Goal: Use online tool/utility: Use online tool/utility

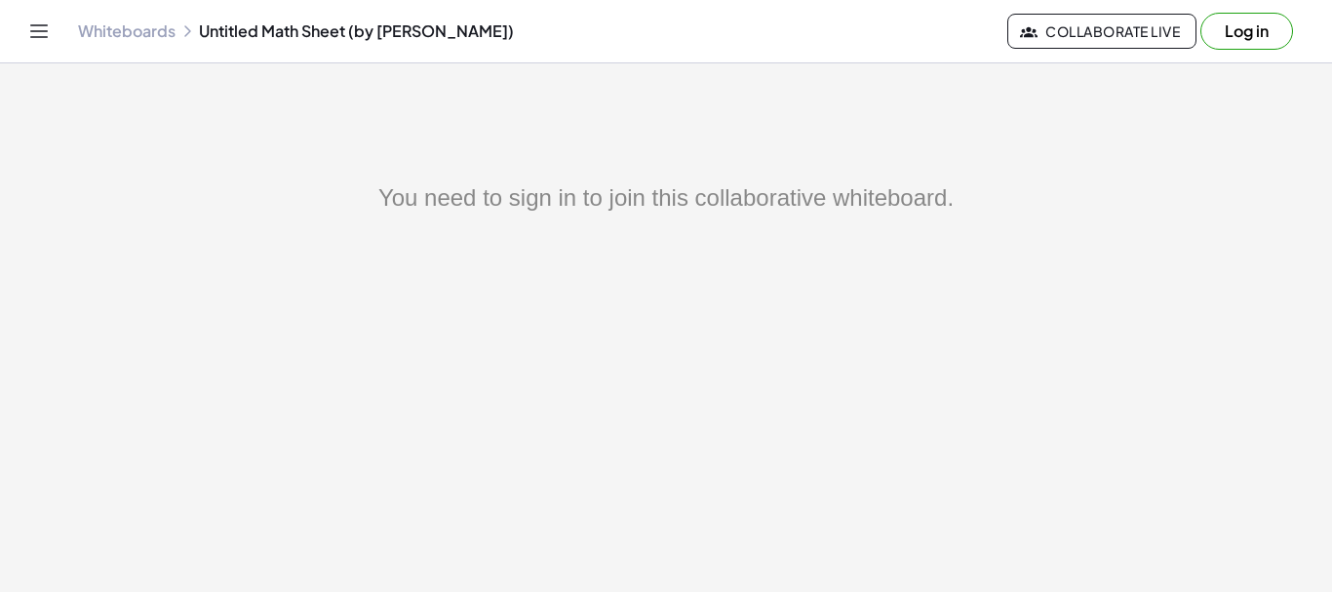
click at [145, 38] on link "Whiteboards" at bounding box center [127, 31] width 98 height 20
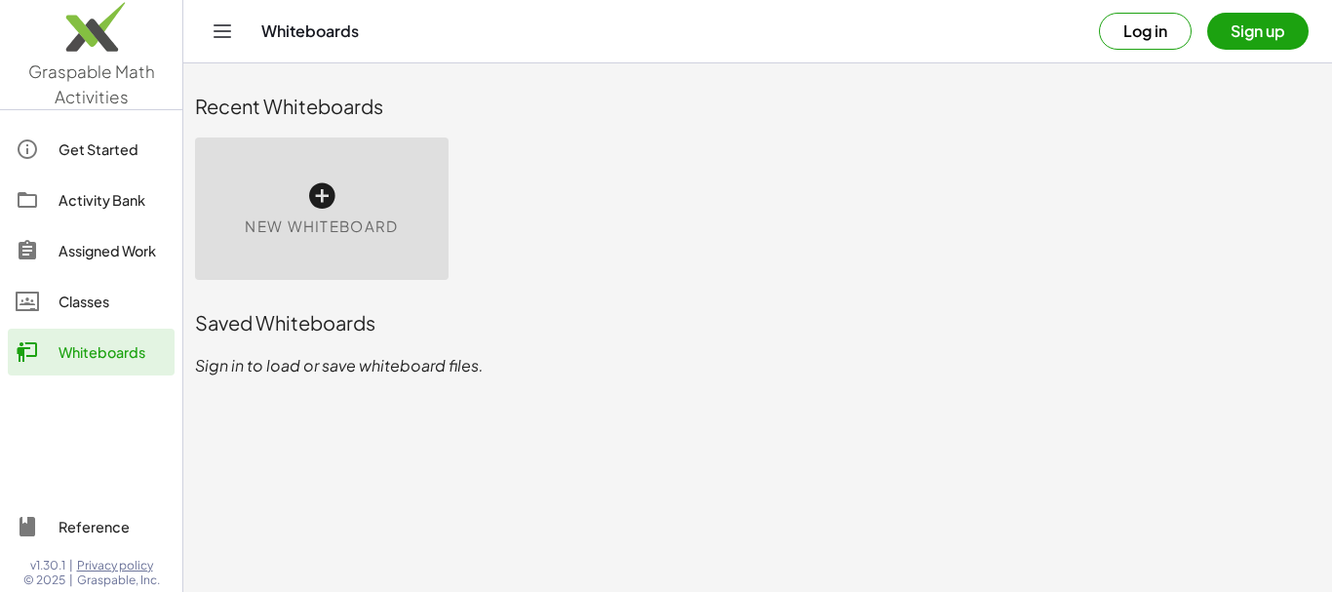
click at [316, 197] on icon at bounding box center [321, 195] width 31 height 31
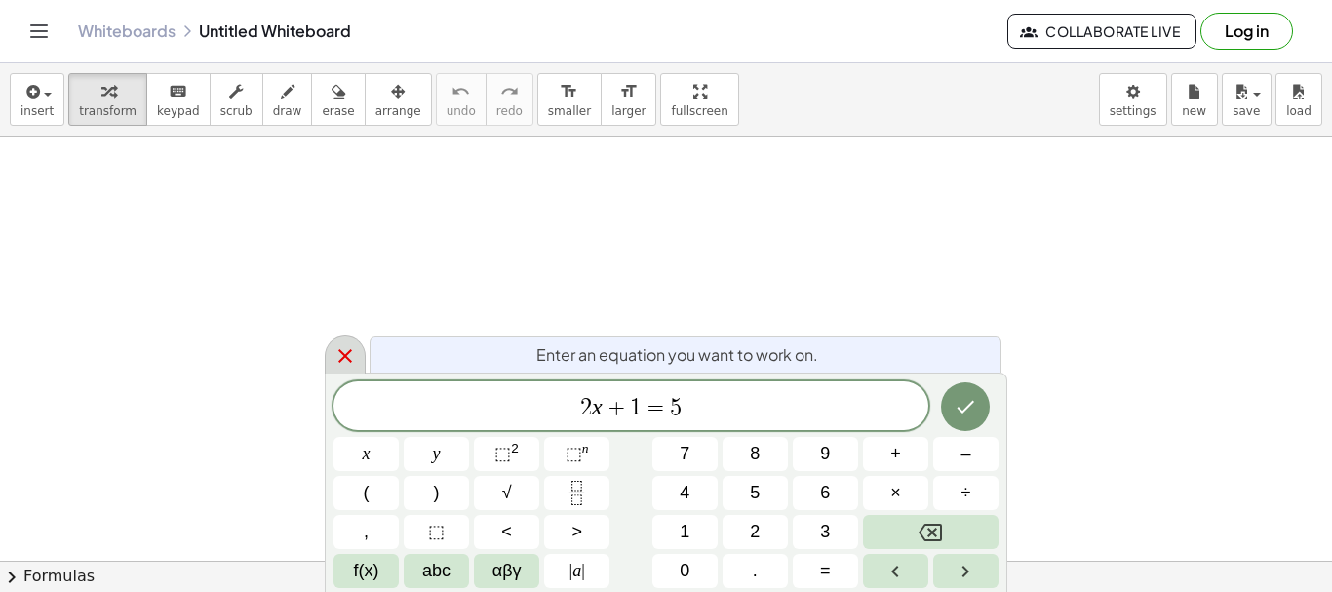
click at [350, 358] on icon at bounding box center [345, 355] width 23 height 23
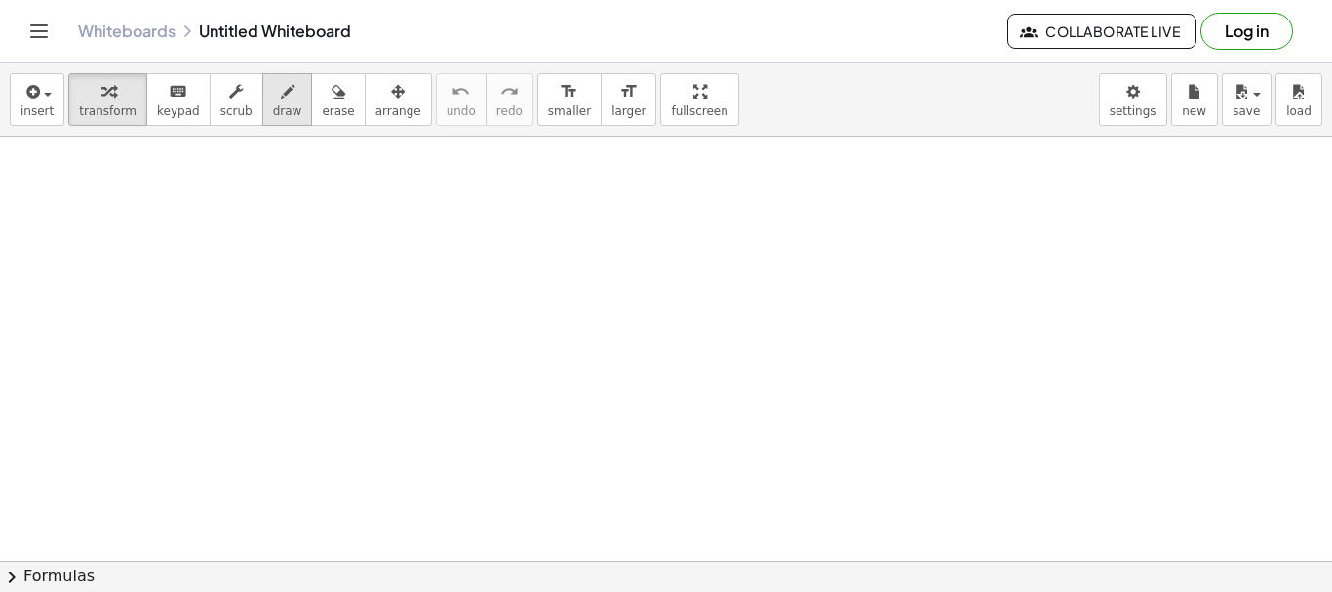
click at [273, 107] on span "draw" at bounding box center [287, 111] width 29 height 14
drag, startPoint x: 118, startPoint y: 179, endPoint x: 113, endPoint y: 219, distance: 40.3
click at [113, 219] on div at bounding box center [666, 561] width 1332 height 848
drag, startPoint x: 104, startPoint y: 197, endPoint x: 138, endPoint y: 217, distance: 38.5
click at [138, 217] on div at bounding box center [666, 561] width 1332 height 848
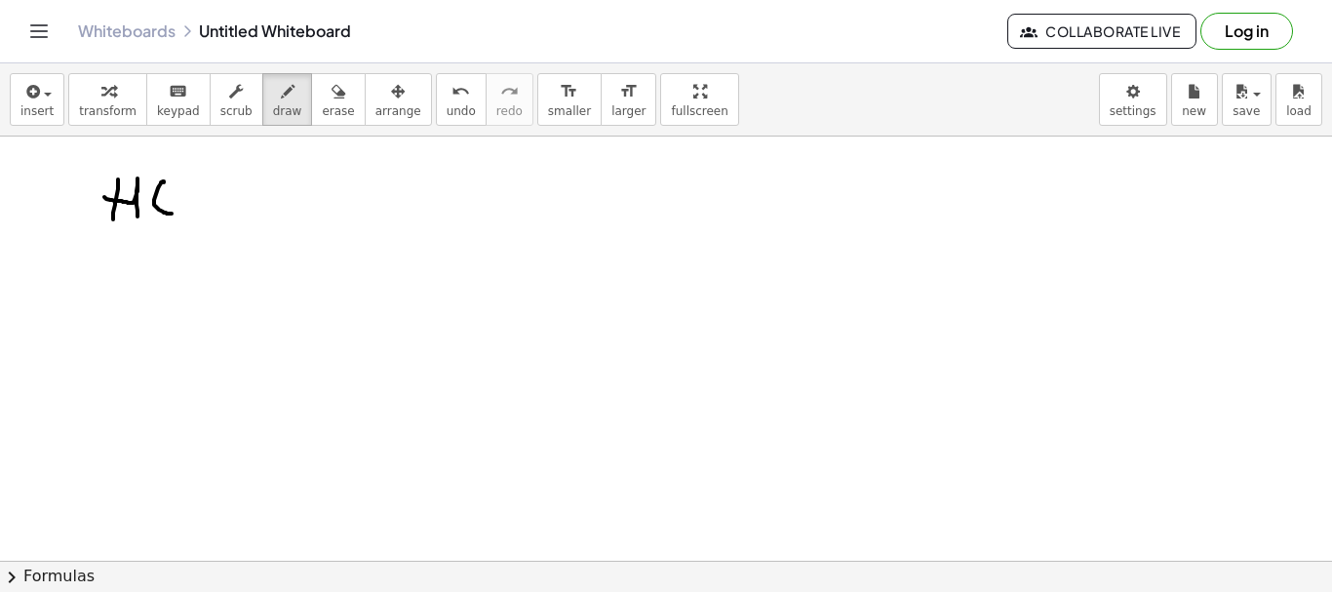
drag, startPoint x: 164, startPoint y: 182, endPoint x: 177, endPoint y: 208, distance: 28.4
click at [177, 208] on div at bounding box center [666, 561] width 1332 height 848
click at [183, 204] on div at bounding box center [666, 561] width 1332 height 848
drag, startPoint x: 186, startPoint y: 180, endPoint x: 190, endPoint y: 195, distance: 15.1
click at [202, 182] on div at bounding box center [666, 561] width 1332 height 848
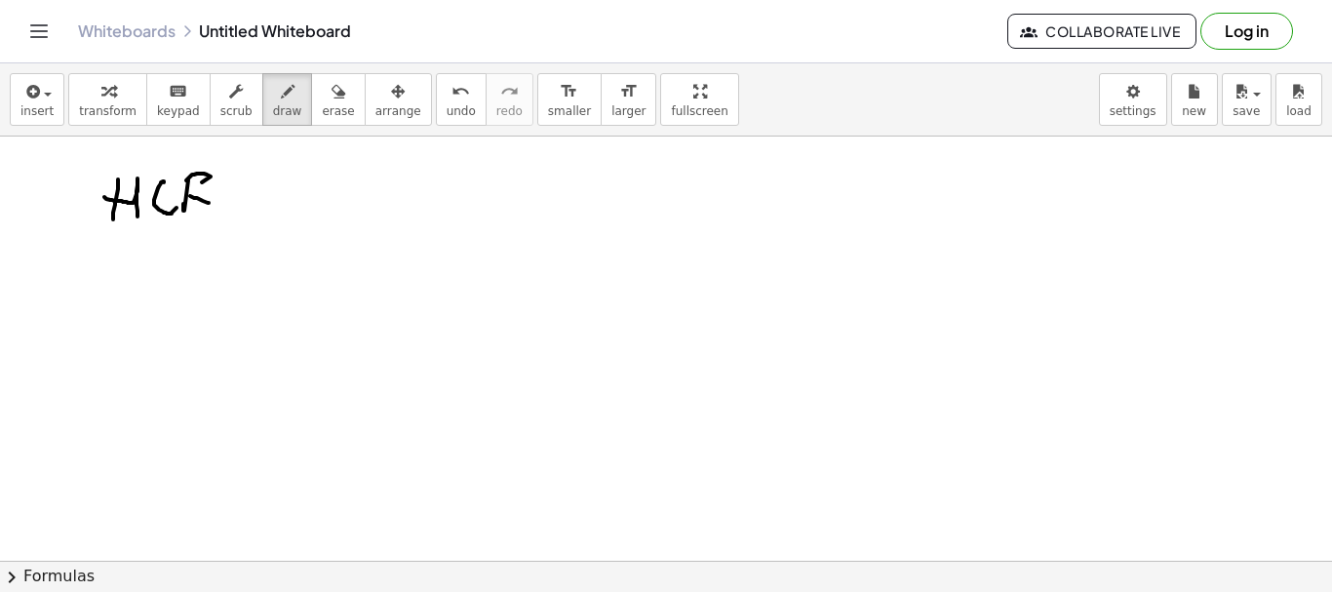
drag, startPoint x: 190, startPoint y: 196, endPoint x: 151, endPoint y: 256, distance: 71.1
click at [208, 203] on div at bounding box center [666, 561] width 1332 height 848
drag, startPoint x: 107, startPoint y: 269, endPoint x: 134, endPoint y: 308, distance: 47.1
click at [134, 308] on div at bounding box center [666, 561] width 1332 height 848
drag, startPoint x: 165, startPoint y: 272, endPoint x: 186, endPoint y: 302, distance: 37.1
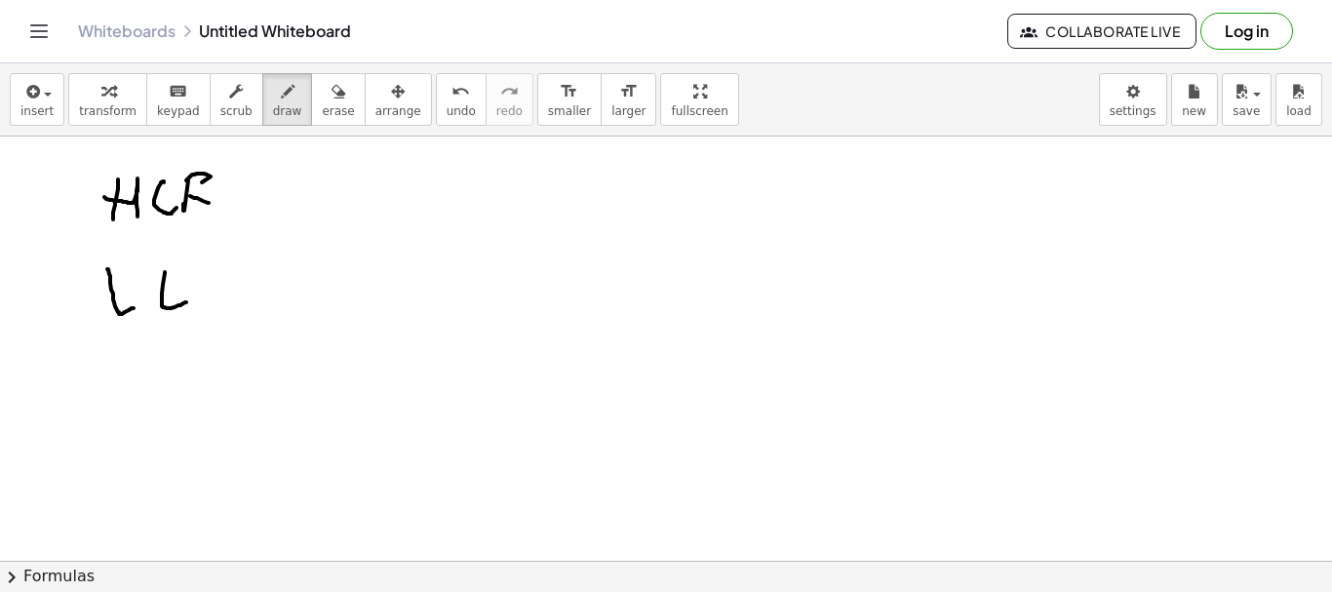
click at [186, 302] on div at bounding box center [666, 561] width 1332 height 848
drag, startPoint x: 194, startPoint y: 276, endPoint x: 204, endPoint y: 298, distance: 24.5
click at [213, 303] on div at bounding box center [666, 561] width 1332 height 848
drag, startPoint x: 171, startPoint y: 264, endPoint x: 165, endPoint y: 275, distance: 12.2
click at [165, 275] on div at bounding box center [666, 561] width 1332 height 848
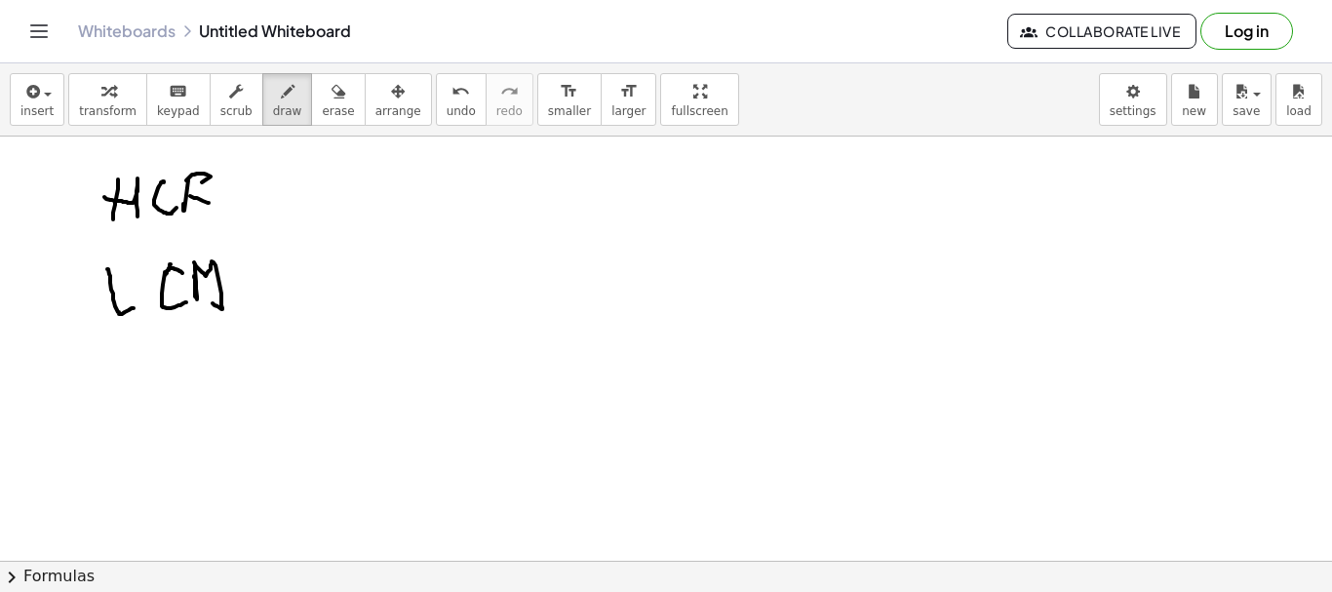
drag, startPoint x: 170, startPoint y: 268, endPoint x: 179, endPoint y: 272, distance: 10.5
click at [182, 273] on div at bounding box center [666, 561] width 1332 height 848
drag, startPoint x: 251, startPoint y: 197, endPoint x: 236, endPoint y: 202, distance: 15.4
click at [250, 197] on div at bounding box center [666, 561] width 1332 height 848
drag, startPoint x: 235, startPoint y: 202, endPoint x: 239, endPoint y: 191, distance: 11.4
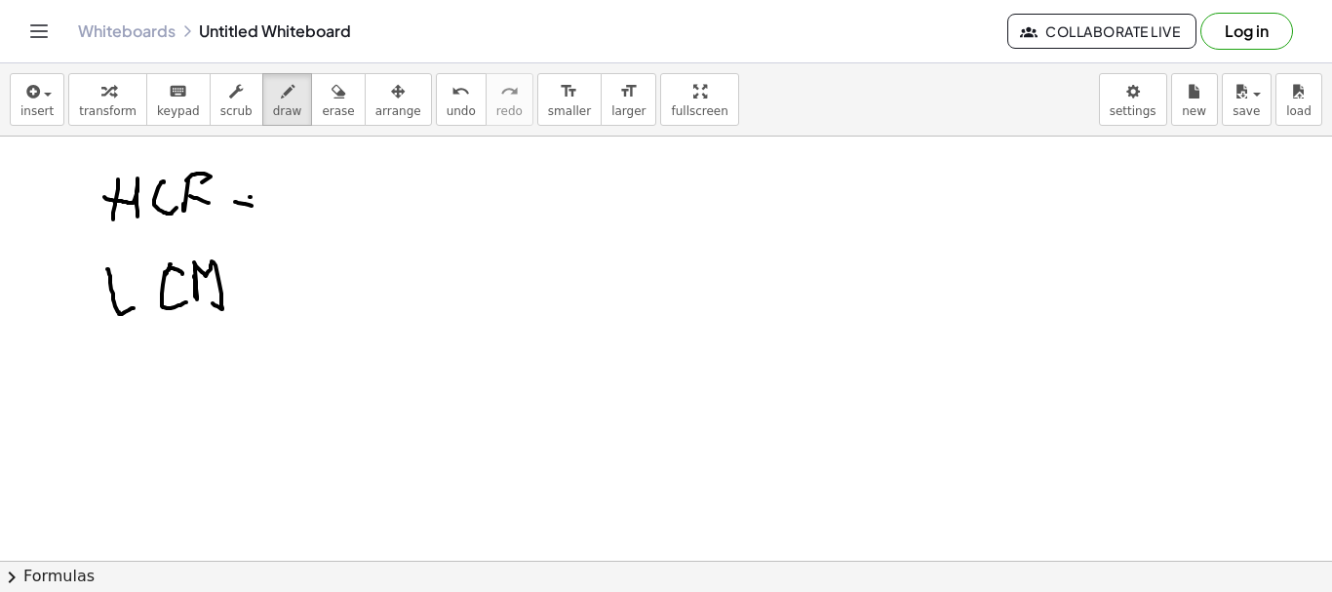
click at [249, 202] on div at bounding box center [666, 561] width 1332 height 848
drag, startPoint x: 238, startPoint y: 189, endPoint x: 251, endPoint y: 194, distance: 13.6
click at [251, 194] on div at bounding box center [666, 561] width 1332 height 848
drag, startPoint x: 299, startPoint y: 177, endPoint x: 296, endPoint y: 222, distance: 46.0
click at [296, 222] on div at bounding box center [666, 561] width 1332 height 848
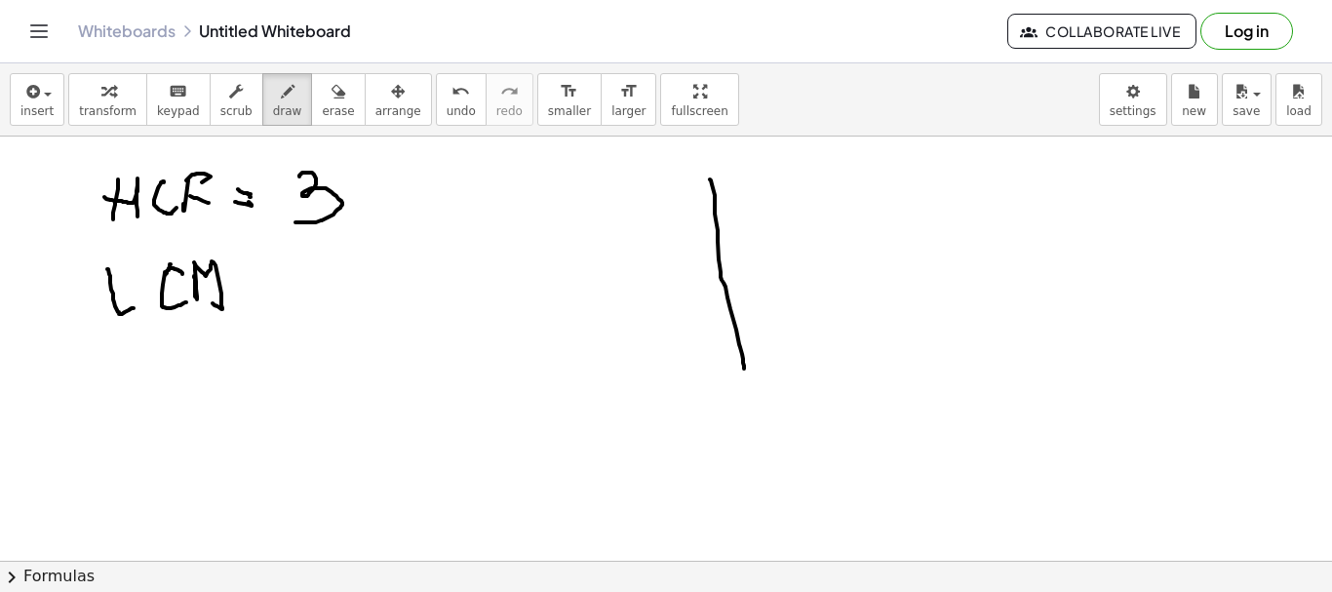
drag, startPoint x: 710, startPoint y: 179, endPoint x: 692, endPoint y: 284, distance: 105.8
click at [724, 346] on div at bounding box center [666, 561] width 1332 height 848
drag, startPoint x: 673, startPoint y: 231, endPoint x: 784, endPoint y: 220, distance: 111.7
click at [784, 220] on div at bounding box center [666, 561] width 1332 height 848
drag, startPoint x: 741, startPoint y: 189, endPoint x: 739, endPoint y: 210, distance: 20.6
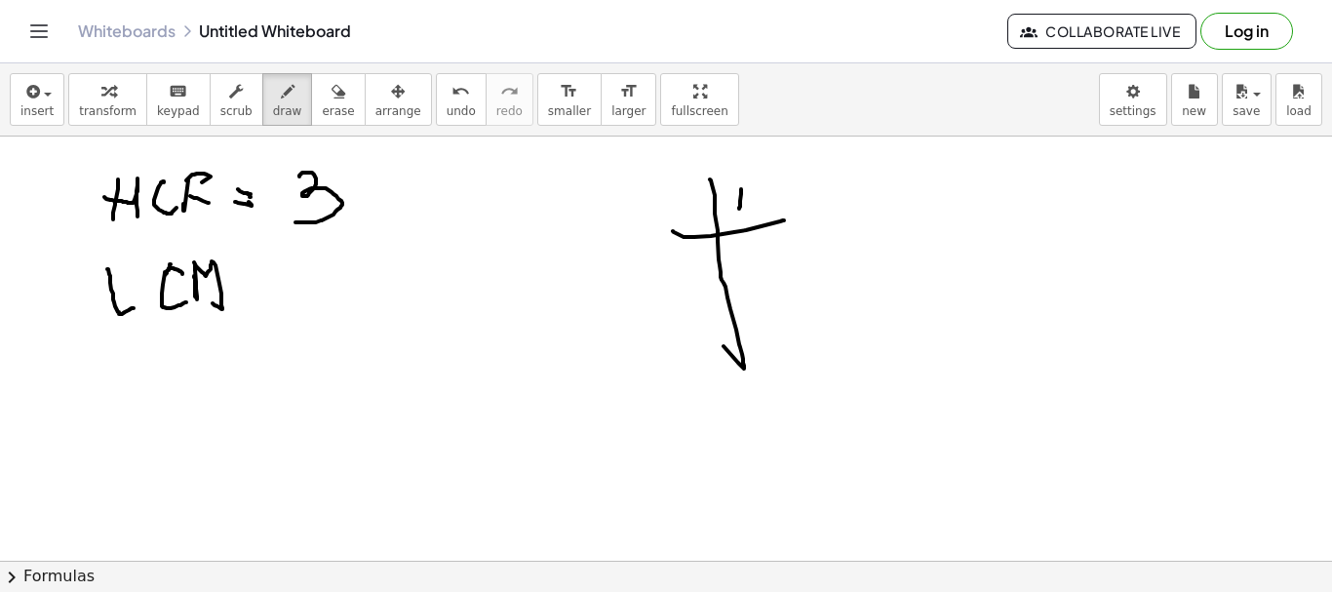
click at [739, 210] on div at bounding box center [666, 561] width 1332 height 848
click at [332, 98] on icon "button" at bounding box center [339, 91] width 14 height 23
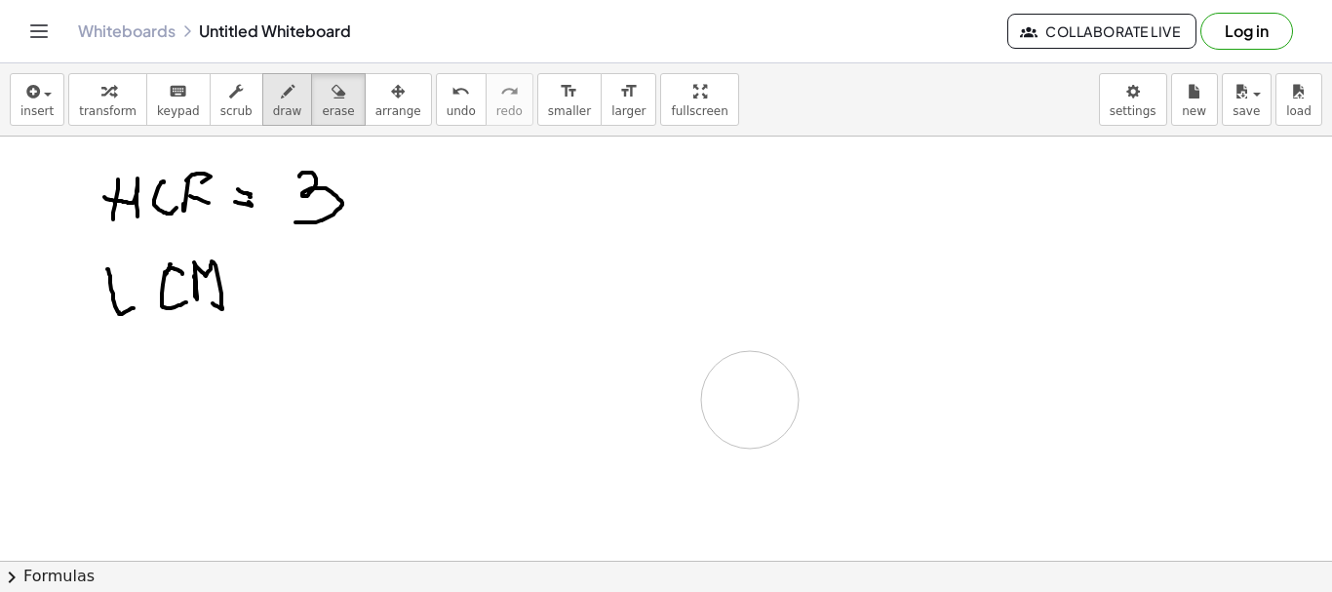
drag, startPoint x: 651, startPoint y: 225, endPoint x: 252, endPoint y: 86, distance: 422.6
click at [716, 335] on div at bounding box center [666, 561] width 1332 height 848
click at [281, 98] on icon "button" at bounding box center [288, 91] width 14 height 23
drag, startPoint x: 639, startPoint y: 189, endPoint x: 637, endPoint y: 218, distance: 29.3
click at [637, 218] on div at bounding box center [666, 561] width 1332 height 848
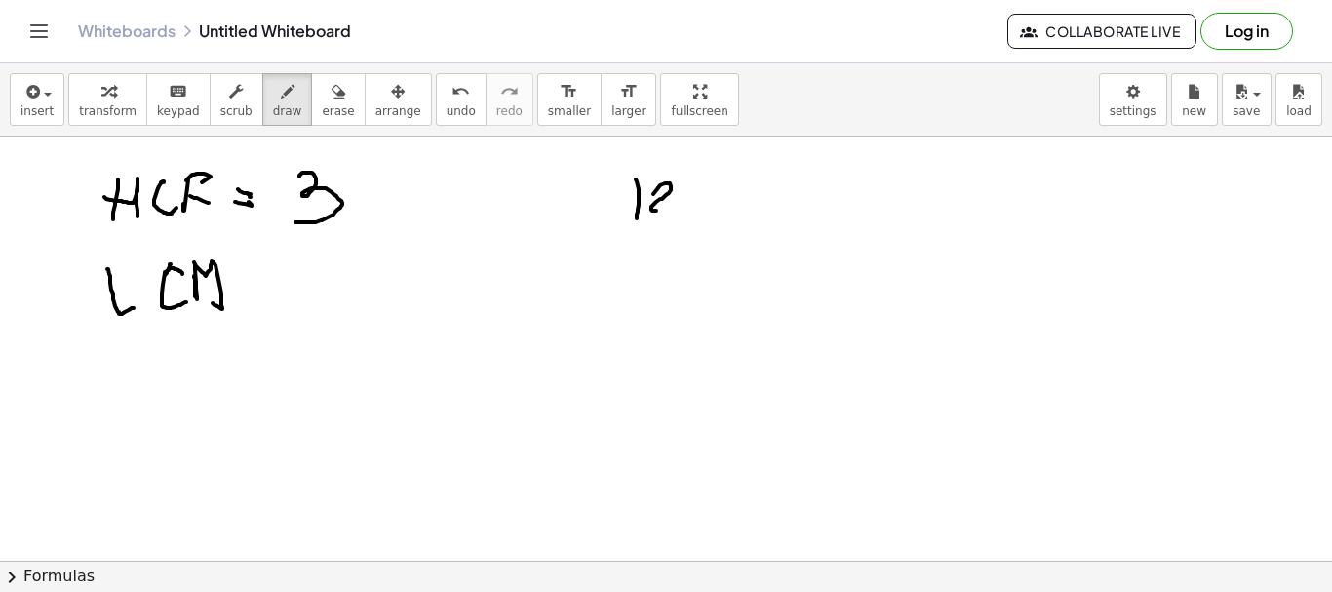
drag, startPoint x: 653, startPoint y: 194, endPoint x: 728, endPoint y: 197, distance: 74.2
click at [669, 210] on div at bounding box center [666, 561] width 1332 height 848
drag, startPoint x: 718, startPoint y: 188, endPoint x: 727, endPoint y: 207, distance: 20.5
click at [738, 192] on div at bounding box center [666, 561] width 1332 height 848
drag, startPoint x: 727, startPoint y: 207, endPoint x: 745, endPoint y: 203, distance: 18.9
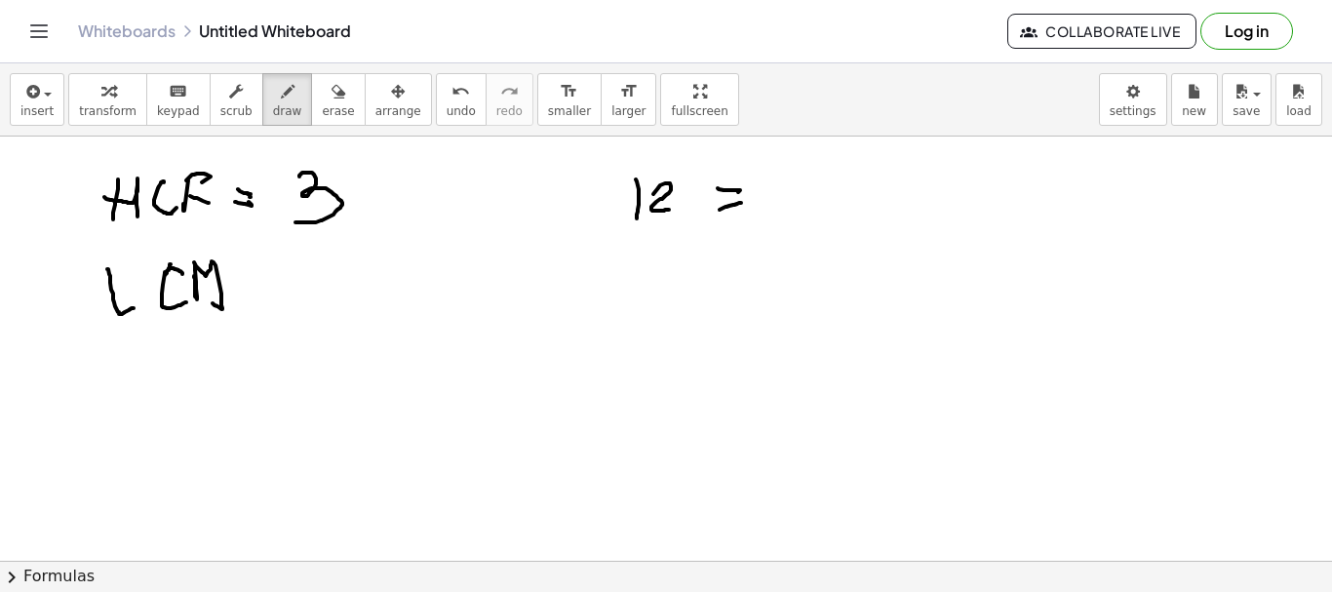
click at [745, 203] on div at bounding box center [666, 561] width 1332 height 848
drag, startPoint x: 787, startPoint y: 169, endPoint x: 820, endPoint y: 212, distance: 54.2
click at [803, 220] on div at bounding box center [666, 561] width 1332 height 848
click at [823, 228] on div at bounding box center [666, 561] width 1332 height 848
drag, startPoint x: 848, startPoint y: 178, endPoint x: 942, endPoint y: 217, distance: 101.1
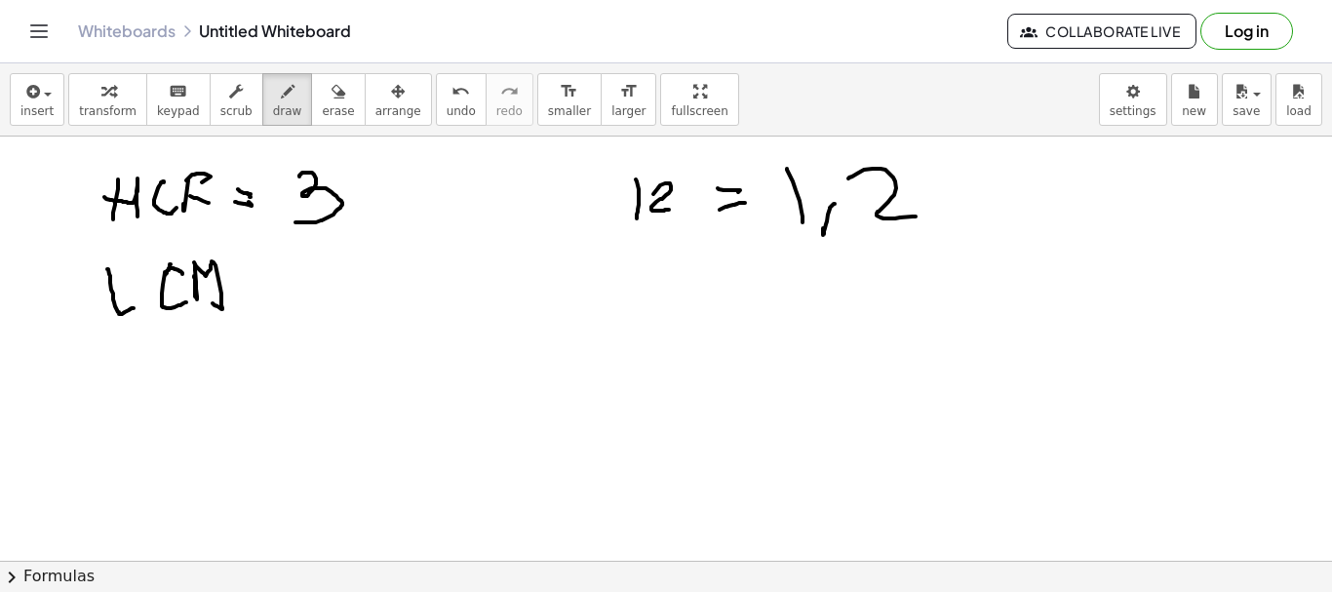
click at [915, 216] on div at bounding box center [666, 561] width 1332 height 848
drag, startPoint x: 936, startPoint y: 217, endPoint x: 951, endPoint y: 216, distance: 14.7
click at [934, 250] on div at bounding box center [666, 561] width 1332 height 848
drag, startPoint x: 946, startPoint y: 174, endPoint x: 1014, endPoint y: 208, distance: 76.3
click at [959, 214] on div at bounding box center [666, 561] width 1332 height 848
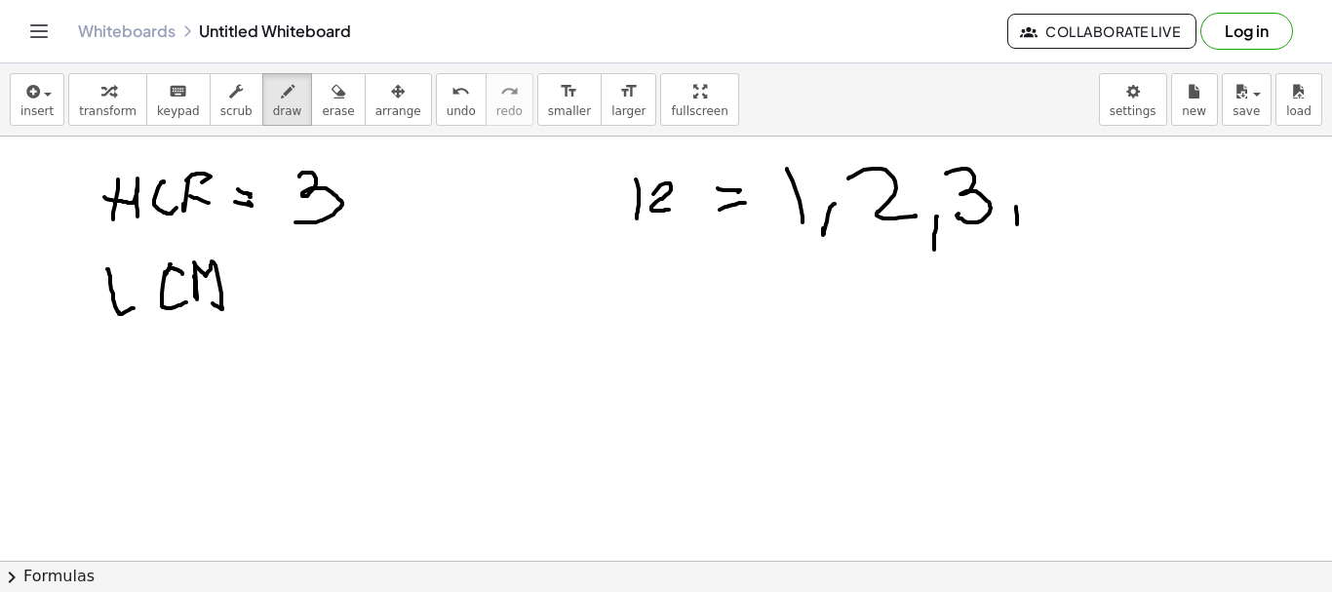
drag, startPoint x: 1016, startPoint y: 210, endPoint x: 1056, endPoint y: 196, distance: 42.3
click at [1017, 238] on div at bounding box center [666, 561] width 1332 height 848
drag, startPoint x: 1049, startPoint y: 163, endPoint x: 1099, endPoint y: 228, distance: 82.1
click at [1087, 236] on div at bounding box center [666, 561] width 1332 height 848
drag, startPoint x: 1096, startPoint y: 208, endPoint x: 1125, endPoint y: 217, distance: 29.6
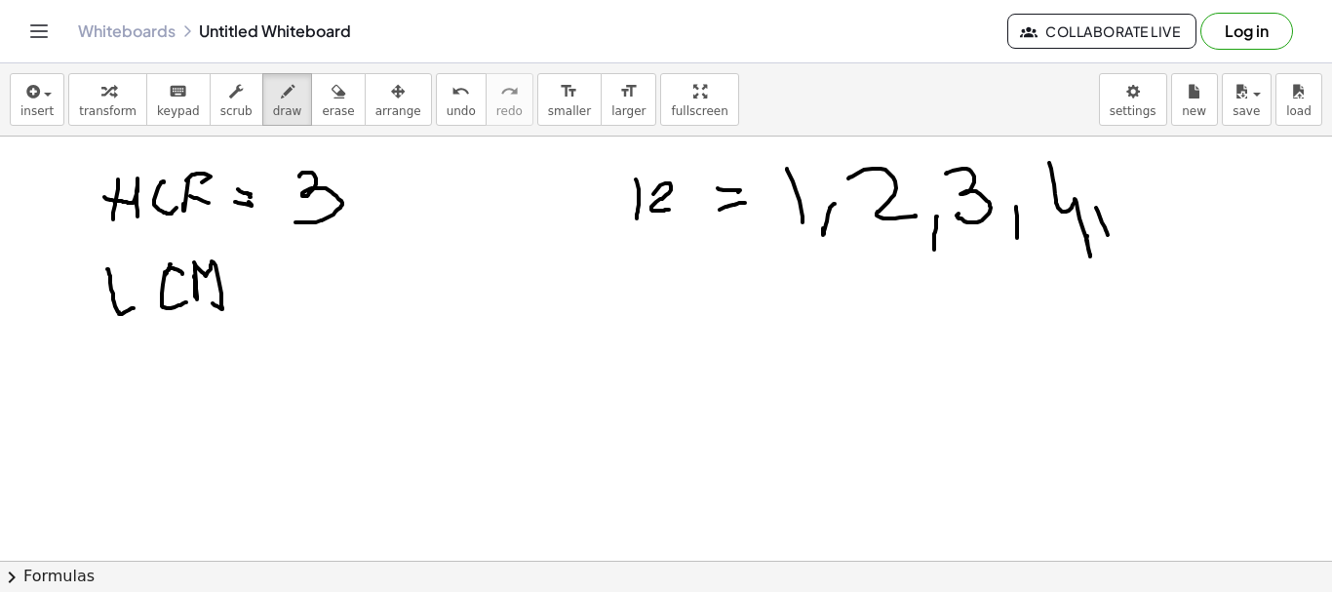
click at [1112, 235] on div at bounding box center [666, 561] width 1332 height 848
drag, startPoint x: 1143, startPoint y: 166, endPoint x: 1168, endPoint y: 195, distance: 38.7
click at [1138, 201] on div at bounding box center [666, 561] width 1332 height 848
drag
click at [1176, 232] on div at bounding box center [666, 561] width 1332 height 848
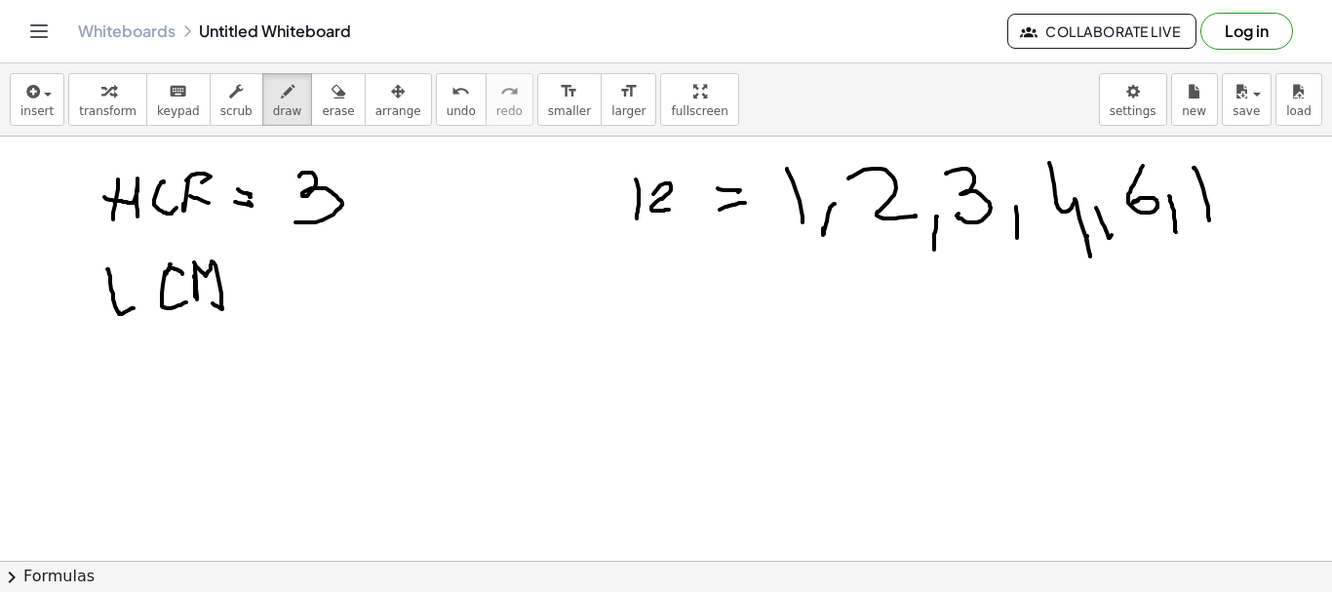
click at [1208, 213] on div at bounding box center [666, 561] width 1332 height 848
click at [1276, 206] on div at bounding box center [666, 561] width 1332 height 848
click at [654, 310] on div at bounding box center [666, 561] width 1332 height 848
click at [684, 314] on div at bounding box center [666, 561] width 1332 height 848
click at [687, 263] on div at bounding box center [666, 561] width 1332 height 848
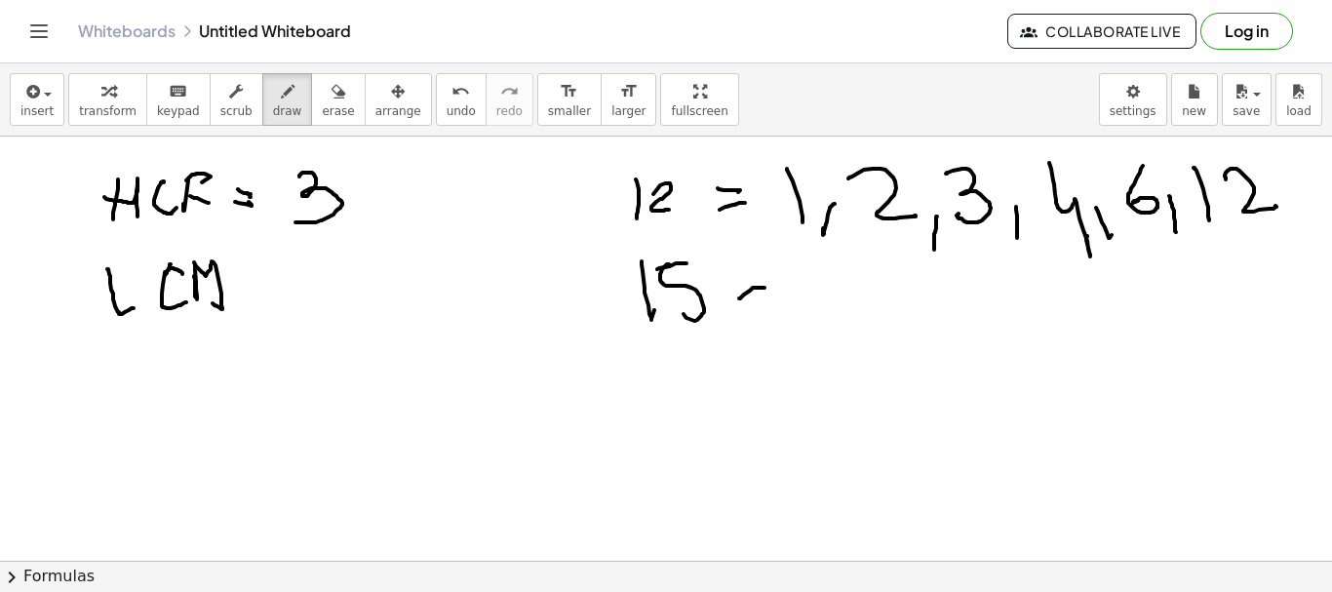
click at [765, 288] on div at bounding box center [666, 561] width 1332 height 848
click at [757, 267] on div at bounding box center [666, 561] width 1332 height 848
click at [823, 304] on div at bounding box center [666, 561] width 1332 height 848
click at [850, 328] on div at bounding box center [666, 561] width 1332 height 848
click at [910, 325] on div at bounding box center [666, 561] width 1332 height 848
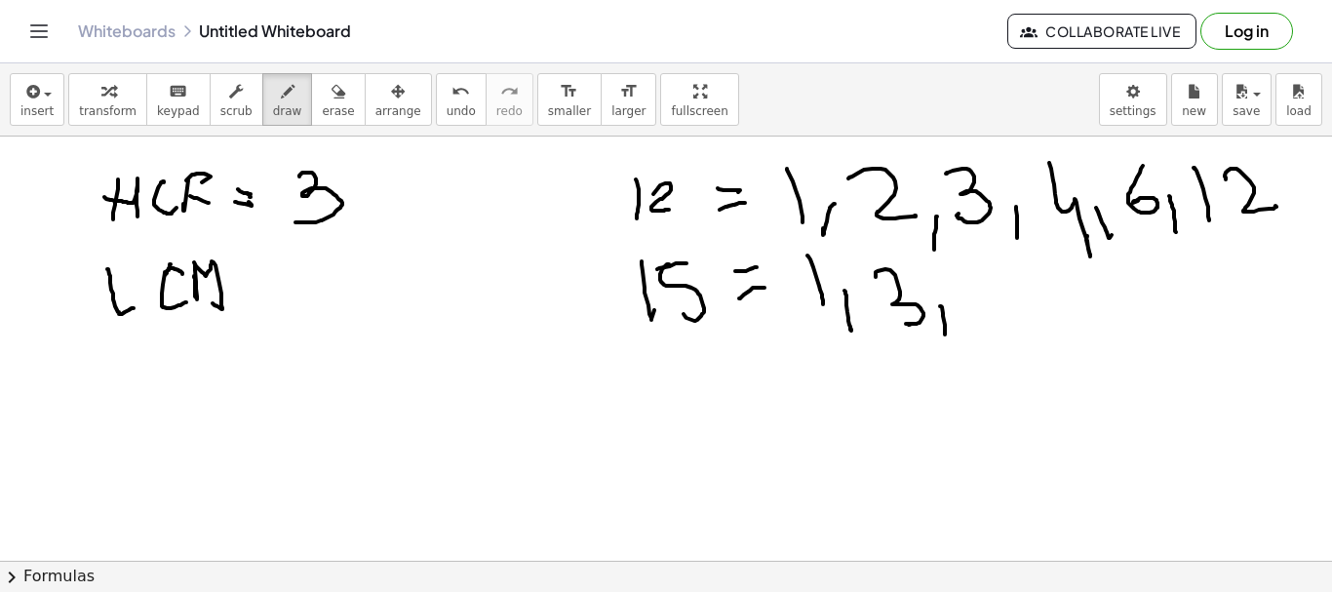
click at [938, 335] on div at bounding box center [666, 561] width 1332 height 848
click at [1004, 260] on div at bounding box center [666, 561] width 1332 height 848
click at [965, 330] on div at bounding box center [666, 561] width 1332 height 848
click at [1041, 359] on div at bounding box center [666, 561] width 1332 height 848
click at [1069, 316] on div at bounding box center [666, 561] width 1332 height 848
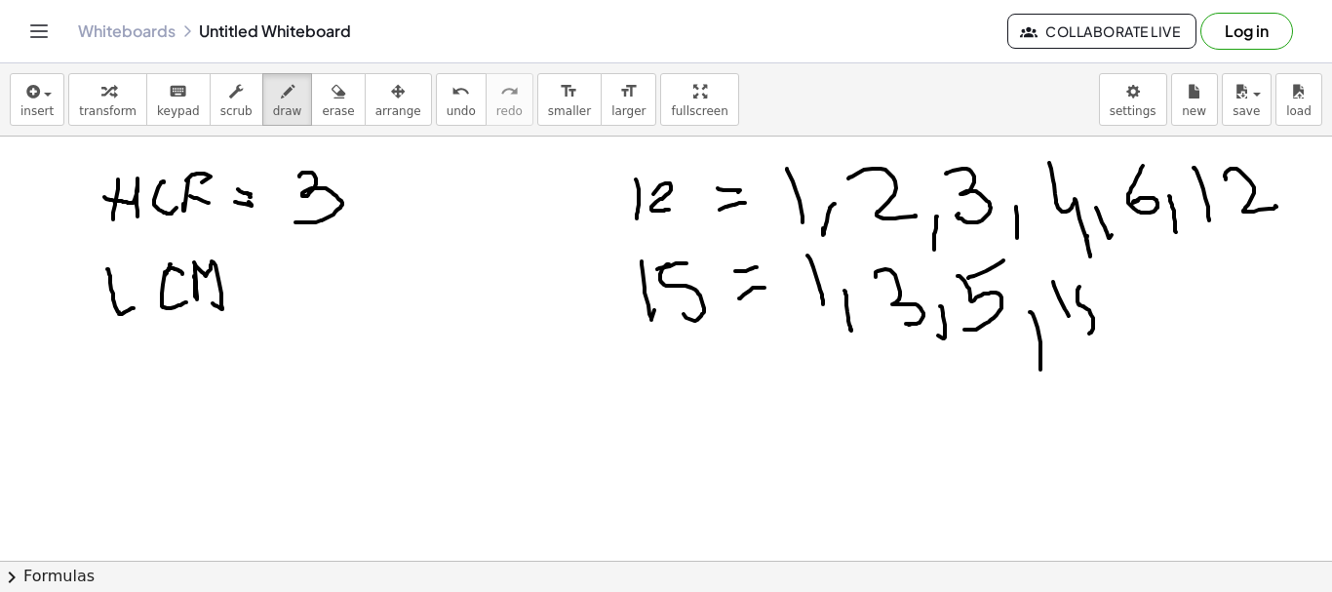
click at [1080, 331] on div at bounding box center [666, 561] width 1332 height 848
click at [1101, 283] on div at bounding box center [666, 561] width 1332 height 848
click at [268, 295] on div at bounding box center [666, 561] width 1332 height 848
click at [264, 286] on div at bounding box center [666, 561] width 1332 height 848
click at [487, 447] on div at bounding box center [666, 561] width 1332 height 848
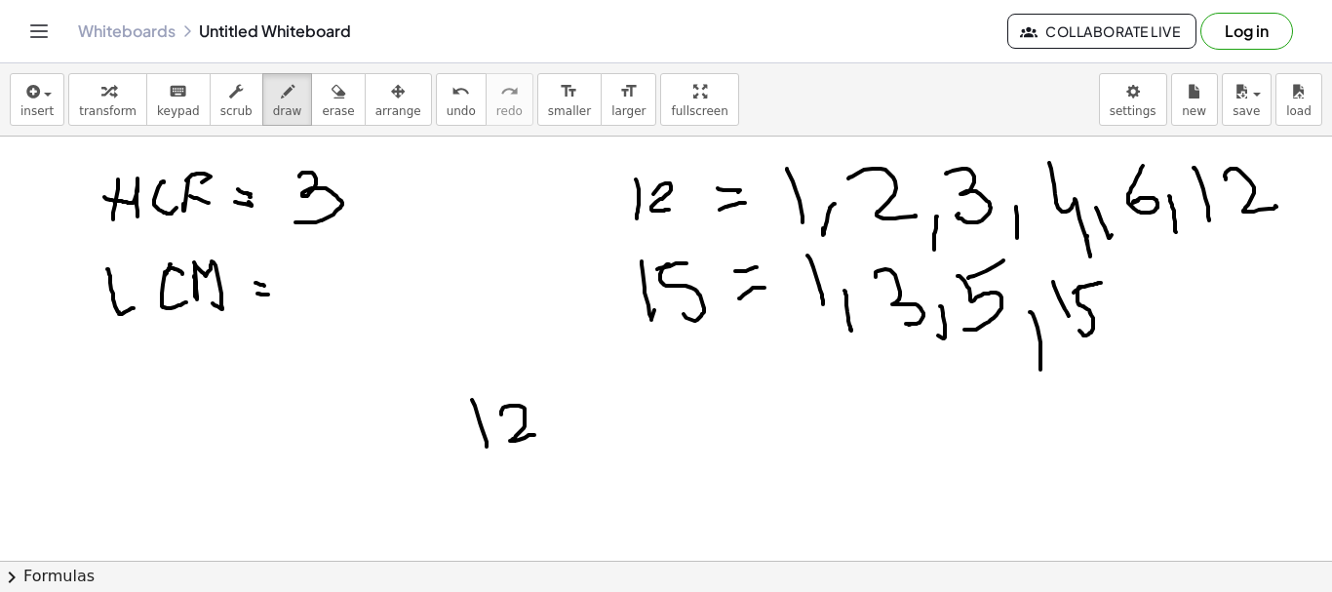
click at [534, 435] on div at bounding box center [666, 561] width 1332 height 848
click at [557, 431] on div at bounding box center [666, 561] width 1332 height 848
click at [566, 414] on div at bounding box center [666, 561] width 1332 height 848
click at [628, 434] on div at bounding box center [666, 561] width 1332 height 848
click at [673, 426] on div at bounding box center [666, 561] width 1332 height 848
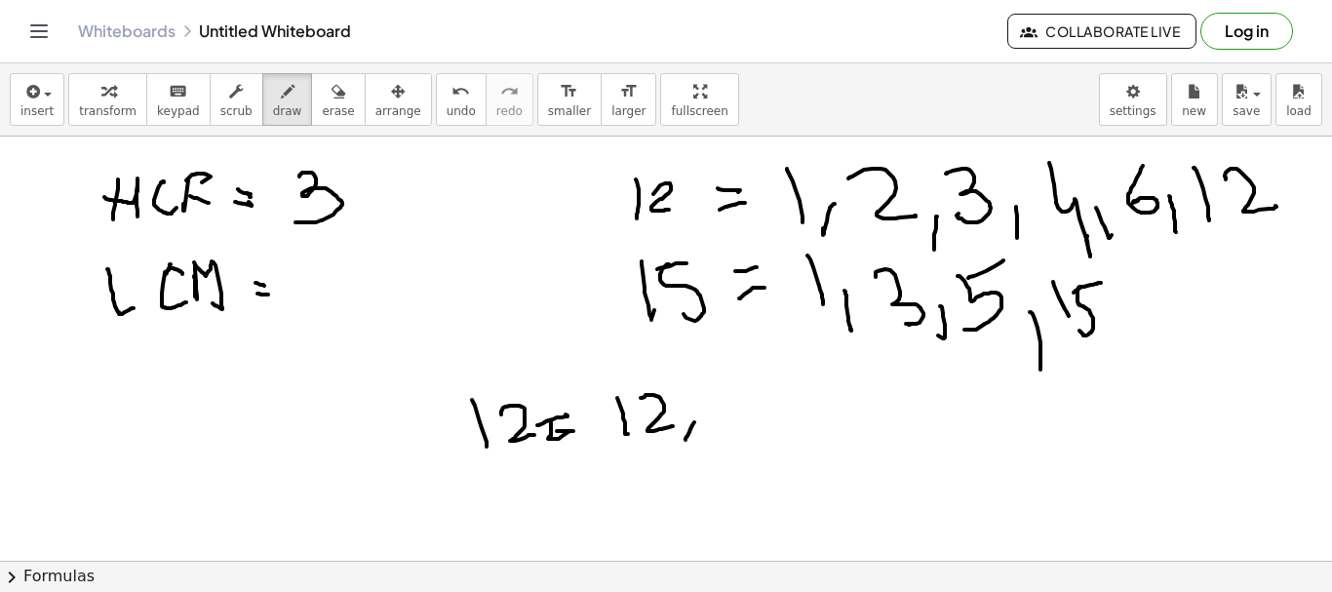
click at [686, 441] on div at bounding box center [666, 561] width 1332 height 848
click at [753, 419] on div at bounding box center [666, 561] width 1332 height 848
click at [782, 422] on div at bounding box center [666, 561] width 1332 height 848
click at [803, 436] on div at bounding box center [666, 561] width 1332 height 848
click at [832, 426] on div at bounding box center [666, 561] width 1332 height 848
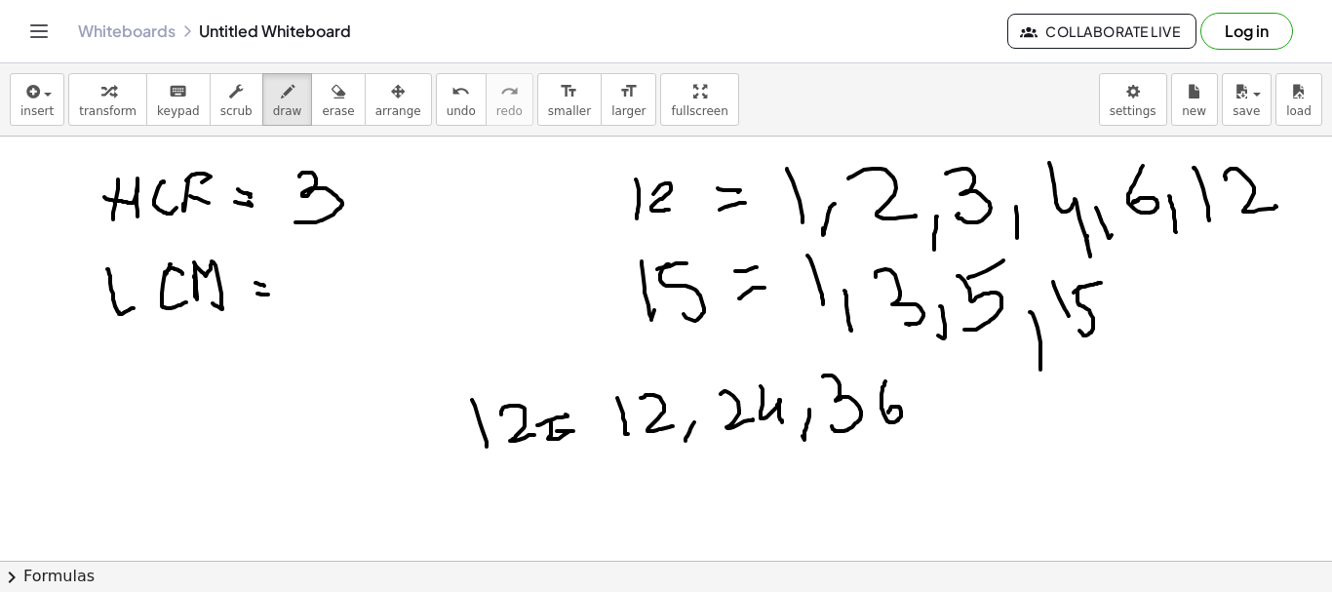
click at [888, 414] on div at bounding box center [666, 561] width 1332 height 848
click at [916, 446] on div at bounding box center [666, 561] width 1332 height 848
click at [977, 438] on div at bounding box center [666, 561] width 1332 height 848
click at [990, 390] on div at bounding box center [666, 561] width 1332 height 848
click at [1031, 452] on div at bounding box center [666, 561] width 1332 height 848
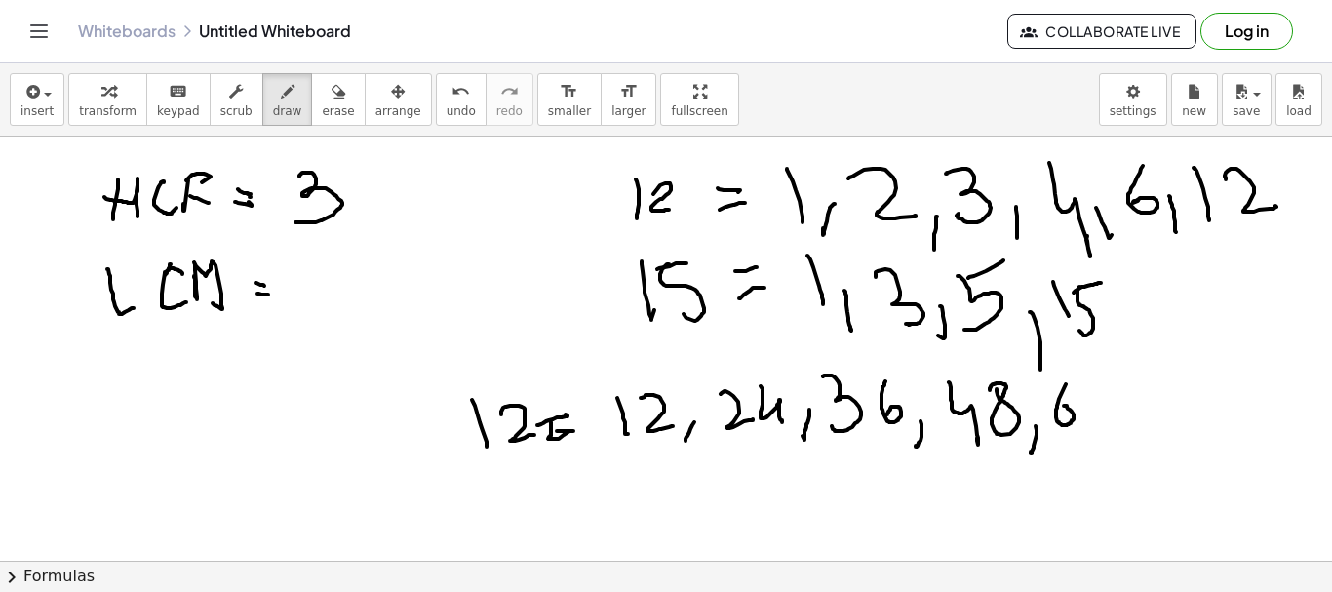
click at [1059, 411] on div at bounding box center [666, 561] width 1332 height 848
click at [1079, 377] on div at bounding box center [666, 561] width 1332 height 848
click at [502, 542] on div at bounding box center [666, 561] width 1332 height 848
click at [524, 538] on div at bounding box center [666, 561] width 1332 height 848
click at [543, 491] on div at bounding box center [666, 561] width 1332 height 848
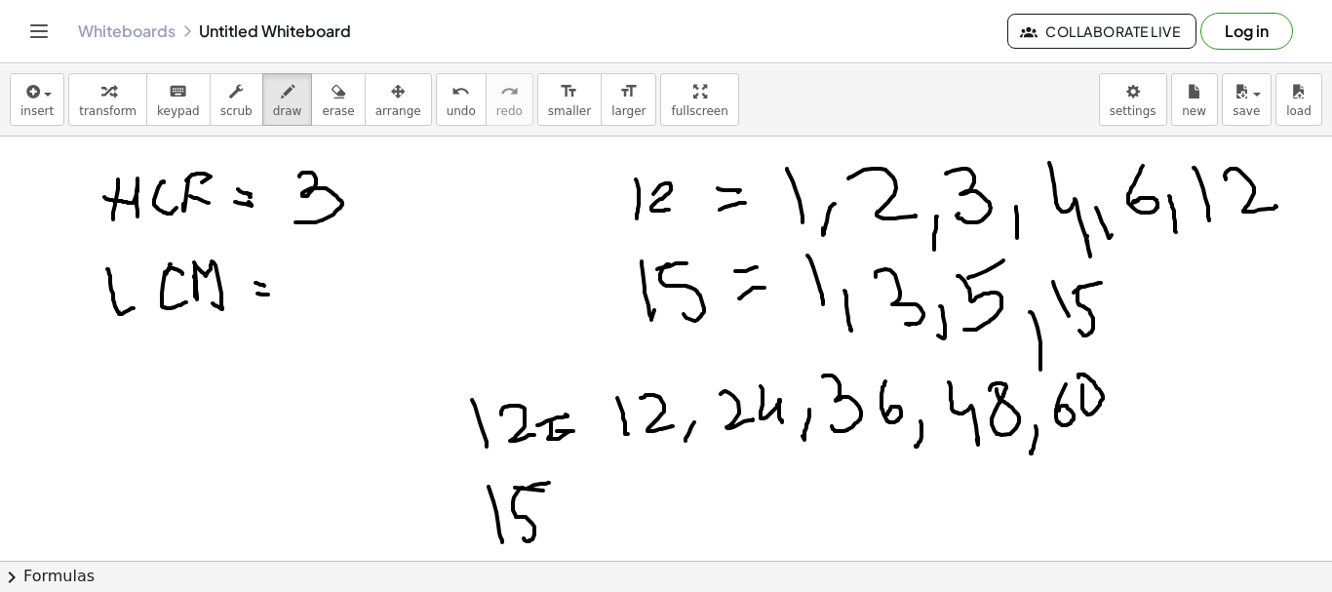
click at [551, 483] on div at bounding box center [666, 561] width 1332 height 848
click at [586, 505] on div at bounding box center [666, 561] width 1332 height 848
click at [592, 486] on div at bounding box center [666, 561] width 1332 height 848
click at [633, 524] on div at bounding box center [666, 561] width 1332 height 848
click at [647, 517] on div at bounding box center [666, 561] width 1332 height 848
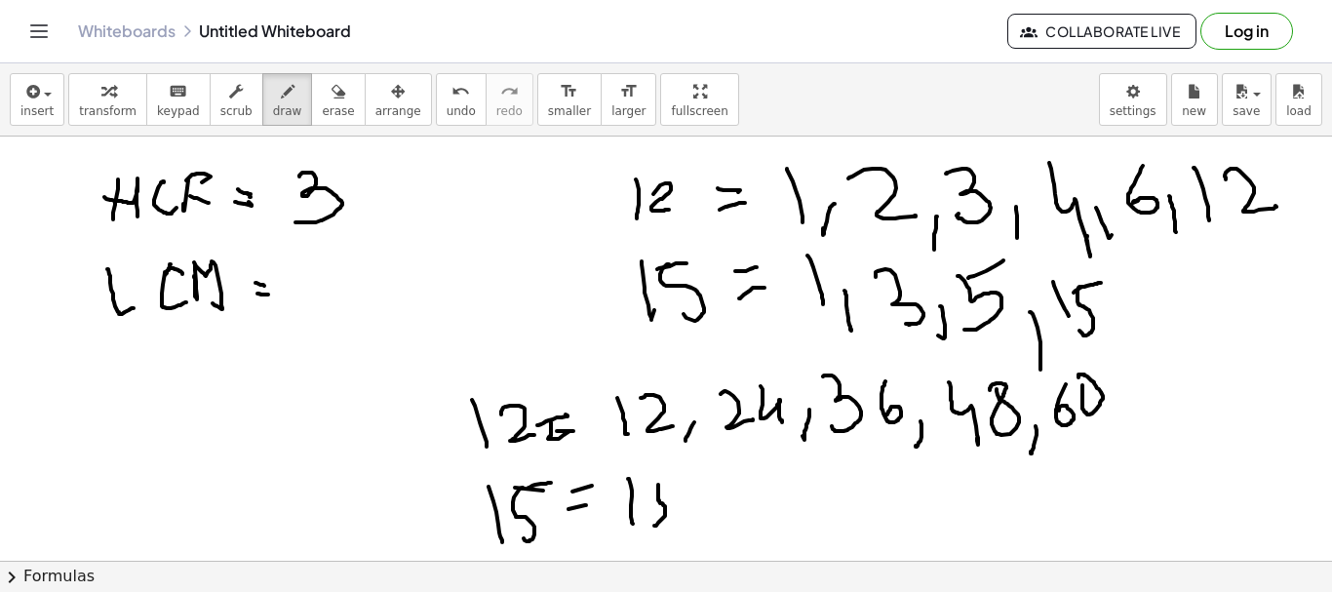
click at [691, 478] on div at bounding box center [666, 561] width 1332 height 848
click at [682, 526] on div at bounding box center [666, 561] width 1332 height 848
click at [711, 521] on div at bounding box center [666, 561] width 1332 height 848
click at [755, 484] on div at bounding box center [666, 561] width 1332 height 848
click at [788, 536] on div at bounding box center [666, 561] width 1332 height 848
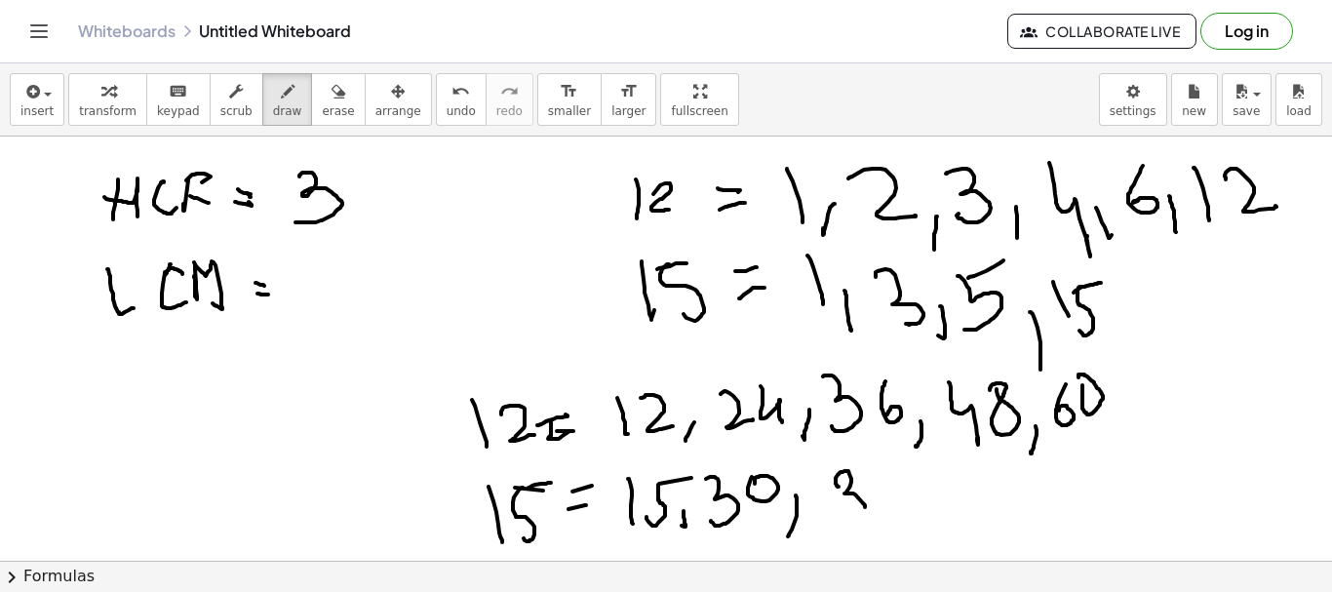
click at [830, 503] on div at bounding box center [666, 561] width 1332 height 848
click at [881, 514] on div at bounding box center [666, 561] width 1332 height 848
click at [859, 531] on div at bounding box center [666, 561] width 1332 height 848
click at [924, 526] on div at bounding box center [666, 561] width 1332 height 848
click at [967, 513] on div at bounding box center [666, 561] width 1332 height 848
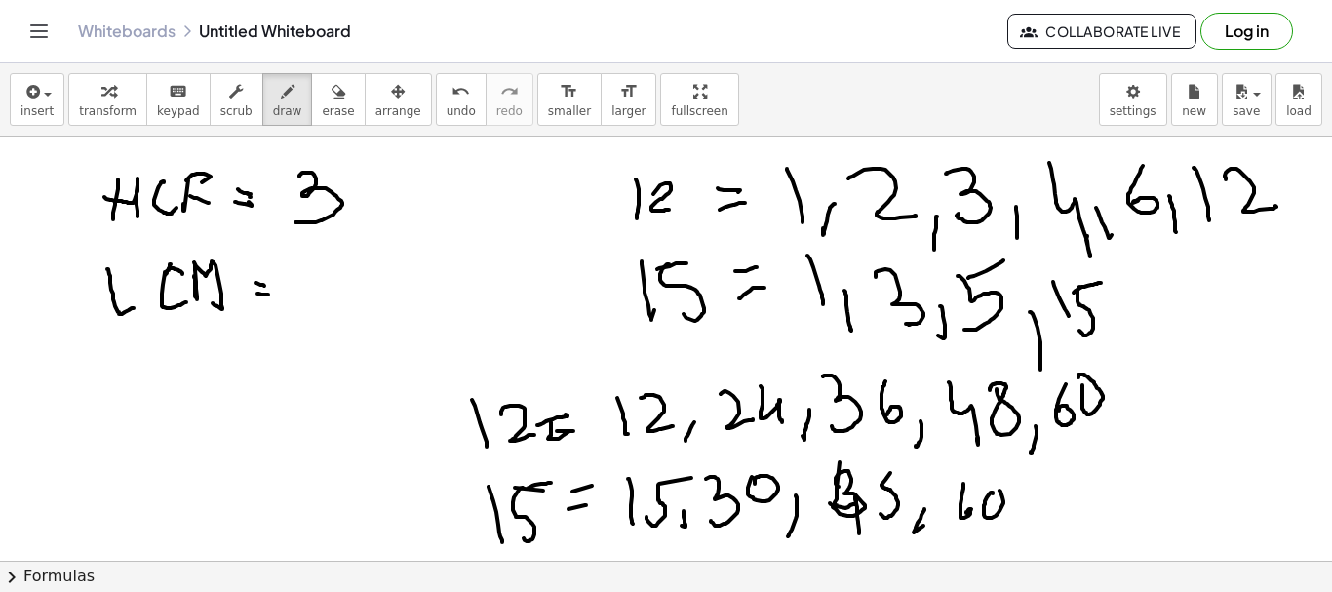
click at [987, 493] on div at bounding box center [666, 561] width 1332 height 848
click at [987, 461] on div at bounding box center [666, 561] width 1332 height 848
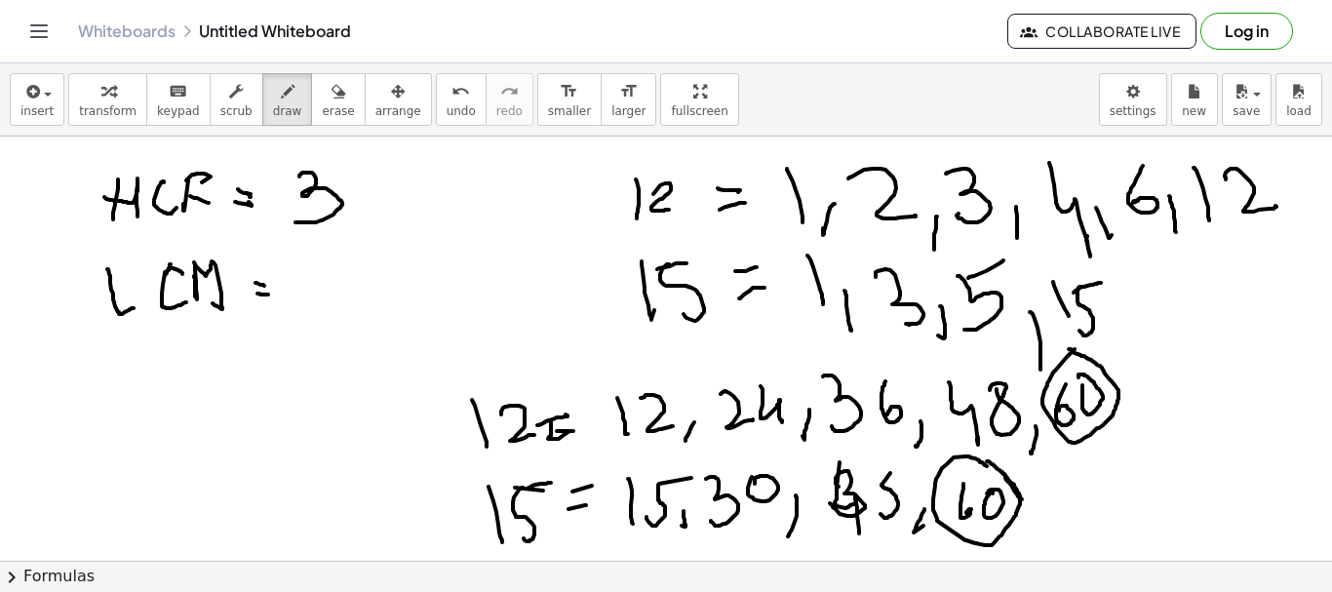
click at [1068, 349] on div at bounding box center [666, 561] width 1332 height 848
drag, startPoint x: 310, startPoint y: 262, endPoint x: 364, endPoint y: 269, distance: 54.1
click at [319, 301] on div at bounding box center [666, 561] width 1332 height 848
drag, startPoint x: 357, startPoint y: 264, endPoint x: 360, endPoint y: 253, distance: 12.1
click at [360, 253] on div at bounding box center [666, 561] width 1332 height 848
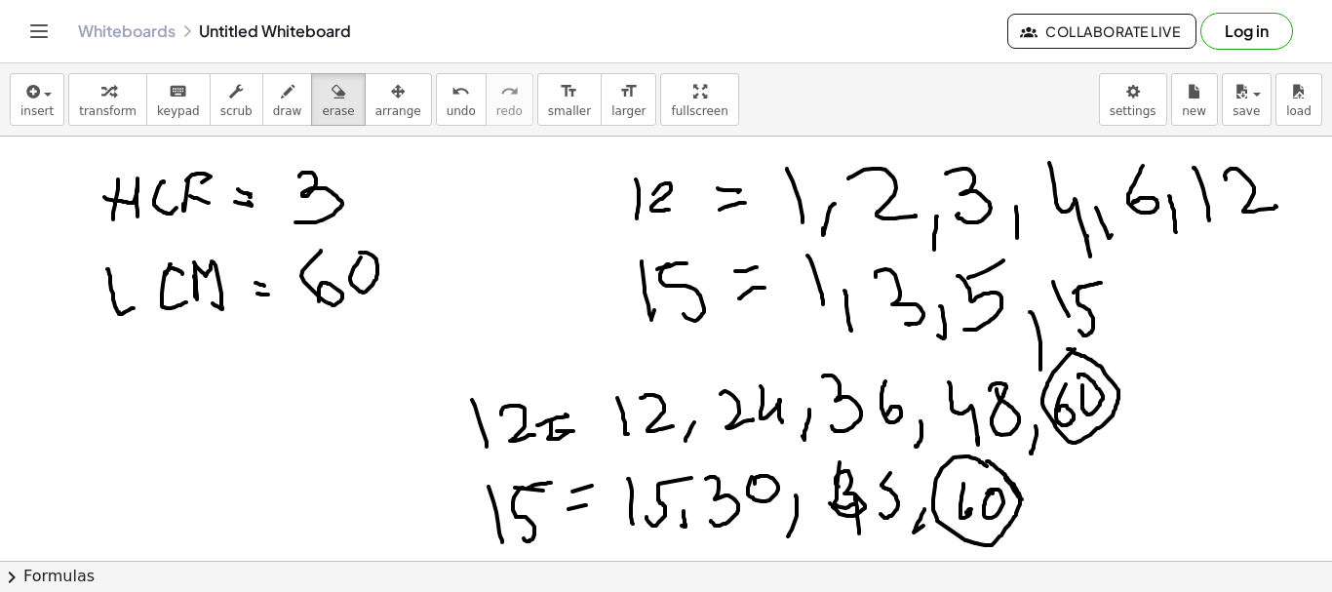
drag, startPoint x: 311, startPoint y: 99, endPoint x: 417, endPoint y: 274, distance: 204.4
click at [332, 100] on icon "button" at bounding box center [339, 91] width 14 height 23
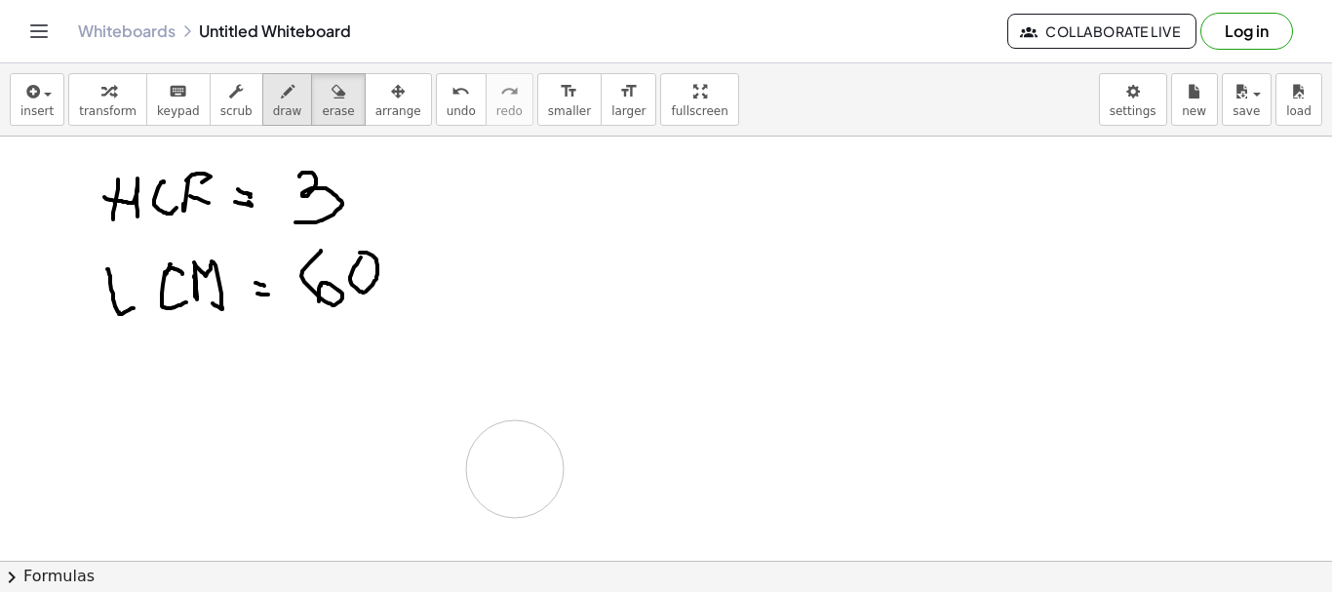
drag, startPoint x: 632, startPoint y: 196, endPoint x: 269, endPoint y: 108, distance: 373.3
click at [515, 470] on div at bounding box center [666, 561] width 1332 height 848
click at [281, 94] on icon "button" at bounding box center [288, 91] width 14 height 23
click at [273, 108] on span "draw" at bounding box center [287, 111] width 29 height 14
drag, startPoint x: 644, startPoint y: 164, endPoint x: 655, endPoint y: 268, distance: 105.0
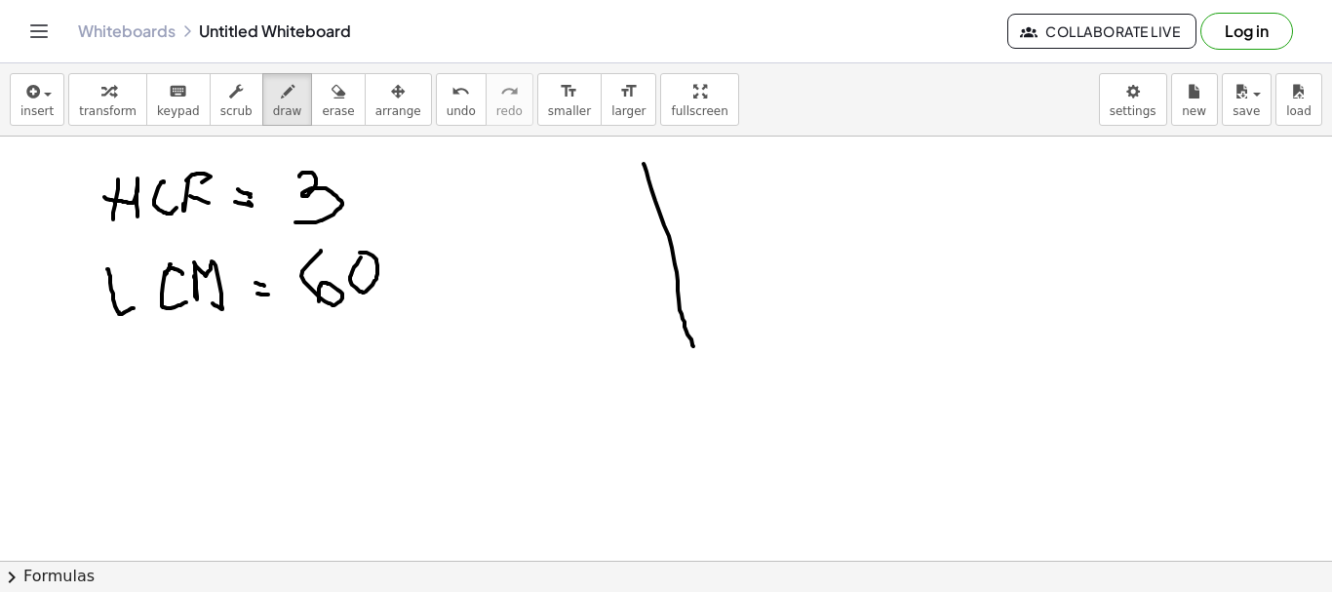
click at [687, 340] on div at bounding box center [666, 561] width 1332 height 848
drag, startPoint x: 609, startPoint y: 204, endPoint x: 684, endPoint y: 164, distance: 85.1
click at [732, 182] on div at bounding box center [666, 561] width 1332 height 848
drag, startPoint x: 676, startPoint y: 165, endPoint x: 688, endPoint y: 188, distance: 26.2
click at [688, 188] on div at bounding box center [666, 561] width 1332 height 848
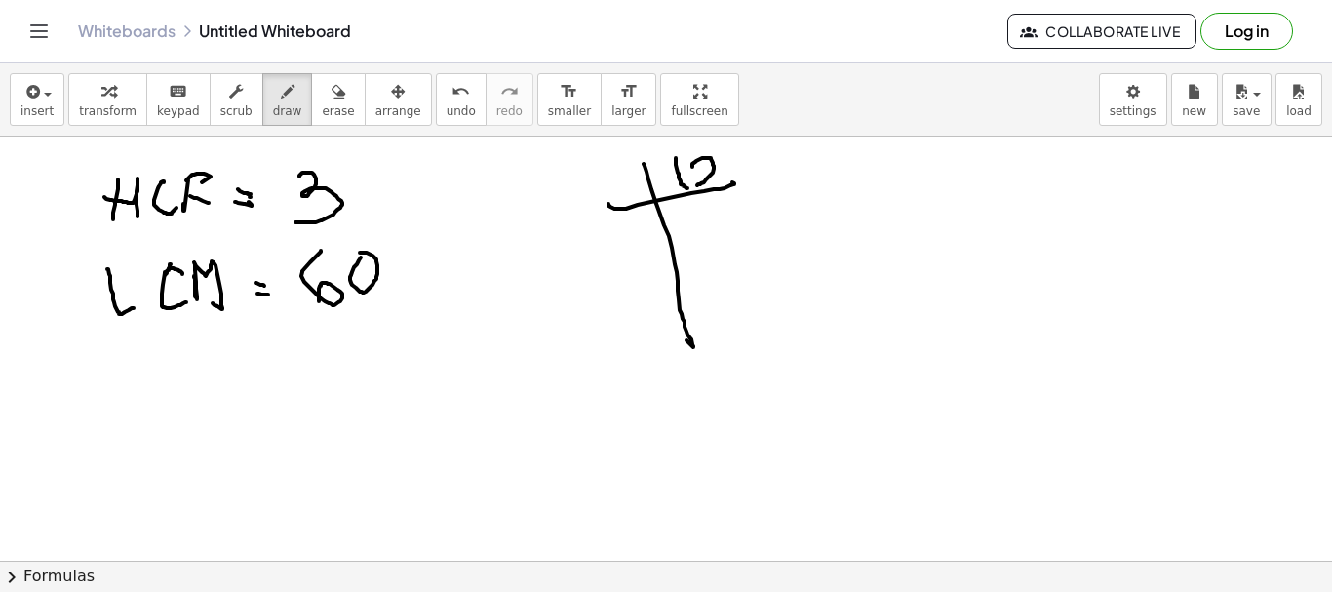
drag, startPoint x: 692, startPoint y: 166, endPoint x: 715, endPoint y: 178, distance: 25.3
click at [715, 178] on div at bounding box center [666, 561] width 1332 height 848
drag, startPoint x: 928, startPoint y: 154, endPoint x: 943, endPoint y: 229, distance: 76.5
click at [939, 280] on div at bounding box center [666, 561] width 1332 height 848
drag, startPoint x: 899, startPoint y: 189, endPoint x: 961, endPoint y: 149, distance: 73.3
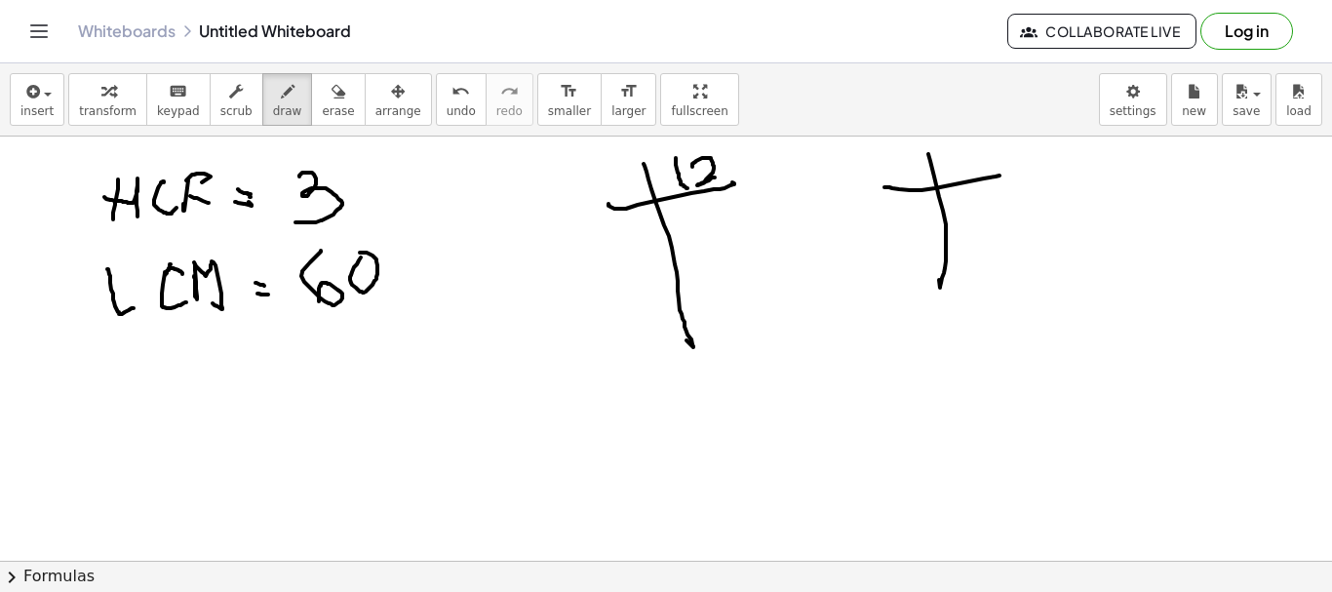
click at [1005, 169] on div at bounding box center [666, 561] width 1332 height 848
drag, startPoint x: 959, startPoint y: 147, endPoint x: 987, endPoint y: 152, distance: 28.7
click at [972, 172] on div at bounding box center [666, 561] width 1332 height 848
drag, startPoint x: 976, startPoint y: 155, endPoint x: 978, endPoint y: 175, distance: 19.6
click at [981, 179] on div at bounding box center [666, 561] width 1332 height 848
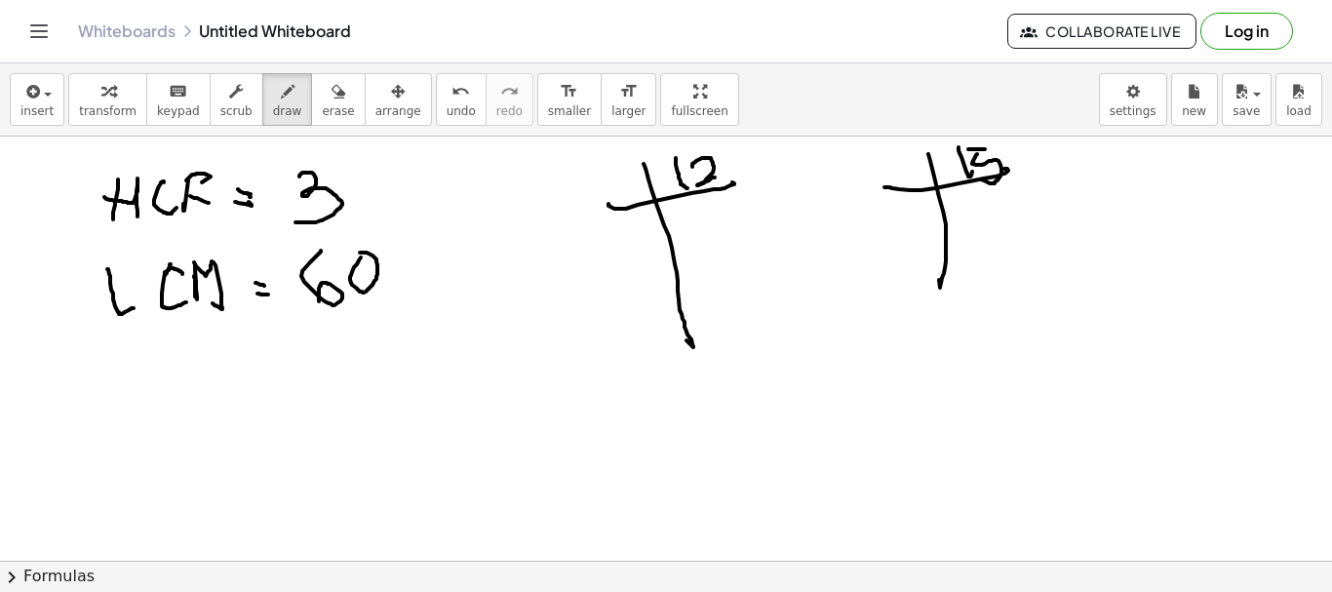
drag, startPoint x: 975, startPoint y: 149, endPoint x: 575, endPoint y: 241, distance: 410.2
click at [1000, 146] on div at bounding box center [666, 561] width 1332 height 848
drag, startPoint x: 613, startPoint y: 176, endPoint x: 644, endPoint y: 199, distance: 38.2
click at [644, 199] on div at bounding box center [666, 561] width 1332 height 848
drag, startPoint x: 711, startPoint y: 209, endPoint x: 709, endPoint y: 233, distance: 24.5
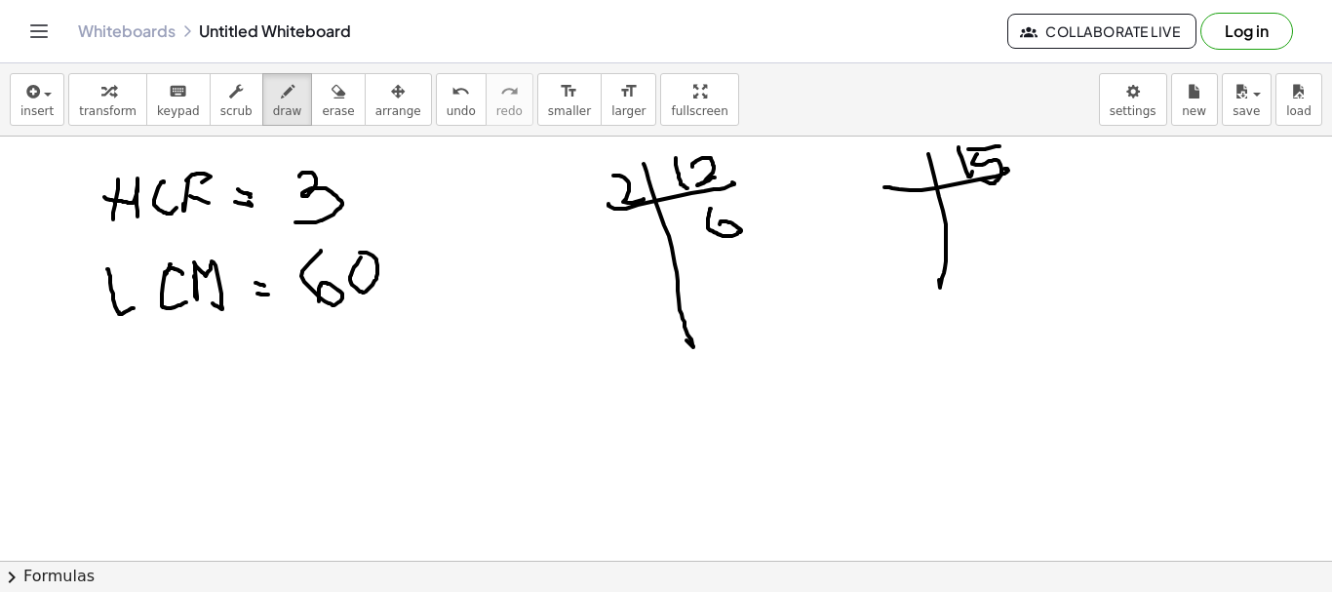
click at [716, 233] on div at bounding box center [666, 561] width 1332 height 848
drag, startPoint x: 626, startPoint y: 294, endPoint x: 795, endPoint y: 248, distance: 174.8
click at [795, 248] on div at bounding box center [666, 561] width 1332 height 848
drag, startPoint x: 622, startPoint y: 247, endPoint x: 706, endPoint y: 291, distance: 94.7
click at [656, 264] on div at bounding box center [666, 561] width 1332 height 848
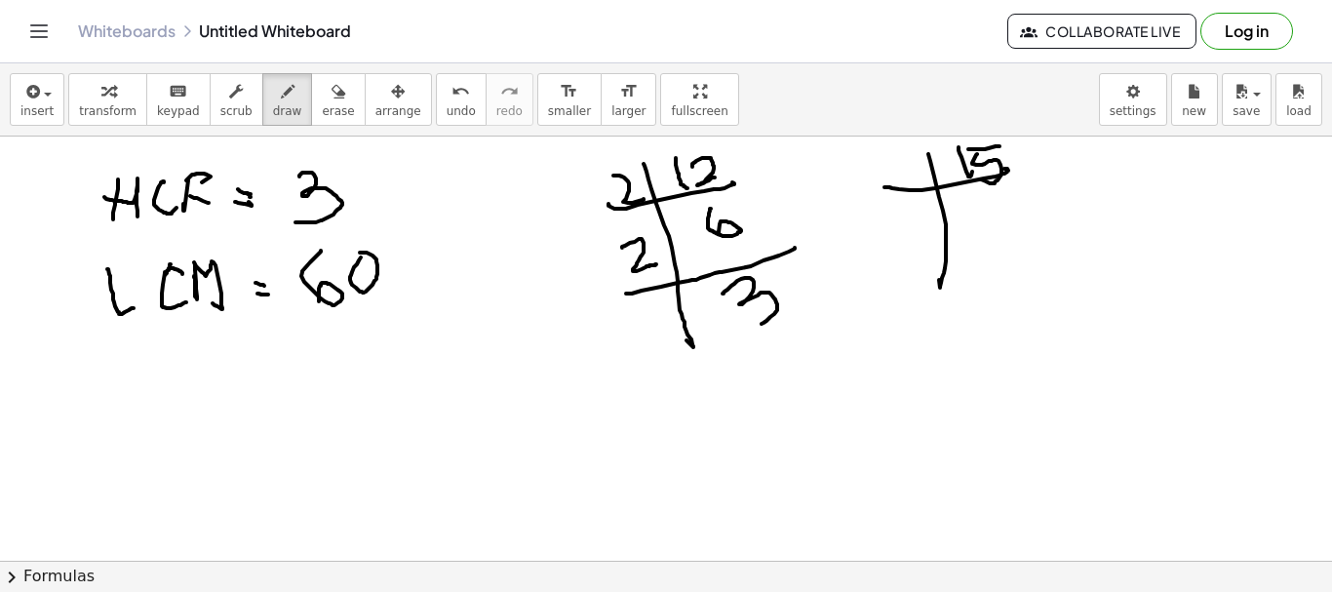
drag, startPoint x: 724, startPoint y: 294, endPoint x: 716, endPoint y: 328, distance: 35.0
click at [742, 325] on div at bounding box center [666, 561] width 1332 height 848
drag, startPoint x: 678, startPoint y: 296, endPoint x: 650, endPoint y: 338, distance: 50.6
click at [691, 394] on div at bounding box center [666, 561] width 1332 height 848
drag, startPoint x: 641, startPoint y: 316, endPoint x: 655, endPoint y: 356, distance: 42.6
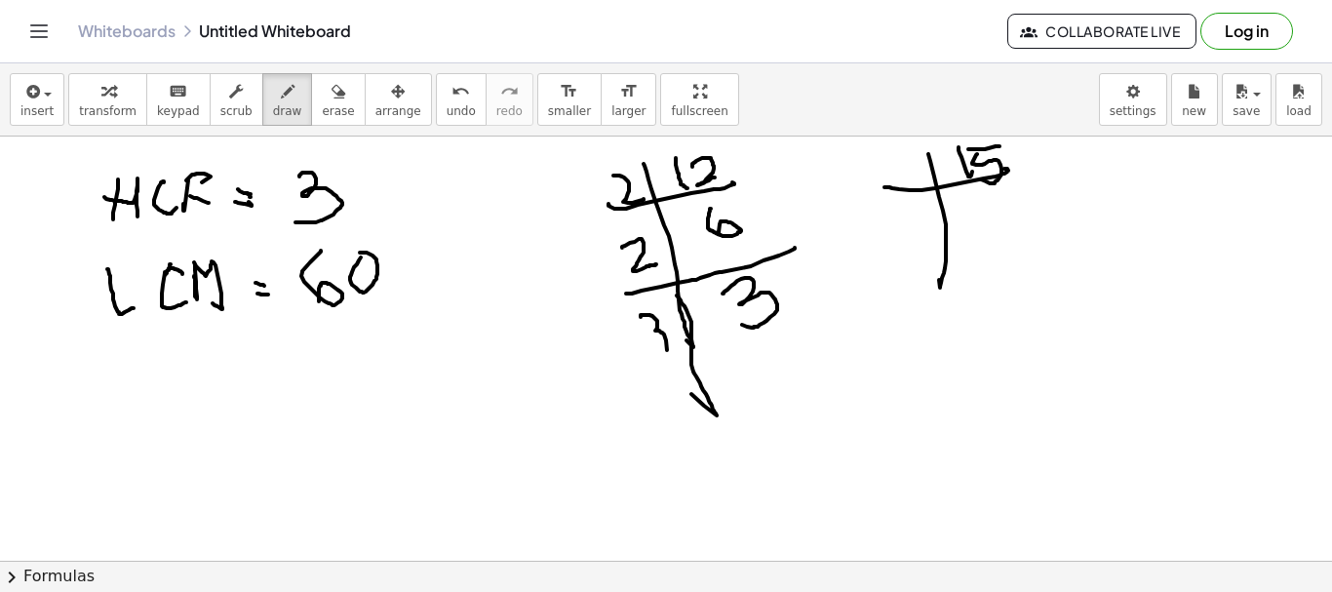
click at [655, 355] on div at bounding box center [666, 561] width 1332 height 848
drag, startPoint x: 634, startPoint y: 378, endPoint x: 794, endPoint y: 348, distance: 162.8
click at [794, 348] on div at bounding box center [666, 561] width 1332 height 848
drag, startPoint x: 778, startPoint y: 369, endPoint x: 792, endPoint y: 391, distance: 26.3
click at [788, 400] on div at bounding box center [666, 561] width 1332 height 848
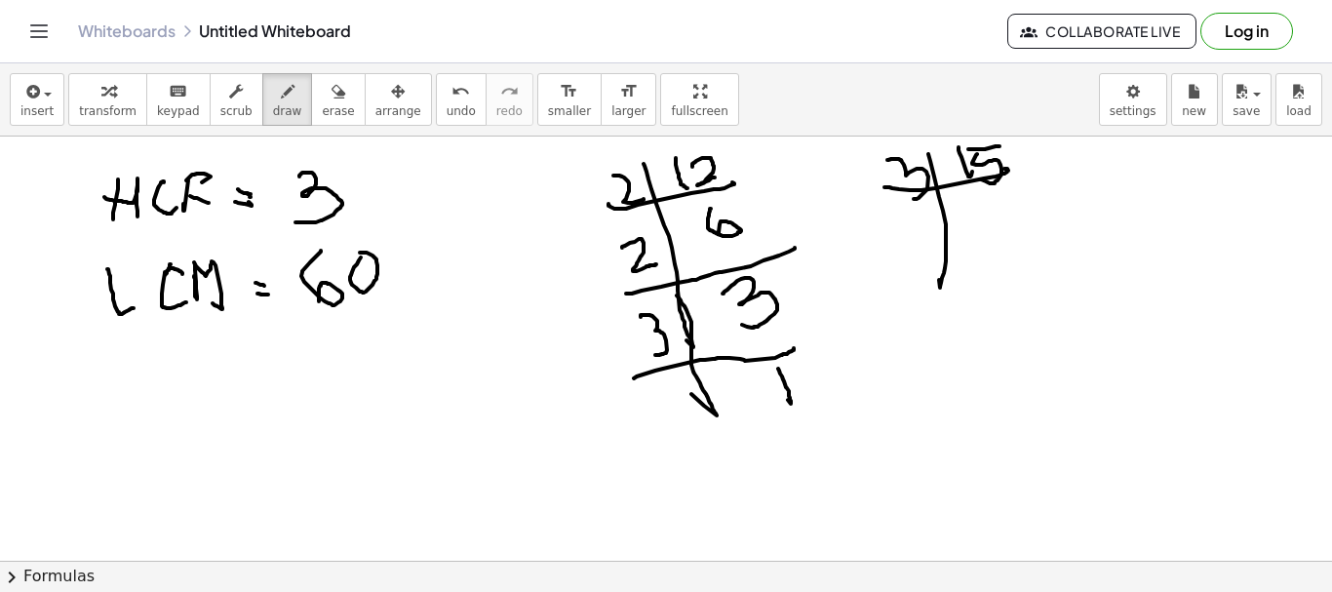
drag, startPoint x: 888, startPoint y: 160, endPoint x: 912, endPoint y: 200, distance: 46.8
click at [912, 200] on div at bounding box center [666, 561] width 1332 height 848
click at [974, 199] on div at bounding box center [666, 561] width 1332 height 848
drag, startPoint x: 967, startPoint y: 201, endPoint x: 953, endPoint y: 257, distance: 58.2
click at [974, 243] on div at bounding box center [666, 561] width 1332 height 848
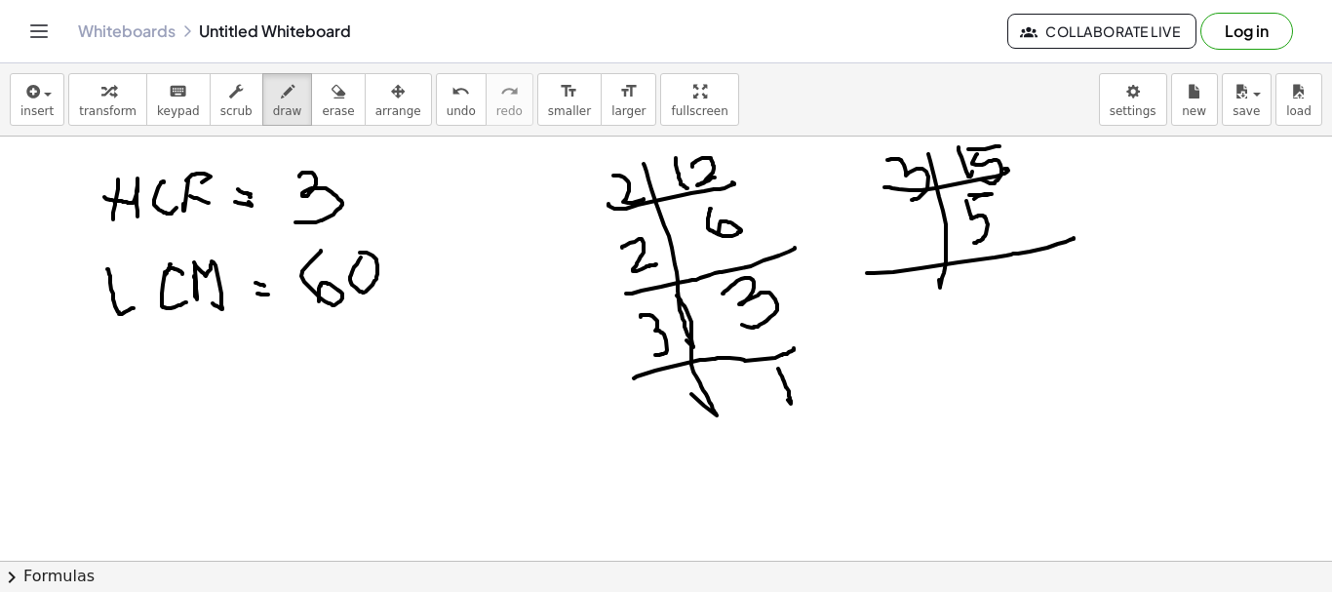
drag, startPoint x: 867, startPoint y: 273, endPoint x: 934, endPoint y: 297, distance: 71.6
click at [1064, 240] on div at bounding box center [666, 561] width 1332 height 848
drag, startPoint x: 943, startPoint y: 275, endPoint x: 939, endPoint y: 295, distance: 19.9
click at [934, 330] on div at bounding box center [666, 561] width 1332 height 848
drag, startPoint x: 914, startPoint y: 217, endPoint x: 928, endPoint y: 209, distance: 16.6
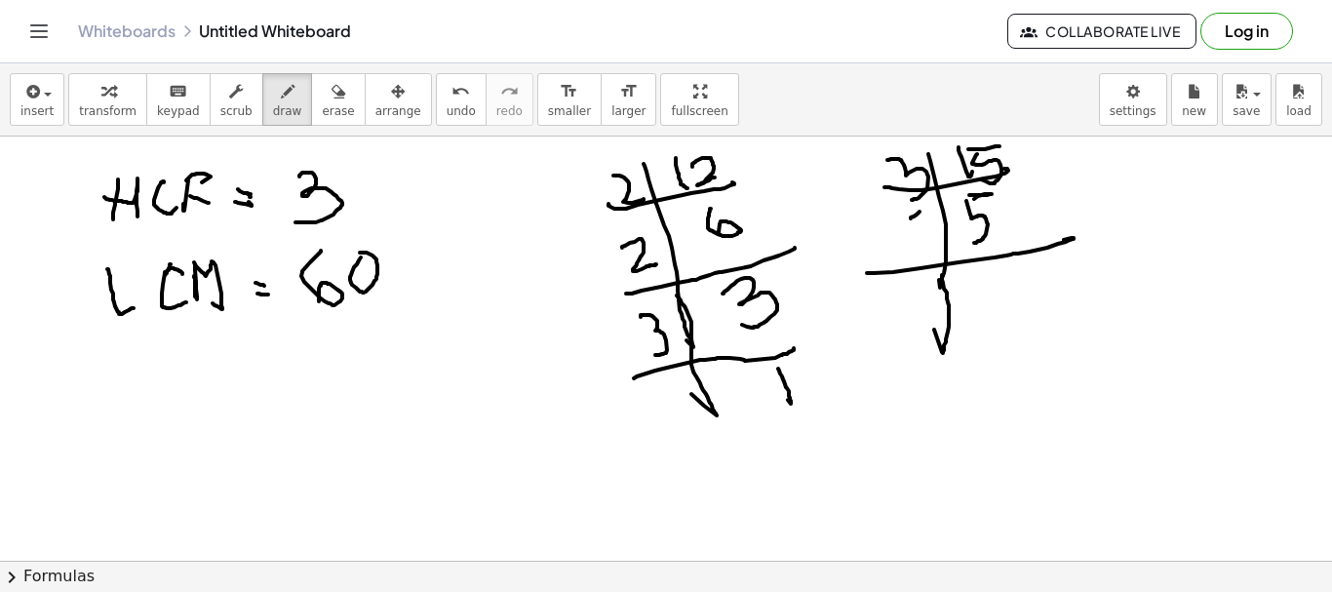
click at [928, 209] on div at bounding box center [666, 561] width 1332 height 848
drag, startPoint x: 913, startPoint y: 214, endPoint x: 910, endPoint y: 254, distance: 40.1
click at [910, 254] on div at bounding box center [666, 561] width 1332 height 848
drag, startPoint x: 1001, startPoint y: 286, endPoint x: 1014, endPoint y: 312, distance: 29.7
click at [1014, 312] on div at bounding box center [666, 561] width 1332 height 848
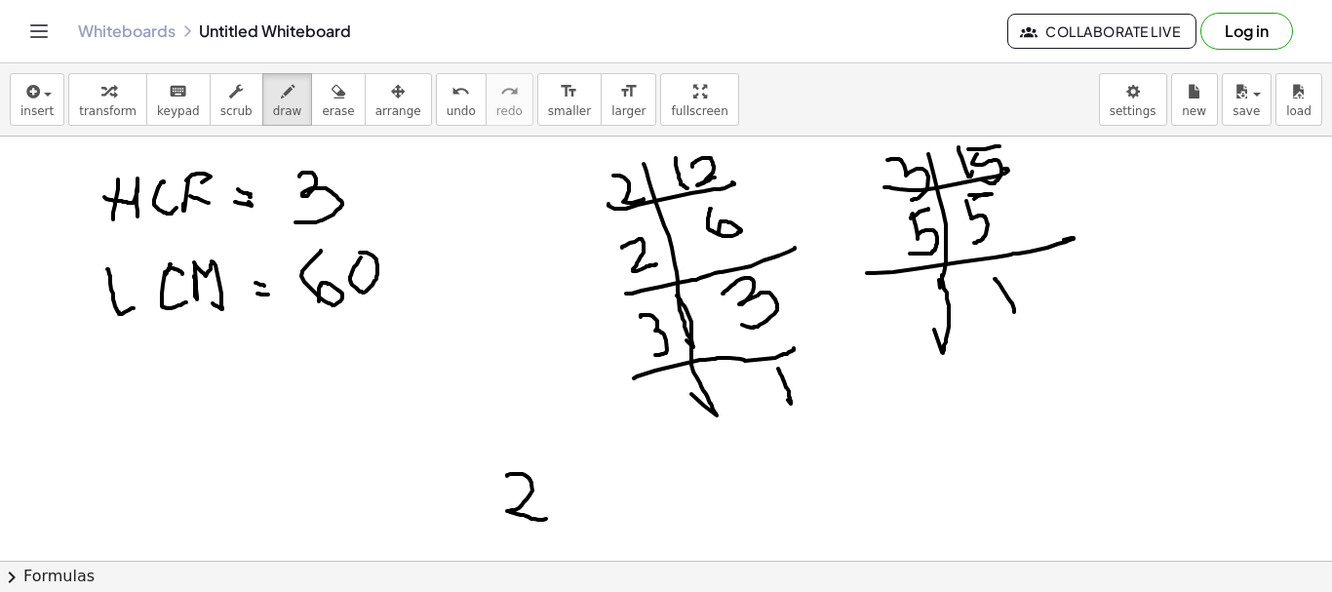
drag, startPoint x: 507, startPoint y: 476, endPoint x: 561, endPoint y: 502, distance: 59.8
click at [557, 509] on div at bounding box center [666, 561] width 1332 height 848
drag, startPoint x: 565, startPoint y: 480, endPoint x: 600, endPoint y: 488, distance: 36.0
click at [607, 497] on div at bounding box center [666, 561] width 1332 height 848
drag, startPoint x: 586, startPoint y: 474, endPoint x: 587, endPoint y: 497, distance: 23.4
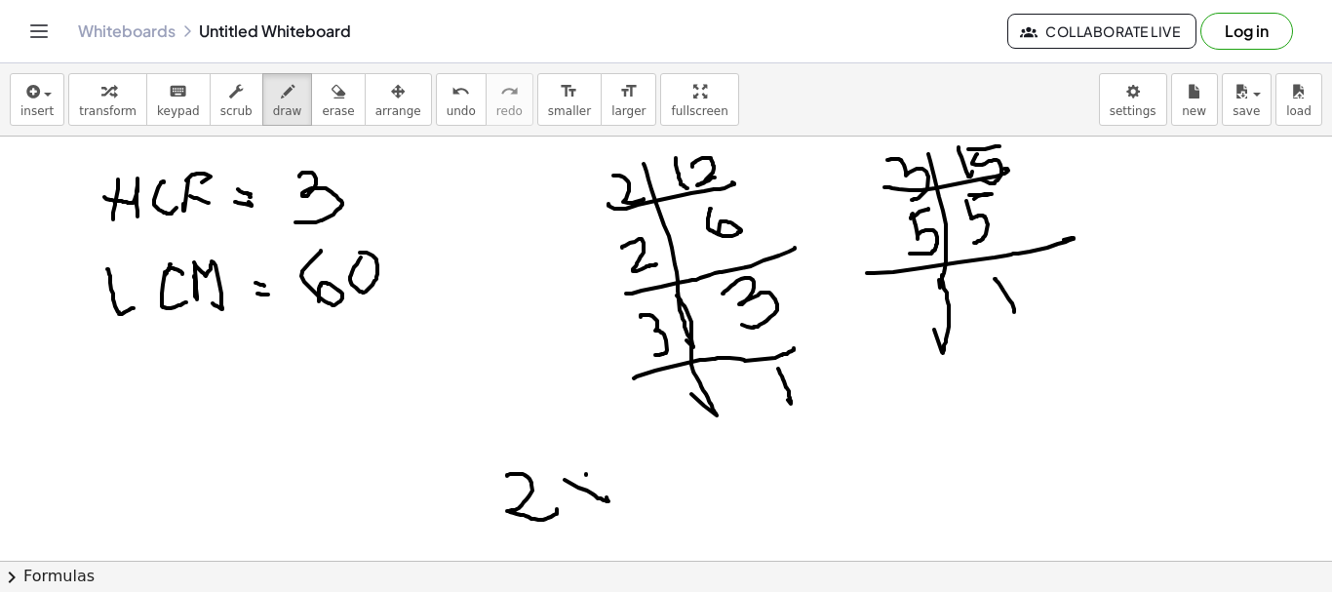
click at [575, 508] on div at bounding box center [666, 561] width 1332 height 848
drag, startPoint x: 629, startPoint y: 463, endPoint x: 675, endPoint y: 460, distance: 45.9
click at [675, 481] on div at bounding box center [666, 561] width 1332 height 848
drag, startPoint x: 674, startPoint y: 456, endPoint x: 712, endPoint y: 468, distance: 39.8
click at [741, 475] on div at bounding box center [666, 561] width 1332 height 848
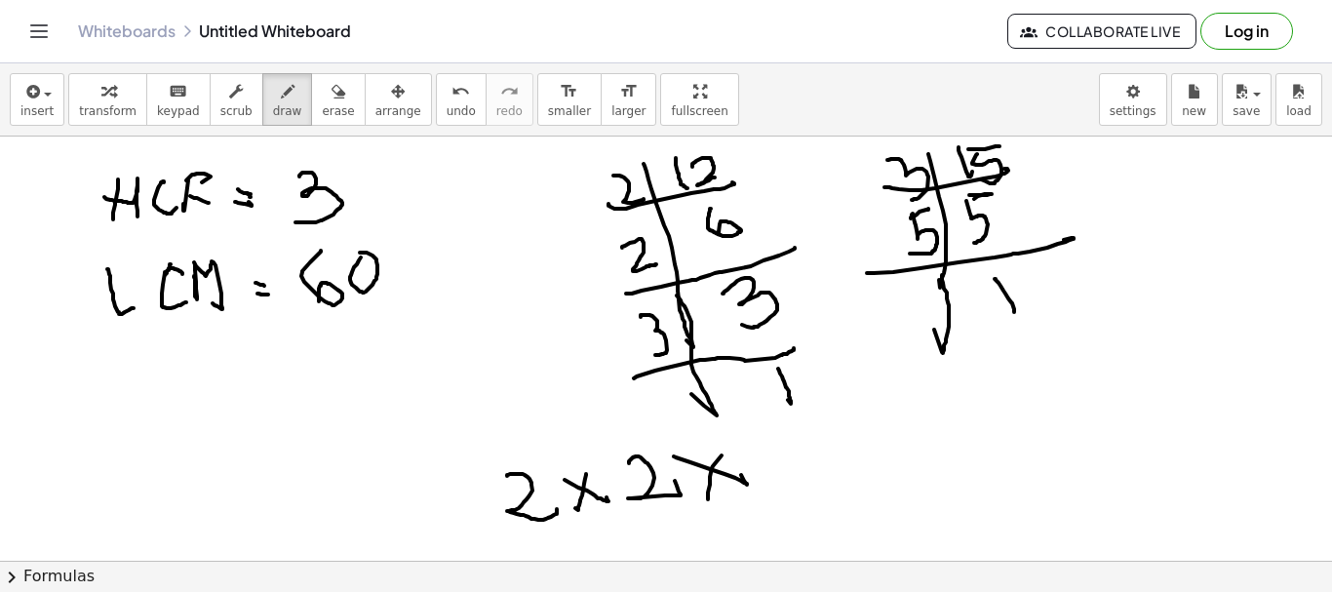
drag, startPoint x: 712, startPoint y: 468, endPoint x: 770, endPoint y: 459, distance: 59.2
click at [707, 484] on div at bounding box center [666, 561] width 1332 height 848
drag, startPoint x: 769, startPoint y: 459, endPoint x: 748, endPoint y: 488, distance: 34.9
click at [748, 488] on div at bounding box center [666, 561] width 1332 height 848
drag, startPoint x: 902, startPoint y: 440, endPoint x: 898, endPoint y: 479, distance: 39.2
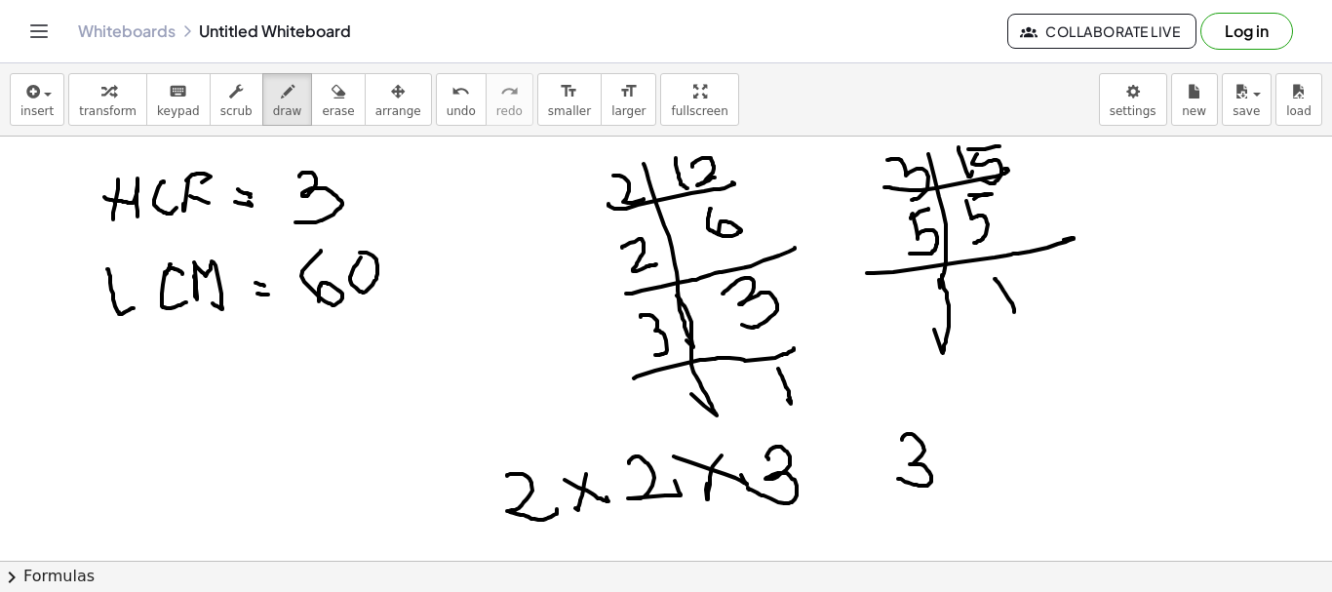
click at [898, 479] on div at bounding box center [666, 561] width 1332 height 848
drag, startPoint x: 949, startPoint y: 453, endPoint x: 967, endPoint y: 458, distance: 19.4
click at [977, 476] on div at bounding box center [666, 561] width 1332 height 848
drag, startPoint x: 967, startPoint y: 448, endPoint x: 1001, endPoint y: 439, distance: 35.2
click at [965, 477] on div at bounding box center [666, 561] width 1332 height 848
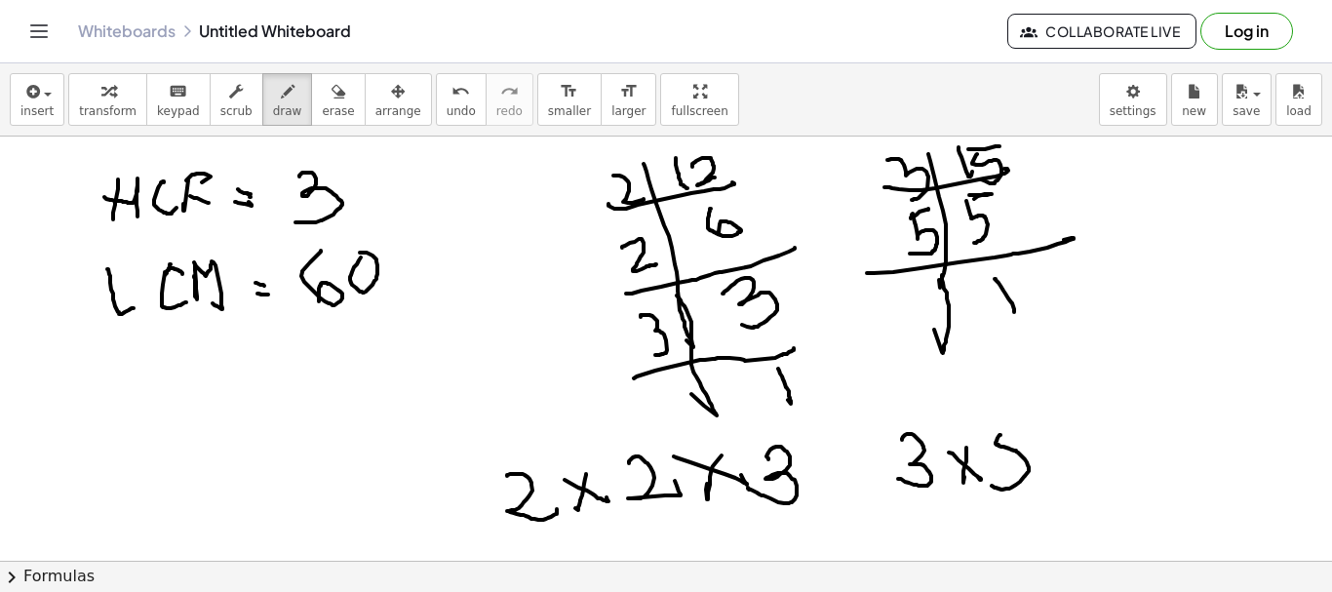
drag, startPoint x: 1001, startPoint y: 435, endPoint x: 987, endPoint y: 483, distance: 49.7
click at [988, 484] on div at bounding box center [666, 561] width 1332 height 848
click at [1016, 422] on div at bounding box center [666, 561] width 1332 height 848
drag, startPoint x: 1004, startPoint y: 427, endPoint x: 1037, endPoint y: 416, distance: 34.9
click at [1037, 416] on div at bounding box center [666, 561] width 1332 height 848
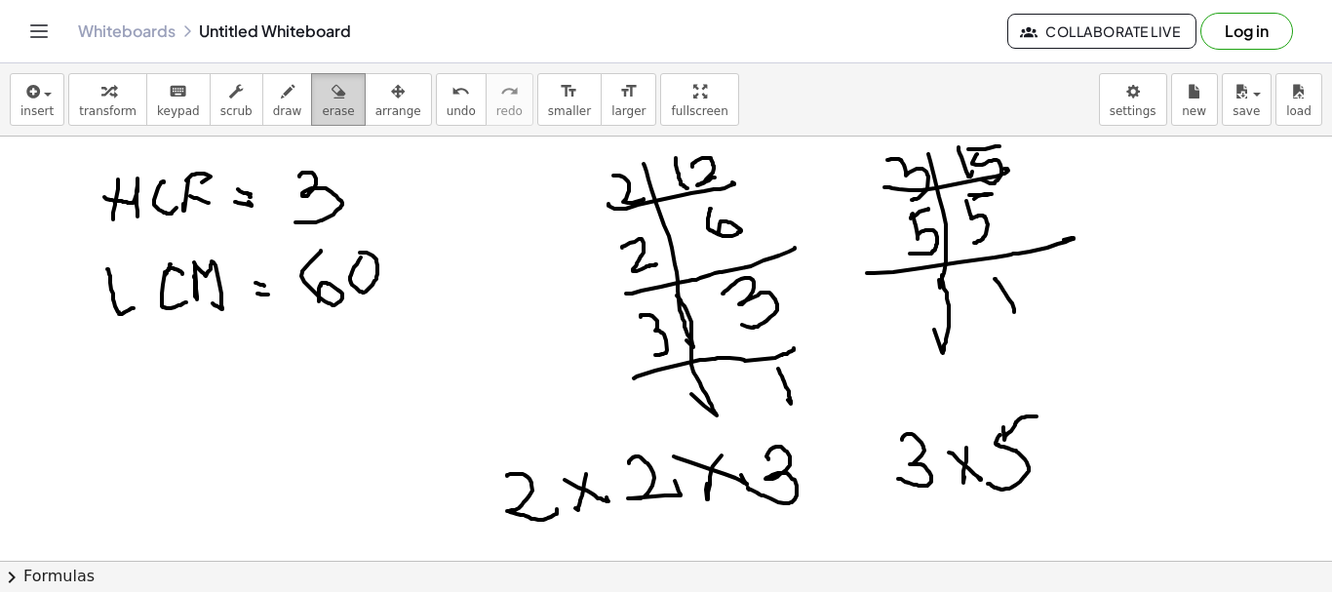
click at [322, 90] on div "button" at bounding box center [338, 90] width 32 height 23
click at [498, 518] on div at bounding box center [666, 561] width 1332 height 848
click at [518, 503] on div at bounding box center [666, 561] width 1332 height 848
click at [542, 503] on div at bounding box center [666, 561] width 1332 height 848
click at [556, 501] on div at bounding box center [666, 561] width 1332 height 848
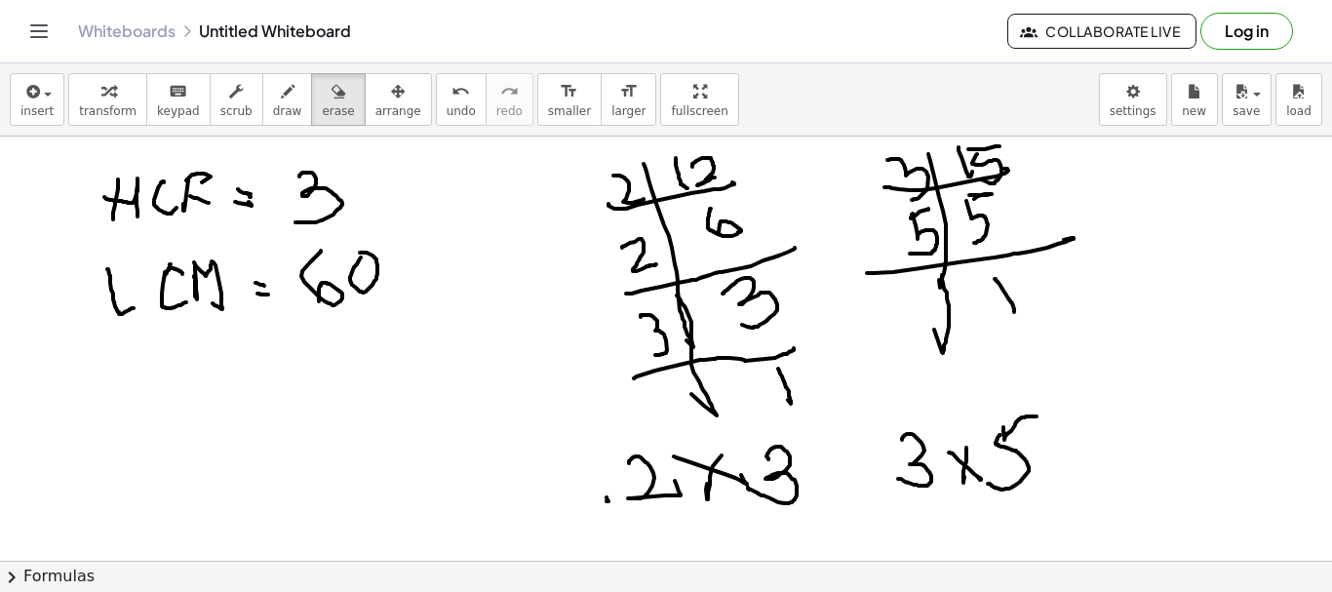
click at [575, 508] on div at bounding box center [666, 561] width 1332 height 848
click at [277, 121] on button "draw" at bounding box center [287, 99] width 51 height 53
drag, startPoint x: 581, startPoint y: 176, endPoint x: 619, endPoint y: 283, distance: 113.8
click at [619, 283] on div at bounding box center [666, 561] width 1332 height 848
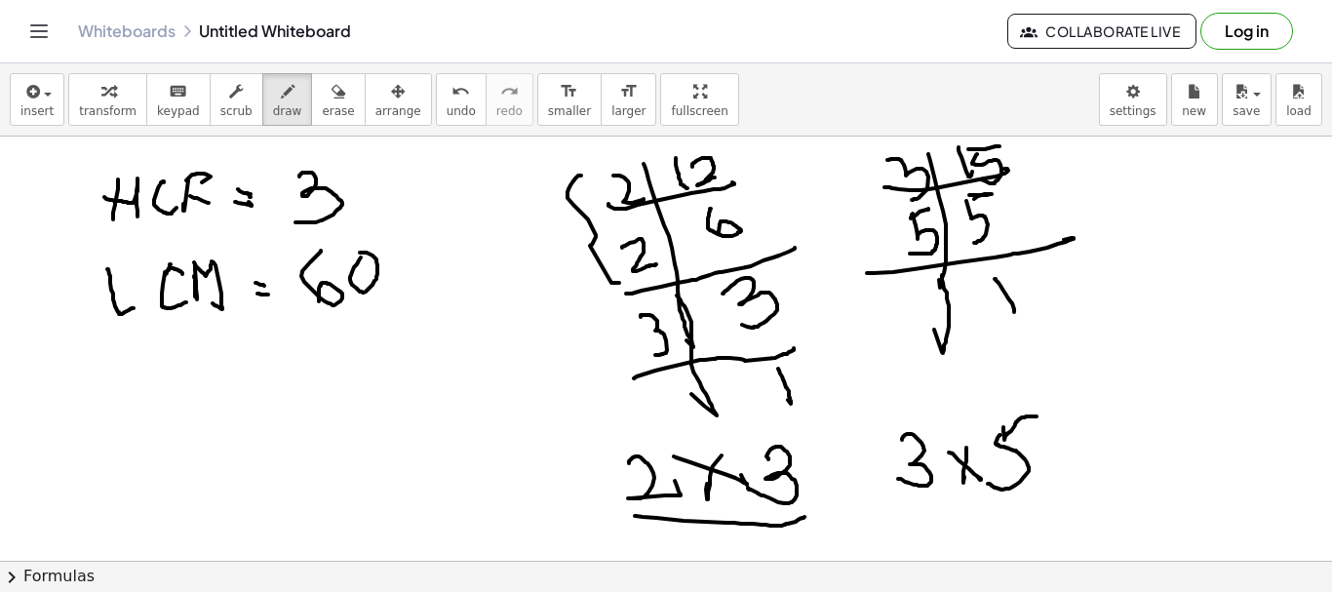
drag, startPoint x: 635, startPoint y: 516, endPoint x: 805, endPoint y: 517, distance: 169.7
click at [805, 517] on div at bounding box center [666, 561] width 1332 height 848
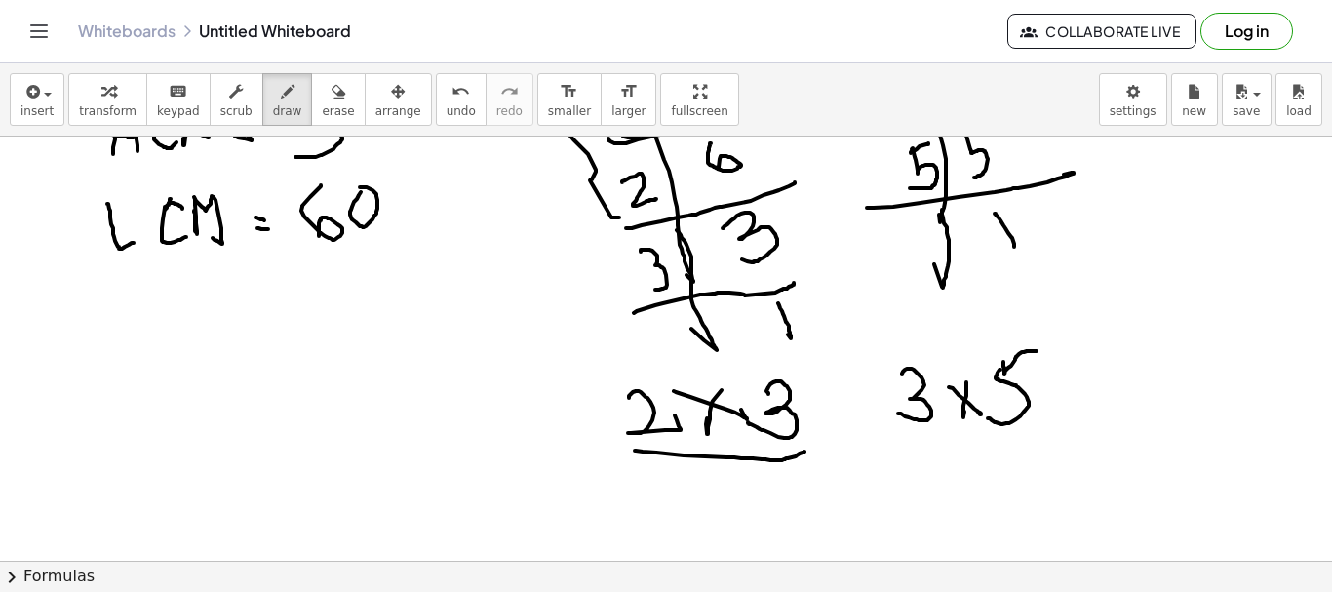
scroll to position [98, 0]
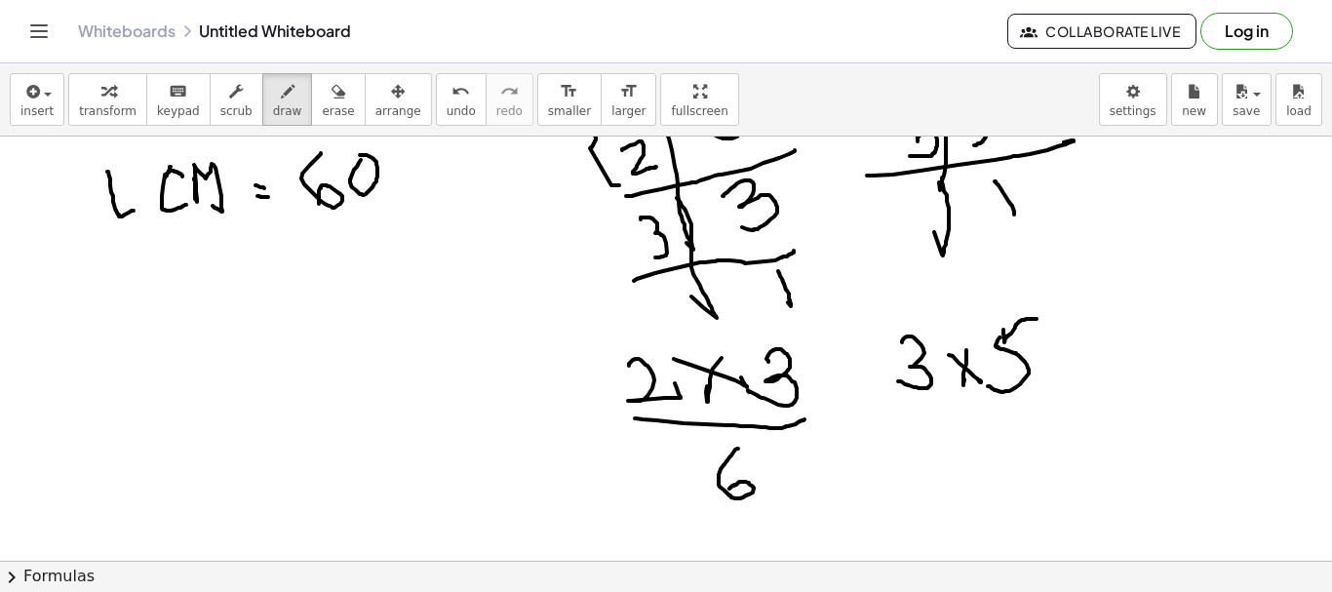
drag, startPoint x: 738, startPoint y: 449, endPoint x: 730, endPoint y: 489, distance: 40.9
click at [730, 489] on div at bounding box center [666, 463] width 1332 height 848
drag, startPoint x: 894, startPoint y: 419, endPoint x: 1035, endPoint y: 397, distance: 142.2
click at [1035, 397] on div at bounding box center [666, 463] width 1332 height 848
drag, startPoint x: 961, startPoint y: 433, endPoint x: 960, endPoint y: 458, distance: 25.4
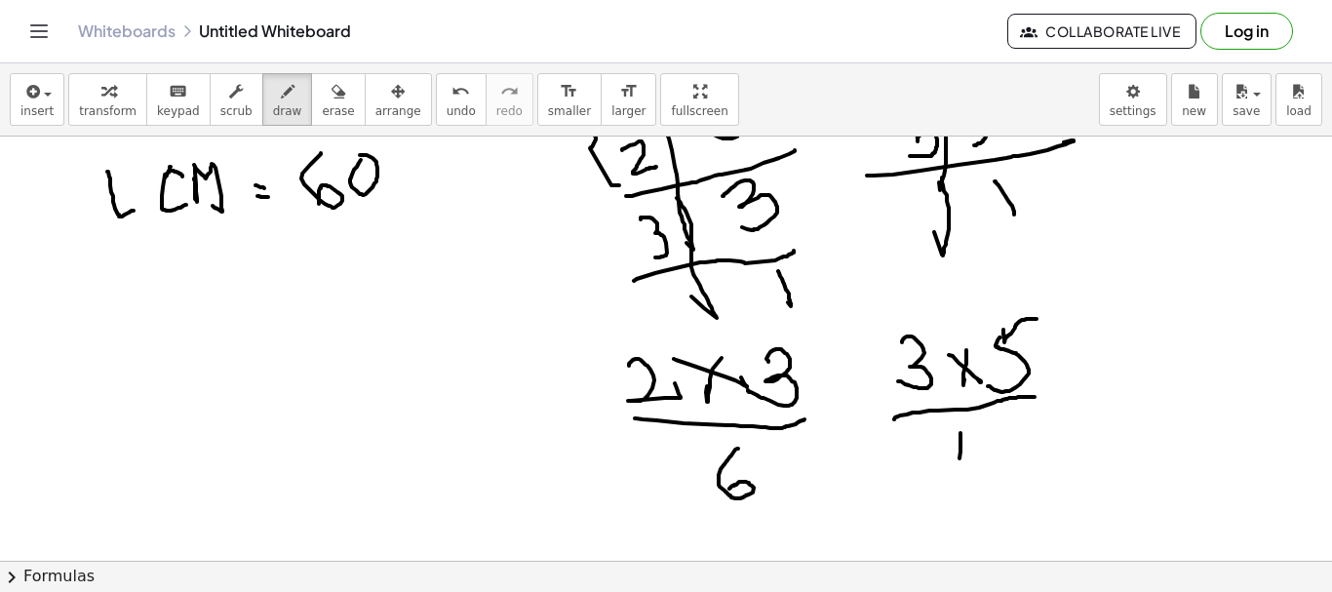
click at [960, 458] on div at bounding box center [666, 463] width 1332 height 848
drag, startPoint x: 988, startPoint y: 435, endPoint x: 999, endPoint y: 428, distance: 12.7
click at [971, 470] on div at bounding box center [666, 463] width 1332 height 848
click at [1014, 429] on div at bounding box center [666, 463] width 1332 height 848
drag, startPoint x: 918, startPoint y: 505, endPoint x: 939, endPoint y: 483, distance: 31.0
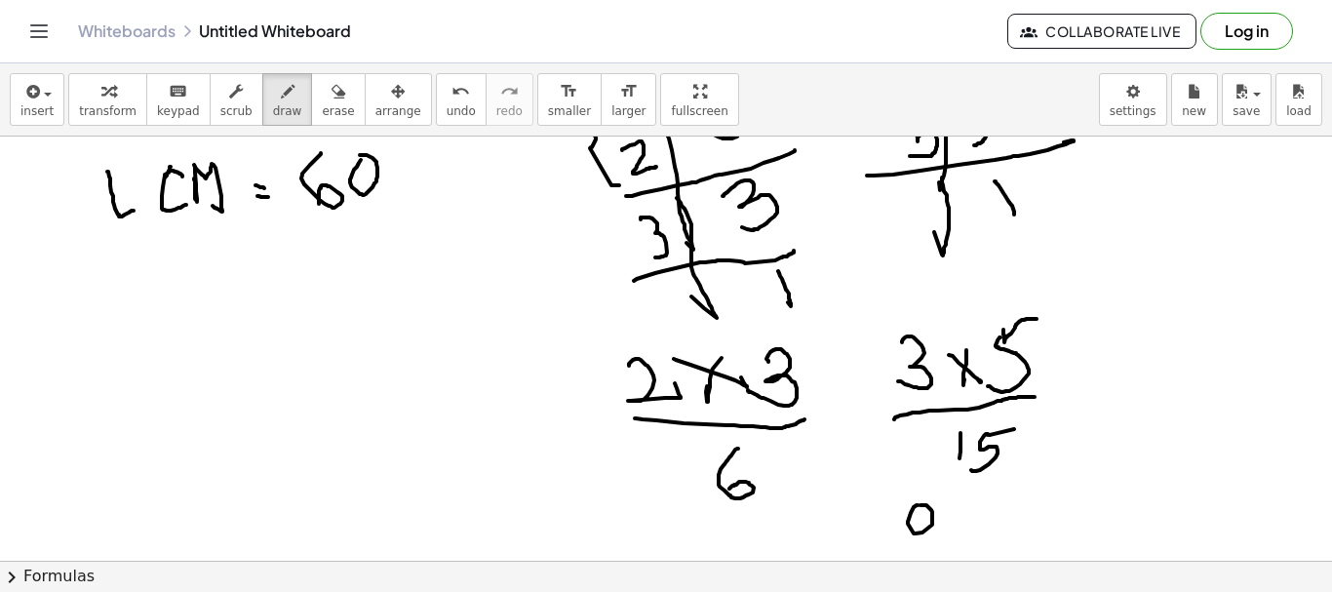
click at [920, 505] on div at bounding box center [666, 463] width 1332 height 848
drag, startPoint x: 930, startPoint y: 424, endPoint x: 918, endPoint y: 438, distance: 18.6
click at [918, 438] on div at bounding box center [666, 463] width 1332 height 848
drag, startPoint x: 877, startPoint y: 509, endPoint x: 873, endPoint y: 549, distance: 40.2
click at [873, 549] on div at bounding box center [666, 463] width 1332 height 848
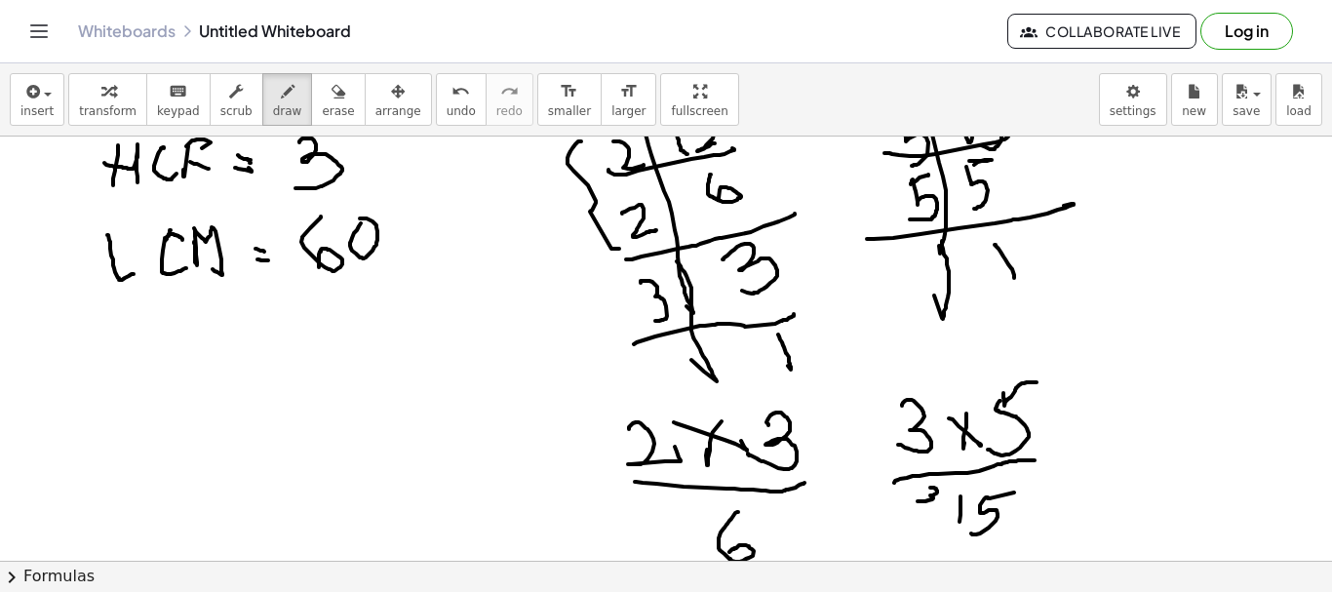
scroll to position [0, 0]
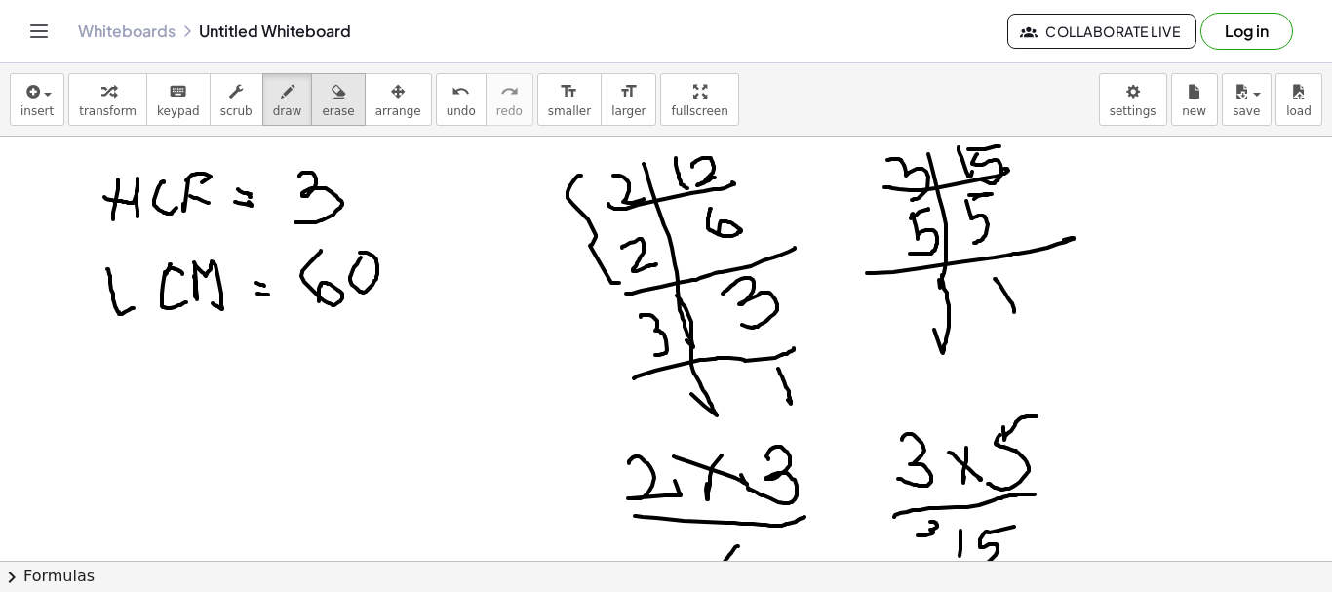
click at [322, 104] on span "erase" at bounding box center [338, 111] width 32 height 14
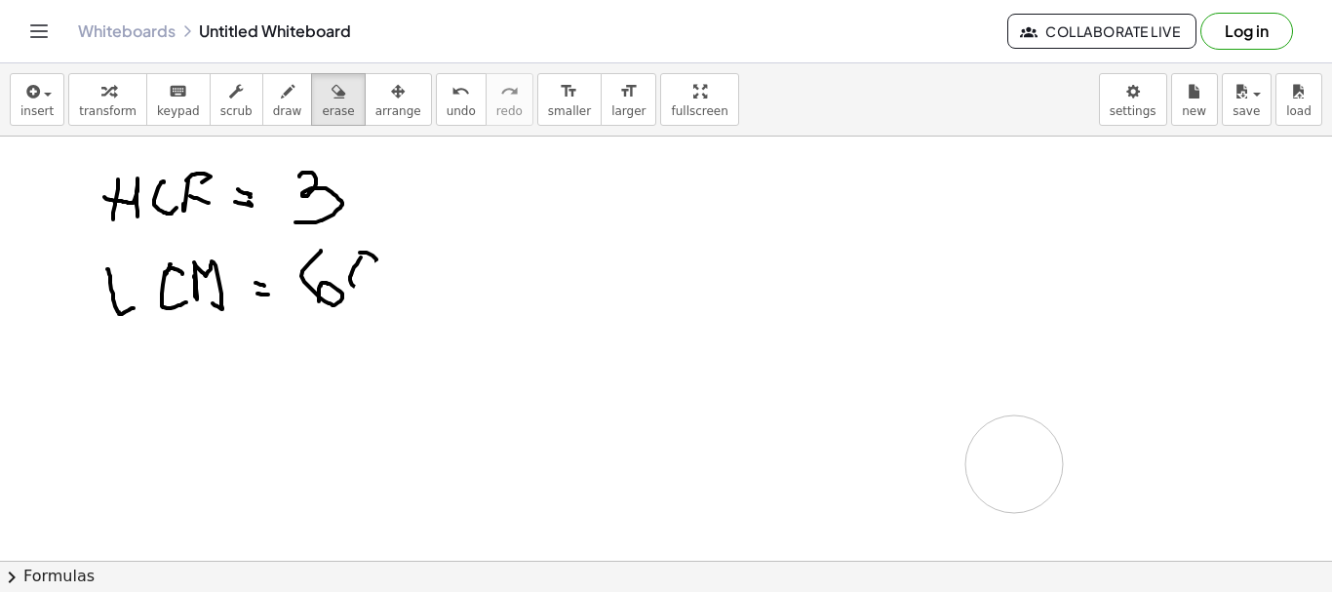
drag, startPoint x: 538, startPoint y: 161, endPoint x: 783, endPoint y: 342, distance: 304.7
click at [1001, 459] on div at bounding box center [666, 561] width 1332 height 848
click at [958, 338] on div at bounding box center [666, 561] width 1332 height 848
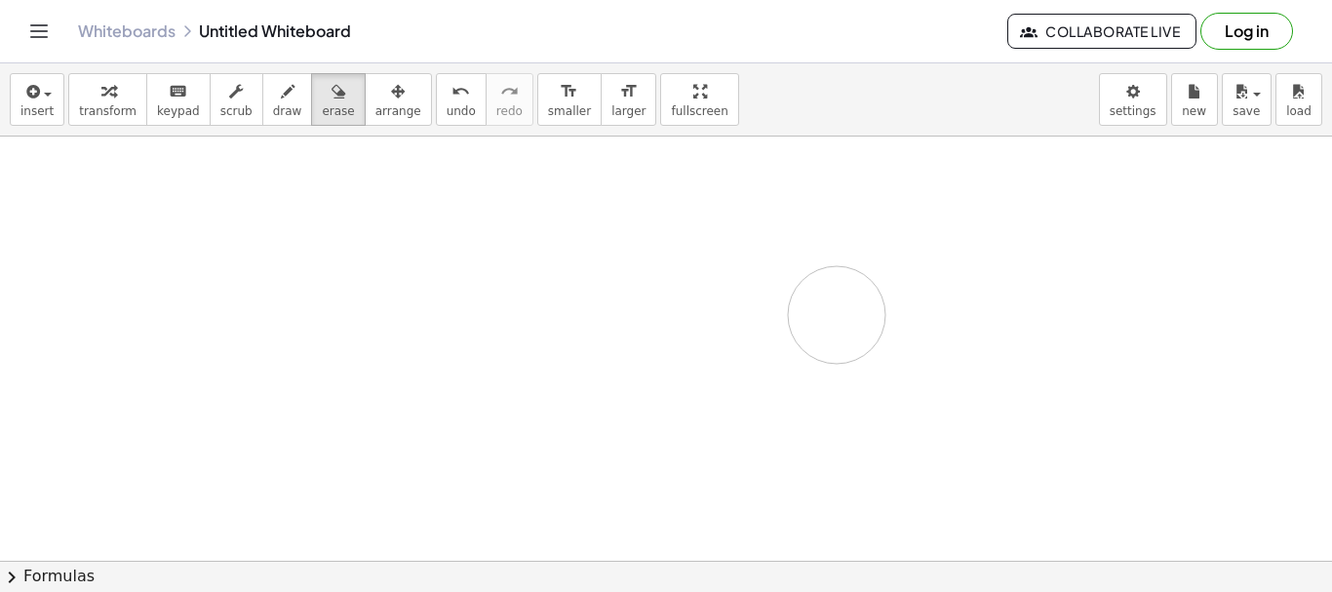
drag, startPoint x: 696, startPoint y: 296, endPoint x: 788, endPoint y: 331, distance: 98.2
click at [795, 329] on div at bounding box center [666, 268] width 1332 height 848
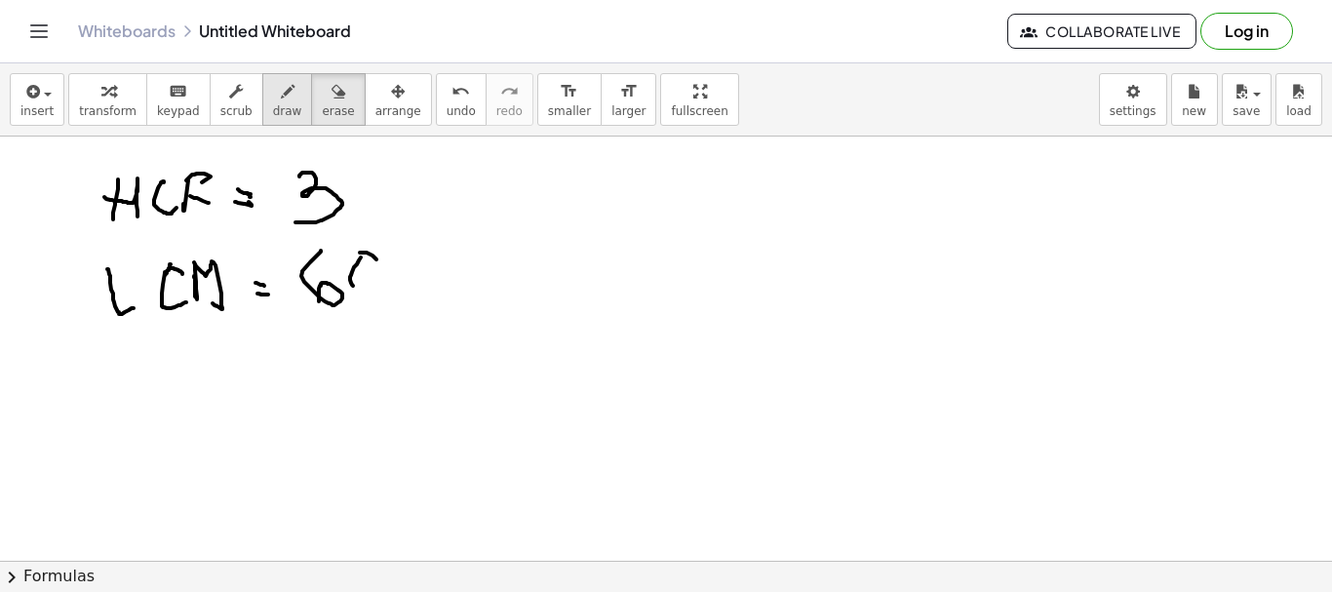
click at [273, 94] on div "button" at bounding box center [287, 90] width 29 height 23
drag, startPoint x: 375, startPoint y: 254, endPoint x: 363, endPoint y: 242, distance: 16.6
click at [363, 242] on div at bounding box center [666, 561] width 1332 height 848
click at [322, 105] on span "erase" at bounding box center [338, 111] width 32 height 14
drag, startPoint x: 308, startPoint y: 266, endPoint x: 374, endPoint y: 270, distance: 65.5
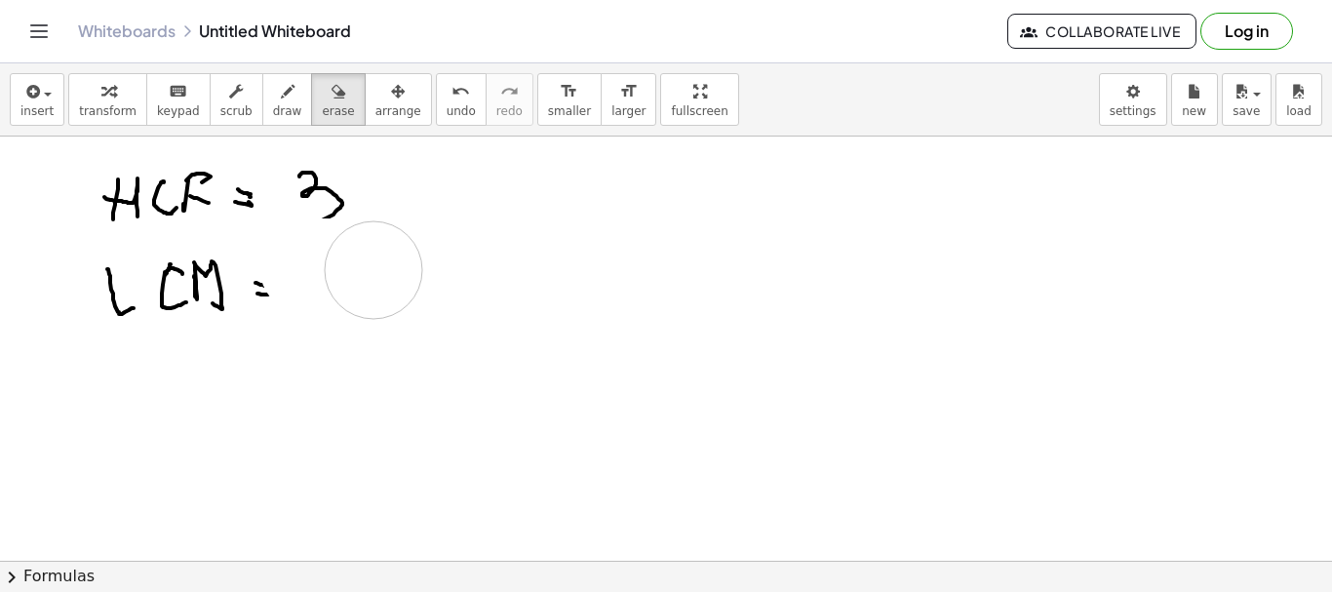
click at [374, 270] on div at bounding box center [666, 561] width 1332 height 848
click at [281, 89] on icon "button" at bounding box center [288, 91] width 14 height 23
drag, startPoint x: 302, startPoint y: 250, endPoint x: 308, endPoint y: 302, distance: 53.0
click at [308, 302] on div at bounding box center [666, 561] width 1332 height 848
drag, startPoint x: 334, startPoint y: 253, endPoint x: 348, endPoint y: 254, distance: 14.7
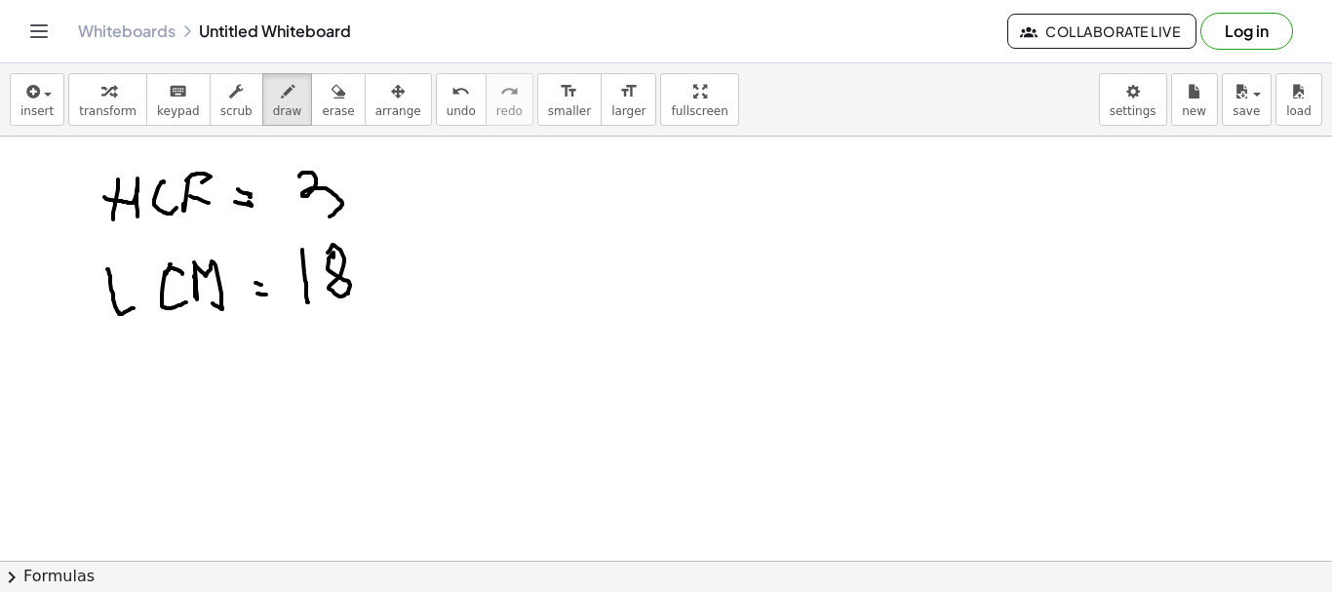
click at [328, 254] on div at bounding box center [666, 561] width 1332 height 848
click at [355, 253] on div at bounding box center [666, 561] width 1332 height 848
drag, startPoint x: 301, startPoint y: 218, endPoint x: 238, endPoint y: 316, distance: 116.3
click at [334, 215] on div at bounding box center [666, 561] width 1332 height 848
drag, startPoint x: 125, startPoint y: 366, endPoint x: 114, endPoint y: 423, distance: 58.5
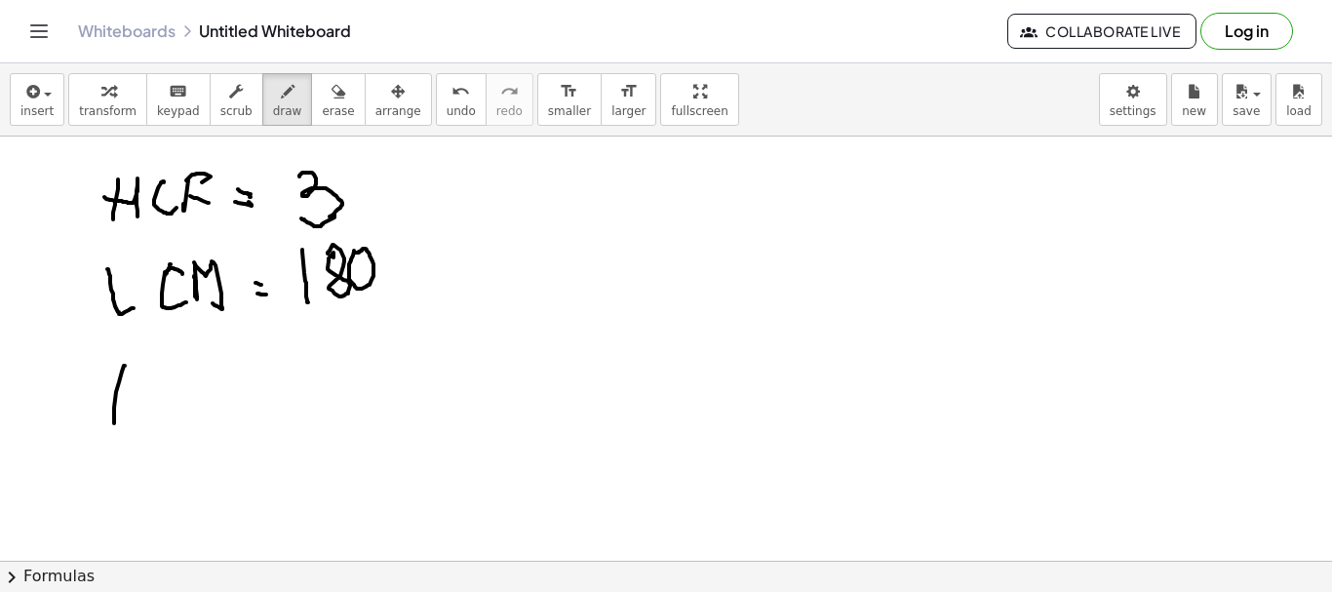
click at [114, 423] on div at bounding box center [666, 561] width 1332 height 848
drag, startPoint x: 103, startPoint y: 390, endPoint x: 200, endPoint y: 404, distance: 97.5
click at [150, 424] on div at bounding box center [666, 561] width 1332 height 848
drag, startPoint x: 220, startPoint y: 375, endPoint x: 245, endPoint y: 382, distance: 25.3
click at [210, 411] on div at bounding box center [666, 561] width 1332 height 848
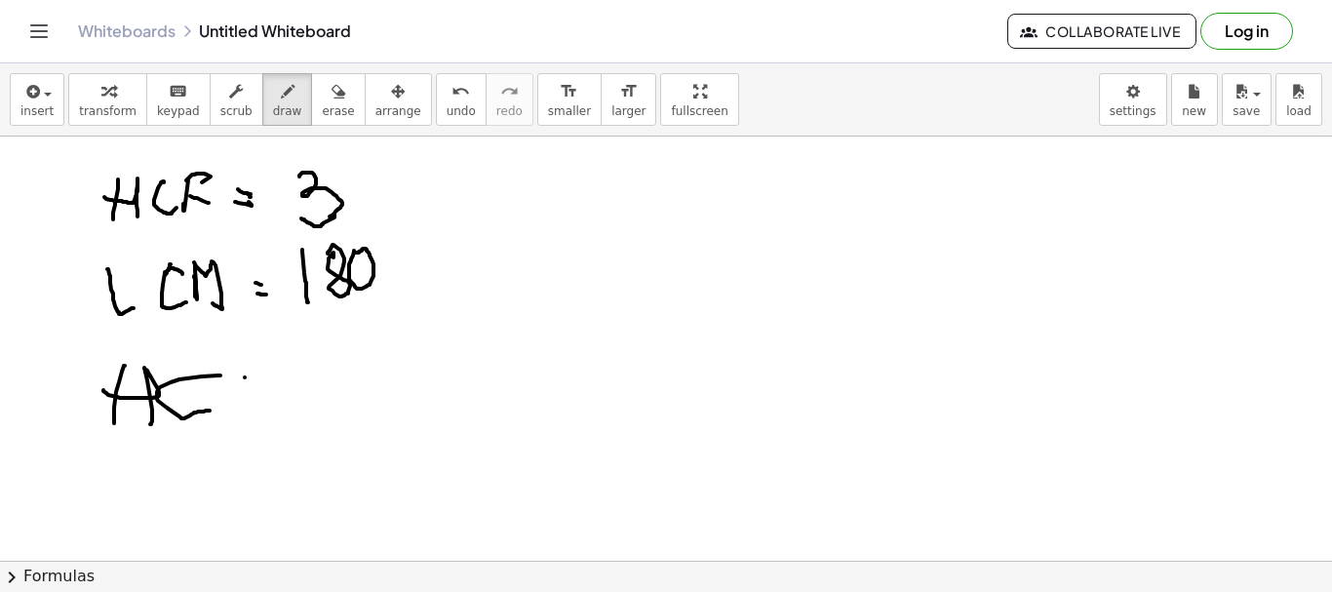
drag, startPoint x: 245, startPoint y: 377, endPoint x: 251, endPoint y: 388, distance: 12.2
click at [256, 409] on div at bounding box center [666, 561] width 1332 height 848
drag, startPoint x: 249, startPoint y: 378, endPoint x: 260, endPoint y: 391, distance: 17.3
click at [261, 385] on div at bounding box center [666, 561] width 1332 height 848
drag, startPoint x: 260, startPoint y: 398, endPoint x: 312, endPoint y: 391, distance: 52.1
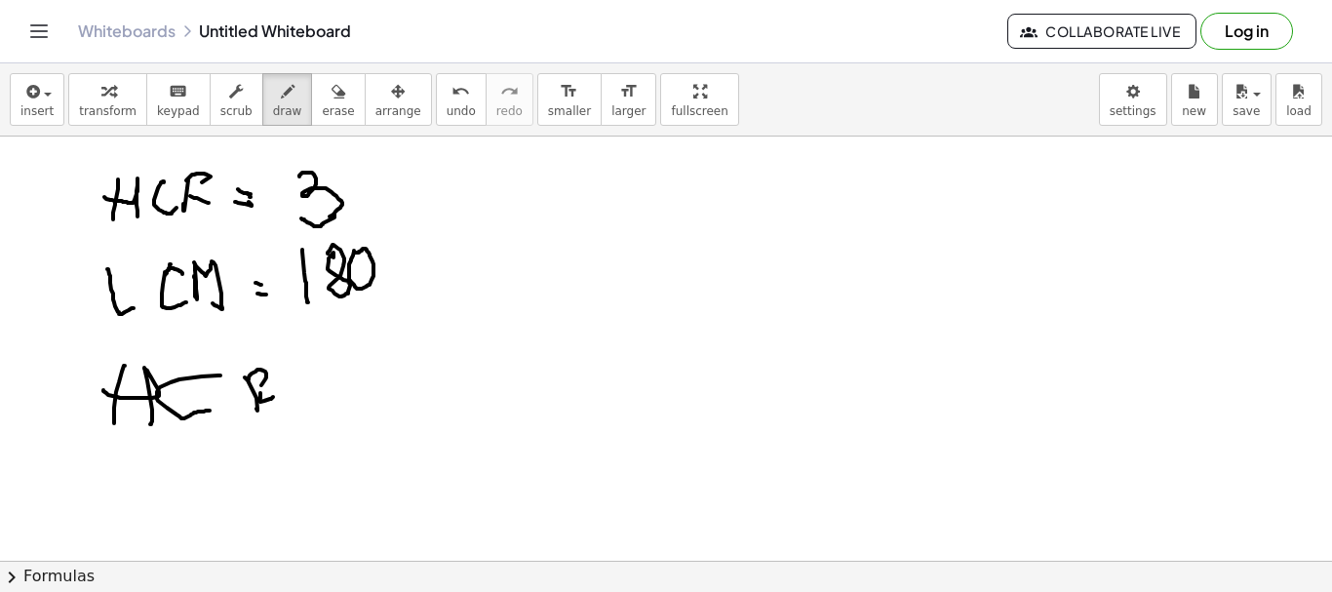
click at [270, 391] on div at bounding box center [666, 561] width 1332 height 848
drag, startPoint x: 312, startPoint y: 379, endPoint x: 347, endPoint y: 385, distance: 35.6
click at [353, 401] on div at bounding box center [666, 561] width 1332 height 848
drag, startPoint x: 345, startPoint y: 375, endPoint x: 329, endPoint y: 407, distance: 35.3
click at [314, 409] on div at bounding box center [666, 561] width 1332 height 848
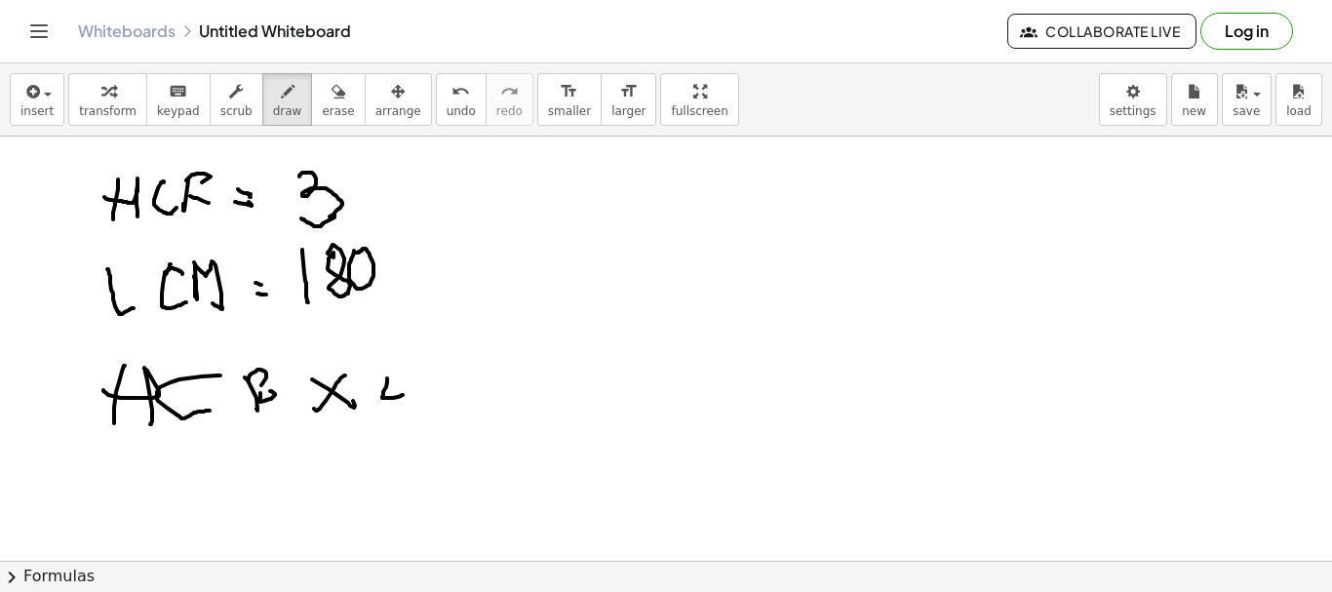
drag, startPoint x: 387, startPoint y: 379, endPoint x: 403, endPoint y: 395, distance: 22.1
click at [403, 395] on div at bounding box center [666, 561] width 1332 height 848
drag, startPoint x: 424, startPoint y: 363, endPoint x: 445, endPoint y: 381, distance: 27.6
click at [445, 381] on div at bounding box center [666, 561] width 1332 height 848
drag, startPoint x: 458, startPoint y: 355, endPoint x: 423, endPoint y: 404, distance: 60.1
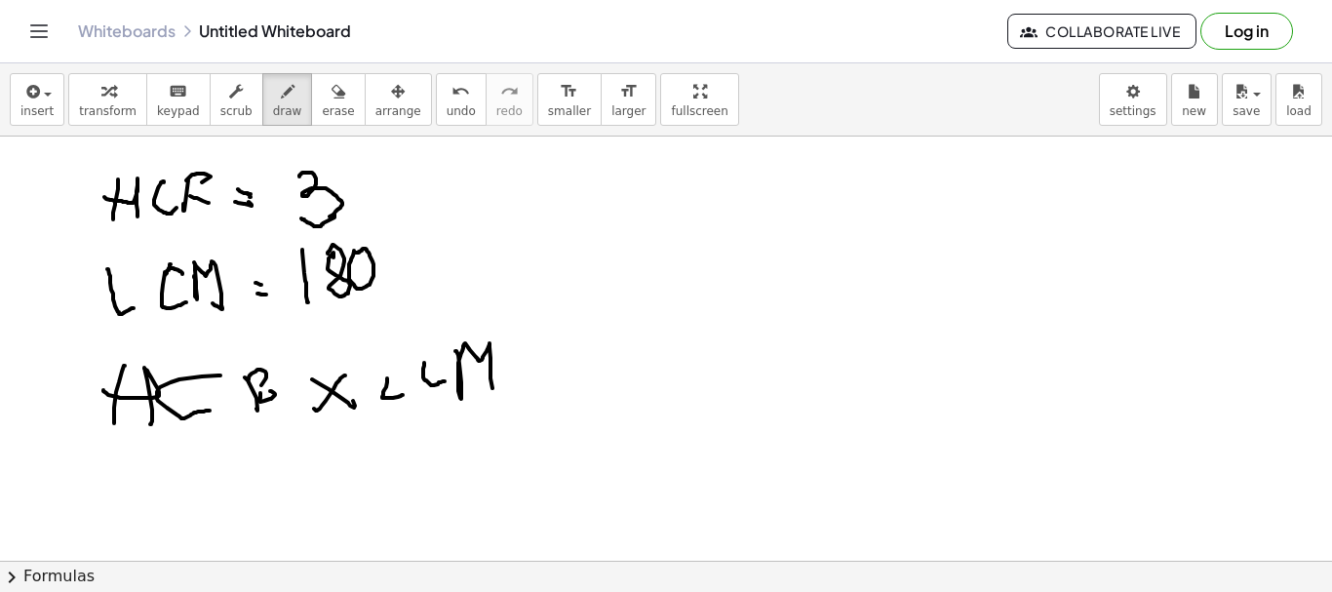
click at [480, 396] on div at bounding box center [666, 561] width 1332 height 848
drag, startPoint x: 437, startPoint y: 357, endPoint x: 409, endPoint y: 372, distance: 31.8
click at [427, 363] on div at bounding box center [666, 561] width 1332 height 848
drag, startPoint x: 388, startPoint y: 352, endPoint x: 388, endPoint y: 390, distance: 38.0
click at [389, 390] on div at bounding box center [666, 561] width 1332 height 848
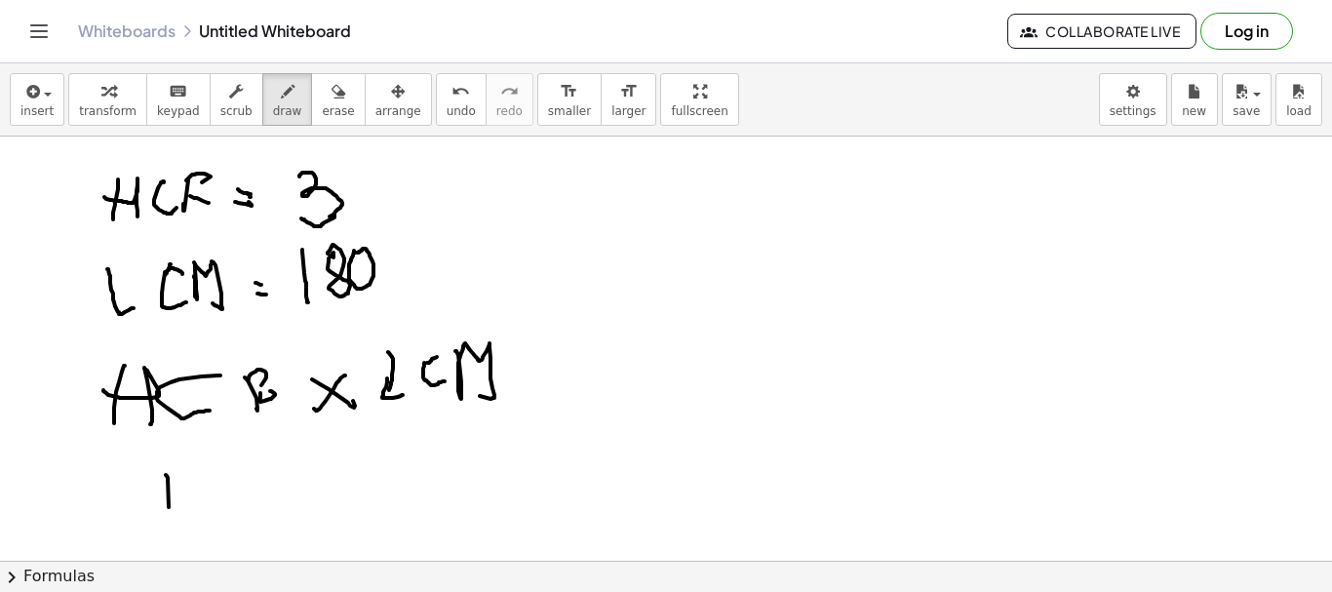
drag, startPoint x: 168, startPoint y: 478, endPoint x: 190, endPoint y: 507, distance: 36.9
click at [167, 528] on div at bounding box center [666, 561] width 1332 height 848
drag, startPoint x: 188, startPoint y: 479, endPoint x: 224, endPoint y: 507, distance: 45.8
click at [173, 488] on div at bounding box center [666, 561] width 1332 height 848
drag, startPoint x: 256, startPoint y: 480, endPoint x: 295, endPoint y: 512, distance: 49.8
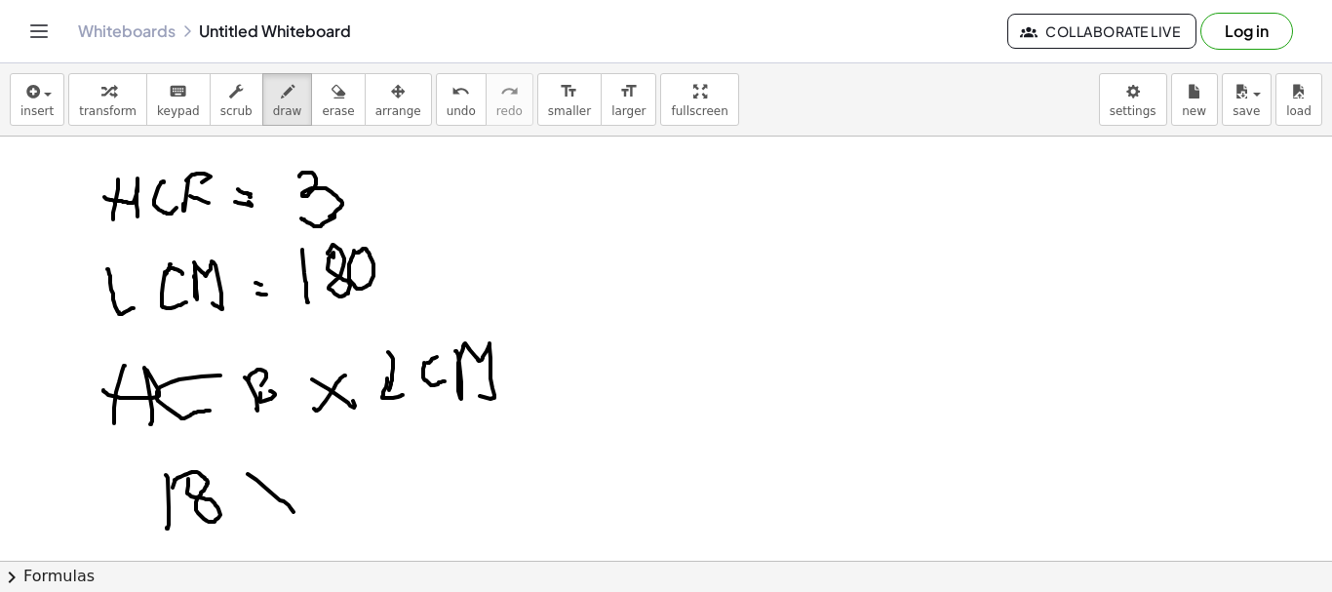
click at [295, 512] on div at bounding box center [666, 561] width 1332 height 848
drag, startPoint x: 278, startPoint y: 481, endPoint x: 287, endPoint y: 513, distance: 33.4
click at [253, 507] on div at bounding box center [666, 561] width 1332 height 848
drag, startPoint x: 317, startPoint y: 468, endPoint x: 321, endPoint y: 502, distance: 34.4
click at [321, 502] on div at bounding box center [666, 561] width 1332 height 848
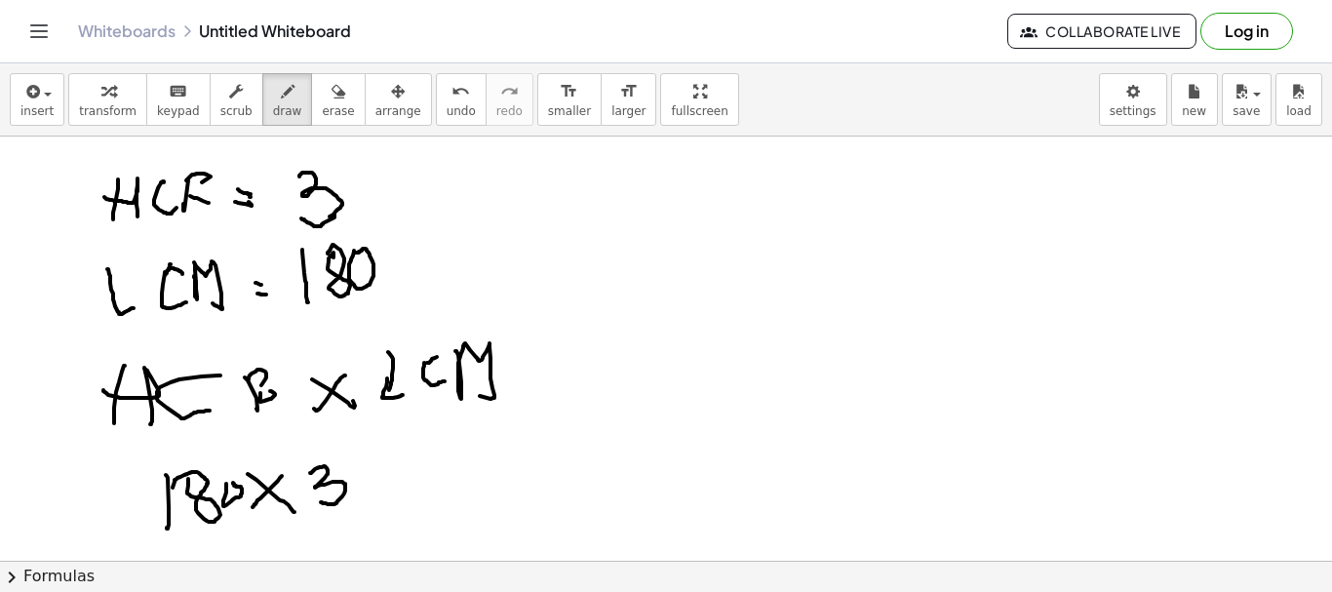
click at [230, 487] on div at bounding box center [666, 561] width 1332 height 848
drag, startPoint x: 370, startPoint y: 496, endPoint x: 378, endPoint y: 477, distance: 21.4
click at [392, 487] on div at bounding box center [666, 561] width 1332 height 848
drag, startPoint x: 367, startPoint y: 472, endPoint x: 447, endPoint y: 469, distance: 80.0
click at [391, 465] on div at bounding box center [666, 561] width 1332 height 848
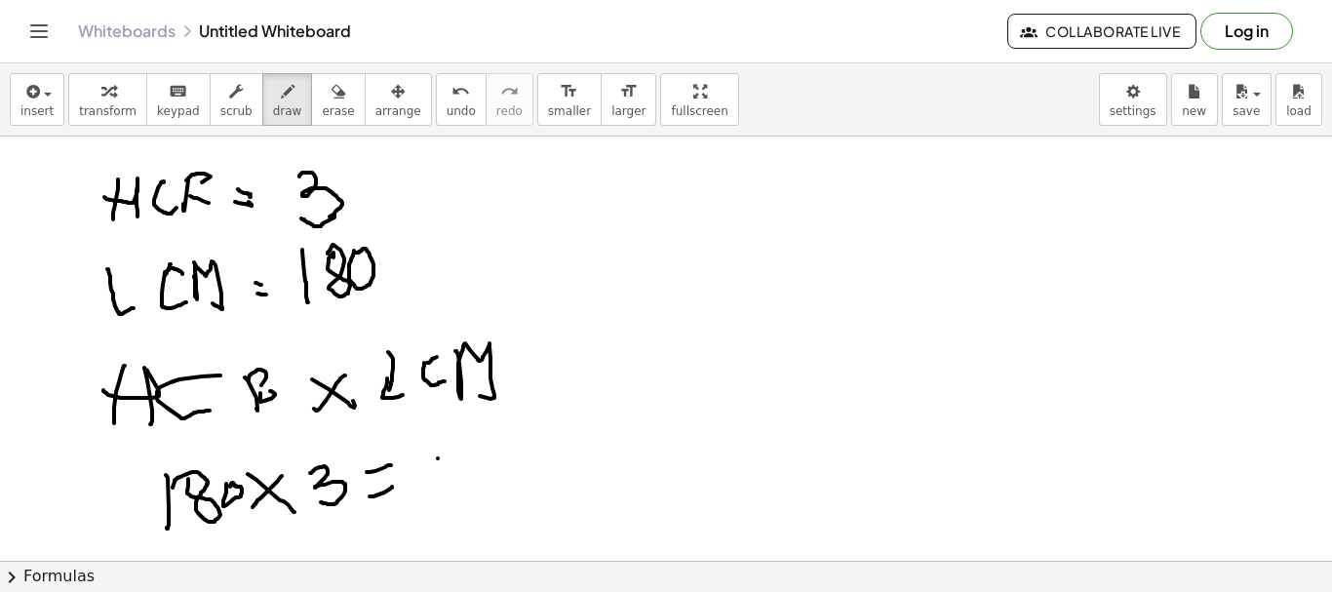
click at [450, 457] on div at bounding box center [666, 561] width 1332 height 848
drag, startPoint x: 440, startPoint y: 460, endPoint x: 441, endPoint y: 491, distance: 30.2
click at [413, 497] on div at bounding box center [666, 561] width 1332 height 848
drag, startPoint x: 484, startPoint y: 455, endPoint x: 499, endPoint y: 492, distance: 39.3
click at [484, 494] on div at bounding box center [666, 561] width 1332 height 848
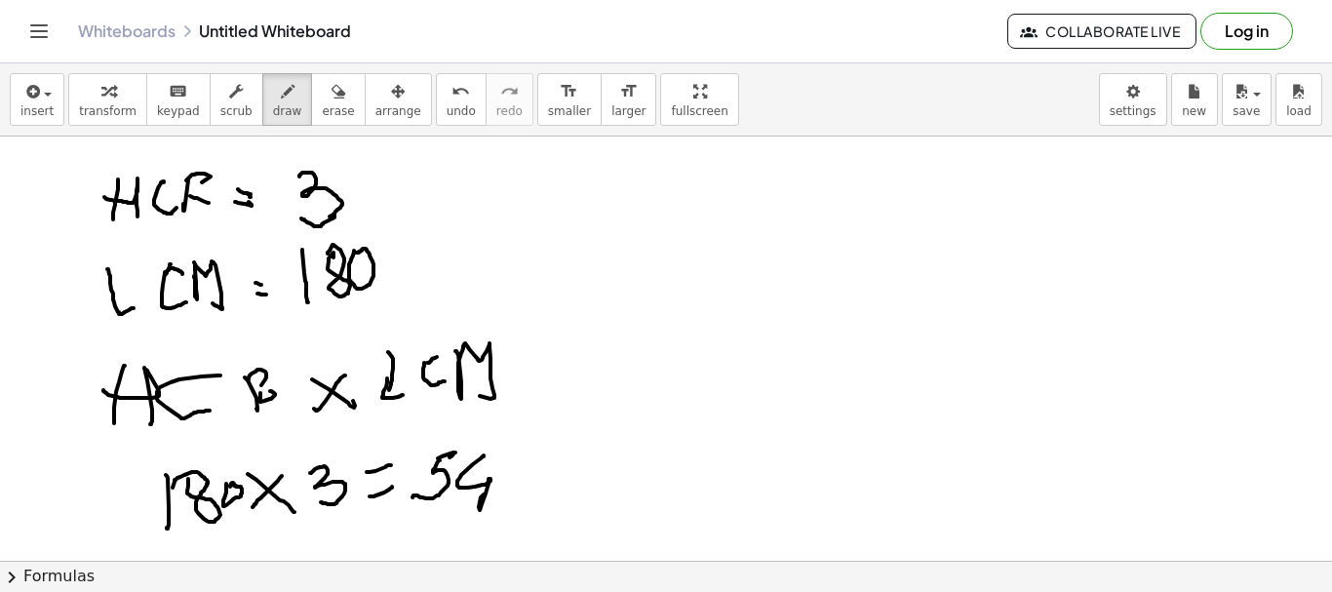
click at [516, 471] on div at bounding box center [666, 561] width 1332 height 848
drag, startPoint x: 518, startPoint y: 473, endPoint x: 550, endPoint y: 461, distance: 34.2
click at [523, 461] on div at bounding box center [666, 561] width 1332 height 848
drag, startPoint x: 648, startPoint y: 442, endPoint x: 656, endPoint y: 468, distance: 27.8
click at [646, 483] on div at bounding box center [666, 561] width 1332 height 848
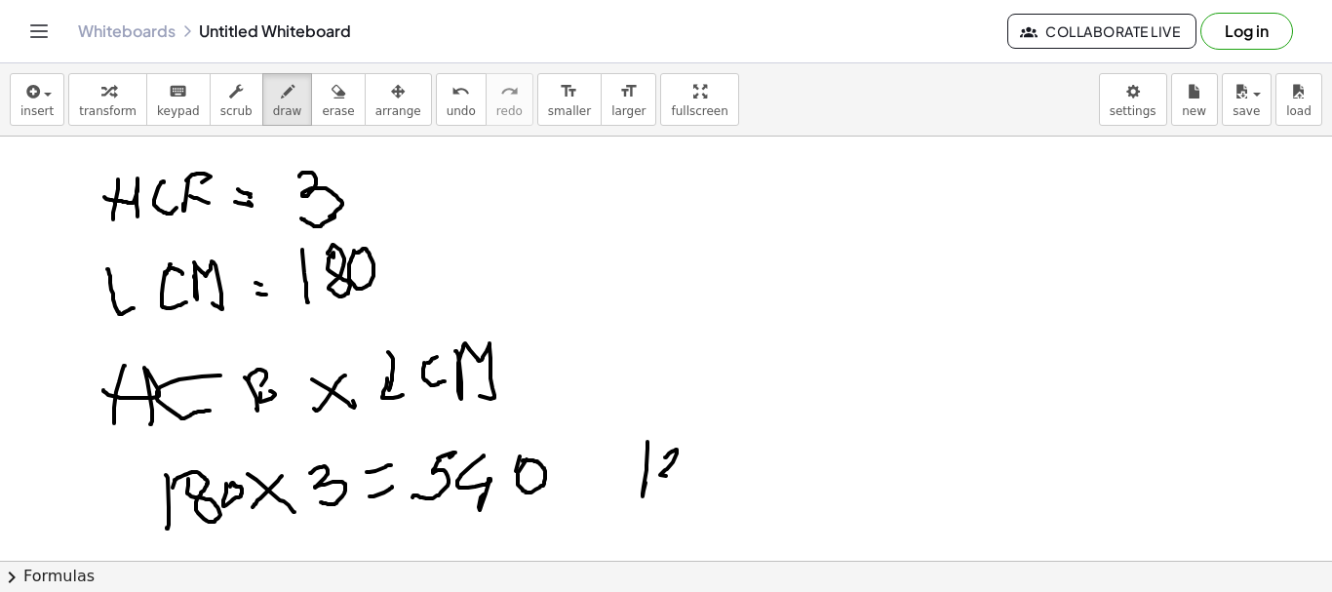
drag, startPoint x: 665, startPoint y: 457, endPoint x: 719, endPoint y: 473, distance: 55.9
click at [680, 475] on div at bounding box center [666, 561] width 1332 height 848
drag, startPoint x: 725, startPoint y: 458, endPoint x: 744, endPoint y: 457, distance: 19.5
click at [745, 466] on div at bounding box center [666, 561] width 1332 height 848
drag, startPoint x: 740, startPoint y: 451, endPoint x: 756, endPoint y: 465, distance: 21.4
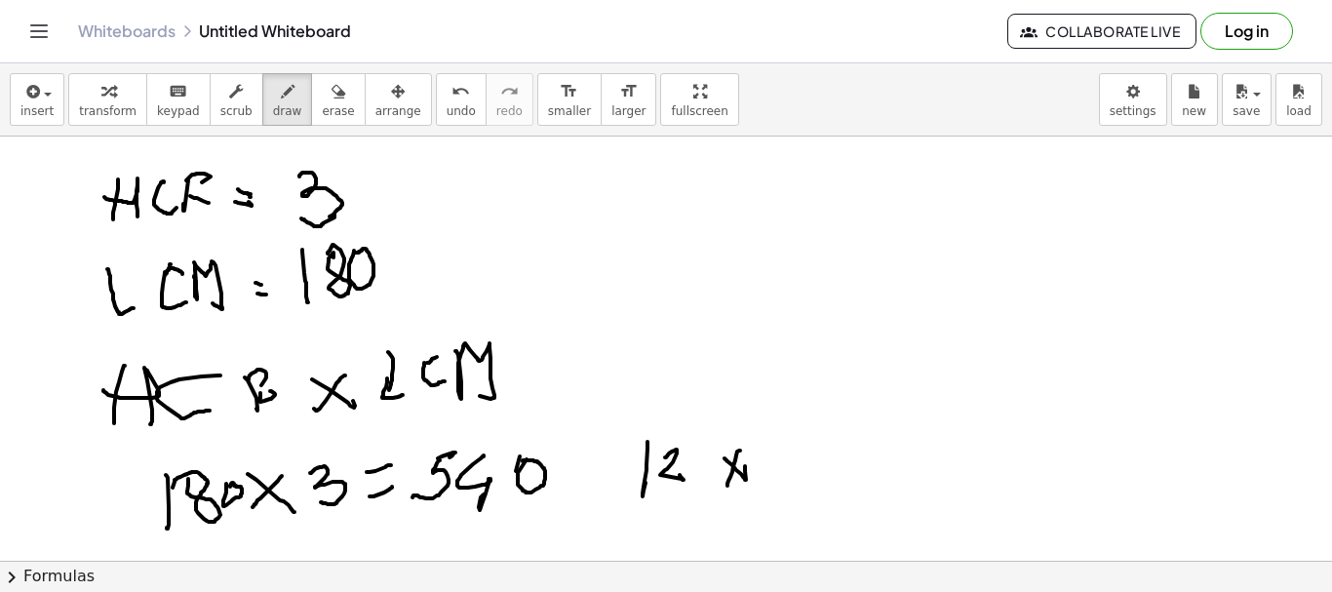
click at [729, 478] on div at bounding box center [666, 561] width 1332 height 848
drag, startPoint x: 778, startPoint y: 460, endPoint x: 804, endPoint y: 452, distance: 26.8
click at [776, 475] on div at bounding box center [666, 561] width 1332 height 848
drag, startPoint x: 809, startPoint y: 444, endPoint x: 798, endPoint y: 467, distance: 25.7
click at [784, 486] on div at bounding box center [666, 561] width 1332 height 848
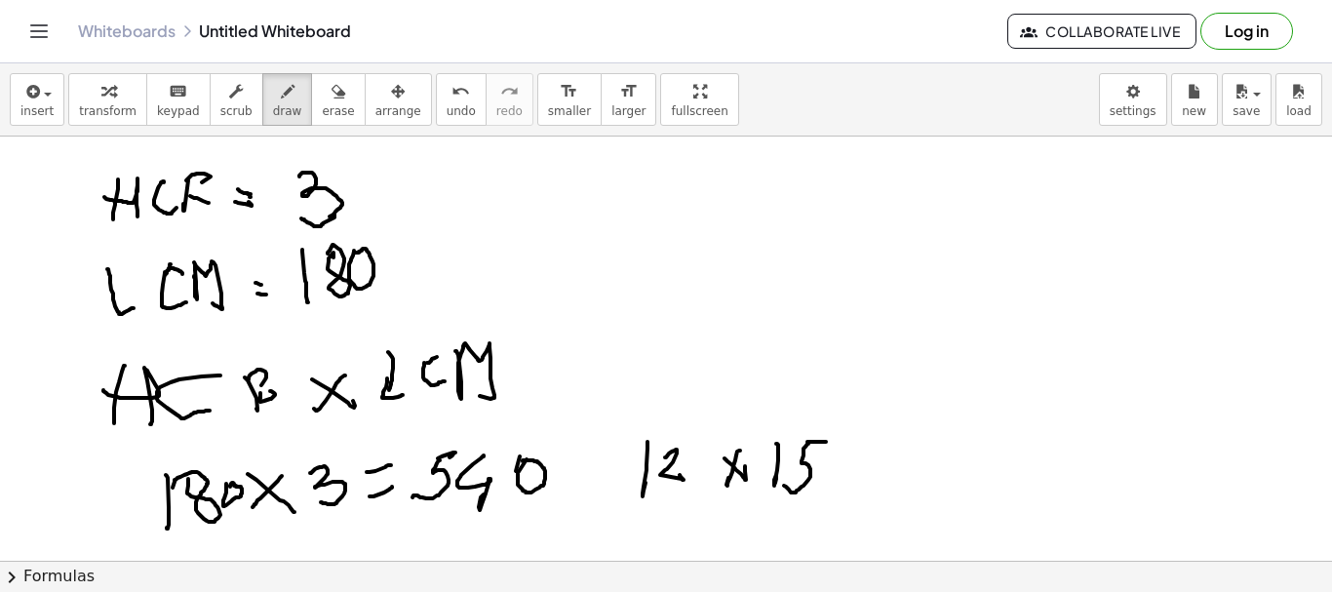
drag, startPoint x: 808, startPoint y: 442, endPoint x: 826, endPoint y: 442, distance: 18.5
click at [826, 442] on div at bounding box center [666, 561] width 1332 height 848
drag, startPoint x: 847, startPoint y: 474, endPoint x: 865, endPoint y: 465, distance: 20.5
click at [865, 465] on div at bounding box center [666, 561] width 1332 height 848
drag, startPoint x: 848, startPoint y: 459, endPoint x: 859, endPoint y: 448, distance: 15.9
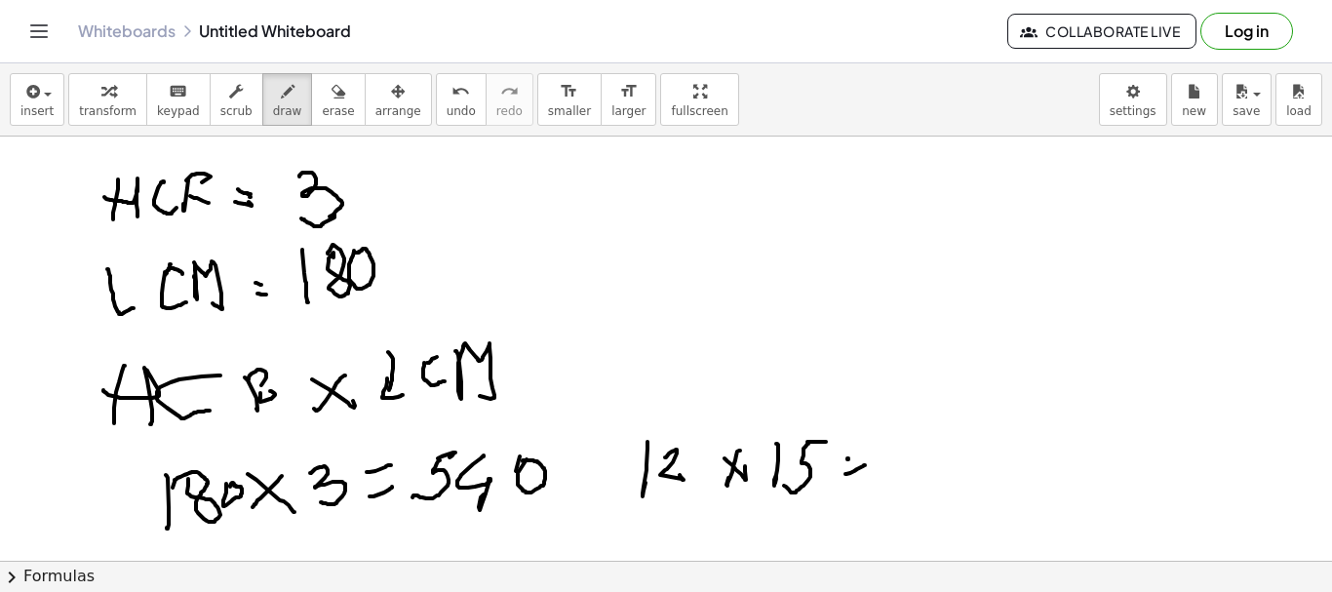
click at [860, 450] on div at bounding box center [666, 561] width 1332 height 848
drag, startPoint x: 917, startPoint y: 416, endPoint x: 955, endPoint y: 467, distance: 63.4
click at [923, 476] on div at bounding box center [666, 561] width 1332 height 848
click at [952, 421] on div at bounding box center [666, 561] width 1332 height 848
click at [996, 418] on div at bounding box center [666, 561] width 1332 height 848
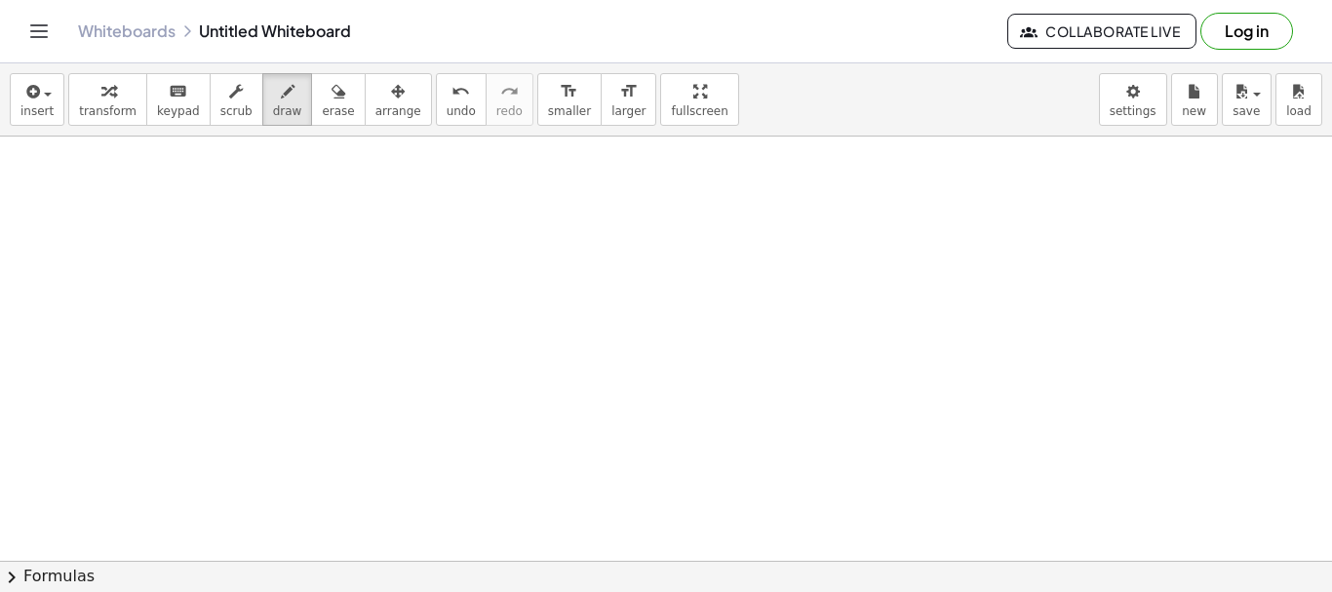
scroll to position [424, 0]
drag, startPoint x: 355, startPoint y: 190, endPoint x: 375, endPoint y: 230, distance: 44.9
click at [370, 409] on div at bounding box center [666, 348] width 1332 height 1273
drag, startPoint x: 310, startPoint y: 224, endPoint x: 430, endPoint y: 216, distance: 120.3
click at [449, 225] on div at bounding box center [666, 348] width 1332 height 1273
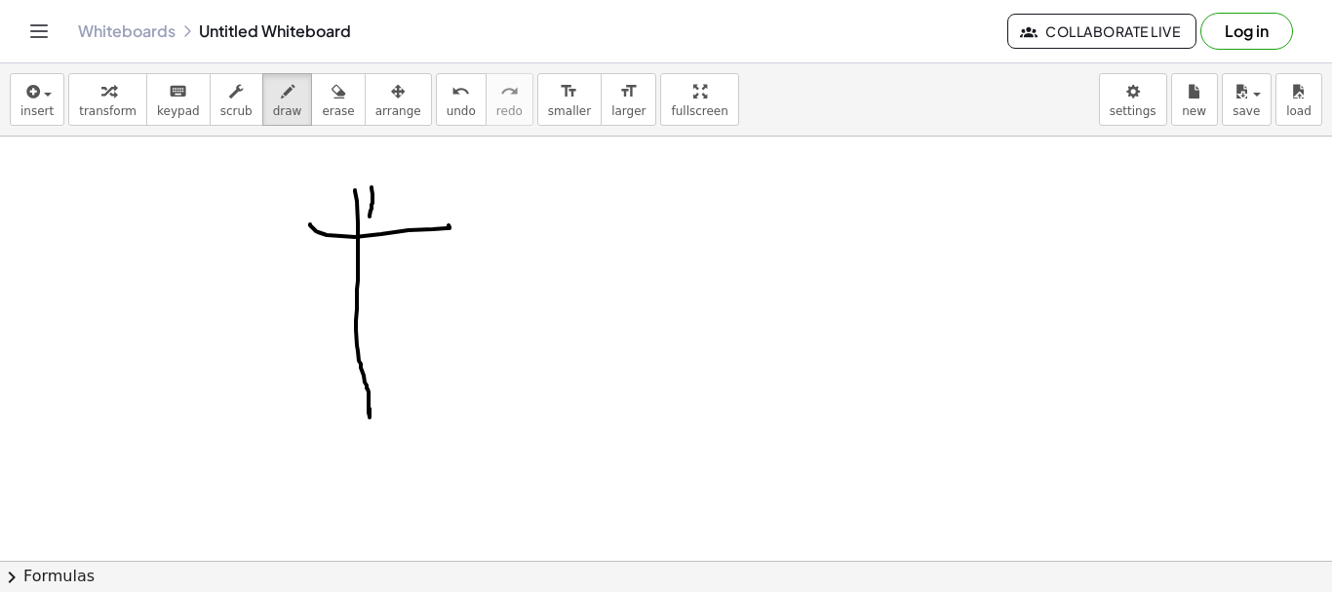
drag, startPoint x: 372, startPoint y: 187, endPoint x: 370, endPoint y: 217, distance: 29.3
click at [370, 217] on div at bounding box center [666, 348] width 1332 height 1273
drag, startPoint x: 387, startPoint y: 193, endPoint x: 429, endPoint y: 221, distance: 50.6
click at [414, 217] on div at bounding box center [666, 348] width 1332 height 1273
drag, startPoint x: 659, startPoint y: 194, endPoint x: 666, endPoint y: 208, distance: 15.3
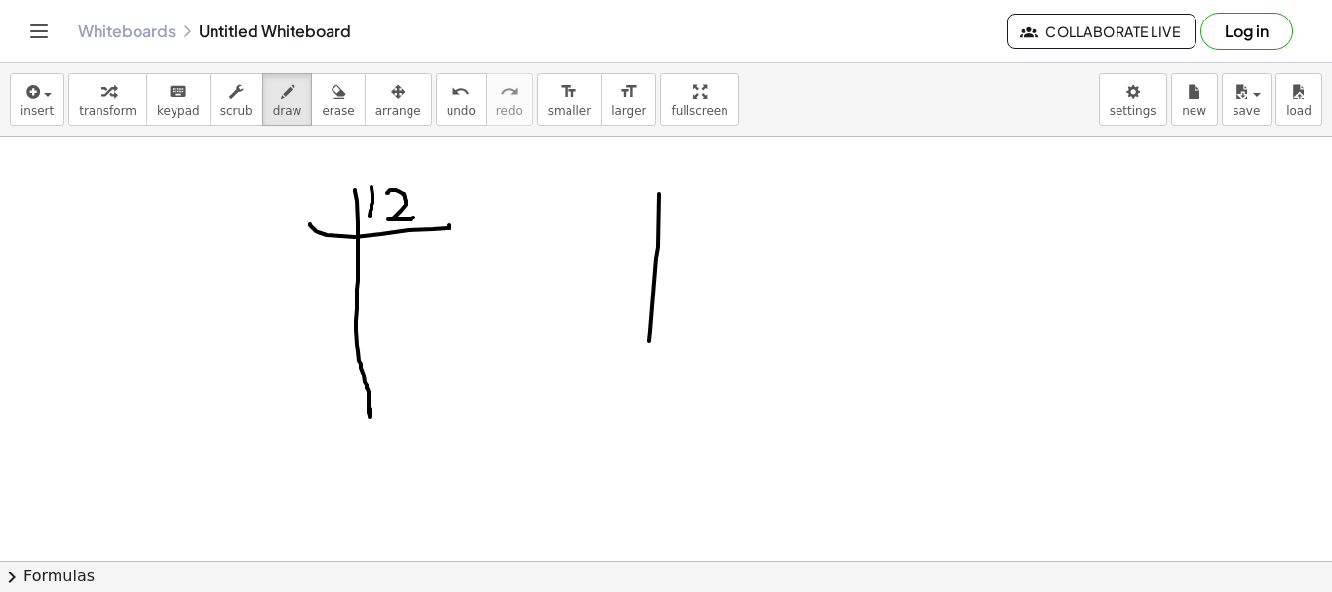
click at [643, 368] on div at bounding box center [666, 348] width 1332 height 1273
drag, startPoint x: 610, startPoint y: 232, endPoint x: 691, endPoint y: 224, distance: 82.3
click at [693, 229] on div at bounding box center [666, 348] width 1332 height 1273
drag, startPoint x: 681, startPoint y: 198, endPoint x: 685, endPoint y: 212, distance: 14.2
click at [682, 215] on div at bounding box center [666, 348] width 1332 height 1273
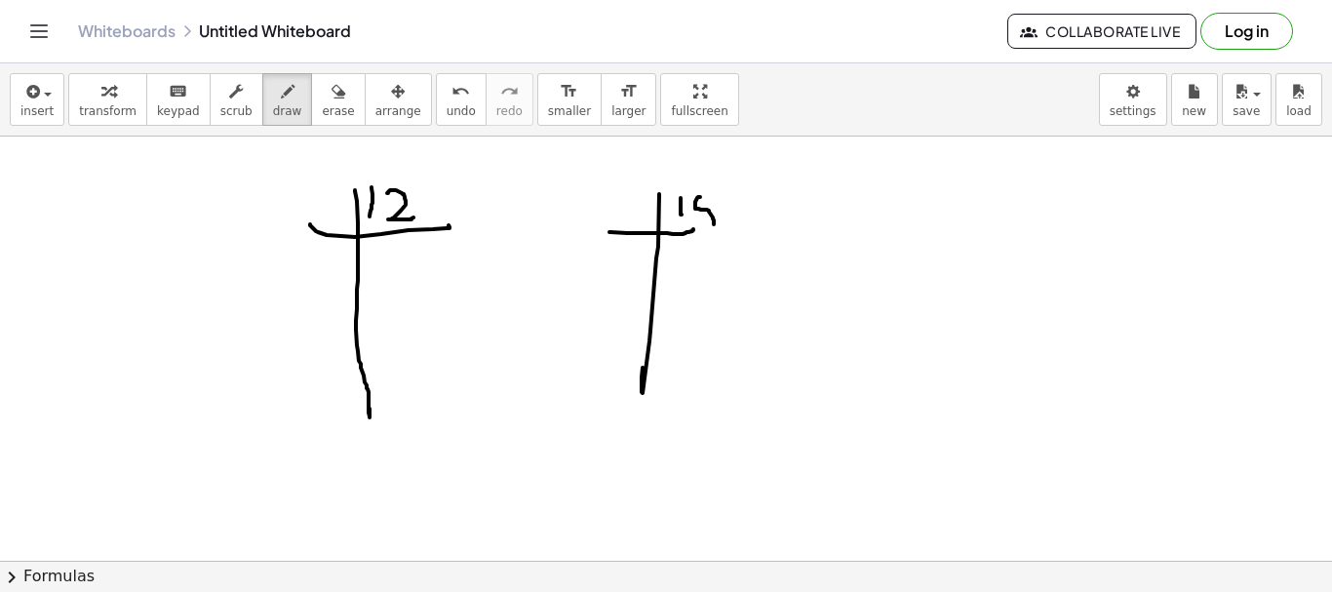
click at [697, 224] on div at bounding box center [666, 348] width 1332 height 1273
drag, startPoint x: 702, startPoint y: 192, endPoint x: 693, endPoint y: 204, distance: 14.6
click at [720, 189] on div at bounding box center [666, 348] width 1332 height 1273
drag, startPoint x: 681, startPoint y: 206, endPoint x: 691, endPoint y: 242, distance: 37.6
click at [681, 228] on div at bounding box center [666, 348] width 1332 height 1273
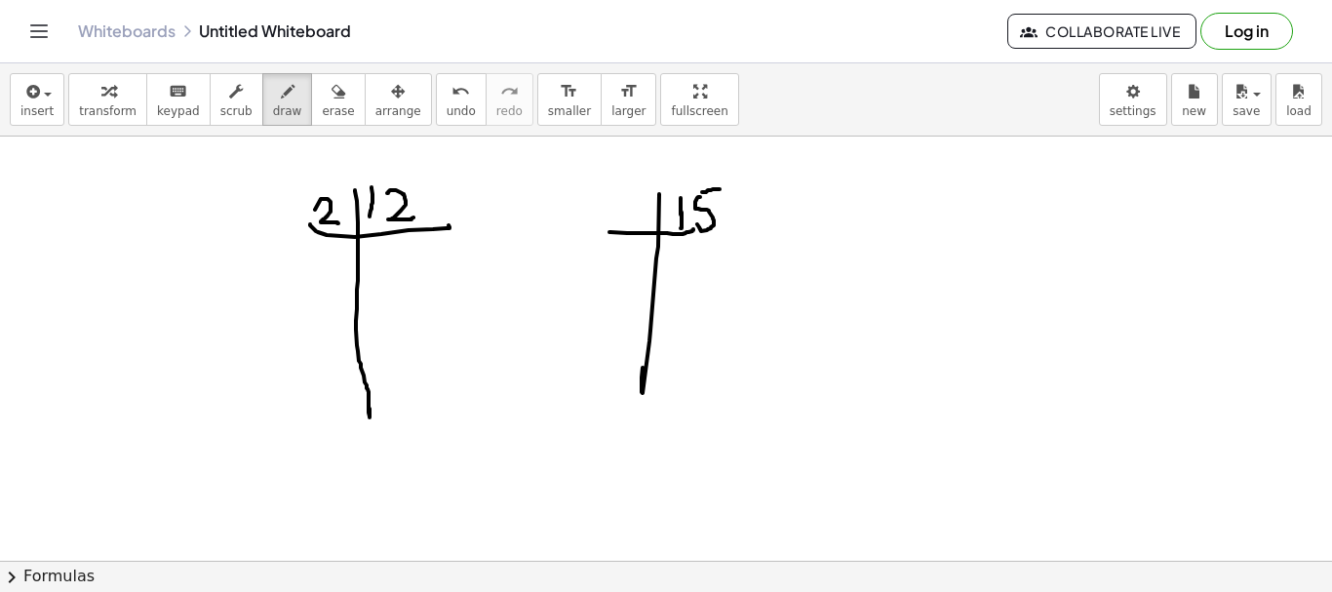
drag, startPoint x: 315, startPoint y: 210, endPoint x: 418, endPoint y: 279, distance: 124.4
click at [339, 221] on div at bounding box center [666, 348] width 1332 height 1273
drag, startPoint x: 406, startPoint y: 248, endPoint x: 365, endPoint y: 293, distance: 60.8
click at [380, 283] on div at bounding box center [666, 348] width 1332 height 1273
drag, startPoint x: 293, startPoint y: 306, endPoint x: 397, endPoint y: 311, distance: 104.5
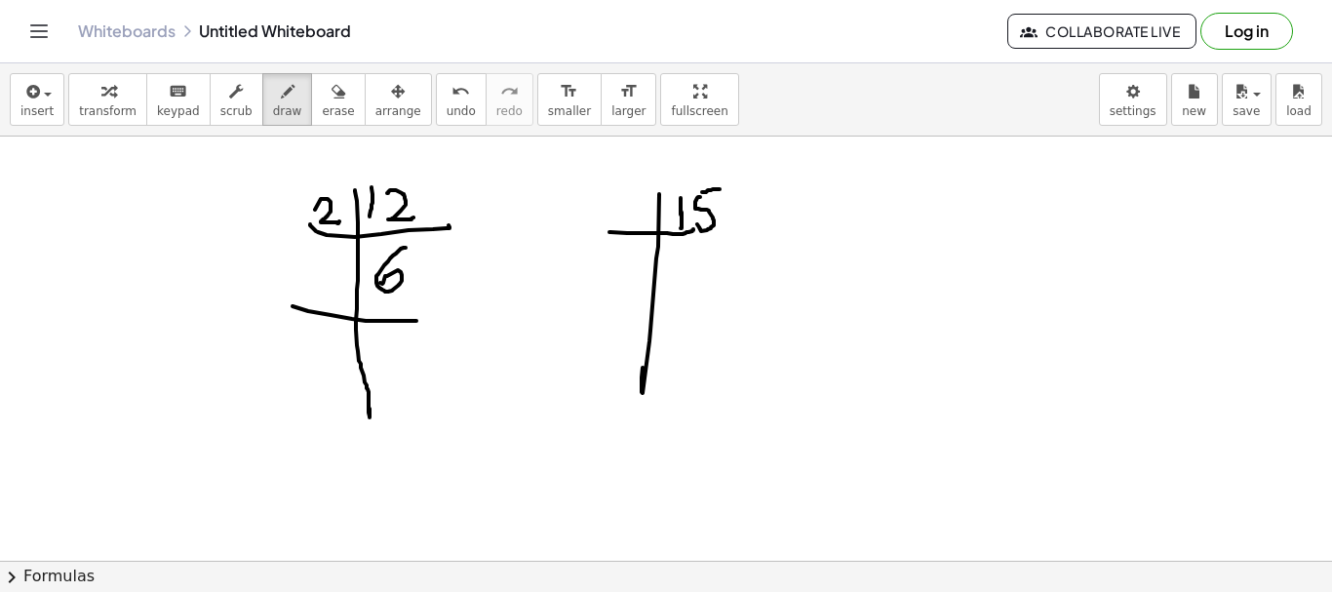
click at [432, 311] on div at bounding box center [666, 348] width 1332 height 1273
drag, startPoint x: 317, startPoint y: 268, endPoint x: 341, endPoint y: 297, distance: 38.1
click at [341, 297] on div at bounding box center [666, 348] width 1332 height 1273
drag, startPoint x: 383, startPoint y: 339, endPoint x: 364, endPoint y: 387, distance: 51.6
click at [383, 374] on div at bounding box center [666, 348] width 1332 height 1273
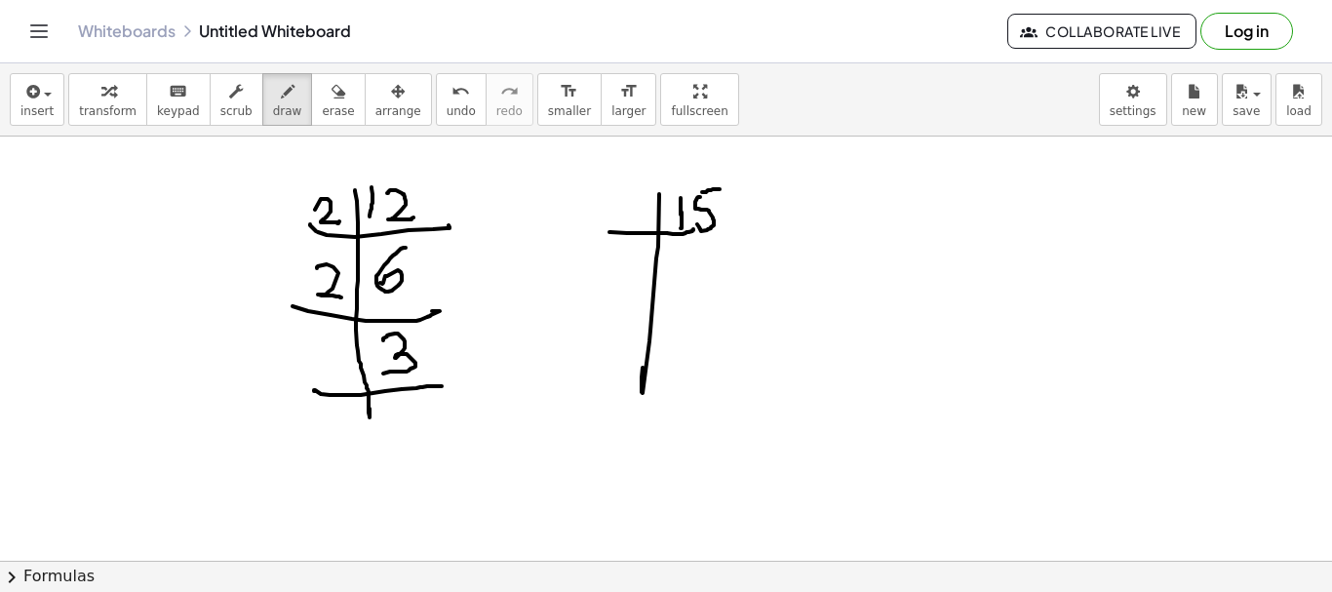
drag, startPoint x: 314, startPoint y: 390, endPoint x: 378, endPoint y: 361, distance: 70.7
click at [442, 374] on div at bounding box center [666, 348] width 1332 height 1273
drag, startPoint x: 330, startPoint y: 345, endPoint x: 382, endPoint y: 412, distance: 84.7
click at [336, 384] on div at bounding box center [666, 348] width 1332 height 1273
drag, startPoint x: 364, startPoint y: 410, endPoint x: 412, endPoint y: 410, distance: 47.8
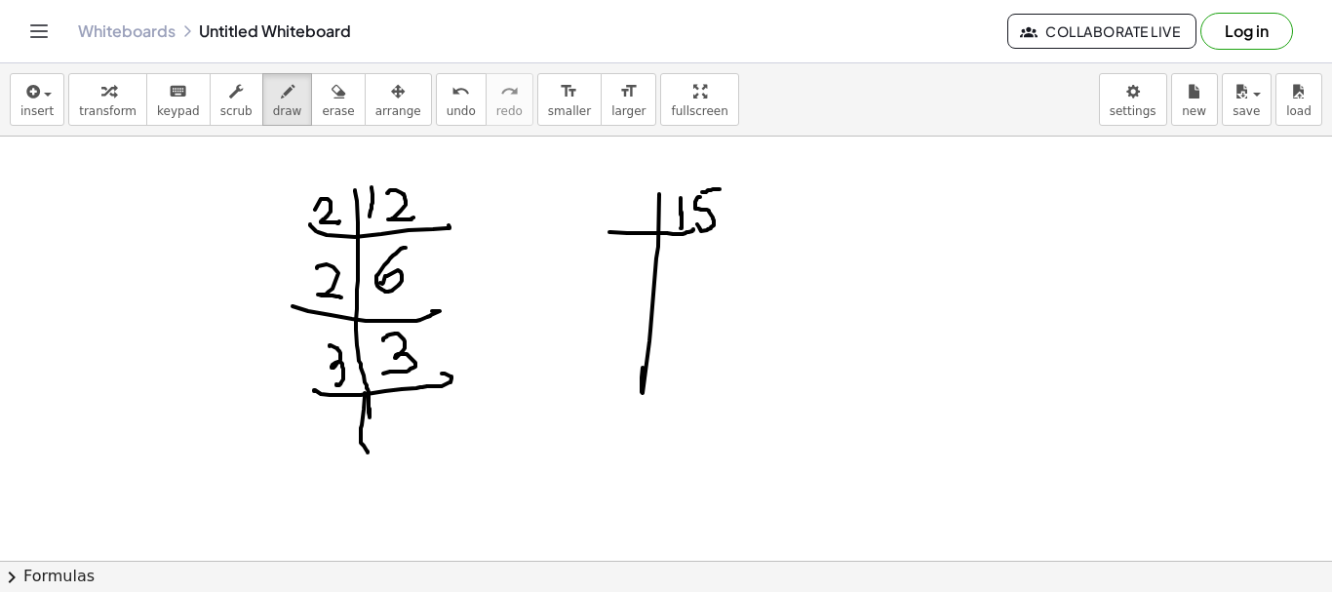
click at [368, 448] on div at bounding box center [666, 348] width 1332 height 1273
drag, startPoint x: 410, startPoint y: 398, endPoint x: 463, endPoint y: 457, distance: 80.1
click at [419, 428] on div at bounding box center [666, 348] width 1332 height 1273
drag, startPoint x: 682, startPoint y: 234, endPoint x: 756, endPoint y: 230, distance: 74.2
click at [756, 230] on div at bounding box center [666, 348] width 1332 height 1273
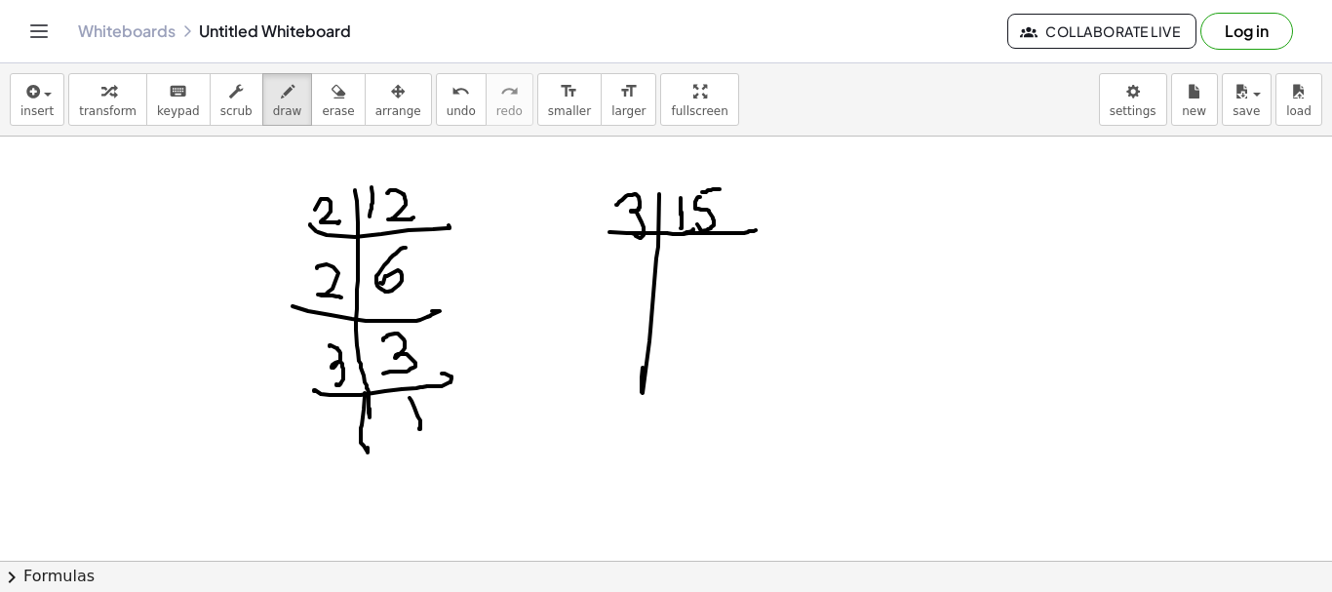
drag, startPoint x: 616, startPoint y: 205, endPoint x: 725, endPoint y: 243, distance: 114.7
click at [631, 231] on div at bounding box center [666, 348] width 1332 height 1273
click at [708, 251] on div at bounding box center [666, 348] width 1332 height 1273
drag, startPoint x: 700, startPoint y: 254, endPoint x: 577, endPoint y: 292, distance: 128.6
click at [686, 285] on div at bounding box center [666, 348] width 1332 height 1273
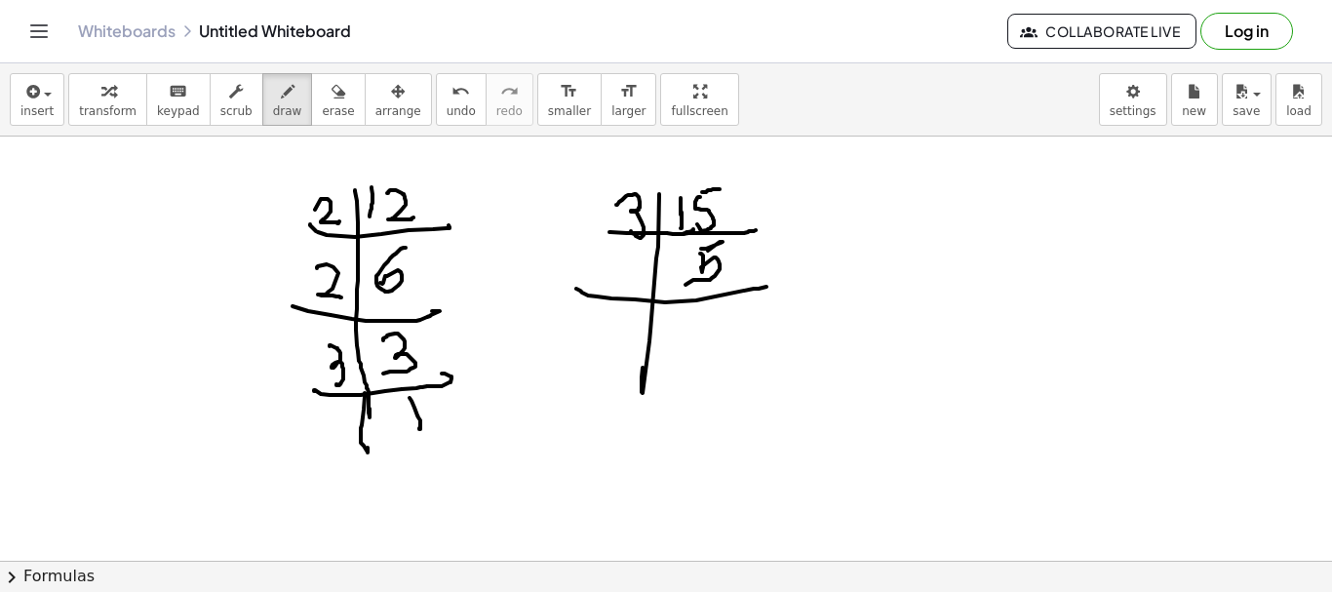
drag, startPoint x: 576, startPoint y: 289, endPoint x: 750, endPoint y: 288, distance: 173.6
click at [772, 285] on div at bounding box center [666, 348] width 1332 height 1273
drag, startPoint x: 610, startPoint y: 270, endPoint x: 618, endPoint y: 262, distance: 11.7
click at [630, 262] on div at bounding box center [666, 348] width 1332 height 1273
drag, startPoint x: 614, startPoint y: 267, endPoint x: 715, endPoint y: 309, distance: 108.9
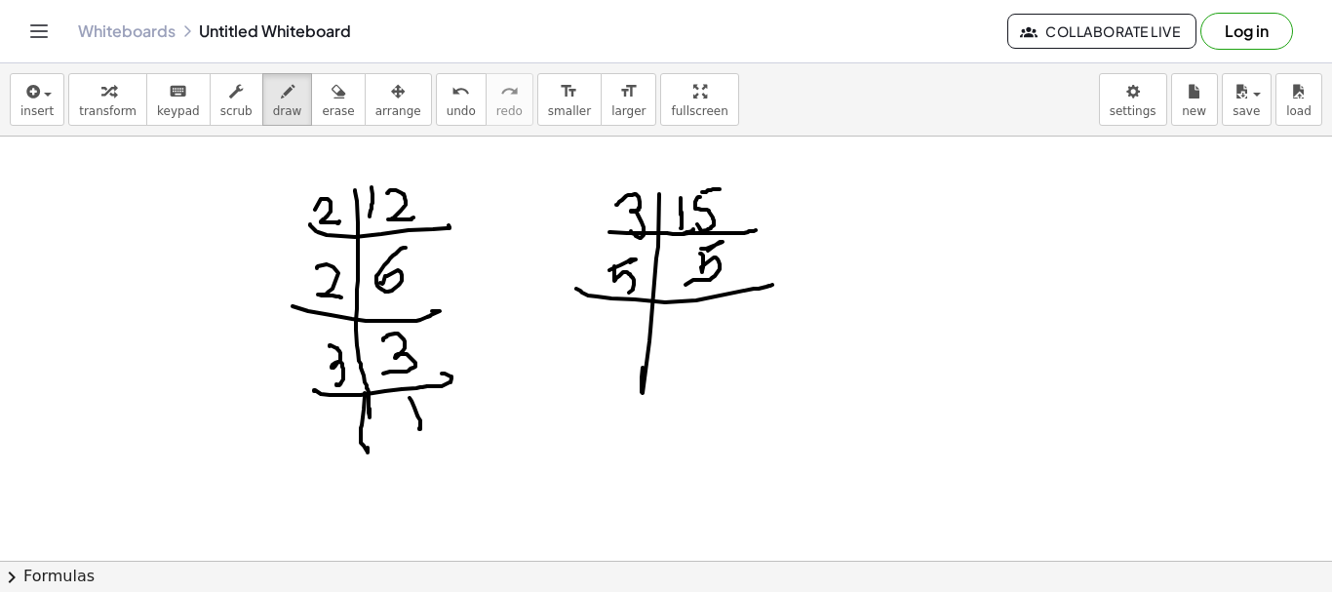
click at [618, 292] on div at bounding box center [666, 348] width 1332 height 1273
drag, startPoint x: 717, startPoint y: 329, endPoint x: 711, endPoint y: 371, distance: 42.3
click at [711, 371] on div at bounding box center [666, 348] width 1332 height 1273
click at [325, 332] on div at bounding box center [666, 348] width 1332 height 1273
click at [611, 173] on div at bounding box center [666, 348] width 1332 height 1273
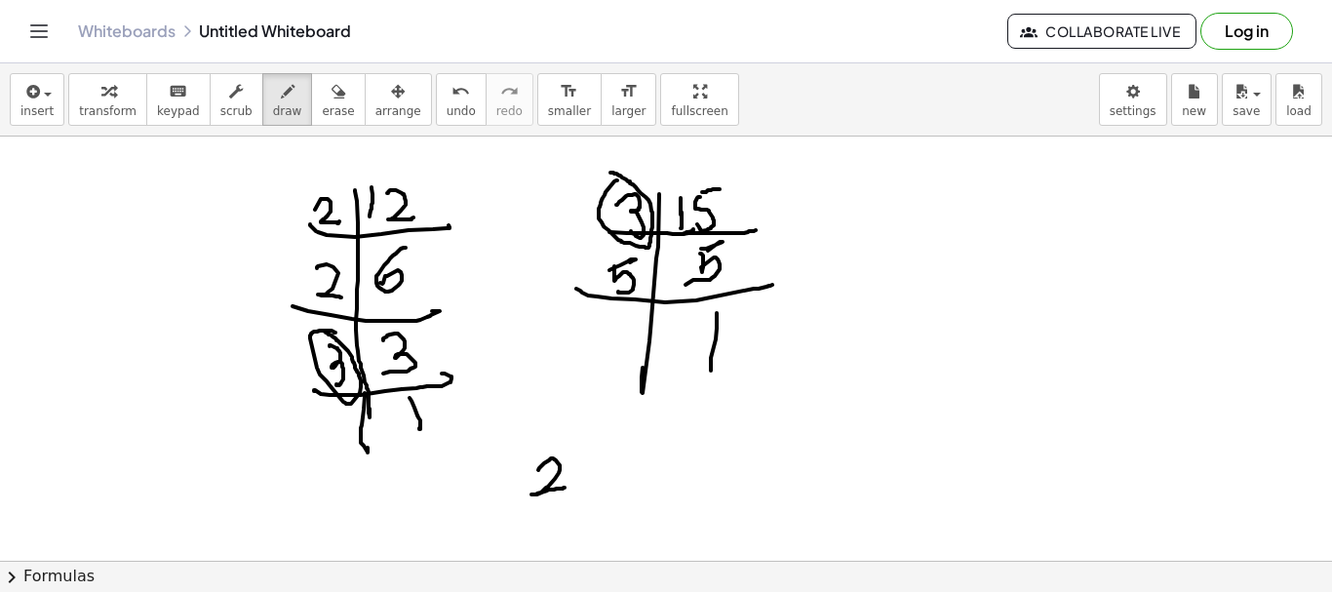
drag, startPoint x: 538, startPoint y: 470, endPoint x: 581, endPoint y: 492, distance: 48.0
click at [579, 497] on div at bounding box center [666, 348] width 1332 height 1273
drag, startPoint x: 612, startPoint y: 476, endPoint x: 626, endPoint y: 463, distance: 19.4
click at [629, 482] on div at bounding box center [666, 348] width 1332 height 1273
drag, startPoint x: 614, startPoint y: 456, endPoint x: 629, endPoint y: 475, distance: 23.6
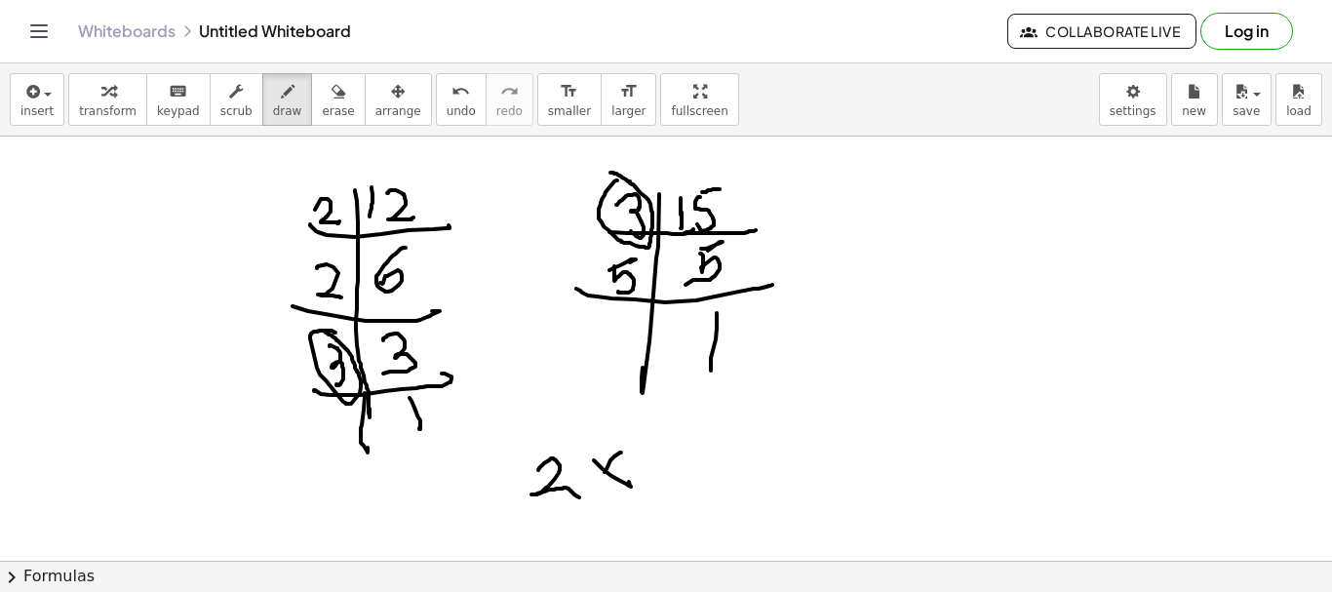
click at [601, 481] on div at bounding box center [666, 348] width 1332 height 1273
drag, startPoint x: 646, startPoint y: 454, endPoint x: 730, endPoint y: 453, distance: 83.9
click at [685, 471] on div at bounding box center [666, 348] width 1332 height 1273
drag, startPoint x: 713, startPoint y: 439, endPoint x: 749, endPoint y: 463, distance: 43.6
click at [749, 463] on div at bounding box center [666, 348] width 1332 height 1273
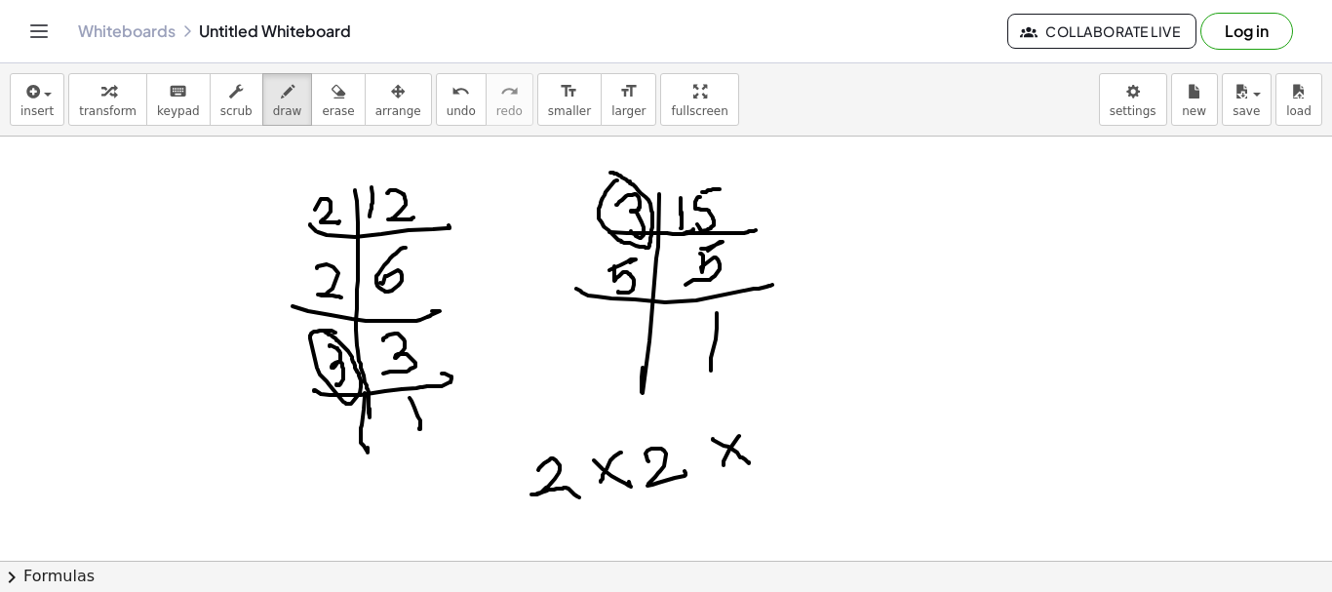
click at [724, 465] on div at bounding box center [666, 348] width 1332 height 1273
click at [766, 473] on div at bounding box center [666, 348] width 1332 height 1273
click at [851, 469] on div at bounding box center [666, 348] width 1332 height 1273
click at [823, 465] on div at bounding box center [666, 348] width 1332 height 1273
click at [895, 430] on div at bounding box center [666, 348] width 1332 height 1273
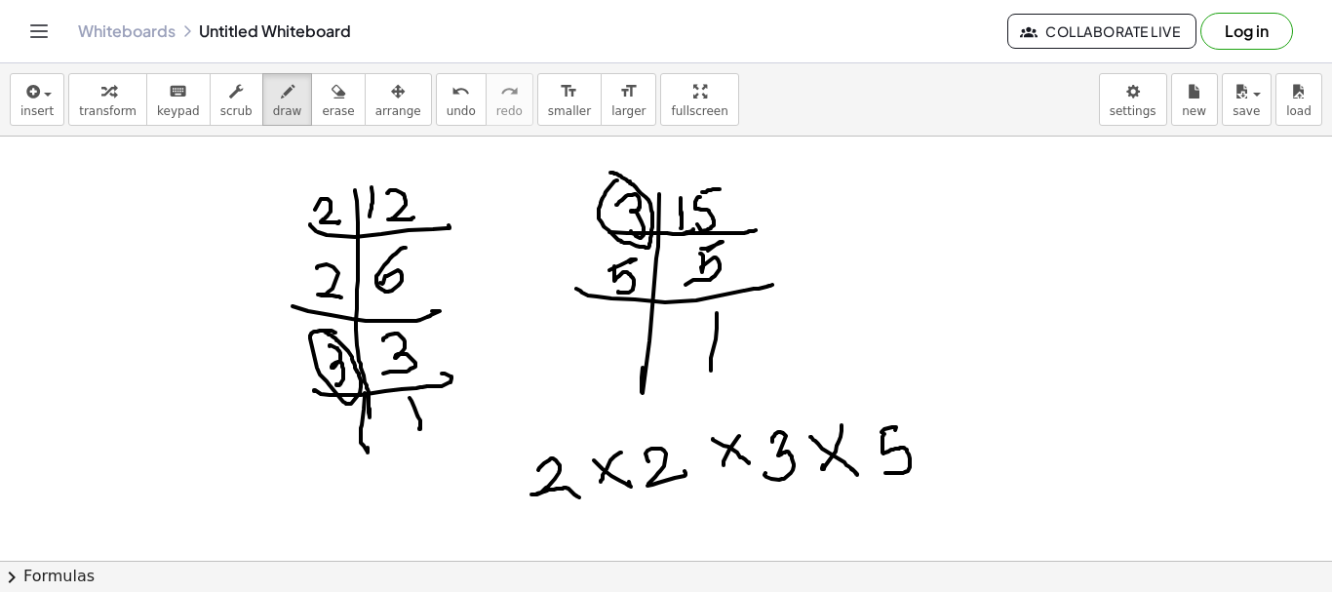
click at [879, 473] on div at bounding box center [666, 348] width 1332 height 1273
click at [674, 509] on div at bounding box center [666, 348] width 1332 height 1273
drag, startPoint x: 679, startPoint y: 496, endPoint x: 783, endPoint y: 492, distance: 104.5
click at [782, 490] on div at bounding box center [666, 348] width 1332 height 1273
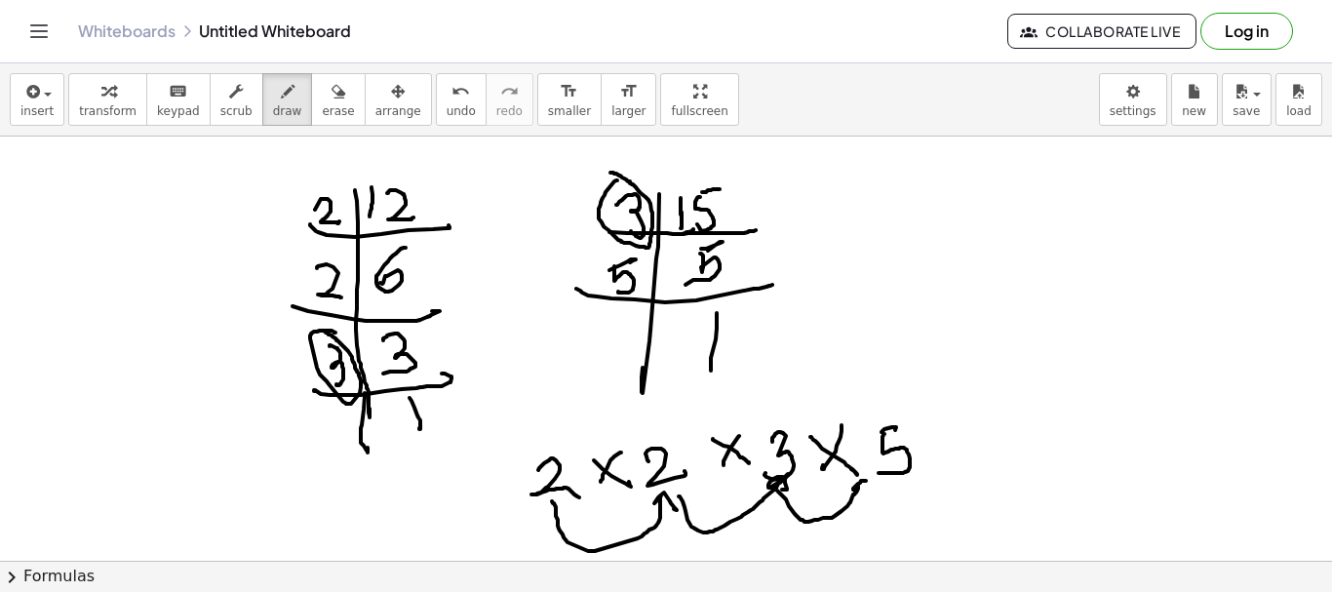
drag, startPoint x: 777, startPoint y: 491, endPoint x: 863, endPoint y: 484, distance: 86.1
click at [866, 492] on div at bounding box center [666, 348] width 1332 height 1273
drag, startPoint x: 942, startPoint y: 460, endPoint x: 954, endPoint y: 461, distance: 11.7
click at [954, 461] on div at bounding box center [666, 348] width 1332 height 1273
drag, startPoint x: 940, startPoint y: 448, endPoint x: 958, endPoint y: 447, distance: 17.6
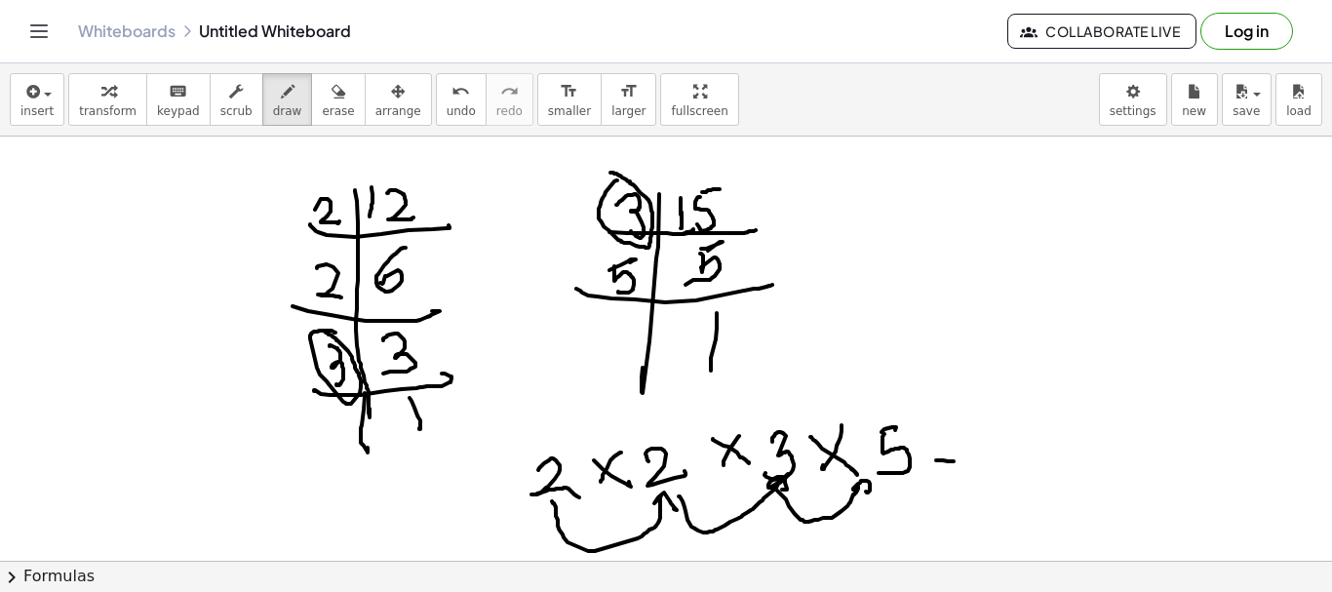
click at [958, 448] on div at bounding box center [666, 348] width 1332 height 1273
click at [1008, 465] on div at bounding box center [666, 348] width 1332 height 1273
click at [1049, 450] on div at bounding box center [666, 348] width 1332 height 1273
drag, startPoint x: 1009, startPoint y: 462, endPoint x: 990, endPoint y: 487, distance: 31.2
click at [1004, 467] on div at bounding box center [666, 348] width 1332 height 1273
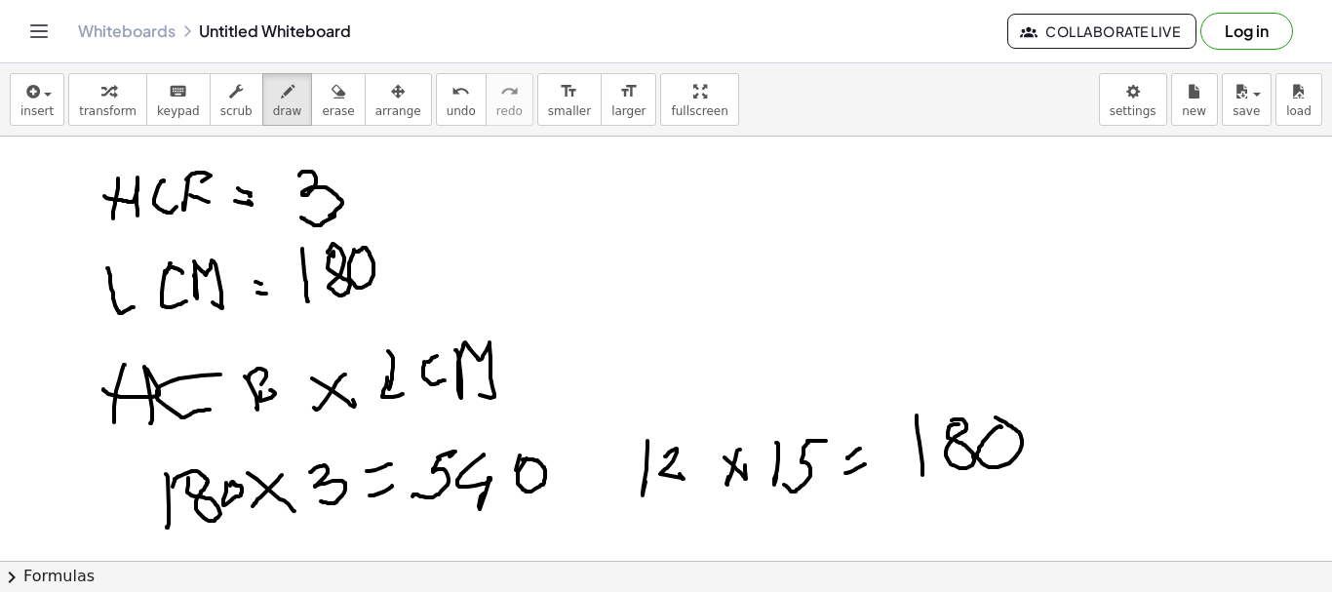
scroll to position [0, 0]
click at [322, 112] on span "erase" at bounding box center [338, 111] width 32 height 14
drag, startPoint x: 317, startPoint y: 270, endPoint x: 338, endPoint y: 284, distance: 25.4
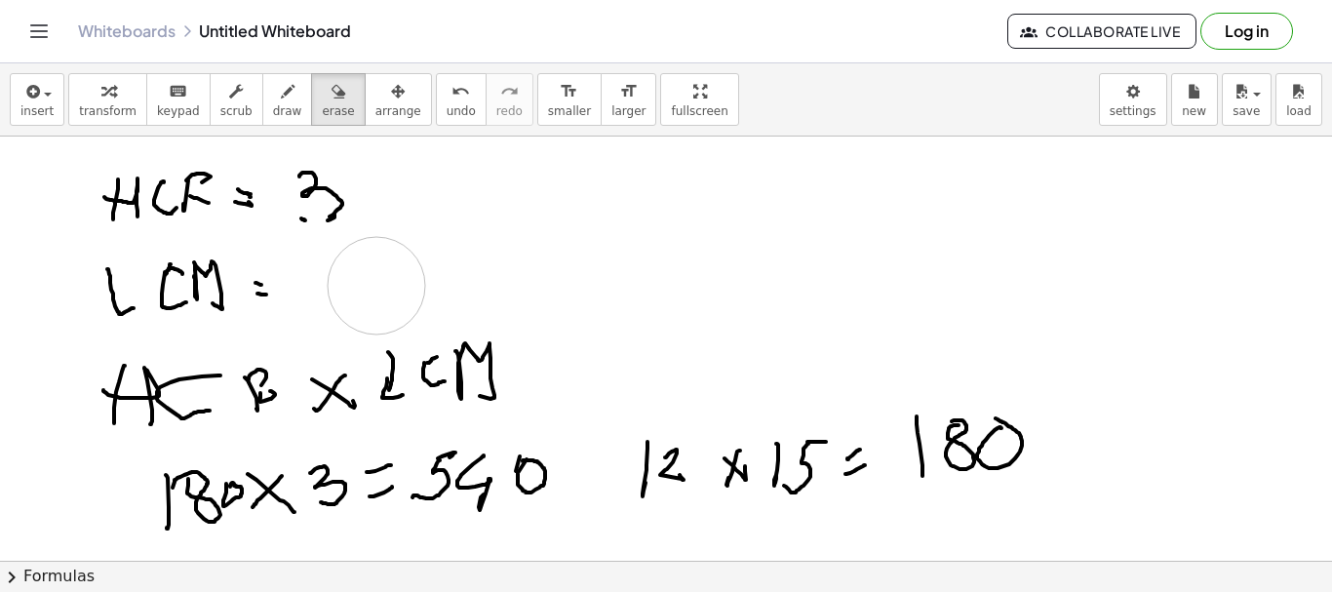
drag, startPoint x: 253, startPoint y: 100, endPoint x: 263, endPoint y: 116, distance: 18.9
click at [273, 101] on div "button" at bounding box center [287, 90] width 29 height 23
drag, startPoint x: 336, startPoint y: 248, endPoint x: 352, endPoint y: 276, distance: 32.3
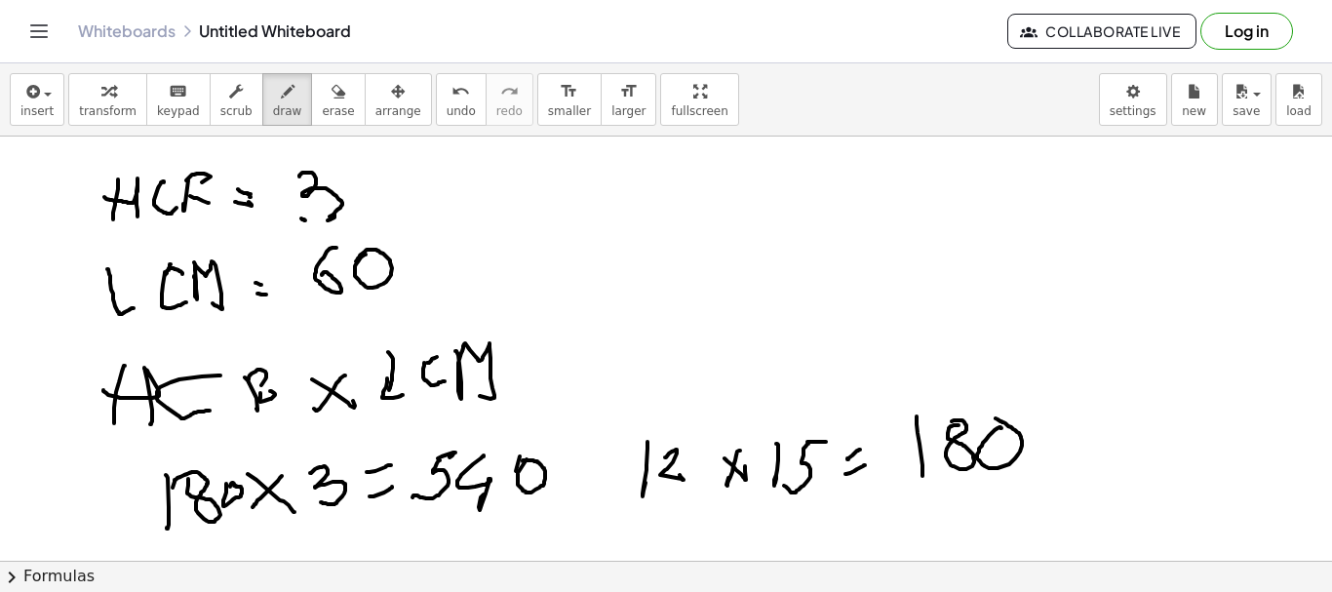
drag, startPoint x: 366, startPoint y: 255, endPoint x: 440, endPoint y: 292, distance: 82.9
click at [322, 95] on div "button" at bounding box center [338, 90] width 32 height 23
click at [276, 91] on div "button" at bounding box center [287, 90] width 29 height 23
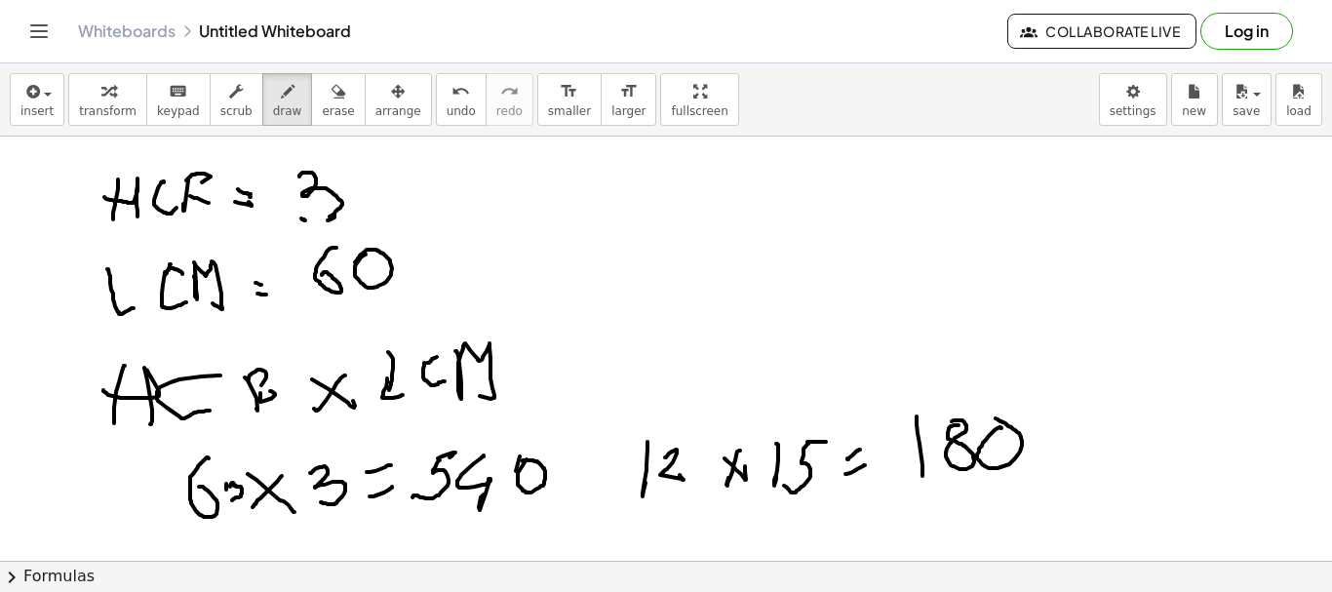
drag, startPoint x: 208, startPoint y: 457, endPoint x: 195, endPoint y: 504, distance: 48.5
click at [322, 118] on span "erase" at bounding box center [338, 111] width 32 height 14
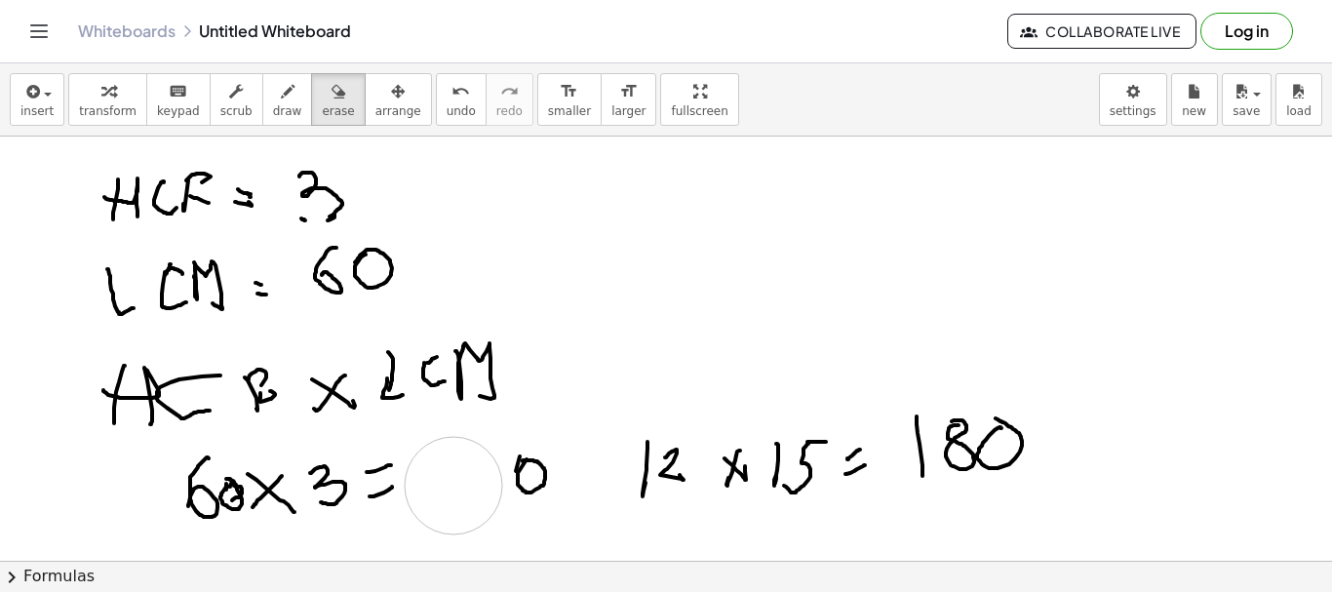
click at [274, 95] on div "button" at bounding box center [287, 90] width 29 height 23
drag, startPoint x: 427, startPoint y: 454, endPoint x: 443, endPoint y: 482, distance: 31.5
drag, startPoint x: 458, startPoint y: 453, endPoint x: 438, endPoint y: 474, distance: 29.7
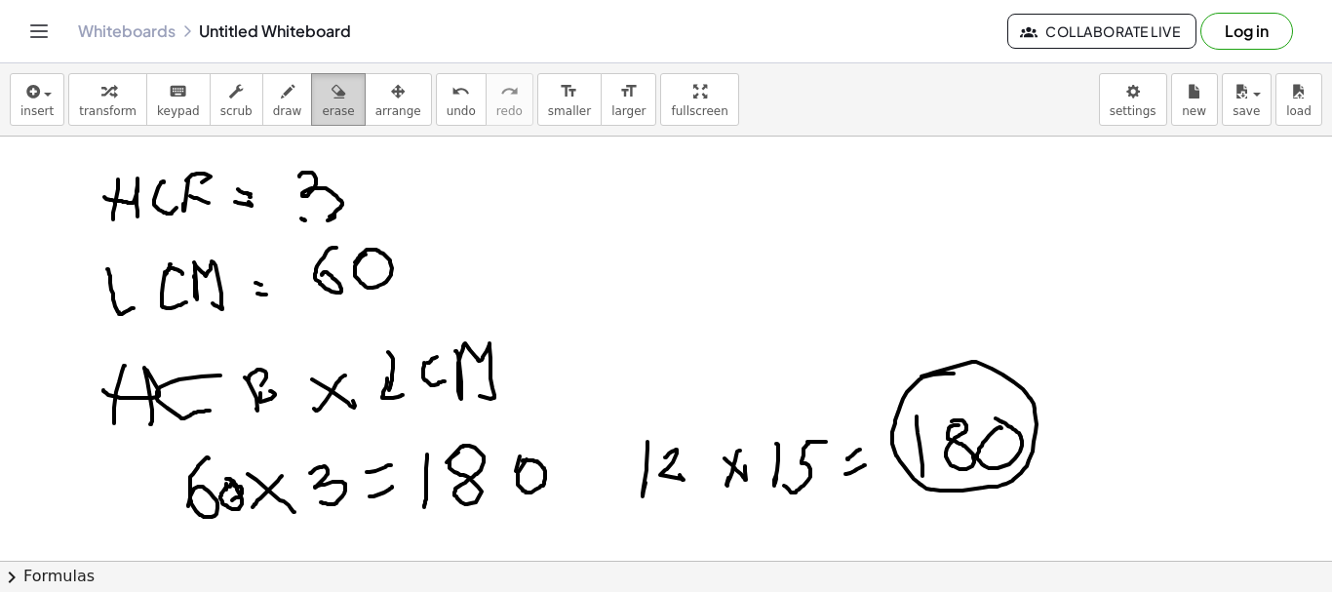
click at [324, 93] on button "erase" at bounding box center [338, 99] width 54 height 53
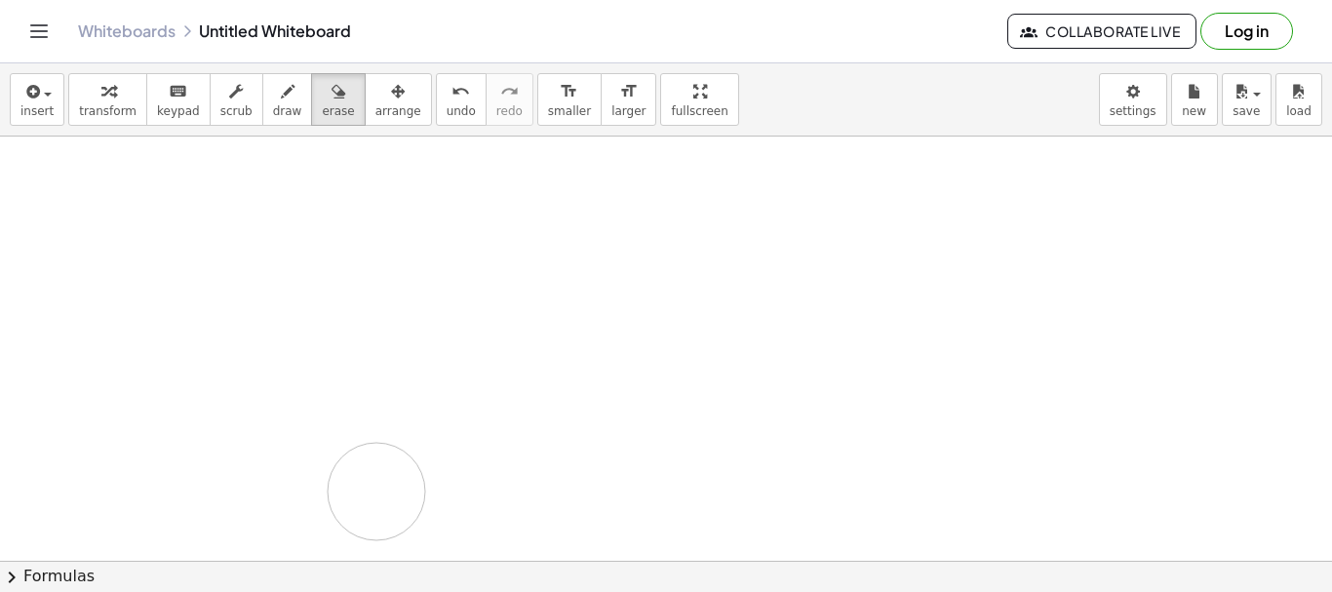
drag, startPoint x: 109, startPoint y: 198, endPoint x: 444, endPoint y: 369, distance: 375.5
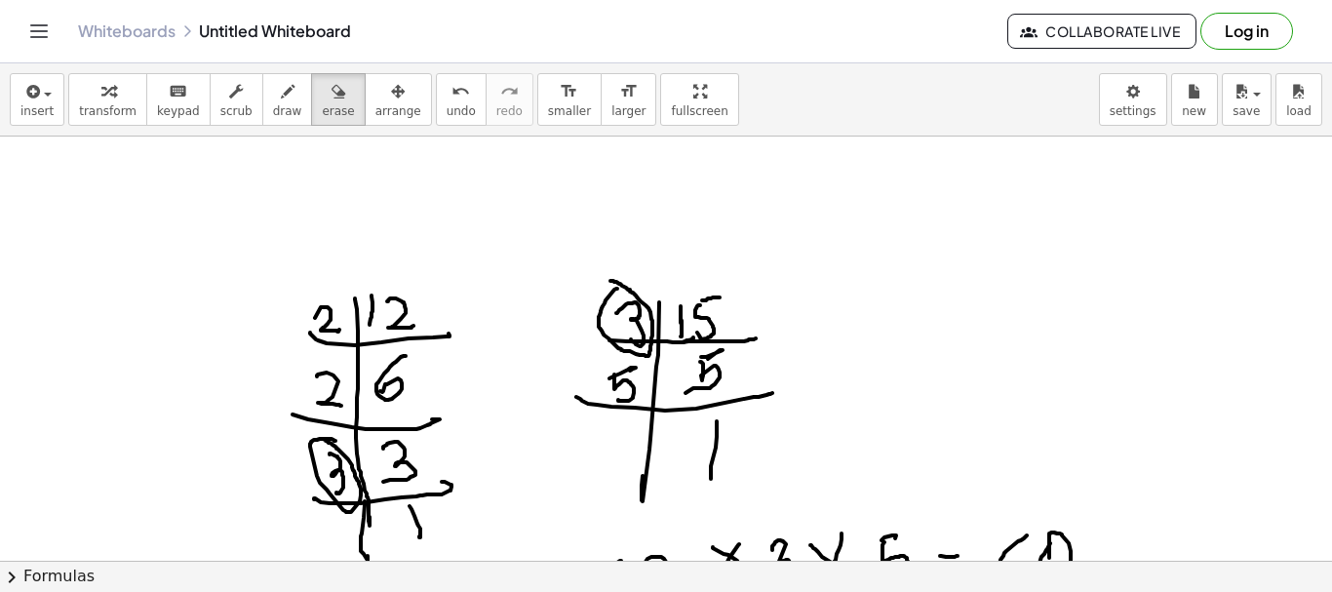
scroll to position [390, 0]
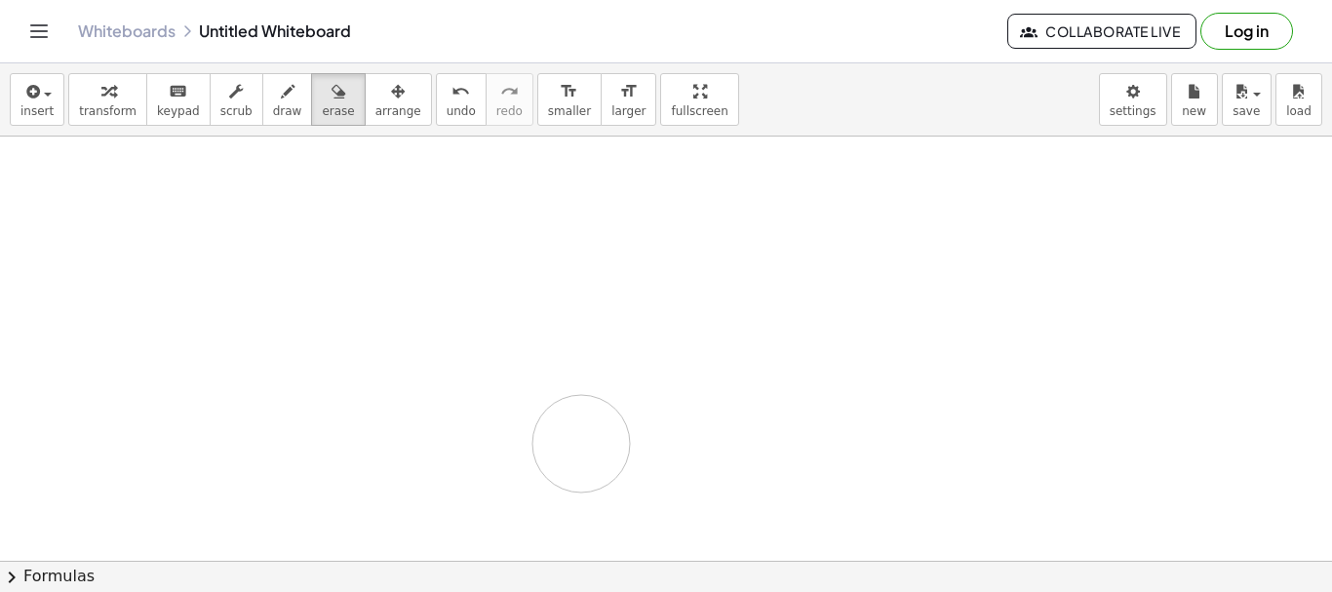
drag, startPoint x: 254, startPoint y: 213, endPoint x: 566, endPoint y: 203, distance: 312.2
click at [572, 441] on div at bounding box center [666, 382] width 1332 height 1273
click at [701, 314] on div at bounding box center [666, 382] width 1332 height 1273
drag, startPoint x: 580, startPoint y: 310, endPoint x: 413, endPoint y: 157, distance: 227.1
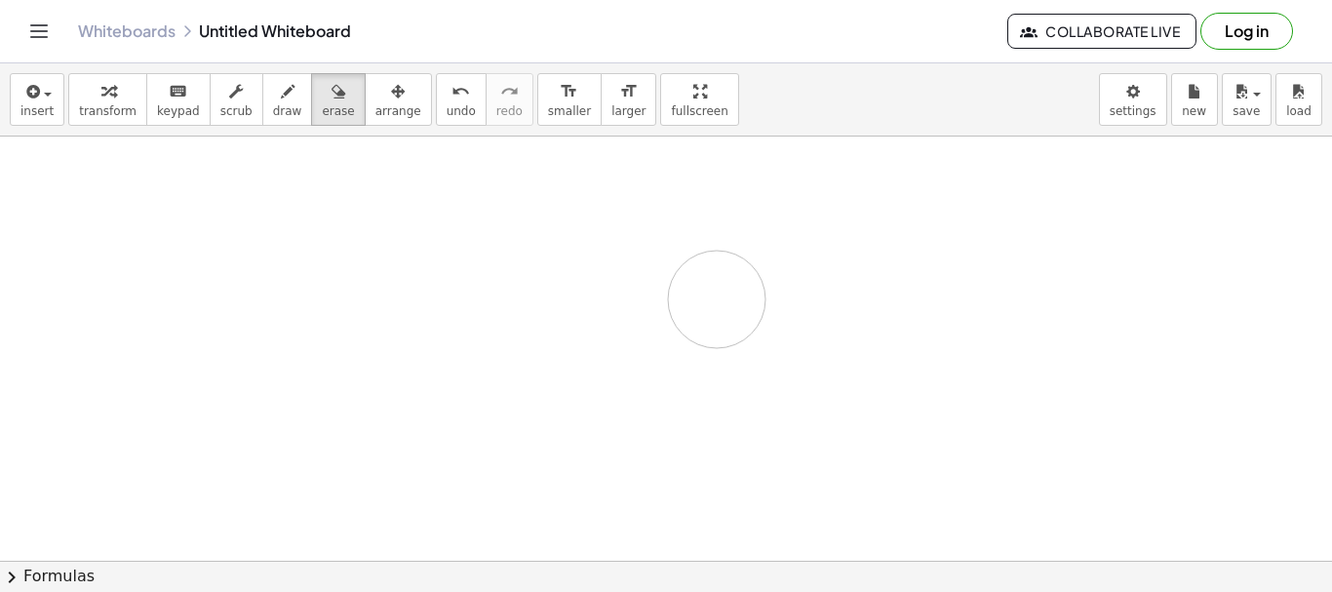
click at [447, 332] on div at bounding box center [666, 90] width 1332 height 1273
click at [273, 90] on div "button" at bounding box center [287, 90] width 29 height 23
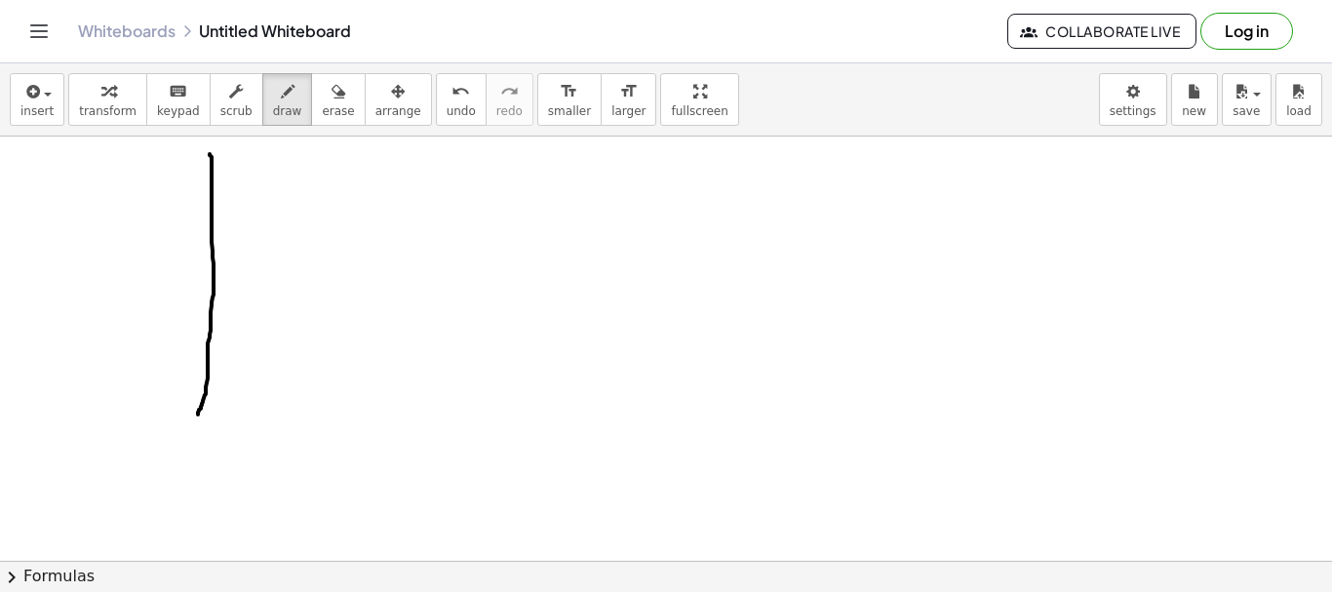
drag, startPoint x: 210, startPoint y: 154, endPoint x: 198, endPoint y: 414, distance: 260.7
click at [198, 414] on div at bounding box center [666, 561] width 1332 height 848
drag, startPoint x: 144, startPoint y: 190, endPoint x: 238, endPoint y: 178, distance: 94.4
click at [294, 204] on div at bounding box center [666, 561] width 1332 height 848
drag, startPoint x: 256, startPoint y: 167, endPoint x: 580, endPoint y: 146, distance: 325.4
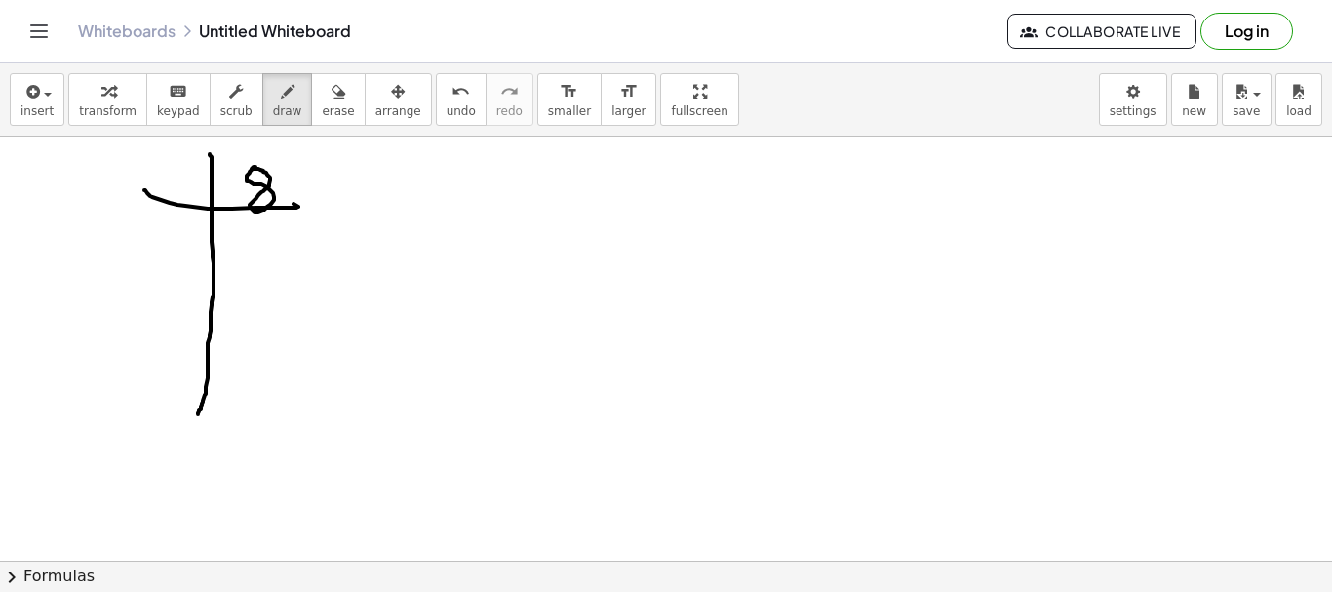
click at [251, 169] on div at bounding box center [666, 561] width 1332 height 848
drag, startPoint x: 590, startPoint y: 157, endPoint x: 524, endPoint y: 202, distance: 80.1
click at [575, 339] on div at bounding box center [666, 561] width 1332 height 848
drag, startPoint x: 524, startPoint y: 202, endPoint x: 666, endPoint y: 206, distance: 142.4
click at [666, 206] on div at bounding box center [666, 561] width 1332 height 848
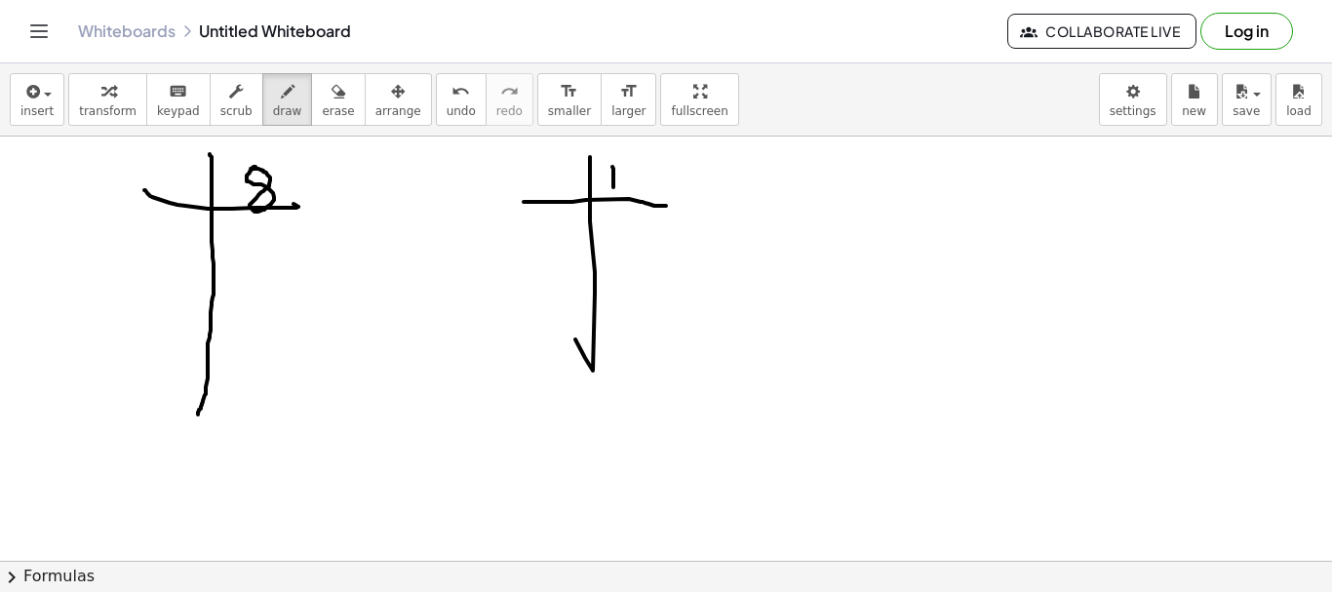
drag, startPoint x: 612, startPoint y: 167, endPoint x: 622, endPoint y: 177, distance: 13.8
click at [614, 184] on div at bounding box center [666, 561] width 1332 height 848
drag, startPoint x: 624, startPoint y: 174, endPoint x: 695, endPoint y: 182, distance: 71.7
click at [645, 181] on div at bounding box center [666, 561] width 1332 height 848
drag, startPoint x: 872, startPoint y: 156, endPoint x: 858, endPoint y: 232, distance: 77.3
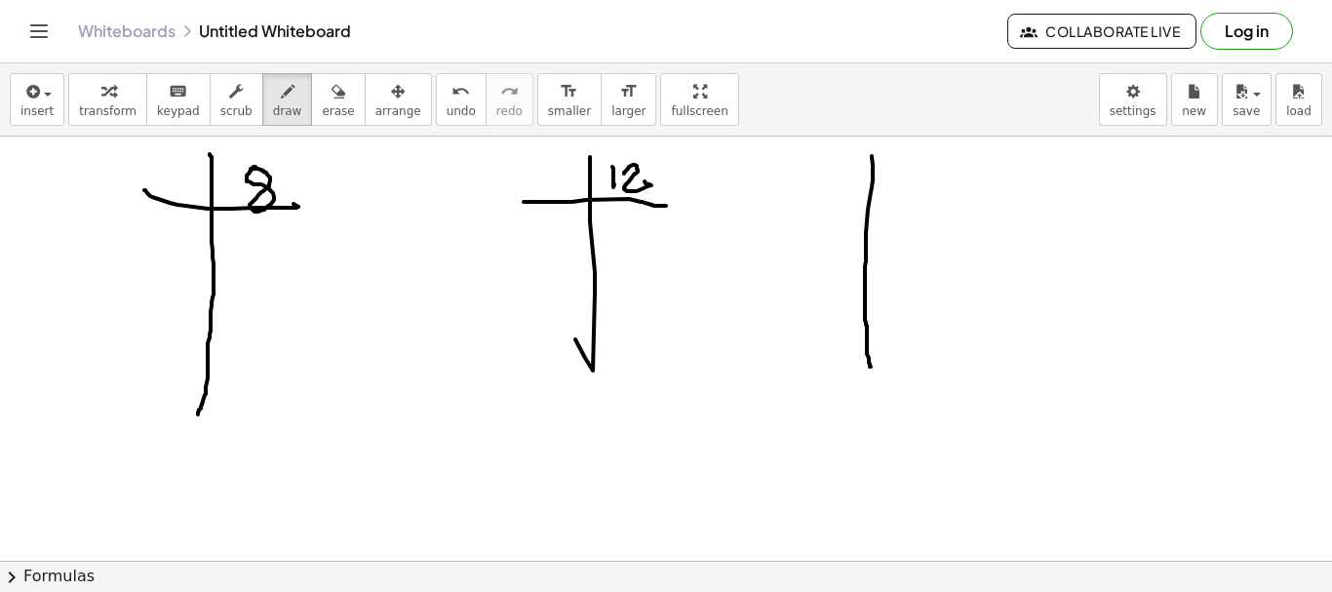
click at [871, 364] on div at bounding box center [666, 561] width 1332 height 848
drag, startPoint x: 817, startPoint y: 202, endPoint x: 889, endPoint y: 181, distance: 75.0
click at [939, 207] on div at bounding box center [666, 561] width 1332 height 848
drag, startPoint x: 891, startPoint y: 168, endPoint x: 928, endPoint y: 169, distance: 37.1
click at [916, 190] on div at bounding box center [666, 561] width 1332 height 848
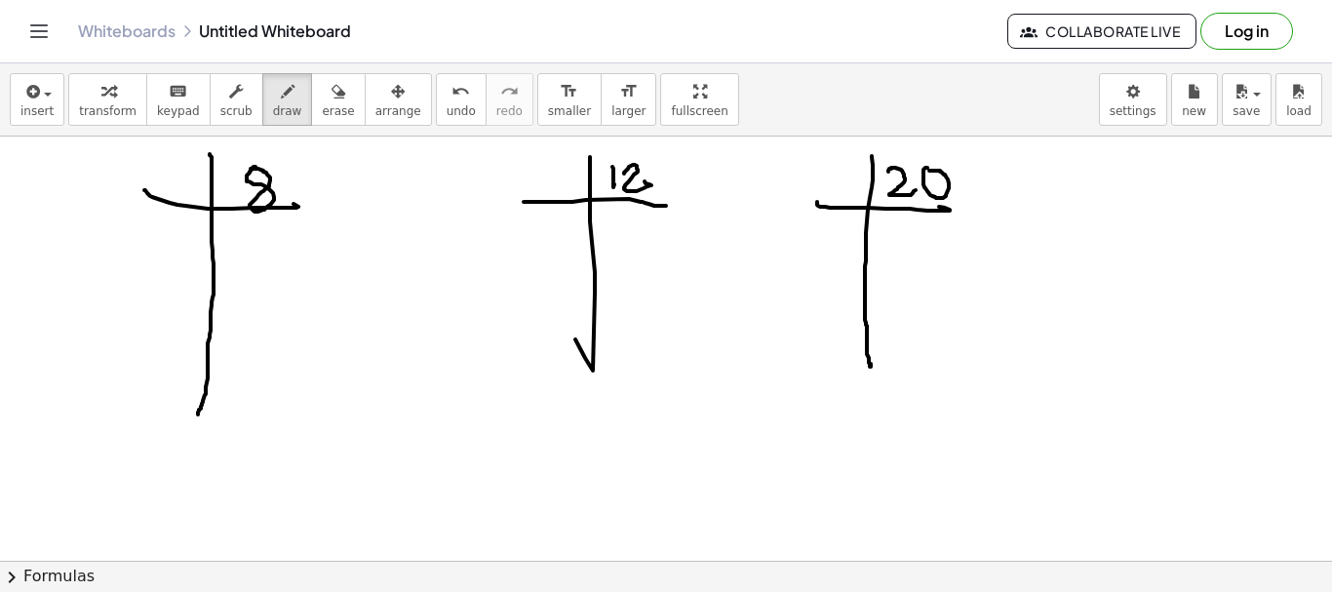
click at [924, 174] on div at bounding box center [666, 561] width 1332 height 848
drag, startPoint x: 173, startPoint y: 170, endPoint x: 242, endPoint y: 247, distance: 103.6
click at [209, 199] on div at bounding box center [666, 561] width 1332 height 848
drag, startPoint x: 247, startPoint y: 225, endPoint x: 147, endPoint y: 301, distance: 125.2
click at [253, 271] on div at bounding box center [666, 561] width 1332 height 848
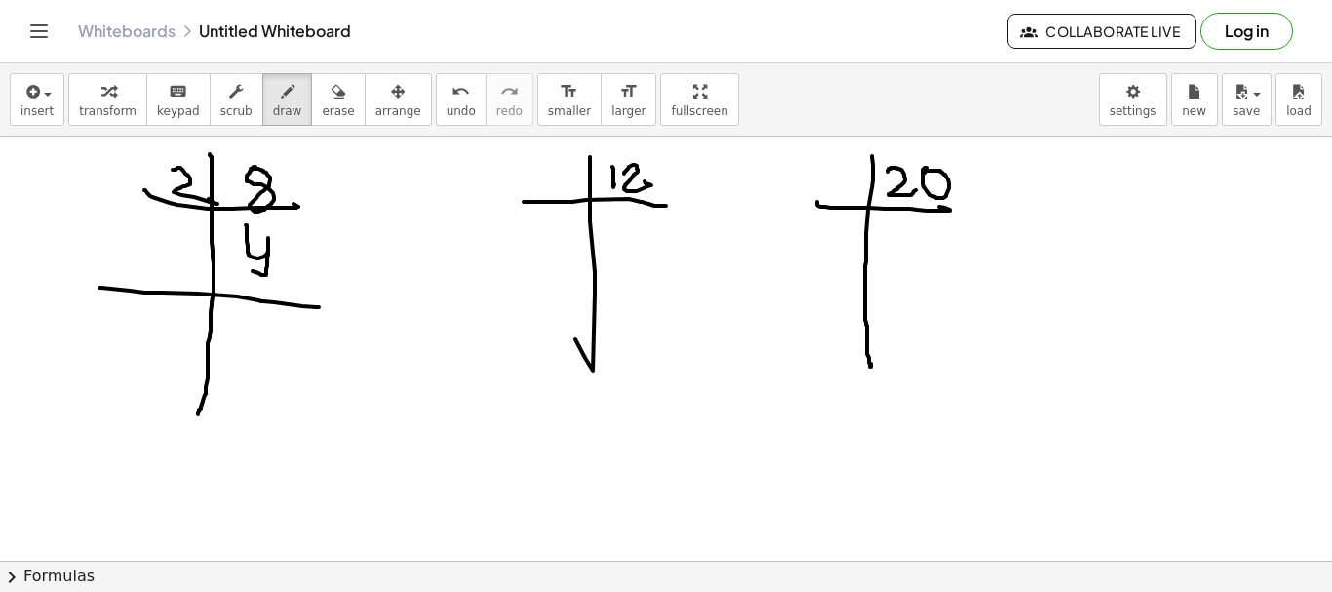
drag, startPoint x: 99, startPoint y: 288, endPoint x: 92, endPoint y: 238, distance: 50.3
click at [311, 295] on div at bounding box center [666, 561] width 1332 height 848
drag, startPoint x: 166, startPoint y: 239, endPoint x: 246, endPoint y: 331, distance: 121.7
click at [175, 268] on div at bounding box center [666, 561] width 1332 height 848
drag, startPoint x: 241, startPoint y: 330, endPoint x: 233, endPoint y: 357, distance: 28.4
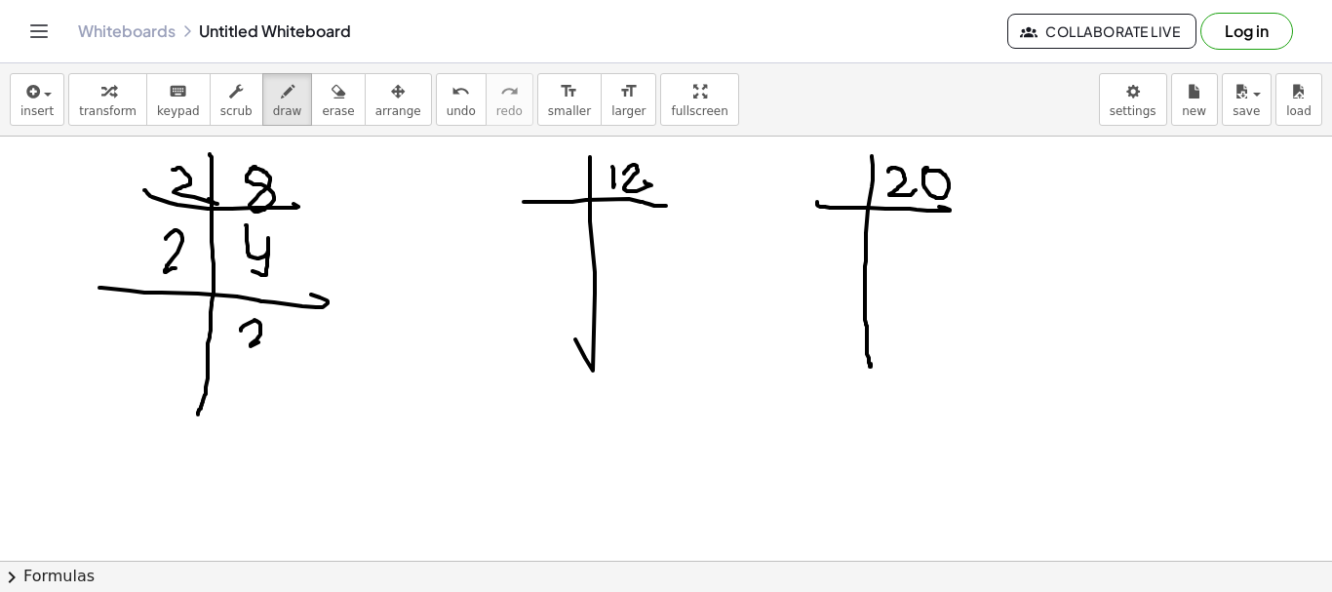
click at [266, 335] on div at bounding box center [666, 561] width 1332 height 848
drag, startPoint x: 168, startPoint y: 367, endPoint x: 194, endPoint y: 353, distance: 29.7
click at [269, 366] on div at bounding box center [666, 561] width 1332 height 848
drag, startPoint x: 166, startPoint y: 327, endPoint x: 207, endPoint y: 351, distance: 47.7
click at [207, 351] on div at bounding box center [666, 561] width 1332 height 848
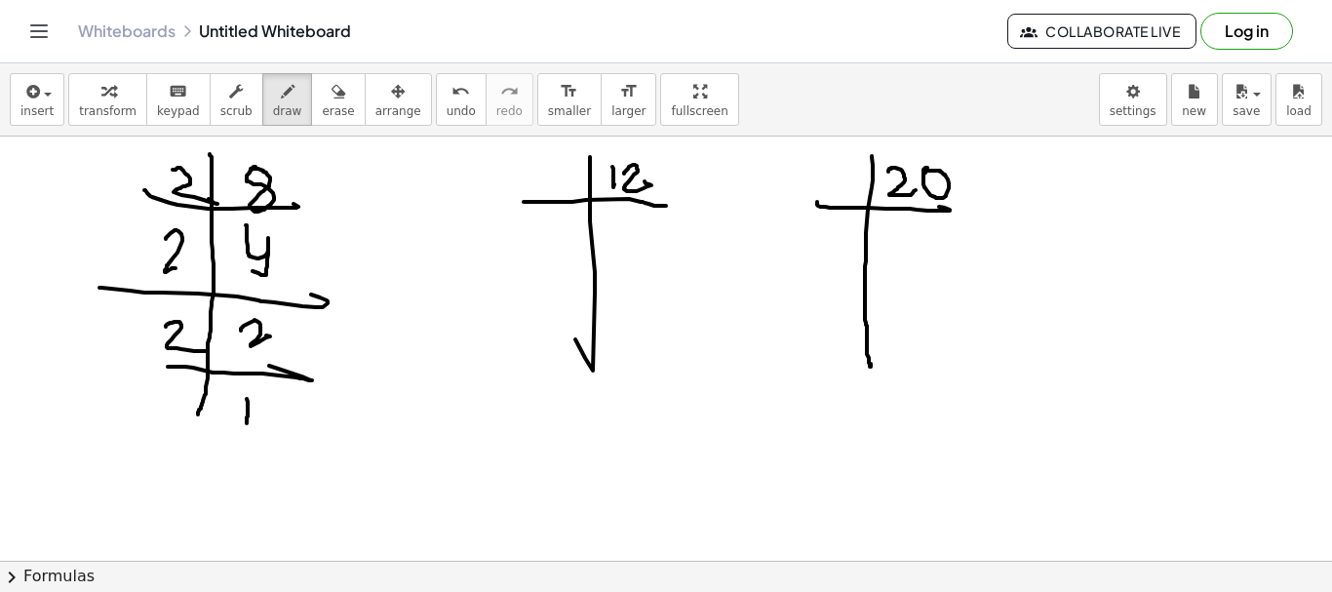
drag, startPoint x: 247, startPoint y: 399, endPoint x: 349, endPoint y: 426, distance: 106.0
click at [246, 422] on div at bounding box center [666, 561] width 1332 height 848
drag, startPoint x: 554, startPoint y: 169, endPoint x: 569, endPoint y: 187, distance: 23.6
click at [569, 187] on div at bounding box center [666, 561] width 1332 height 848
drag, startPoint x: 627, startPoint y: 212, endPoint x: 594, endPoint y: 260, distance: 59.0
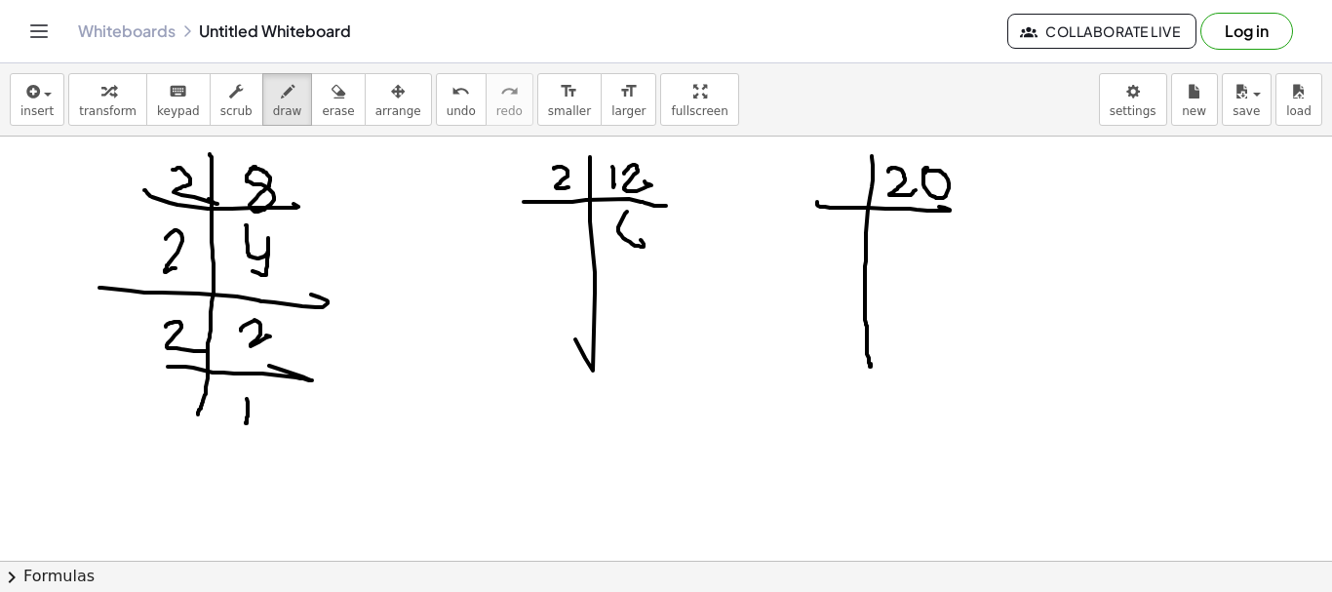
click at [618, 244] on div at bounding box center [666, 561] width 1332 height 848
drag, startPoint x: 534, startPoint y: 267, endPoint x: 675, endPoint y: 260, distance: 140.6
click at [675, 260] on div at bounding box center [666, 561] width 1332 height 848
drag, startPoint x: 547, startPoint y: 227, endPoint x: 557, endPoint y: 254, distance: 28.1
click at [578, 246] on div at bounding box center [666, 561] width 1332 height 848
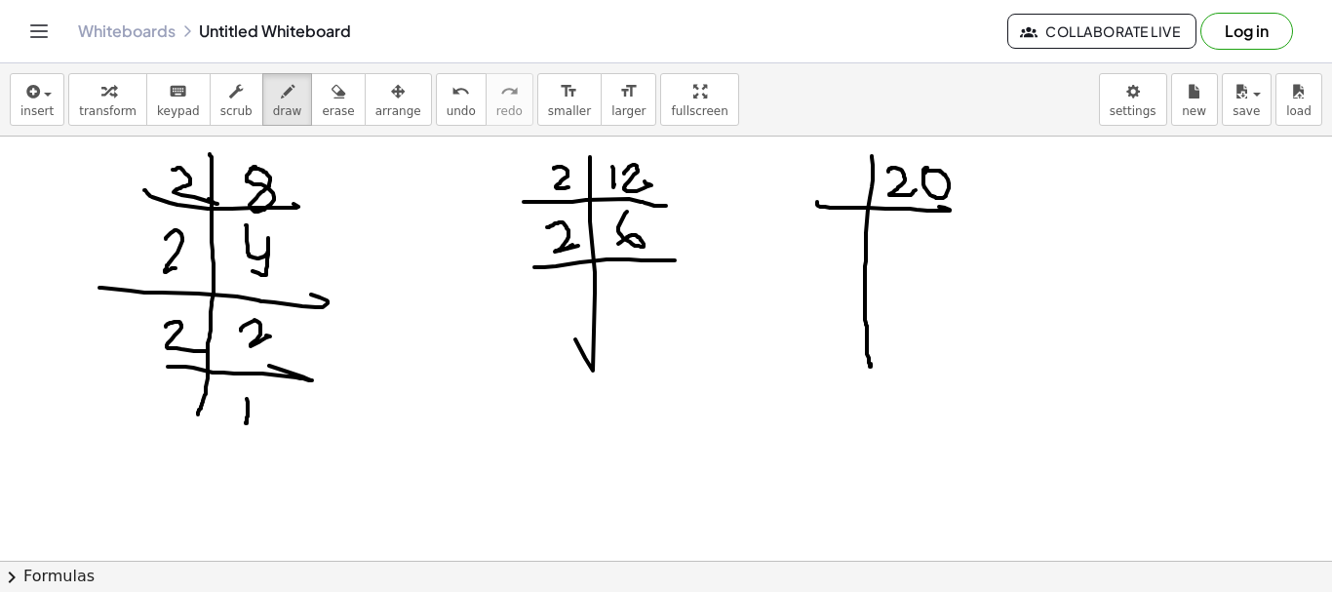
drag, startPoint x: 557, startPoint y: 251, endPoint x: 606, endPoint y: 266, distance: 51.2
click at [572, 243] on div at bounding box center [666, 561] width 1332 height 848
drag, startPoint x: 624, startPoint y: 275, endPoint x: 610, endPoint y: 321, distance: 48.1
click at [612, 296] on div at bounding box center [666, 561] width 1332 height 848
drag, startPoint x: 540, startPoint y: 313, endPoint x: 696, endPoint y: 293, distance: 157.4
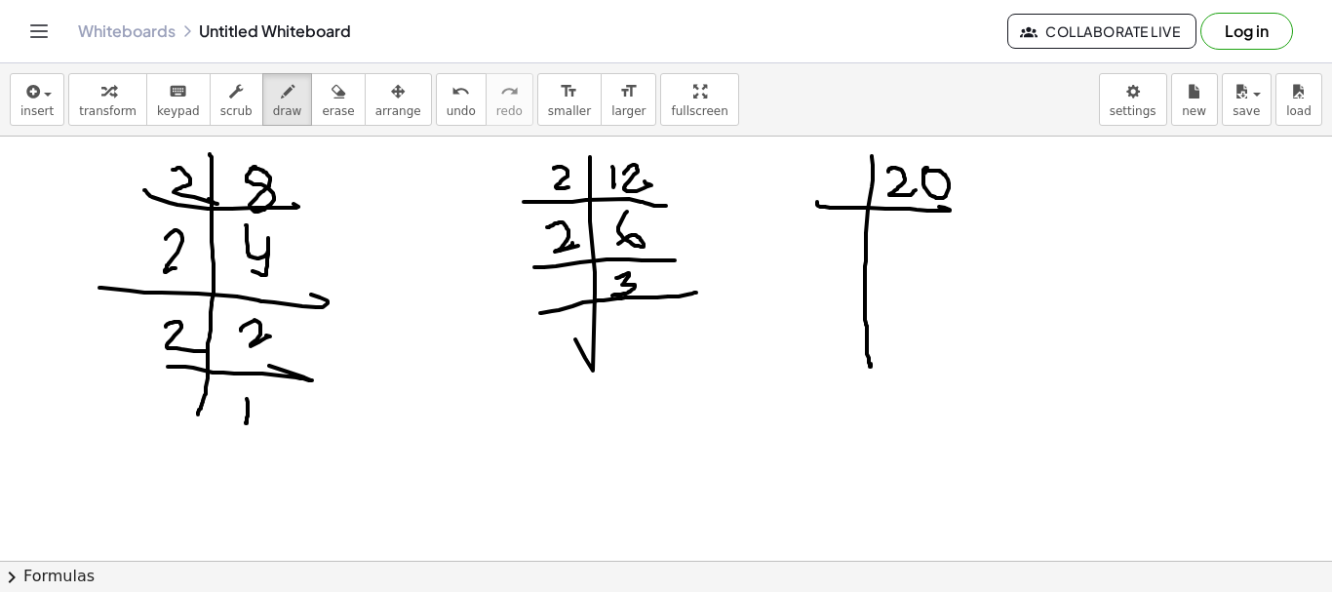
click at [696, 293] on div at bounding box center [666, 561] width 1332 height 848
drag, startPoint x: 564, startPoint y: 281, endPoint x: 629, endPoint y: 337, distance: 86.4
click at [568, 301] on div at bounding box center [666, 561] width 1332 height 848
drag, startPoint x: 627, startPoint y: 310, endPoint x: 627, endPoint y: 345, distance: 35.1
click at [627, 345] on div at bounding box center [666, 561] width 1332 height 848
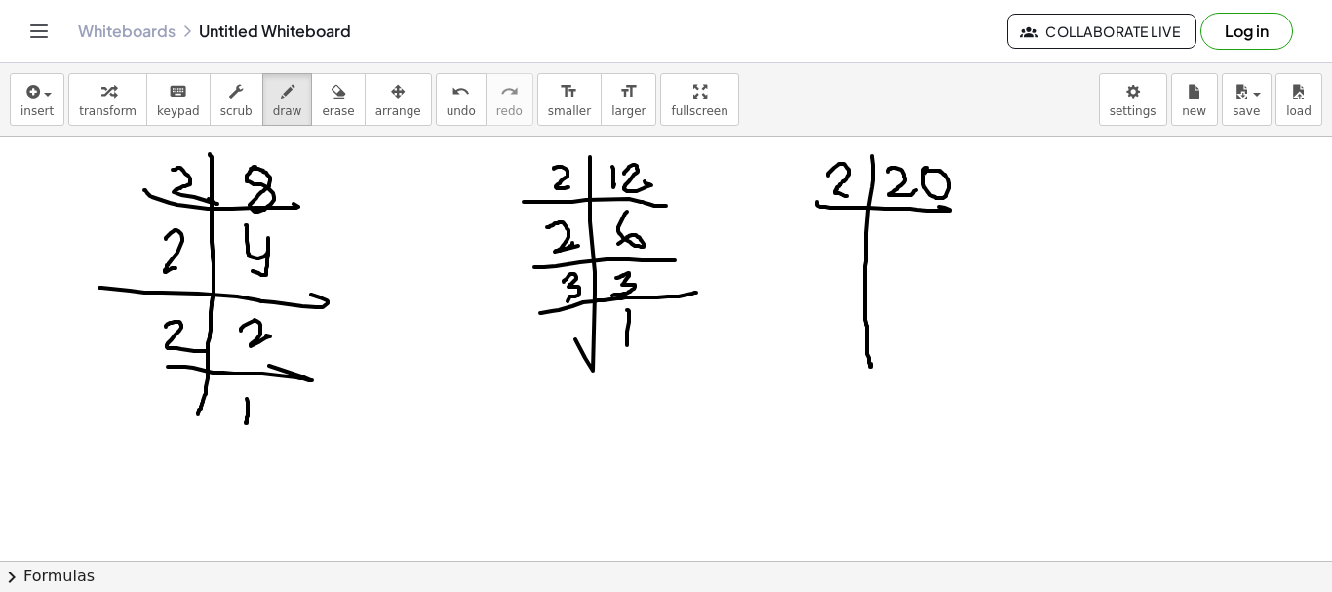
drag, startPoint x: 828, startPoint y: 176, endPoint x: 849, endPoint y: 197, distance: 30.3
click at [849, 197] on div at bounding box center [666, 561] width 1332 height 848
click at [894, 263] on div at bounding box center [666, 561] width 1332 height 848
click at [919, 236] on div at bounding box center [666, 561] width 1332 height 848
click at [962, 259] on div at bounding box center [666, 561] width 1332 height 848
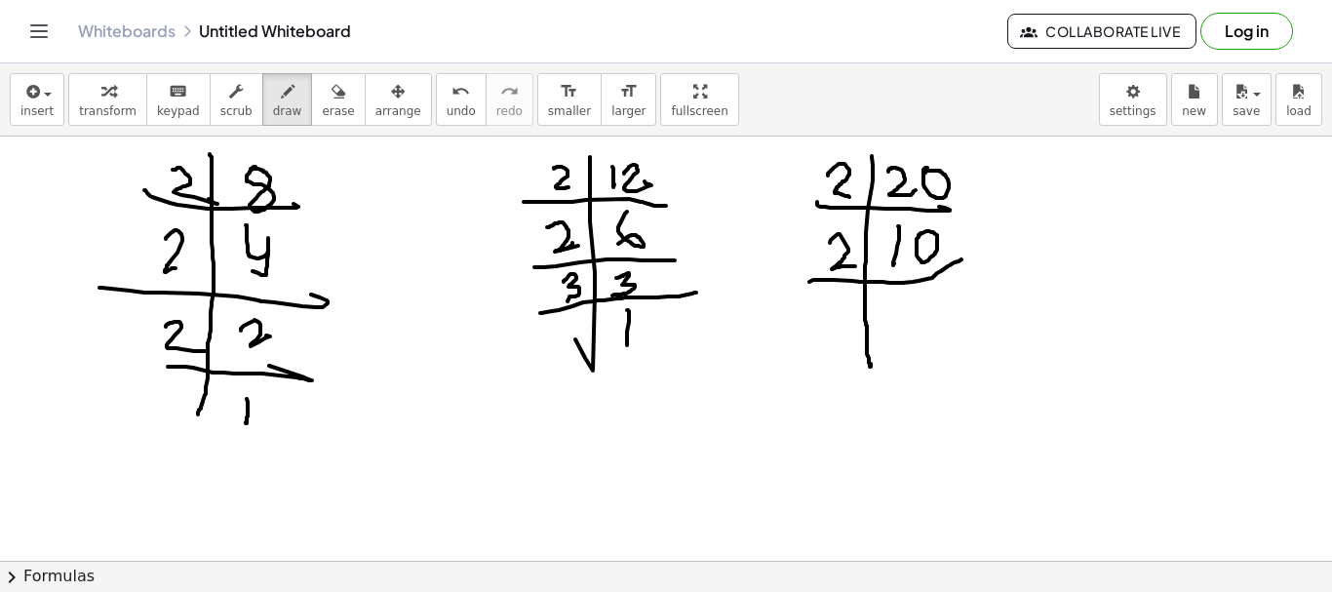
click at [855, 266] on div at bounding box center [666, 561] width 1332 height 848
click at [893, 320] on div at bounding box center [666, 561] width 1332 height 848
click at [952, 287] on div at bounding box center [666, 561] width 1332 height 848
click at [878, 408] on div at bounding box center [666, 561] width 1332 height 848
click at [982, 349] on div at bounding box center [666, 561] width 1332 height 848
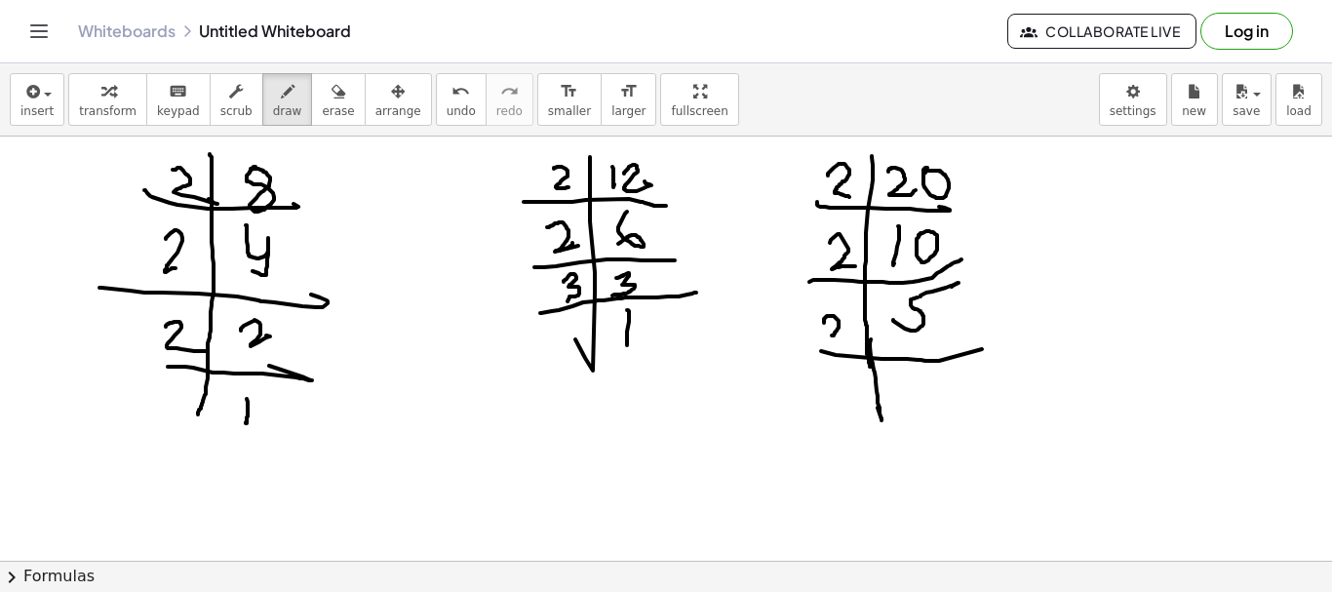
click at [832, 335] on div at bounding box center [666, 561] width 1332 height 848
click at [837, 305] on div at bounding box center [666, 561] width 1332 height 848
click at [819, 343] on div at bounding box center [666, 561] width 1332 height 848
click at [927, 413] on div at bounding box center [666, 561] width 1332 height 848
drag, startPoint x: 179, startPoint y: 150, endPoint x: 499, endPoint y: 205, distance: 324.5
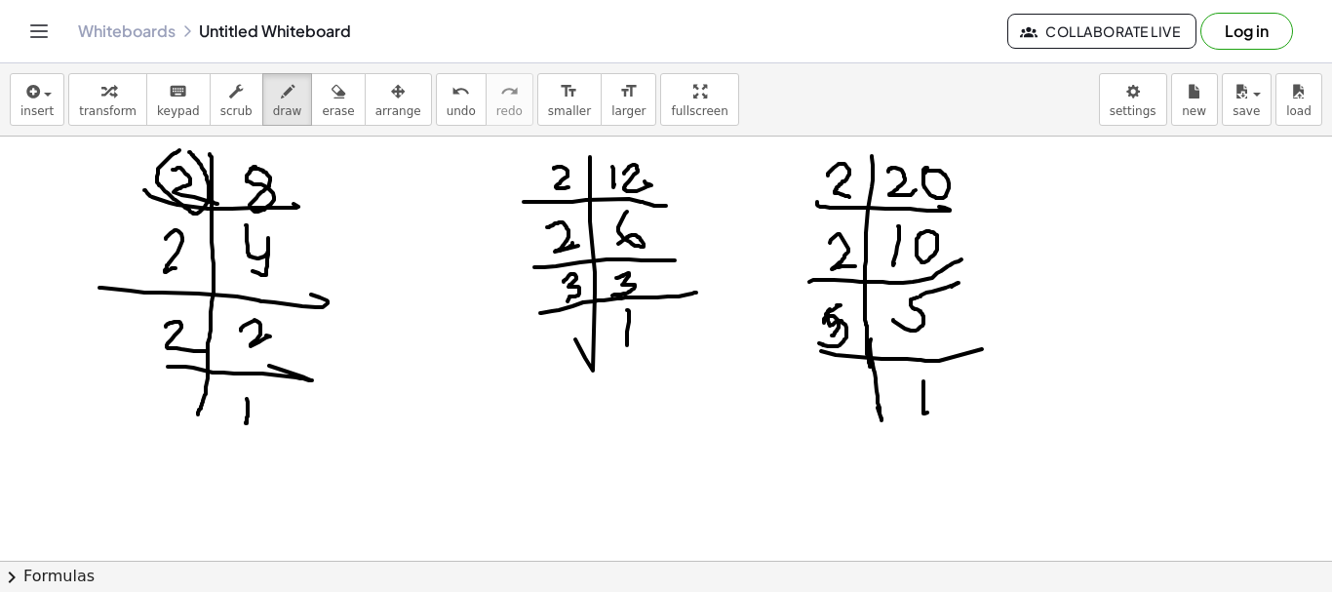
click at [180, 151] on div at bounding box center [666, 561] width 1332 height 848
drag, startPoint x: 532, startPoint y: 161, endPoint x: 779, endPoint y: 170, distance: 247.9
click at [537, 148] on div at bounding box center [666, 561] width 1332 height 848
drag, startPoint x: 836, startPoint y: 148, endPoint x: 594, endPoint y: 456, distance: 391.8
click at [838, 151] on div at bounding box center [666, 561] width 1332 height 848
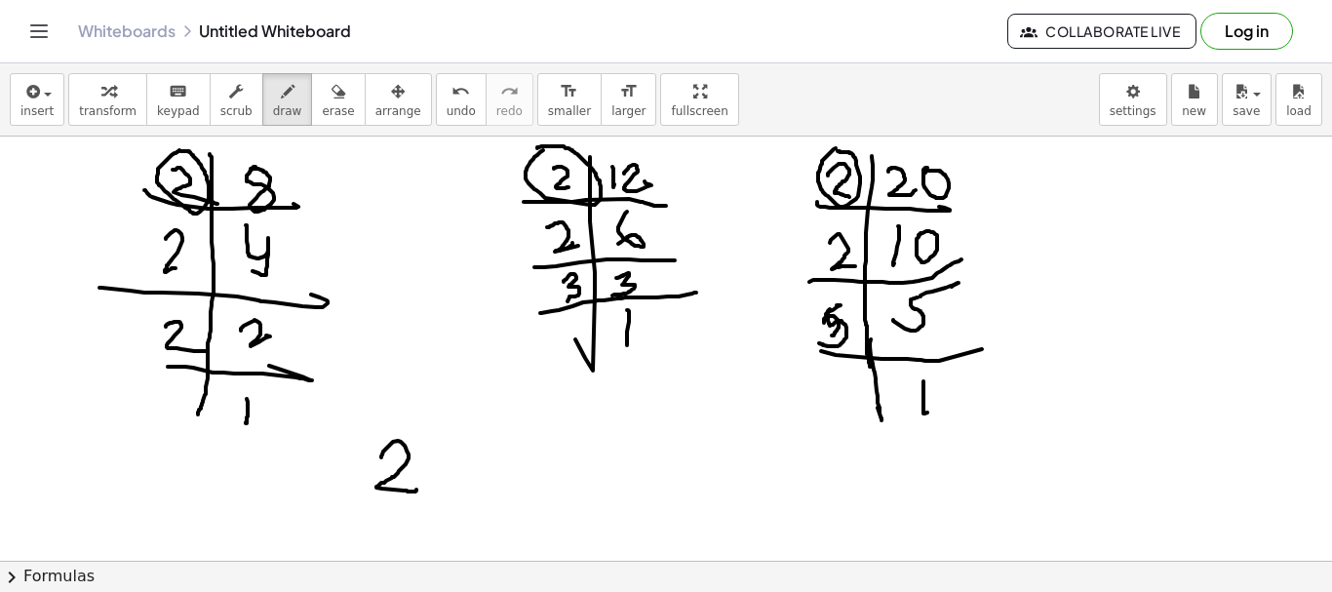
drag, startPoint x: 381, startPoint y: 457, endPoint x: 416, endPoint y: 490, distance: 47.6
click at [416, 490] on div at bounding box center [666, 561] width 1332 height 848
drag, startPoint x: 191, startPoint y: 214, endPoint x: 512, endPoint y: 250, distance: 322.9
click at [196, 212] on div at bounding box center [666, 561] width 1332 height 848
drag, startPoint x: 546, startPoint y: 214, endPoint x: 811, endPoint y: 253, distance: 268.1
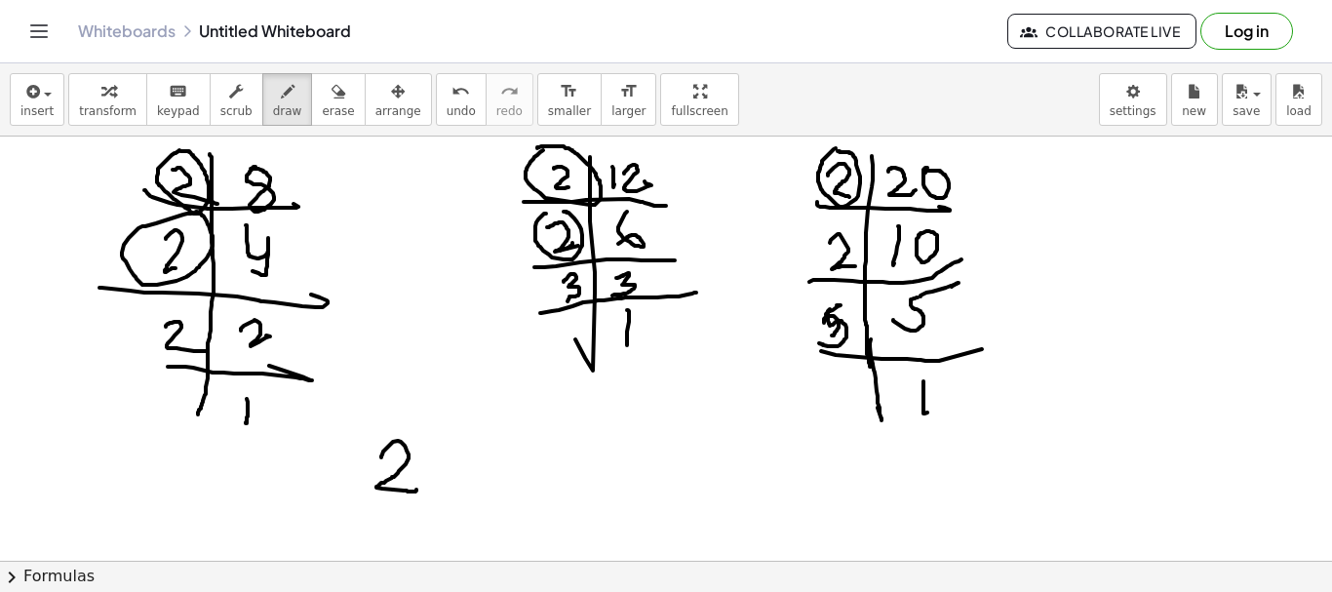
click at [531, 219] on div at bounding box center [666, 561] width 1332 height 848
click at [833, 217] on div at bounding box center [666, 561] width 1332 height 848
drag, startPoint x: 429, startPoint y: 451, endPoint x: 466, endPoint y: 450, distance: 37.1
click at [461, 475] on div at bounding box center [666, 561] width 1332 height 848
drag, startPoint x: 467, startPoint y: 448, endPoint x: 479, endPoint y: 459, distance: 16.6
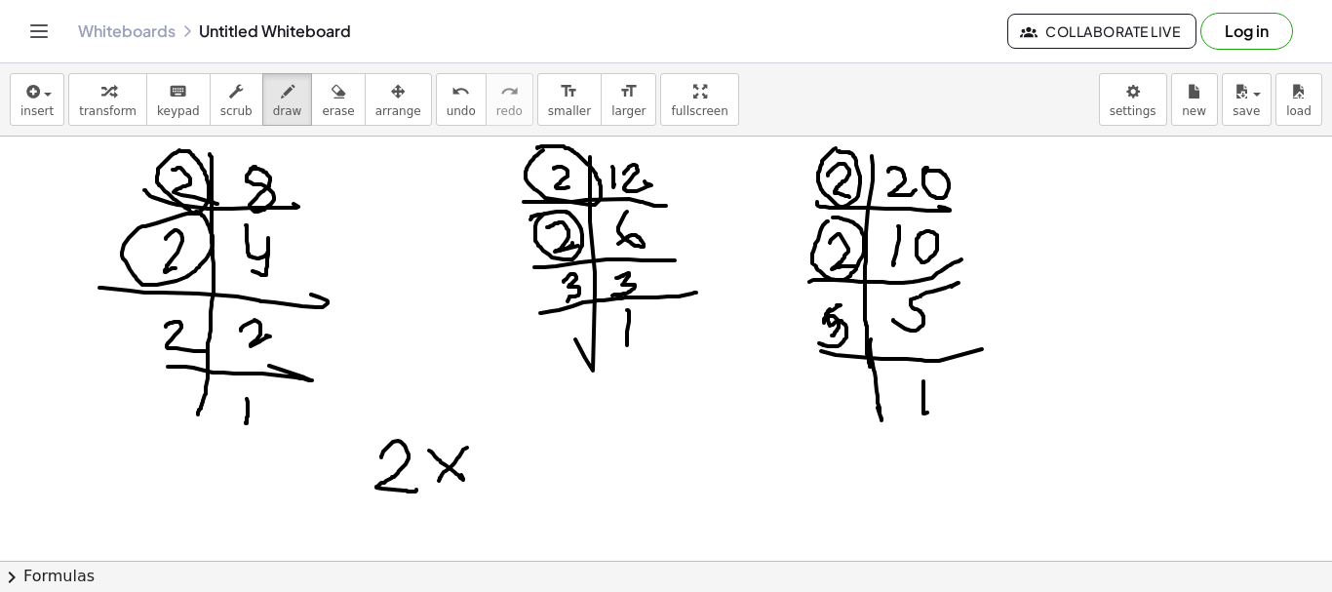
click at [439, 484] on div at bounding box center [666, 561] width 1332 height 848
drag, startPoint x: 491, startPoint y: 450, endPoint x: 542, endPoint y: 477, distance: 58.5
click at [542, 477] on div at bounding box center [666, 561] width 1332 height 848
drag, startPoint x: 562, startPoint y: 454, endPoint x: 587, endPoint y: 480, distance: 36.6
click at [587, 480] on div at bounding box center [666, 561] width 1332 height 848
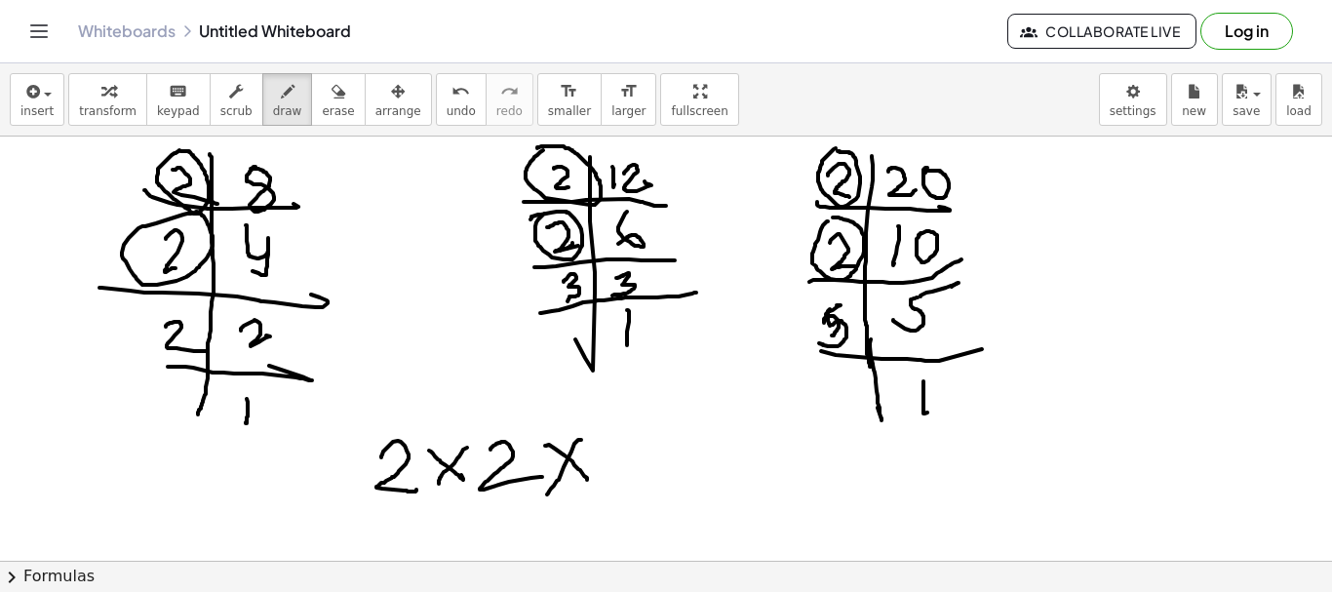
drag, startPoint x: 581, startPoint y: 440, endPoint x: 537, endPoint y: 465, distance: 50.7
click at [546, 494] on div at bounding box center [666, 561] width 1332 height 848
drag, startPoint x: 605, startPoint y: 436, endPoint x: 632, endPoint y: 471, distance: 44.5
click at [632, 471] on div at bounding box center [666, 561] width 1332 height 848
drag, startPoint x: 673, startPoint y: 435, endPoint x: 694, endPoint y: 430, distance: 22.0
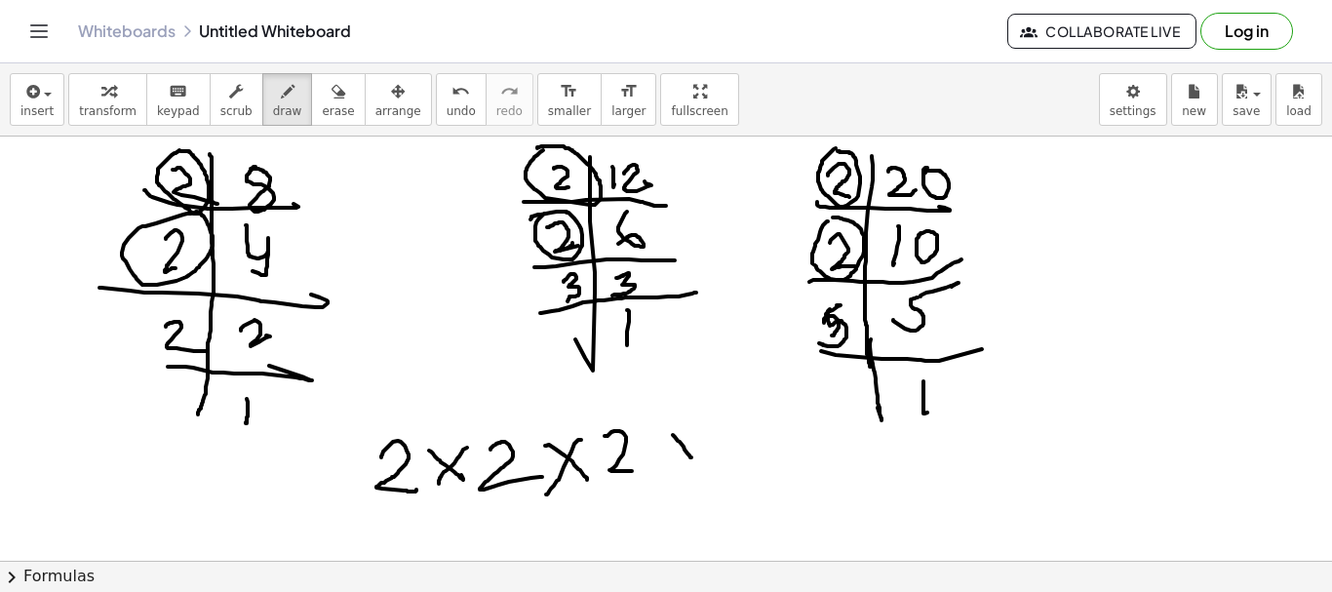
click at [691, 456] on div at bounding box center [666, 561] width 1332 height 848
drag, startPoint x: 694, startPoint y: 430, endPoint x: 671, endPoint y: 461, distance: 39.0
click at [671, 461] on div at bounding box center [666, 561] width 1332 height 848
drag, startPoint x: 728, startPoint y: 429, endPoint x: 811, endPoint y: 452, distance: 86.8
click at [712, 479] on div at bounding box center [666, 561] width 1332 height 848
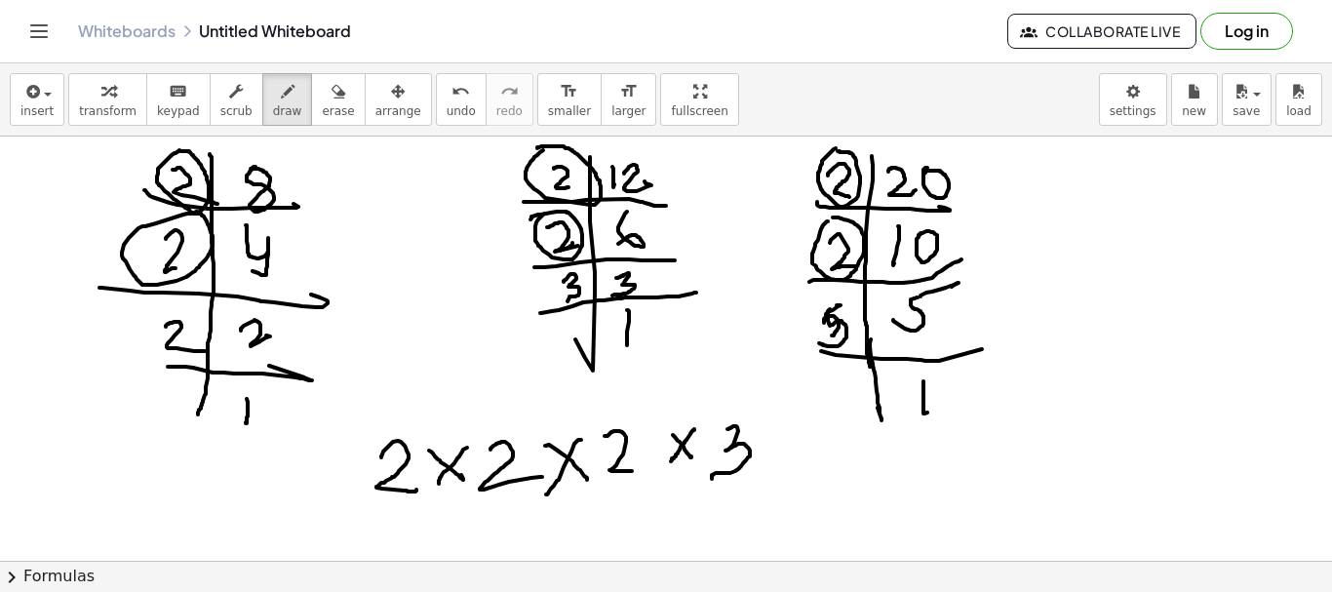
drag, startPoint x: 774, startPoint y: 433, endPoint x: 776, endPoint y: 472, distance: 39.1
click at [807, 461] on div at bounding box center [666, 561] width 1332 height 848
drag, startPoint x: 776, startPoint y: 472, endPoint x: 846, endPoint y: 428, distance: 82.0
click at [775, 472] on div at bounding box center [666, 561] width 1332 height 848
click at [860, 424] on div at bounding box center [666, 561] width 1332 height 848
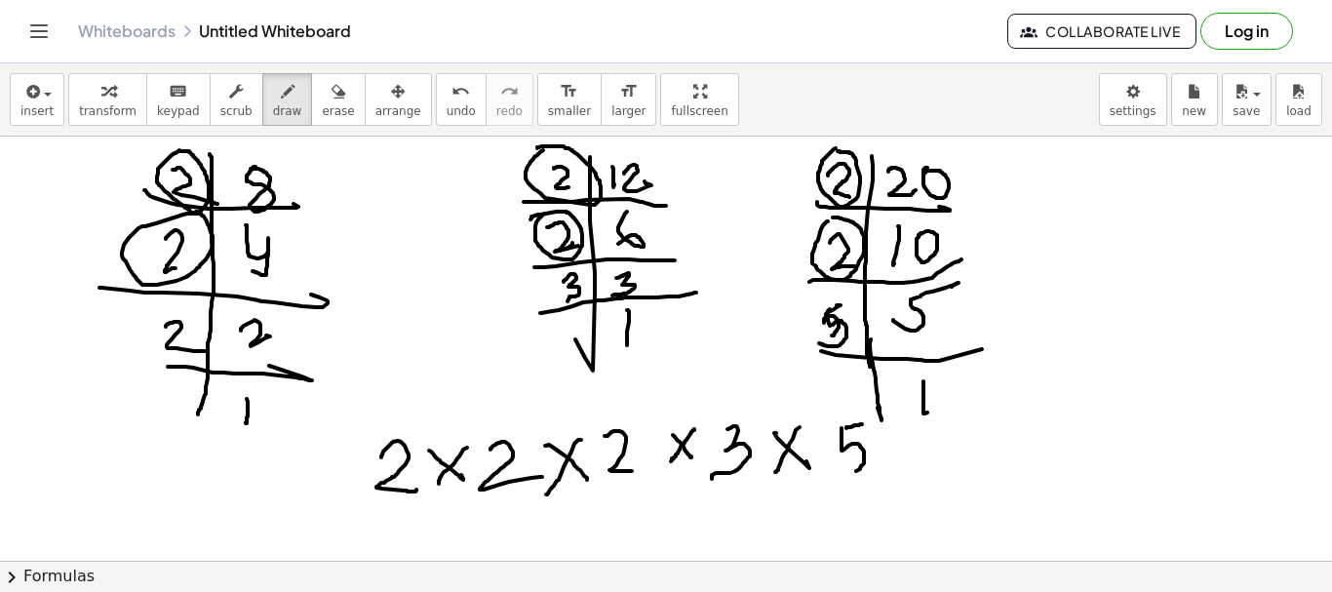
drag, startPoint x: 842, startPoint y: 428, endPoint x: 834, endPoint y: 470, distance: 42.7
click at [834, 470] on div at bounding box center [666, 561] width 1332 height 848
drag, startPoint x: 368, startPoint y: 502, endPoint x: 416, endPoint y: 510, distance: 49.4
click at [416, 510] on div at bounding box center [666, 561] width 1332 height 848
click at [153, 280] on div at bounding box center [666, 561] width 1332 height 848
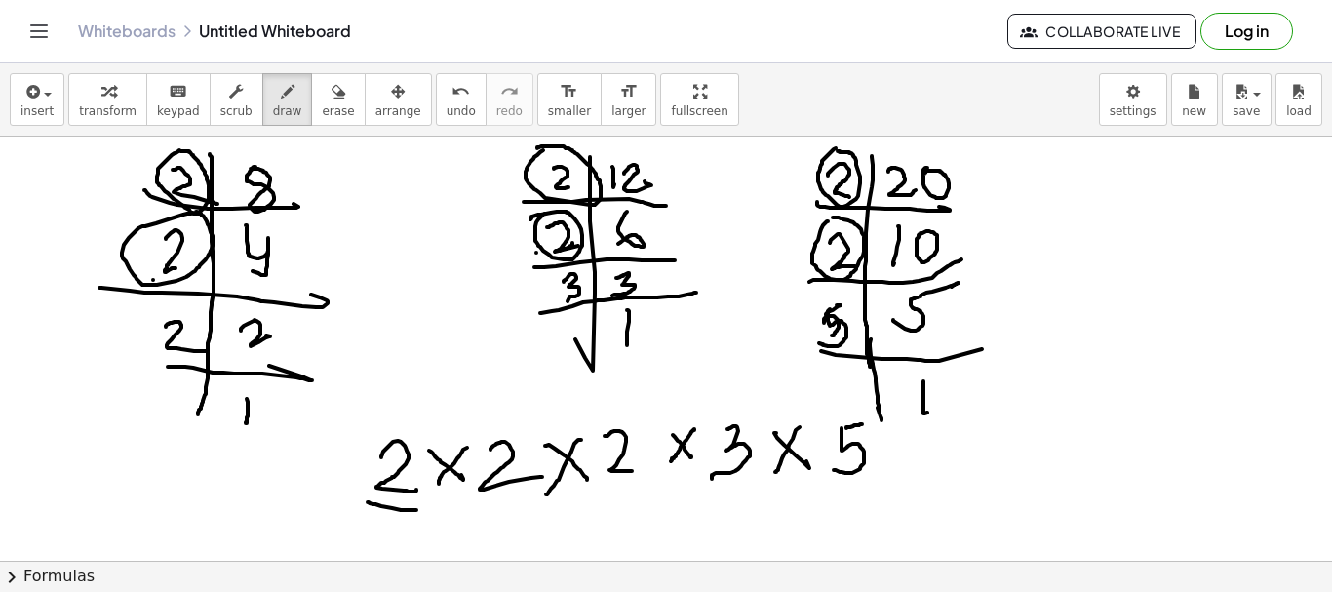
click at [536, 253] on div at bounding box center [666, 561] width 1332 height 848
drag, startPoint x: 785, startPoint y: 254, endPoint x: 797, endPoint y: 310, distance: 57.8
click at [784, 254] on div at bounding box center [666, 561] width 1332 height 848
drag, startPoint x: 493, startPoint y: 509, endPoint x: 524, endPoint y: 507, distance: 30.3
click at [524, 507] on div at bounding box center [666, 561] width 1332 height 848
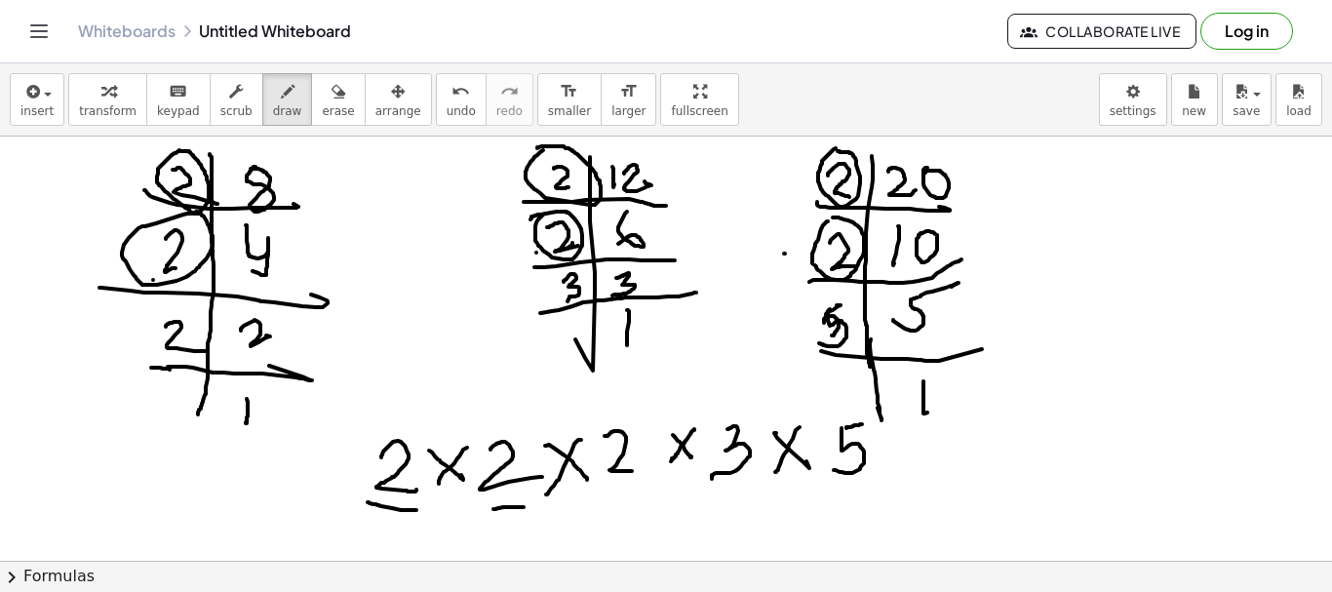
drag, startPoint x: 151, startPoint y: 368, endPoint x: 172, endPoint y: 369, distance: 20.5
click at [171, 369] on div at bounding box center [666, 561] width 1332 height 848
drag, startPoint x: 138, startPoint y: 330, endPoint x: 162, endPoint y: 316, distance: 27.1
click at [162, 316] on div at bounding box center [666, 561] width 1332 height 848
drag, startPoint x: 605, startPoint y: 414, endPoint x: 626, endPoint y: 400, distance: 26.0
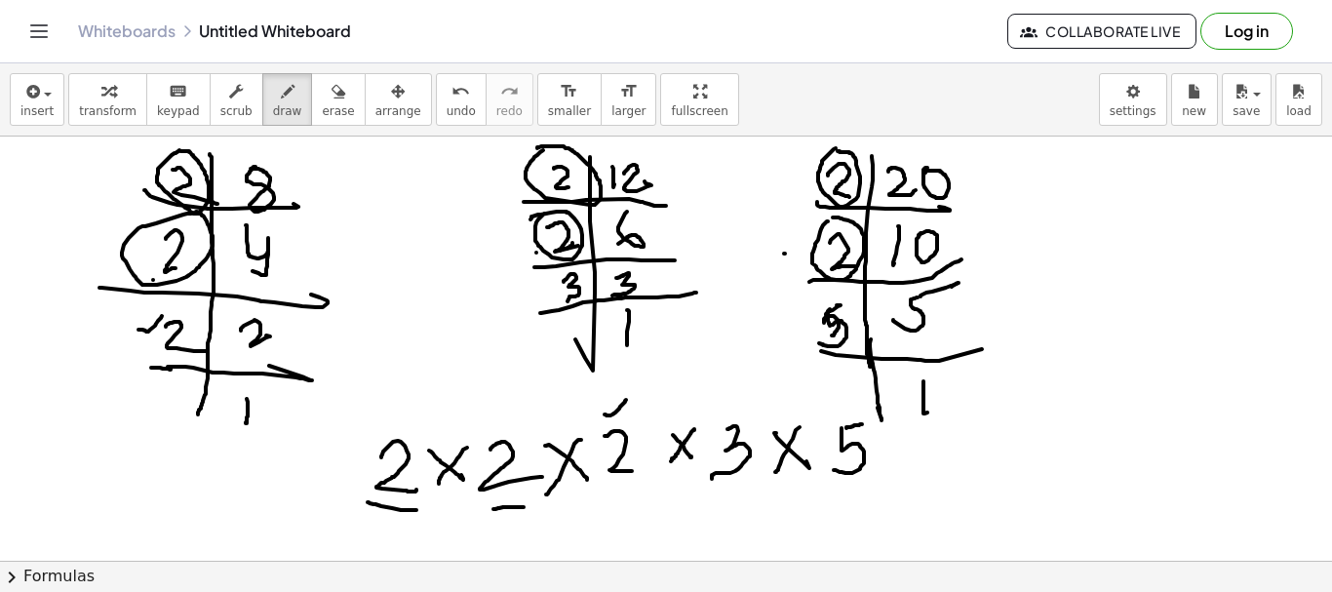
click at [626, 400] on div at bounding box center [666, 561] width 1332 height 848
drag, startPoint x: 535, startPoint y: 295, endPoint x: 767, endPoint y: 411, distance: 258.6
click at [531, 291] on div at bounding box center [666, 561] width 1332 height 848
drag, startPoint x: 735, startPoint y: 388, endPoint x: 770, endPoint y: 358, distance: 46.3
click at [741, 395] on div at bounding box center [666, 561] width 1332 height 848
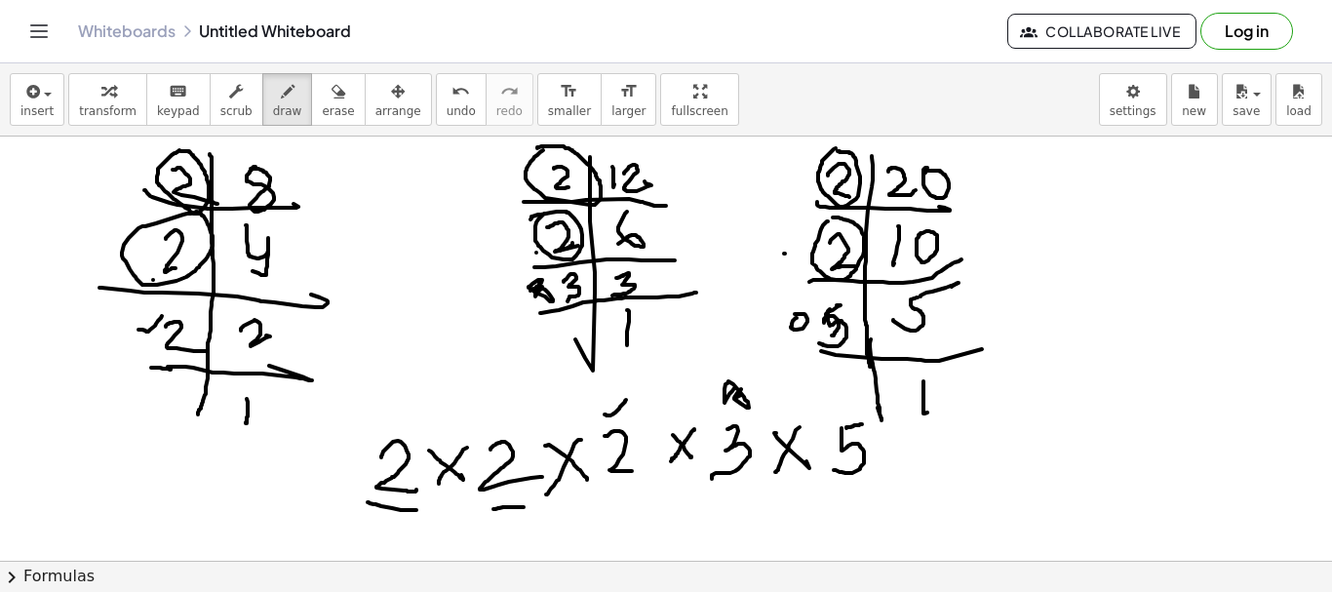
drag, startPoint x: 797, startPoint y: 318, endPoint x: 835, endPoint y: 415, distance: 104.7
click at [791, 323] on div at bounding box center [666, 561] width 1332 height 848
drag, startPoint x: 839, startPoint y: 401, endPoint x: 876, endPoint y: 468, distance: 76.8
click at [837, 407] on div at bounding box center [666, 561] width 1332 height 848
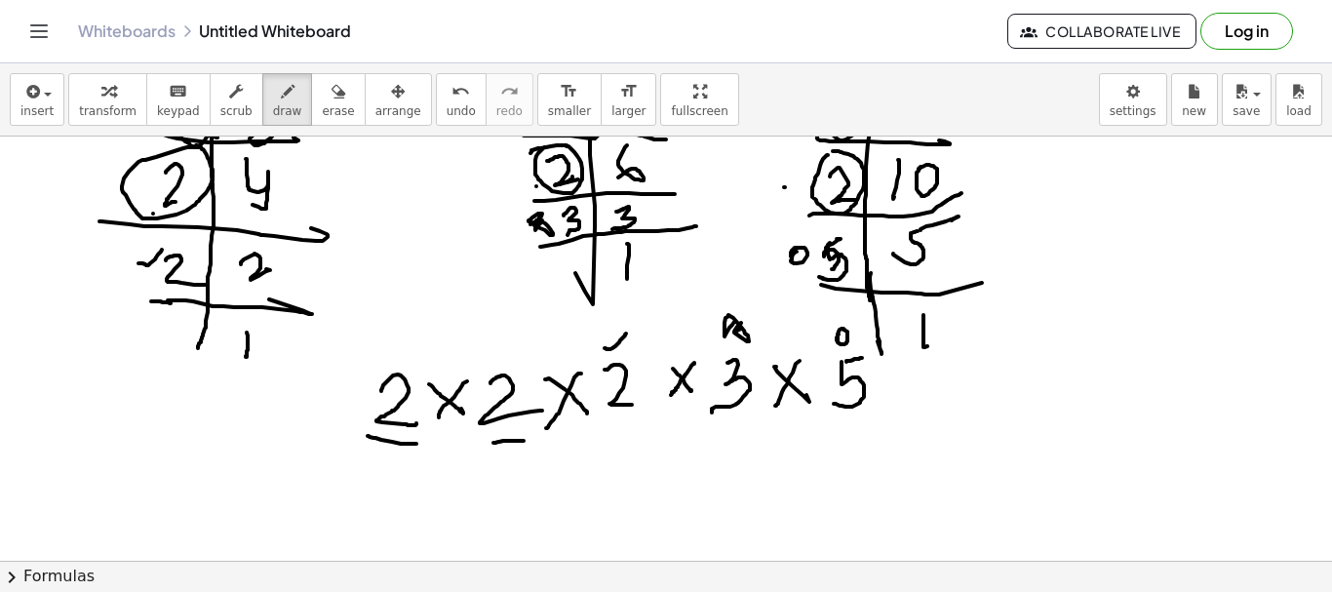
scroll to position [98, 0]
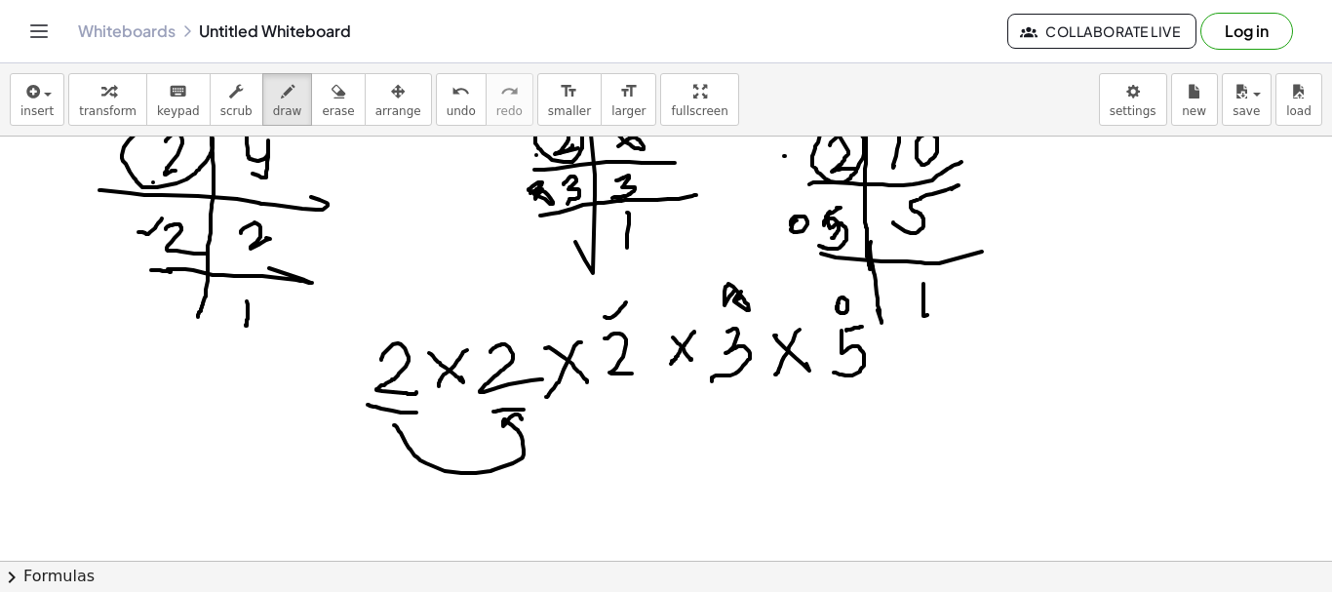
drag, startPoint x: 394, startPoint y: 425, endPoint x: 533, endPoint y: 428, distance: 138.5
click at [522, 421] on div at bounding box center [666, 463] width 1332 height 848
drag, startPoint x: 522, startPoint y: 416, endPoint x: 704, endPoint y: 434, distance: 183.2
click at [645, 413] on div at bounding box center [666, 463] width 1332 height 848
drag, startPoint x: 651, startPoint y: 410, endPoint x: 745, endPoint y: 410, distance: 93.6
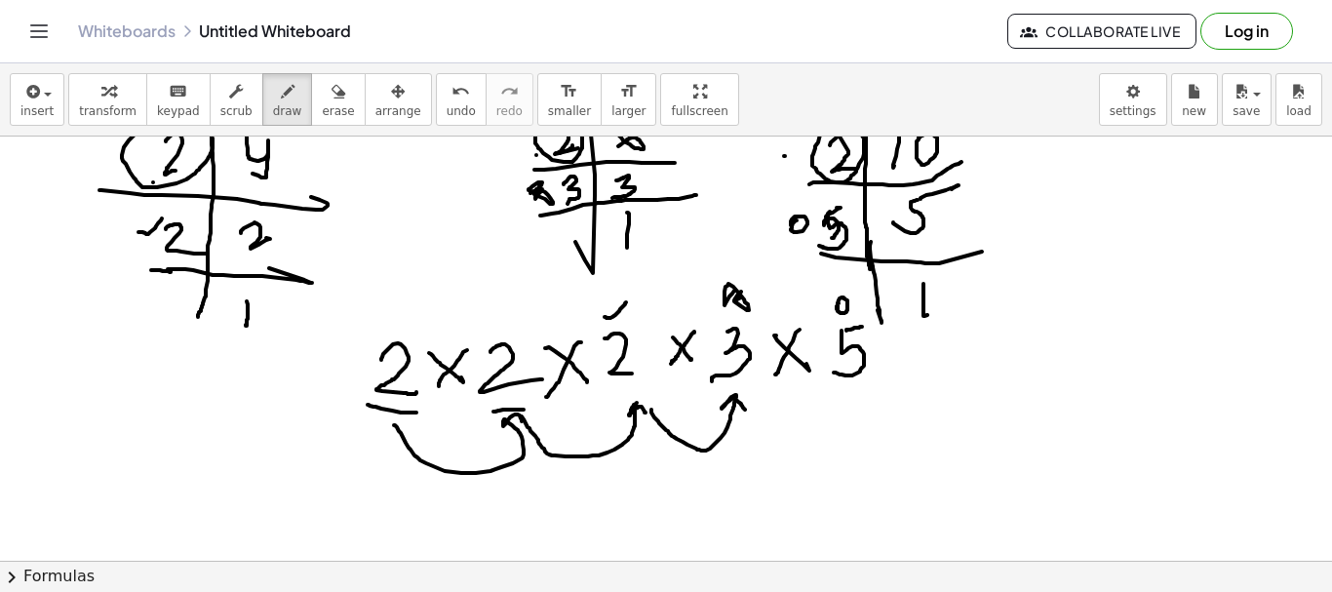
click at [745, 410] on div at bounding box center [666, 463] width 1332 height 848
drag, startPoint x: 706, startPoint y: 475, endPoint x: 720, endPoint y: 509, distance: 36.8
click at [709, 514] on div at bounding box center [666, 463] width 1332 height 848
drag, startPoint x: 738, startPoint y: 486, endPoint x: 803, endPoint y: 512, distance: 69.5
click at [803, 512] on div at bounding box center [666, 463] width 1332 height 848
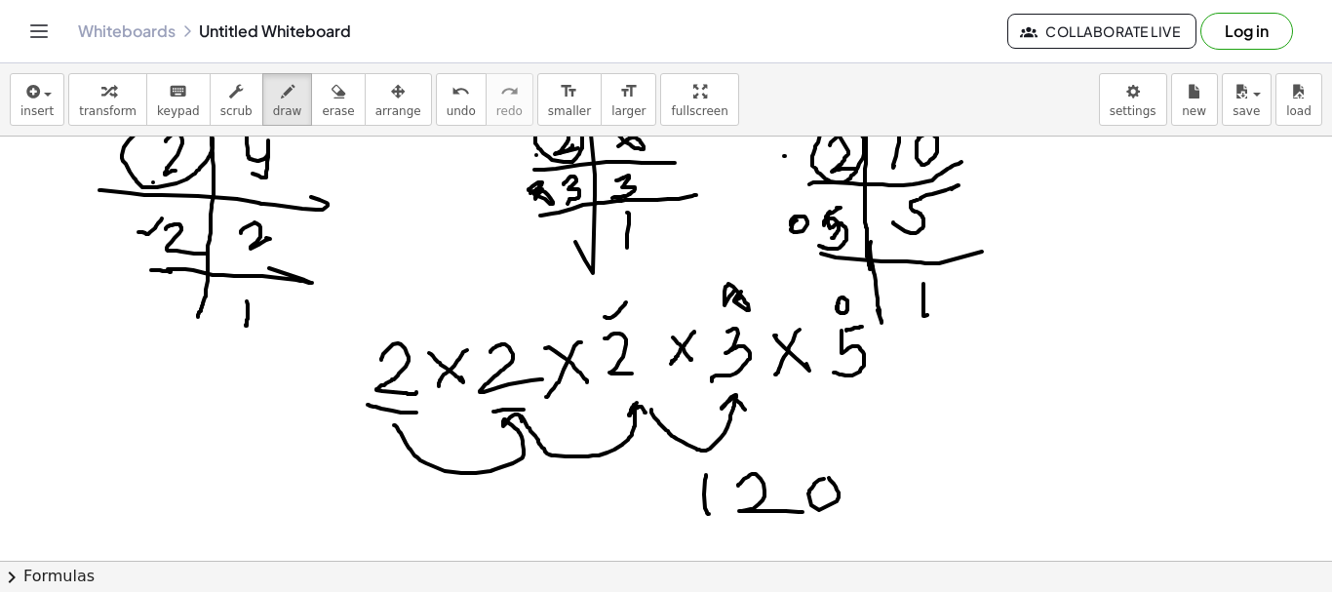
drag, startPoint x: 814, startPoint y: 484, endPoint x: 1028, endPoint y: 520, distance: 216.6
click at [814, 480] on div at bounding box center [666, 463] width 1332 height 848
click at [322, 90] on div "button" at bounding box center [338, 90] width 32 height 23
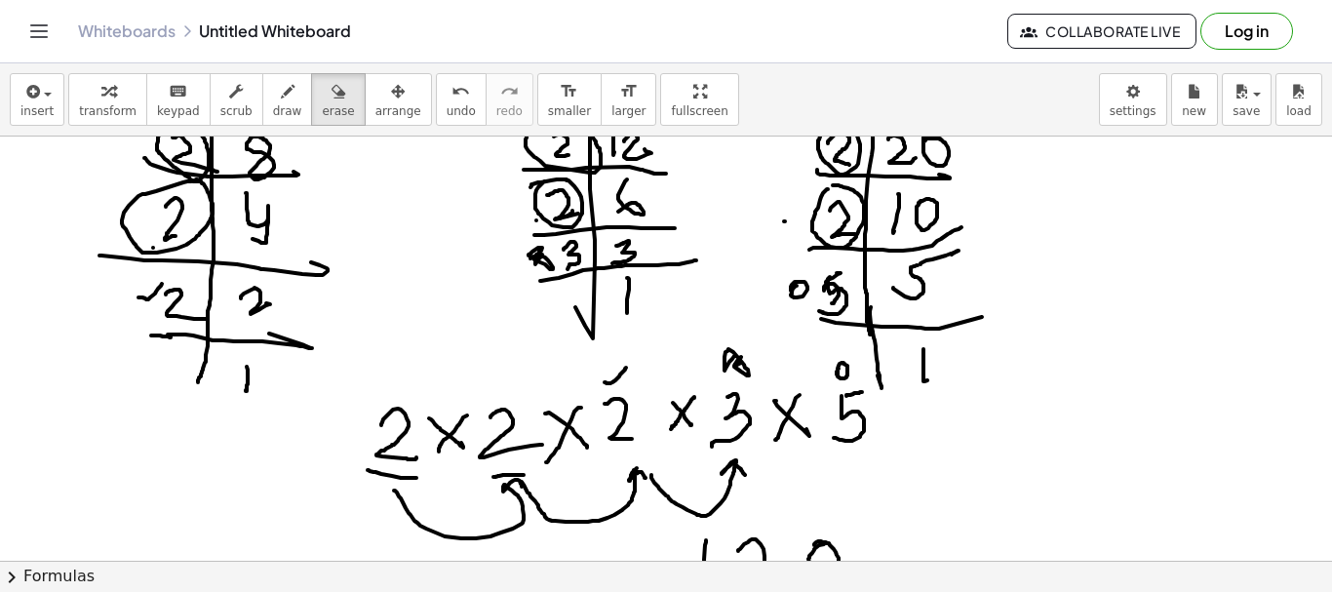
scroll to position [0, 0]
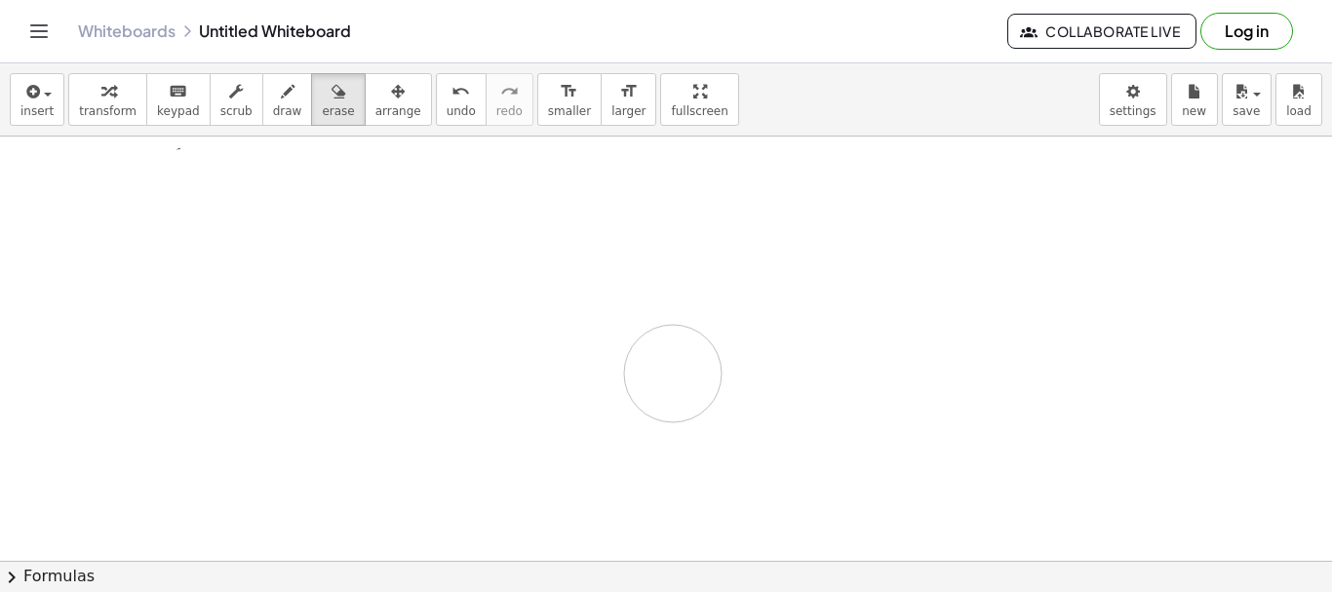
drag, startPoint x: 102, startPoint y: 269, endPoint x: 947, endPoint y: 273, distance: 844.6
click at [673, 373] on div at bounding box center [666, 561] width 1332 height 848
drag, startPoint x: 947, startPoint y: 273, endPoint x: 516, endPoint y: 332, distance: 435.0
click at [516, 332] on div at bounding box center [666, 268] width 1332 height 848
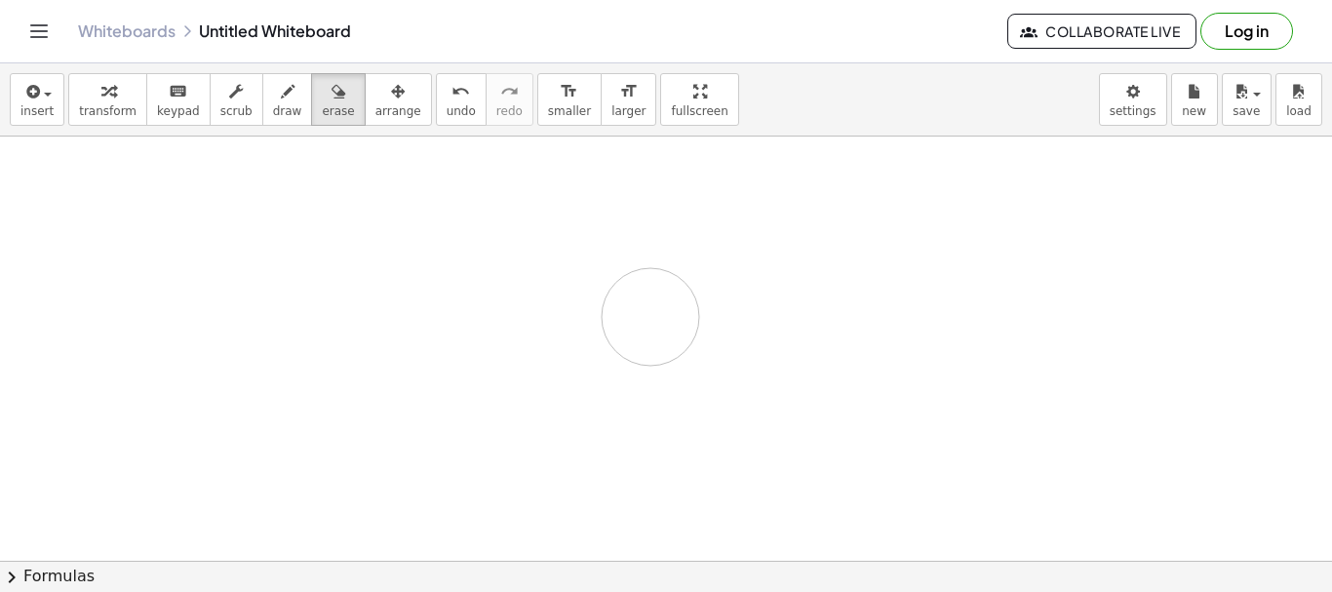
drag, startPoint x: 592, startPoint y: 351, endPoint x: 376, endPoint y: 149, distance: 295.3
click at [565, 311] on div at bounding box center [666, 268] width 1332 height 848
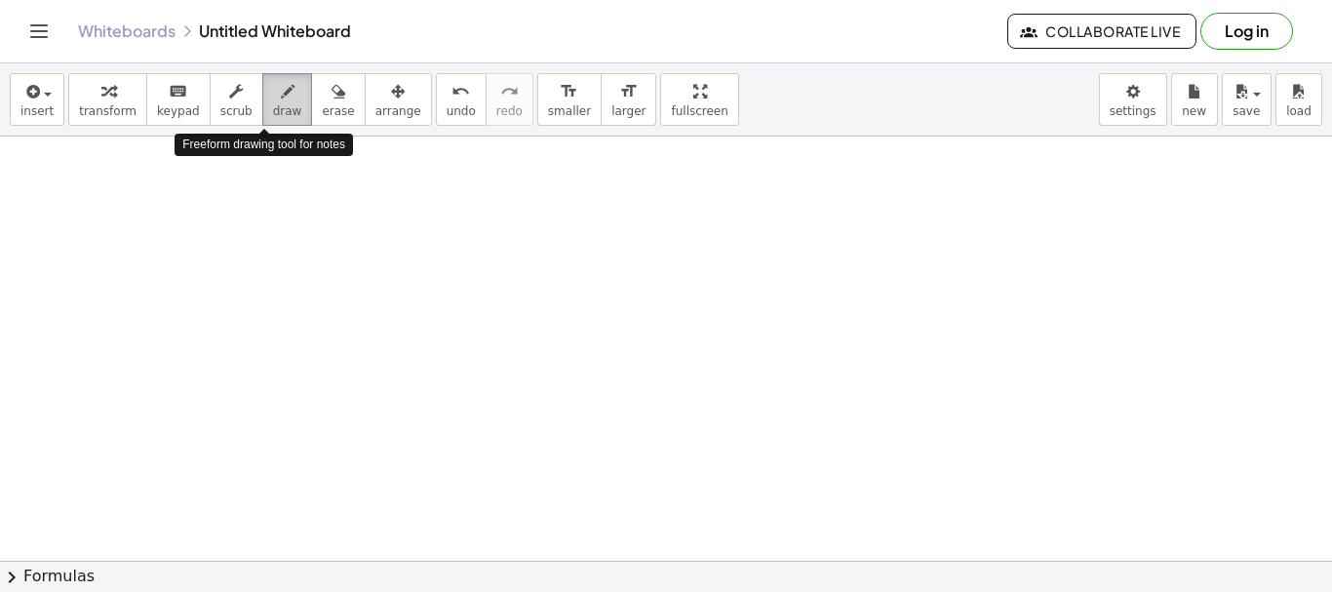
click at [281, 92] on icon "button" at bounding box center [288, 91] width 14 height 23
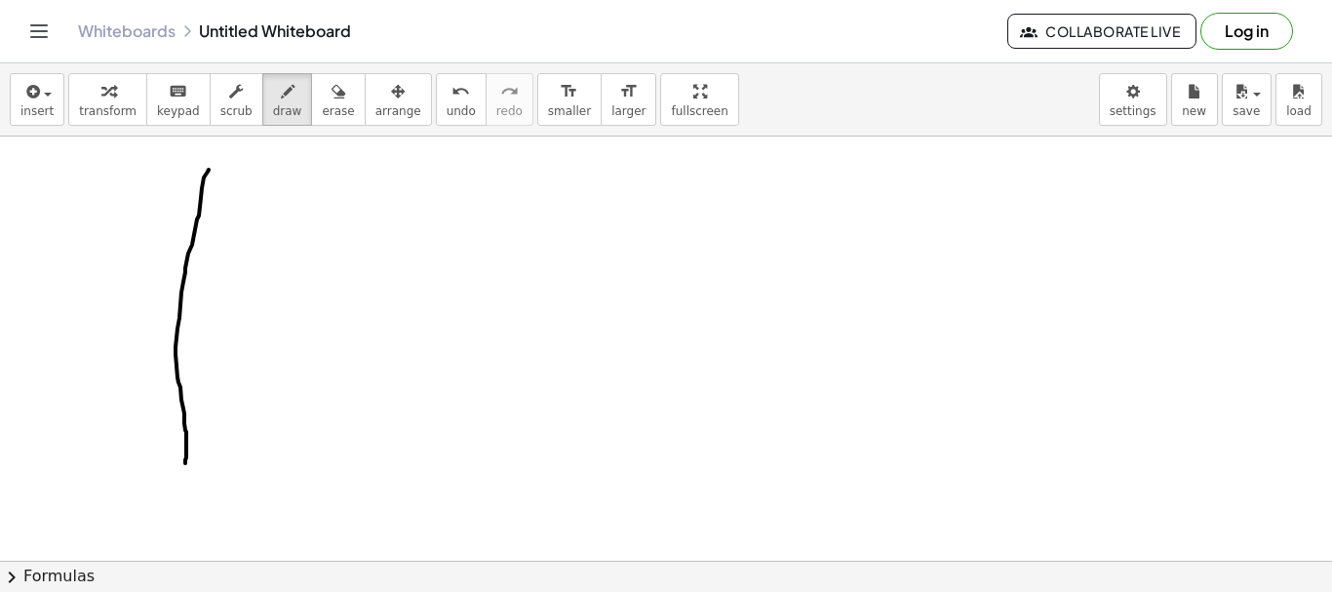
drag, startPoint x: 209, startPoint y: 170, endPoint x: 182, endPoint y: 472, distance: 303.5
click at [182, 472] on div at bounding box center [666, 561] width 1332 height 848
drag, startPoint x: 118, startPoint y: 238, endPoint x: 247, endPoint y: 189, distance: 137.7
click at [305, 227] on div at bounding box center [666, 561] width 1332 height 848
drag, startPoint x: 246, startPoint y: 177, endPoint x: 244, endPoint y: 205, distance: 28.4
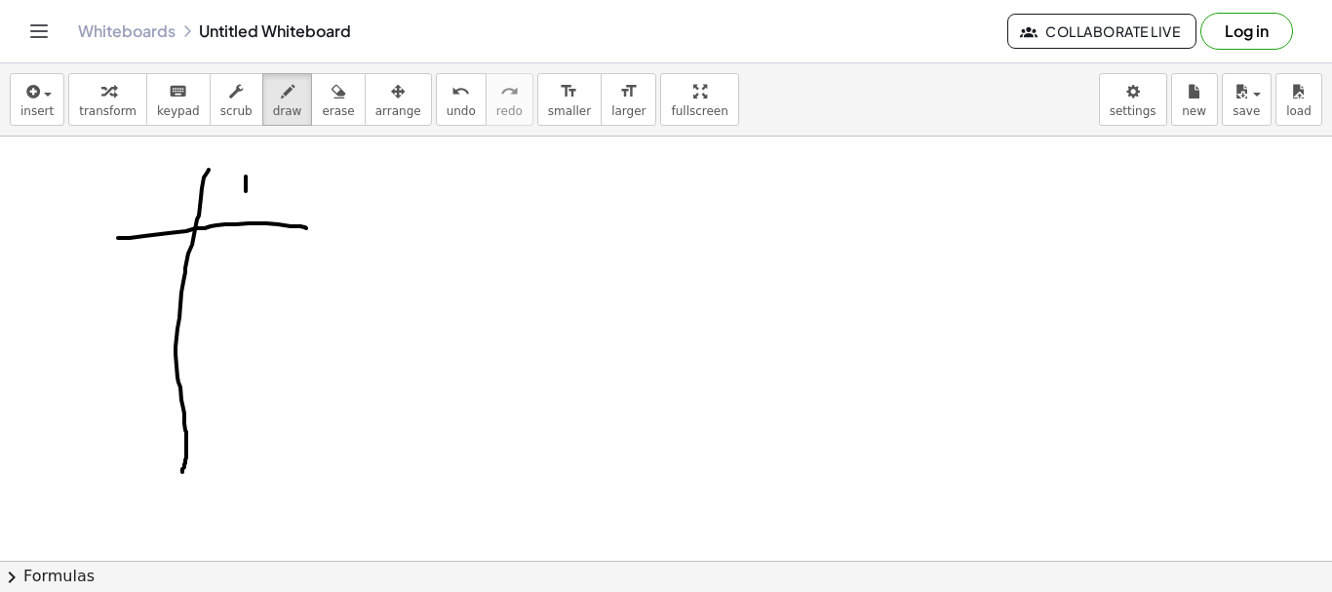
click at [244, 208] on div at bounding box center [666, 561] width 1332 height 848
drag, startPoint x: 265, startPoint y: 179, endPoint x: 265, endPoint y: 197, distance: 17.6
click at [261, 209] on div at bounding box center [666, 561] width 1332 height 848
drag, startPoint x: 271, startPoint y: 178, endPoint x: 282, endPoint y: 178, distance: 10.7
click at [282, 178] on div at bounding box center [666, 561] width 1332 height 848
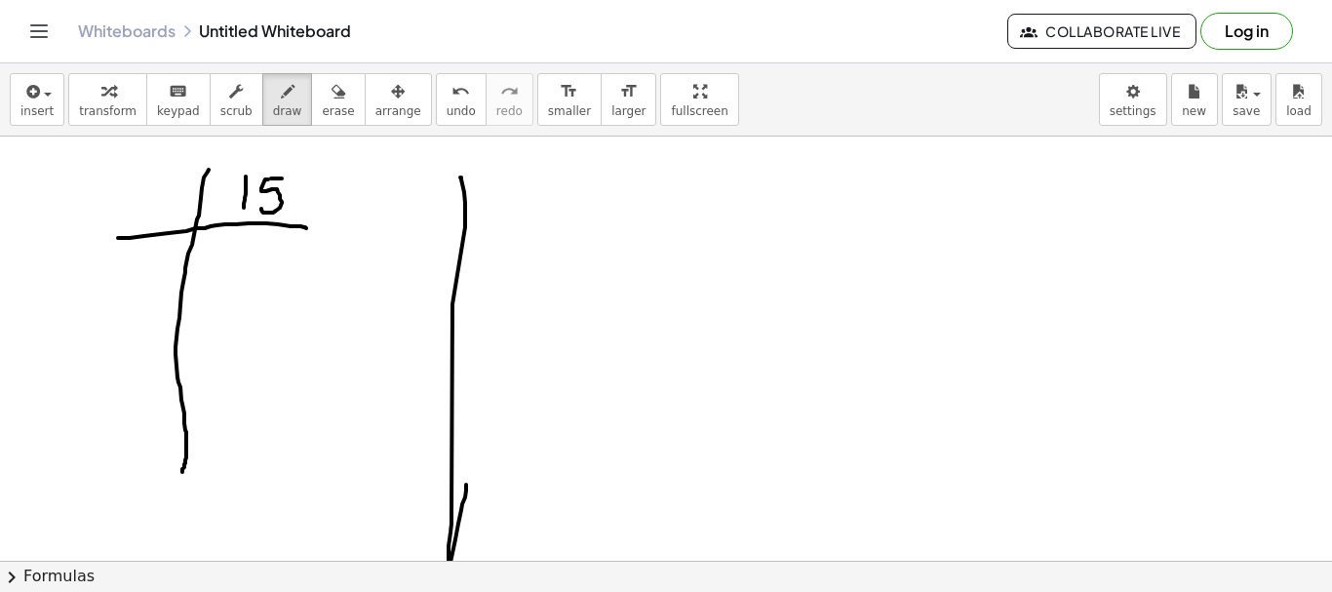
drag, startPoint x: 460, startPoint y: 178, endPoint x: 466, endPoint y: 485, distance: 307.3
click at [466, 485] on div at bounding box center [666, 561] width 1332 height 848
drag, startPoint x: 419, startPoint y: 236, endPoint x: 556, endPoint y: 246, distance: 136.9
click at [562, 245] on div at bounding box center [666, 561] width 1332 height 848
drag, startPoint x: 489, startPoint y: 185, endPoint x: 546, endPoint y: 213, distance: 63.7
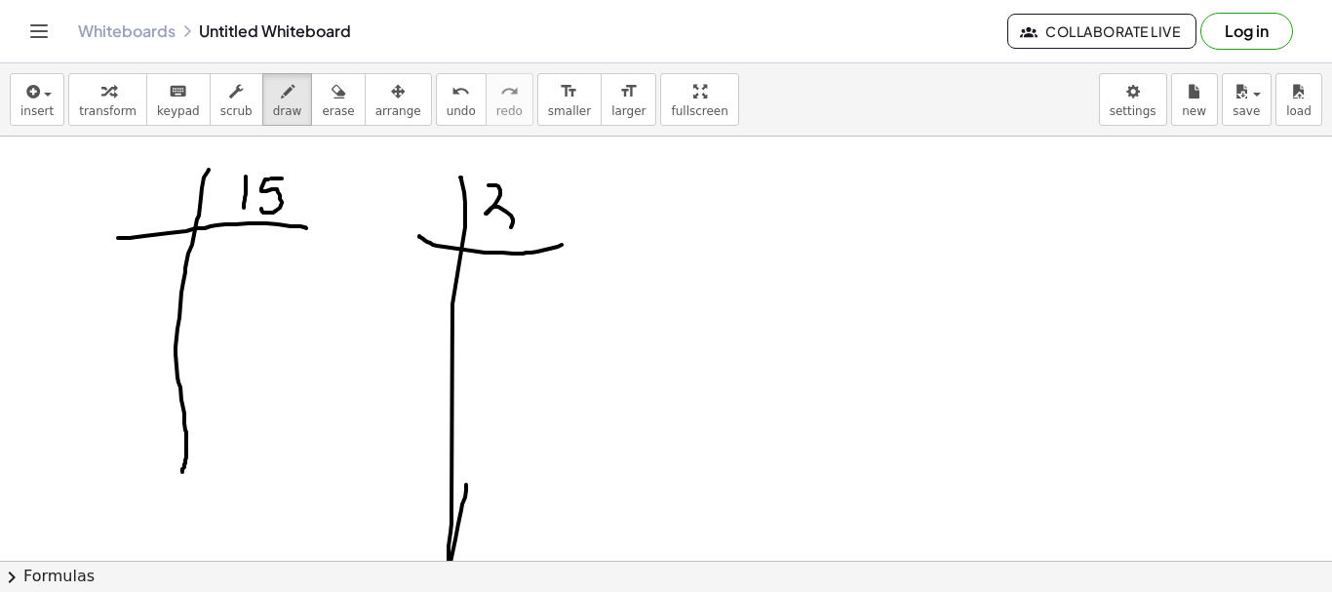
click at [508, 216] on div at bounding box center [666, 561] width 1332 height 848
drag, startPoint x: 546, startPoint y: 187, endPoint x: 526, endPoint y: 186, distance: 20.5
click at [526, 186] on div at bounding box center [666, 561] width 1332 height 848
drag, startPoint x: 713, startPoint y: 193, endPoint x: 696, endPoint y: 283, distance: 91.2
click at [673, 441] on div at bounding box center [666, 561] width 1332 height 848
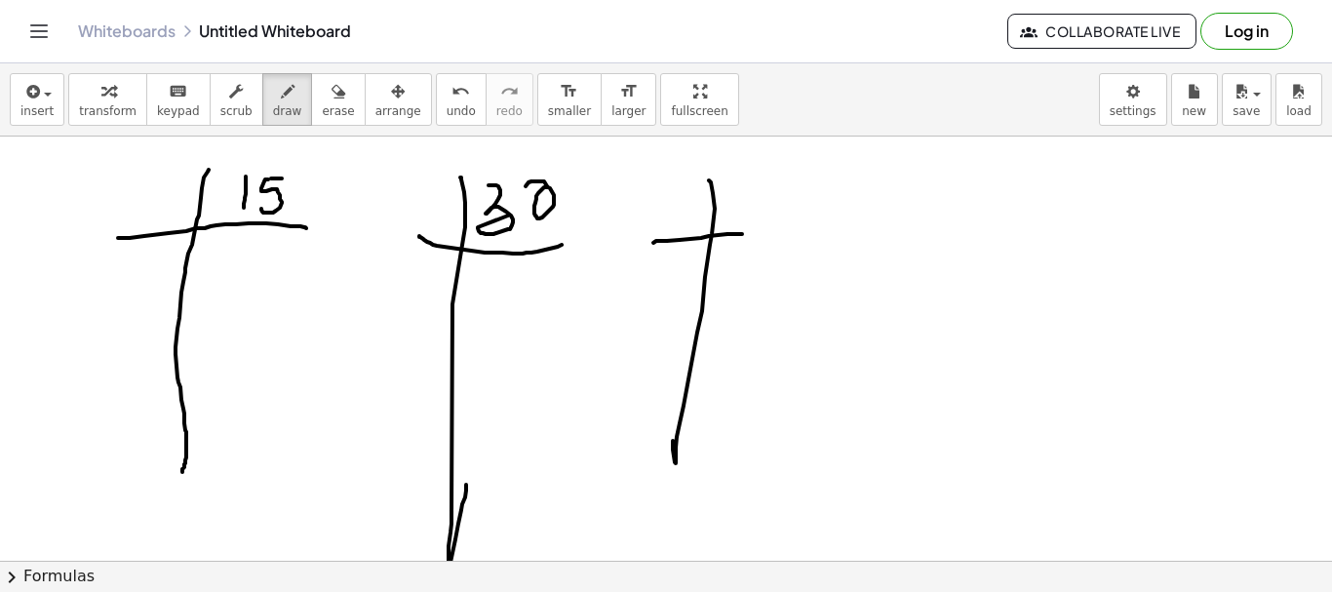
drag, startPoint x: 653, startPoint y: 243, endPoint x: 732, endPoint y: 183, distance: 98.9
click at [747, 232] on div at bounding box center [666, 561] width 1332 height 848
drag, startPoint x: 731, startPoint y: 173, endPoint x: 780, endPoint y: 196, distance: 54.1
click at [735, 207] on div at bounding box center [666, 561] width 1332 height 848
click at [767, 179] on div at bounding box center [666, 561] width 1332 height 848
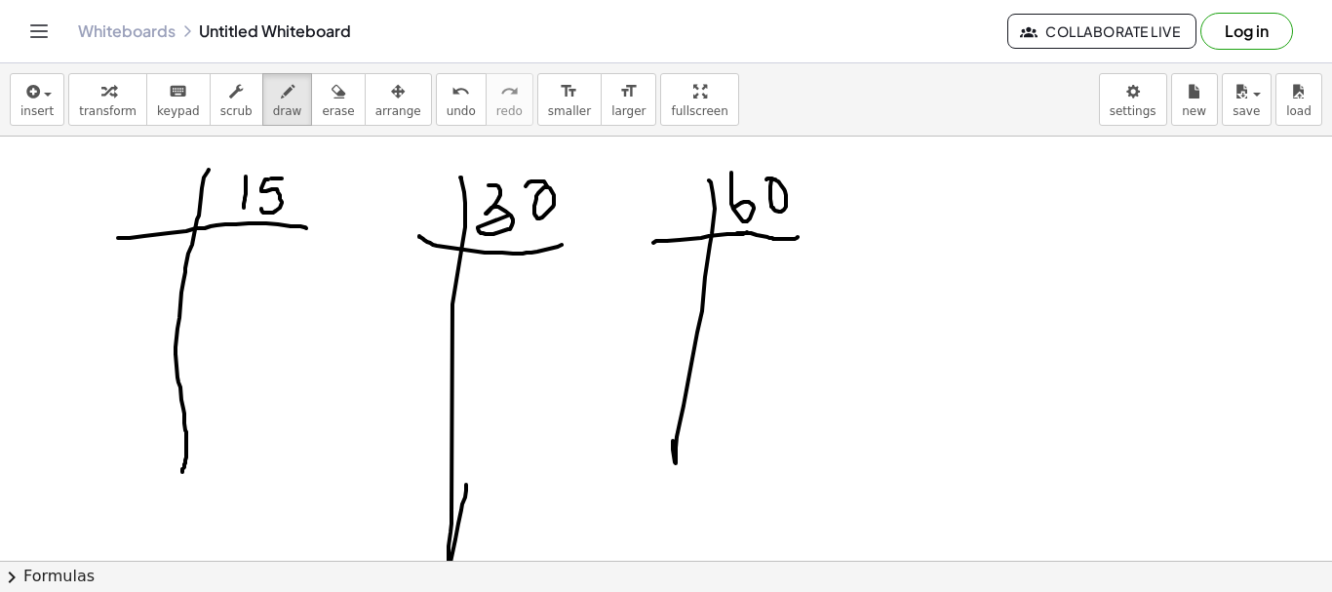
drag, startPoint x: 737, startPoint y: 233, endPoint x: 908, endPoint y: 200, distance: 173.9
click at [801, 231] on div at bounding box center [666, 561] width 1332 height 848
drag, startPoint x: 909, startPoint y: 173, endPoint x: 949, endPoint y: 194, distance: 45.4
click at [951, 451] on div at bounding box center [666, 561] width 1332 height 848
drag, startPoint x: 890, startPoint y: 231, endPoint x: 908, endPoint y: 193, distance: 41.9
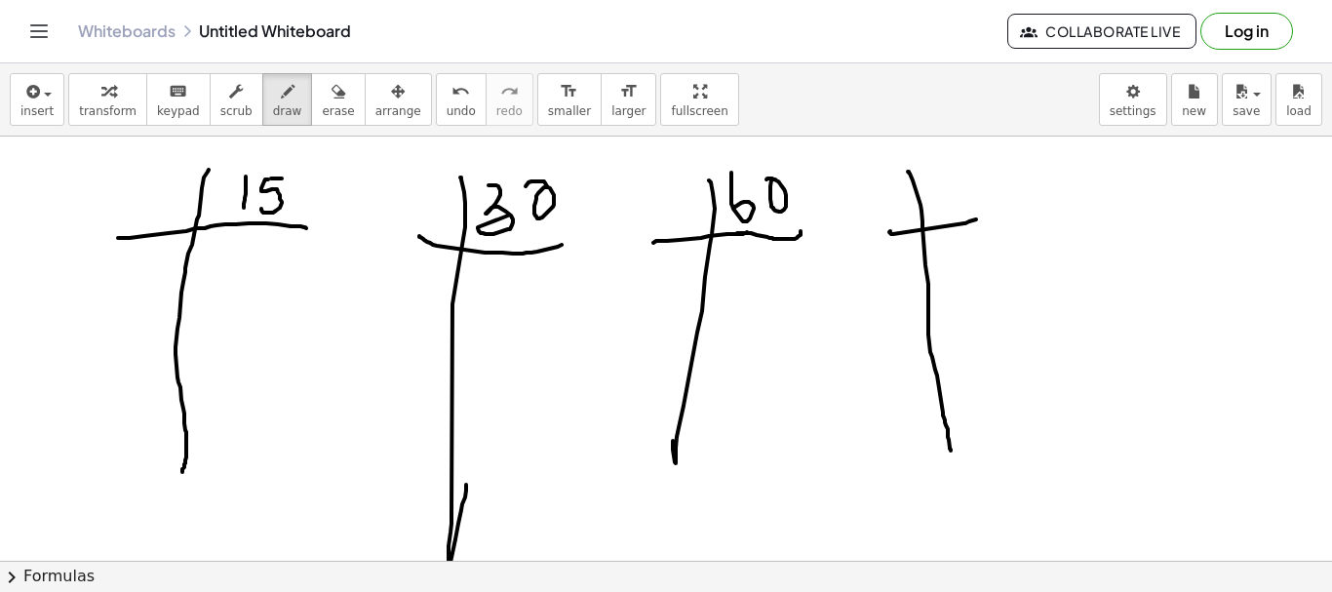
click at [987, 210] on div at bounding box center [666, 561] width 1332 height 848
drag, startPoint x: 931, startPoint y: 185, endPoint x: 951, endPoint y: 187, distance: 19.6
click at [940, 204] on div at bounding box center [666, 561] width 1332 height 848
drag, startPoint x: 952, startPoint y: 179, endPoint x: 1002, endPoint y: 145, distance: 60.3
click at [984, 184] on div at bounding box center [666, 561] width 1332 height 848
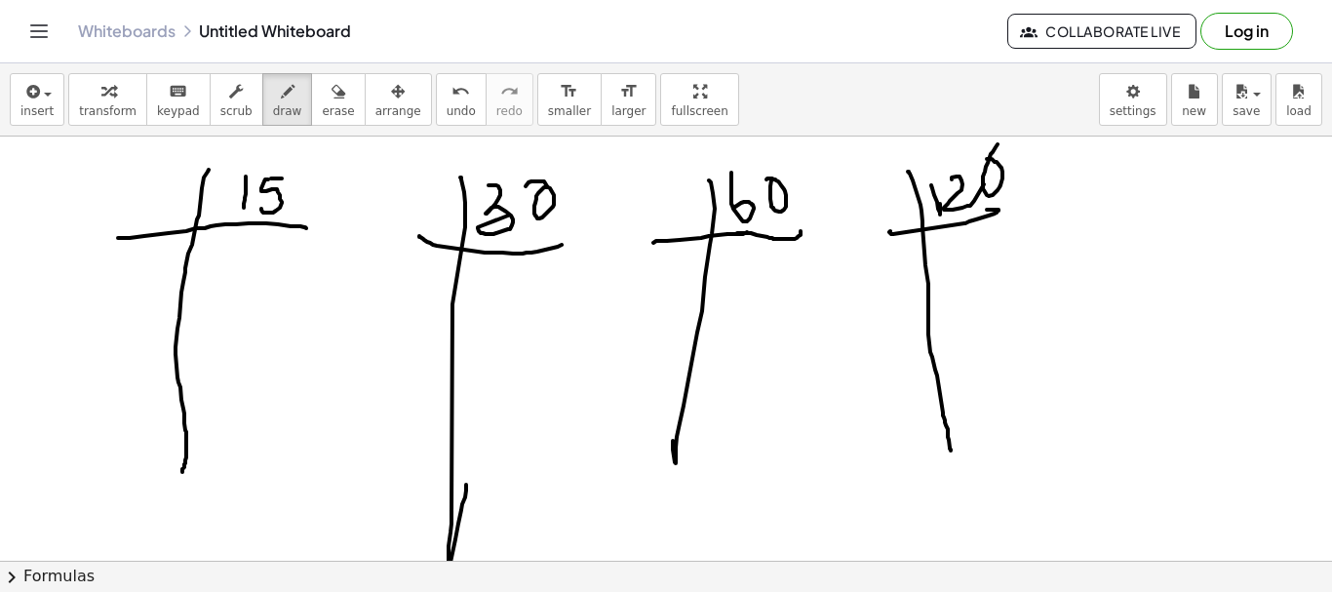
click at [981, 163] on div at bounding box center [666, 561] width 1332 height 848
drag, startPoint x: 301, startPoint y: 100, endPoint x: 296, endPoint y: 112, distance: 12.7
click at [311, 102] on button "erase" at bounding box center [338, 99] width 54 height 53
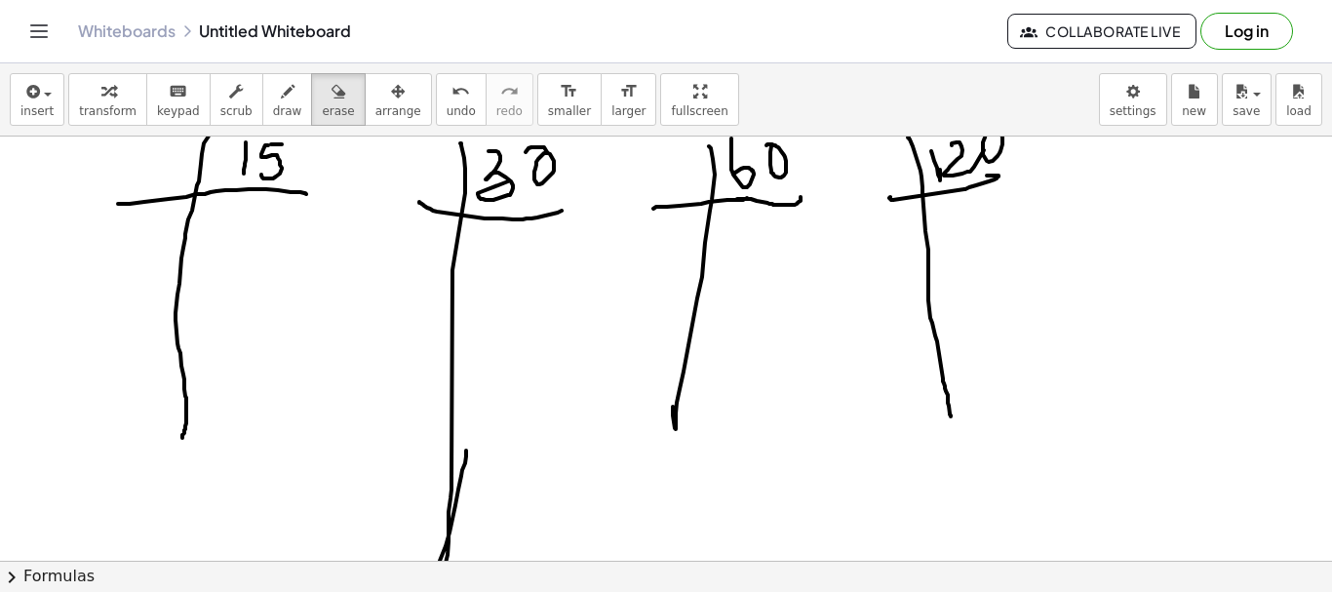
scroll to position [132, 0]
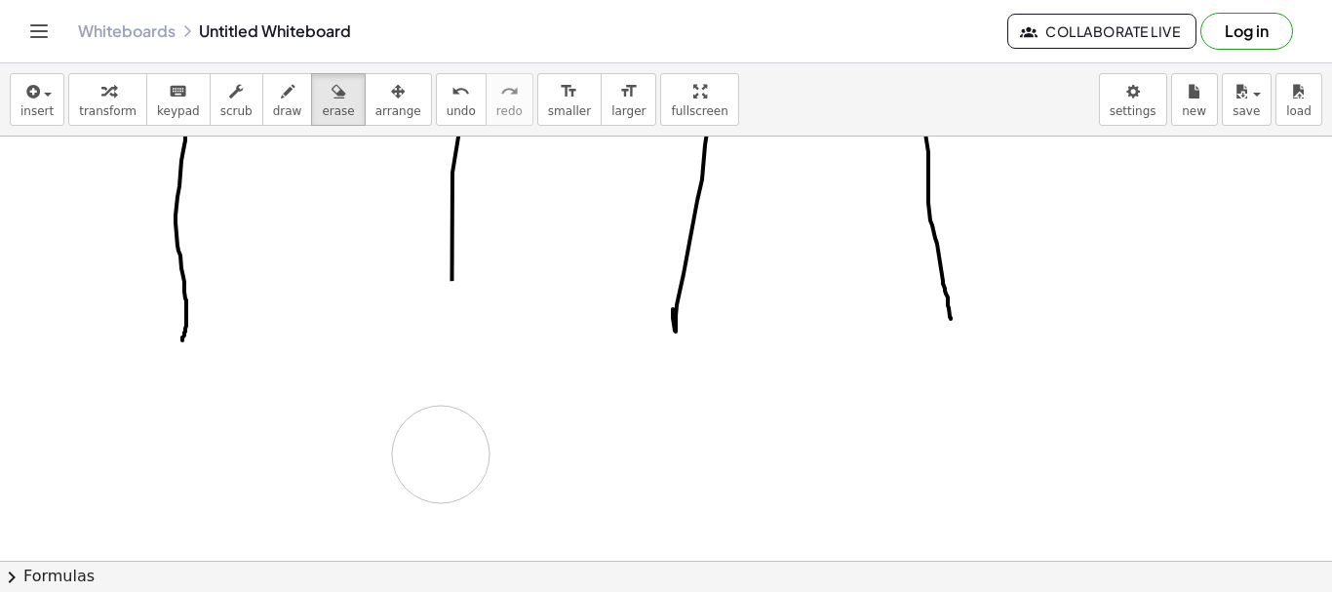
drag, startPoint x: 455, startPoint y: 339, endPoint x: 455, endPoint y: 481, distance: 141.4
click at [441, 457] on div at bounding box center [666, 429] width 1332 height 848
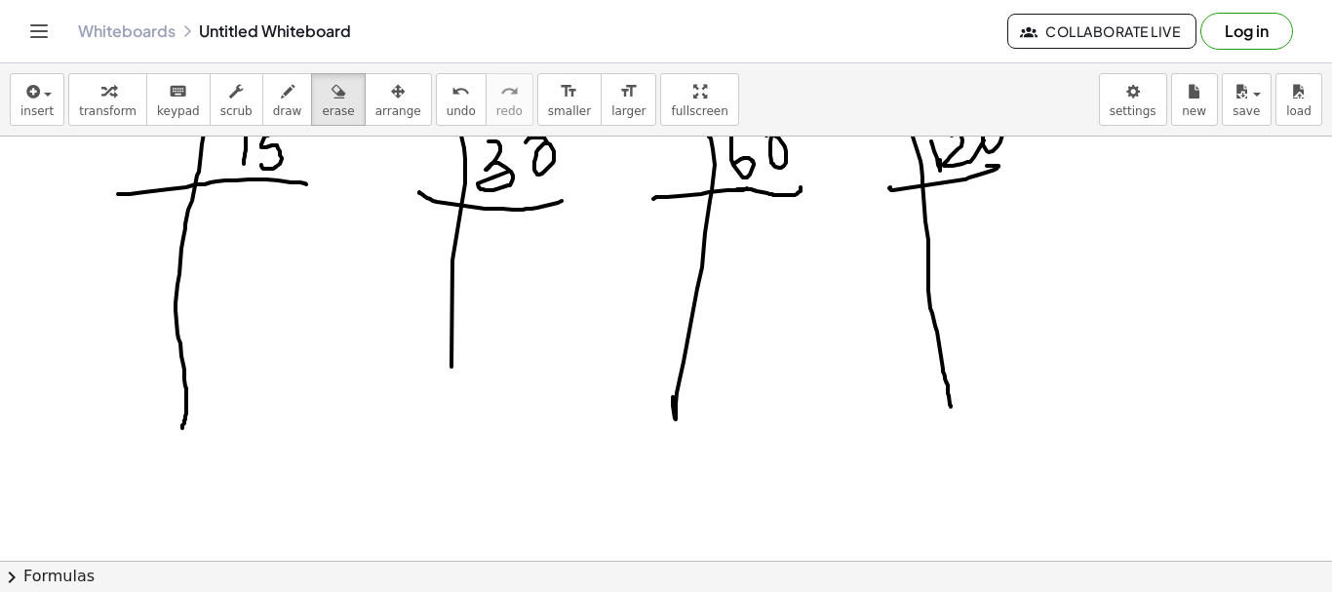
scroll to position [0, 0]
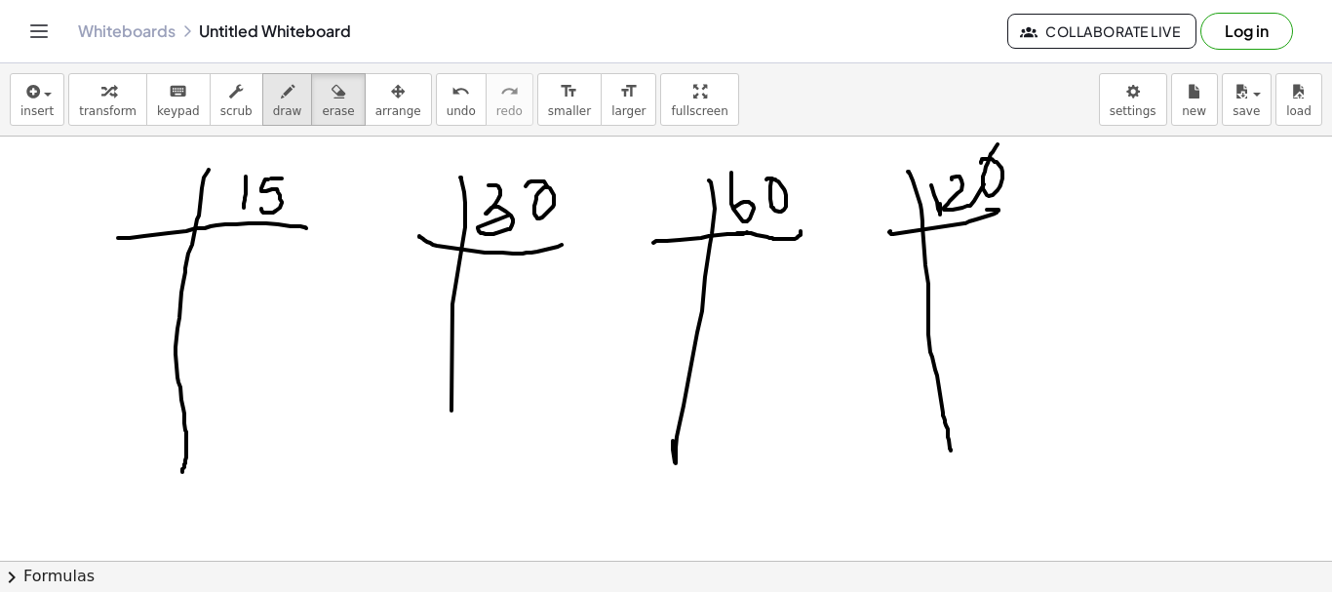
click at [273, 108] on span "draw" at bounding box center [287, 111] width 29 height 14
drag, startPoint x: 145, startPoint y: 194, endPoint x: 152, endPoint y: 227, distance: 33.9
click at [152, 227] on div at bounding box center [666, 561] width 1332 height 848
click at [232, 250] on div at bounding box center [666, 561] width 1332 height 848
drag, startPoint x: 217, startPoint y: 248, endPoint x: 217, endPoint y: 305, distance: 57.5
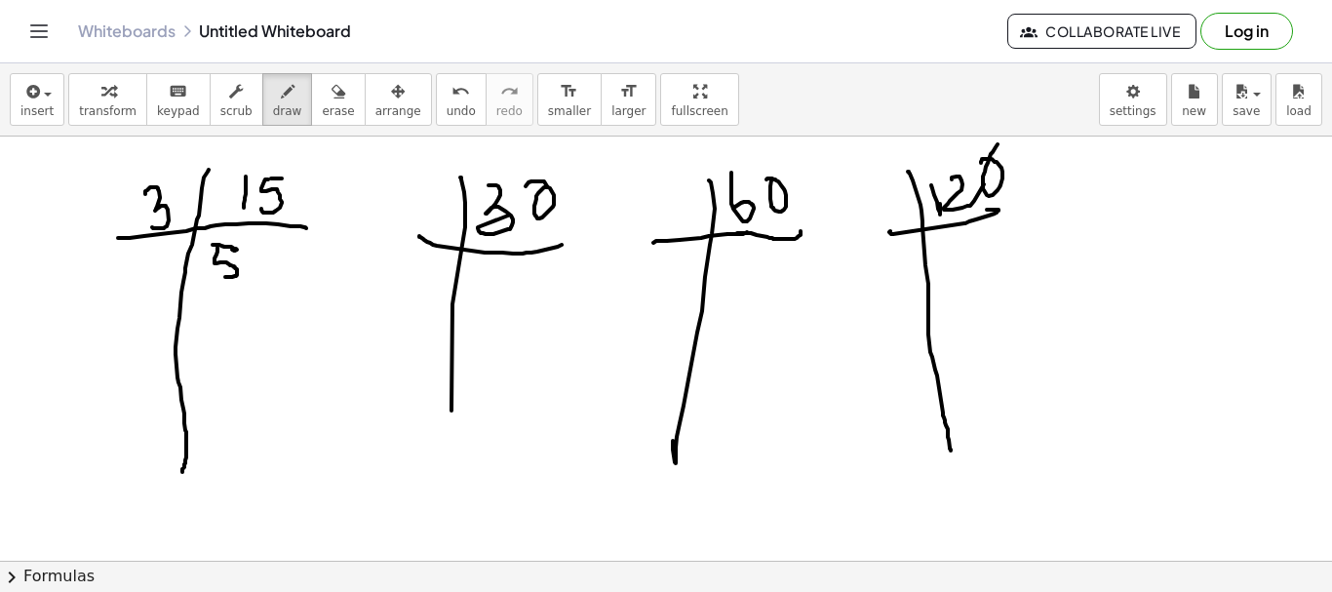
click at [219, 278] on div at bounding box center [666, 561] width 1332 height 848
drag, startPoint x: 124, startPoint y: 315, endPoint x: 141, endPoint y: 277, distance: 41.9
click at [294, 288] on div at bounding box center [666, 561] width 1332 height 848
click at [169, 261] on div at bounding box center [666, 561] width 1332 height 848
drag, startPoint x: 146, startPoint y: 270, endPoint x: 150, endPoint y: 291, distance: 20.8
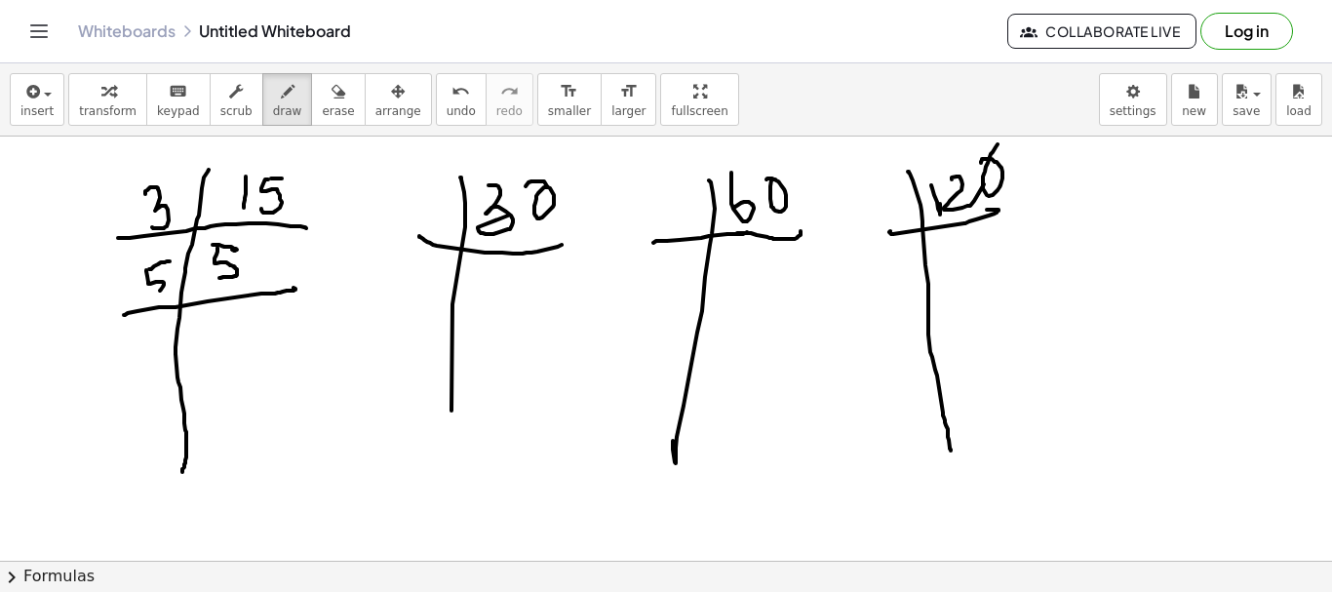
click at [149, 291] on div at bounding box center [666, 561] width 1332 height 848
drag, startPoint x: 241, startPoint y: 317, endPoint x: 260, endPoint y: 390, distance: 75.7
click at [234, 342] on div at bounding box center [666, 561] width 1332 height 848
click at [424, 227] on div at bounding box center [666, 561] width 1332 height 848
drag, startPoint x: 431, startPoint y: 182, endPoint x: 461, endPoint y: 274, distance: 96.5
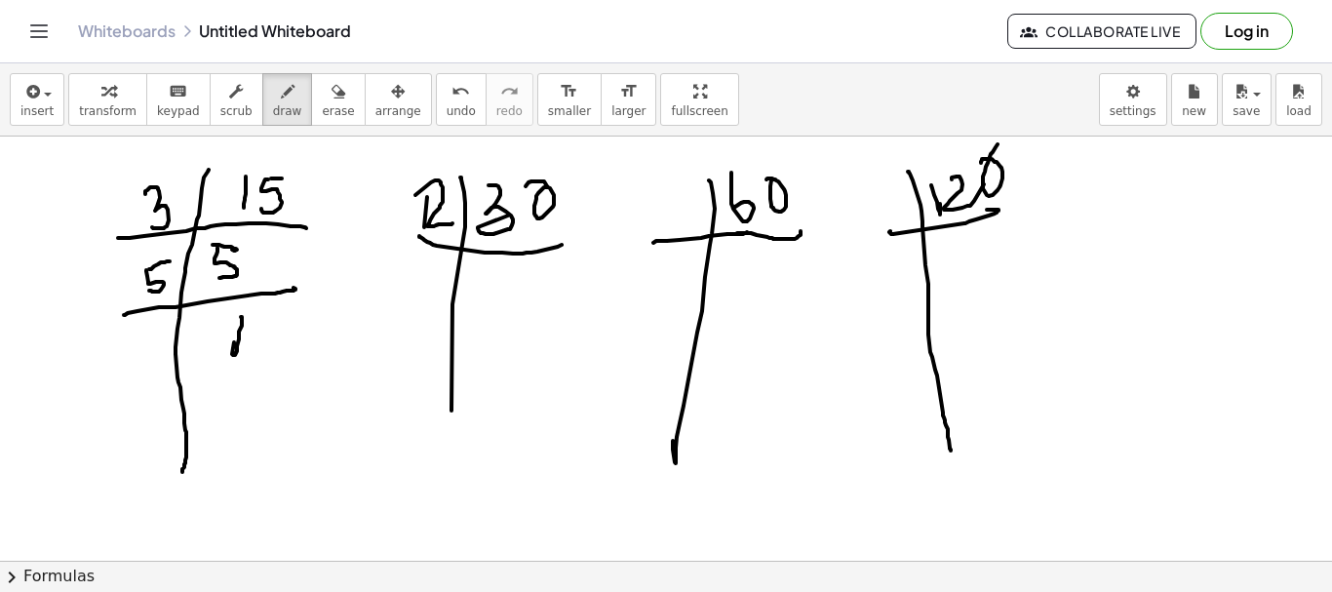
click at [448, 220] on div at bounding box center [666, 561] width 1332 height 848
drag, startPoint x: 499, startPoint y: 275, endPoint x: 500, endPoint y: 310, distance: 35.1
click at [500, 310] on div at bounding box center [666, 561] width 1332 height 848
drag, startPoint x: 531, startPoint y: 278, endPoint x: 460, endPoint y: 341, distance: 94.6
click at [516, 315] on div at bounding box center [666, 561] width 1332 height 848
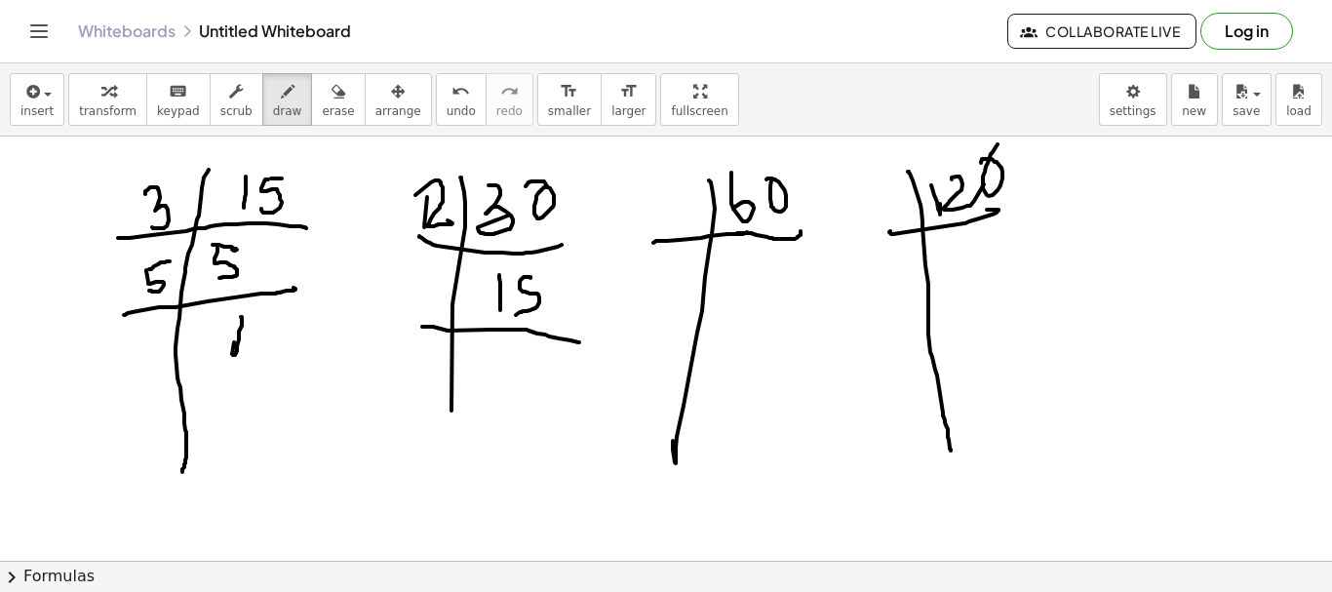
drag, startPoint x: 422, startPoint y: 327, endPoint x: 447, endPoint y: 326, distance: 24.4
click at [555, 335] on div at bounding box center [666, 561] width 1332 height 848
drag, startPoint x: 422, startPoint y: 271, endPoint x: 432, endPoint y: 320, distance: 49.7
click at [420, 305] on div at bounding box center [666, 561] width 1332 height 848
drag, startPoint x: 507, startPoint y: 345, endPoint x: 462, endPoint y: 400, distance: 70.7
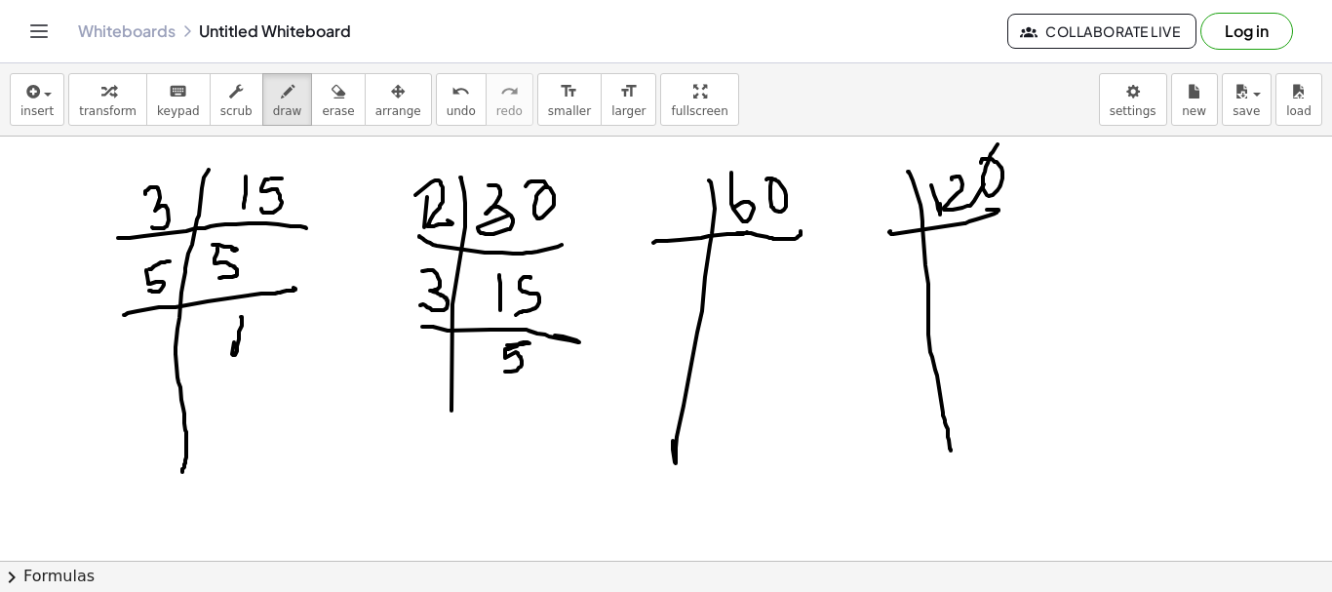
click at [489, 379] on div at bounding box center [666, 561] width 1332 height 848
drag, startPoint x: 451, startPoint y: 398, endPoint x: 432, endPoint y: 427, distance: 34.6
click at [440, 444] on div at bounding box center [666, 561] width 1332 height 848
drag, startPoint x: 413, startPoint y: 397, endPoint x: 373, endPoint y: 368, distance: 49.5
click at [522, 394] on div at bounding box center [666, 561] width 1332 height 848
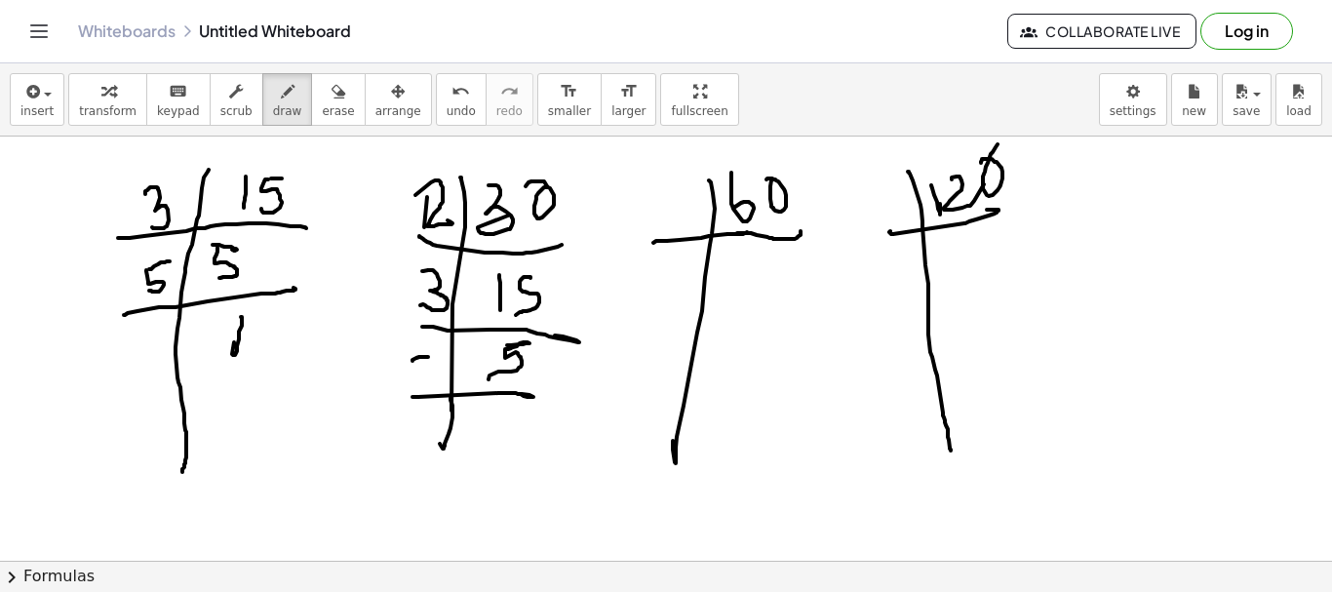
click at [424, 360] on div at bounding box center [666, 561] width 1332 height 848
drag, startPoint x: 414, startPoint y: 367, endPoint x: 471, endPoint y: 414, distance: 74.2
click at [422, 387] on div at bounding box center [666, 561] width 1332 height 848
drag, startPoint x: 474, startPoint y: 411, endPoint x: 526, endPoint y: 460, distance: 71.7
click at [478, 436] on div at bounding box center [666, 561] width 1332 height 848
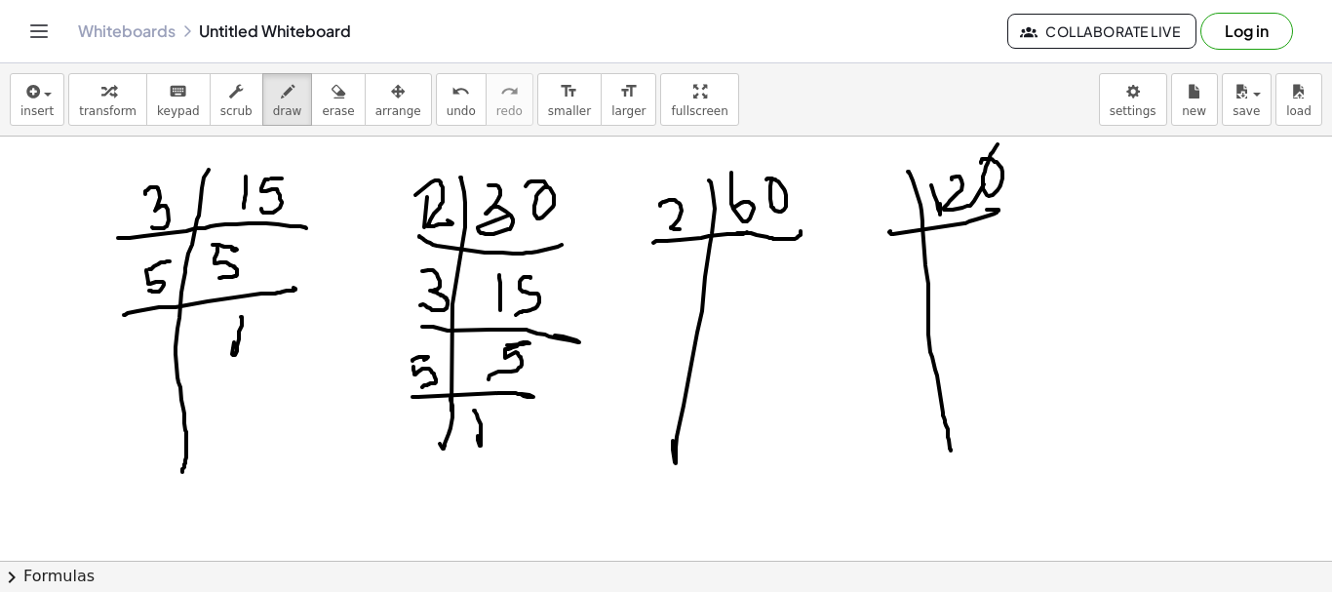
drag, startPoint x: 660, startPoint y: 206, endPoint x: 739, endPoint y: 257, distance: 94.4
click at [689, 228] on div at bounding box center [666, 561] width 1332 height 848
drag, startPoint x: 740, startPoint y: 266, endPoint x: 735, endPoint y: 289, distance: 23.0
click at [733, 293] on div at bounding box center [666, 561] width 1332 height 848
click at [780, 268] on div at bounding box center [666, 561] width 1332 height 848
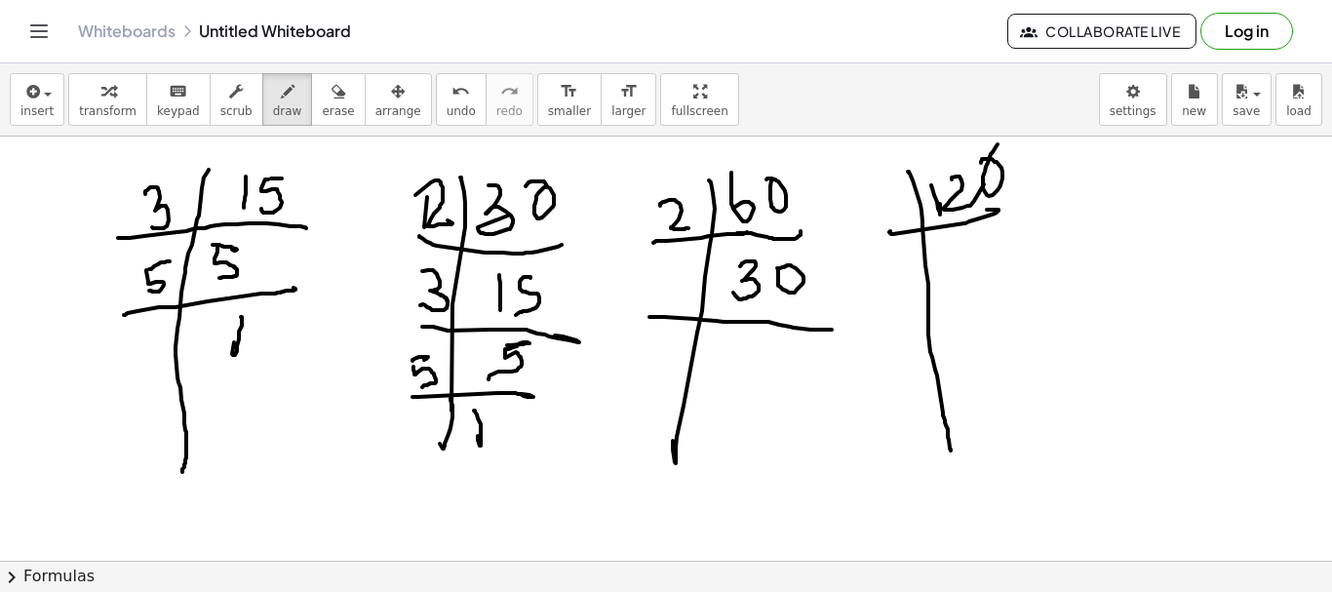
drag, startPoint x: 650, startPoint y: 317, endPoint x: 651, endPoint y: 290, distance: 27.3
click at [796, 326] on div at bounding box center [666, 561] width 1332 height 848
drag, startPoint x: 660, startPoint y: 282, endPoint x: 715, endPoint y: 313, distance: 62.9
click at [690, 296] on div at bounding box center [666, 561] width 1332 height 848
drag, startPoint x: 744, startPoint y: 343, endPoint x: 775, endPoint y: 360, distance: 35.3
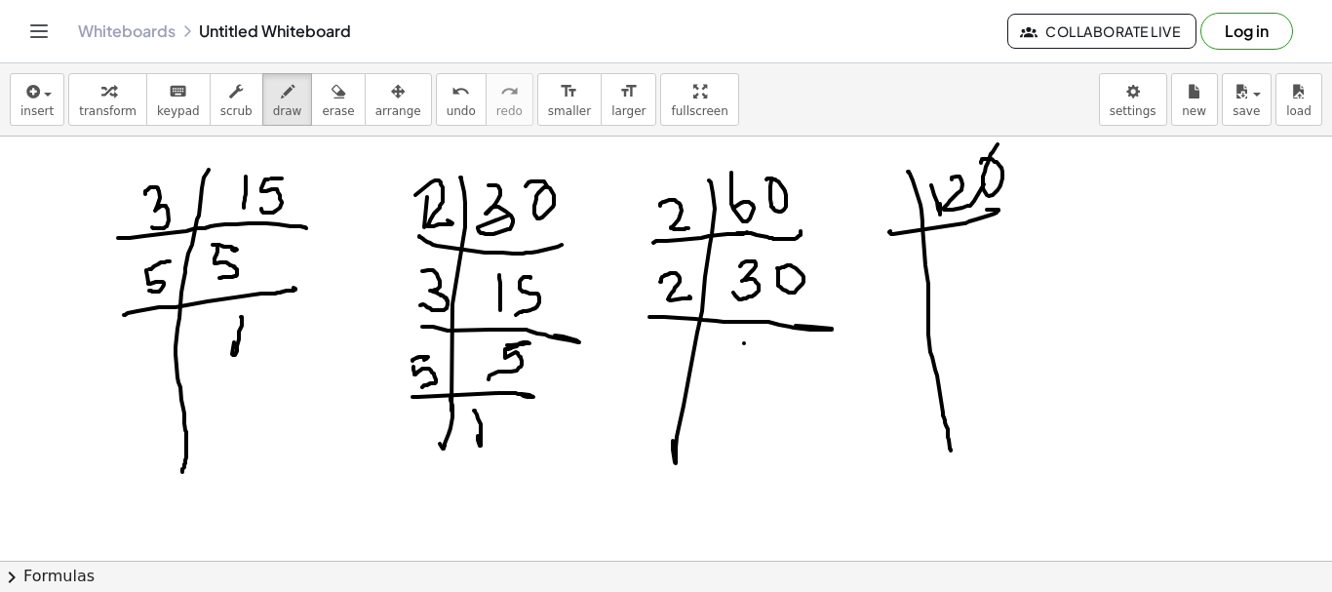
click at [739, 373] on div at bounding box center [666, 561] width 1332 height 848
drag, startPoint x: 781, startPoint y: 341, endPoint x: 754, endPoint y: 375, distance: 43.0
click at [757, 373] on div at bounding box center [666, 561] width 1332 height 848
drag, startPoint x: 656, startPoint y: 389, endPoint x: 730, endPoint y: 384, distance: 74.3
click at [775, 390] on div at bounding box center [666, 561] width 1332 height 848
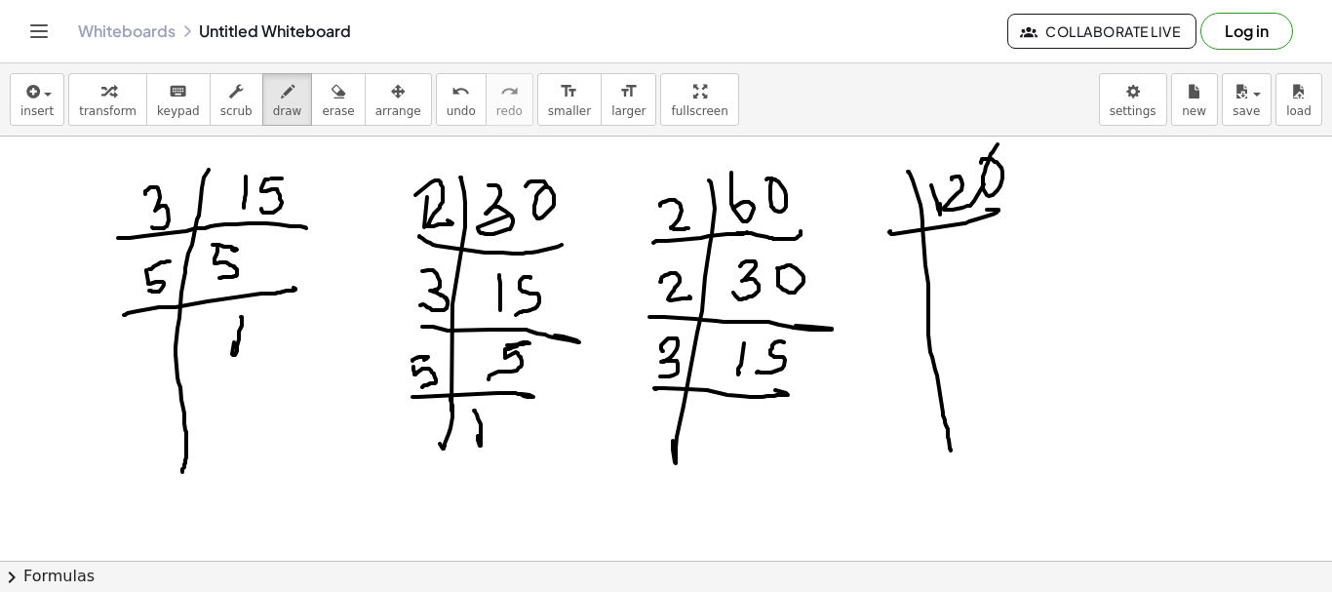
drag, startPoint x: 663, startPoint y: 351, endPoint x: 659, endPoint y: 397, distance: 46.0
click at [652, 379] on div at bounding box center [666, 561] width 1332 height 848
drag, startPoint x: 736, startPoint y: 400, endPoint x: 672, endPoint y: 461, distance: 89.0
click at [707, 433] on div at bounding box center [666, 561] width 1332 height 848
drag, startPoint x: 674, startPoint y: 447, endPoint x: 669, endPoint y: 465, distance: 19.2
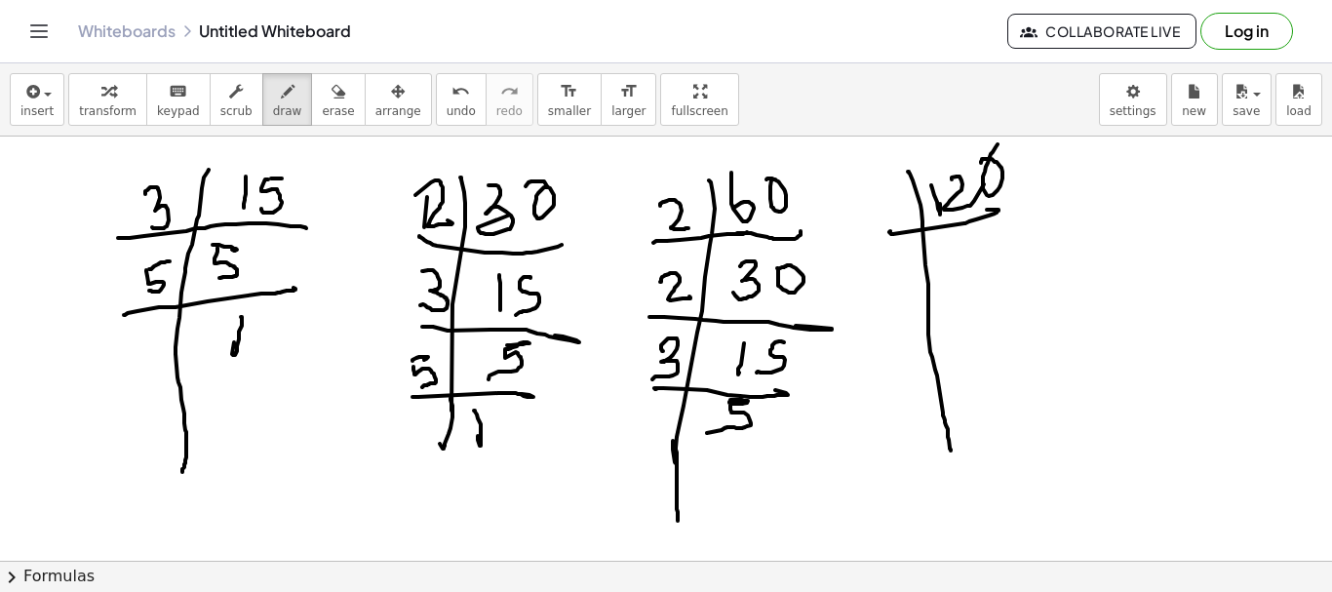
click at [673, 506] on div at bounding box center [666, 561] width 1332 height 848
drag, startPoint x: 642, startPoint y: 452, endPoint x: 697, endPoint y: 451, distance: 55.6
click at [778, 470] on div at bounding box center [666, 561] width 1332 height 848
click at [665, 407] on div at bounding box center [666, 561] width 1332 height 848
drag, startPoint x: 648, startPoint y: 409, endPoint x: 654, endPoint y: 450, distance: 41.5
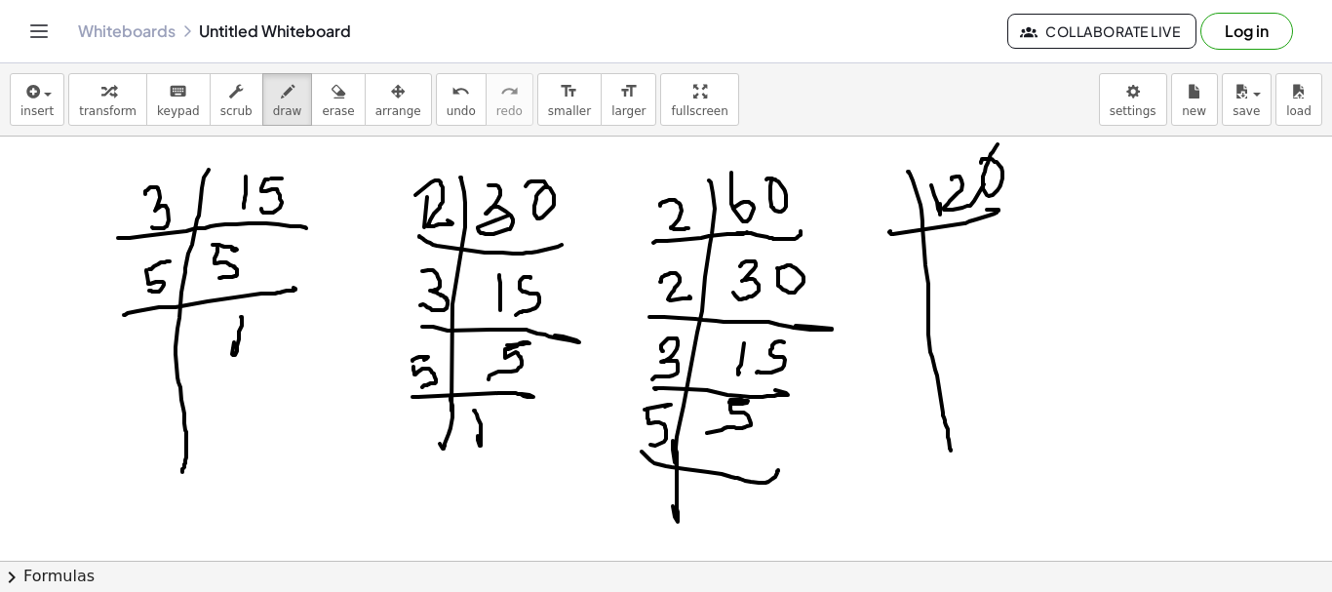
click at [638, 435] on div at bounding box center [666, 561] width 1332 height 848
drag, startPoint x: 716, startPoint y: 488, endPoint x: 716, endPoint y: 509, distance: 21.5
click at [716, 508] on div at bounding box center [666, 561] width 1332 height 848
drag, startPoint x: 881, startPoint y: 234, endPoint x: 912, endPoint y: 232, distance: 31.3
click at [905, 232] on div at bounding box center [666, 561] width 1332 height 848
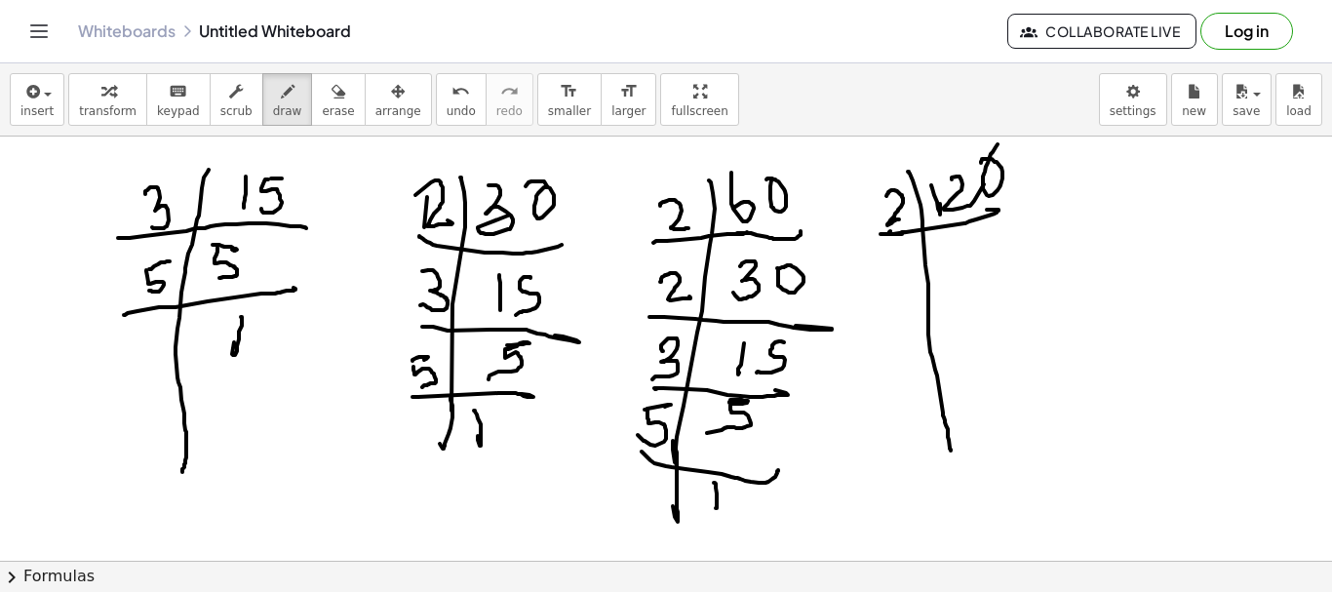
drag, startPoint x: 887, startPoint y: 196, endPoint x: 903, endPoint y: 214, distance: 24.1
click at [902, 217] on div at bounding box center [666, 561] width 1332 height 848
drag, startPoint x: 962, startPoint y: 247, endPoint x: 957, endPoint y: 279, distance: 32.6
click at [957, 279] on div at bounding box center [666, 561] width 1332 height 848
drag, startPoint x: 991, startPoint y: 243, endPoint x: 941, endPoint y: 302, distance: 77.5
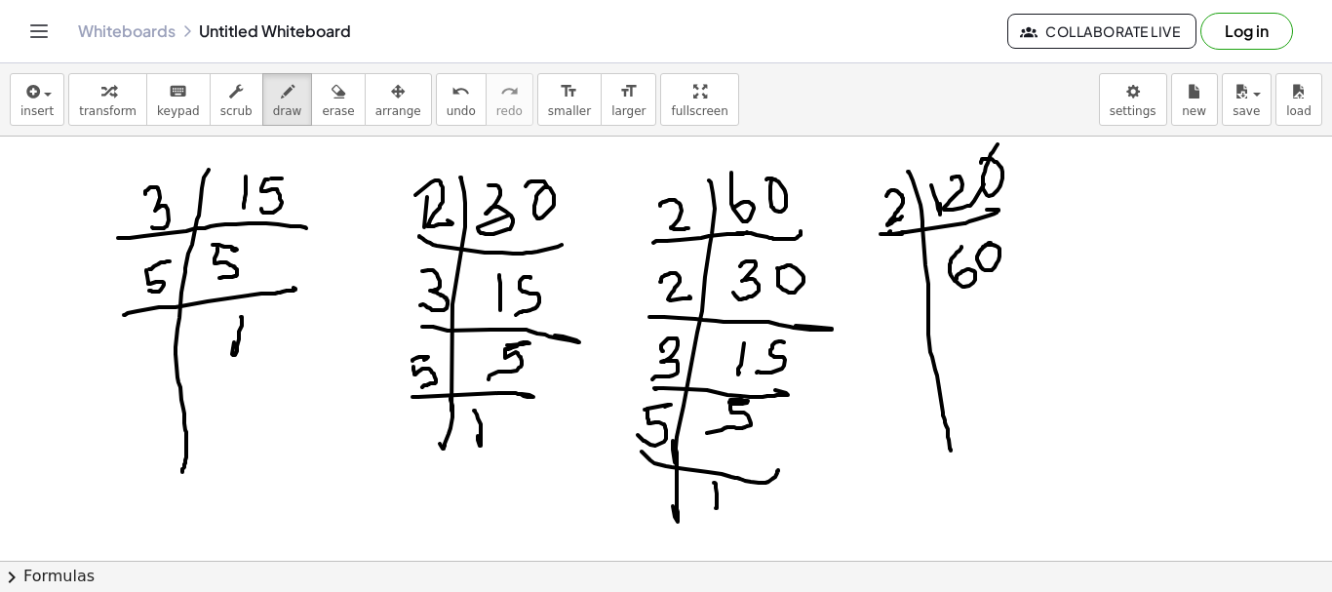
click at [979, 253] on div at bounding box center [666, 561] width 1332 height 848
drag, startPoint x: 900, startPoint y: 317, endPoint x: 945, endPoint y: 284, distance: 55.8
click at [1017, 279] on div at bounding box center [666, 561] width 1332 height 848
drag, startPoint x: 910, startPoint y: 266, endPoint x: 914, endPoint y: 283, distance: 17.0
click at [915, 283] on div at bounding box center [666, 561] width 1332 height 848
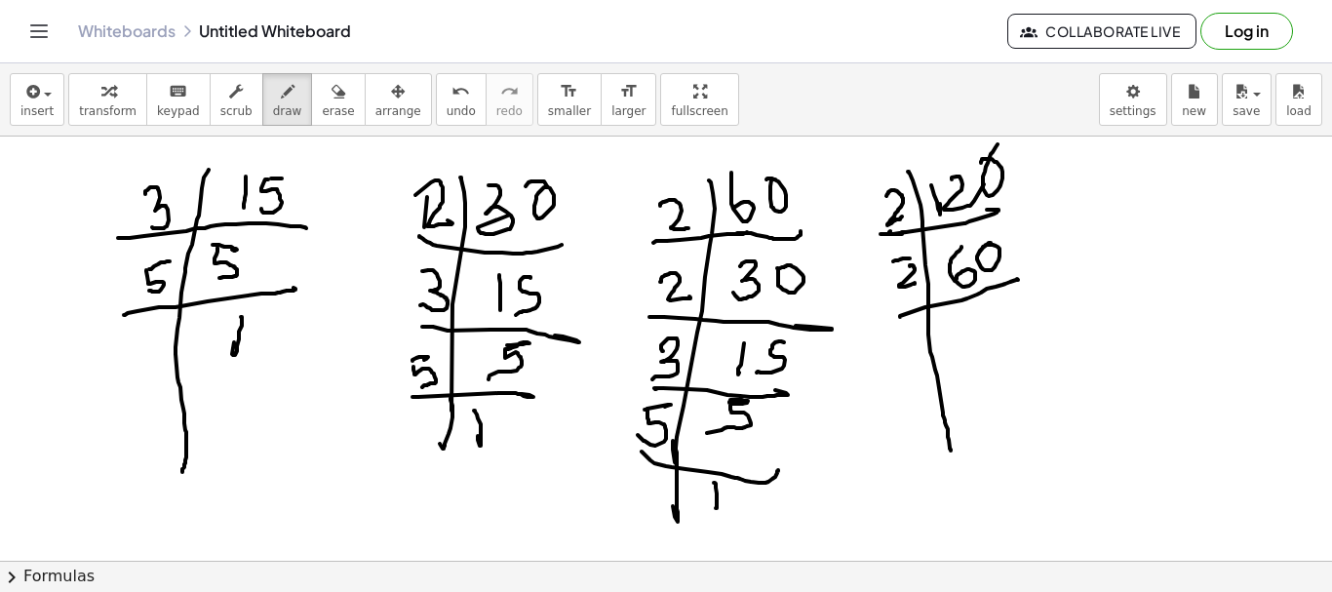
click at [910, 259] on div at bounding box center [666, 561] width 1332 height 848
drag, startPoint x: 967, startPoint y: 312, endPoint x: 963, endPoint y: 335, distance: 22.8
click at [957, 334] on div at bounding box center [666, 561] width 1332 height 848
drag, startPoint x: 987, startPoint y: 327, endPoint x: 976, endPoint y: 334, distance: 12.7
click at [993, 311] on div at bounding box center [666, 561] width 1332 height 848
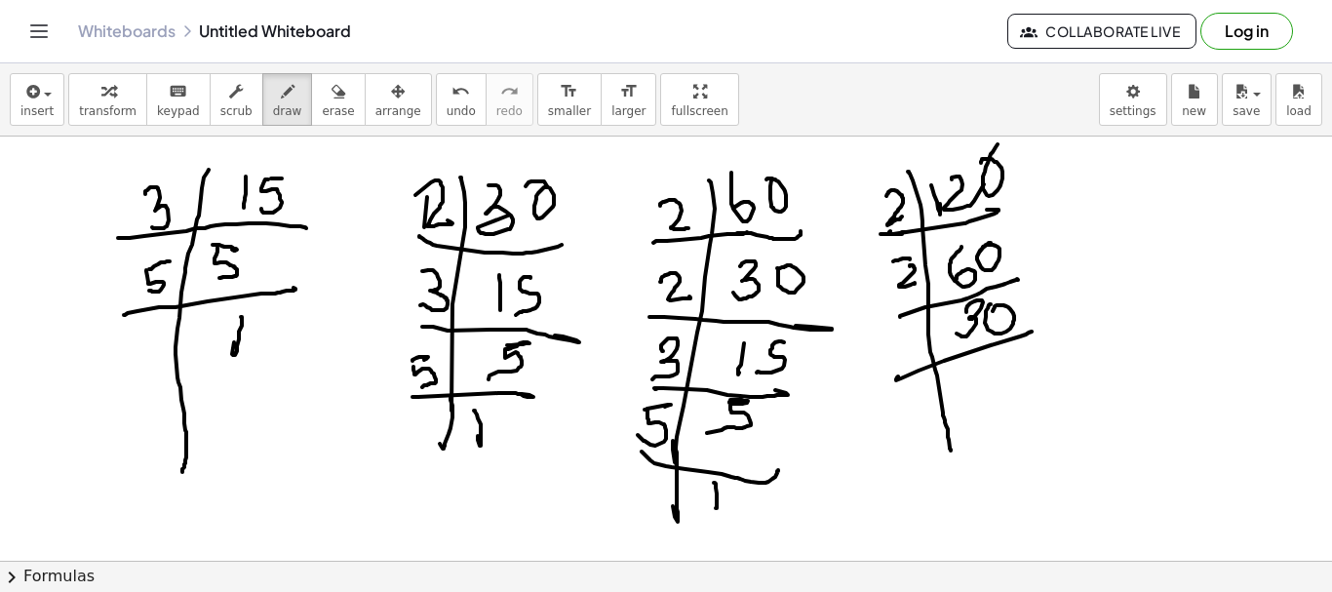
drag, startPoint x: 896, startPoint y: 379, endPoint x: 935, endPoint y: 335, distance: 58.7
click at [1034, 331] on div at bounding box center [666, 561] width 1332 height 848
drag, startPoint x: 905, startPoint y: 339, endPoint x: 991, endPoint y: 395, distance: 102.3
click at [919, 348] on div at bounding box center [666, 561] width 1332 height 848
drag, startPoint x: 989, startPoint y: 352, endPoint x: 1012, endPoint y: 383, distance: 39.0
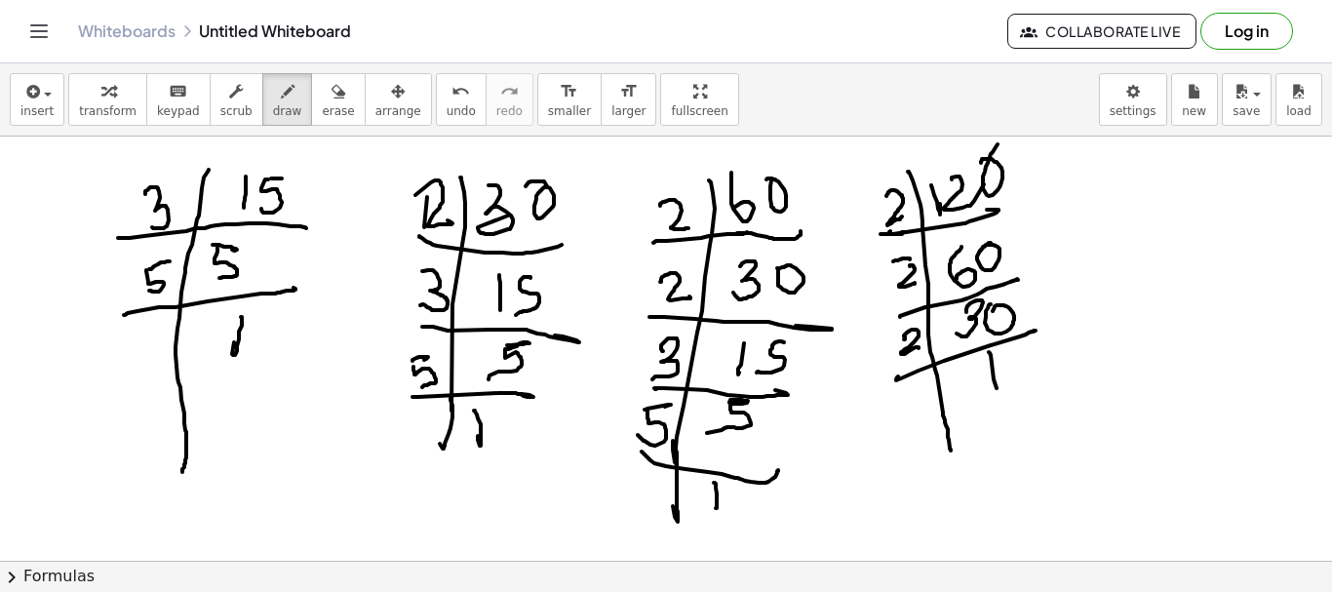
click at [1001, 394] on div at bounding box center [666, 561] width 1332 height 848
drag, startPoint x: 1009, startPoint y: 363, endPoint x: 1012, endPoint y: 389, distance: 26.5
click at [1006, 395] on div at bounding box center [666, 561] width 1332 height 848
drag, startPoint x: 1016, startPoint y: 354, endPoint x: 1016, endPoint y: 372, distance: 17.6
click at [1025, 353] on div at bounding box center [666, 561] width 1332 height 848
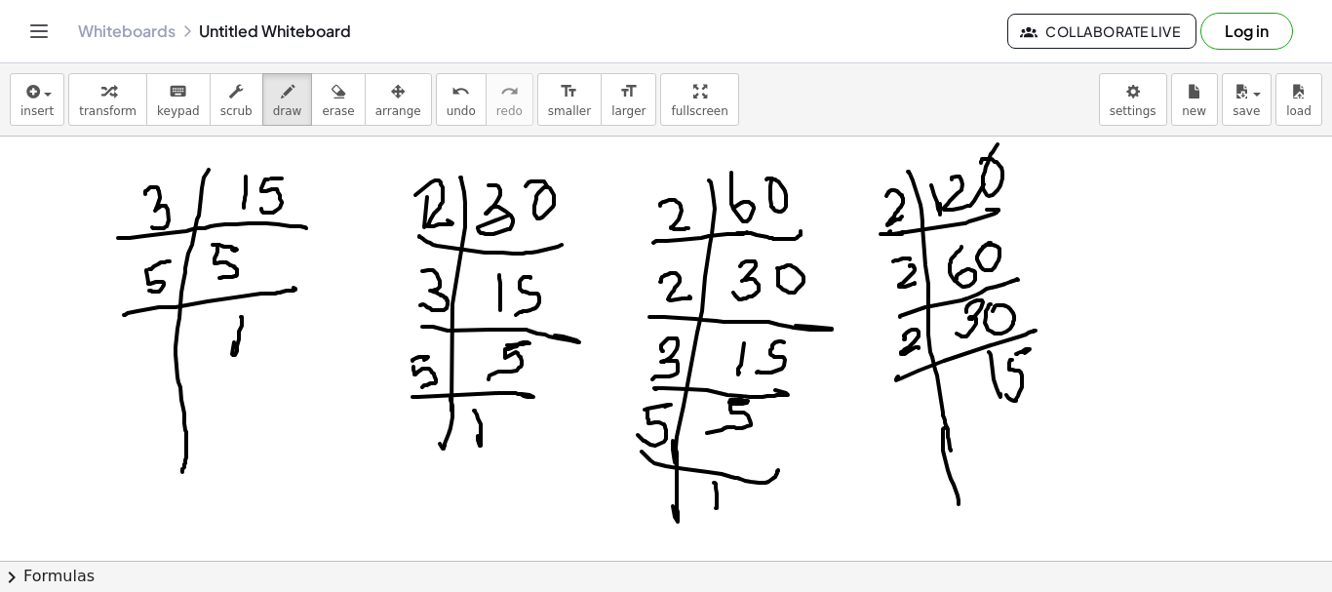
drag, startPoint x: 944, startPoint y: 428, endPoint x: 936, endPoint y: 455, distance: 28.4
click at [959, 502] on div at bounding box center [666, 561] width 1332 height 848
drag, startPoint x: 906, startPoint y: 454, endPoint x: 1063, endPoint y: 410, distance: 163.0
click at [1063, 410] on div at bounding box center [666, 561] width 1332 height 848
drag, startPoint x: 902, startPoint y: 404, endPoint x: 916, endPoint y: 439, distance: 37.7
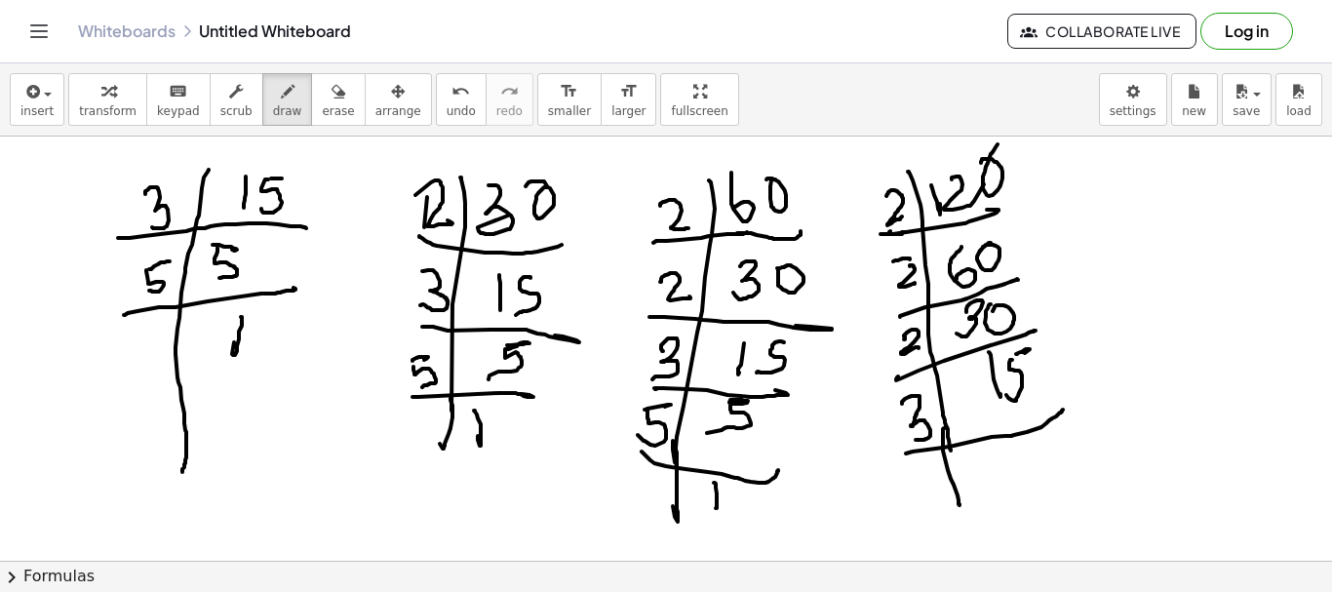
click at [916, 439] on div at bounding box center [666, 561] width 1332 height 848
drag, startPoint x: 1022, startPoint y: 449, endPoint x: 1000, endPoint y: 495, distance: 51.9
click at [1011, 481] on div at bounding box center [666, 561] width 1332 height 848
drag, startPoint x: 960, startPoint y: 497, endPoint x: 956, endPoint y: 536, distance: 39.2
click at [961, 536] on div at bounding box center [666, 561] width 1332 height 848
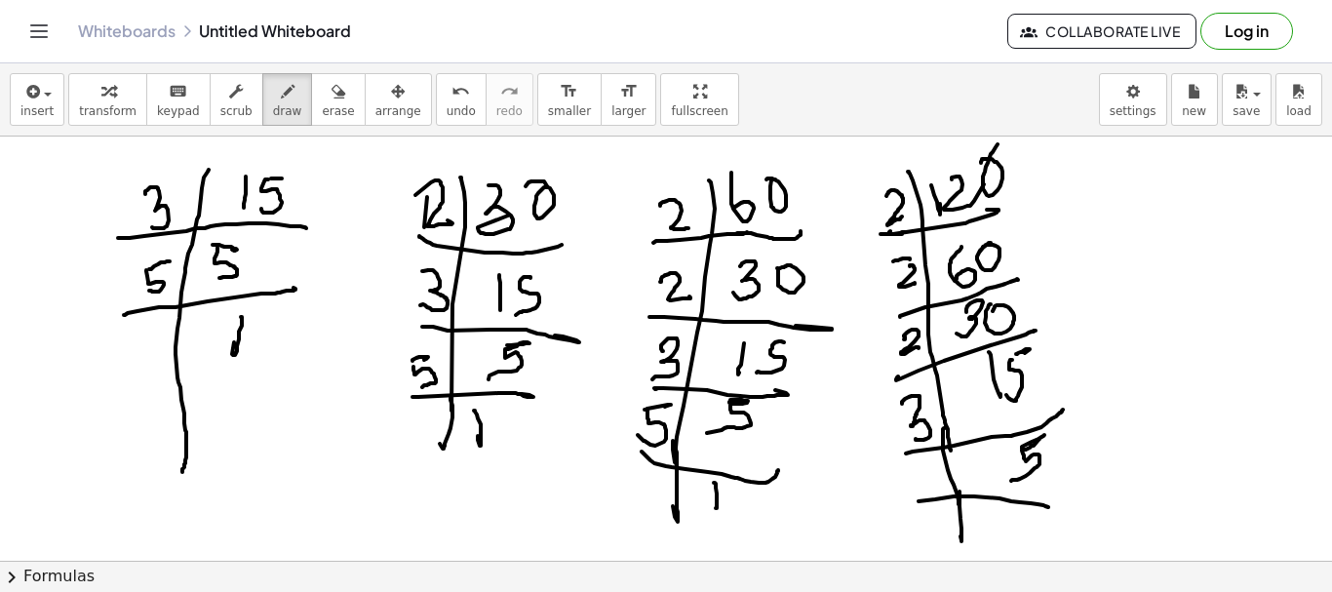
drag, startPoint x: 919, startPoint y: 501, endPoint x: 970, endPoint y: 492, distance: 52.6
click at [1044, 505] on div at bounding box center [666, 561] width 1332 height 848
click at [927, 464] on div at bounding box center [666, 561] width 1332 height 848
drag, startPoint x: 923, startPoint y: 464, endPoint x: 1039, endPoint y: 534, distance: 135.6
click at [916, 488] on div at bounding box center [666, 561] width 1332 height 848
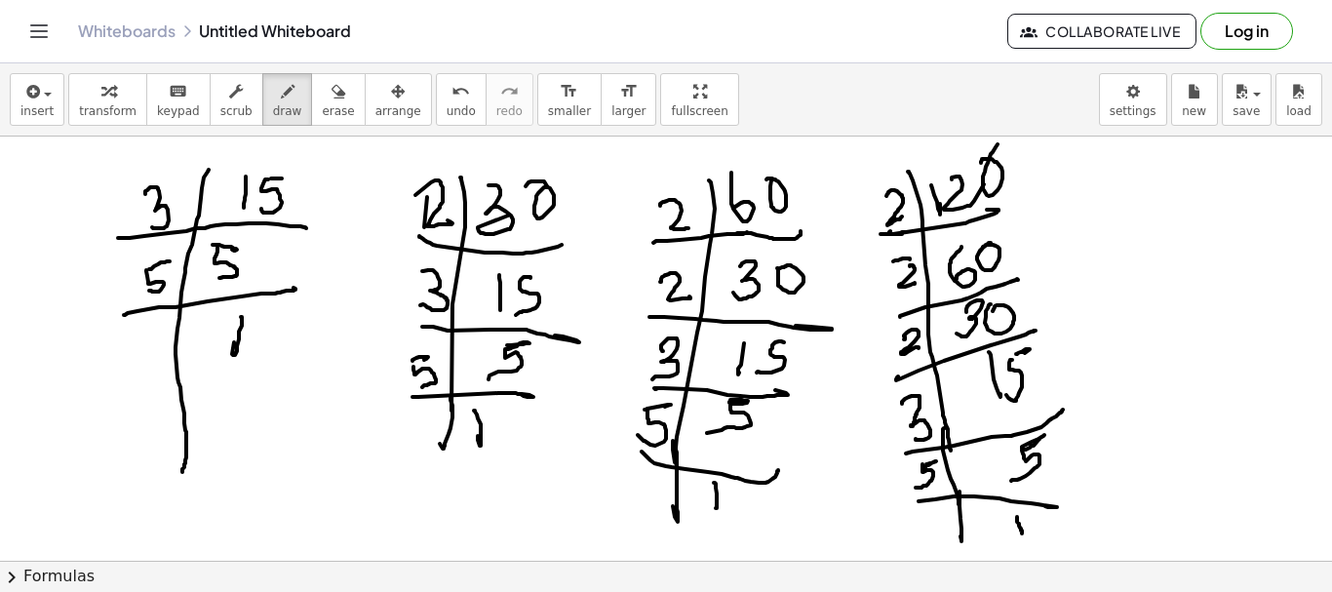
drag, startPoint x: 1017, startPoint y: 517, endPoint x: 1020, endPoint y: 540, distance: 23.6
click at [1023, 538] on div at bounding box center [666, 561] width 1332 height 848
drag, startPoint x: 165, startPoint y: 168, endPoint x: 320, endPoint y: 237, distance: 169.8
click at [146, 152] on div at bounding box center [666, 561] width 1332 height 848
click at [413, 258] on div at bounding box center [666, 561] width 1332 height 848
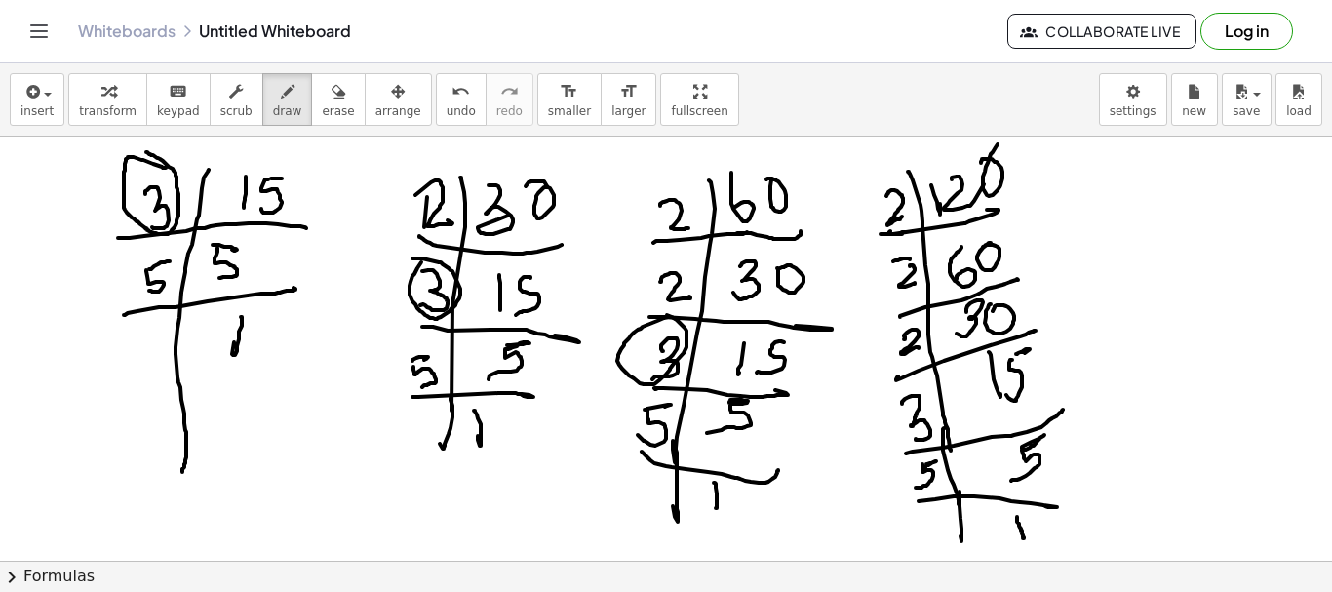
drag, startPoint x: 641, startPoint y: 329, endPoint x: 742, endPoint y: 346, distance: 102.9
click at [648, 322] on div at bounding box center [666, 561] width 1332 height 848
drag, startPoint x: 904, startPoint y: 382, endPoint x: 890, endPoint y: 400, distance: 22.2
click at [894, 388] on div at bounding box center [666, 561] width 1332 height 848
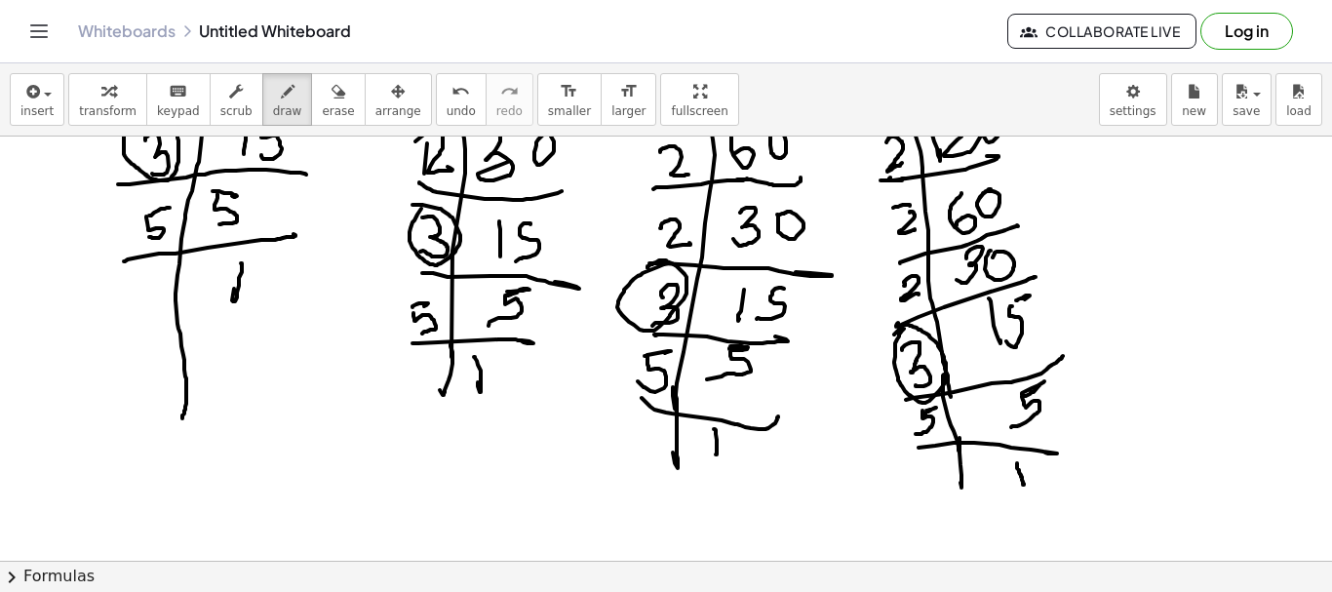
scroll to position [98, 0]
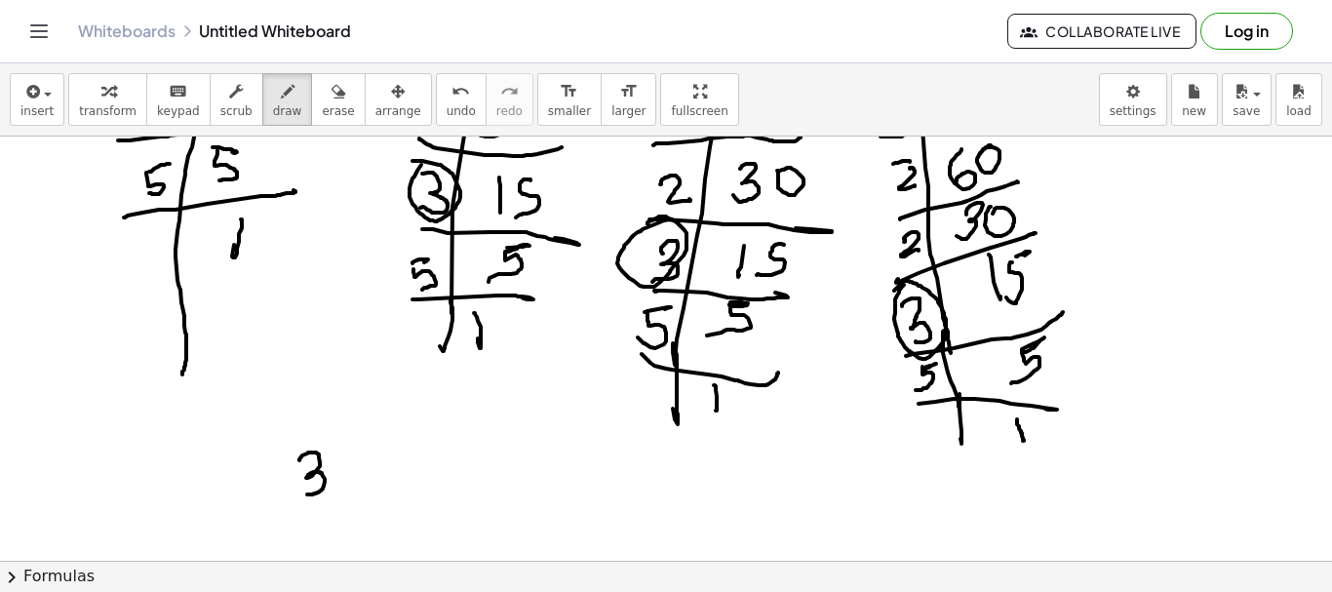
drag, startPoint x: 299, startPoint y: 460, endPoint x: 348, endPoint y: 463, distance: 48.9
click at [295, 482] on div at bounding box center [666, 463] width 1332 height 848
drag, startPoint x: 344, startPoint y: 454, endPoint x: 374, endPoint y: 463, distance: 30.8
click at [371, 479] on div at bounding box center [666, 463] width 1332 height 848
drag, startPoint x: 366, startPoint y: 454, endPoint x: 394, endPoint y: 459, distance: 28.9
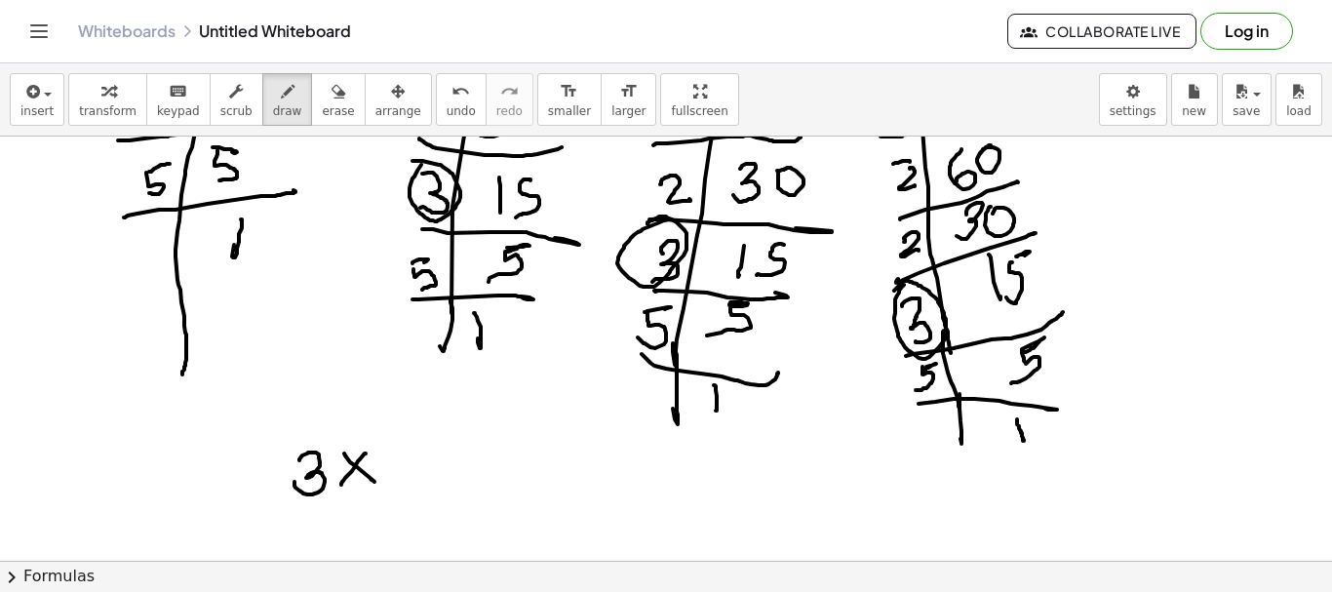
click at [341, 484] on div at bounding box center [666, 463] width 1332 height 848
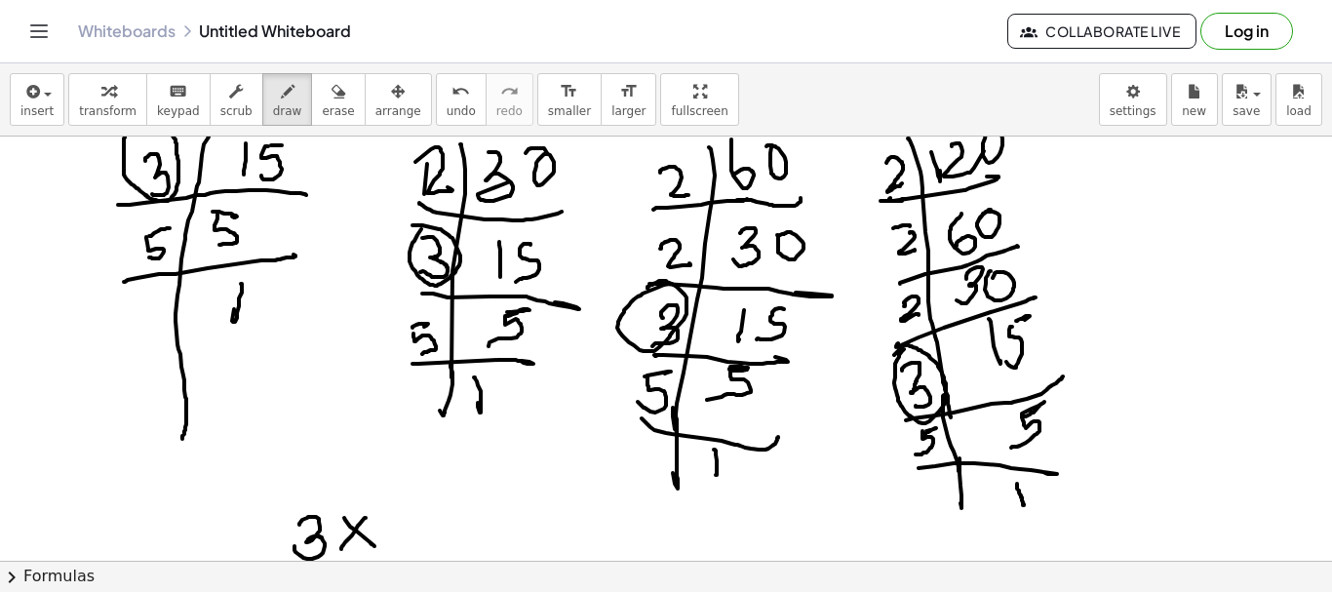
scroll to position [0, 0]
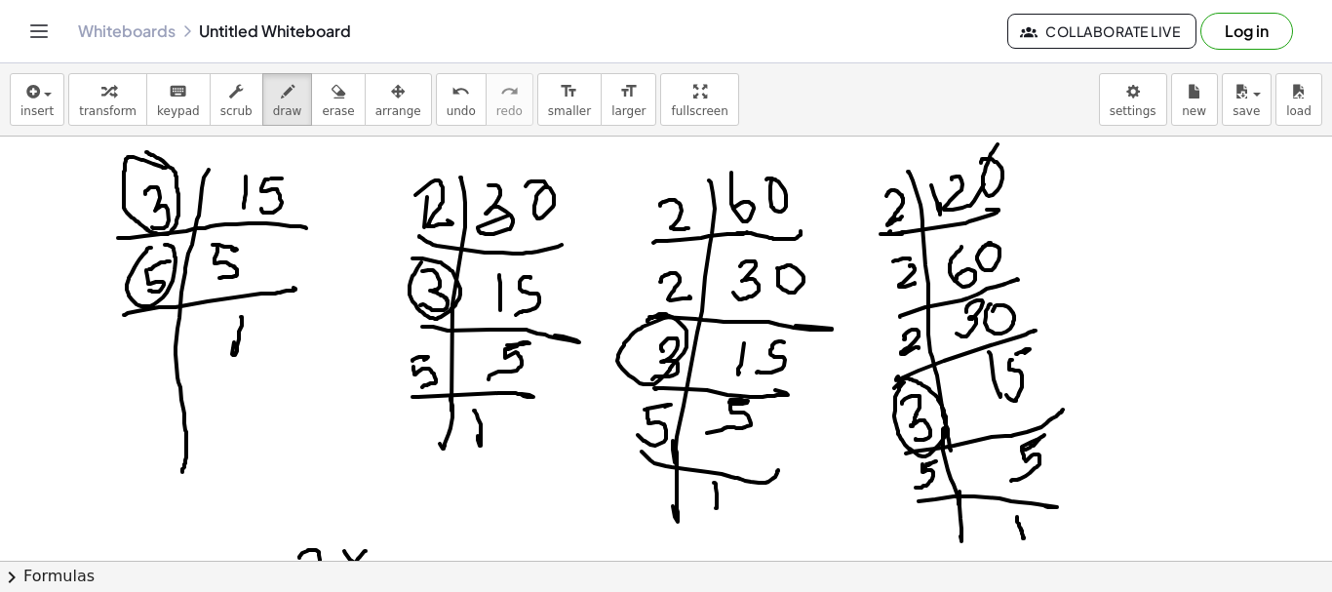
click at [151, 243] on div at bounding box center [666, 561] width 1332 height 848
drag, startPoint x: 404, startPoint y: 342, endPoint x: 622, endPoint y: 391, distance: 223.8
click at [393, 324] on div at bounding box center [666, 561] width 1332 height 848
drag, startPoint x: 627, startPoint y: 393, endPoint x: 892, endPoint y: 452, distance: 271.7
click at [620, 403] on div at bounding box center [666, 561] width 1332 height 848
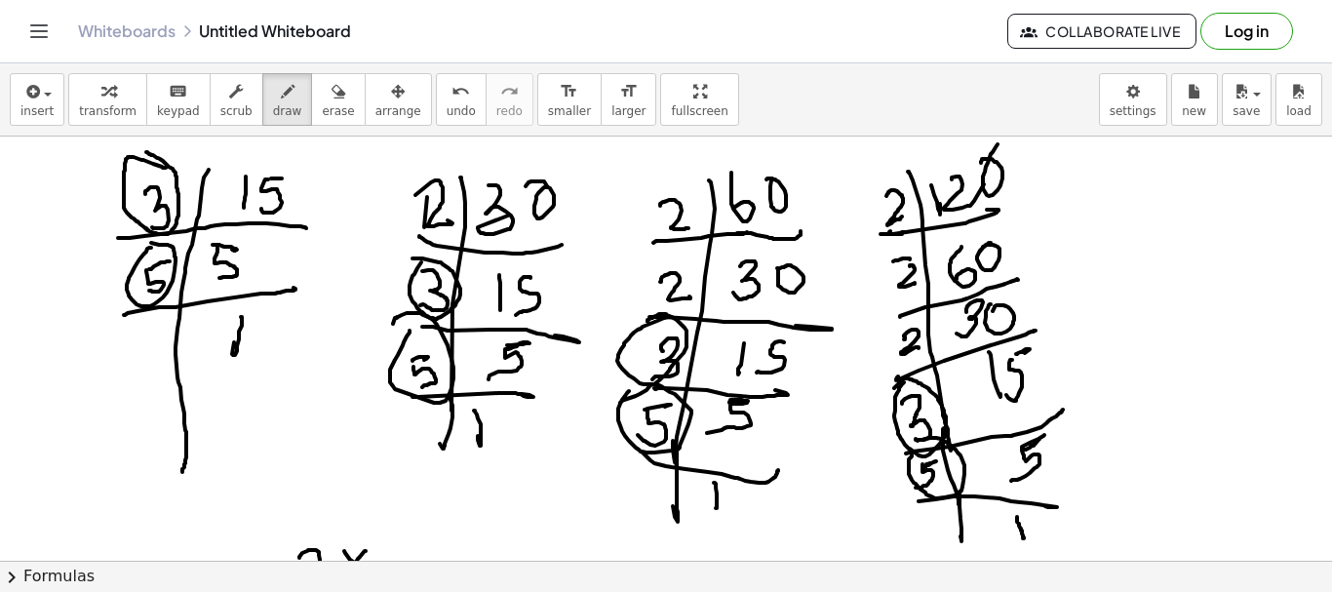
drag, startPoint x: 912, startPoint y: 456, endPoint x: 779, endPoint y: 477, distance: 134.2
click at [918, 442] on div at bounding box center [666, 561] width 1332 height 848
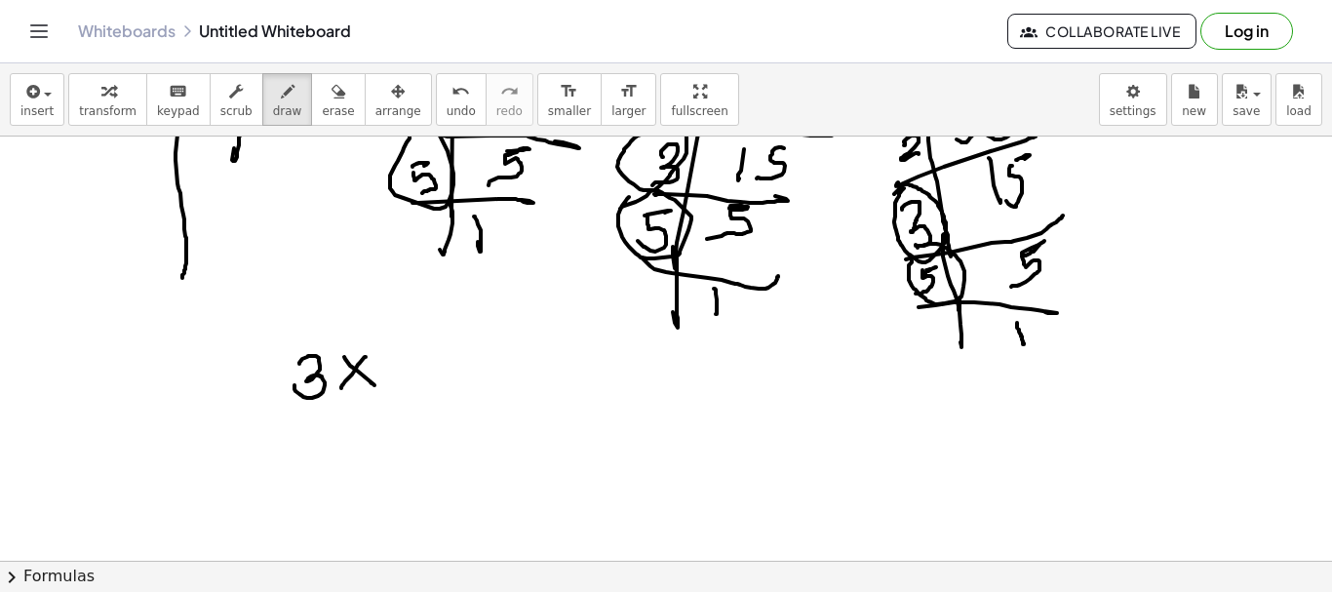
scroll to position [195, 0]
click at [412, 344] on div at bounding box center [666, 365] width 1332 height 848
drag, startPoint x: 390, startPoint y: 350, endPoint x: 463, endPoint y: 373, distance: 76.5
click at [388, 398] on div at bounding box center [666, 365] width 1332 height 848
drag, startPoint x: 441, startPoint y: 362, endPoint x: 467, endPoint y: 371, distance: 27.8
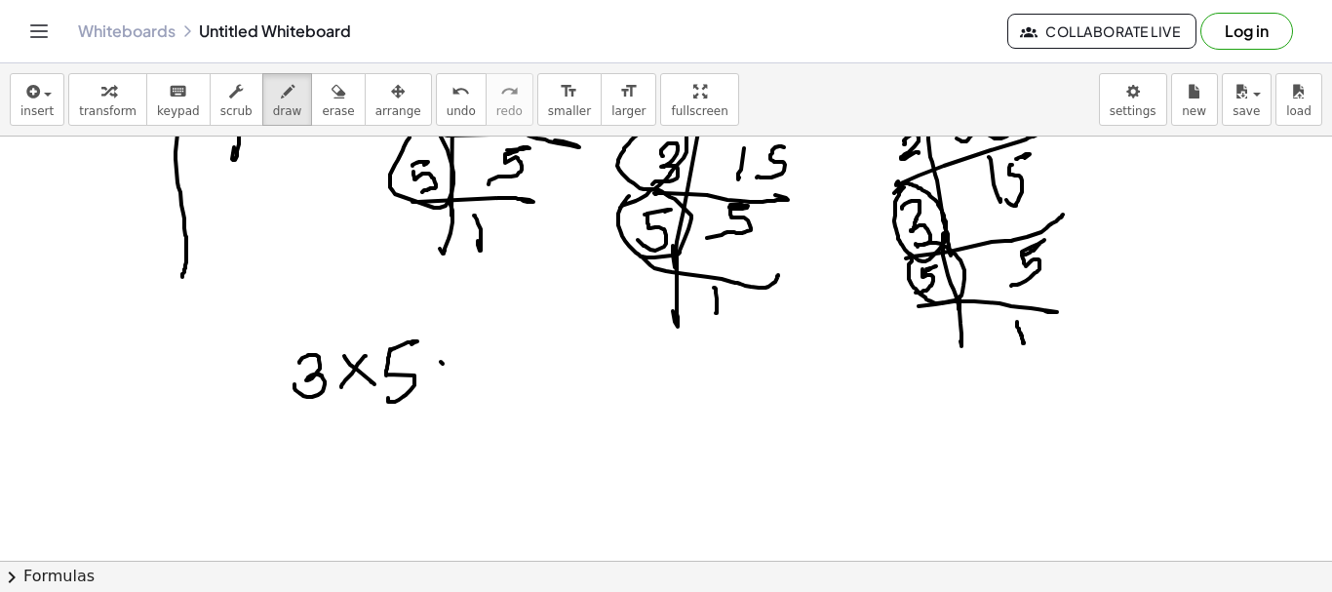
click at [474, 384] on div at bounding box center [666, 365] width 1332 height 848
click at [440, 386] on div at bounding box center [666, 365] width 1332 height 848
drag, startPoint x: 486, startPoint y: 358, endPoint x: 511, endPoint y: 382, distance: 35.2
click at [511, 382] on div at bounding box center [666, 365] width 1332 height 848
drag, startPoint x: 524, startPoint y: 357, endPoint x: 547, endPoint y: 371, distance: 27.1
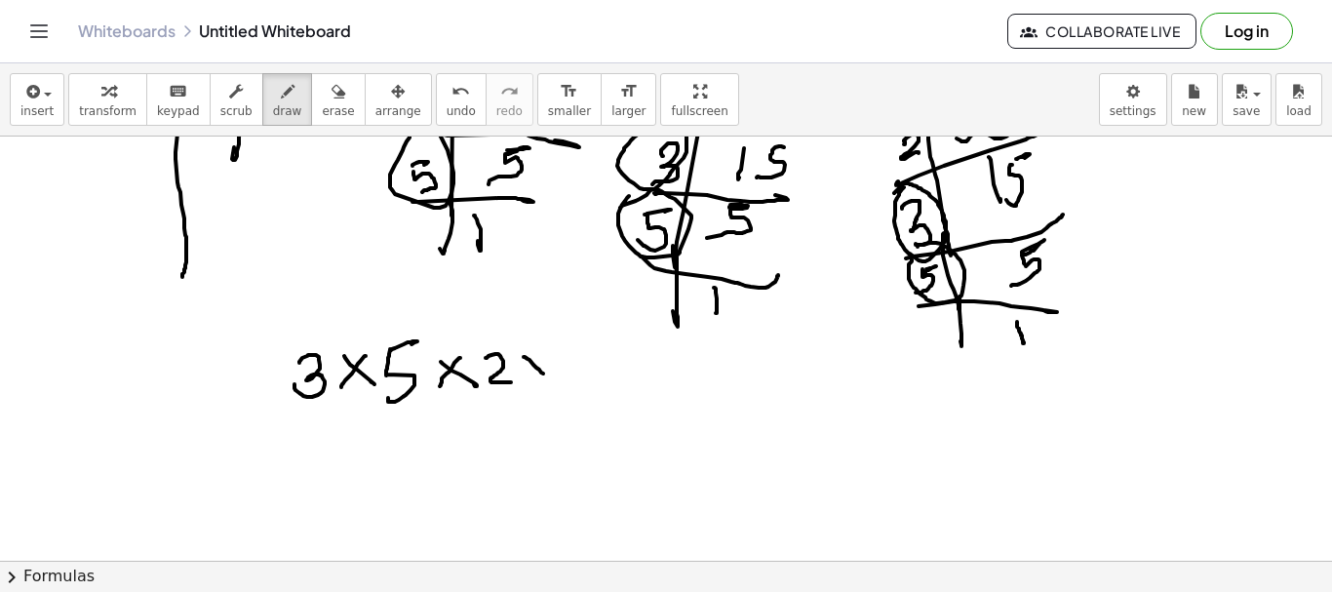
click at [546, 376] on div at bounding box center [666, 365] width 1332 height 848
drag, startPoint x: 533, startPoint y: 376, endPoint x: 550, endPoint y: 364, distance: 21.7
click at [527, 385] on div at bounding box center [666, 365] width 1332 height 848
drag, startPoint x: 571, startPoint y: 356, endPoint x: 595, endPoint y: 365, distance: 25.9
click at [581, 374] on div at bounding box center [666, 365] width 1332 height 848
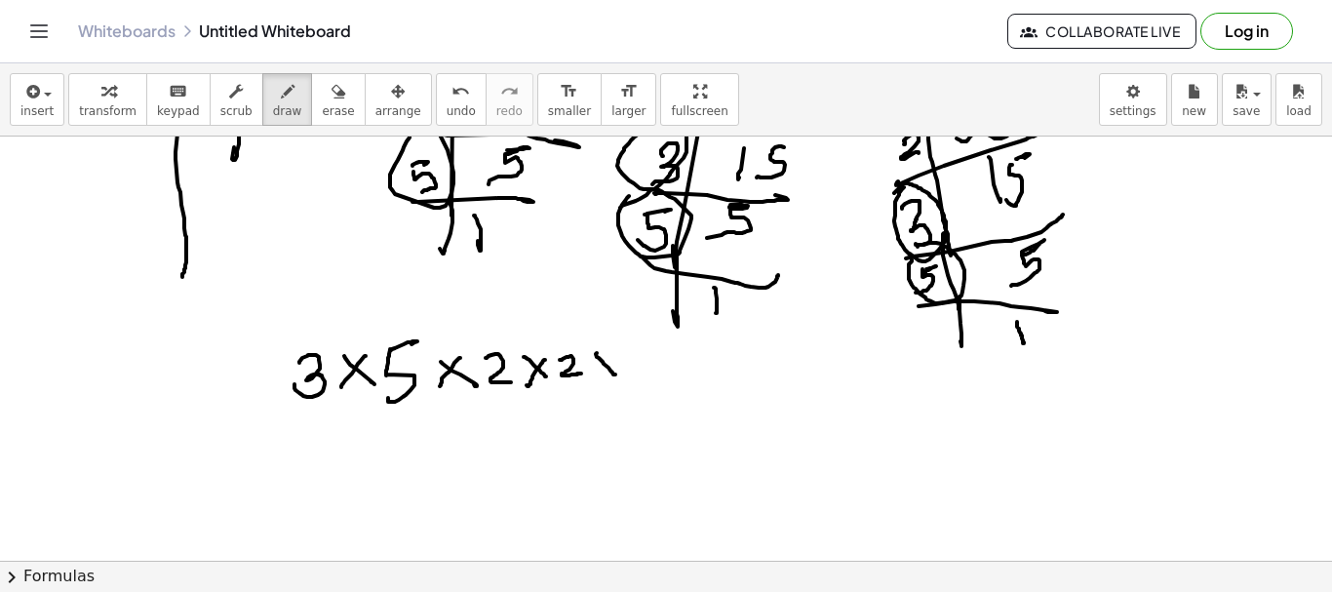
drag, startPoint x: 597, startPoint y: 353, endPoint x: 616, endPoint y: 357, distance: 19.9
click at [616, 375] on div at bounding box center [666, 365] width 1332 height 848
drag, startPoint x: 614, startPoint y: 356, endPoint x: 593, endPoint y: 383, distance: 34.7
click at [593, 383] on div at bounding box center [666, 365] width 1332 height 848
drag, startPoint x: 656, startPoint y: 352, endPoint x: 684, endPoint y: 367, distance: 31.0
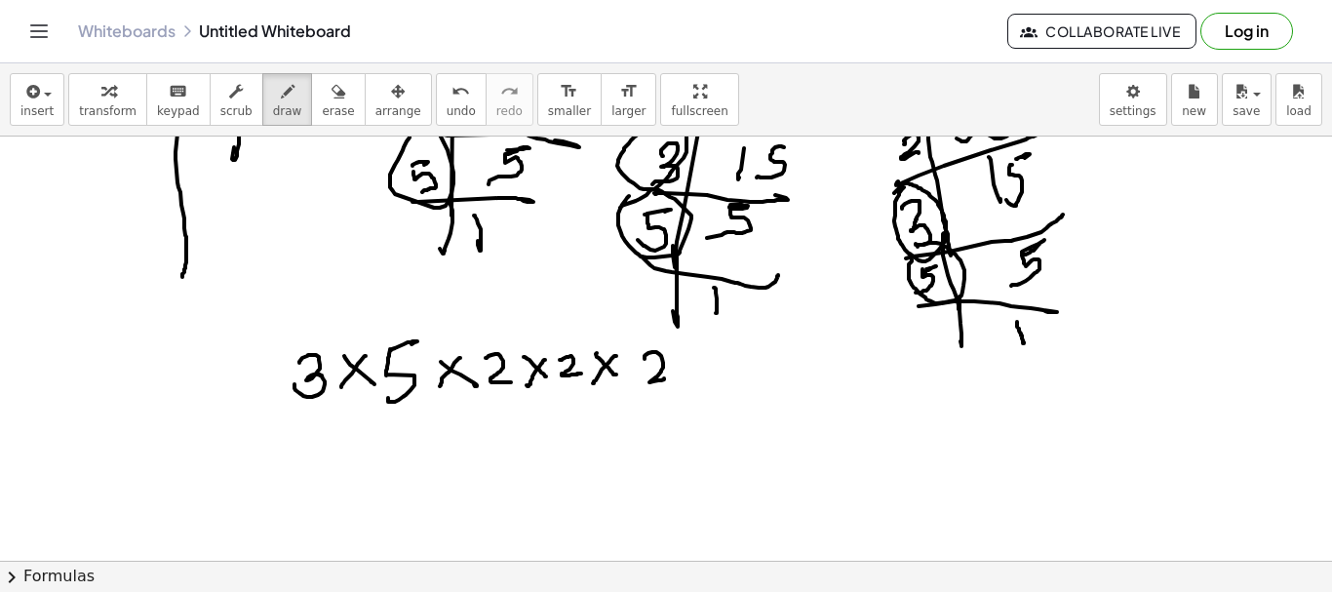
click at [664, 375] on div at bounding box center [666, 365] width 1332 height 848
drag, startPoint x: 679, startPoint y: 353, endPoint x: 700, endPoint y: 355, distance: 21.5
click at [704, 370] on div at bounding box center [666, 365] width 1332 height 848
click at [684, 375] on div at bounding box center [666, 365] width 1332 height 848
click at [758, 394] on div at bounding box center [666, 365] width 1332 height 848
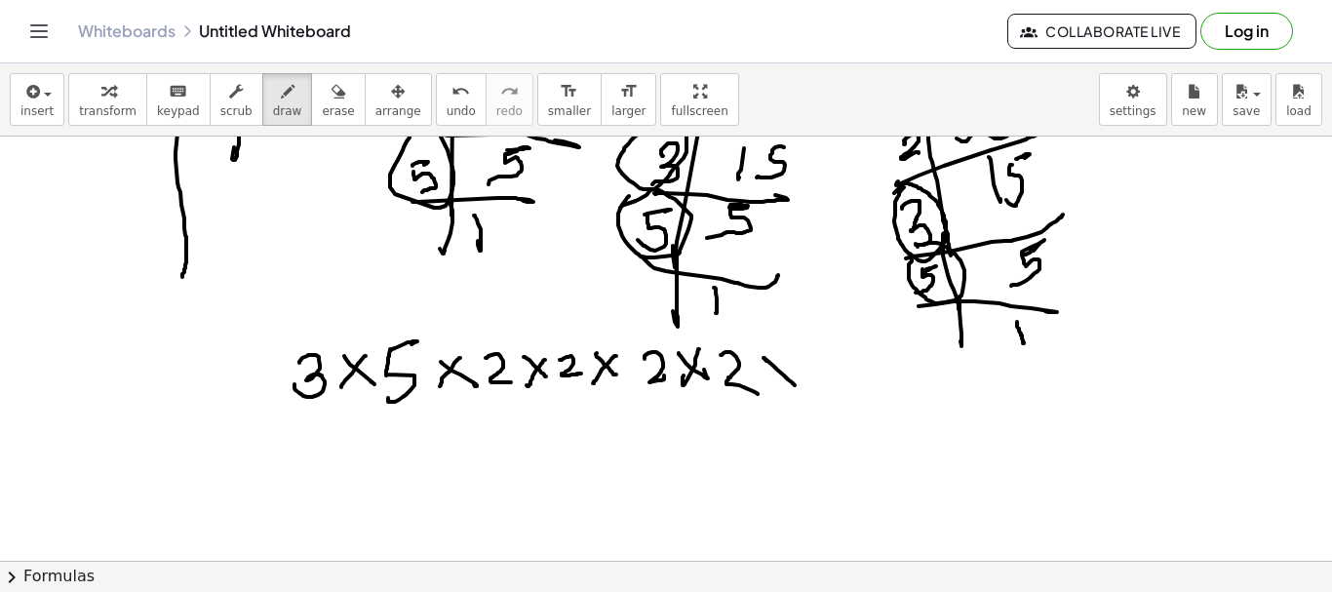
click at [795, 384] on div at bounding box center [666, 365] width 1332 height 848
click at [776, 383] on div at bounding box center [666, 365] width 1332 height 848
click at [843, 379] on div at bounding box center [666, 365] width 1332 height 848
click at [876, 383] on div at bounding box center [666, 365] width 1332 height 848
click at [851, 397] on div at bounding box center [666, 365] width 1332 height 848
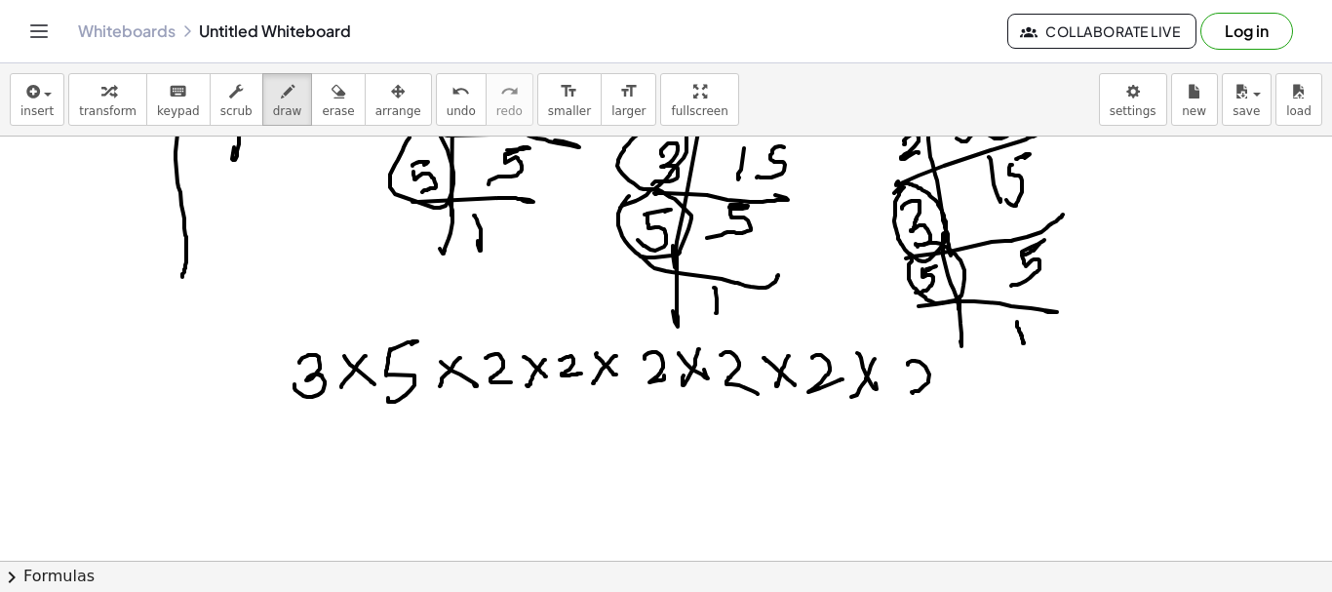
click at [940, 396] on div at bounding box center [666, 365] width 1332 height 848
drag, startPoint x: 922, startPoint y: 406, endPoint x: 844, endPoint y: 396, distance: 78.6
click at [844, 396] on div at bounding box center [666, 365] width 1332 height 848
drag, startPoint x: 828, startPoint y: 401, endPoint x: 755, endPoint y: 409, distance: 73.6
click at [755, 400] on div at bounding box center [666, 365] width 1332 height 848
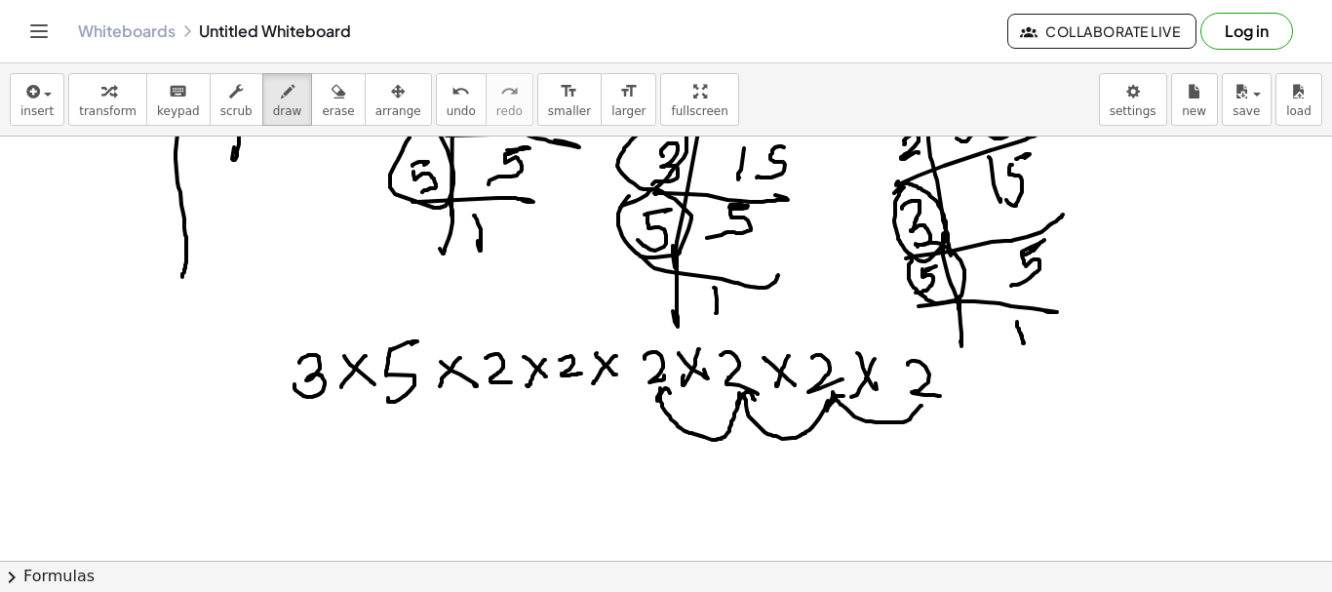
drag, startPoint x: 739, startPoint y: 393, endPoint x: 671, endPoint y: 393, distance: 68.3
click at [671, 393] on div at bounding box center [666, 365] width 1332 height 848
drag, startPoint x: 660, startPoint y: 388, endPoint x: 569, endPoint y: 395, distance: 91.9
click at [569, 395] on div at bounding box center [666, 365] width 1332 height 848
drag, startPoint x: 568, startPoint y: 388, endPoint x: 498, endPoint y: 418, distance: 75.6
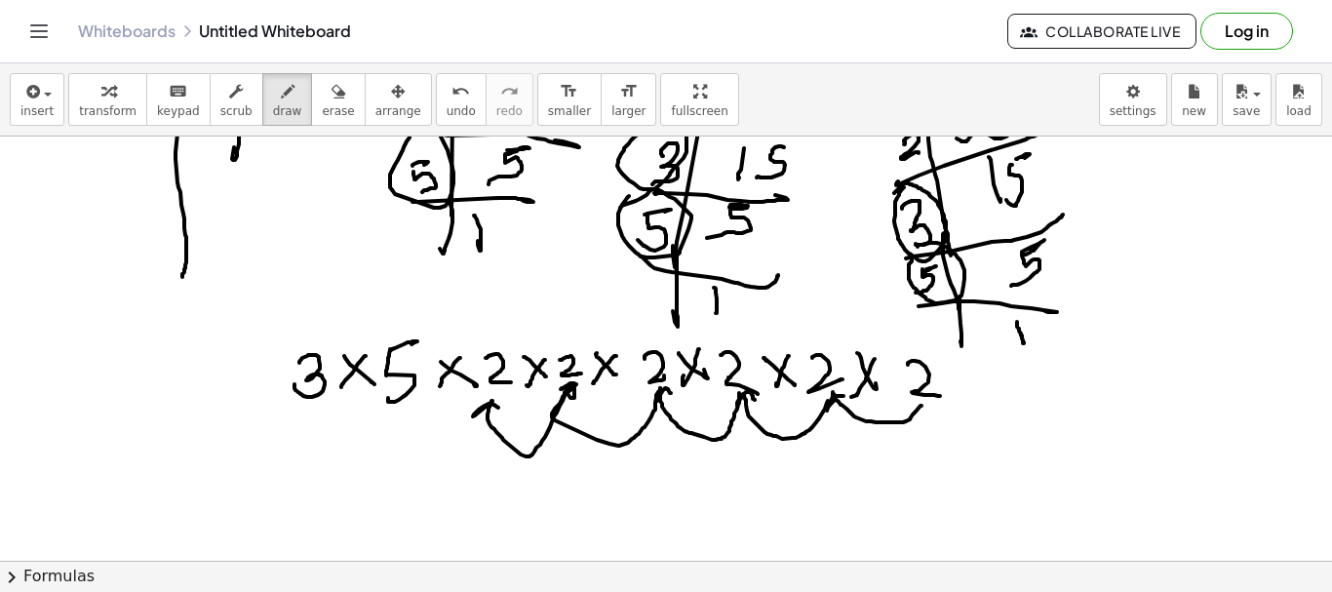
click at [503, 414] on div at bounding box center [666, 365] width 1332 height 848
drag, startPoint x: 87, startPoint y: 278, endPoint x: 86, endPoint y: 309, distance: 31.2
click at [86, 309] on div at bounding box center [666, 365] width 1332 height 848
drag, startPoint x: 130, startPoint y: 277, endPoint x: 159, endPoint y: 297, distance: 35.7
click at [159, 297] on div at bounding box center [666, 365] width 1332 height 848
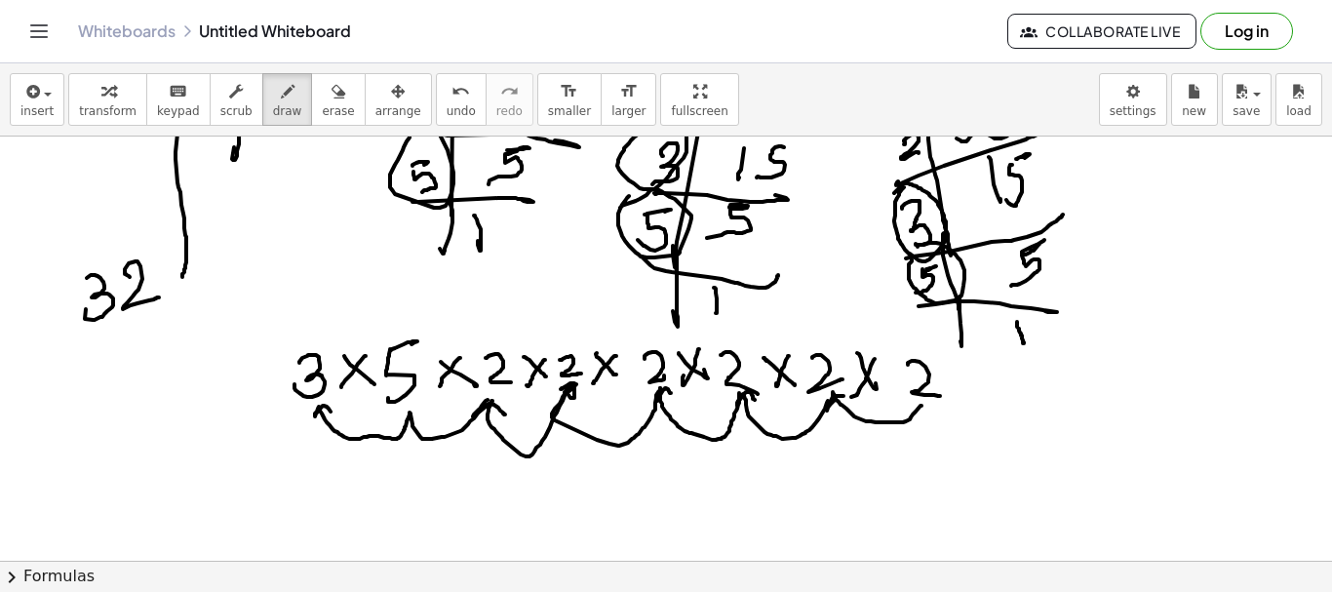
drag, startPoint x: 488, startPoint y: 400, endPoint x: 331, endPoint y: 412, distance: 157.5
click at [331, 412] on div at bounding box center [666, 365] width 1332 height 848
drag, startPoint x: 311, startPoint y: 90, endPoint x: 251, endPoint y: 128, distance: 71.4
click at [332, 90] on icon "button" at bounding box center [339, 91] width 14 height 23
click at [83, 306] on div at bounding box center [666, 365] width 1332 height 848
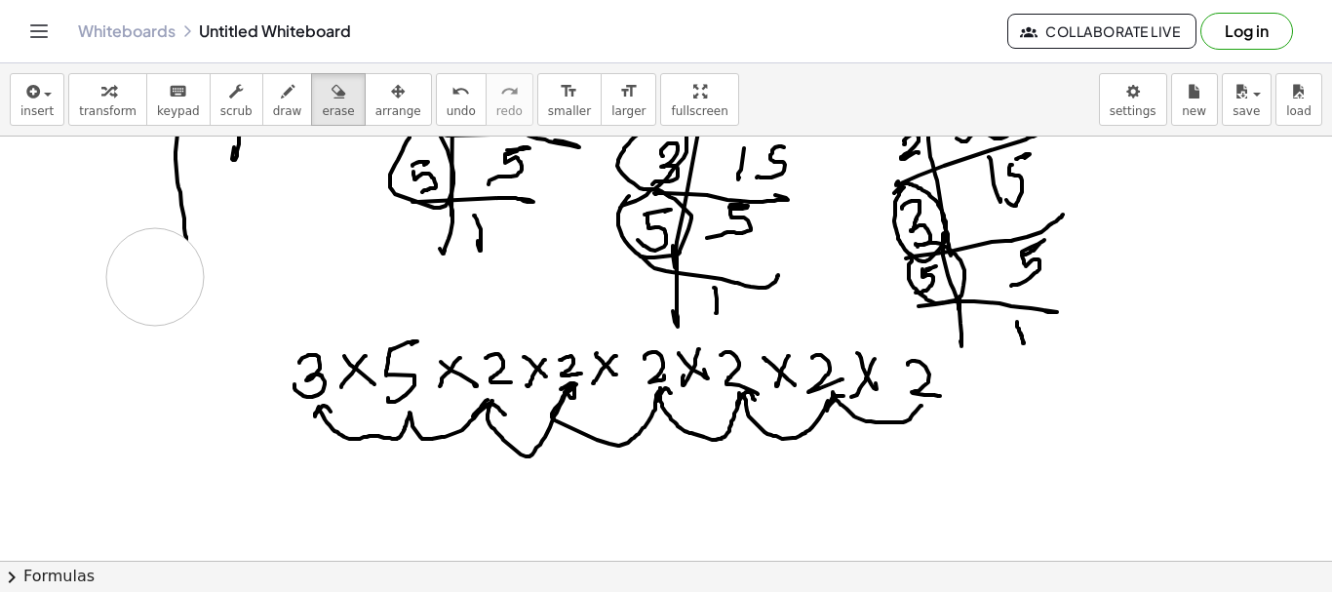
click at [156, 277] on div at bounding box center [666, 365] width 1332 height 848
drag, startPoint x: 240, startPoint y: 403, endPoint x: 257, endPoint y: 397, distance: 18.5
click at [246, 406] on div at bounding box center [666, 365] width 1332 height 848
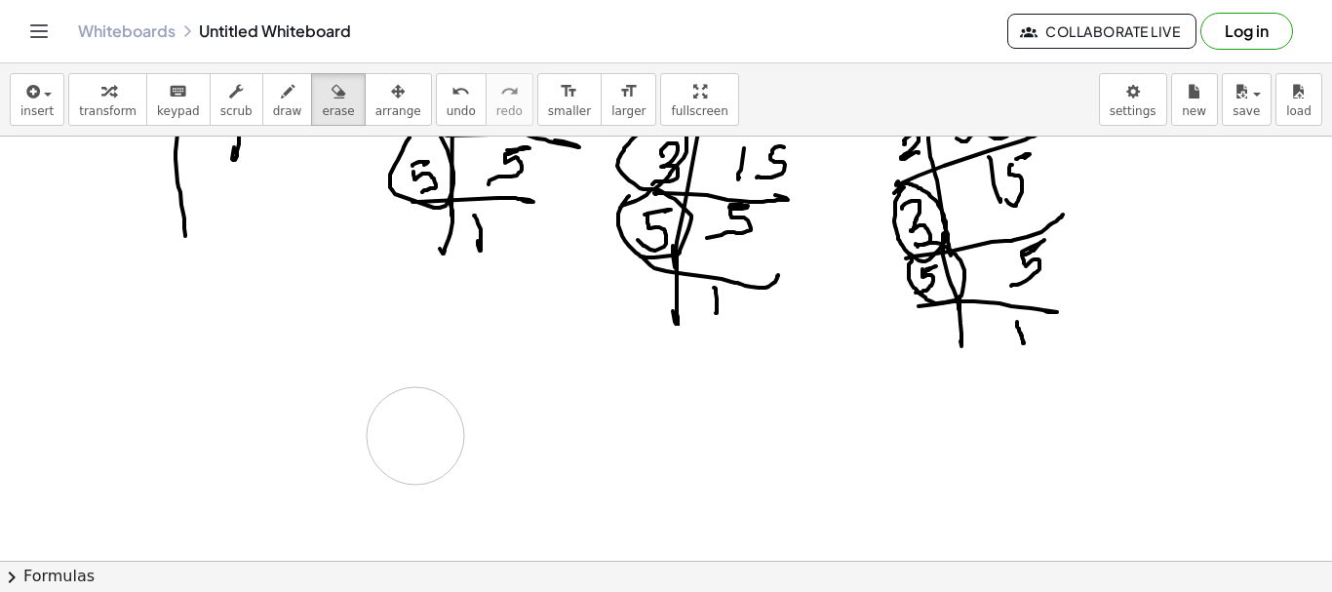
drag, startPoint x: 287, startPoint y: 390, endPoint x: 574, endPoint y: 463, distance: 296.9
click at [449, 439] on div at bounding box center [666, 365] width 1332 height 848
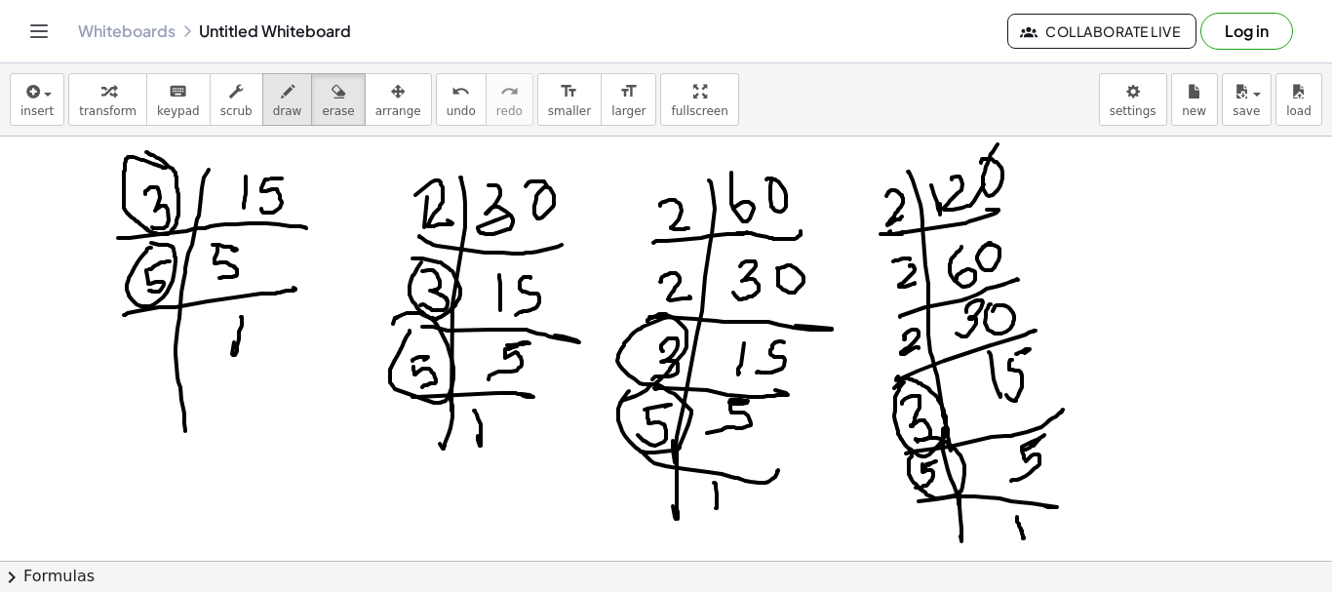
click at [281, 96] on icon "button" at bounding box center [288, 91] width 14 height 23
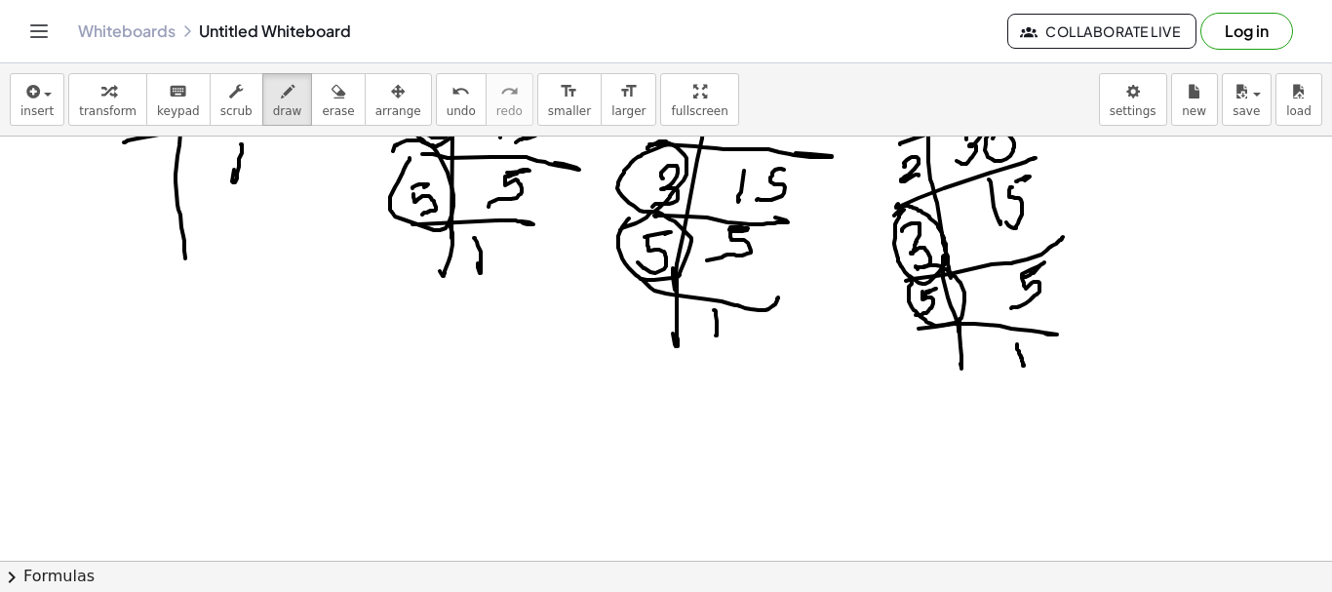
scroll to position [195, 0]
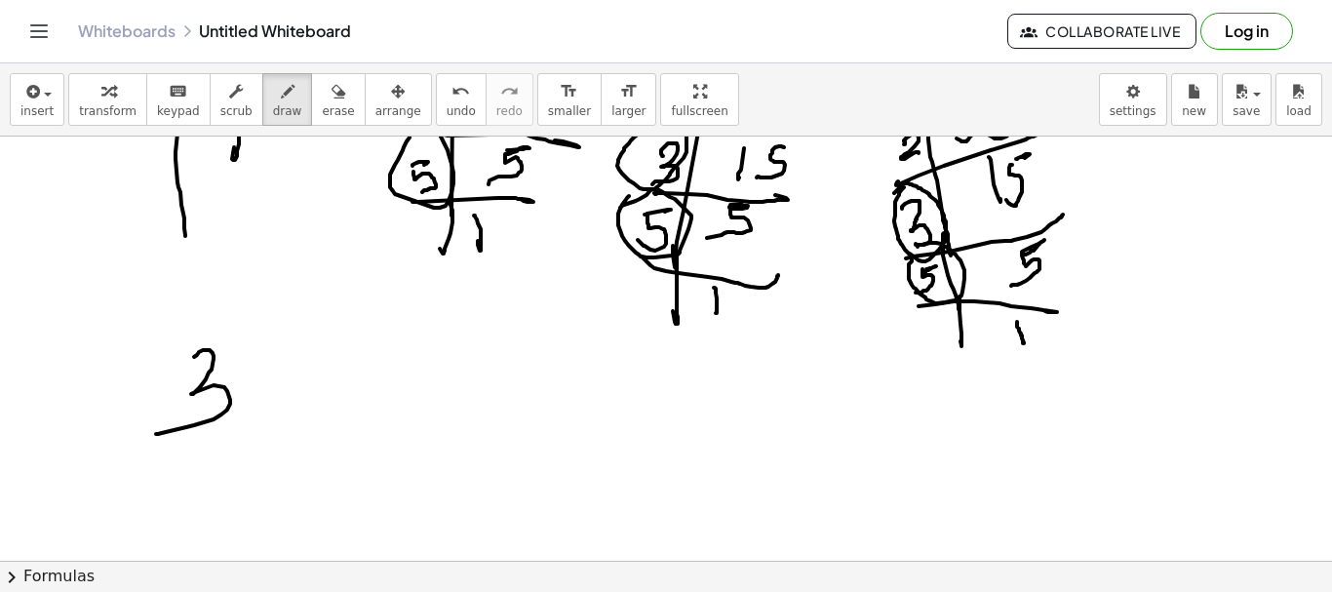
drag, startPoint x: 194, startPoint y: 357, endPoint x: 213, endPoint y: 415, distance: 61.4
click at [164, 427] on div at bounding box center [666, 365] width 1332 height 848
drag, startPoint x: 258, startPoint y: 364, endPoint x: 294, endPoint y: 357, distance: 35.8
click at [303, 391] on div at bounding box center [666, 365] width 1332 height 848
drag, startPoint x: 257, startPoint y: 401, endPoint x: 334, endPoint y: 363, distance: 85.1
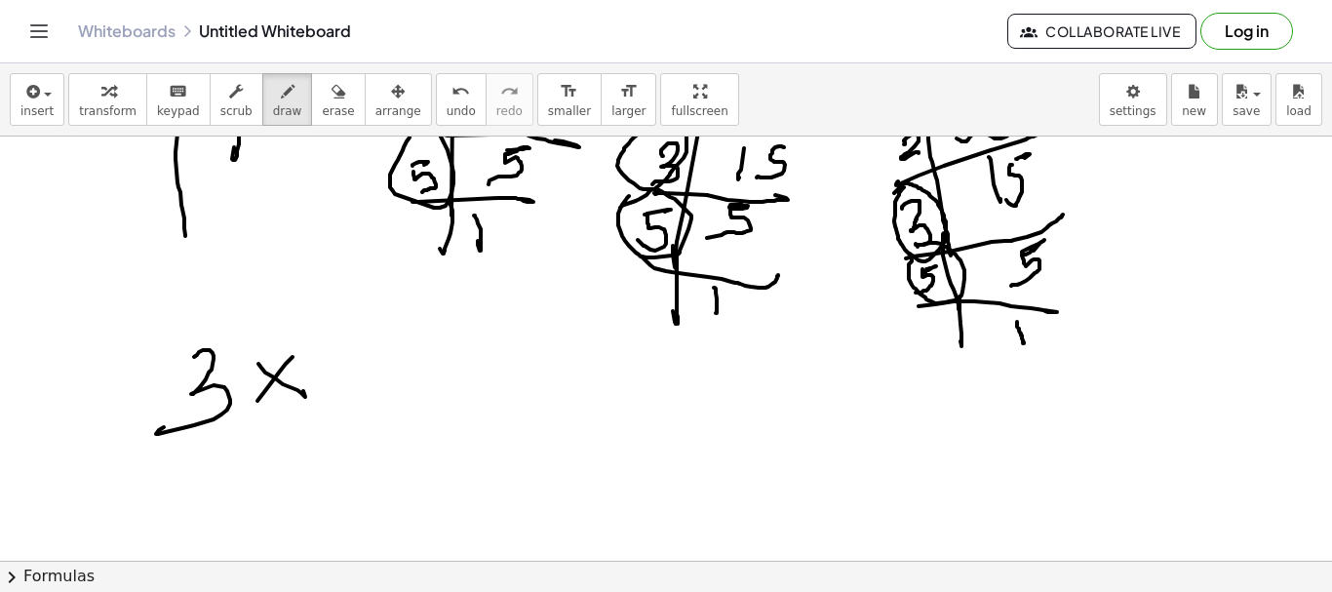
click at [250, 414] on div at bounding box center [666, 365] width 1332 height 848
drag, startPoint x: 338, startPoint y: 358, endPoint x: 349, endPoint y: 354, distance: 11.4
click at [371, 346] on div at bounding box center [666, 365] width 1332 height 848
drag, startPoint x: 333, startPoint y: 361, endPoint x: 456, endPoint y: 418, distance: 136.6
click at [315, 396] on div at bounding box center [666, 365] width 1332 height 848
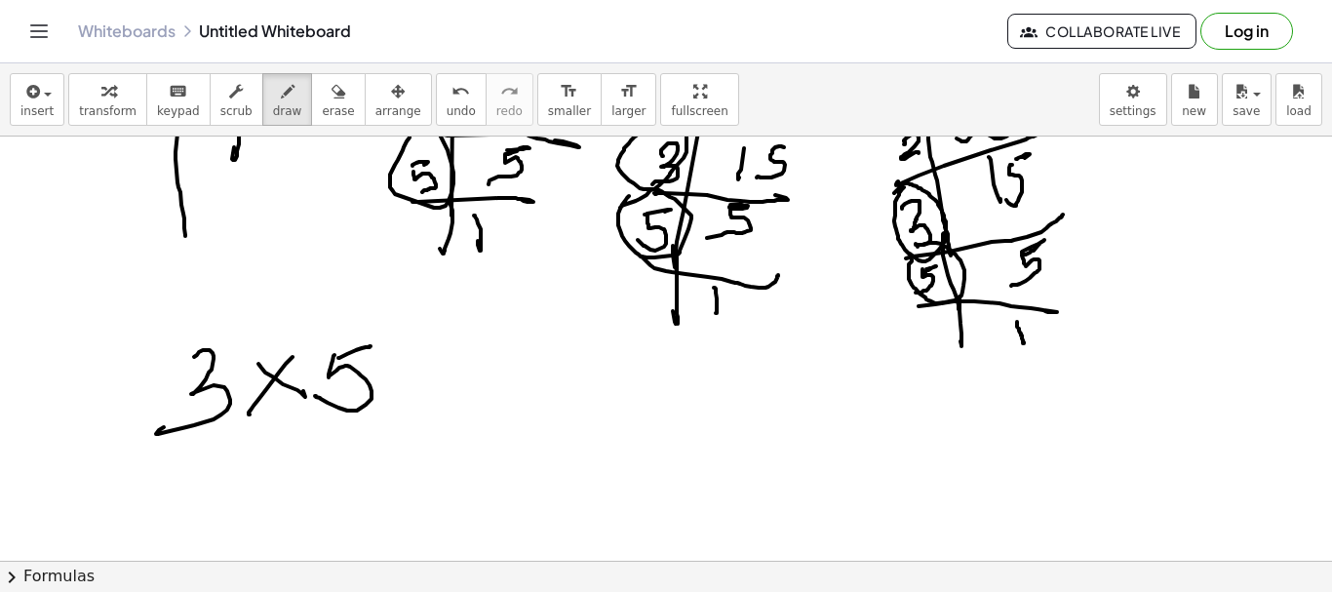
scroll to position [0, 0]
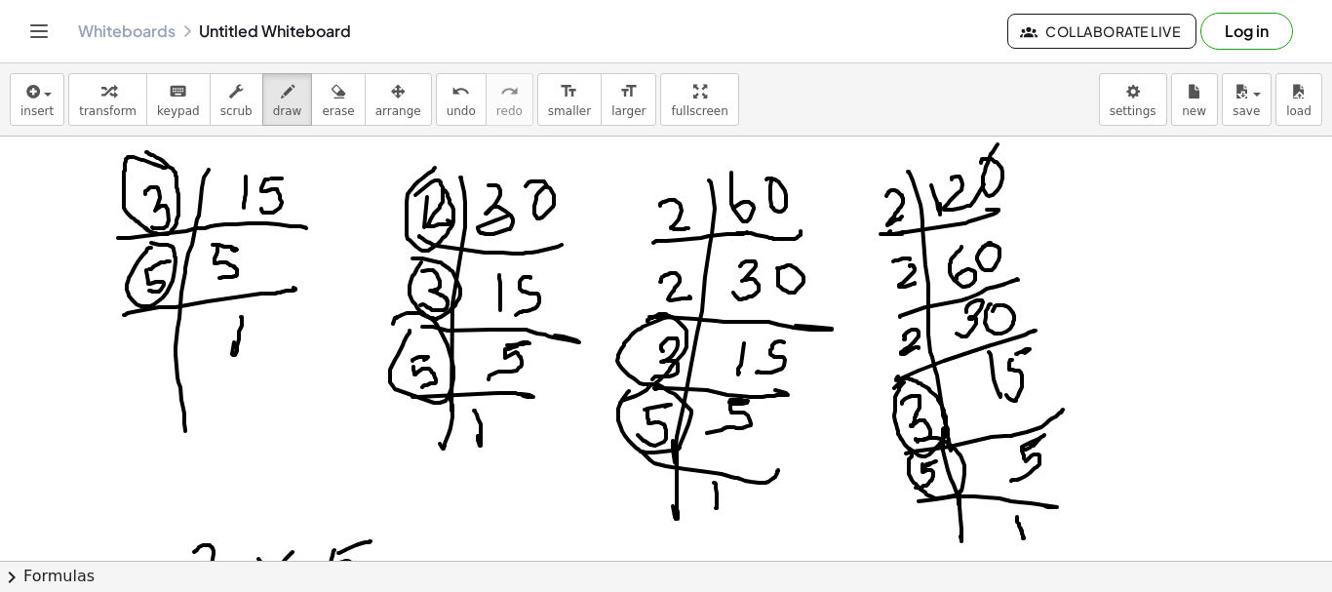
drag, startPoint x: 435, startPoint y: 168, endPoint x: 501, endPoint y: 190, distance: 70.0
click at [423, 169] on div at bounding box center [666, 561] width 1332 height 848
drag, startPoint x: 656, startPoint y: 194, endPoint x: 878, endPoint y: 183, distance: 221.6
click at [646, 196] on div at bounding box center [666, 561] width 1332 height 848
drag, startPoint x: 868, startPoint y: 176, endPoint x: 634, endPoint y: 301, distance: 265.7
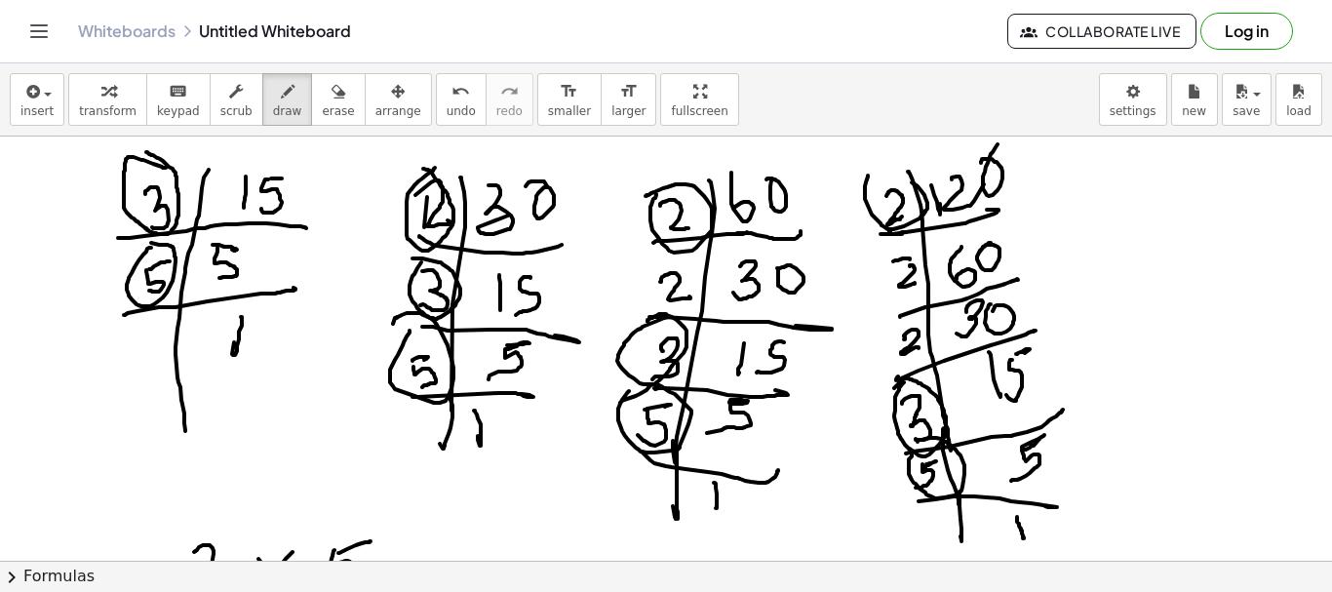
click at [842, 190] on div at bounding box center [666, 561] width 1332 height 848
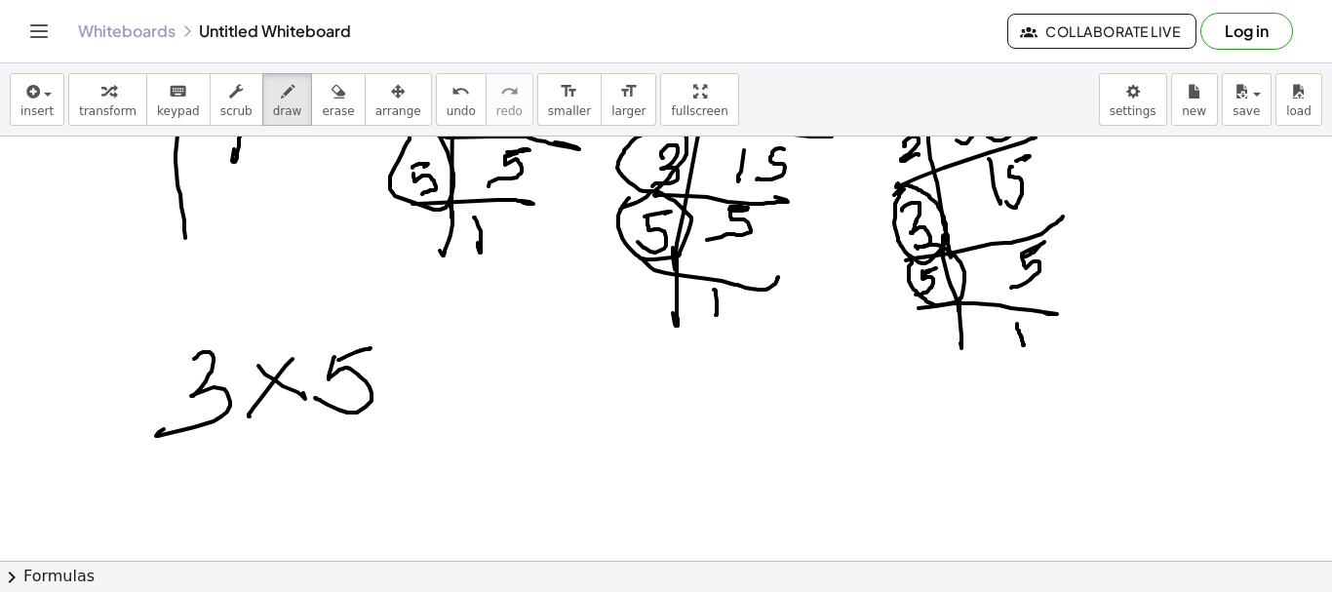
scroll to position [195, 0]
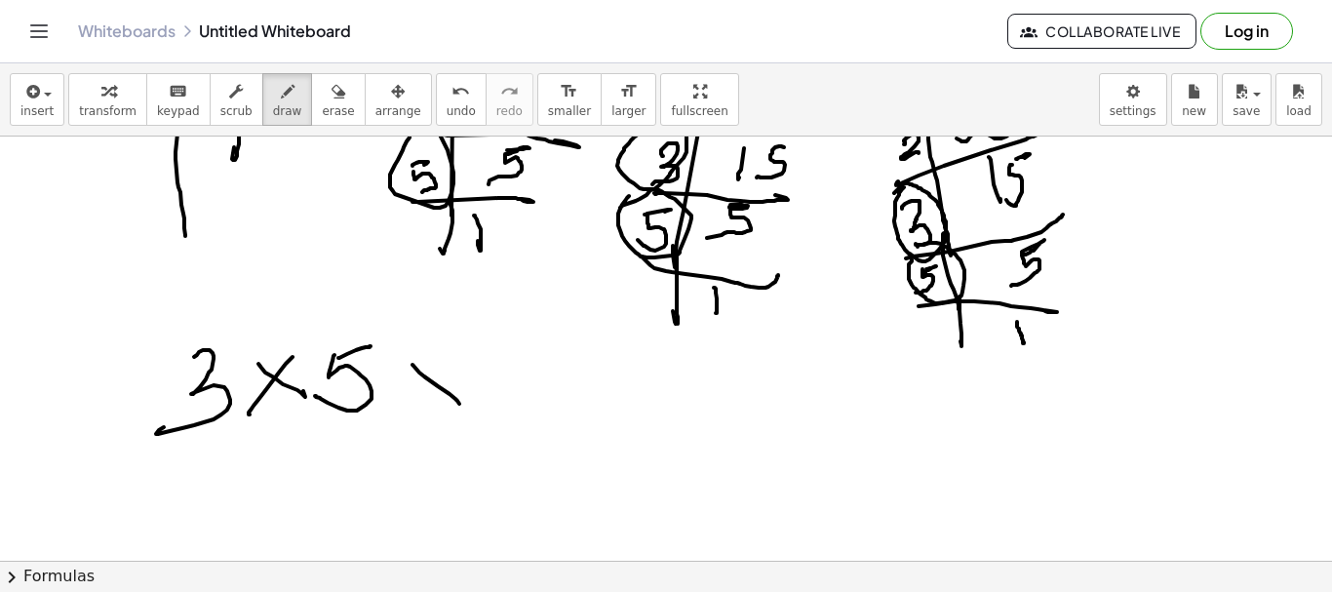
drag, startPoint x: 413, startPoint y: 365, endPoint x: 454, endPoint y: 369, distance: 42.1
click at [459, 402] on div at bounding box center [666, 365] width 1332 height 848
drag, startPoint x: 454, startPoint y: 368, endPoint x: 420, endPoint y: 402, distance: 48.3
click at [420, 402] on div at bounding box center [666, 365] width 1332 height 848
drag, startPoint x: 494, startPoint y: 371, endPoint x: 556, endPoint y: 393, distance: 65.4
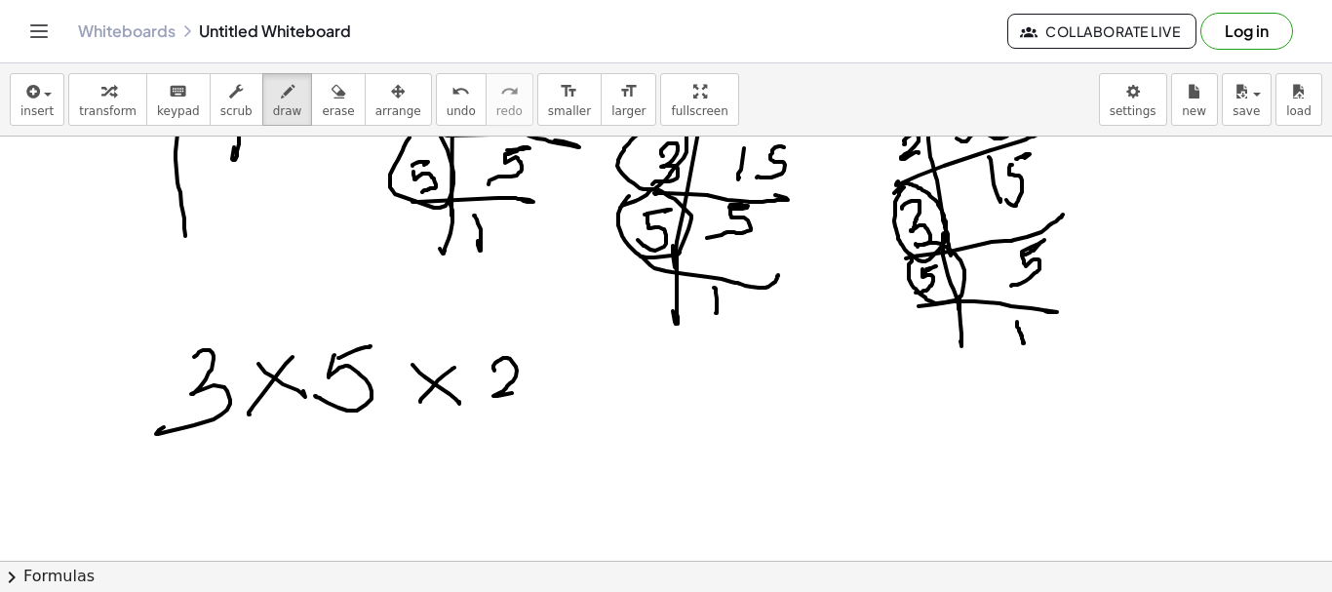
click at [555, 386] on div at bounding box center [666, 365] width 1332 height 848
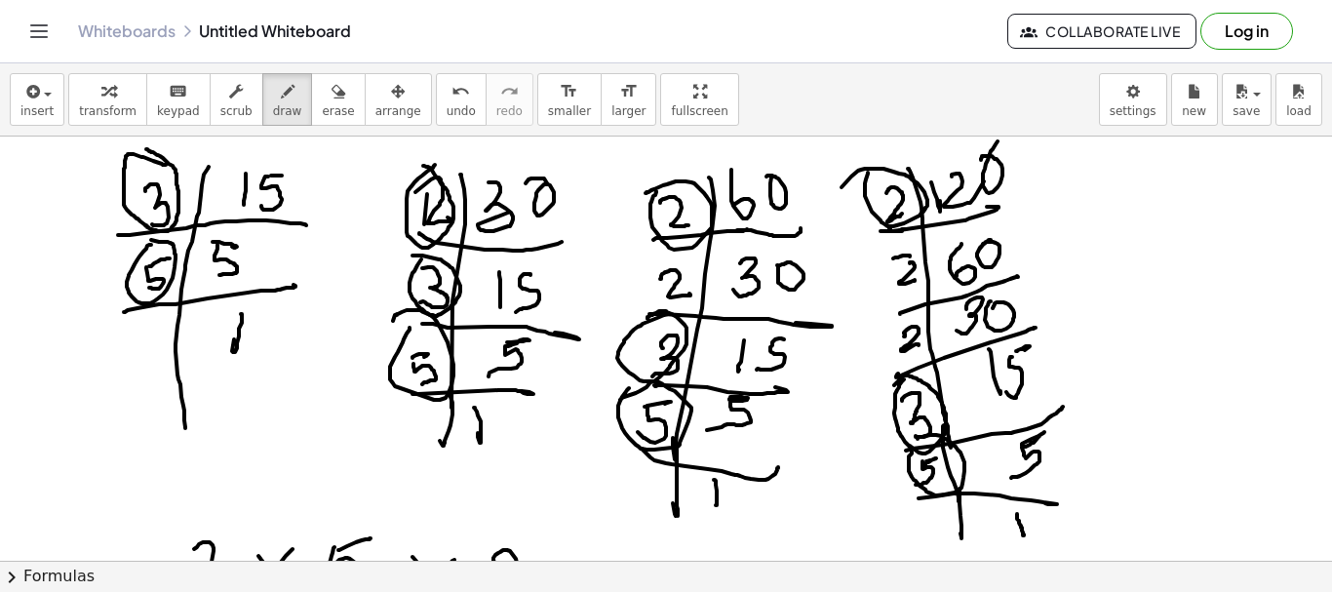
scroll to position [0, 0]
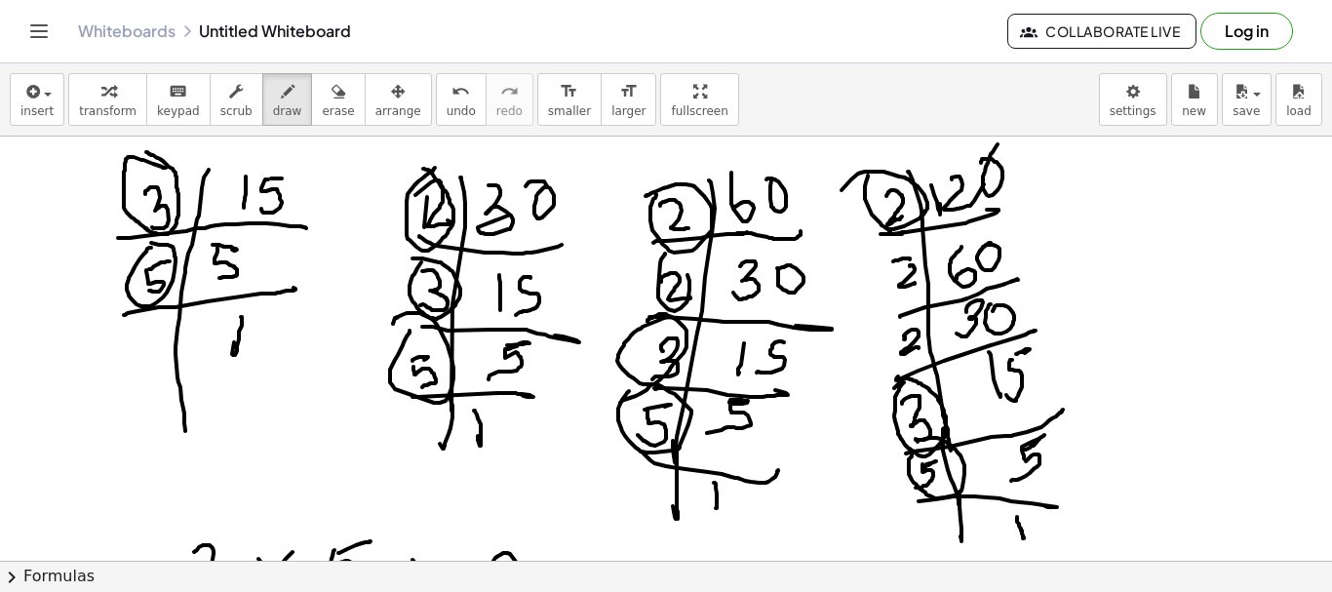
drag, startPoint x: 665, startPoint y: 255, endPoint x: 735, endPoint y: 312, distance: 90.8
click at [636, 260] on div at bounding box center [666, 561] width 1332 height 848
drag, startPoint x: 870, startPoint y: 253, endPoint x: 820, endPoint y: 293, distance: 63.8
click at [828, 261] on div at bounding box center [666, 561] width 1332 height 848
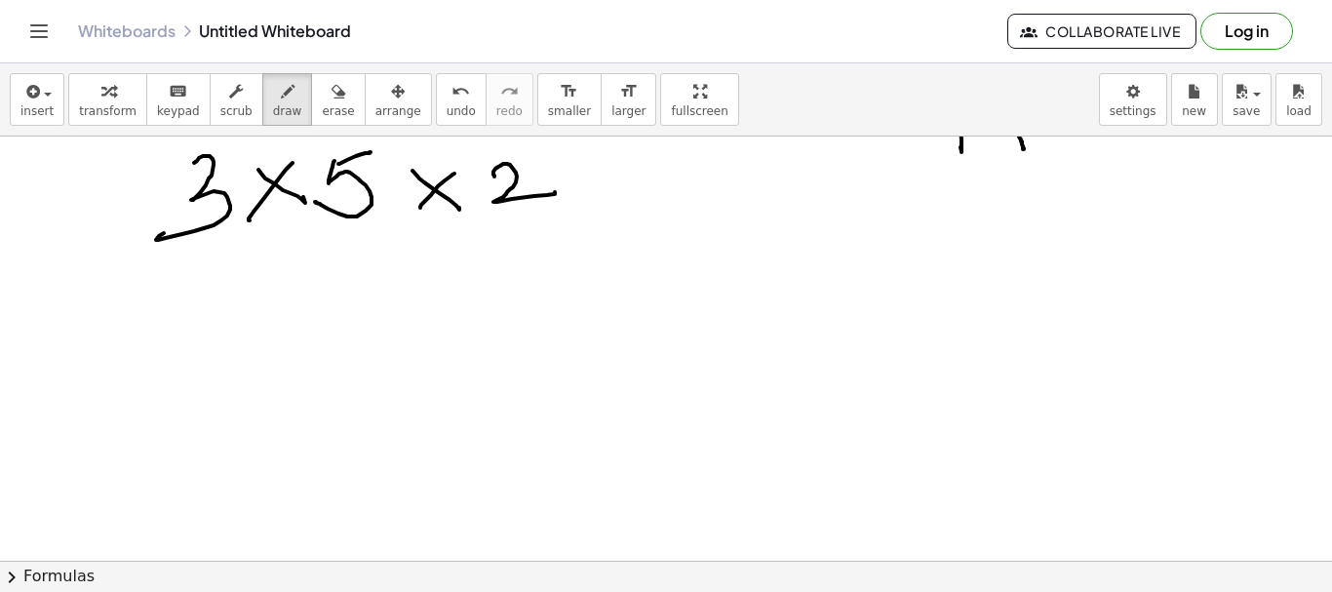
scroll to position [390, 0]
drag, startPoint x: 607, startPoint y: 168, endPoint x: 570, endPoint y: 186, distance: 41.4
click at [578, 202] on div at bounding box center [666, 170] width 1332 height 848
drag, startPoint x: 571, startPoint y: 180, endPoint x: 655, endPoint y: 173, distance: 85.2
click at [603, 207] on div at bounding box center [666, 170] width 1332 height 848
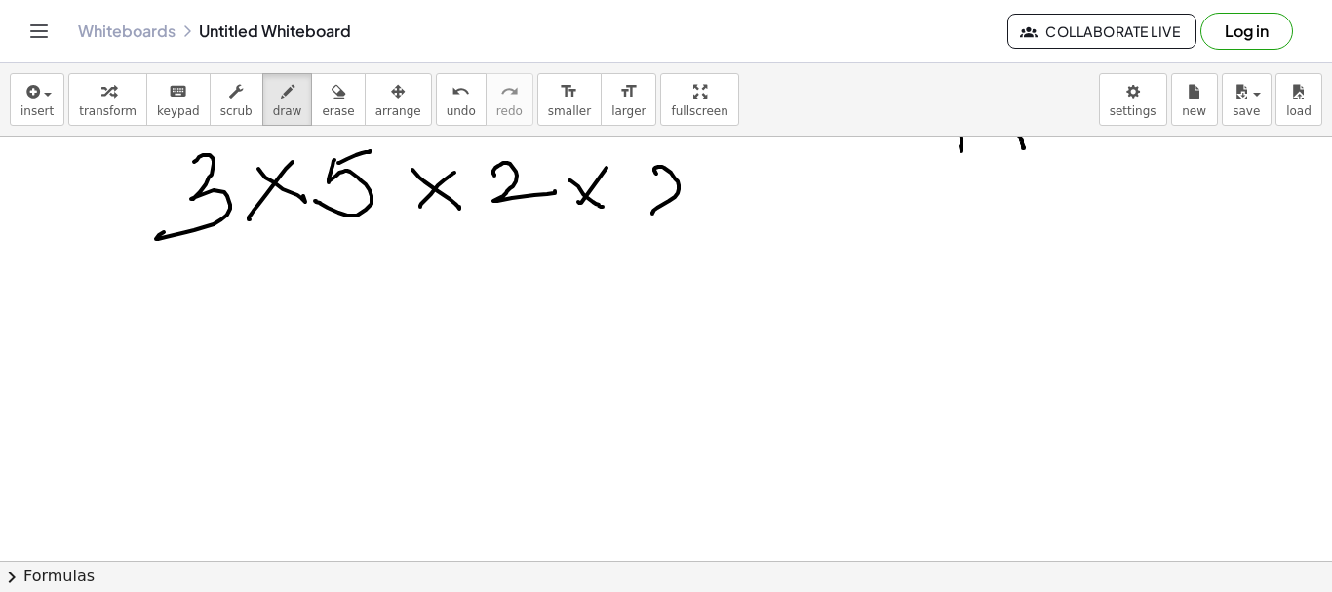
drag, startPoint x: 655, startPoint y: 173, endPoint x: 725, endPoint y: 207, distance: 77.2
click at [725, 207] on div at bounding box center [666, 170] width 1332 height 848
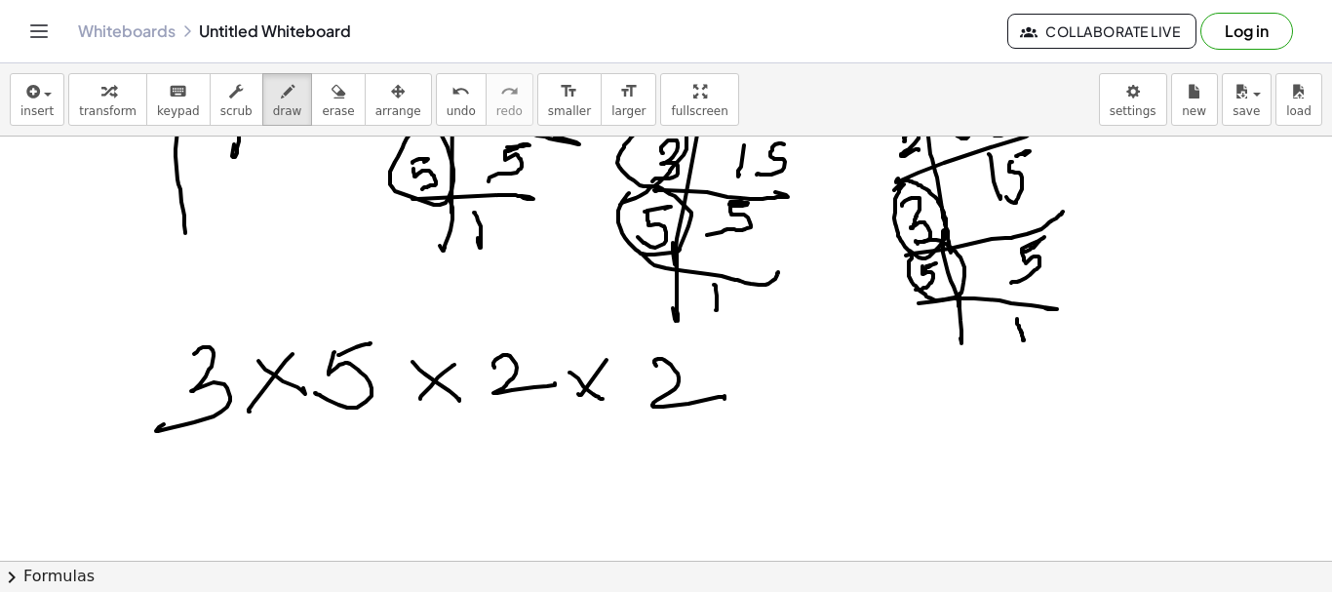
scroll to position [0, 0]
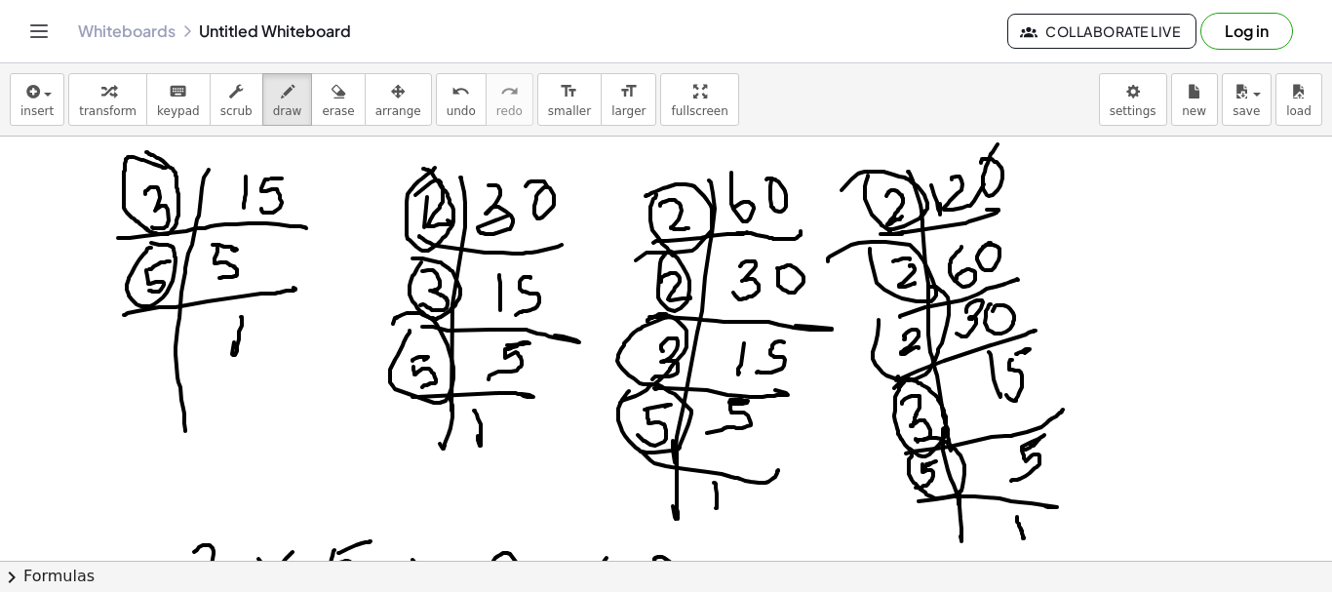
drag, startPoint x: 878, startPoint y: 335, endPoint x: 886, endPoint y: 320, distance: 16.6
click at [886, 320] on div at bounding box center [666, 561] width 1332 height 848
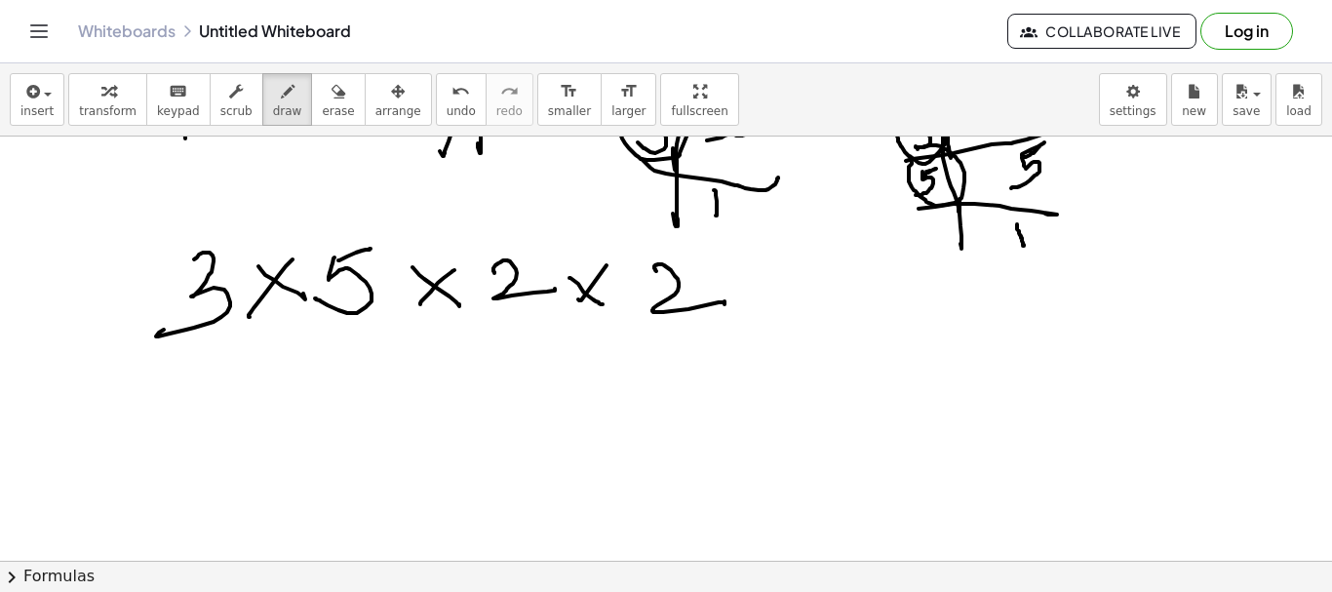
drag, startPoint x: 749, startPoint y: 278, endPoint x: 757, endPoint y: 324, distance: 46.5
click at [787, 321] on div at bounding box center [666, 268] width 1332 height 848
drag, startPoint x: 757, startPoint y: 324, endPoint x: 801, endPoint y: 289, distance: 56.2
click at [756, 326] on div at bounding box center [666, 268] width 1332 height 848
drag, startPoint x: 814, startPoint y: 276, endPoint x: 831, endPoint y: 368, distance: 93.2
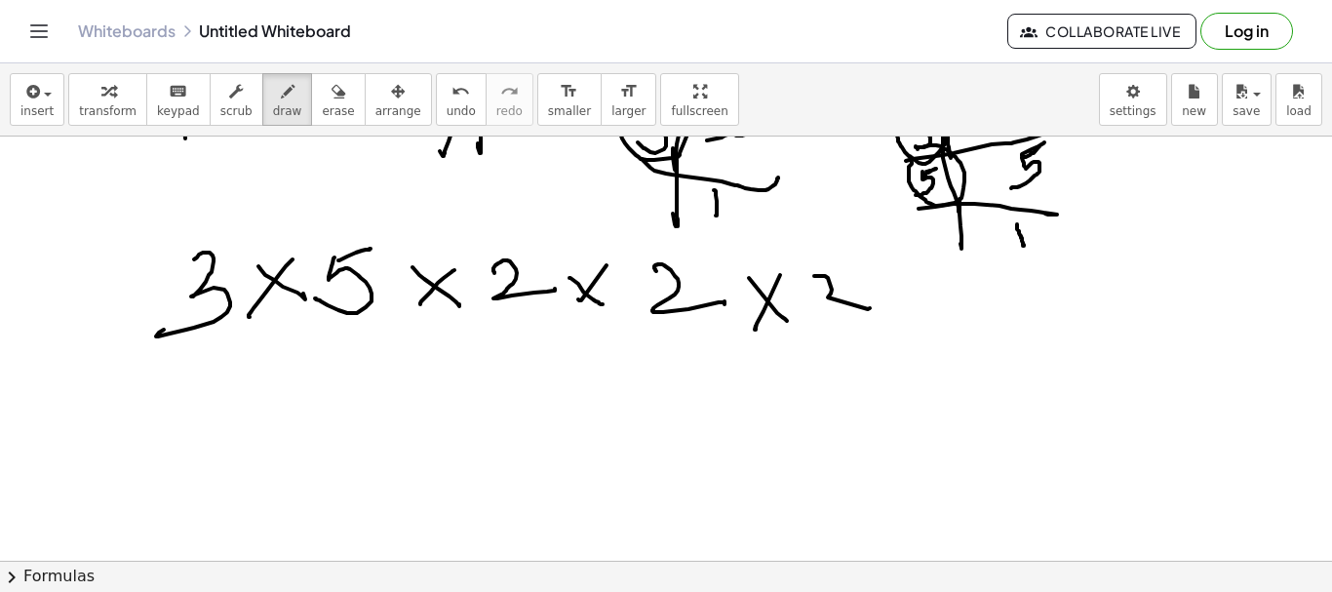
click at [872, 308] on div at bounding box center [666, 268] width 1332 height 848
drag, startPoint x: 810, startPoint y: 341, endPoint x: 673, endPoint y: 353, distance: 138.0
click at [697, 351] on div at bounding box center [666, 268] width 1332 height 848
drag, startPoint x: 651, startPoint y: 384, endPoint x: 554, endPoint y: 322, distance: 115.8
click at [554, 322] on div at bounding box center [666, 268] width 1332 height 848
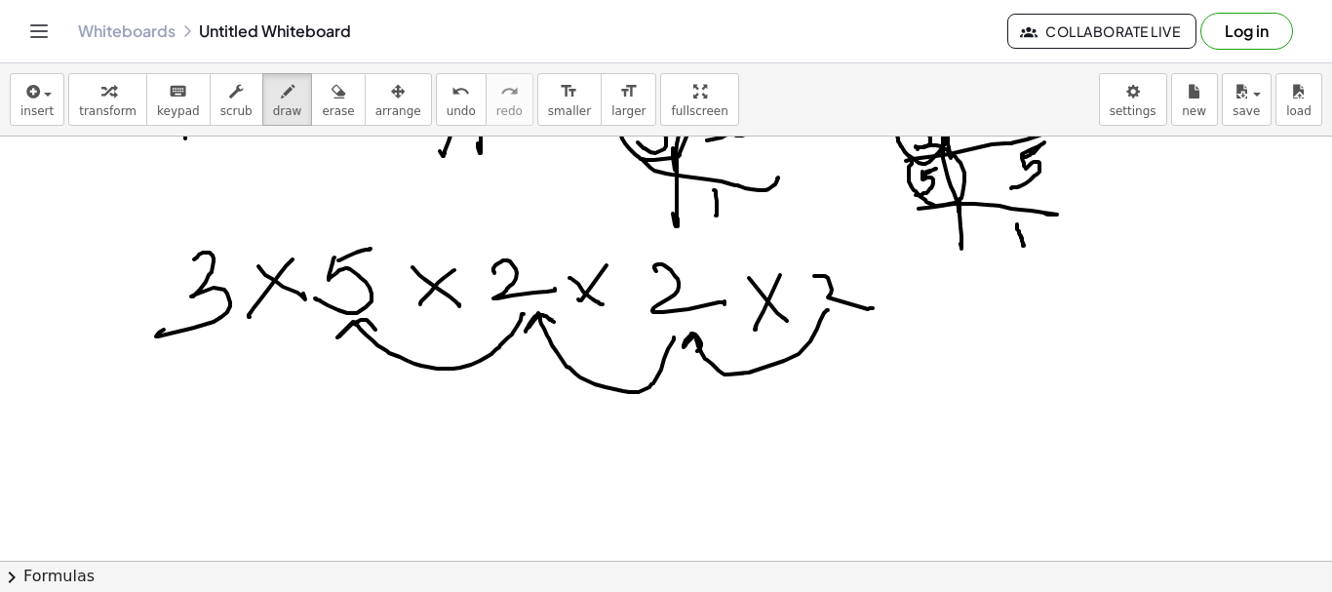
drag, startPoint x: 524, startPoint y: 314, endPoint x: 374, endPoint y: 329, distance: 150.9
click at [376, 329] on div at bounding box center [666, 268] width 1332 height 848
drag, startPoint x: 75, startPoint y: 433, endPoint x: 114, endPoint y: 402, distance: 50.0
click at [94, 438] on div at bounding box center [666, 268] width 1332 height 848
drag, startPoint x: 111, startPoint y: 395, endPoint x: 153, endPoint y: 448, distance: 67.3
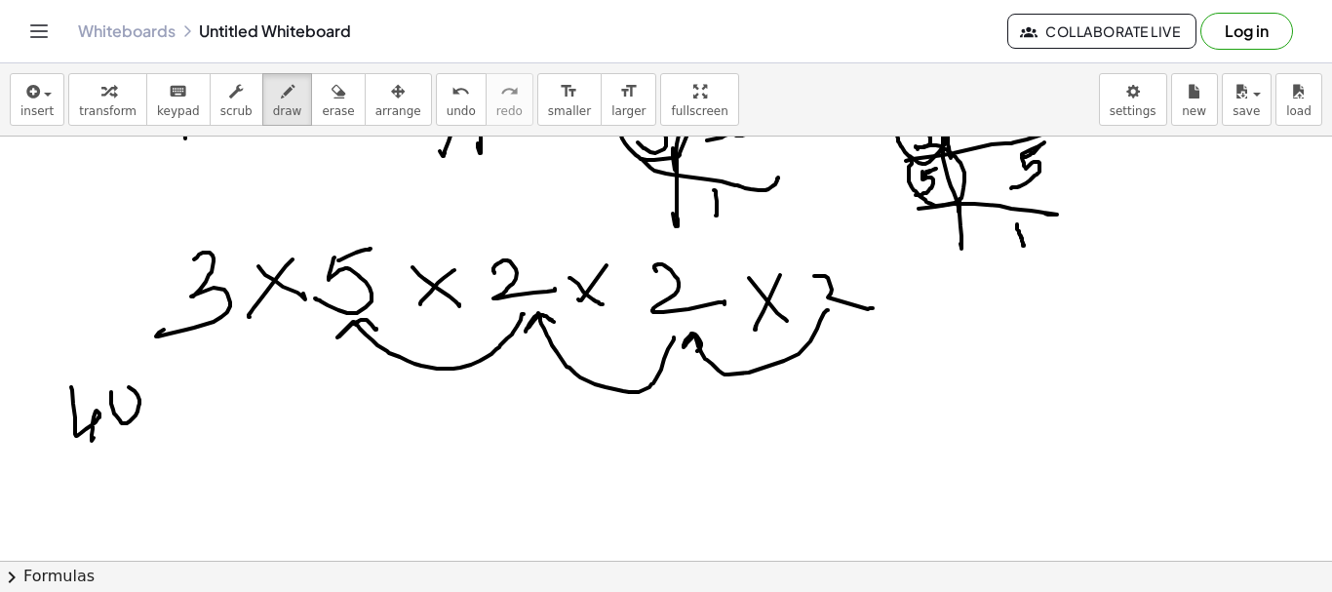
click at [111, 396] on div at bounding box center [666, 268] width 1332 height 848
drag, startPoint x: 138, startPoint y: 442, endPoint x: 69, endPoint y: 512, distance: 97.9
click at [141, 487] on div at bounding box center [666, 268] width 1332 height 848
drag, startPoint x: 68, startPoint y: 519, endPoint x: 317, endPoint y: 451, distance: 257.9
click at [318, 448] on div at bounding box center [666, 268] width 1332 height 848
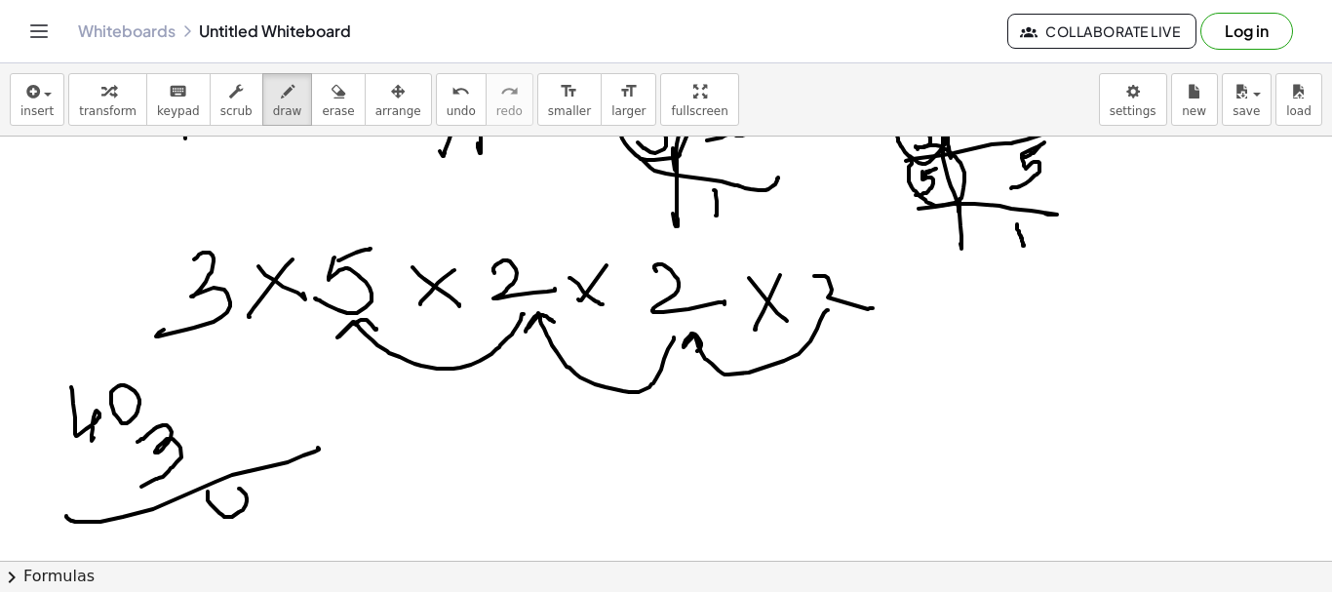
drag, startPoint x: 208, startPoint y: 492, endPoint x: 197, endPoint y: 500, distance: 13.9
click at [215, 495] on div at bounding box center [666, 268] width 1332 height 848
click at [165, 550] on div at bounding box center [666, 268] width 1332 height 848
click at [215, 530] on div at bounding box center [666, 268] width 1332 height 848
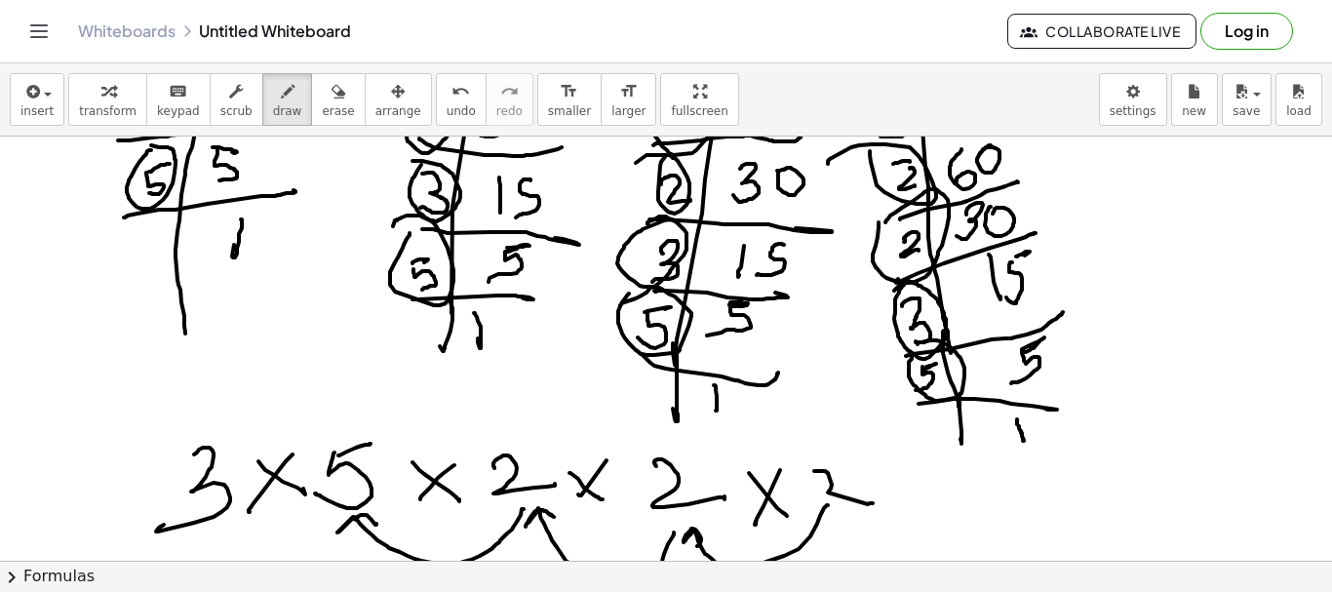
scroll to position [0, 0]
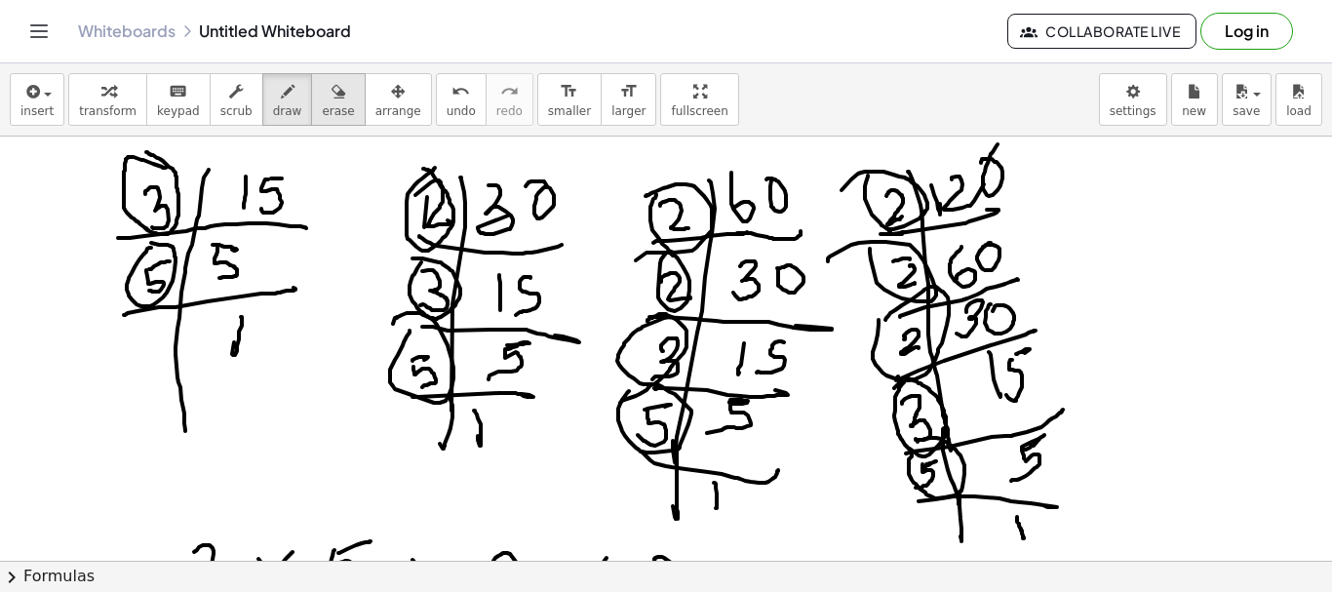
click at [332, 98] on icon "button" at bounding box center [339, 91] width 14 height 23
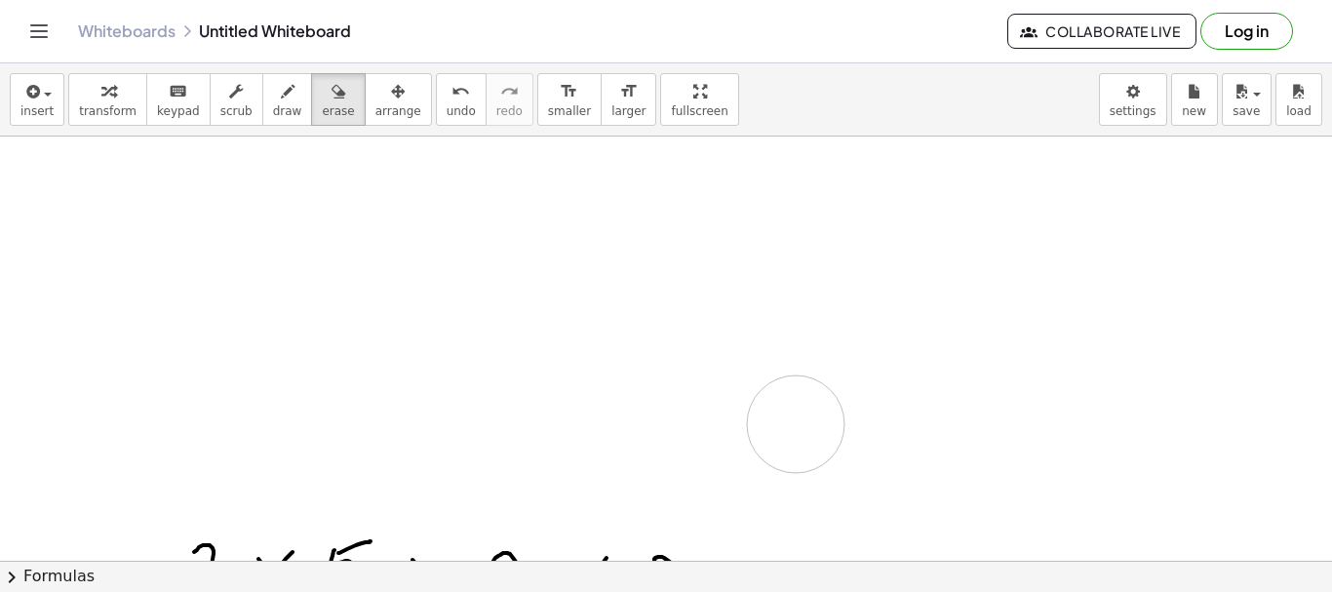
drag, startPoint x: 86, startPoint y: 180, endPoint x: 177, endPoint y: 428, distance: 263.8
click at [796, 415] on div at bounding box center [666, 561] width 1332 height 848
click at [404, 435] on div at bounding box center [666, 561] width 1332 height 848
drag, startPoint x: 146, startPoint y: 380, endPoint x: 414, endPoint y: 448, distance: 275.6
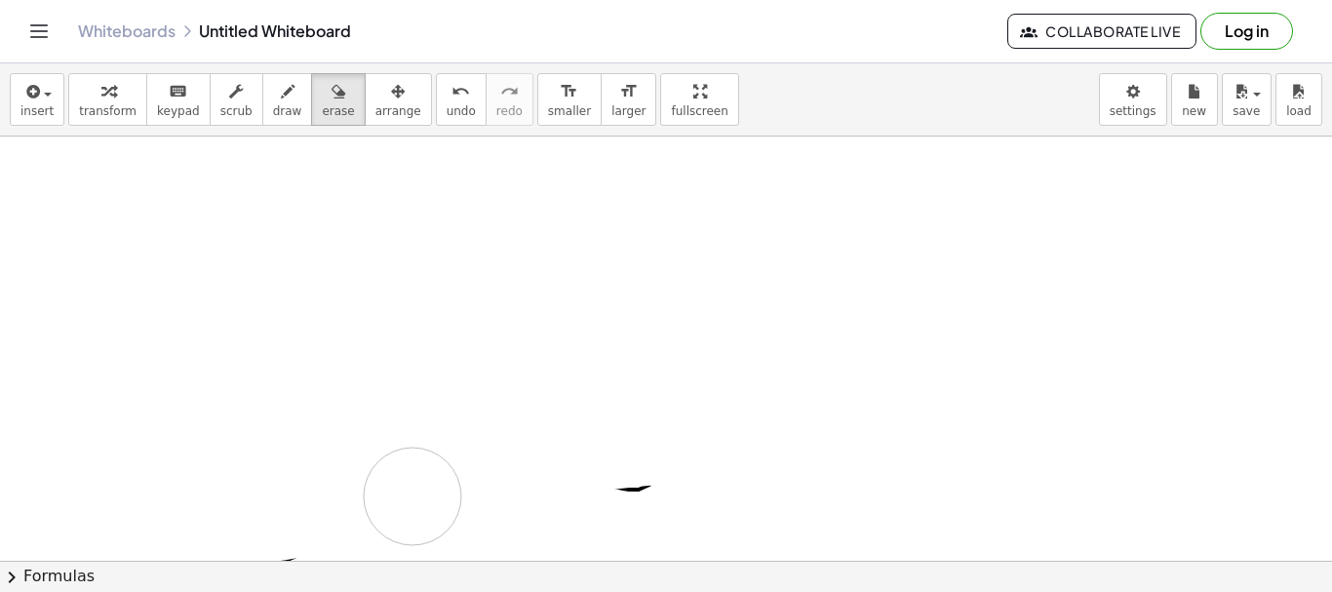
click at [416, 486] on div at bounding box center [666, 365] width 1332 height 848
drag, startPoint x: 113, startPoint y: 370, endPoint x: 440, endPoint y: 362, distance: 326.8
click at [440, 362] on div at bounding box center [666, 170] width 1332 height 848
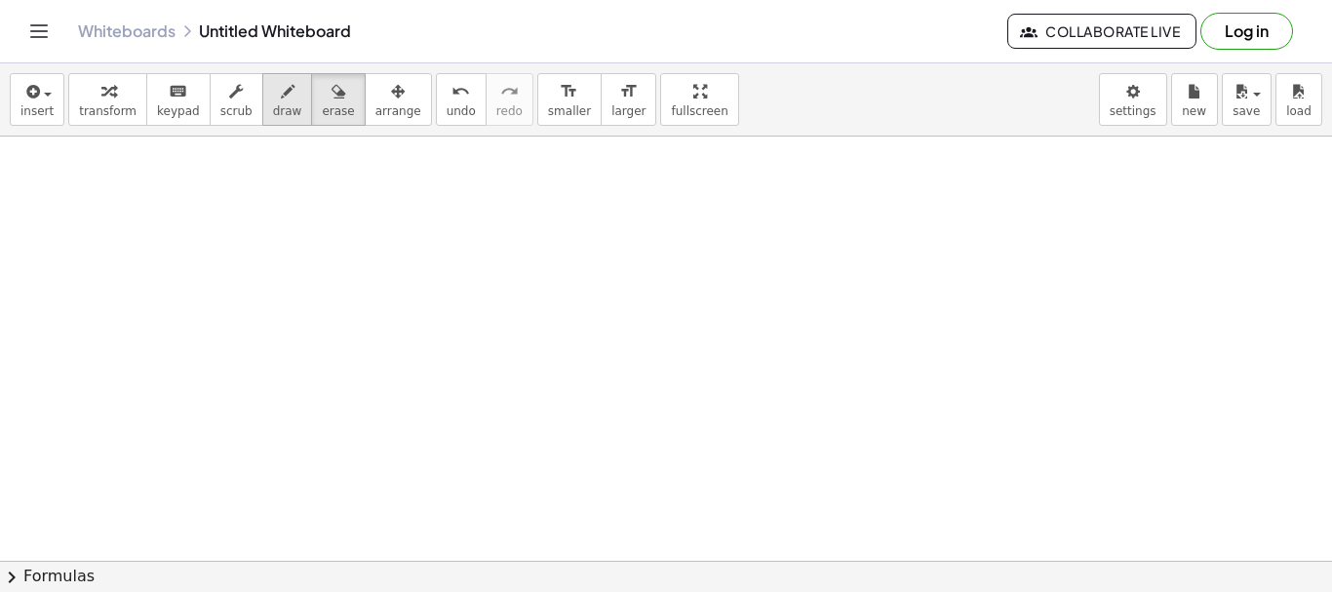
click at [273, 85] on div "button" at bounding box center [287, 90] width 29 height 23
drag, startPoint x: 167, startPoint y: 179, endPoint x: 186, endPoint y: 287, distance: 109.0
click at [180, 426] on div at bounding box center [666, 561] width 1332 height 848
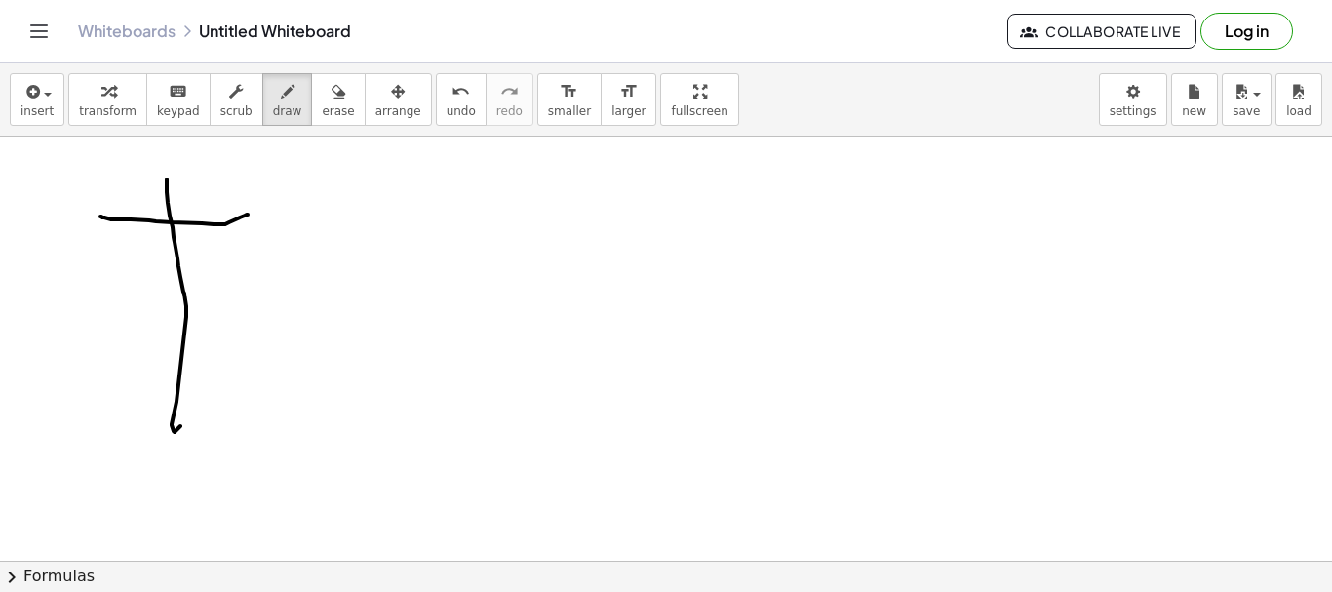
drag, startPoint x: 100, startPoint y: 217, endPoint x: 248, endPoint y: 215, distance: 147.3
click at [250, 215] on div at bounding box center [666, 561] width 1332 height 848
drag, startPoint x: 178, startPoint y: 172, endPoint x: 205, endPoint y: 178, distance: 27.2
click at [182, 202] on div at bounding box center [666, 561] width 1332 height 848
drag, startPoint x: 209, startPoint y: 171, endPoint x: 192, endPoint y: 212, distance: 44.2
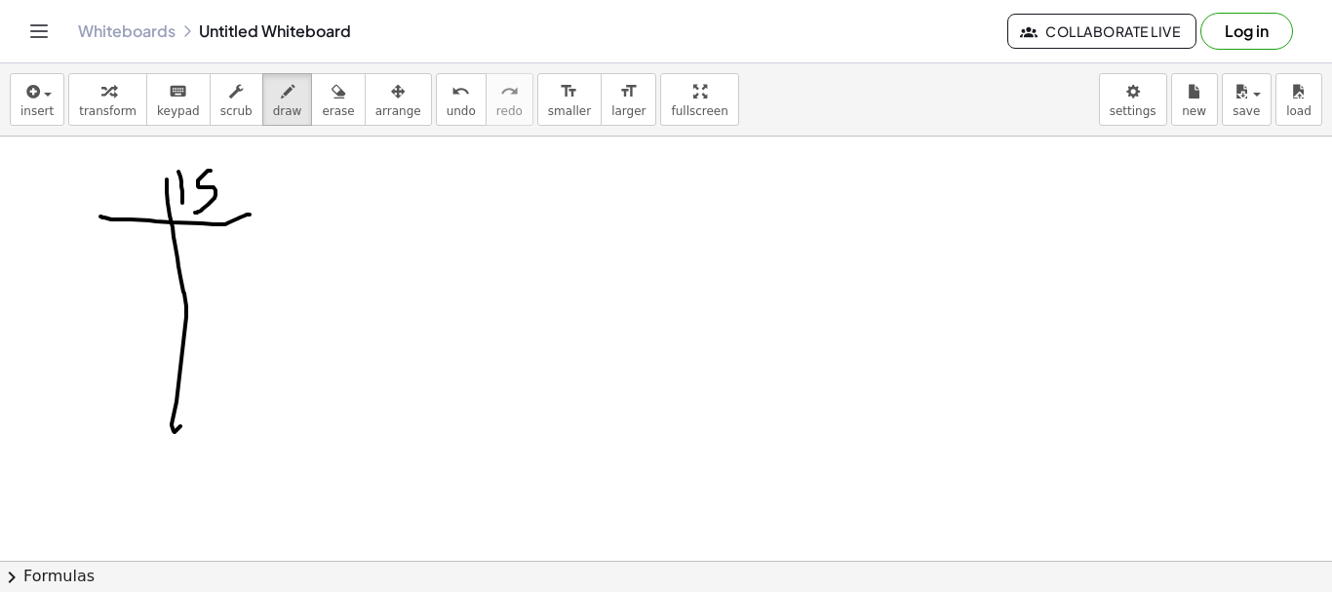
click at [192, 212] on div at bounding box center [666, 561] width 1332 height 848
click at [322, 107] on span "erase" at bounding box center [338, 111] width 32 height 14
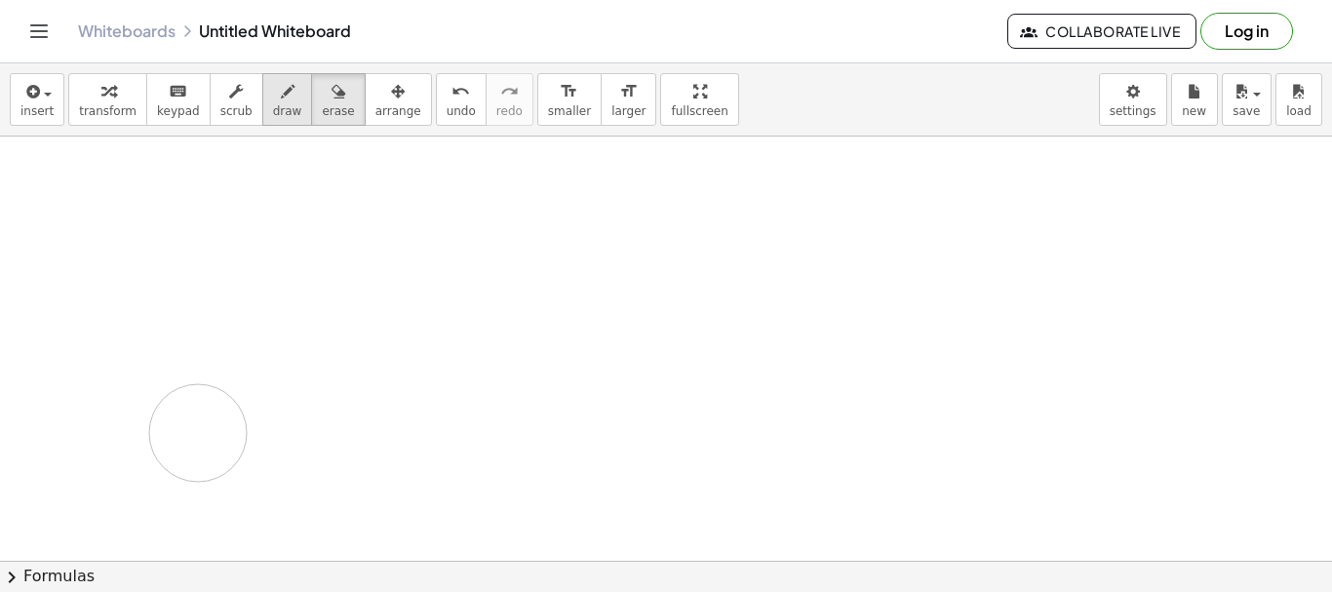
drag, startPoint x: 44, startPoint y: 239, endPoint x: 263, endPoint y: 108, distance: 255.4
click at [194, 426] on div at bounding box center [666, 561] width 1332 height 848
click at [273, 111] on span "draw" at bounding box center [287, 111] width 29 height 14
drag, startPoint x: 146, startPoint y: 175, endPoint x: 152, endPoint y: 372, distance: 197.1
click at [152, 372] on div at bounding box center [666, 561] width 1332 height 848
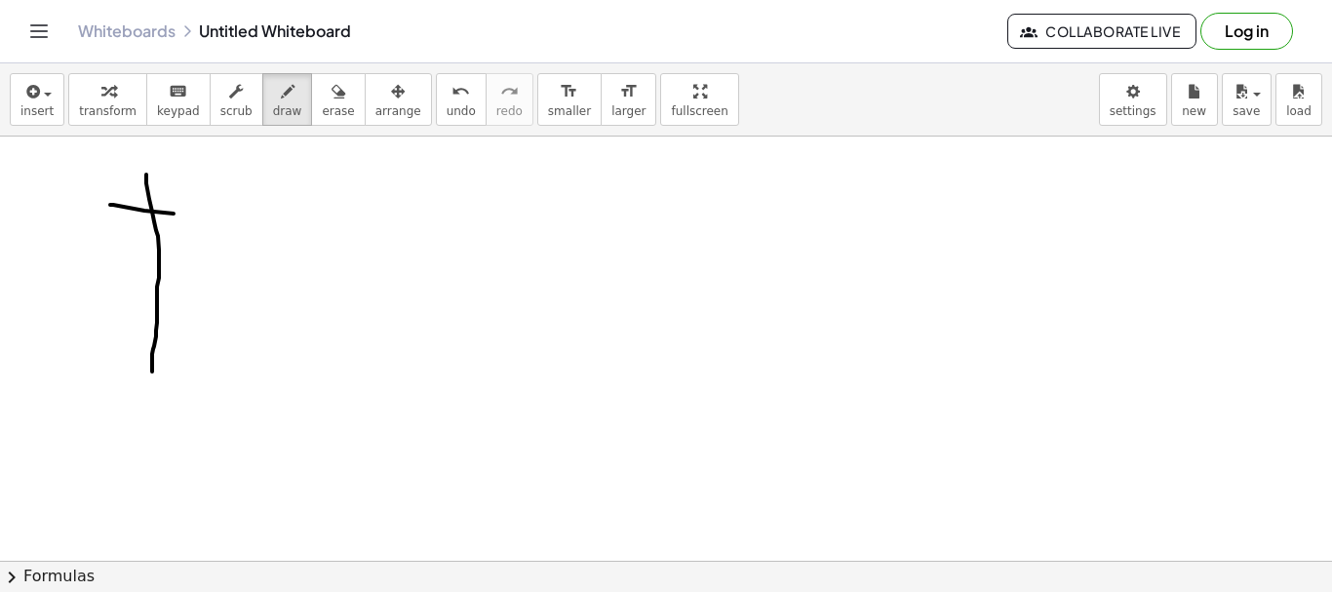
drag, startPoint x: 110, startPoint y: 205, endPoint x: 217, endPoint y: 213, distance: 106.6
click at [217, 213] on div at bounding box center [666, 561] width 1332 height 848
click at [159, 205] on div at bounding box center [666, 561] width 1332 height 848
drag, startPoint x: 178, startPoint y: 178, endPoint x: 194, endPoint y: 175, distance: 16.1
click at [194, 175] on div at bounding box center [666, 561] width 1332 height 848
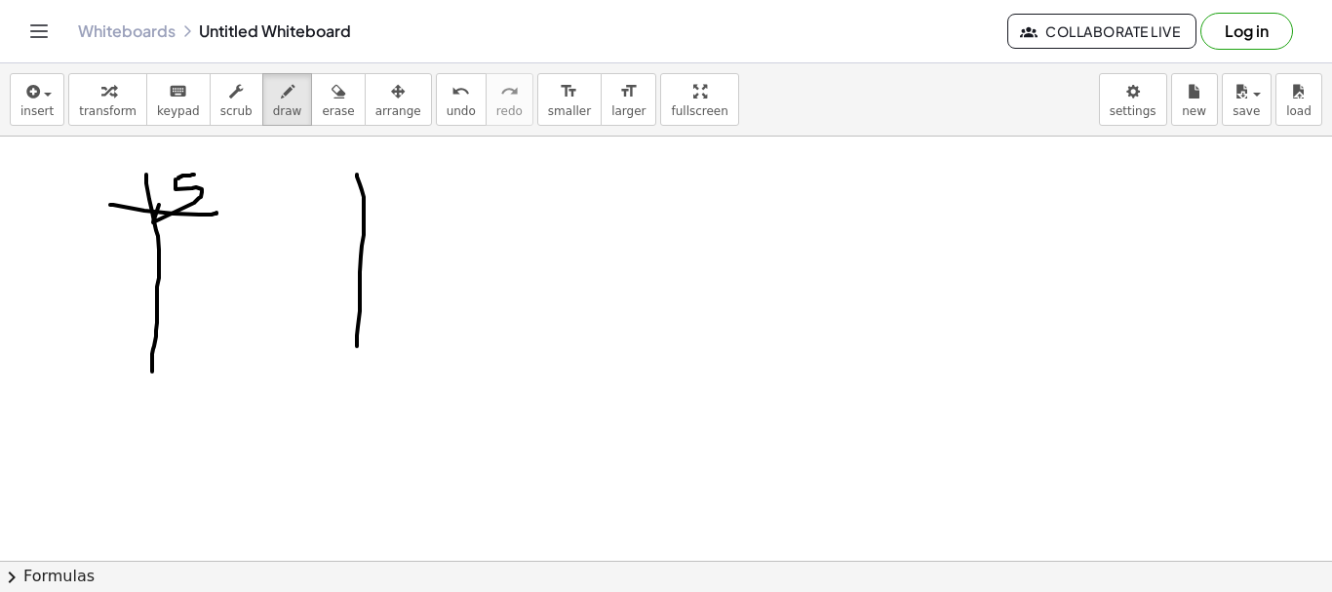
drag, startPoint x: 357, startPoint y: 175, endPoint x: 382, endPoint y: 308, distance: 136.0
click at [357, 354] on div at bounding box center [666, 561] width 1332 height 848
drag, startPoint x: 311, startPoint y: 222, endPoint x: 398, endPoint y: 194, distance: 91.3
click at [411, 202] on div at bounding box center [666, 561] width 1332 height 848
drag, startPoint x: 382, startPoint y: 172, endPoint x: 384, endPoint y: 188, distance: 16.7
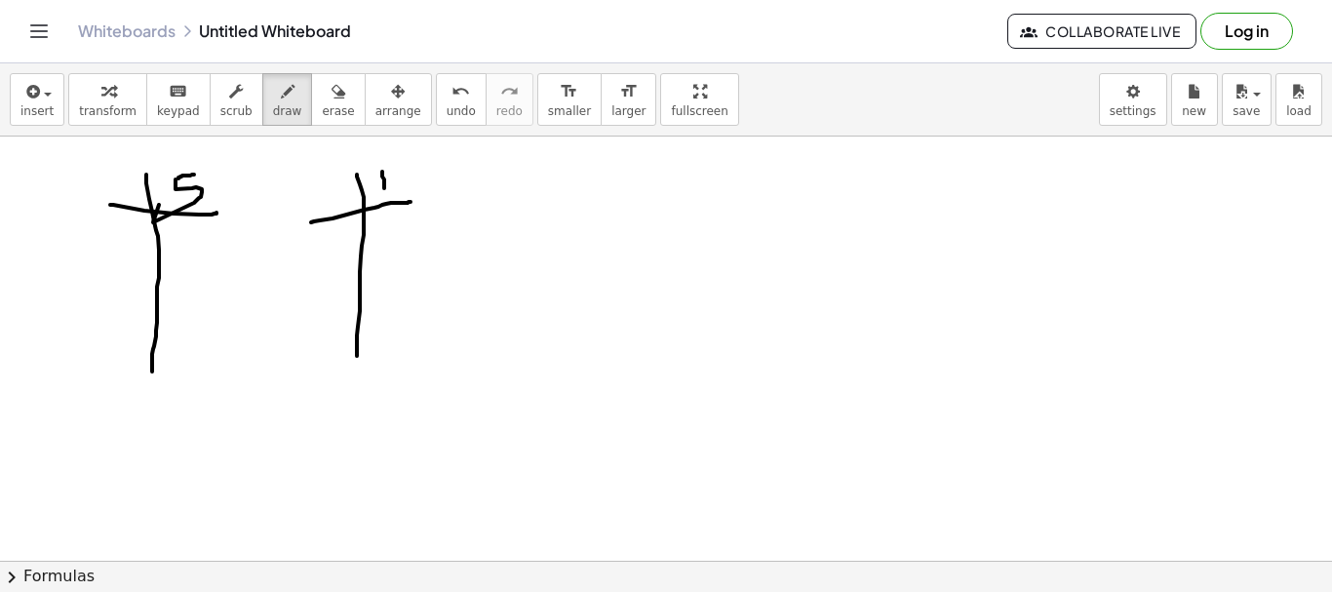
click at [384, 188] on div at bounding box center [666, 561] width 1332 height 848
drag, startPoint x: 395, startPoint y: 173, endPoint x: 557, endPoint y: 208, distance: 165.7
click at [409, 192] on div at bounding box center [666, 561] width 1332 height 848
drag, startPoint x: 579, startPoint y: 172, endPoint x: 608, endPoint y: 262, distance: 95.0
click at [598, 315] on div at bounding box center [666, 561] width 1332 height 848
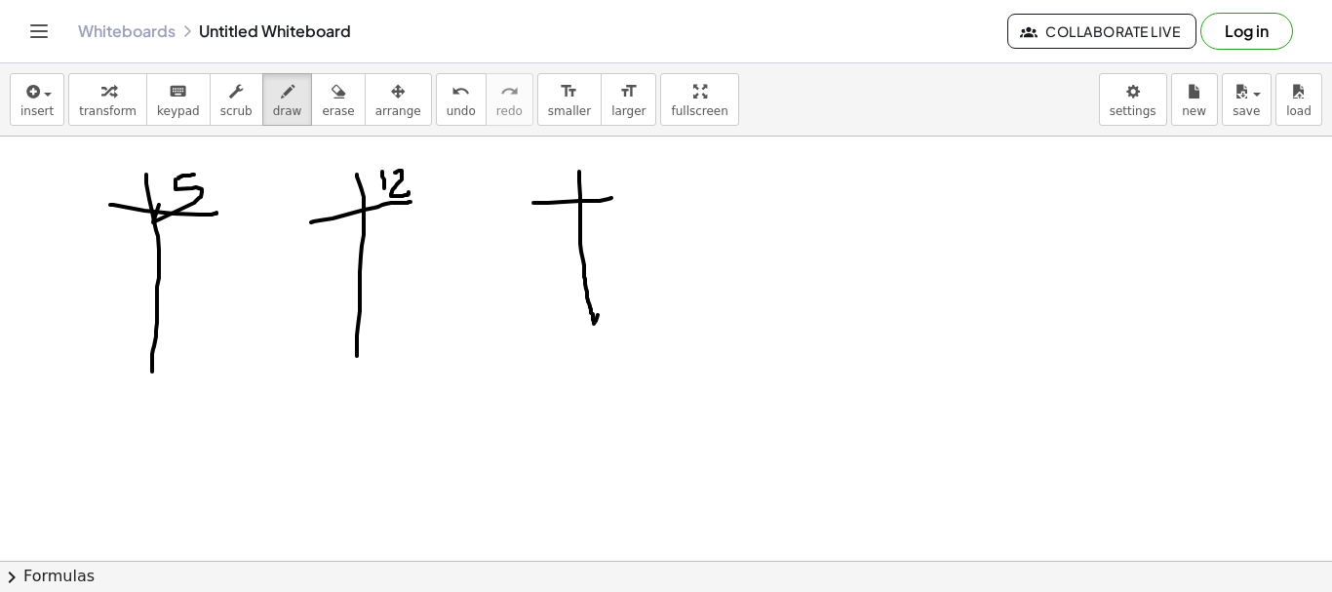
drag, startPoint x: 564, startPoint y: 202, endPoint x: 629, endPoint y: 189, distance: 66.6
click at [629, 189] on div at bounding box center [666, 561] width 1332 height 848
drag, startPoint x: 601, startPoint y: 170, endPoint x: 599, endPoint y: 185, distance: 15.7
click at [599, 185] on div at bounding box center [666, 561] width 1332 height 848
drag, startPoint x: 613, startPoint y: 169, endPoint x: 612, endPoint y: 189, distance: 20.5
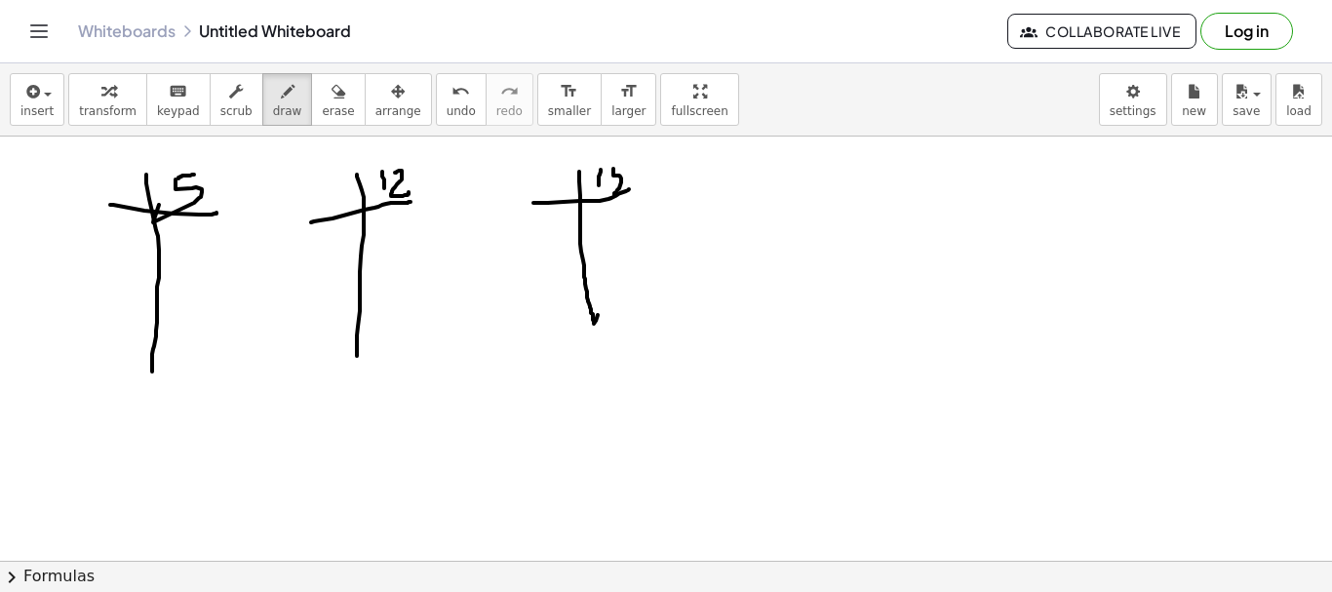
click at [611, 195] on div at bounding box center [666, 561] width 1332 height 848
drag, startPoint x: 622, startPoint y: 165, endPoint x: 632, endPoint y: 167, distance: 9.9
click at [631, 165] on div at bounding box center [666, 561] width 1332 height 848
drag, startPoint x: 824, startPoint y: 163, endPoint x: 831, endPoint y: 269, distance: 106.5
click at [834, 304] on div at bounding box center [666, 561] width 1332 height 848
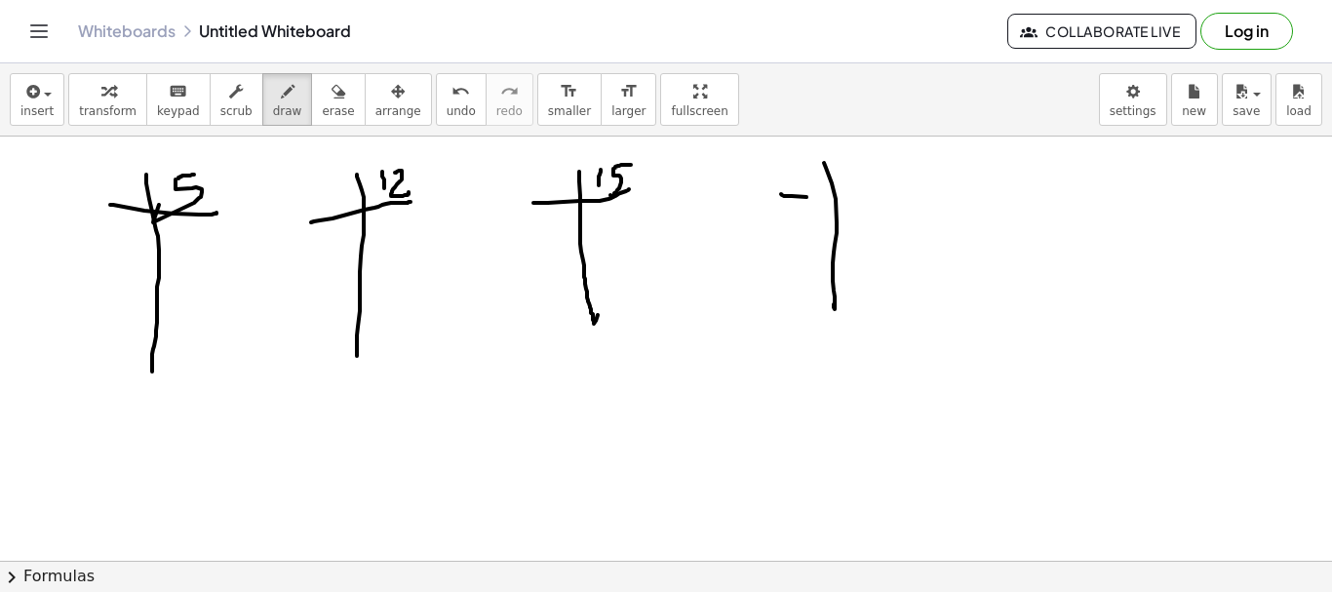
drag, startPoint x: 781, startPoint y: 194, endPoint x: 905, endPoint y: 190, distance: 123.9
click at [907, 190] on div at bounding box center [666, 561] width 1332 height 848
drag, startPoint x: 841, startPoint y: 163, endPoint x: 863, endPoint y: 159, distance: 22.8
click at [851, 179] on div at bounding box center [666, 561] width 1332 height 848
drag, startPoint x: 864, startPoint y: 157, endPoint x: 858, endPoint y: 169, distance: 13.1
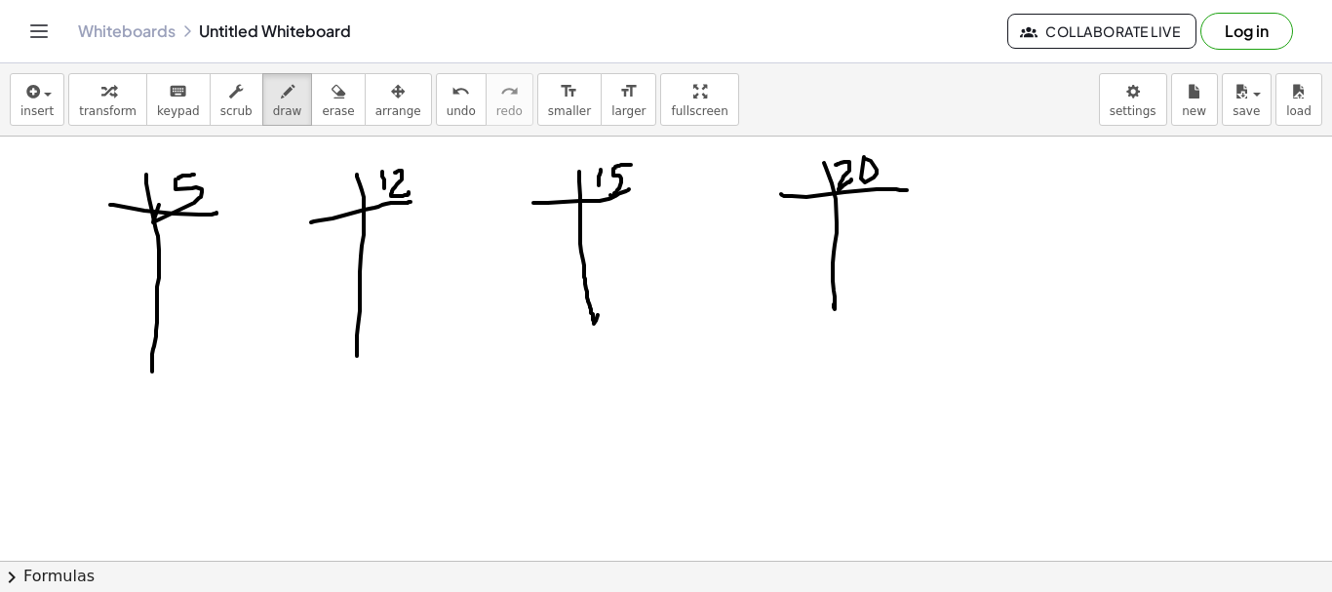
click at [859, 168] on div at bounding box center [666, 561] width 1332 height 848
drag, startPoint x: 119, startPoint y: 181, endPoint x: 141, endPoint y: 180, distance: 22.5
click at [141, 180] on div at bounding box center [666, 561] width 1332 height 848
drag, startPoint x: 126, startPoint y: 185, endPoint x: 177, endPoint y: 250, distance: 81.9
click at [127, 214] on div at bounding box center [666, 561] width 1332 height 848
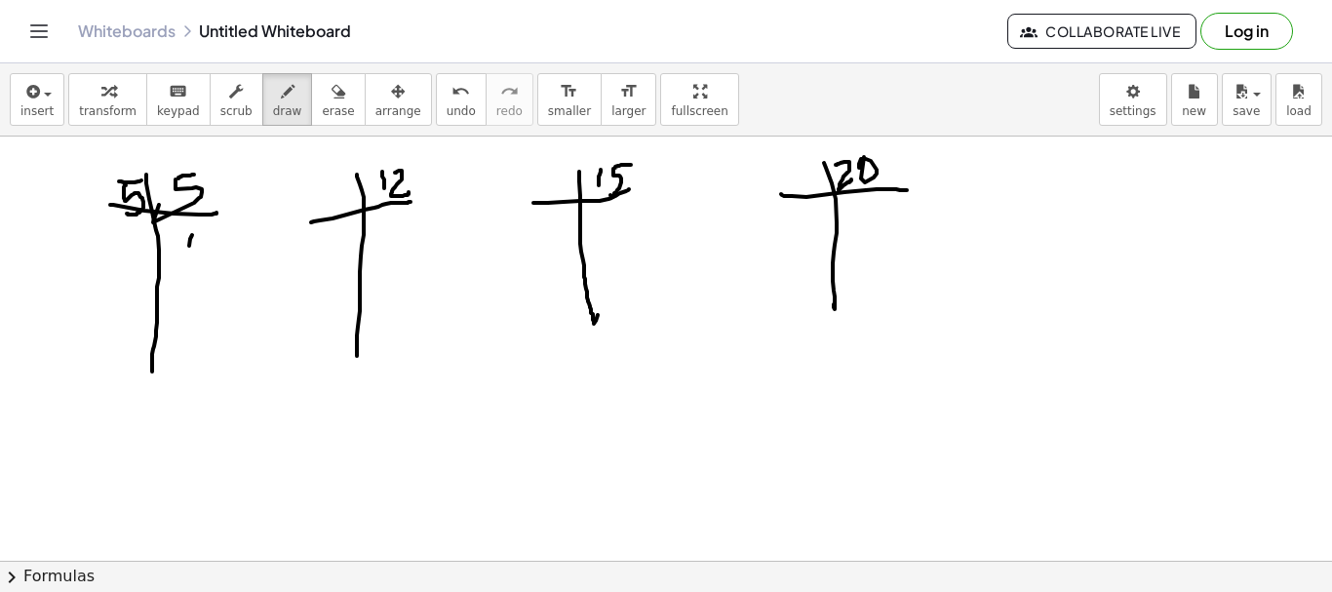
drag, startPoint x: 189, startPoint y: 246, endPoint x: 178, endPoint y: 281, distance: 37.0
click at [177, 283] on div at bounding box center [666, 561] width 1332 height 848
drag, startPoint x: 317, startPoint y: 266, endPoint x: 411, endPoint y: 256, distance: 94.1
click at [411, 256] on div at bounding box center [666, 561] width 1332 height 848
drag, startPoint x: 318, startPoint y: 308, endPoint x: 425, endPoint y: 306, distance: 107.3
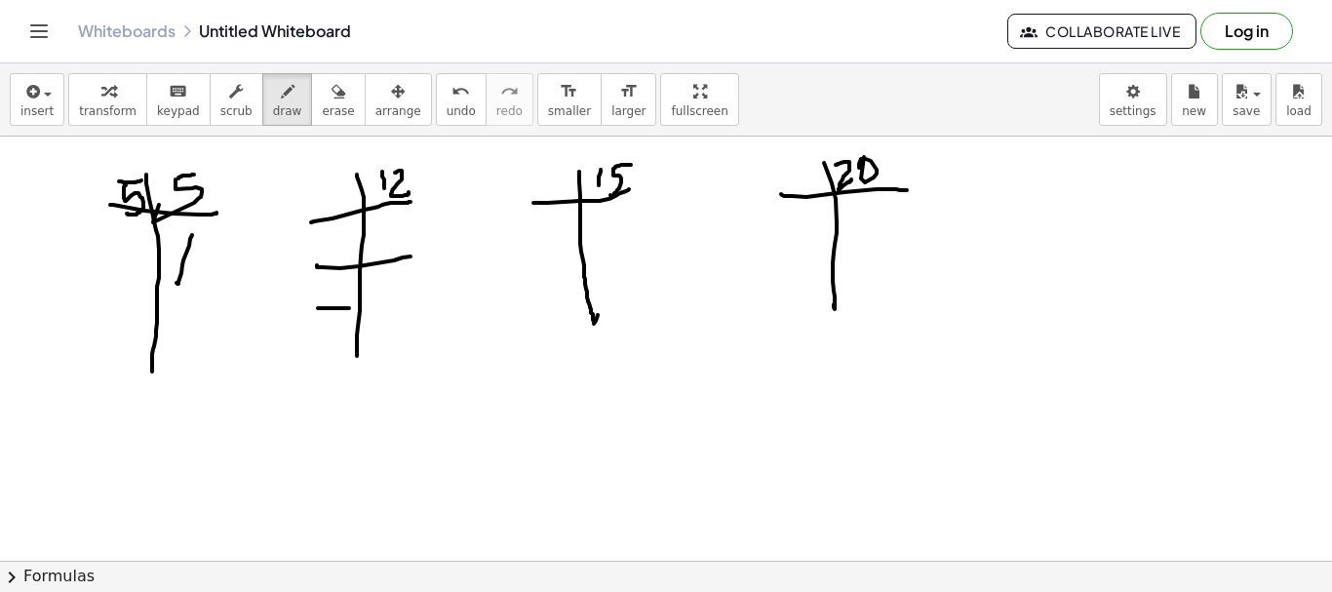
click at [433, 308] on div at bounding box center [666, 561] width 1332 height 848
drag, startPoint x: 387, startPoint y: 225, endPoint x: 387, endPoint y: 247, distance: 21.5
click at [387, 247] on div at bounding box center [666, 561] width 1332 height 848
drag, startPoint x: 386, startPoint y: 278, endPoint x: 398, endPoint y: 338, distance: 61.6
click at [395, 305] on div at bounding box center [666, 561] width 1332 height 848
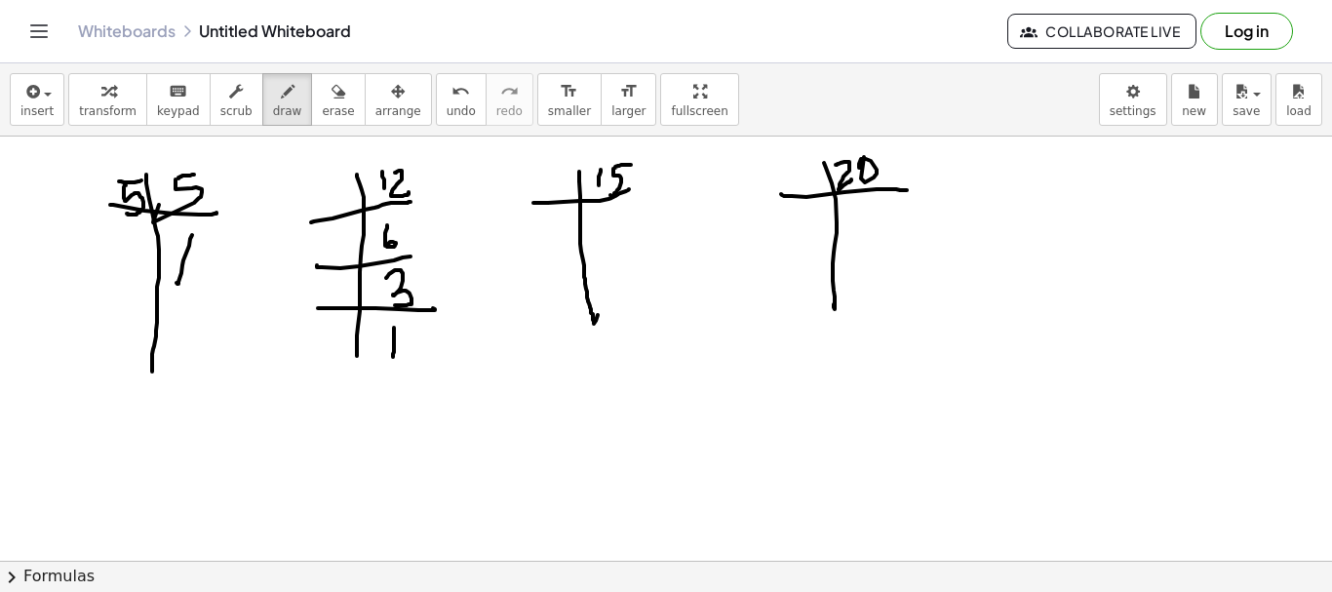
drag, startPoint x: 394, startPoint y: 328, endPoint x: 381, endPoint y: 270, distance: 58.9
click at [393, 356] on div at bounding box center [666, 561] width 1332 height 848
click at [343, 202] on div at bounding box center [666, 561] width 1332 height 848
click at [357, 254] on div at bounding box center [666, 561] width 1332 height 848
click at [332, 301] on div at bounding box center [666, 561] width 1332 height 848
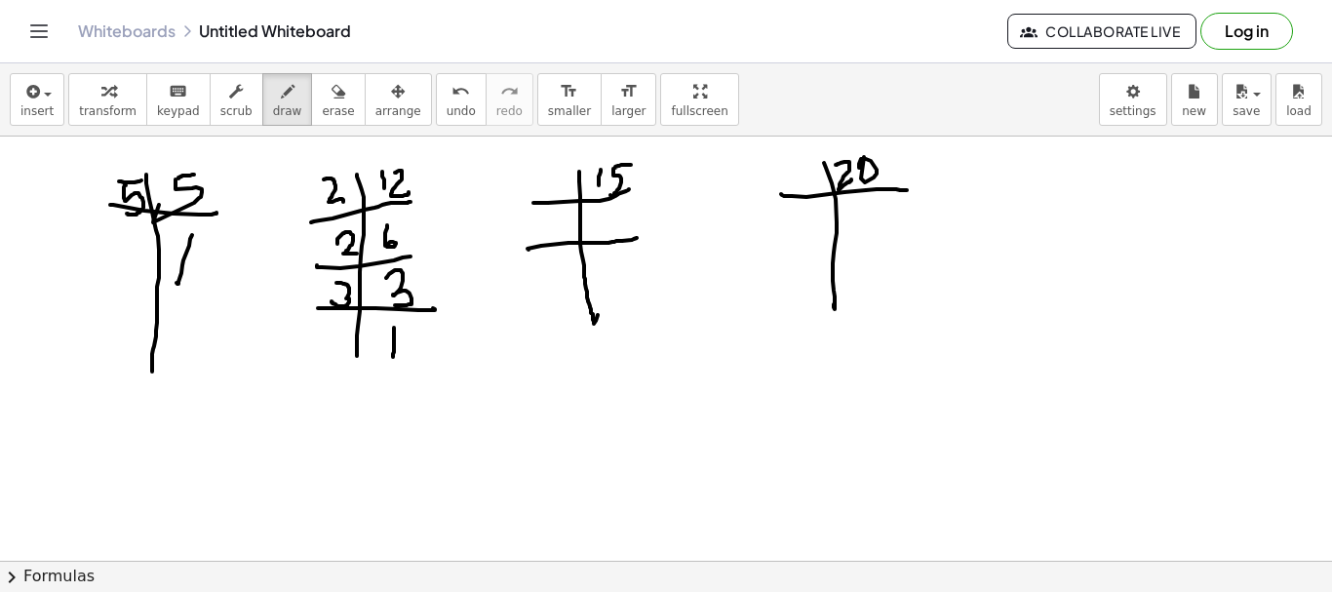
click at [637, 238] on div at bounding box center [666, 561] width 1332 height 848
click at [555, 207] on div at bounding box center [666, 561] width 1332 height 848
click at [615, 212] on div at bounding box center [666, 561] width 1332 height 848
click at [589, 239] on div at bounding box center [666, 561] width 1332 height 848
click at [540, 256] on div at bounding box center [666, 561] width 1332 height 848
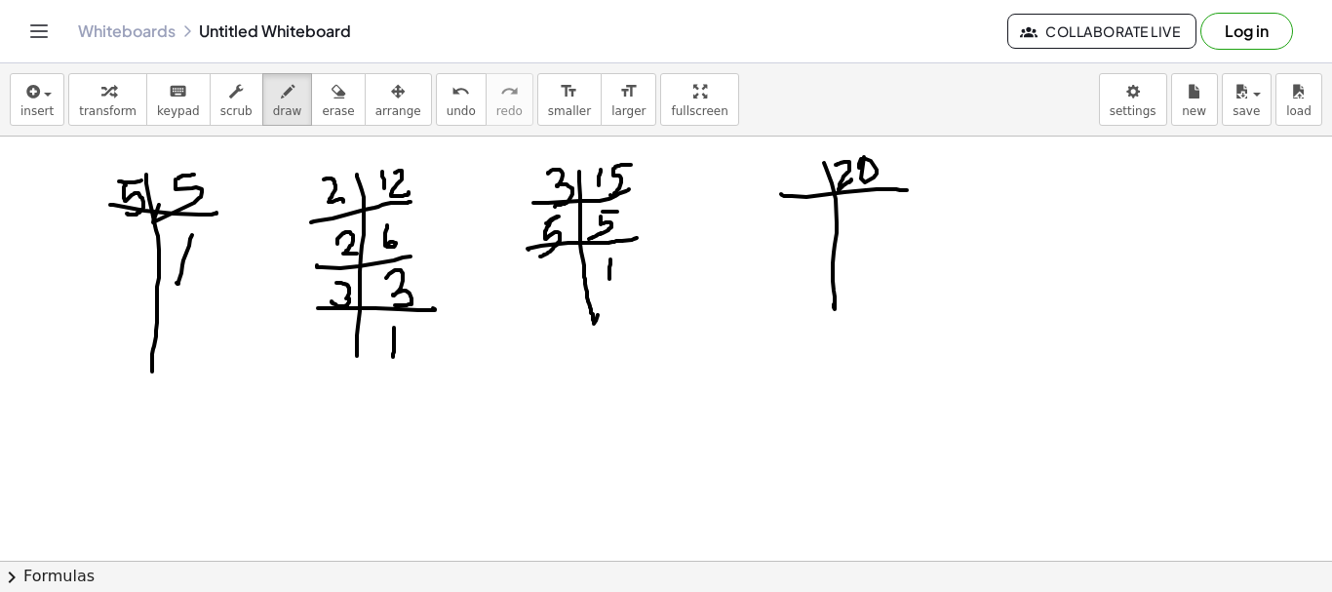
click at [608, 280] on div at bounding box center [666, 561] width 1332 height 848
click at [823, 181] on div at bounding box center [666, 561] width 1332 height 848
click at [853, 233] on div at bounding box center [666, 561] width 1332 height 848
click at [873, 212] on div at bounding box center [666, 561] width 1332 height 848
click at [925, 234] on div at bounding box center [666, 561] width 1332 height 848
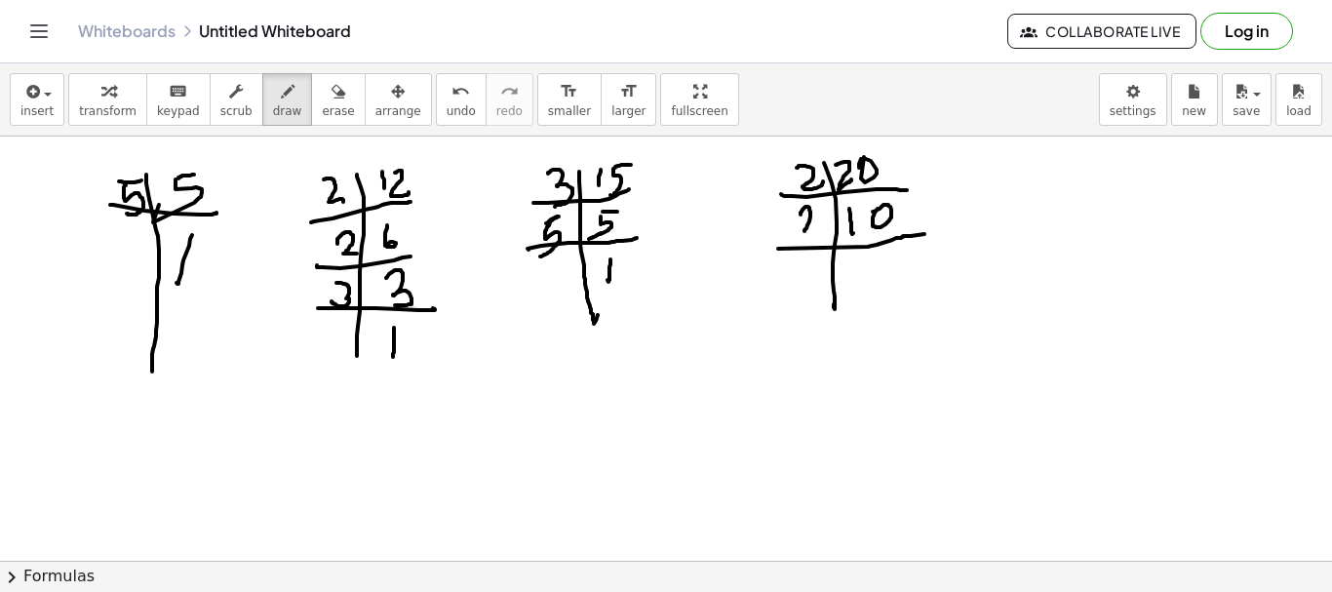
click at [815, 229] on div at bounding box center [666, 561] width 1332 height 848
click at [876, 255] on div at bounding box center [666, 561] width 1332 height 848
click at [865, 283] on div at bounding box center [666, 561] width 1332 height 848
click at [840, 334] on div at bounding box center [666, 561] width 1332 height 848
click at [909, 296] on div at bounding box center [666, 561] width 1332 height 848
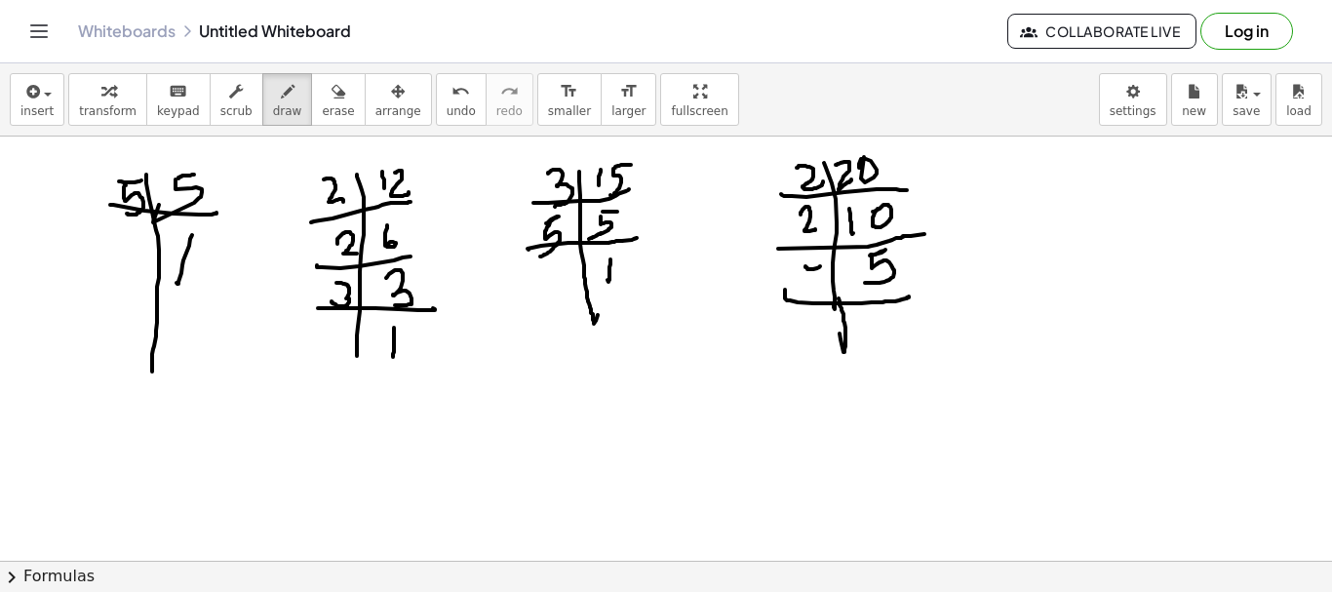
click at [816, 266] on div at bounding box center [666, 561] width 1332 height 848
click at [801, 295] on div at bounding box center [666, 561] width 1332 height 848
click at [879, 341] on div at bounding box center [666, 561] width 1332 height 848
drag, startPoint x: 317, startPoint y: 167, endPoint x: 375, endPoint y: 234, distance: 88.5
click at [317, 167] on div at bounding box center [666, 561] width 1332 height 848
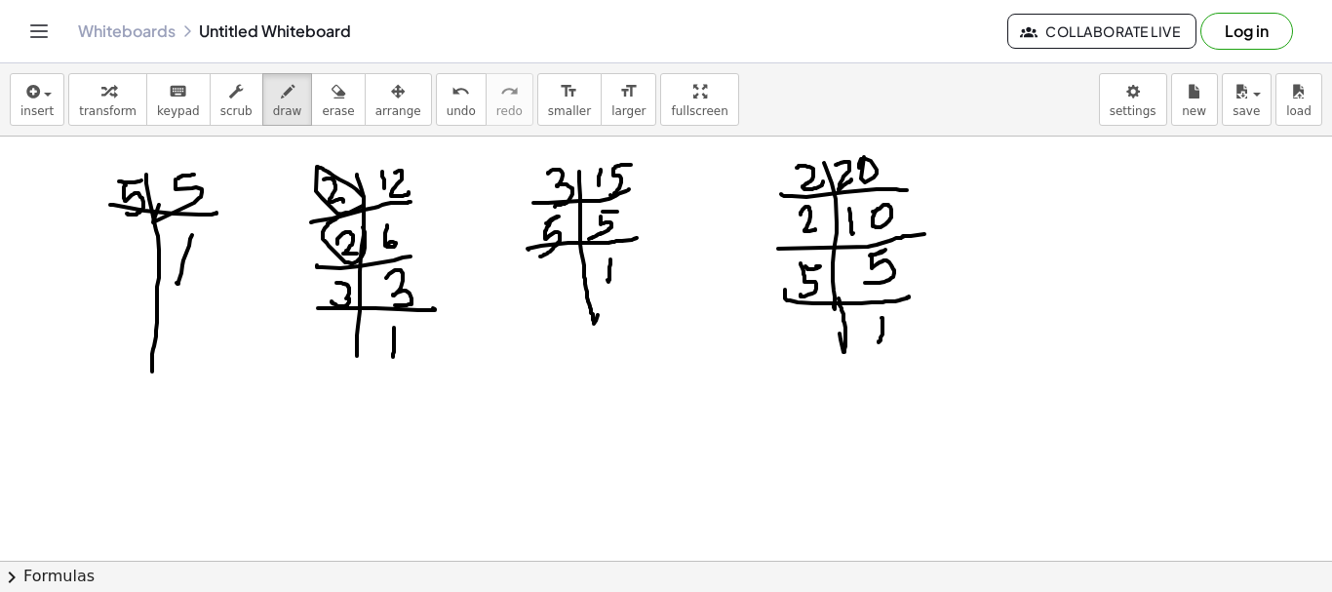
drag, startPoint x: 332, startPoint y: 221, endPoint x: 836, endPoint y: 190, distance: 505.2
click at [325, 205] on div at bounding box center [666, 561] width 1332 height 848
drag, startPoint x: 783, startPoint y: 162, endPoint x: 804, endPoint y: 213, distance: 54.7
click at [797, 170] on div at bounding box center [666, 561] width 1332 height 848
drag, startPoint x: 787, startPoint y: 217, endPoint x: 780, endPoint y: 267, distance: 50.2
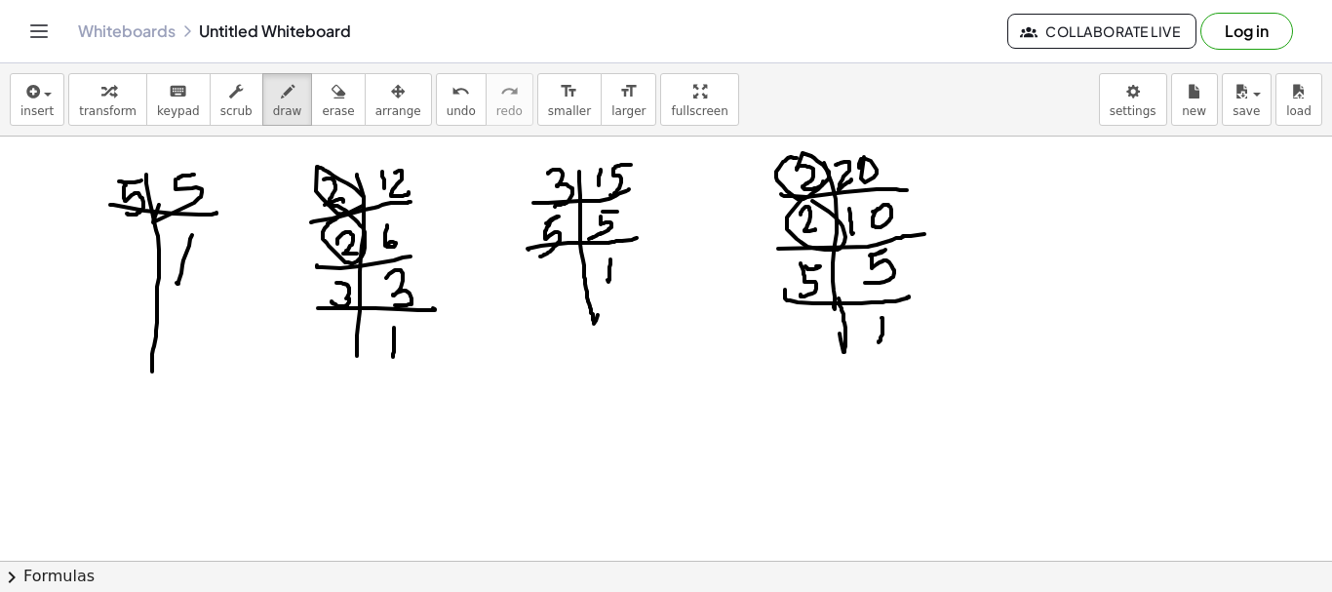
click at [796, 196] on div at bounding box center [666, 561] width 1332 height 848
drag, startPoint x: 395, startPoint y: 425, endPoint x: 499, endPoint y: 443, distance: 105.8
click at [451, 454] on div at bounding box center [666, 561] width 1332 height 848
click at [501, 444] on div at bounding box center [666, 561] width 1332 height 848
drag, startPoint x: 478, startPoint y: 415, endPoint x: 519, endPoint y: 437, distance: 46.2
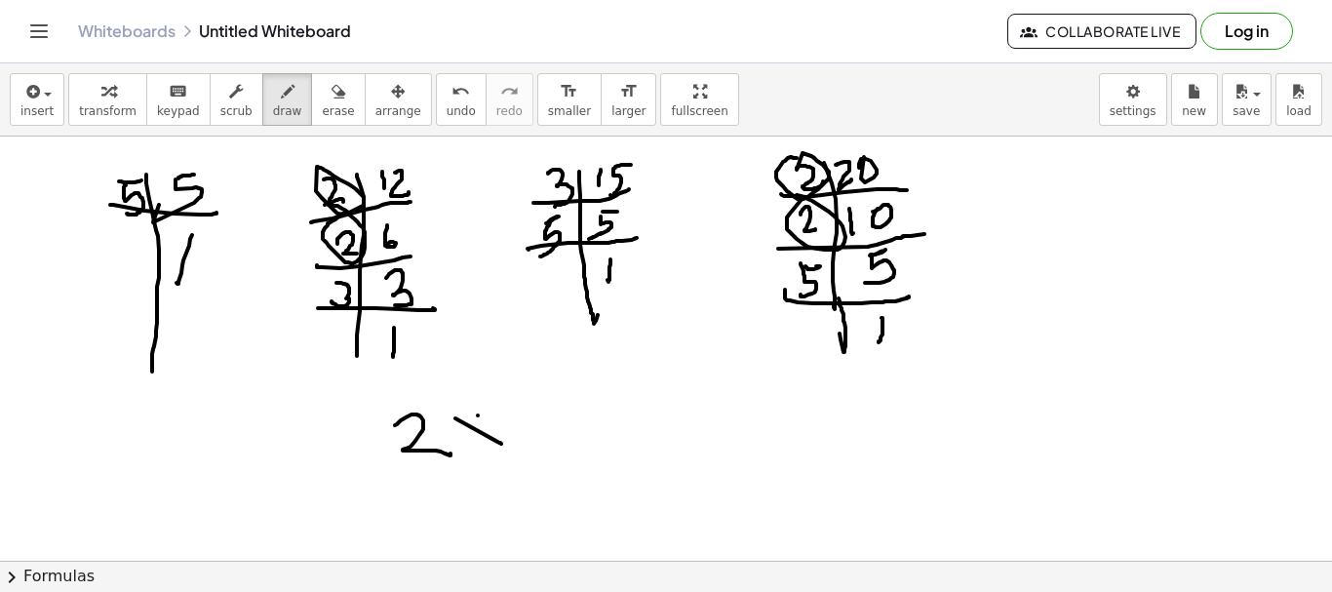
click at [470, 438] on div at bounding box center [666, 561] width 1332 height 848
drag, startPoint x: 513, startPoint y: 414, endPoint x: 571, endPoint y: 445, distance: 65.5
click at [564, 448] on div at bounding box center [666, 561] width 1332 height 848
drag, startPoint x: 334, startPoint y: 272, endPoint x: 470, endPoint y: 267, distance: 136.6
click at [330, 263] on div at bounding box center [666, 561] width 1332 height 848
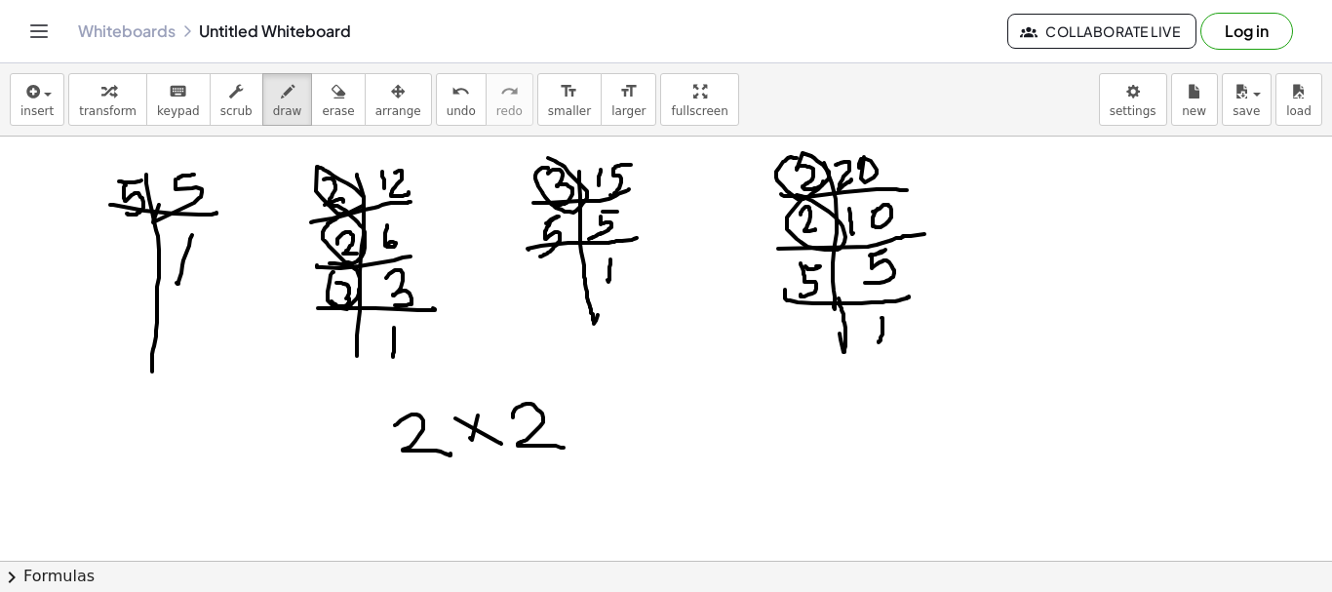
drag, startPoint x: 536, startPoint y: 173, endPoint x: 600, endPoint y: 378, distance: 215.3
click at [535, 156] on div at bounding box center [666, 561] width 1332 height 848
drag, startPoint x: 577, startPoint y: 399, endPoint x: 622, endPoint y: 408, distance: 45.7
click at [628, 438] on div at bounding box center [666, 561] width 1332 height 848
drag, startPoint x: 619, startPoint y: 399, endPoint x: 660, endPoint y: 429, distance: 50.9
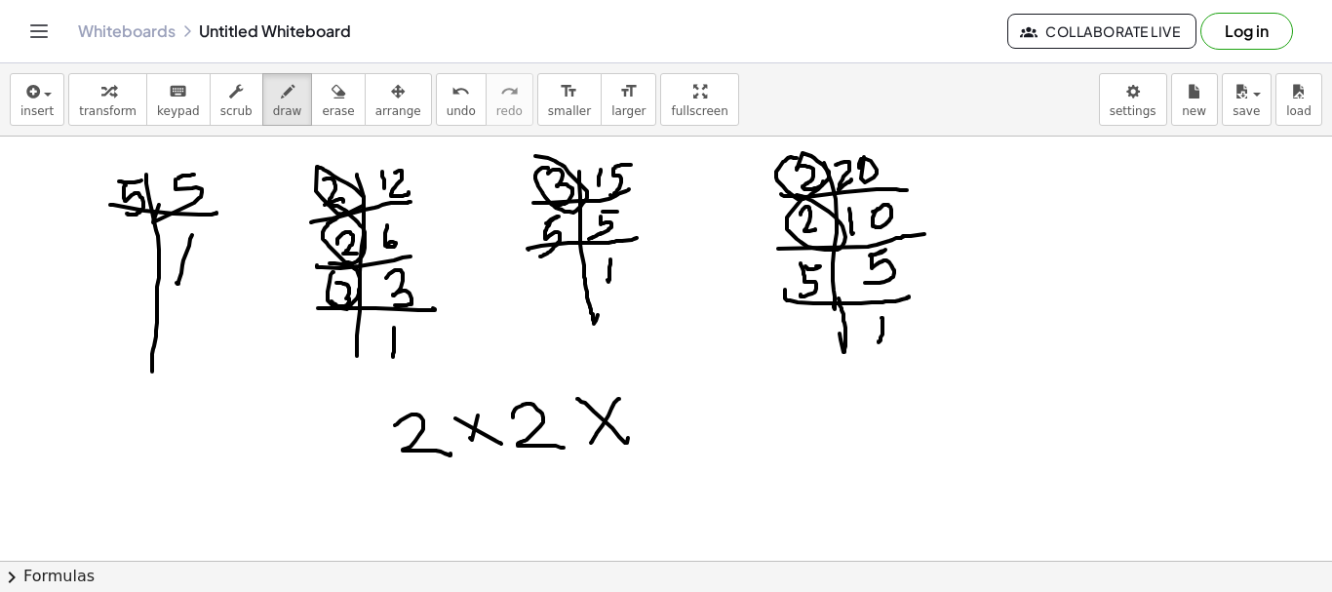
click at [604, 439] on div at bounding box center [666, 561] width 1332 height 848
drag, startPoint x: 657, startPoint y: 396, endPoint x: 677, endPoint y: 447, distance: 54.3
click at [646, 446] on div at bounding box center [666, 561] width 1332 height 848
drag, startPoint x: 692, startPoint y: 406, endPoint x: 743, endPoint y: 442, distance: 62.2
click at [745, 454] on div at bounding box center [666, 561] width 1332 height 848
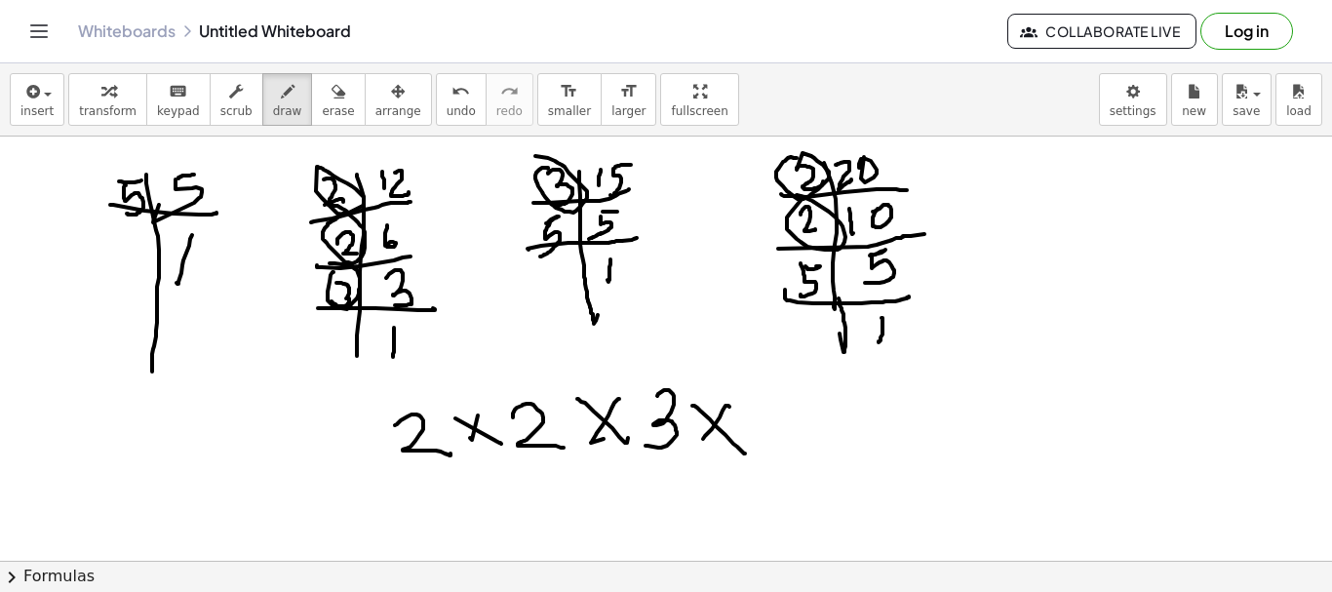
drag, startPoint x: 729, startPoint y: 406, endPoint x: 701, endPoint y: 446, distance: 48.4
click at [696, 449] on div at bounding box center [666, 561] width 1332 height 848
drag, startPoint x: 113, startPoint y: 212, endPoint x: 302, endPoint y: 277, distance: 200.2
click at [152, 198] on div at bounding box center [666, 561] width 1332 height 848
drag, startPoint x: 522, startPoint y: 261, endPoint x: 912, endPoint y: 411, distance: 417.7
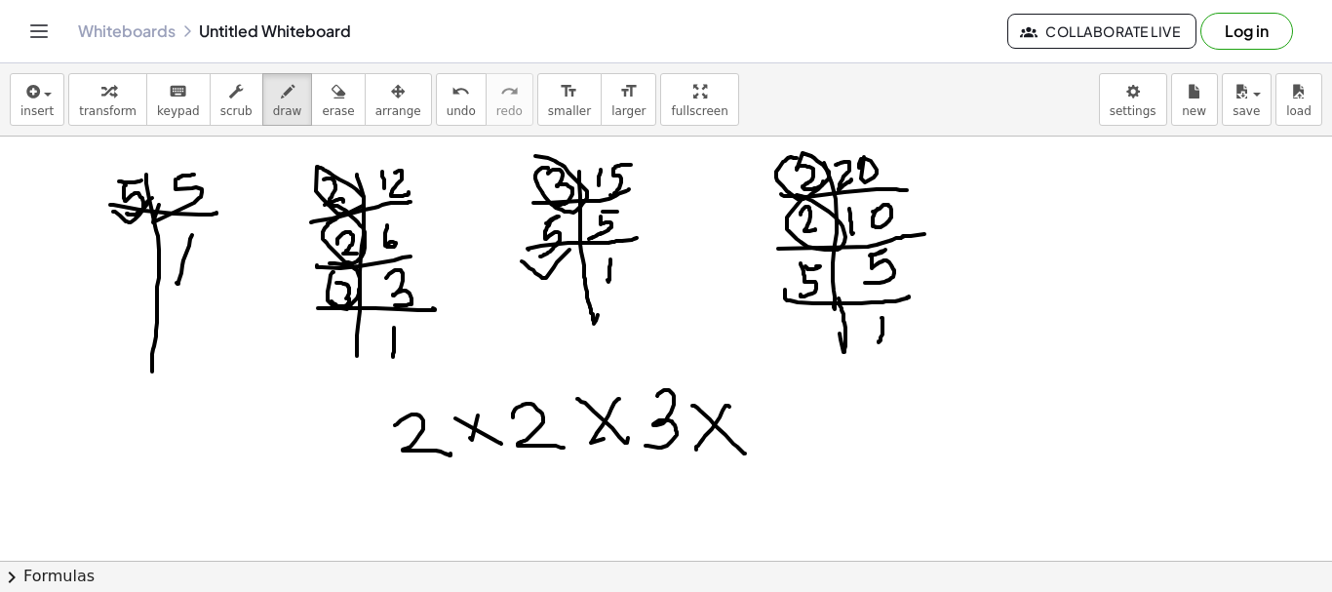
click at [569, 250] on div at bounding box center [666, 561] width 1332 height 848
drag, startPoint x: 794, startPoint y: 323, endPoint x: 820, endPoint y: 318, distance: 26.8
click at [820, 308] on div at bounding box center [666, 561] width 1332 height 848
click at [814, 395] on div at bounding box center [666, 561] width 1332 height 848
drag, startPoint x: 775, startPoint y: 383, endPoint x: 787, endPoint y: 448, distance: 65.4
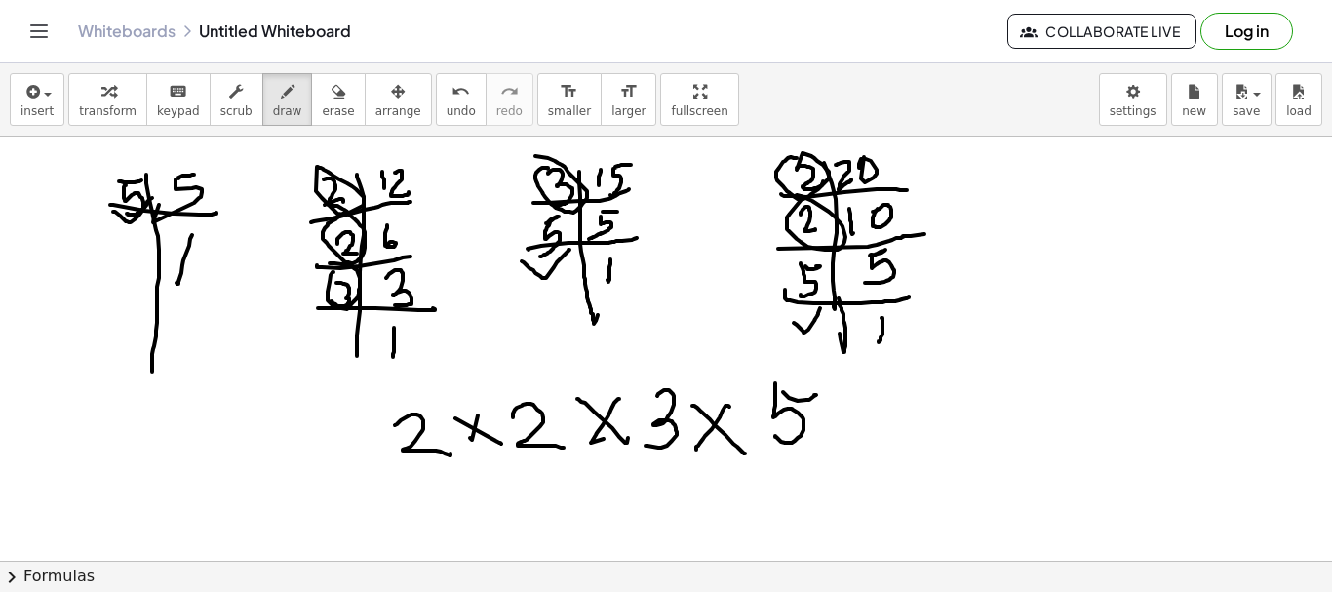
click at [774, 434] on div at bounding box center [666, 561] width 1332 height 848
drag, startPoint x: 422, startPoint y: 460, endPoint x: 672, endPoint y: 466, distance: 249.7
click at [666, 468] on div at bounding box center [666, 561] width 1332 height 848
drag, startPoint x: 872, startPoint y: 435, endPoint x: 891, endPoint y: 424, distance: 22.3
click at [894, 424] on div at bounding box center [666, 561] width 1332 height 848
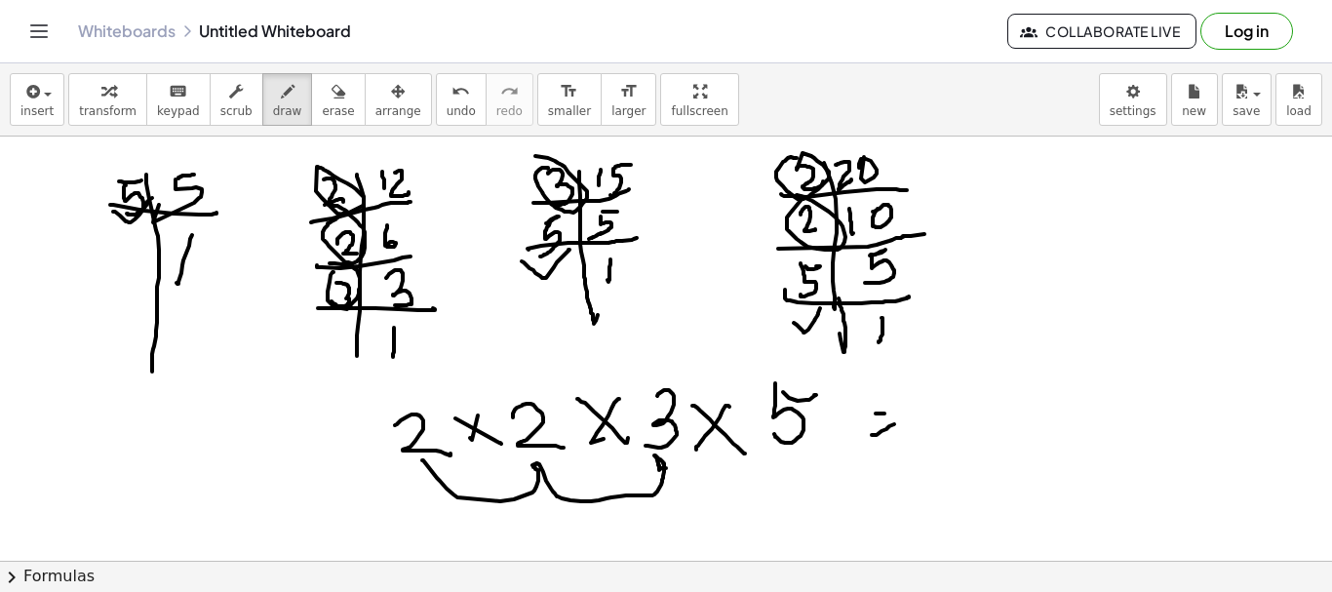
drag, startPoint x: 876, startPoint y: 414, endPoint x: 959, endPoint y: 390, distance: 86.1
click at [908, 410] on div at bounding box center [666, 561] width 1332 height 848
drag, startPoint x: 961, startPoint y: 387, endPoint x: 980, endPoint y: 416, distance: 35.2
click at [946, 423] on div at bounding box center [666, 561] width 1332 height 848
drag, startPoint x: 995, startPoint y: 394, endPoint x: 987, endPoint y: 448, distance: 54.2
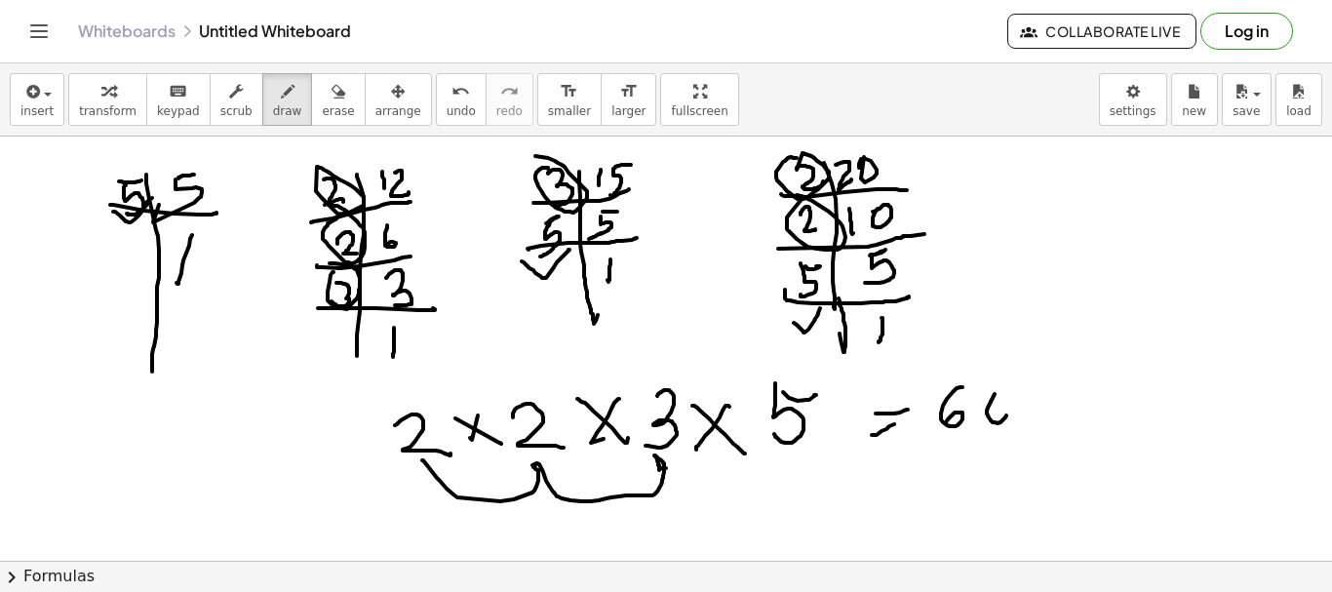
click at [998, 403] on div at bounding box center [666, 561] width 1332 height 848
drag, startPoint x: 987, startPoint y: 436, endPoint x: 1071, endPoint y: 374, distance: 104.6
click at [1071, 374] on div at bounding box center [666, 561] width 1332 height 848
click at [322, 110] on span "erase" at bounding box center [338, 111] width 32 height 14
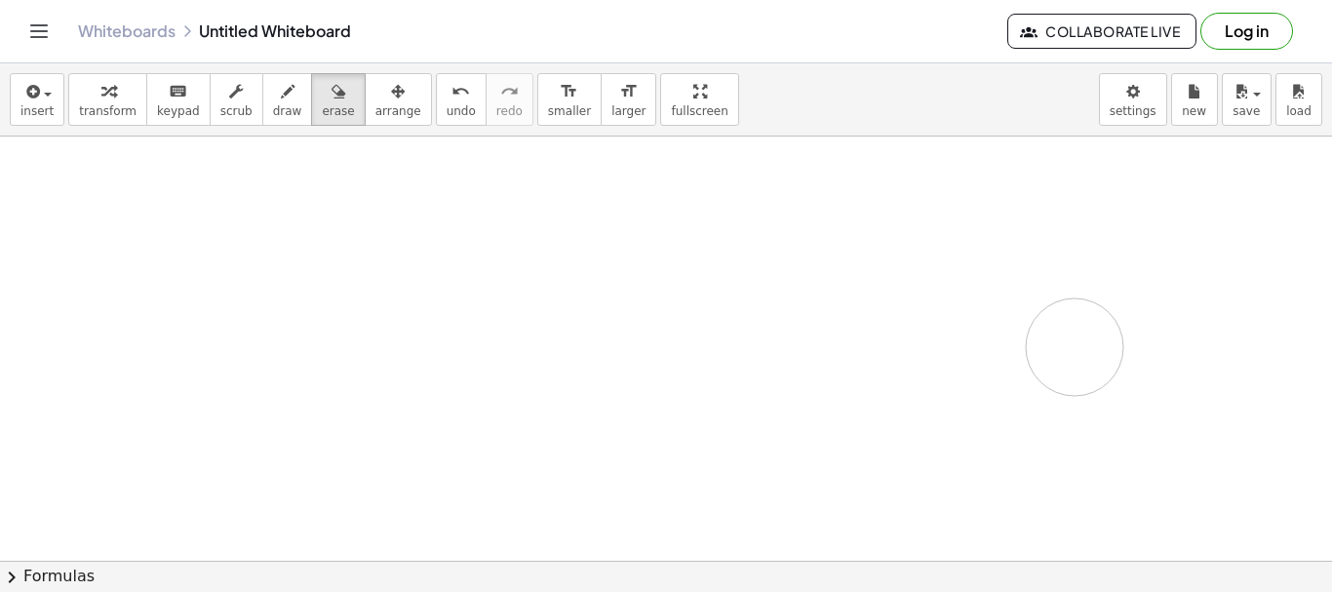
drag, startPoint x: 107, startPoint y: 184, endPoint x: 177, endPoint y: 175, distance: 69.9
click at [957, 293] on div at bounding box center [666, 561] width 1332 height 848
click at [281, 99] on icon "button" at bounding box center [288, 91] width 14 height 23
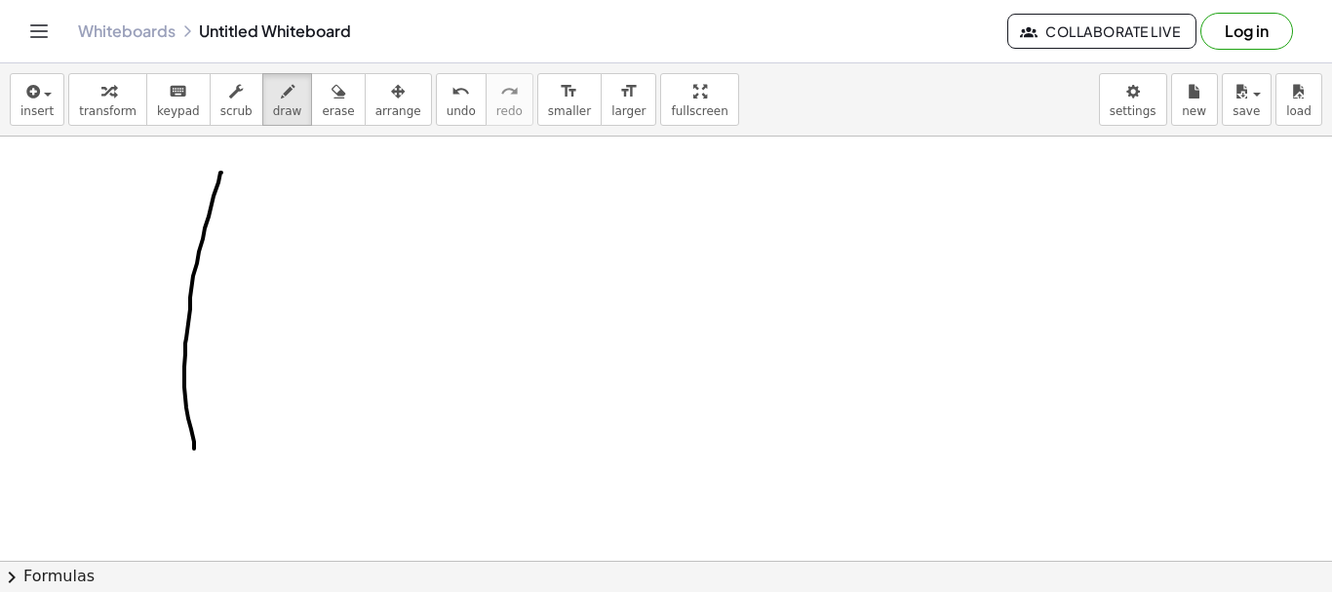
drag, startPoint x: 221, startPoint y: 173, endPoint x: 165, endPoint y: 376, distance: 211.5
click at [177, 420] on div at bounding box center [666, 561] width 1332 height 848
drag, startPoint x: 154, startPoint y: 233, endPoint x: 287, endPoint y: 218, distance: 133.4
click at [297, 226] on div at bounding box center [666, 561] width 1332 height 848
drag, startPoint x: 238, startPoint y: 168, endPoint x: 235, endPoint y: 205, distance: 37.2
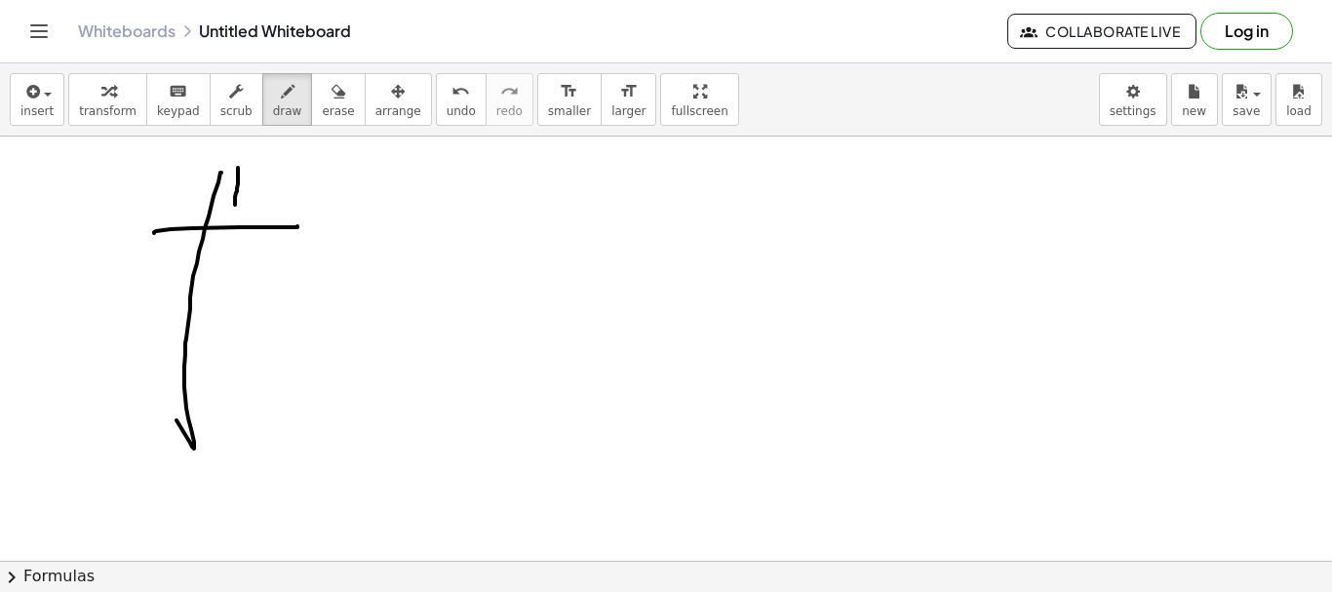
click at [235, 205] on div at bounding box center [666, 561] width 1332 height 848
drag, startPoint x: 258, startPoint y: 172, endPoint x: 314, endPoint y: 202, distance: 63.3
click at [284, 194] on div at bounding box center [666, 561] width 1332 height 848
drag, startPoint x: 517, startPoint y: 173, endPoint x: 541, endPoint y: 330, distance: 158.9
click at [537, 382] on div at bounding box center [666, 561] width 1332 height 848
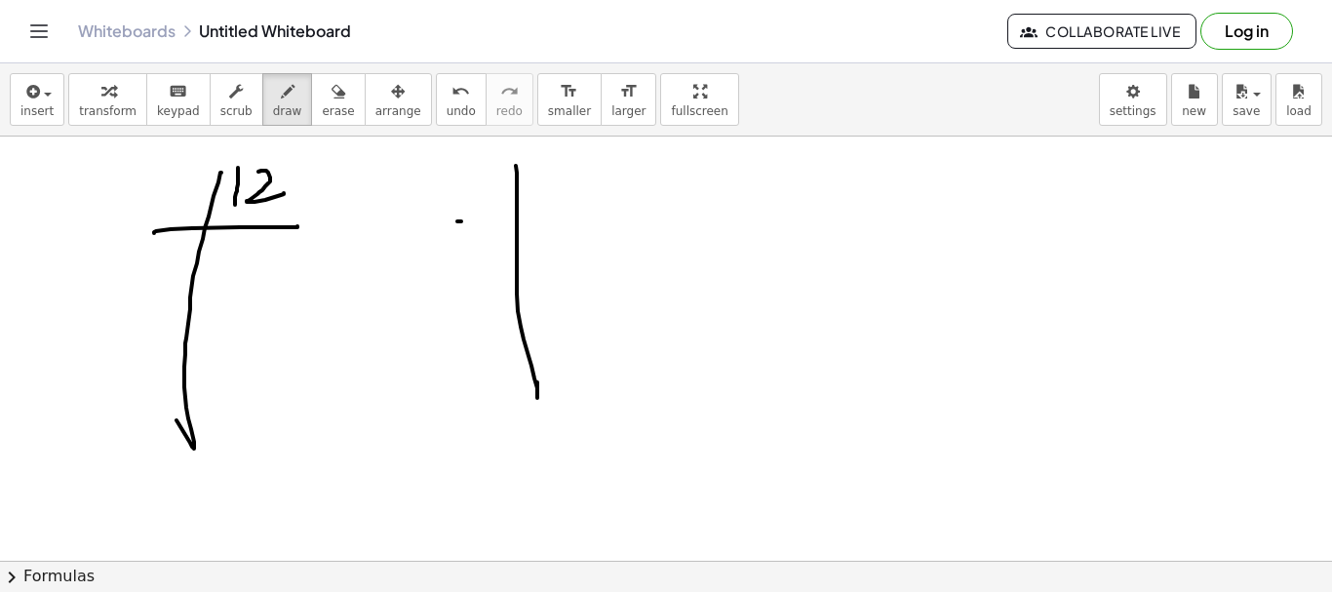
drag, startPoint x: 457, startPoint y: 221, endPoint x: 599, endPoint y: 217, distance: 141.5
click at [599, 217] on div at bounding box center [666, 561] width 1332 height 848
drag, startPoint x: 542, startPoint y: 167, endPoint x: 553, endPoint y: 191, distance: 26.6
click at [542, 209] on div at bounding box center [666, 561] width 1332 height 848
drag, startPoint x: 574, startPoint y: 166, endPoint x: 565, endPoint y: 196, distance: 31.8
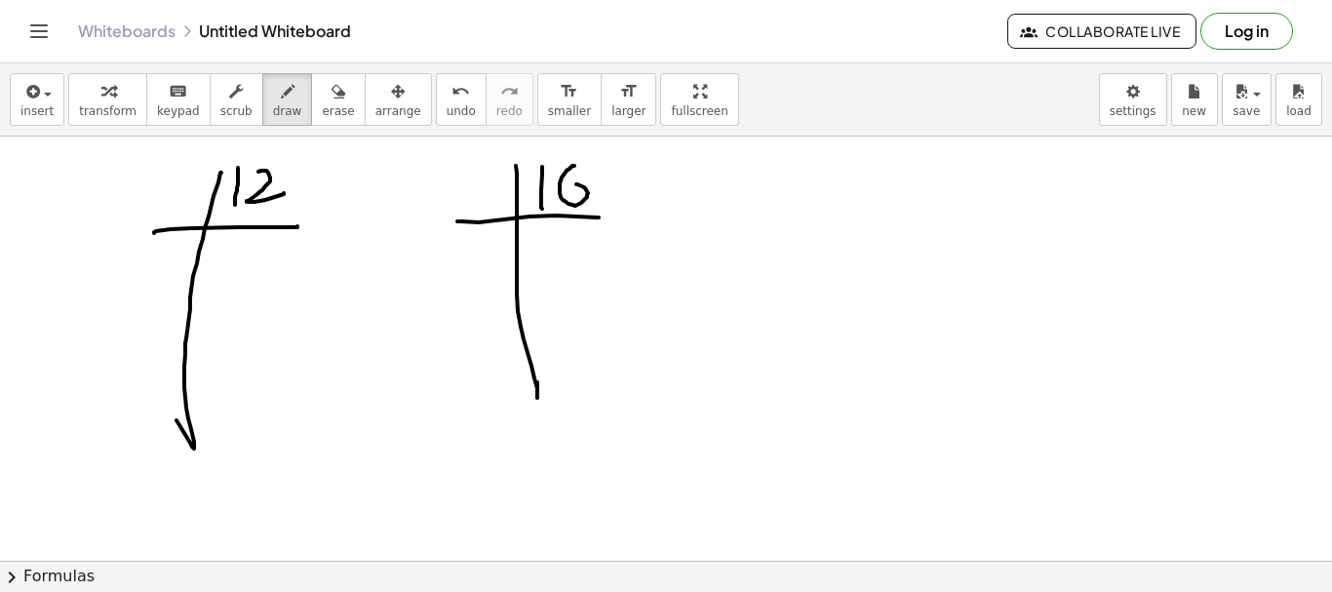
click at [565, 196] on div at bounding box center [666, 561] width 1332 height 848
drag, startPoint x: 852, startPoint y: 171, endPoint x: 877, endPoint y: 266, distance: 98.6
click at [854, 369] on div at bounding box center [666, 561] width 1332 height 848
drag, startPoint x: 778, startPoint y: 217, endPoint x: 863, endPoint y: 182, distance: 91.8
click at [958, 209] on div at bounding box center [666, 561] width 1332 height 848
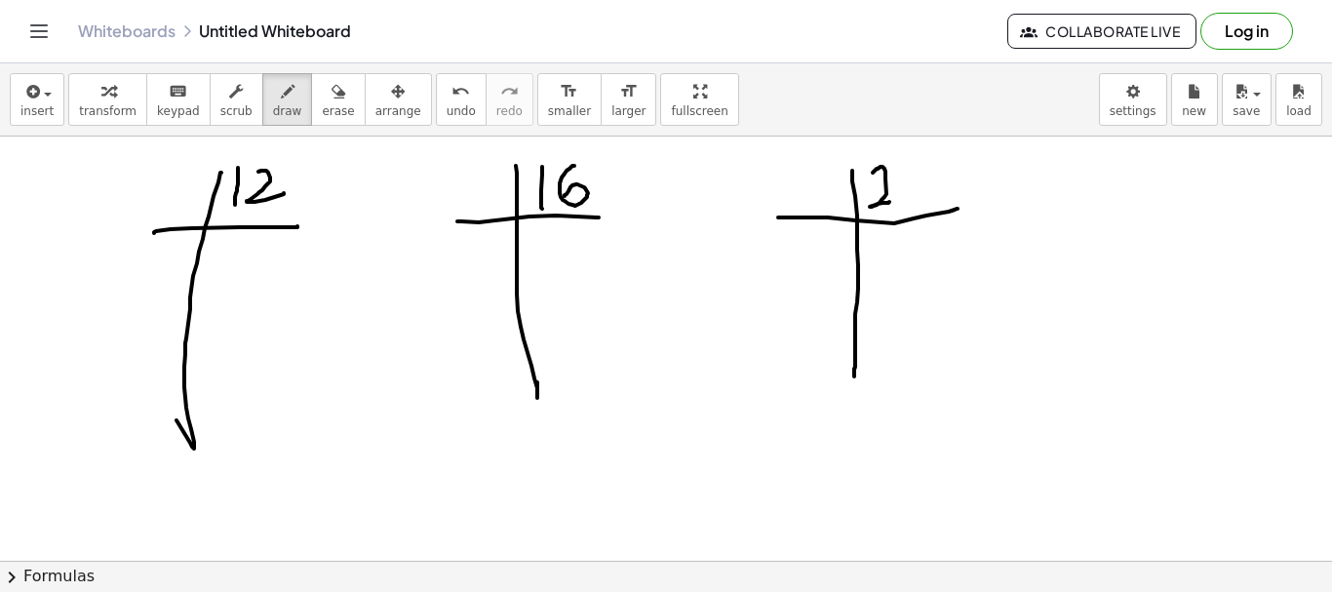
drag, startPoint x: 878, startPoint y: 169, endPoint x: 896, endPoint y: 187, distance: 26.2
click at [890, 201] on div at bounding box center [666, 561] width 1332 height 848
drag, startPoint x: 896, startPoint y: 187, endPoint x: 990, endPoint y: 260, distance: 118.8
click at [916, 202] on div at bounding box center [666, 561] width 1332 height 848
drag, startPoint x: 166, startPoint y: 192, endPoint x: 207, endPoint y: 217, distance: 48.2
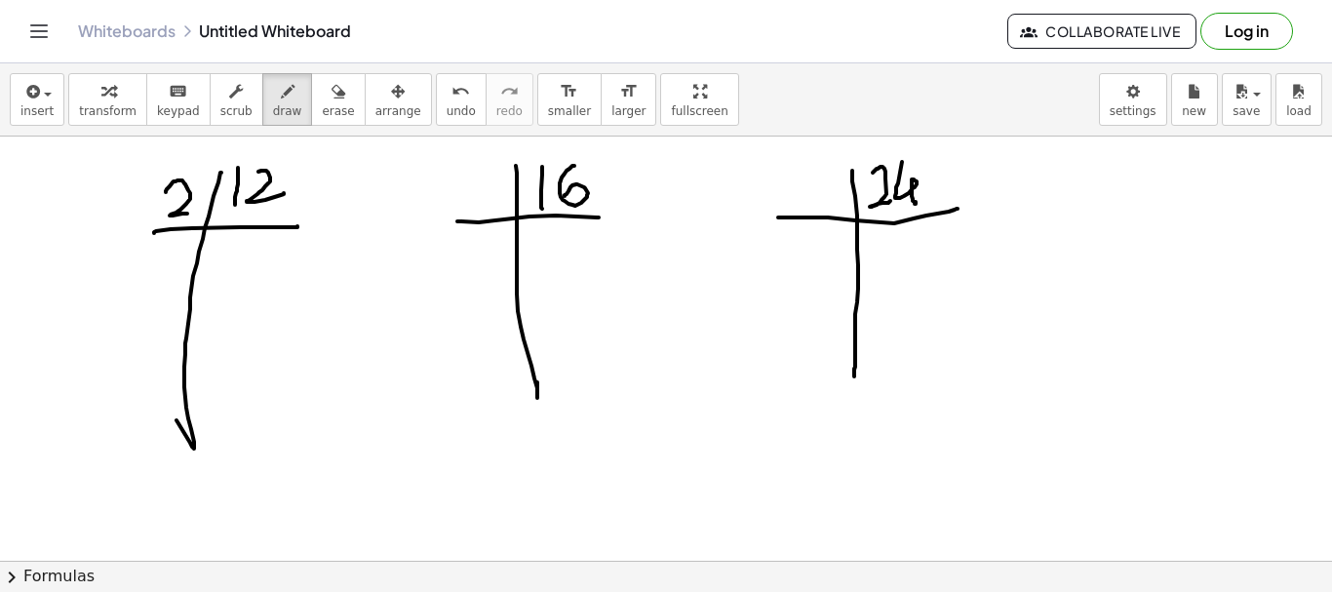
click at [189, 214] on div at bounding box center [666, 561] width 1332 height 848
drag, startPoint x: 242, startPoint y: 243, endPoint x: 240, endPoint y: 277, distance: 34.2
click at [240, 277] on div at bounding box center [666, 561] width 1332 height 848
drag, startPoint x: 151, startPoint y: 324, endPoint x: 269, endPoint y: 299, distance: 120.5
click at [291, 304] on div at bounding box center [666, 561] width 1332 height 848
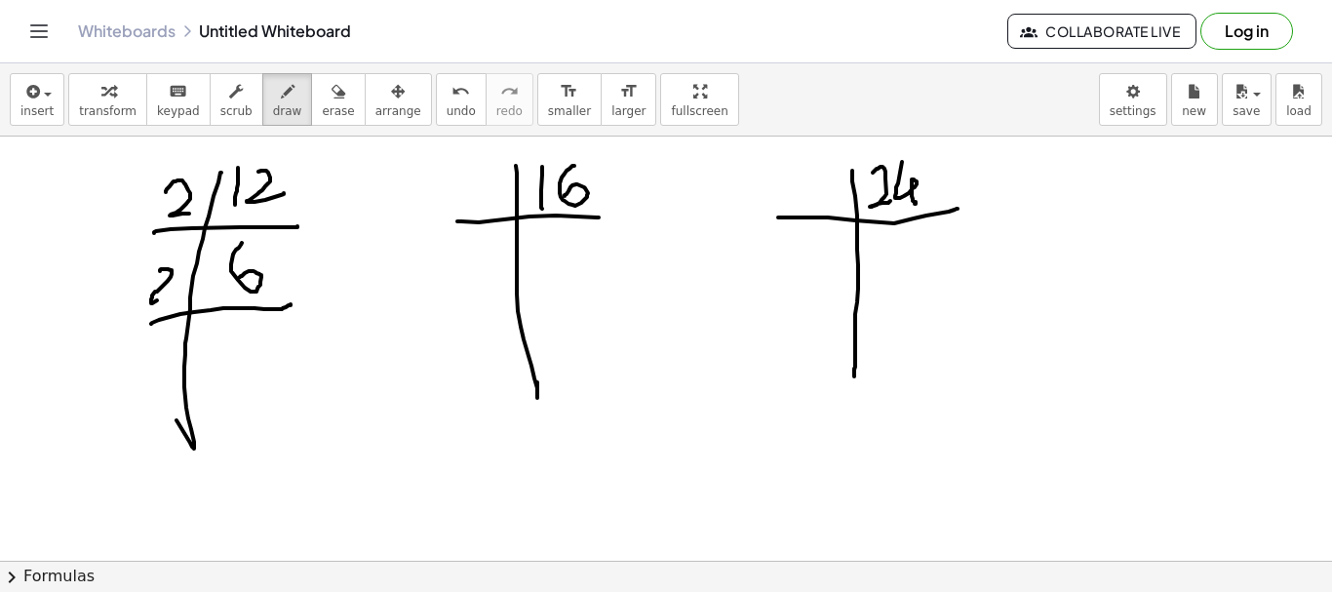
drag, startPoint x: 160, startPoint y: 271, endPoint x: 176, endPoint y: 293, distance: 26.5
click at [177, 293] on div at bounding box center [666, 561] width 1332 height 848
drag, startPoint x: 224, startPoint y: 322, endPoint x: 212, endPoint y: 368, distance: 47.6
click at [212, 356] on div at bounding box center [666, 561] width 1332 height 848
drag, startPoint x: 130, startPoint y: 390, endPoint x: 283, endPoint y: 364, distance: 155.4
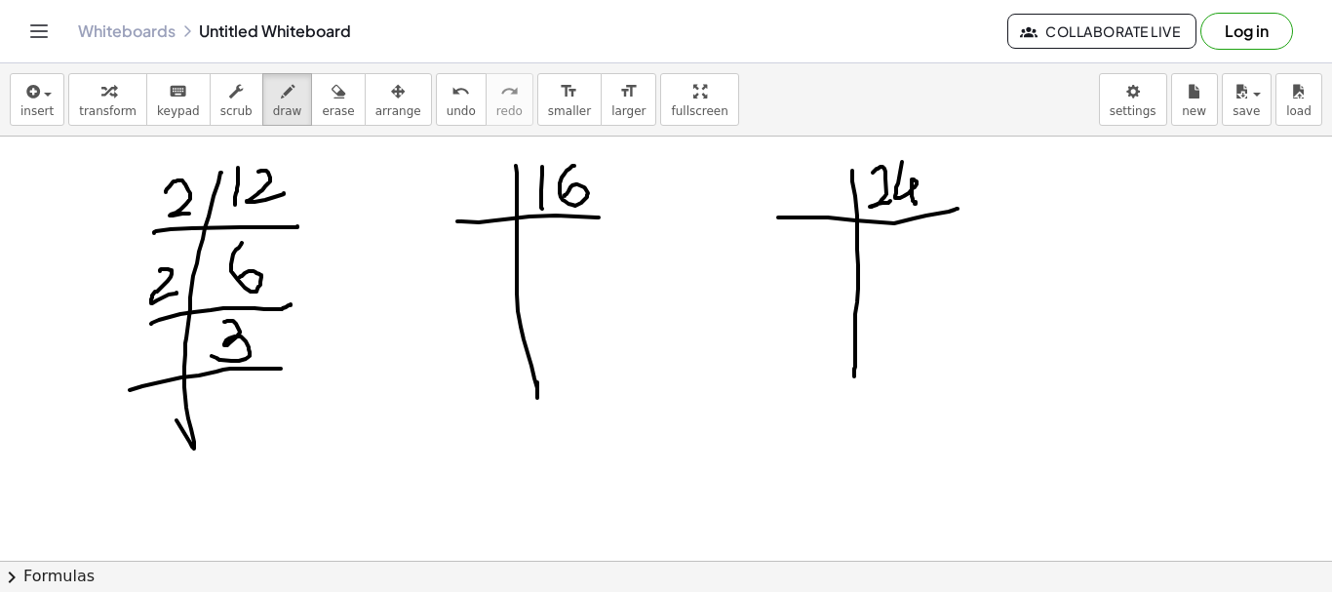
click at [311, 365] on div at bounding box center [666, 561] width 1332 height 848
drag, startPoint x: 159, startPoint y: 341, endPoint x: 165, endPoint y: 374, distance: 32.7
click at [148, 364] on div at bounding box center [666, 561] width 1332 height 848
drag, startPoint x: 220, startPoint y: 393, endPoint x: 355, endPoint y: 373, distance: 136.1
click at [222, 417] on div at bounding box center [666, 561] width 1332 height 848
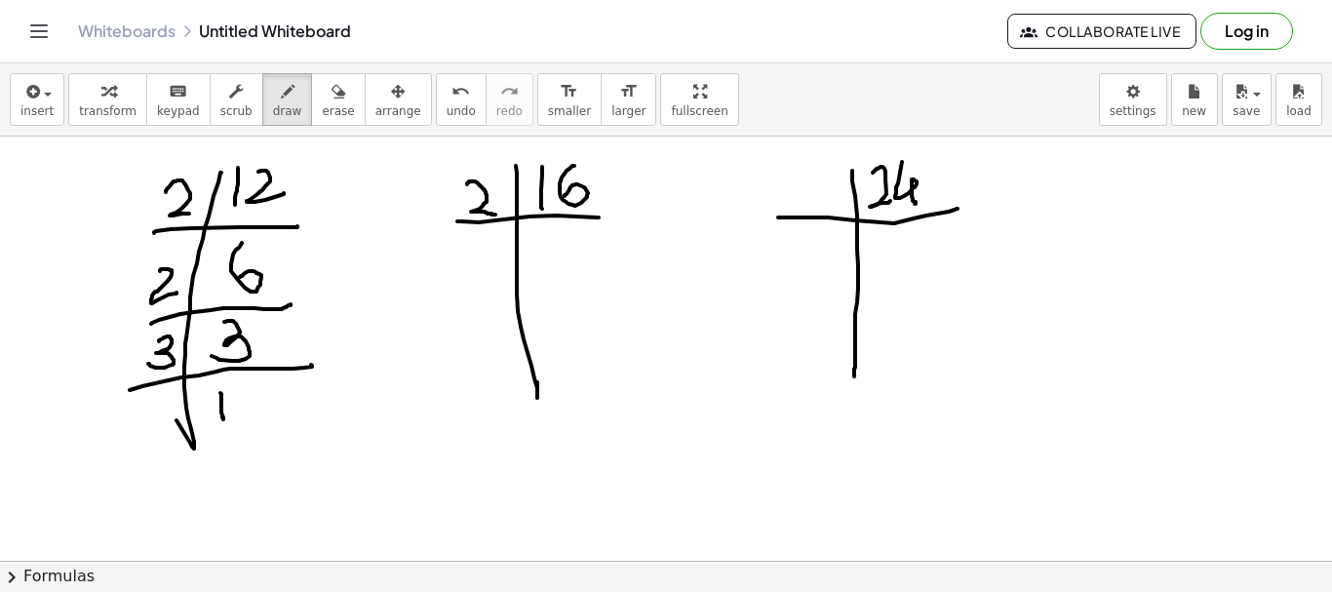
drag, startPoint x: 467, startPoint y: 184, endPoint x: 495, endPoint y: 215, distance: 41.4
click at [495, 215] on div at bounding box center [666, 561] width 1332 height 848
drag, startPoint x: 564, startPoint y: 231, endPoint x: 553, endPoint y: 241, distance: 14.5
click at [561, 233] on div at bounding box center [666, 561] width 1332 height 848
drag, startPoint x: 427, startPoint y: 308, endPoint x: 609, endPoint y: 279, distance: 183.7
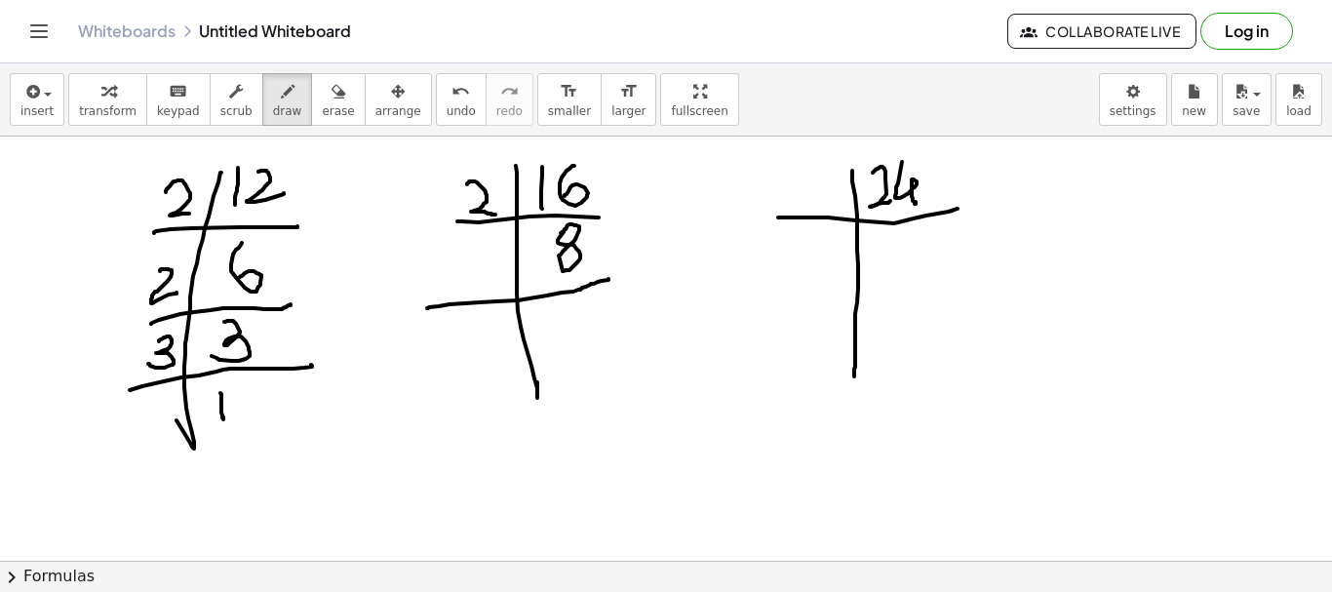
click at [609, 279] on div at bounding box center [666, 561] width 1332 height 848
drag, startPoint x: 475, startPoint y: 254, endPoint x: 517, endPoint y: 276, distance: 47.6
click at [490, 267] on div at bounding box center [666, 561] width 1332 height 848
drag, startPoint x: 565, startPoint y: 307, endPoint x: 531, endPoint y: 352, distance: 56.4
click at [564, 343] on div at bounding box center [666, 561] width 1332 height 848
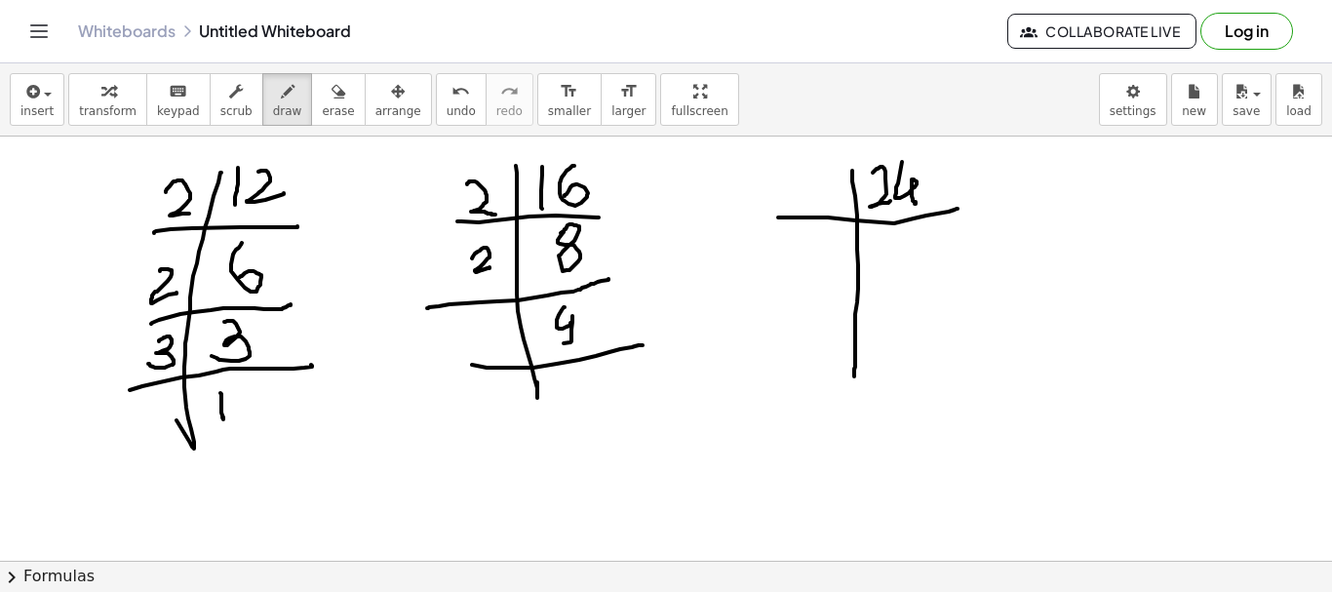
drag, startPoint x: 472, startPoint y: 365, endPoint x: 619, endPoint y: 346, distance: 148.4
click at [644, 345] on div at bounding box center [666, 561] width 1332 height 848
drag, startPoint x: 484, startPoint y: 328, endPoint x: 535, endPoint y: 356, distance: 58.9
click at [532, 347] on div at bounding box center [666, 561] width 1332 height 848
drag, startPoint x: 573, startPoint y: 376, endPoint x: 568, endPoint y: 403, distance: 27.0
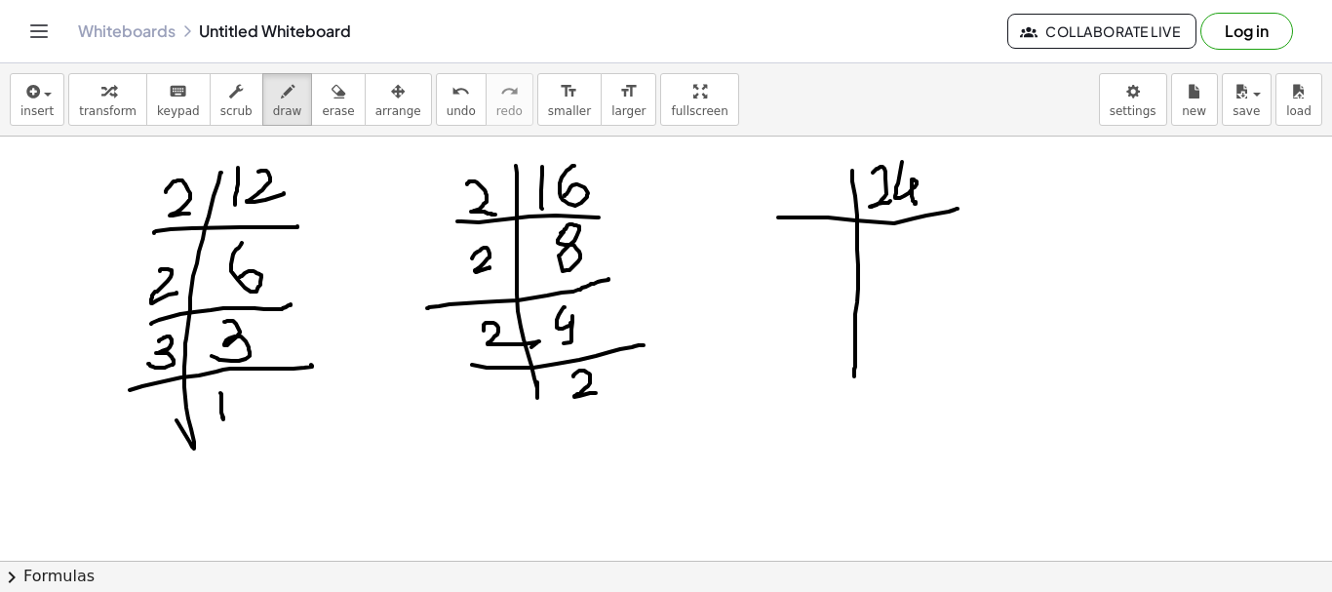
click at [595, 393] on div at bounding box center [666, 561] width 1332 height 848
drag, startPoint x: 538, startPoint y: 395, endPoint x: 532, endPoint y: 443, distance: 48.3
click at [539, 450] on div at bounding box center [666, 561] width 1332 height 848
drag, startPoint x: 489, startPoint y: 419, endPoint x: 539, endPoint y: 406, distance: 52.5
click at [635, 404] on div at bounding box center [666, 561] width 1332 height 848
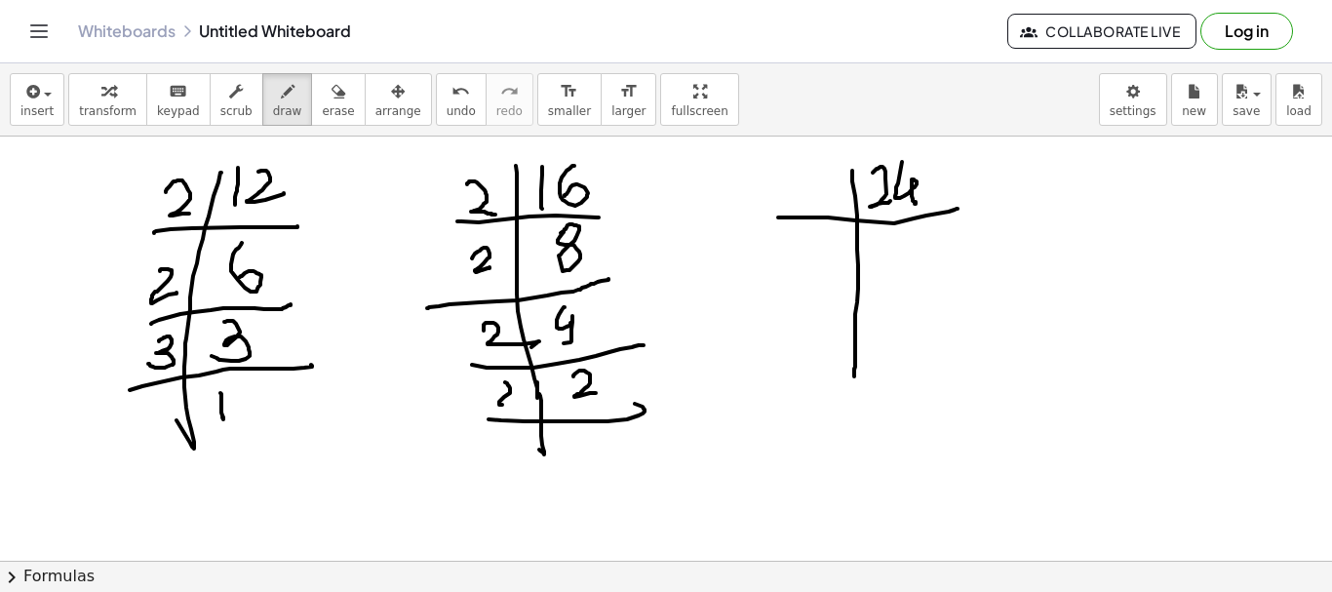
drag, startPoint x: 507, startPoint y: 383, endPoint x: 513, endPoint y: 404, distance: 21.3
click at [513, 404] on div at bounding box center [666, 561] width 1332 height 848
drag, startPoint x: 586, startPoint y: 424, endPoint x: 589, endPoint y: 444, distance: 19.7
click at [596, 453] on div at bounding box center [666, 561] width 1332 height 848
drag, startPoint x: 499, startPoint y: 382, endPoint x: 510, endPoint y: 381, distance: 10.8
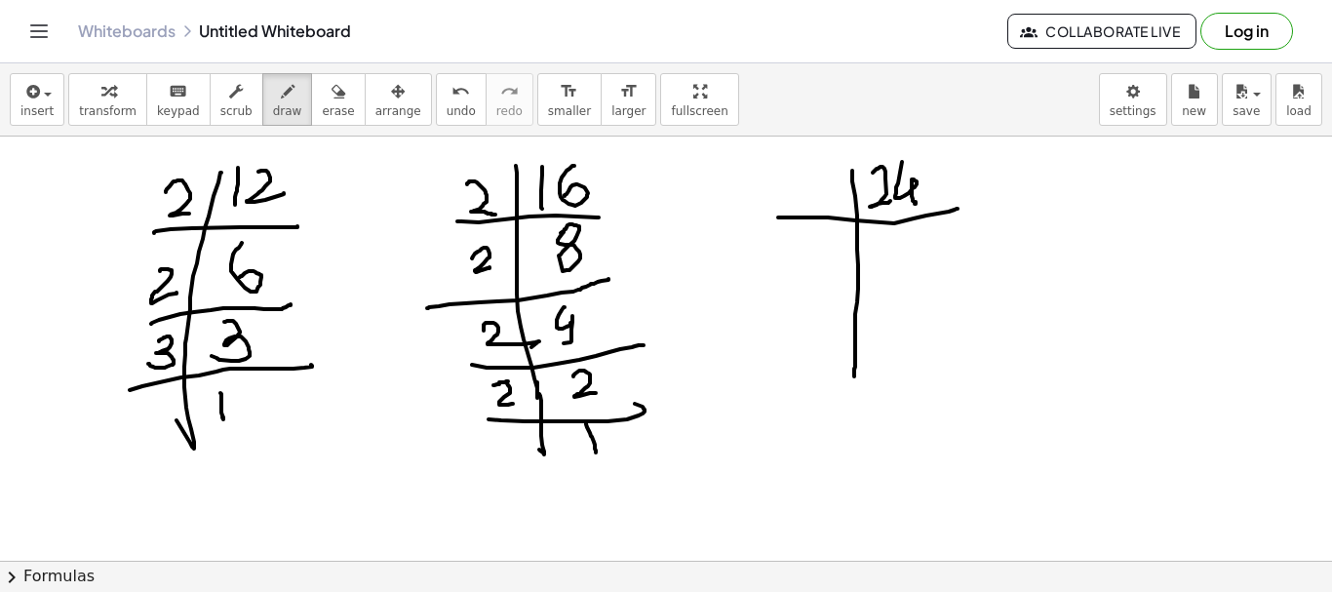
click at [510, 381] on div at bounding box center [666, 561] width 1332 height 848
drag, startPoint x: 810, startPoint y: 180, endPoint x: 837, endPoint y: 199, distance: 32.2
click at [828, 196] on div at bounding box center [666, 561] width 1332 height 848
drag, startPoint x: 883, startPoint y: 237, endPoint x: 915, endPoint y: 270, distance: 46.2
click at [888, 274] on div at bounding box center [666, 561] width 1332 height 848
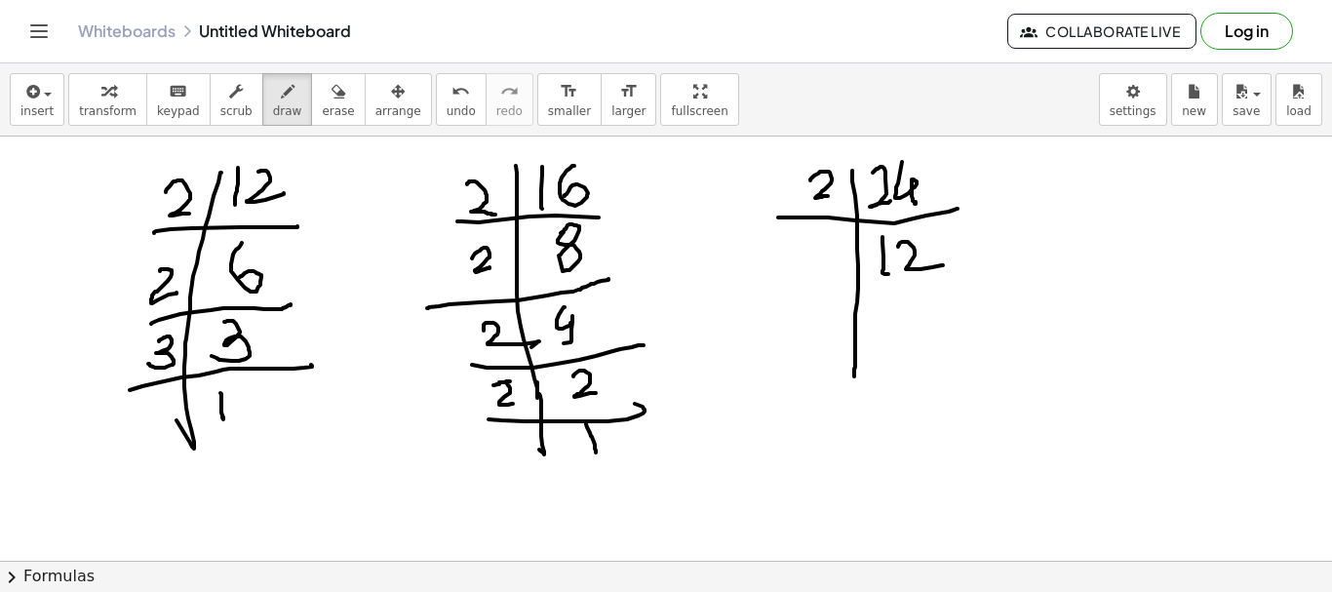
drag, startPoint x: 898, startPoint y: 247, endPoint x: 875, endPoint y: 286, distance: 45.5
click at [935, 265] on div at bounding box center [666, 561] width 1332 height 848
drag, startPoint x: 785, startPoint y: 302, endPoint x: 849, endPoint y: 258, distance: 77.9
click at [982, 288] on div at bounding box center [666, 561] width 1332 height 848
drag, startPoint x: 810, startPoint y: 261, endPoint x: 831, endPoint y: 278, distance: 26.4
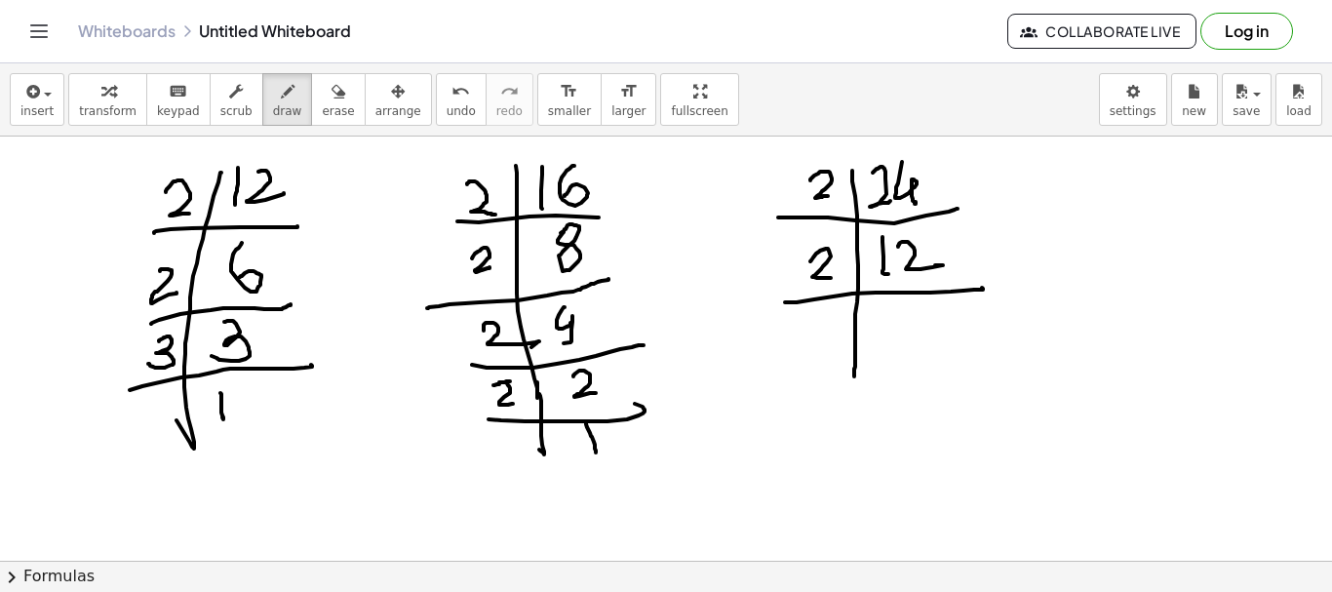
click at [831, 278] on div at bounding box center [666, 561] width 1332 height 848
drag, startPoint x: 910, startPoint y: 305, endPoint x: 802, endPoint y: 361, distance: 121.7
click at [900, 341] on div at bounding box center [666, 561] width 1332 height 848
drag, startPoint x: 791, startPoint y: 357, endPoint x: 971, endPoint y: 340, distance: 181.2
click at [971, 340] on div at bounding box center [666, 561] width 1332 height 848
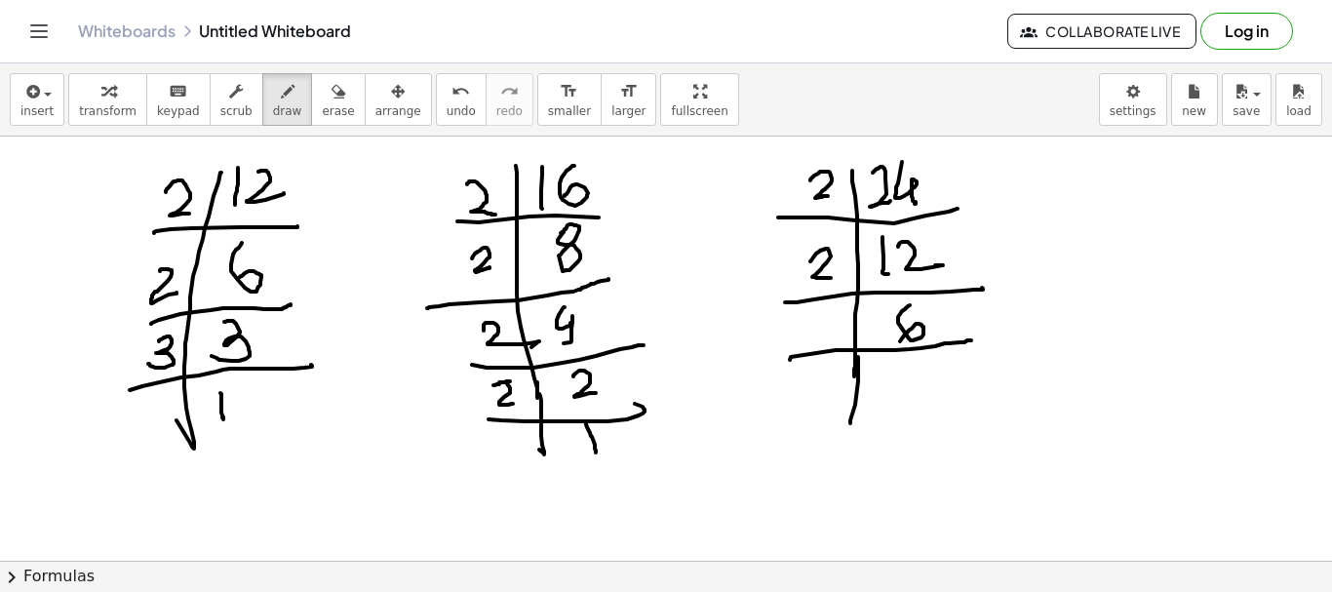
drag, startPoint x: 858, startPoint y: 357, endPoint x: 843, endPoint y: 436, distance: 80.5
click at [842, 439] on div at bounding box center [666, 561] width 1332 height 848
drag, startPoint x: 907, startPoint y: 363, endPoint x: 813, endPoint y: 412, distance: 105.6
click at [897, 393] on div at bounding box center [666, 561] width 1332 height 848
click at [965, 395] on div at bounding box center [666, 561] width 1332 height 848
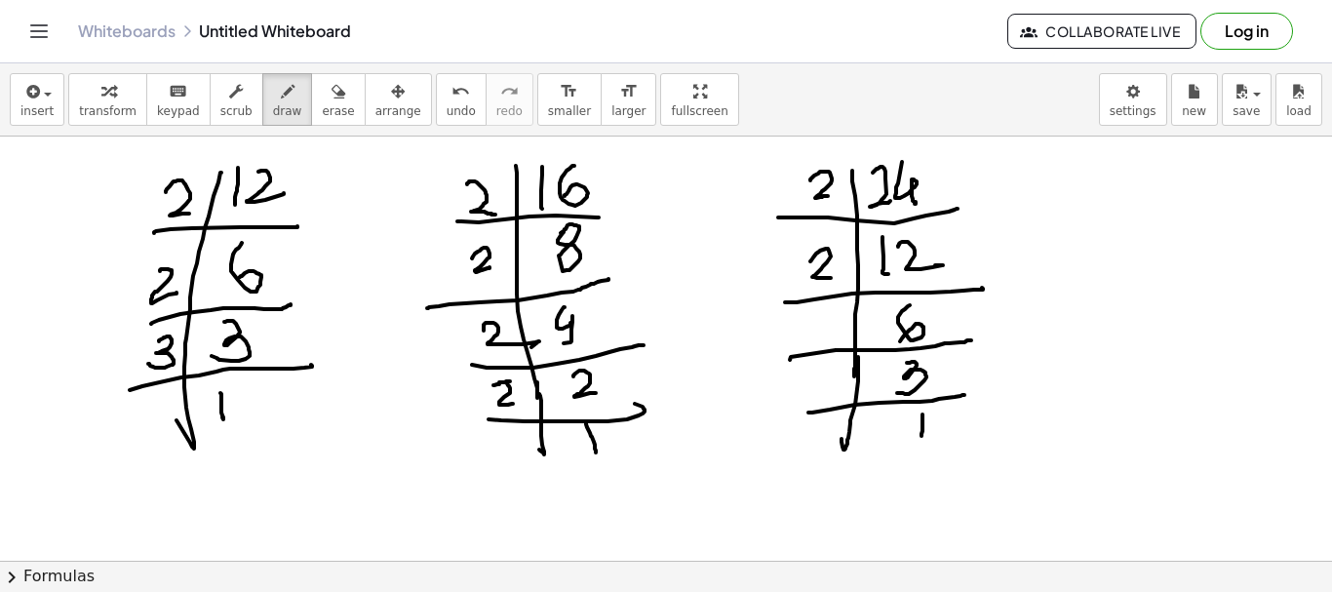
click at [920, 445] on div at bounding box center [666, 561] width 1332 height 848
click at [838, 335] on div at bounding box center [666, 561] width 1332 height 848
click at [817, 400] on div at bounding box center [666, 561] width 1332 height 848
click at [157, 167] on div at bounding box center [666, 561] width 1332 height 848
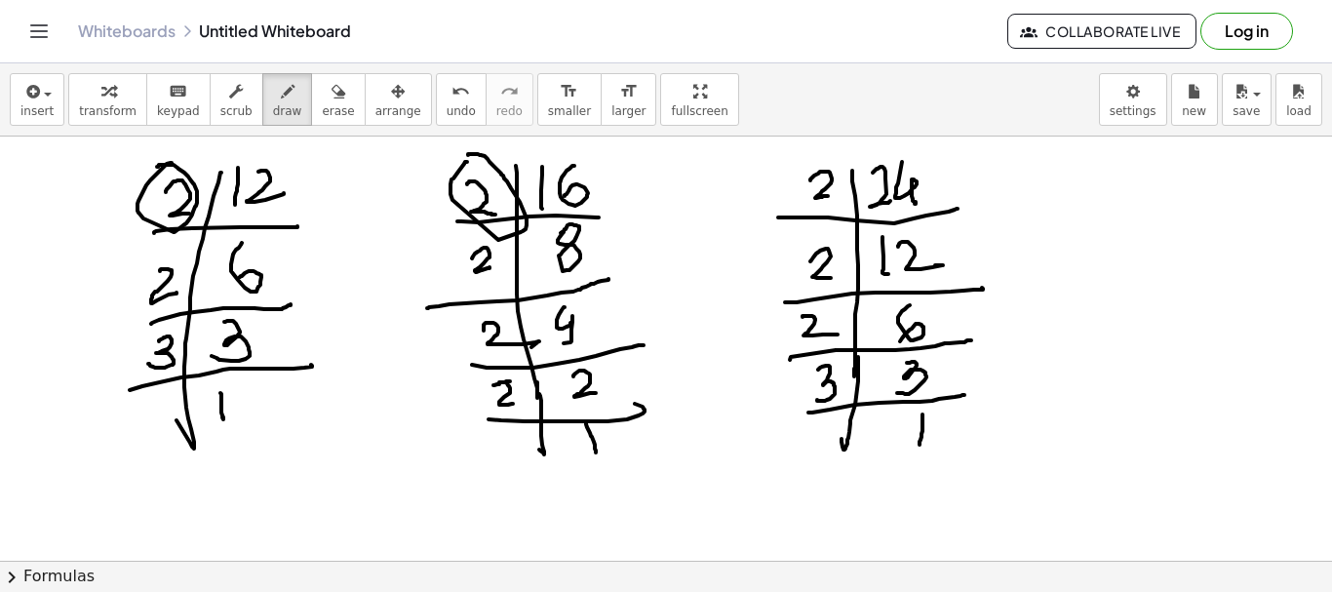
click at [468, 155] on div at bounding box center [666, 561] width 1332 height 848
click at [810, 162] on div at bounding box center [666, 561] width 1332 height 848
click at [361, 528] on div at bounding box center [666, 561] width 1332 height 848
click at [409, 512] on div at bounding box center [666, 561] width 1332 height 848
click at [380, 522] on div at bounding box center [666, 561] width 1332 height 848
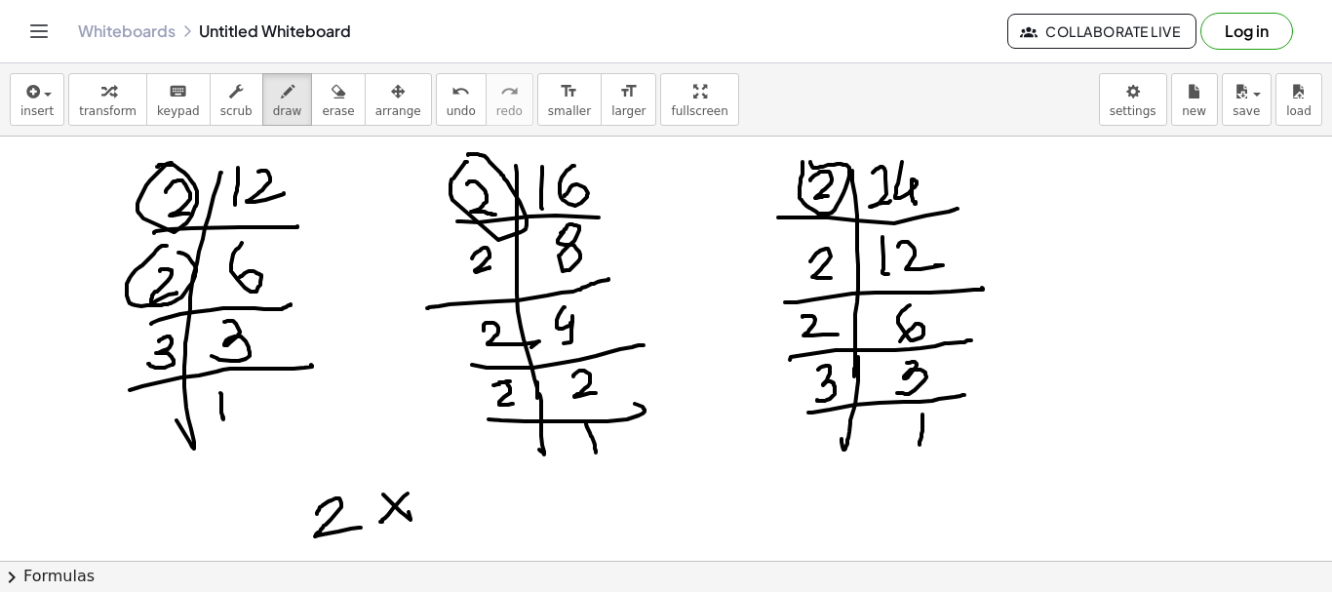
click at [165, 253] on div at bounding box center [666, 561] width 1332 height 848
click at [465, 232] on div at bounding box center [666, 561] width 1332 height 848
click at [807, 238] on div at bounding box center [666, 561] width 1332 height 848
click at [479, 519] on div at bounding box center [666, 561] width 1332 height 848
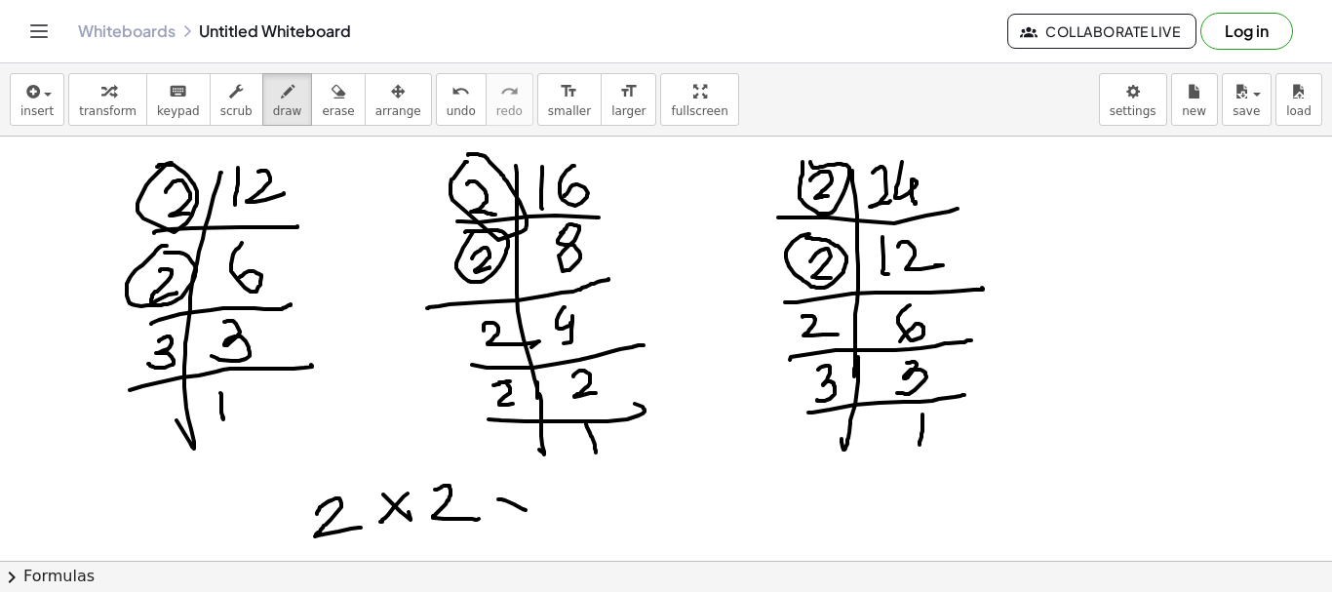
click at [540, 523] on div at bounding box center [666, 561] width 1332 height 848
click at [510, 531] on div at bounding box center [666, 561] width 1332 height 848
click at [484, 321] on div at bounding box center [666, 561] width 1332 height 848
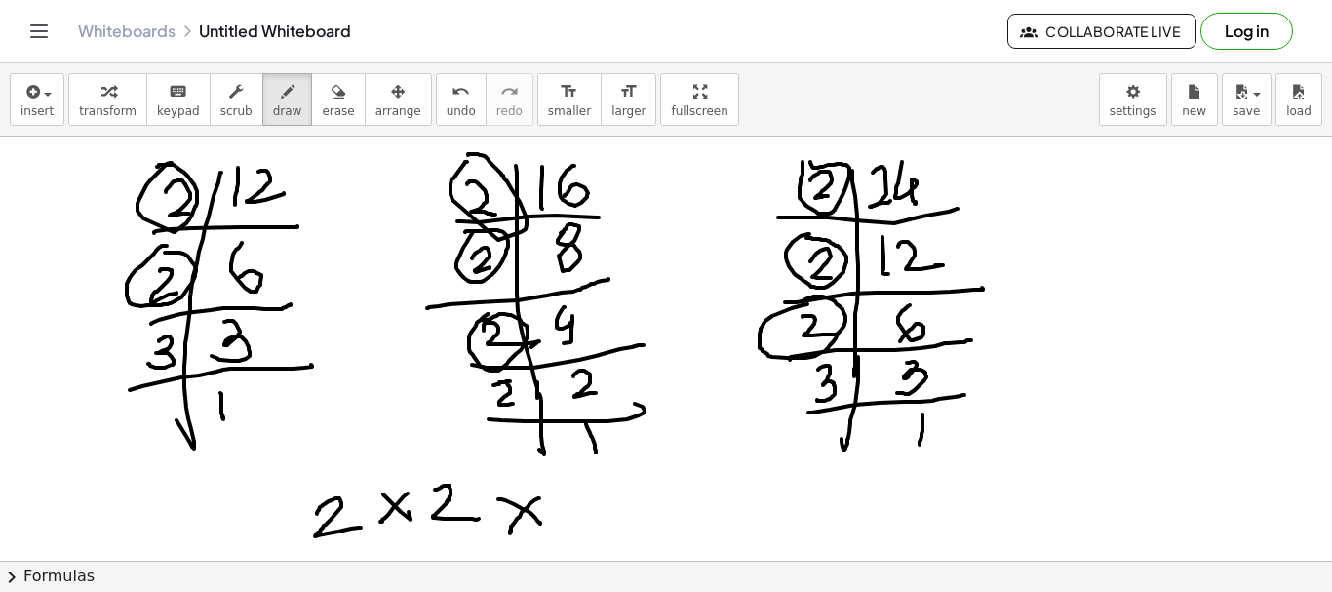
click at [791, 313] on div at bounding box center [666, 561] width 1332 height 848
click at [591, 524] on div at bounding box center [666, 561] width 1332 height 848
click at [637, 515] on div at bounding box center [666, 561] width 1332 height 848
click at [608, 525] on div at bounding box center [666, 561] width 1332 height 848
click at [510, 373] on div at bounding box center [666, 561] width 1332 height 848
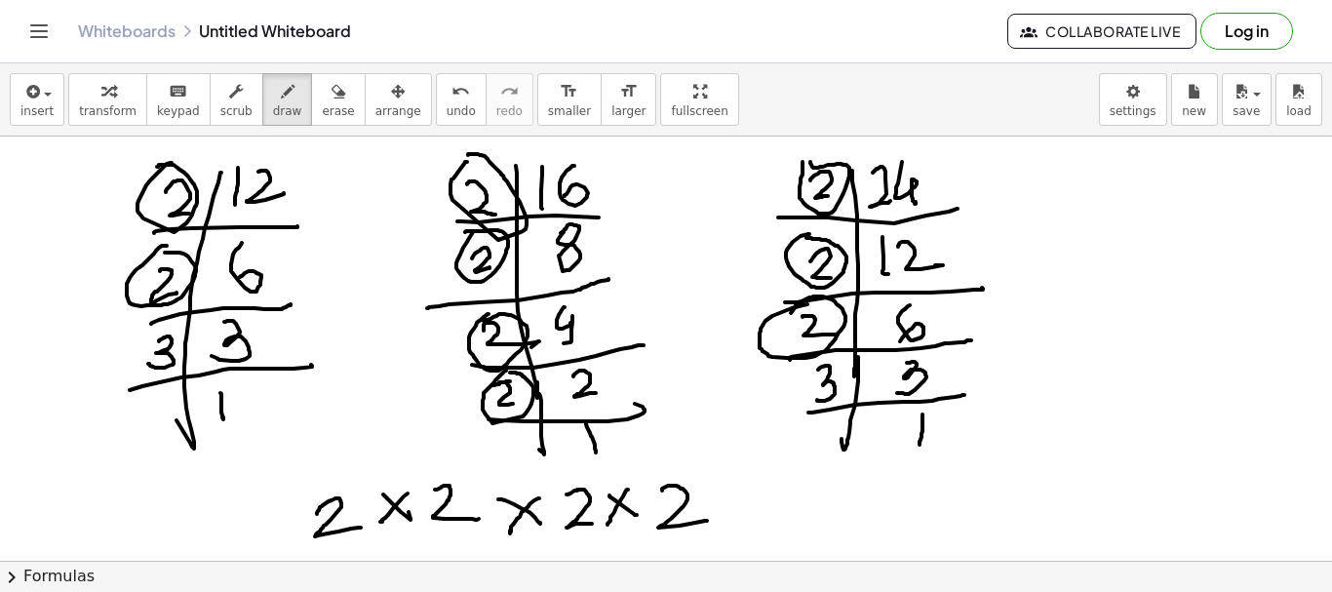
click at [707, 520] on div at bounding box center [666, 561] width 1332 height 848
click at [759, 514] on div at bounding box center [666, 561] width 1332 height 848
click at [738, 515] on div at bounding box center [666, 561] width 1332 height 848
click at [157, 309] on div at bounding box center [666, 561] width 1332 height 848
click at [812, 360] on div at bounding box center [666, 561] width 1332 height 848
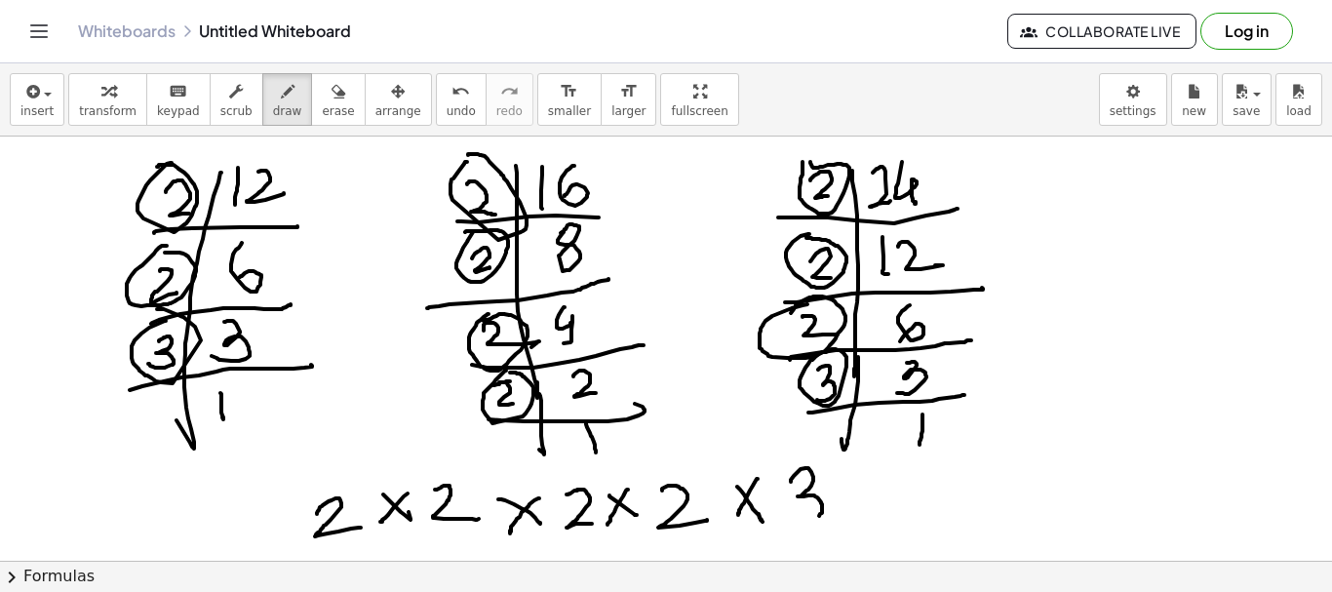
click at [784, 512] on div at bounding box center [666, 561] width 1332 height 848
drag, startPoint x: 329, startPoint y: 483, endPoint x: 436, endPoint y: 475, distance: 107.6
click at [436, 475] on div at bounding box center [666, 561] width 1332 height 848
drag, startPoint x: 126, startPoint y: 193, endPoint x: 215, endPoint y: 168, distance: 92.3
click at [187, 172] on div at bounding box center [666, 561] width 1332 height 848
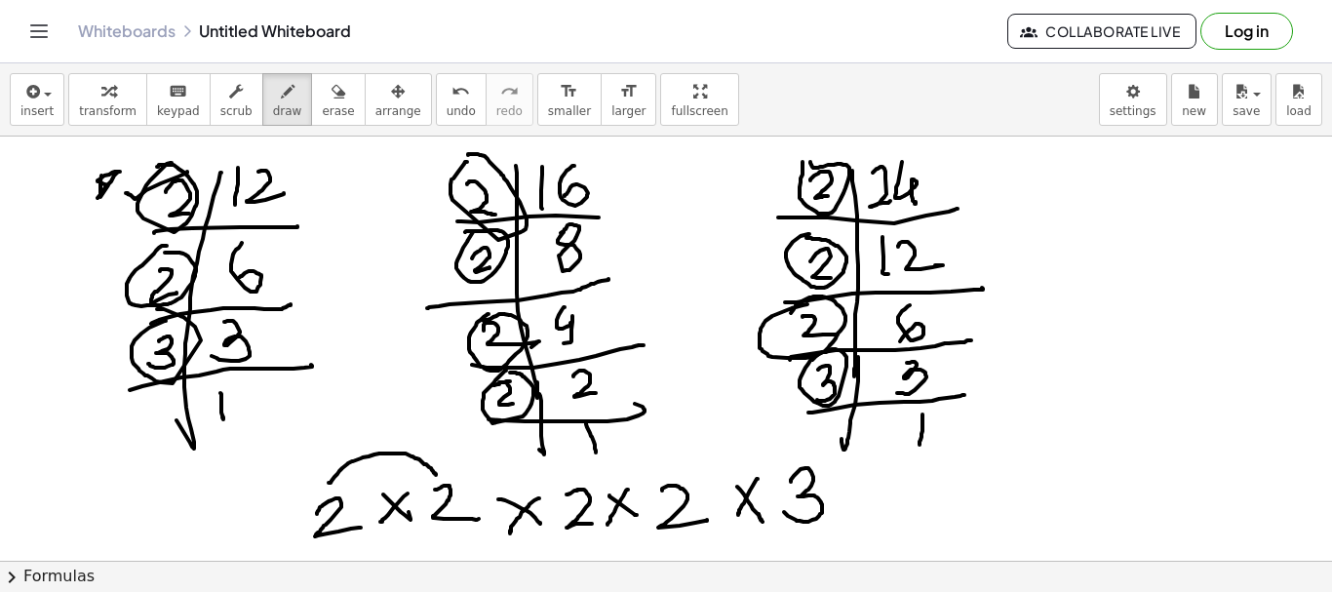
drag, startPoint x: 101, startPoint y: 176, endPoint x: 97, endPoint y: 197, distance: 22.0
click at [97, 198] on div at bounding box center [666, 561] width 1332 height 848
drag, startPoint x: 409, startPoint y: 176, endPoint x: 416, endPoint y: 199, distance: 24.7
click at [403, 200] on div at bounding box center [666, 561] width 1332 height 848
drag, startPoint x: 750, startPoint y: 166, endPoint x: 678, endPoint y: 193, distance: 77.2
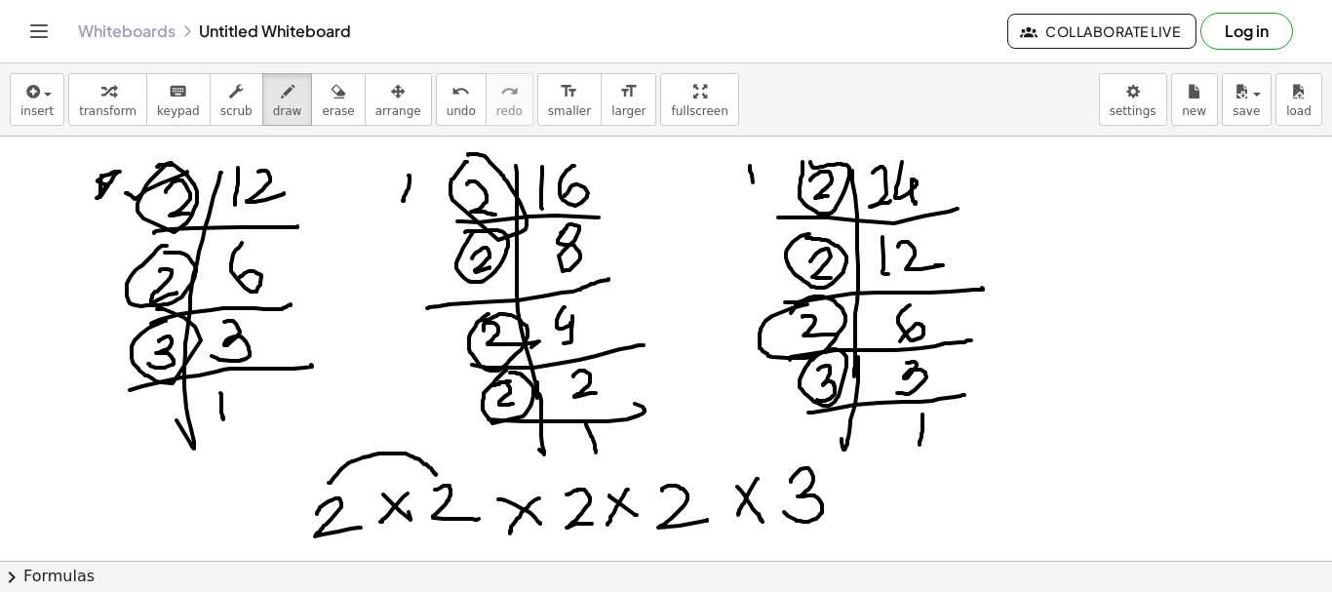
click at [756, 192] on div at bounding box center [666, 561] width 1332 height 848
drag, startPoint x: 103, startPoint y: 168, endPoint x: 102, endPoint y: 196, distance: 28.3
click at [99, 189] on div at bounding box center [666, 561] width 1332 height 848
drag, startPoint x: 73, startPoint y: 277, endPoint x: 219, endPoint y: 291, distance: 146.9
click at [95, 291] on div at bounding box center [666, 561] width 1332 height 848
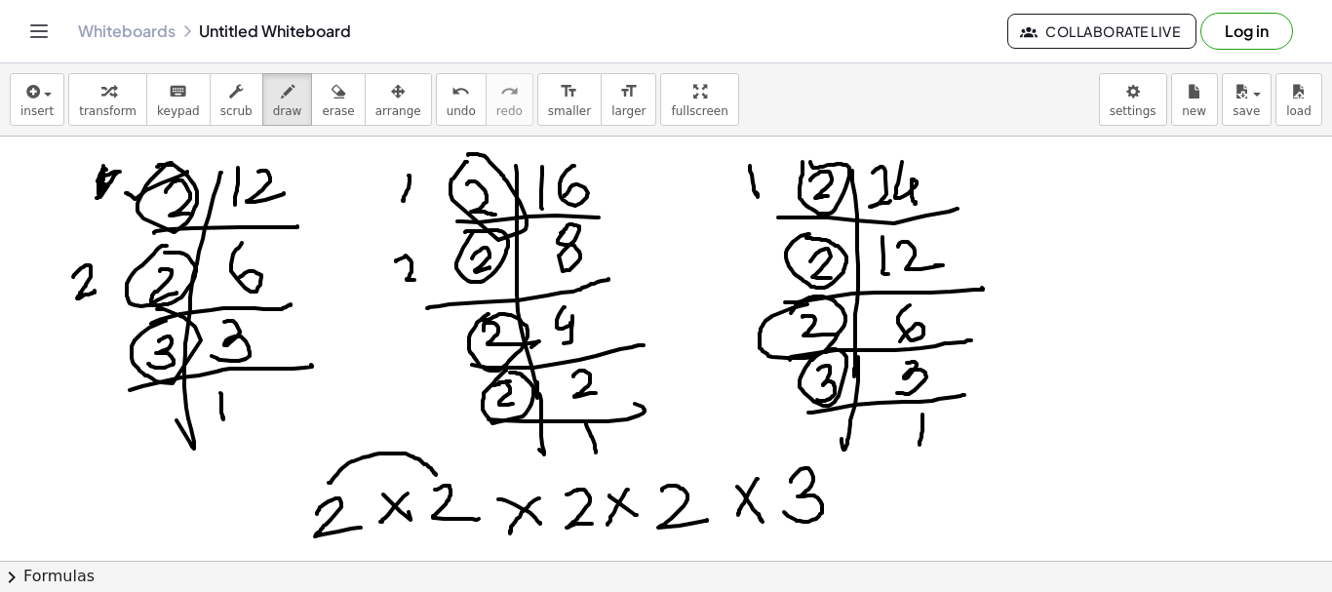
drag, startPoint x: 396, startPoint y: 261, endPoint x: 454, endPoint y: 280, distance: 60.5
click at [414, 277] on div at bounding box center [666, 561] width 1332 height 848
drag, startPoint x: 744, startPoint y: 246, endPoint x: 765, endPoint y: 270, distance: 31.8
click at [765, 270] on div at bounding box center [666, 561] width 1332 height 848
drag, startPoint x: 429, startPoint y: 335, endPoint x: 427, endPoint y: 352, distance: 17.7
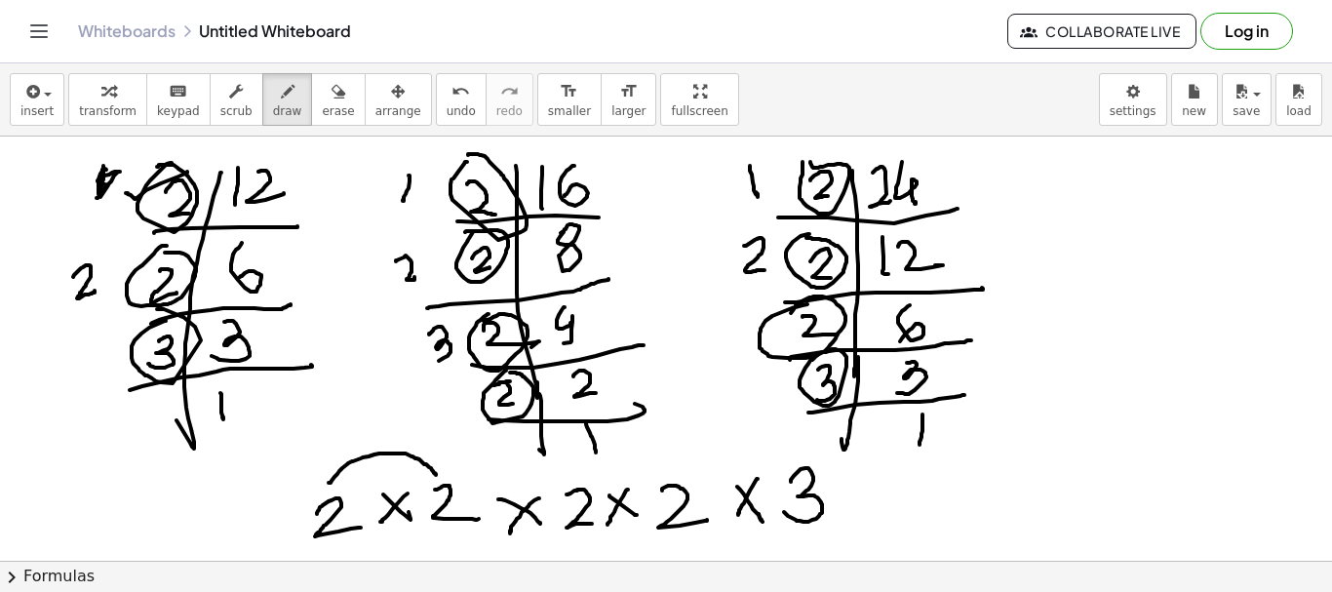
click at [422, 352] on div at bounding box center [666, 561] width 1332 height 848
drag, startPoint x: 736, startPoint y: 325, endPoint x: 747, endPoint y: 359, distance: 35.8
click at [731, 359] on div at bounding box center [666, 561] width 1332 height 848
drag, startPoint x: 454, startPoint y: 381, endPoint x: 530, endPoint y: 419, distance: 84.2
click at [460, 411] on div at bounding box center [666, 561] width 1332 height 848
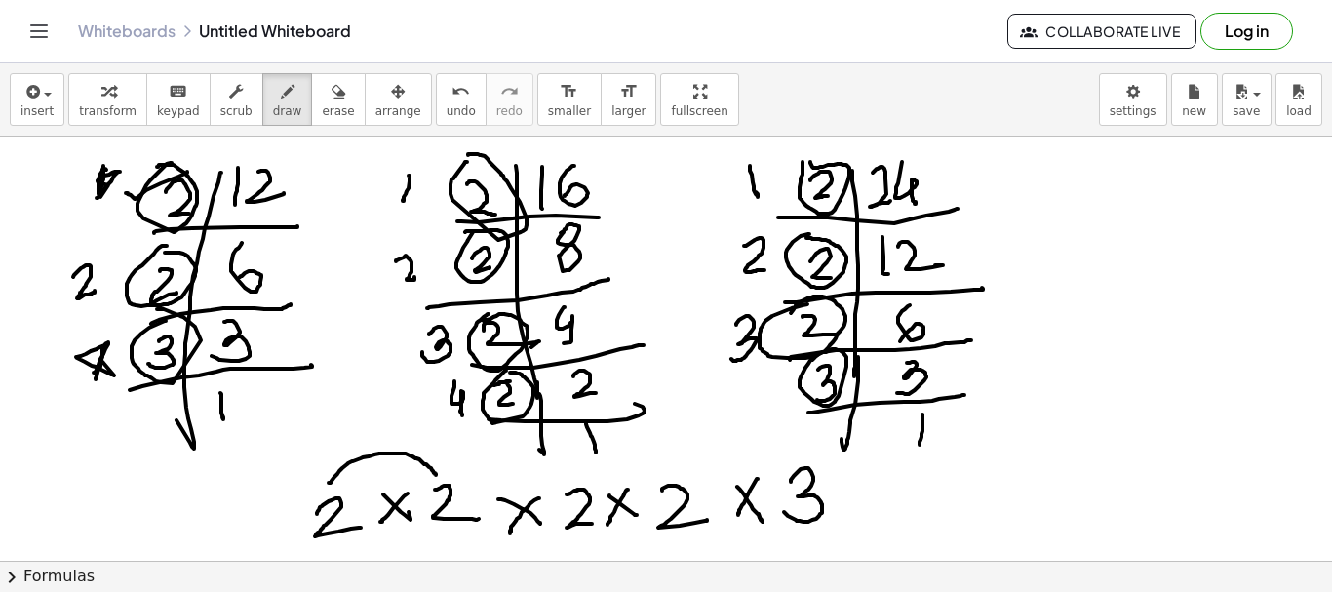
drag, startPoint x: 102, startPoint y: 348, endPoint x: 301, endPoint y: 386, distance: 202.6
click at [92, 369] on div at bounding box center [666, 561] width 1332 height 848
drag, startPoint x: 780, startPoint y: 380, endPoint x: 809, endPoint y: 539, distance: 161.5
click at [782, 397] on div at bounding box center [666, 561] width 1332 height 848
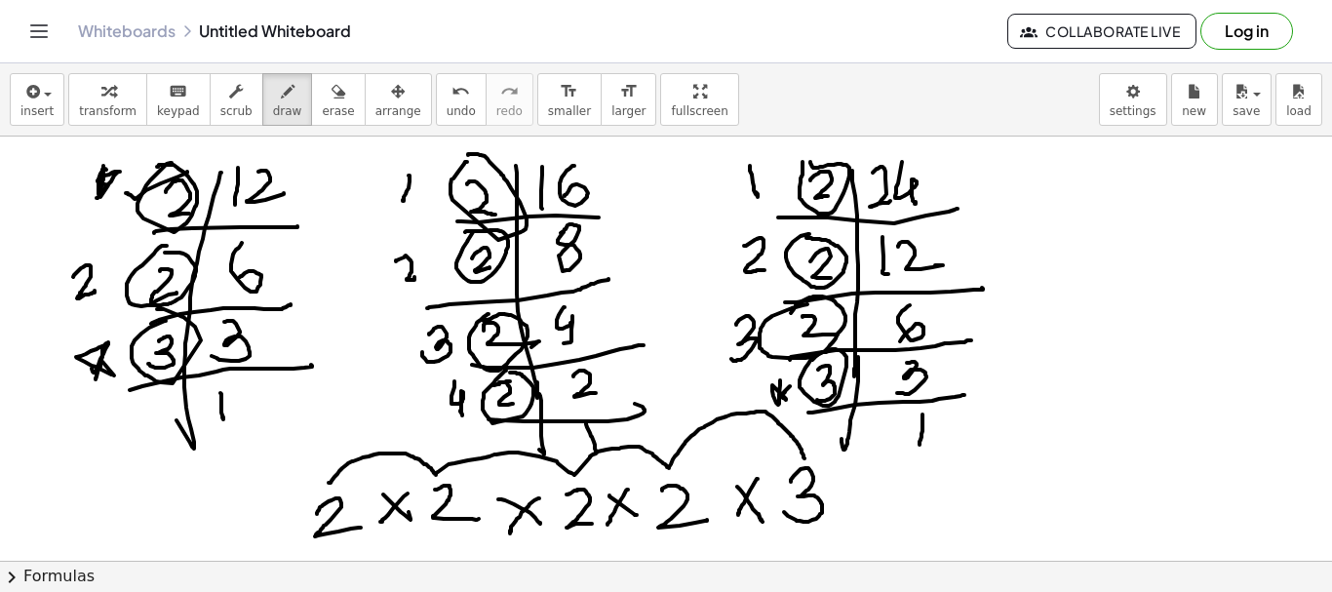
drag, startPoint x: 436, startPoint y: 473, endPoint x: 827, endPoint y: 475, distance: 391.1
click at [805, 459] on div at bounding box center [666, 561] width 1332 height 848
drag, startPoint x: 863, startPoint y: 506, endPoint x: 875, endPoint y: 487, distance: 22.7
click at [890, 496] on div at bounding box center [666, 561] width 1332 height 848
drag, startPoint x: 867, startPoint y: 484, endPoint x: 895, endPoint y: 476, distance: 29.3
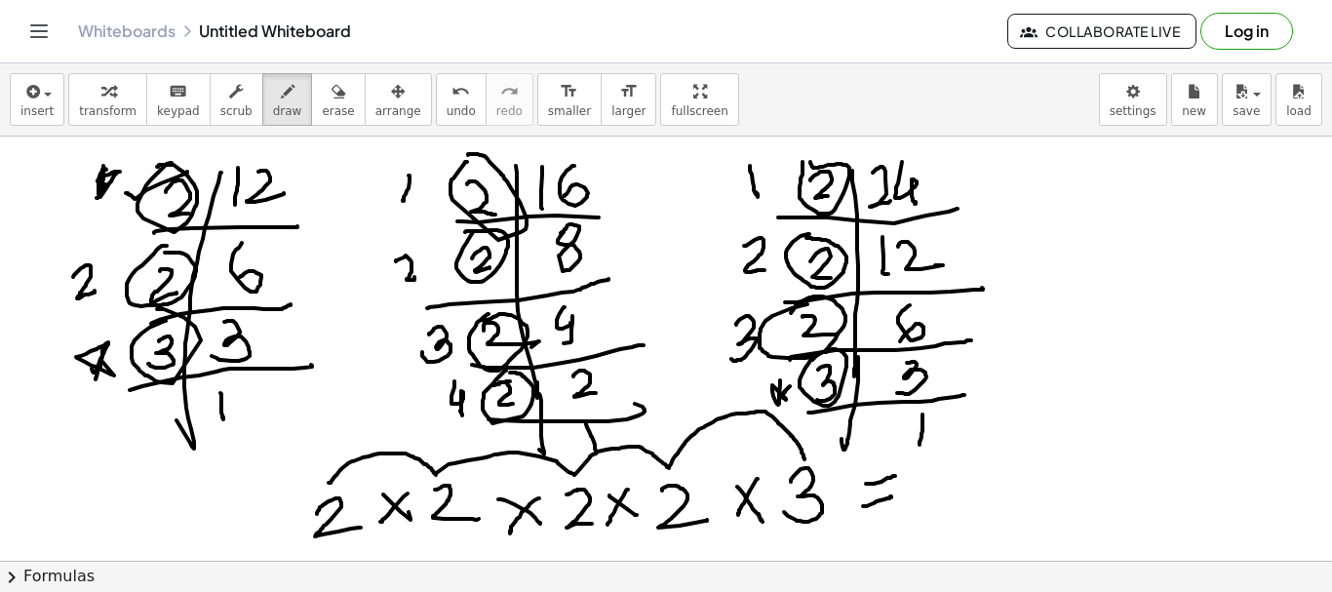
click at [895, 476] on div at bounding box center [666, 561] width 1332 height 848
drag, startPoint x: 928, startPoint y: 457, endPoint x: 1007, endPoint y: 465, distance: 79.4
click at [957, 501] on div at bounding box center [666, 561] width 1332 height 848
drag, startPoint x: 1002, startPoint y: 443, endPoint x: 1056, endPoint y: 453, distance: 55.5
click at [1005, 448] on div at bounding box center [666, 561] width 1332 height 848
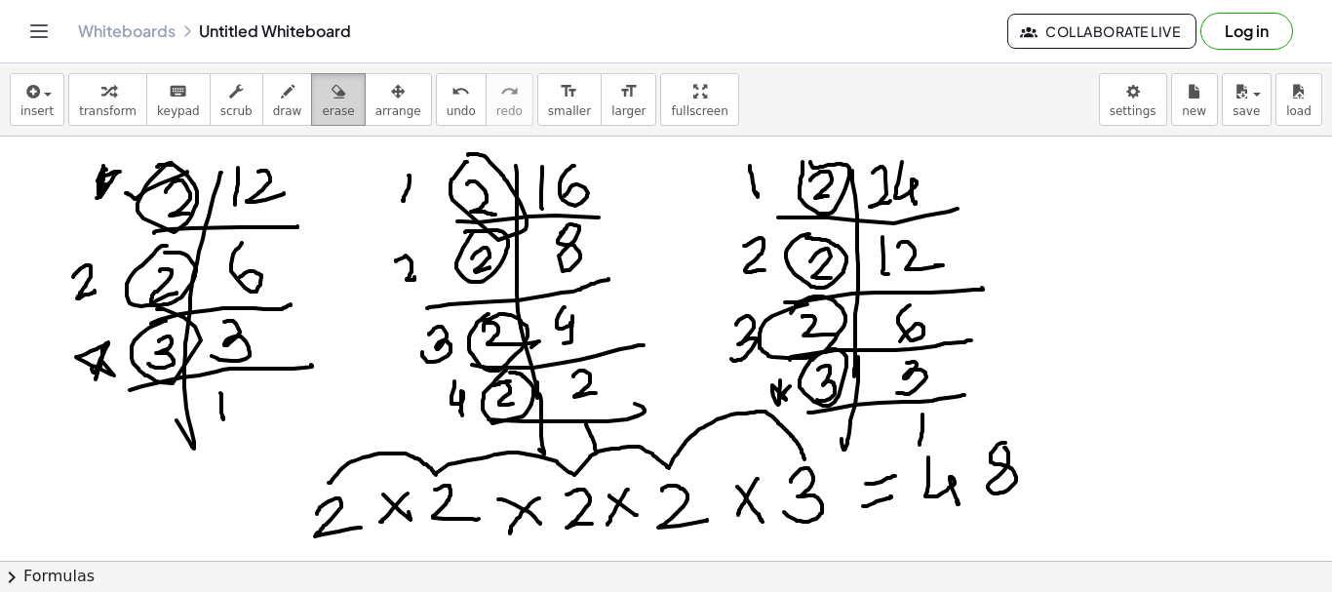
click at [332, 100] on icon "button" at bounding box center [339, 91] width 14 height 23
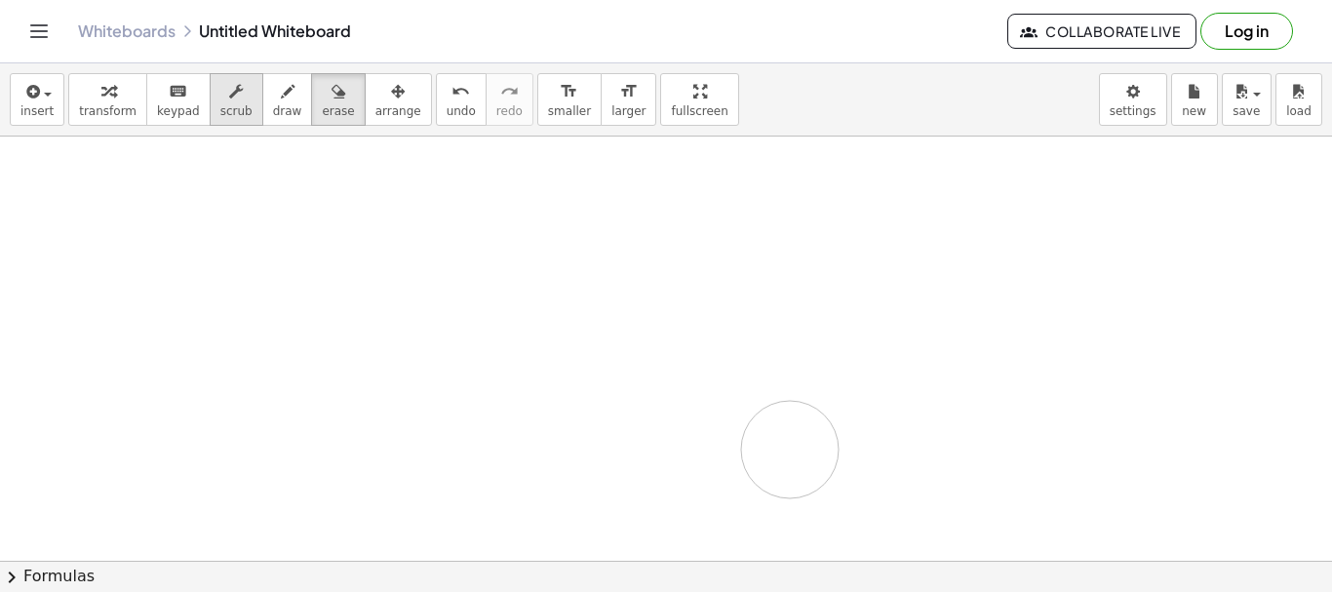
drag, startPoint x: 60, startPoint y: 194, endPoint x: 239, endPoint y: 107, distance: 198.5
click at [790, 449] on div at bounding box center [666, 561] width 1332 height 848
click at [273, 108] on span "draw" at bounding box center [287, 111] width 29 height 14
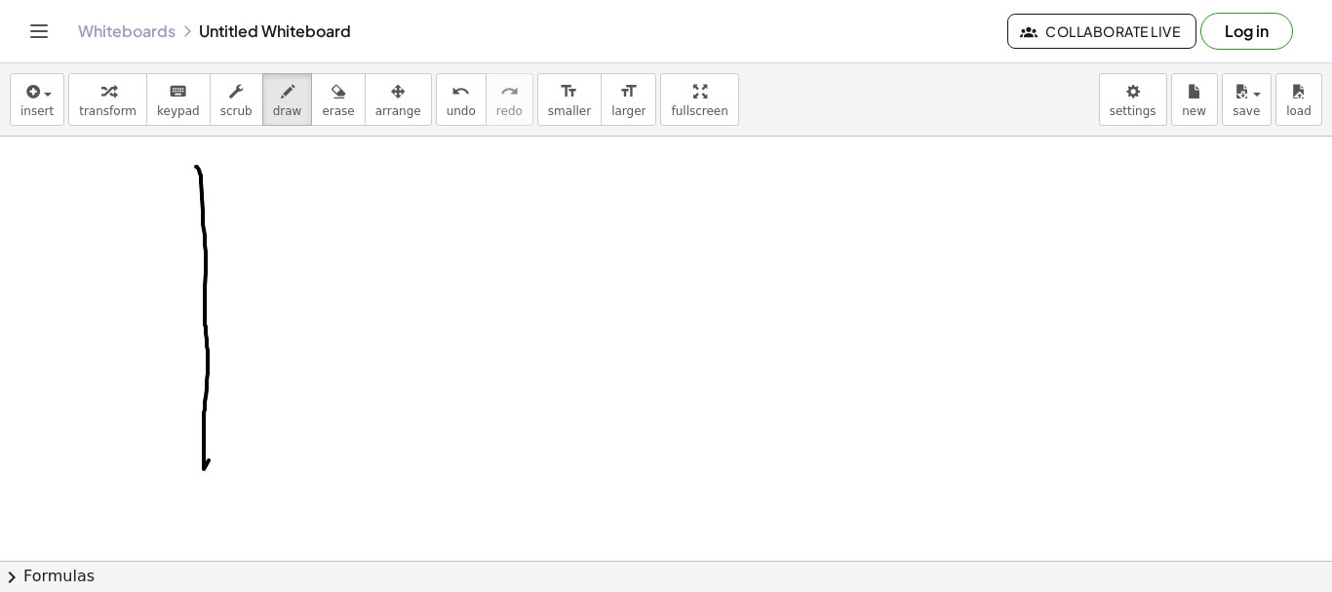
drag, startPoint x: 196, startPoint y: 167, endPoint x: 217, endPoint y: 437, distance: 271.0
click at [210, 459] on div at bounding box center [666, 561] width 1332 height 848
drag, startPoint x: 157, startPoint y: 216, endPoint x: 228, endPoint y: 180, distance: 79.4
click at [265, 216] on div at bounding box center [666, 561] width 1332 height 848
drag, startPoint x: 223, startPoint y: 190, endPoint x: 224, endPoint y: 203, distance: 12.7
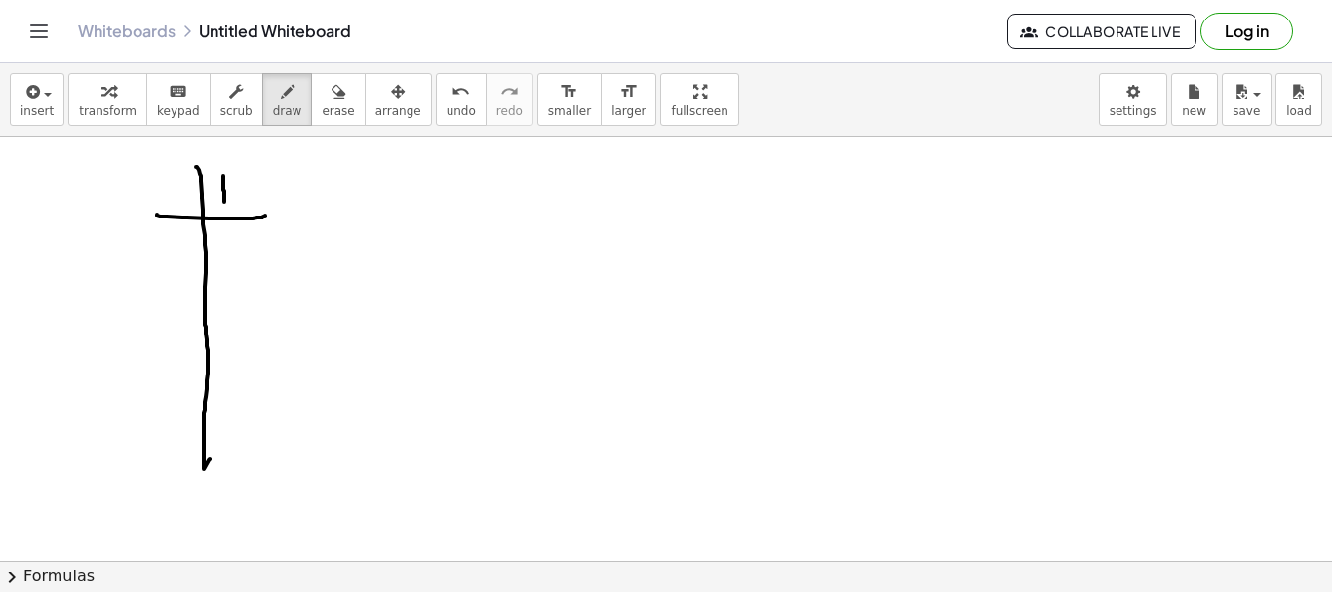
click at [224, 203] on div at bounding box center [666, 561] width 1332 height 848
drag, startPoint x: 245, startPoint y: 182, endPoint x: 536, endPoint y: 203, distance: 292.3
click at [232, 179] on div at bounding box center [666, 561] width 1332 height 848
drag, startPoint x: 507, startPoint y: 171, endPoint x: 560, endPoint y: 327, distance: 164.7
click at [538, 412] on div at bounding box center [666, 561] width 1332 height 848
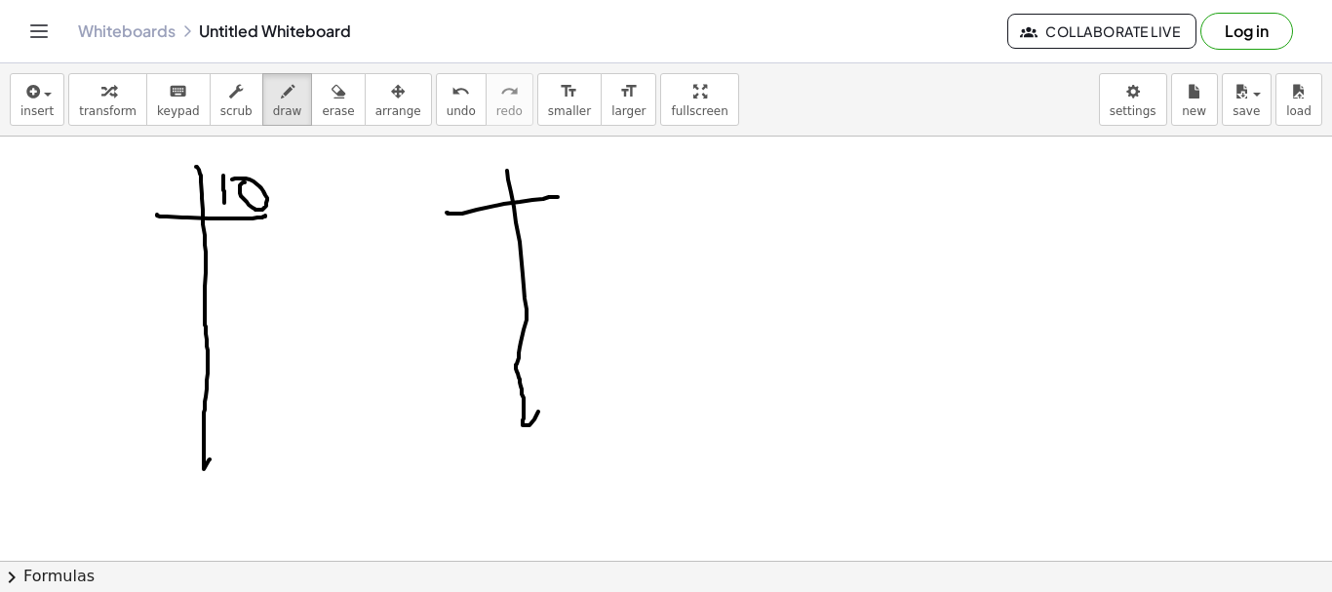
drag, startPoint x: 448, startPoint y: 213, endPoint x: 569, endPoint y: 198, distance: 121.8
click at [570, 198] on div at bounding box center [666, 561] width 1332 height 848
drag, startPoint x: 534, startPoint y: 168, endPoint x: 541, endPoint y: 180, distance: 14.4
click at [535, 187] on div at bounding box center [666, 561] width 1332 height 848
click at [546, 169] on div at bounding box center [666, 561] width 1332 height 848
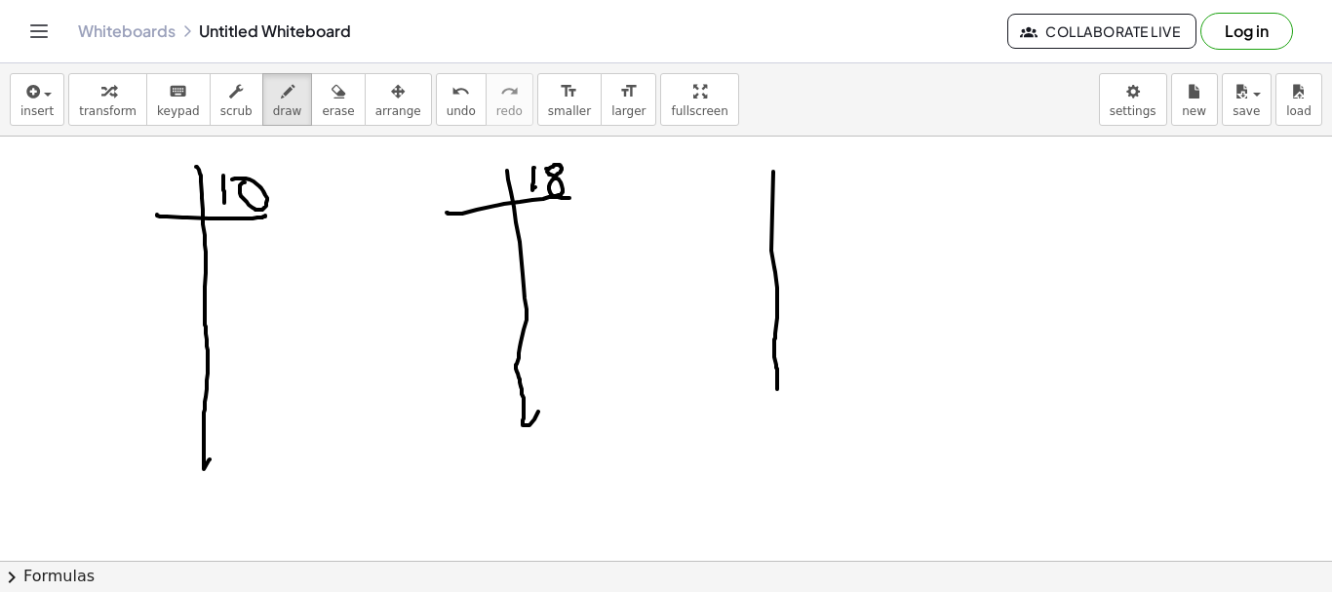
drag, startPoint x: 773, startPoint y: 172, endPoint x: 789, endPoint y: 382, distance: 211.2
click at [780, 389] on div at bounding box center [666, 561] width 1332 height 848
drag, startPoint x: 724, startPoint y: 197, endPoint x: 798, endPoint y: 193, distance: 74.2
click at [834, 186] on div at bounding box center [666, 561] width 1332 height 848
drag, startPoint x: 773, startPoint y: 165, endPoint x: 790, endPoint y: 174, distance: 18.8
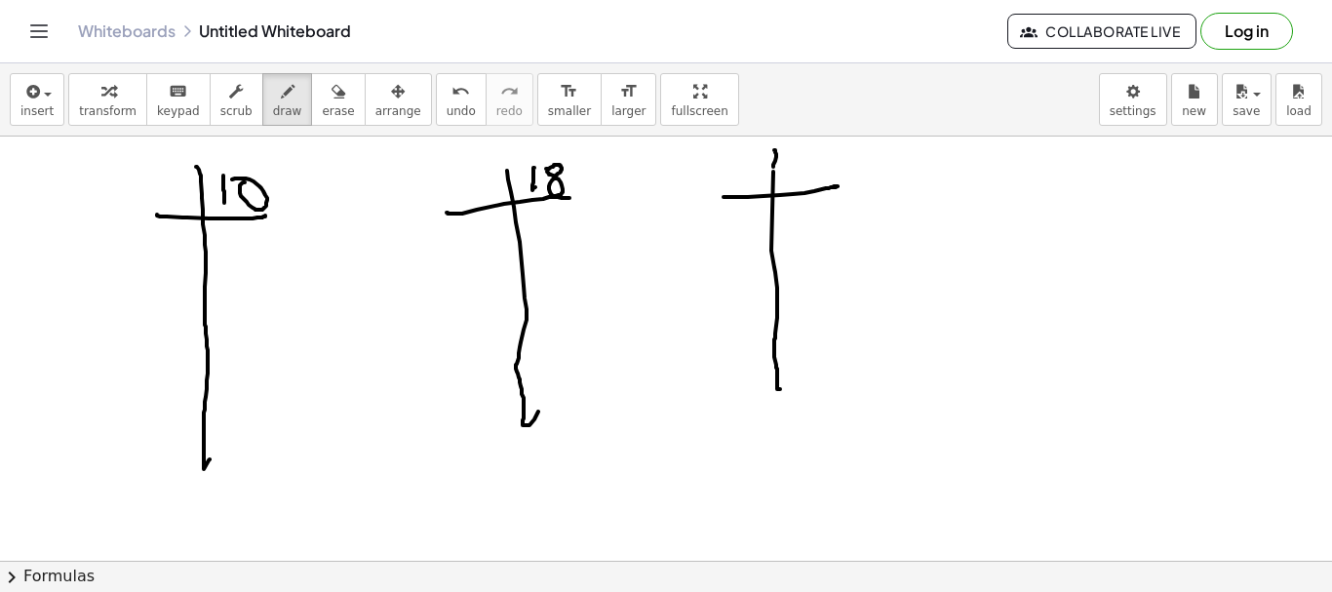
click at [769, 182] on div at bounding box center [666, 561] width 1332 height 848
drag, startPoint x: 798, startPoint y: 163, endPoint x: 816, endPoint y: 169, distance: 19.4
click at [811, 176] on div at bounding box center [666, 561] width 1332 height 848
drag, startPoint x: 820, startPoint y: 166, endPoint x: 834, endPoint y: 164, distance: 13.8
click at [821, 156] on div at bounding box center [666, 561] width 1332 height 848
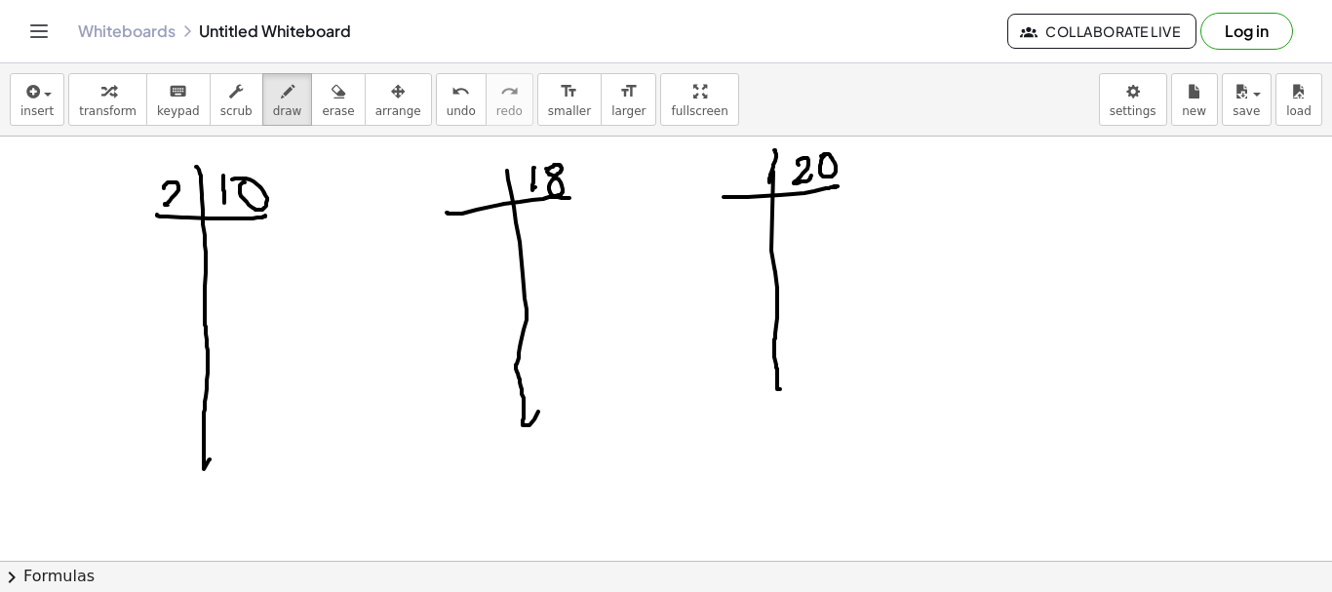
drag, startPoint x: 164, startPoint y: 186, endPoint x: 178, endPoint y: 205, distance: 23.6
click at [178, 205] on div at bounding box center [666, 561] width 1332 height 848
drag, startPoint x: 236, startPoint y: 233, endPoint x: 249, endPoint y: 230, distance: 13.0
click at [249, 230] on div at bounding box center [666, 561] width 1332 height 848
drag, startPoint x: 233, startPoint y: 248, endPoint x: 202, endPoint y: 286, distance: 49.2
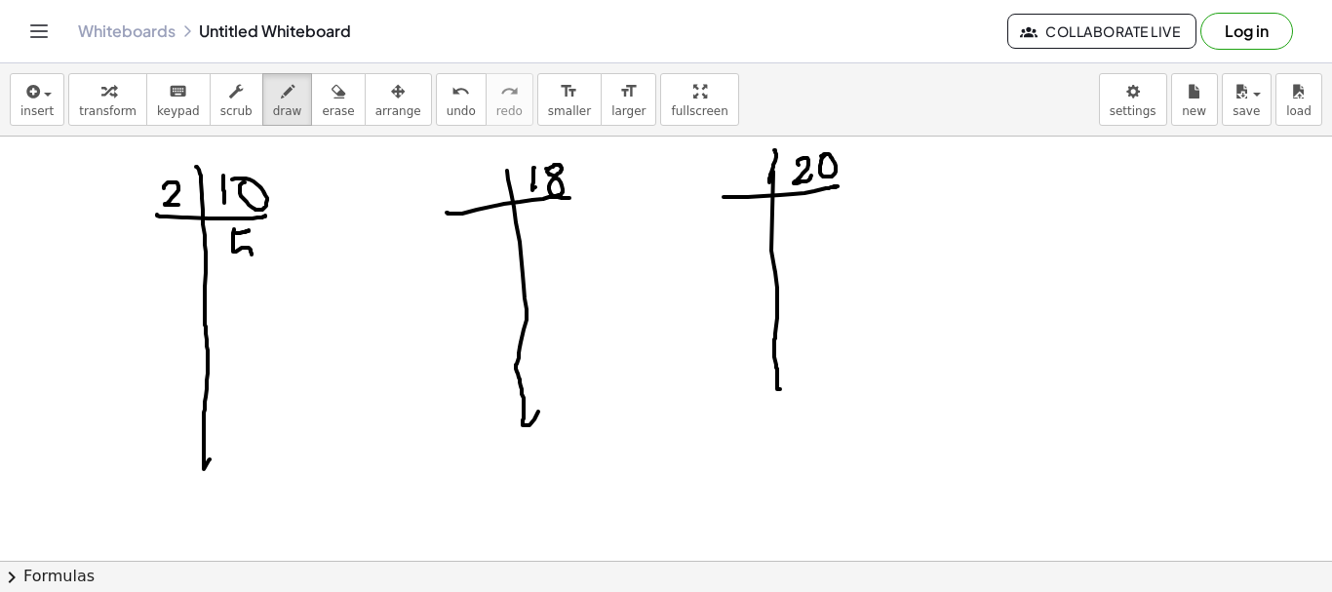
click at [207, 266] on div at bounding box center [666, 561] width 1332 height 848
drag, startPoint x: 125, startPoint y: 292, endPoint x: 323, endPoint y: 281, distance: 198.3
click at [323, 281] on div at bounding box center [666, 561] width 1332 height 848
drag, startPoint x: 165, startPoint y: 247, endPoint x: 178, endPoint y: 247, distance: 12.7
click at [178, 247] on div at bounding box center [666, 561] width 1332 height 848
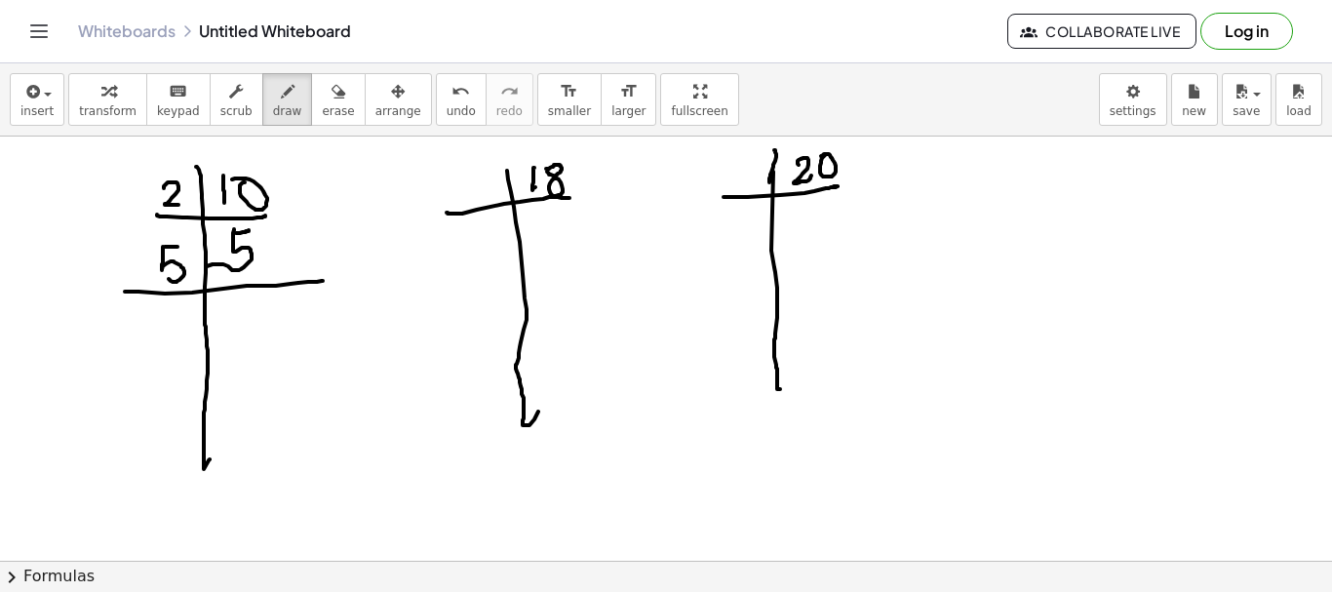
drag, startPoint x: 163, startPoint y: 247, endPoint x: 227, endPoint y: 322, distance: 98.9
click at [157, 277] on div at bounding box center [666, 561] width 1332 height 848
drag, startPoint x: 251, startPoint y: 304, endPoint x: 243, endPoint y: 338, distance: 35.0
click at [243, 338] on div at bounding box center [666, 561] width 1332 height 848
drag, startPoint x: 469, startPoint y: 190, endPoint x: 509, endPoint y: 196, distance: 40.4
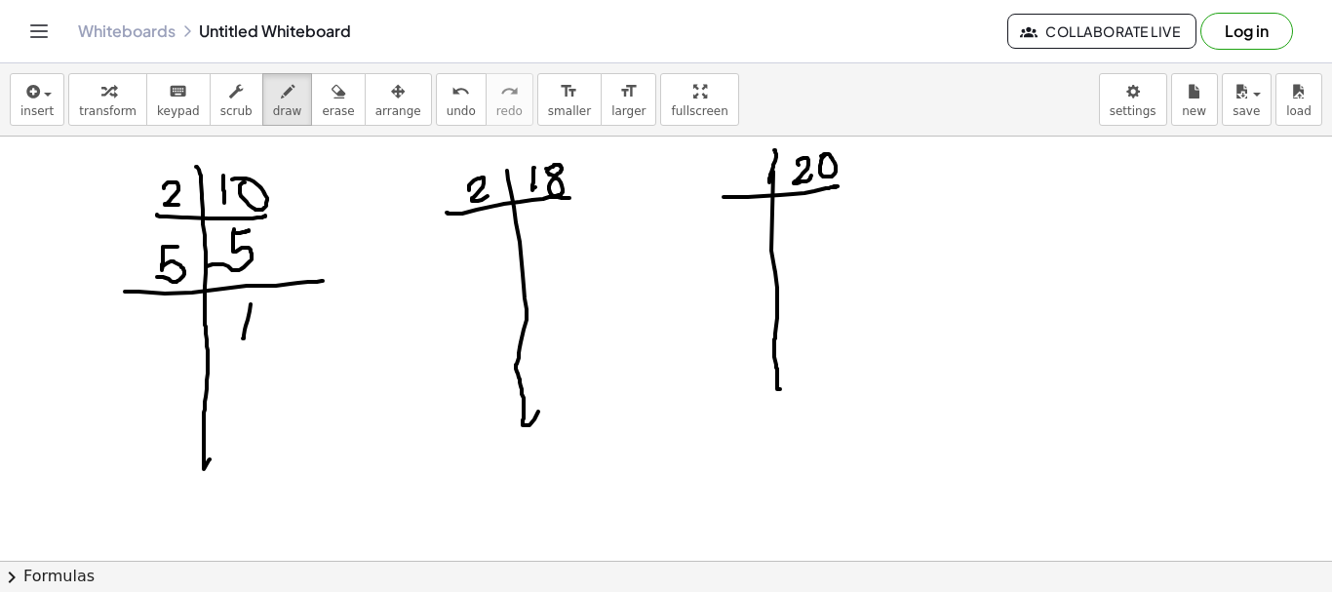
click at [496, 194] on div at bounding box center [666, 561] width 1332 height 848
drag, startPoint x: 561, startPoint y: 215, endPoint x: 571, endPoint y: 239, distance: 26.3
click at [571, 256] on div at bounding box center [666, 561] width 1332 height 848
drag, startPoint x: 573, startPoint y: 214, endPoint x: 564, endPoint y: 215, distance: 9.8
click at [564, 215] on div at bounding box center [666, 561] width 1332 height 848
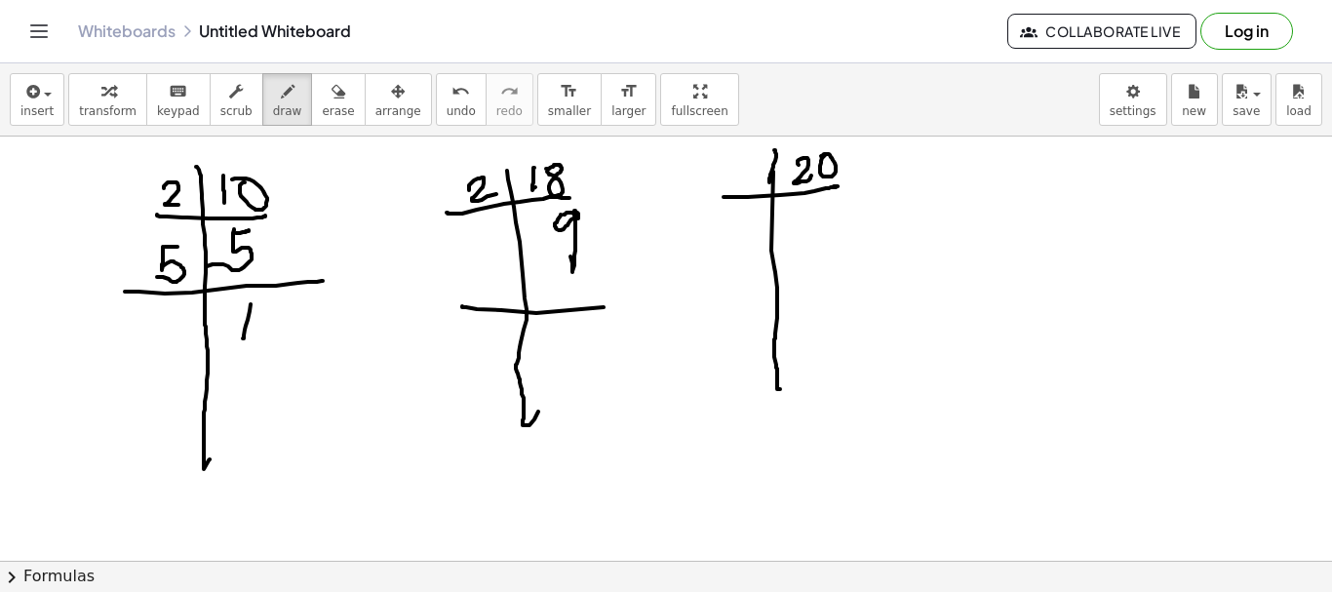
drag, startPoint x: 462, startPoint y: 306, endPoint x: 542, endPoint y: 268, distance: 88.6
click at [634, 286] on div at bounding box center [666, 561] width 1332 height 848
drag, startPoint x: 463, startPoint y: 256, endPoint x: 675, endPoint y: 351, distance: 232.2
click at [464, 283] on div at bounding box center [666, 561] width 1332 height 848
click at [549, 372] on div at bounding box center [666, 561] width 1332 height 848
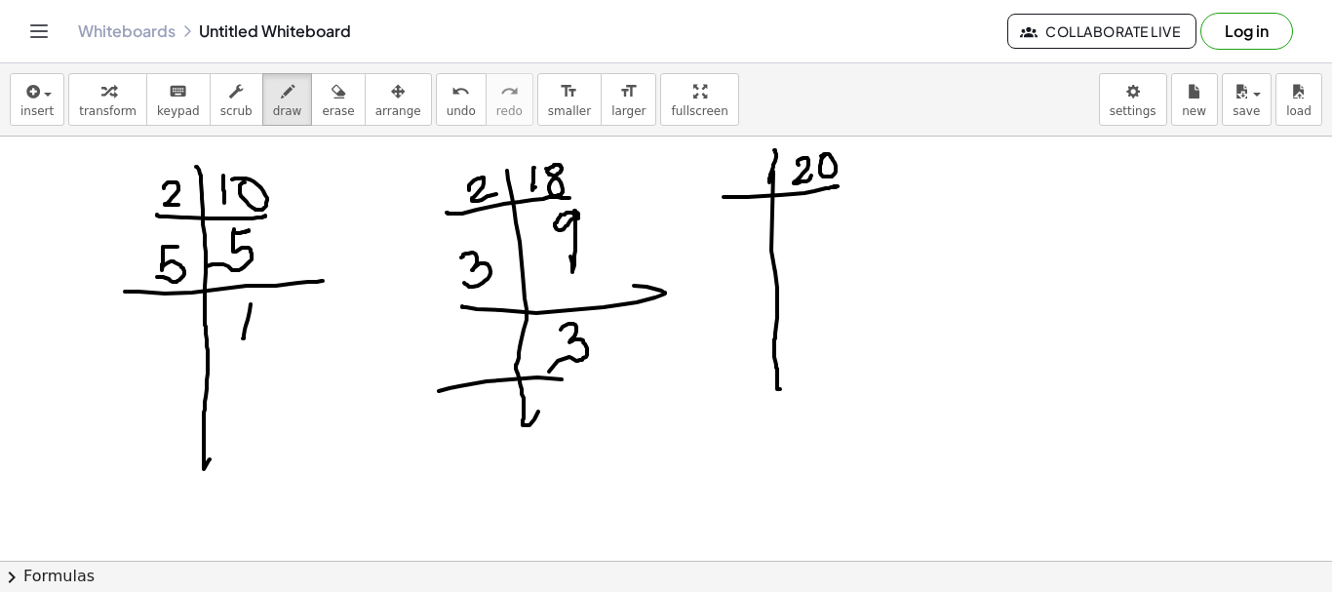
click at [637, 366] on div at bounding box center [666, 561] width 1332 height 848
click at [474, 369] on div at bounding box center [666, 561] width 1332 height 848
click at [570, 419] on div at bounding box center [666, 561] width 1332 height 848
click at [749, 181] on div at bounding box center [666, 561] width 1332 height 848
click at [798, 241] on div at bounding box center [666, 561] width 1332 height 848
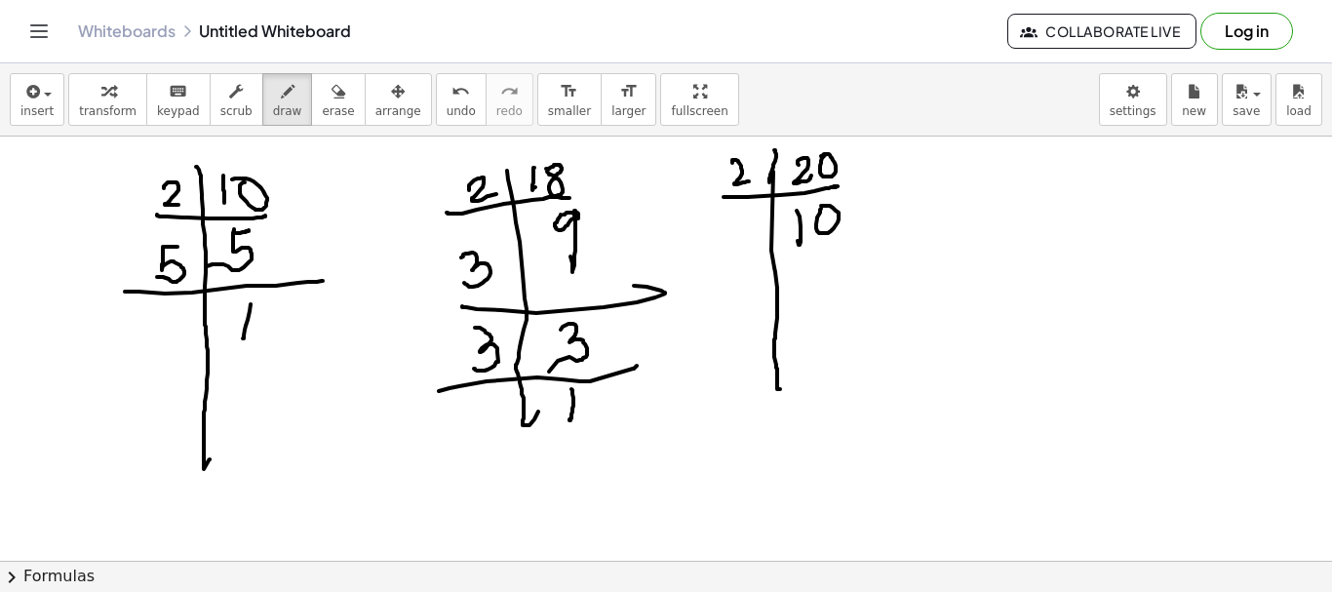
click at [814, 211] on div at bounding box center [666, 561] width 1332 height 848
click at [864, 256] on div at bounding box center [666, 561] width 1332 height 848
click at [760, 250] on div at bounding box center [666, 561] width 1332 height 848
click at [845, 278] on div at bounding box center [666, 561] width 1332 height 848
click at [818, 326] on div at bounding box center [666, 561] width 1332 height 848
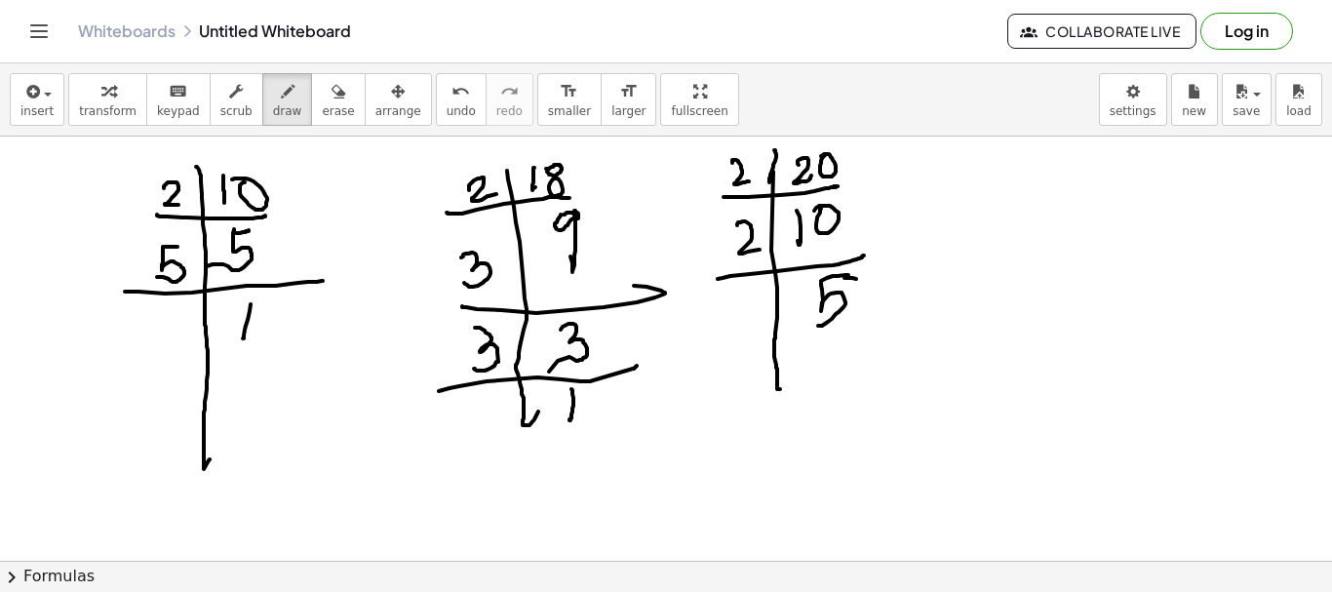
click at [848, 274] on div at bounding box center [666, 561] width 1332 height 848
click at [769, 277] on div at bounding box center [666, 561] width 1332 height 848
click at [721, 351] on div at bounding box center [666, 561] width 1332 height 848
click at [882, 339] on div at bounding box center [666, 561] width 1332 height 848
click at [840, 384] on div at bounding box center [666, 561] width 1332 height 848
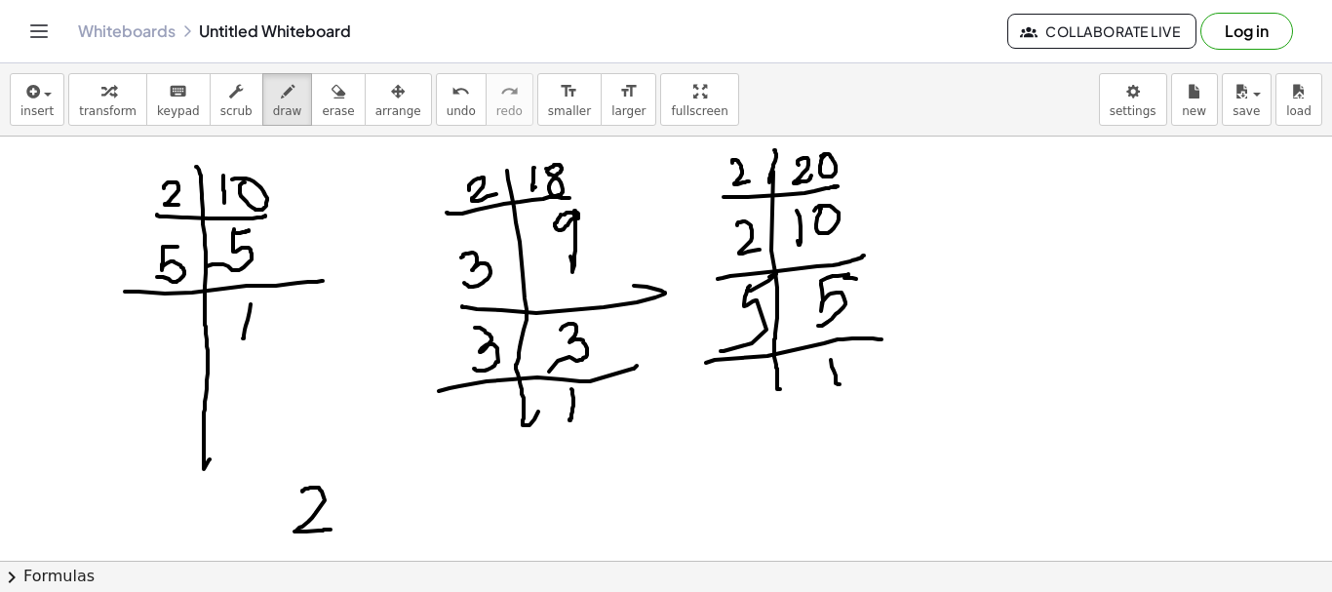
click at [331, 530] on div at bounding box center [666, 561] width 1332 height 848
click at [408, 543] on div at bounding box center [666, 561] width 1332 height 848
click at [363, 527] on div at bounding box center [666, 561] width 1332 height 848
click at [453, 519] on div at bounding box center [666, 561] width 1332 height 848
click at [531, 521] on div at bounding box center [666, 561] width 1332 height 848
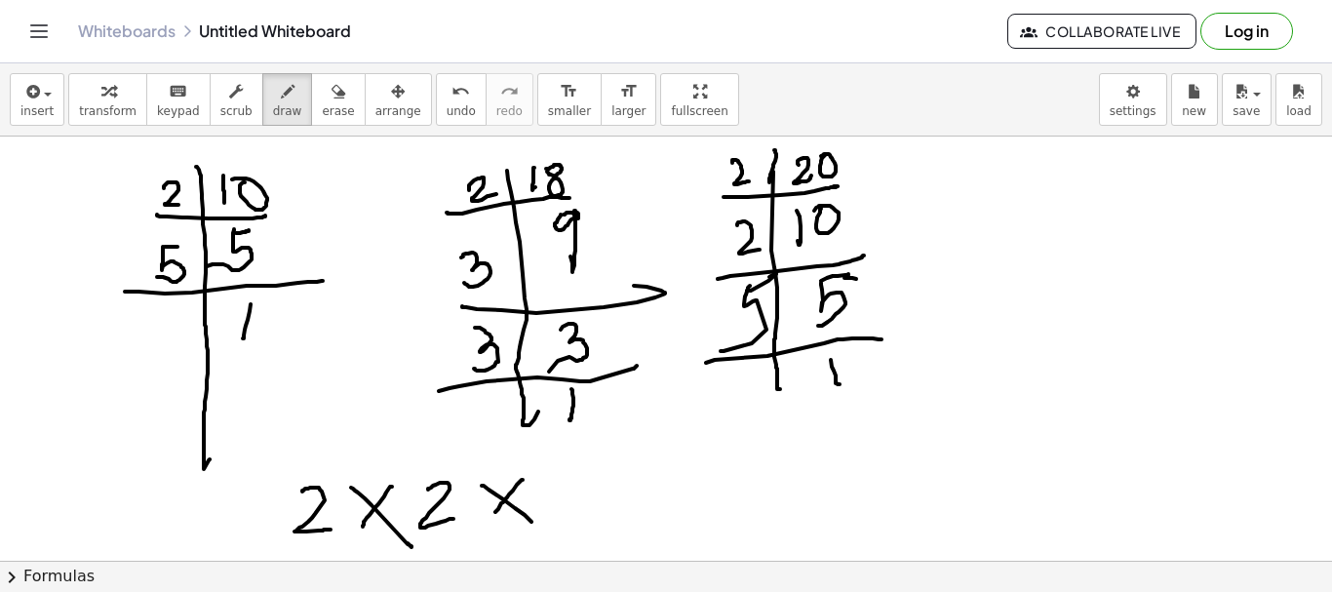
click at [491, 520] on div at bounding box center [666, 561] width 1332 height 848
click at [540, 515] on div at bounding box center [666, 561] width 1332 height 848
click at [651, 525] on div at bounding box center [666, 561] width 1332 height 848
click at [654, 476] on div at bounding box center [666, 561] width 1332 height 848
click at [675, 510] on div at bounding box center [666, 561] width 1332 height 848
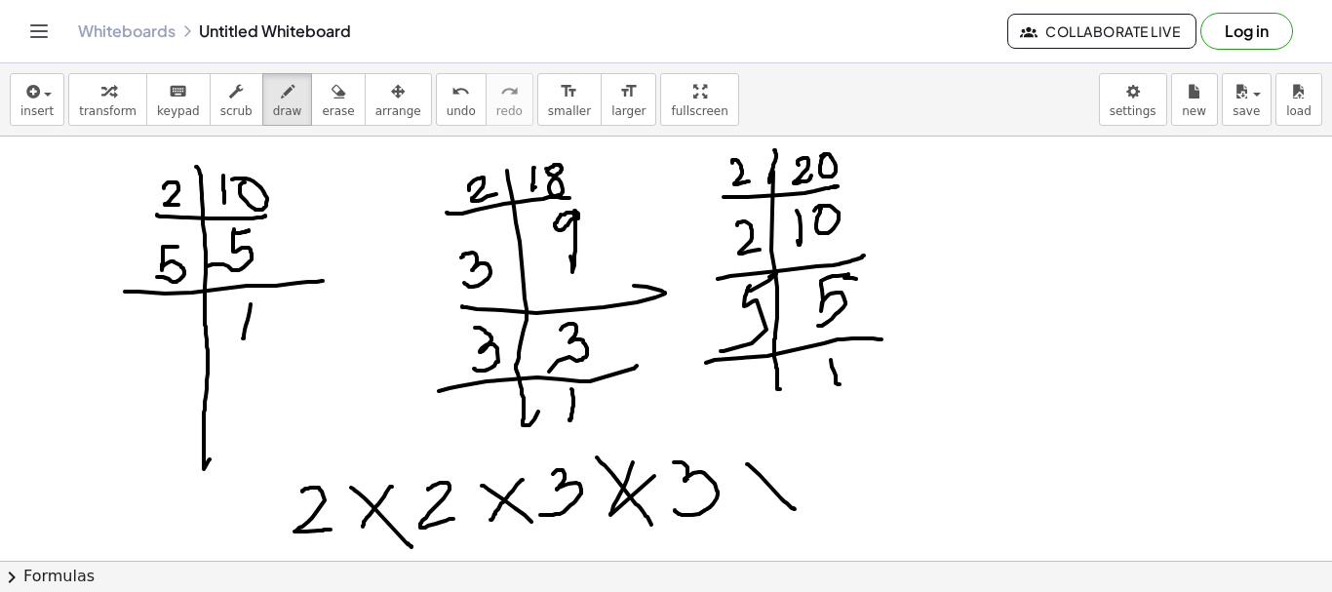
click at [796, 509] on div at bounding box center [666, 561] width 1332 height 848
click at [756, 510] on div at bounding box center [666, 561] width 1332 height 848
click at [877, 436] on div at bounding box center [666, 561] width 1332 height 848
click at [815, 504] on div at bounding box center [666, 561] width 1332 height 848
click at [847, 443] on div at bounding box center [666, 561] width 1332 height 848
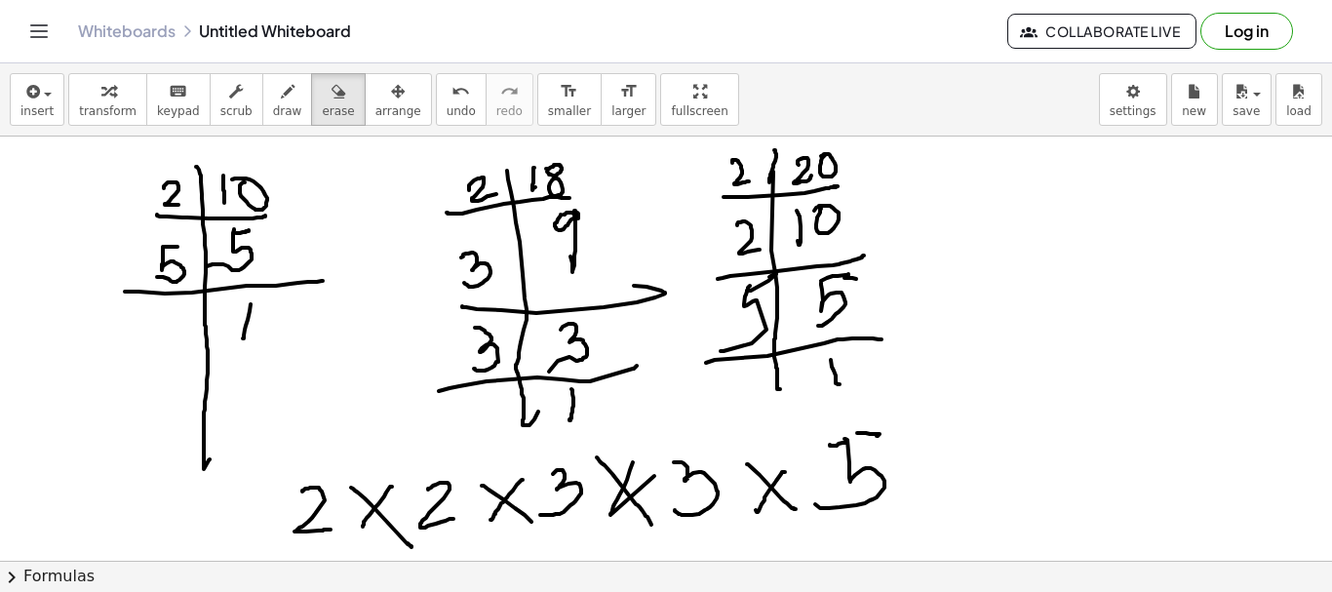
click at [311, 124] on button "erase" at bounding box center [338, 99] width 54 height 53
click at [627, 498] on div at bounding box center [666, 561] width 1332 height 848
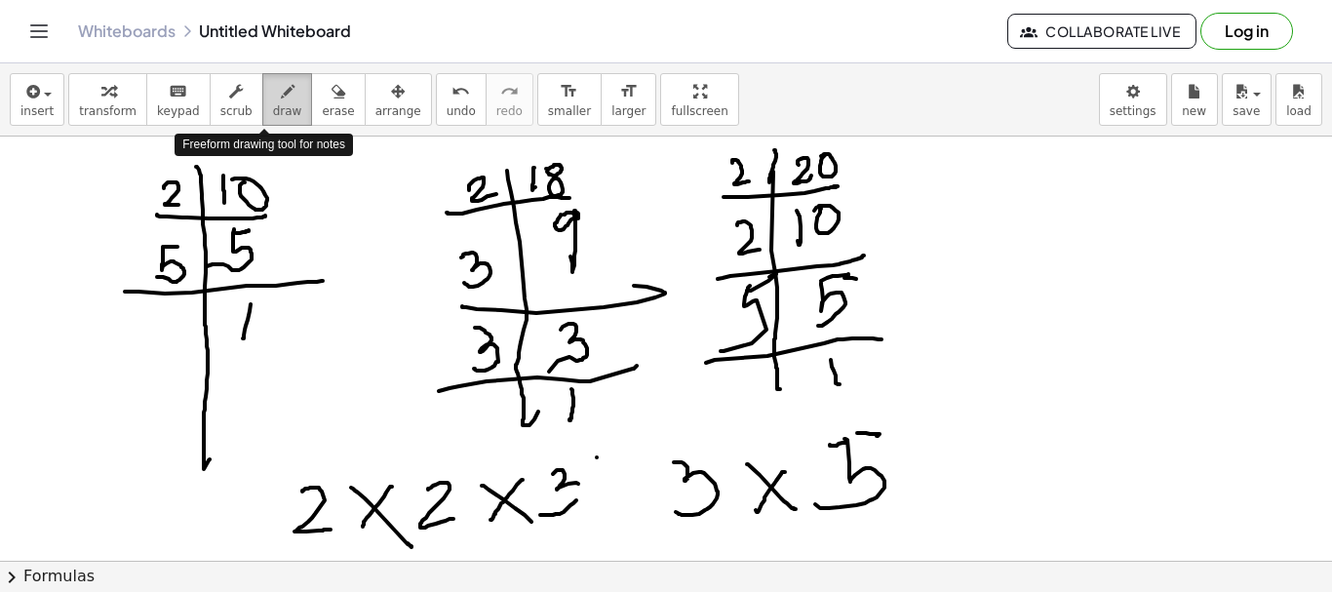
click at [281, 101] on icon "button" at bounding box center [288, 91] width 14 height 23
click at [651, 508] on div at bounding box center [666, 561] width 1332 height 848
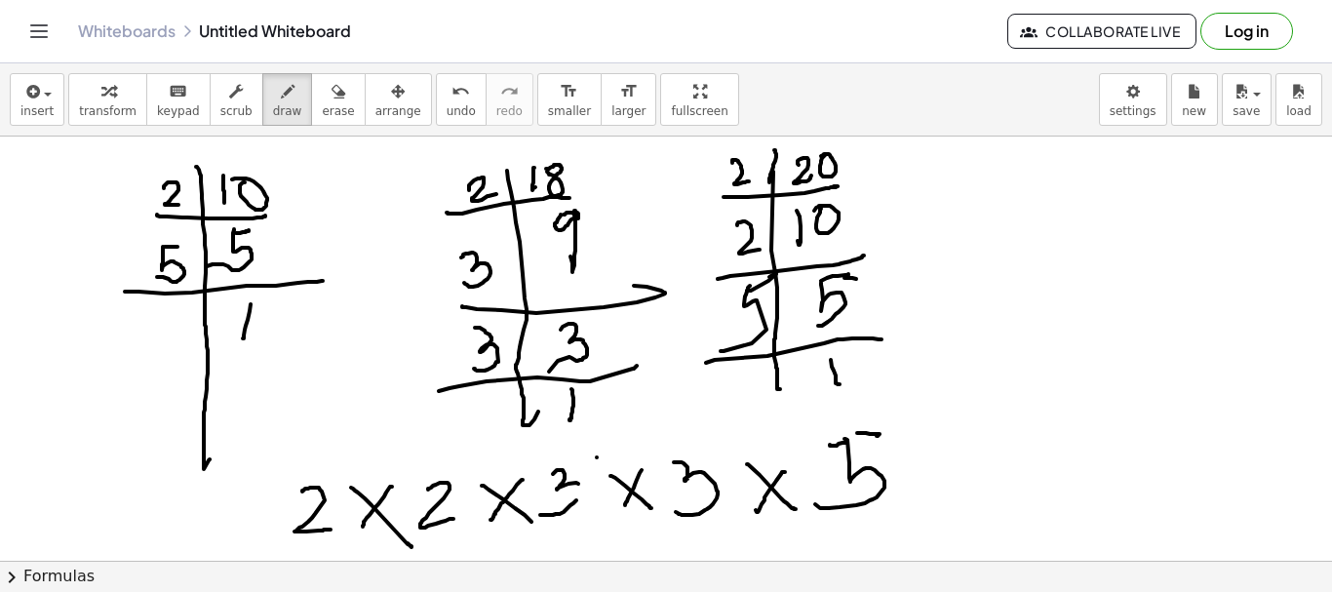
click at [623, 505] on div at bounding box center [666, 561] width 1332 height 848
click at [552, 496] on div at bounding box center [666, 561] width 1332 height 848
click at [572, 501] on div at bounding box center [666, 561] width 1332 height 848
click at [867, 433] on div at bounding box center [666, 561] width 1332 height 848
drag, startPoint x: 123, startPoint y: 178, endPoint x: 160, endPoint y: 165, distance: 39.5
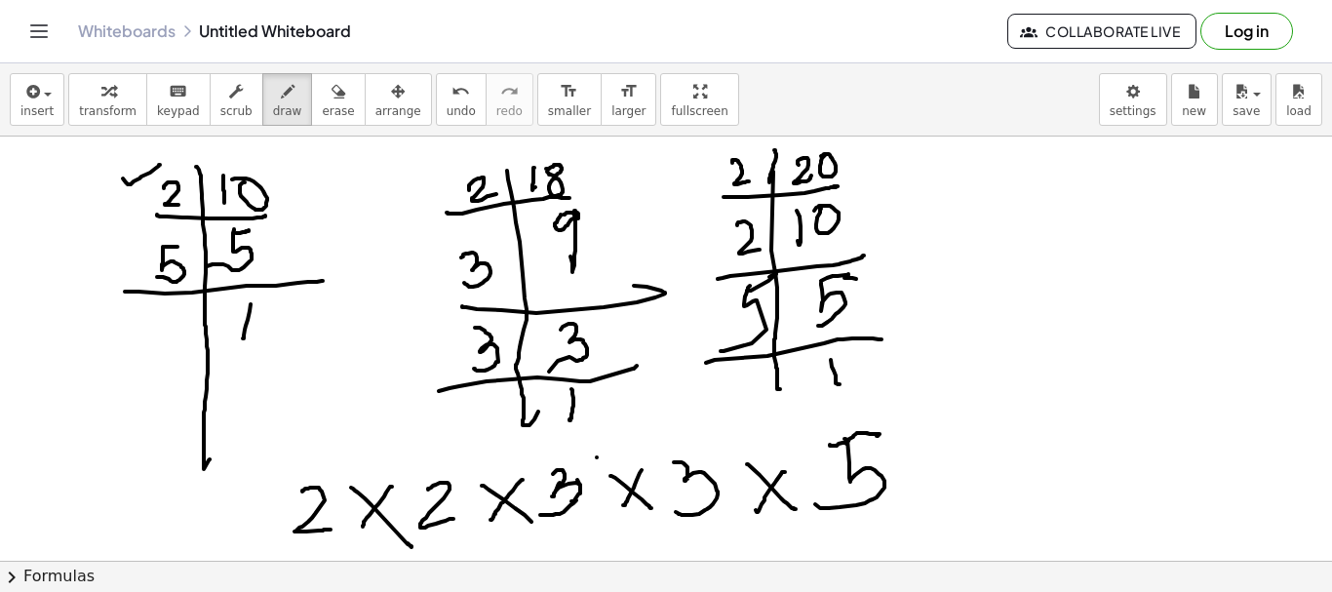
click at [160, 165] on div at bounding box center [666, 561] width 1332 height 848
drag, startPoint x: 439, startPoint y: 169, endPoint x: 473, endPoint y: 157, distance: 36.1
click at [473, 157] on div at bounding box center [666, 561] width 1332 height 848
drag, startPoint x: 694, startPoint y: 151, endPoint x: 721, endPoint y: 143, distance: 27.5
click at [728, 141] on div at bounding box center [666, 561] width 1332 height 848
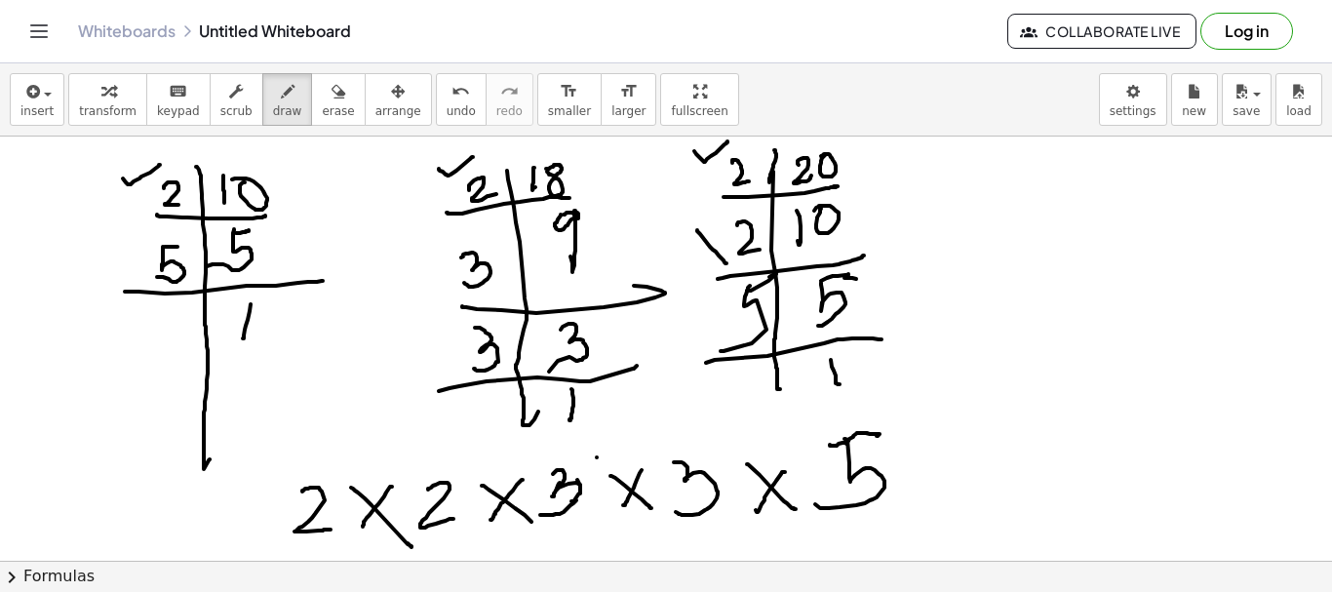
drag, startPoint x: 697, startPoint y: 230, endPoint x: 717, endPoint y: 219, distance: 22.3
click at [727, 260] on div at bounding box center [666, 561] width 1332 height 848
drag, startPoint x: 717, startPoint y: 219, endPoint x: 708, endPoint y: 255, distance: 36.2
click at [708, 255] on div at bounding box center [666, 561] width 1332 height 848
drag, startPoint x: 706, startPoint y: 252, endPoint x: 702, endPoint y: 270, distance: 18.9
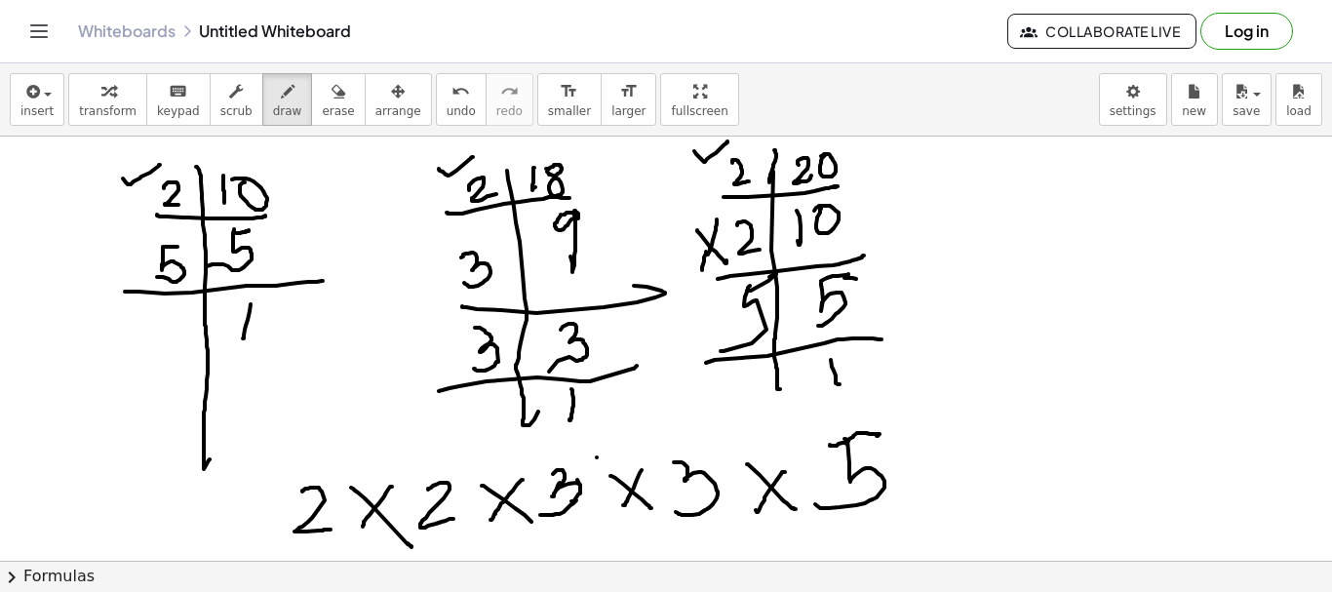
click at [702, 270] on div at bounding box center [666, 561] width 1332 height 848
drag, startPoint x: 560, startPoint y: 530, endPoint x: 564, endPoint y: 422, distance: 107.4
click at [581, 526] on div at bounding box center [666, 561] width 1332 height 848
drag, startPoint x: 110, startPoint y: 159, endPoint x: 268, endPoint y: 249, distance: 181.7
click at [73, 336] on div at bounding box center [666, 561] width 1332 height 848
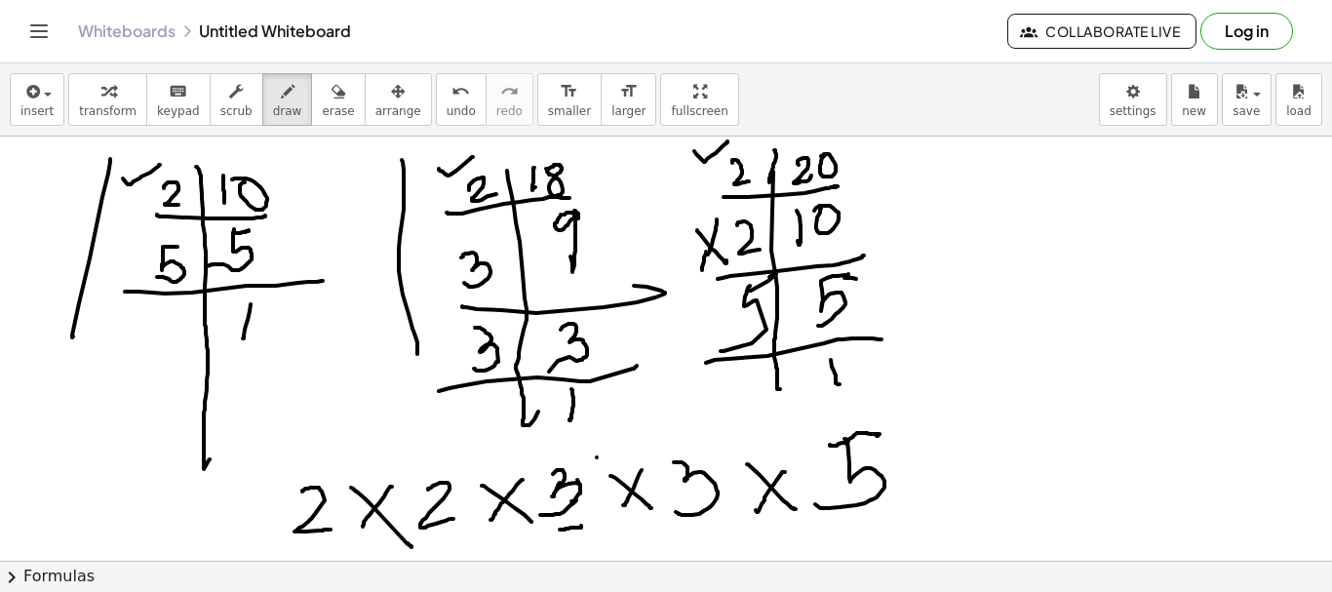
drag, startPoint x: 402, startPoint y: 160, endPoint x: 648, endPoint y: 264, distance: 267.0
click at [417, 355] on div at bounding box center [666, 561] width 1332 height 848
drag, startPoint x: 667, startPoint y: 138, endPoint x: 730, endPoint y: 406, distance: 274.4
click at [693, 352] on div at bounding box center [666, 561] width 1332 height 848
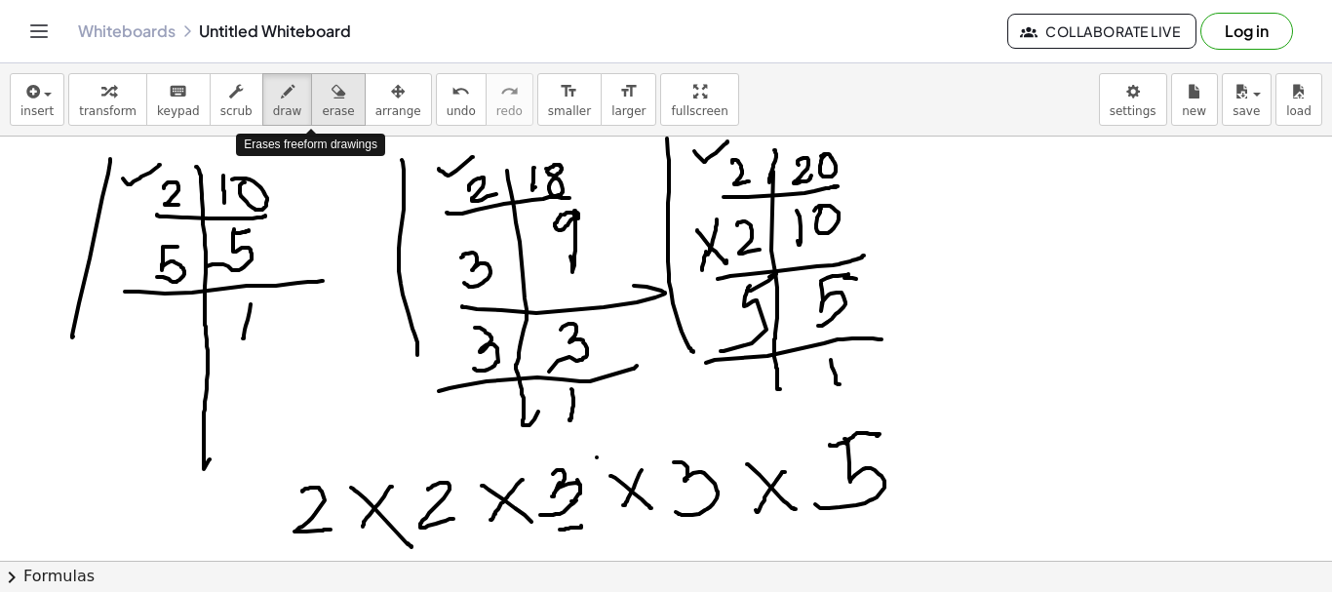
click at [332, 86] on icon "button" at bounding box center [339, 91] width 14 height 23
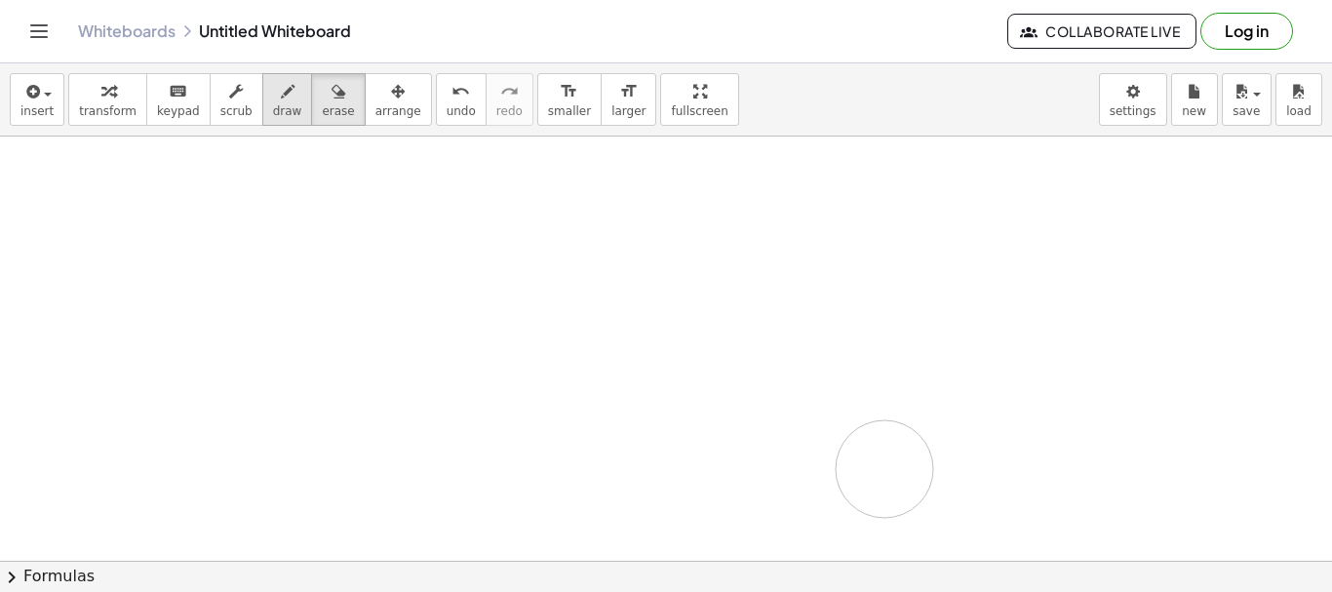
drag, startPoint x: 75, startPoint y: 169, endPoint x: 285, endPoint y: 117, distance: 216.0
click at [886, 468] on div at bounding box center [666, 561] width 1332 height 848
click at [281, 99] on icon "button" at bounding box center [288, 91] width 14 height 23
drag, startPoint x: 251, startPoint y: 184, endPoint x: 206, endPoint y: 364, distance: 185.0
click at [224, 448] on div at bounding box center [666, 561] width 1332 height 848
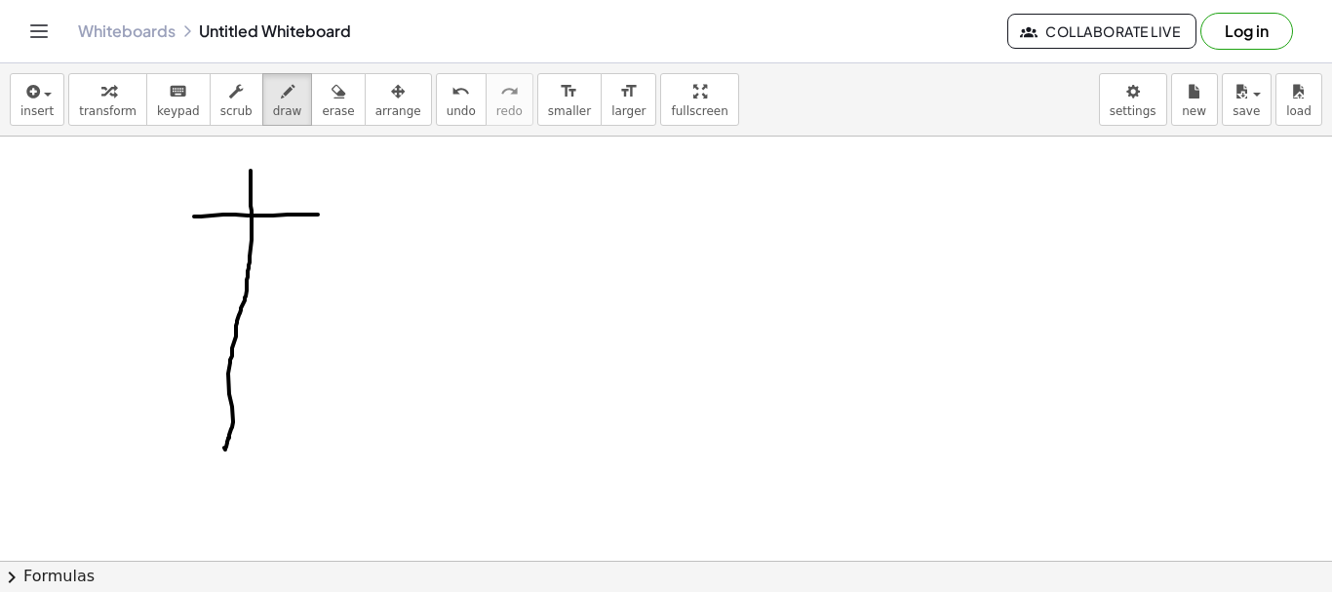
drag, startPoint x: 194, startPoint y: 217, endPoint x: 276, endPoint y: 182, distance: 88.8
click at [331, 214] on div at bounding box center [666, 561] width 1332 height 848
drag, startPoint x: 272, startPoint y: 180, endPoint x: 291, endPoint y: 202, distance: 28.4
click at [295, 201] on div at bounding box center [666, 561] width 1332 height 848
drag, startPoint x: 310, startPoint y: 174, endPoint x: 314, endPoint y: 206, distance: 32.4
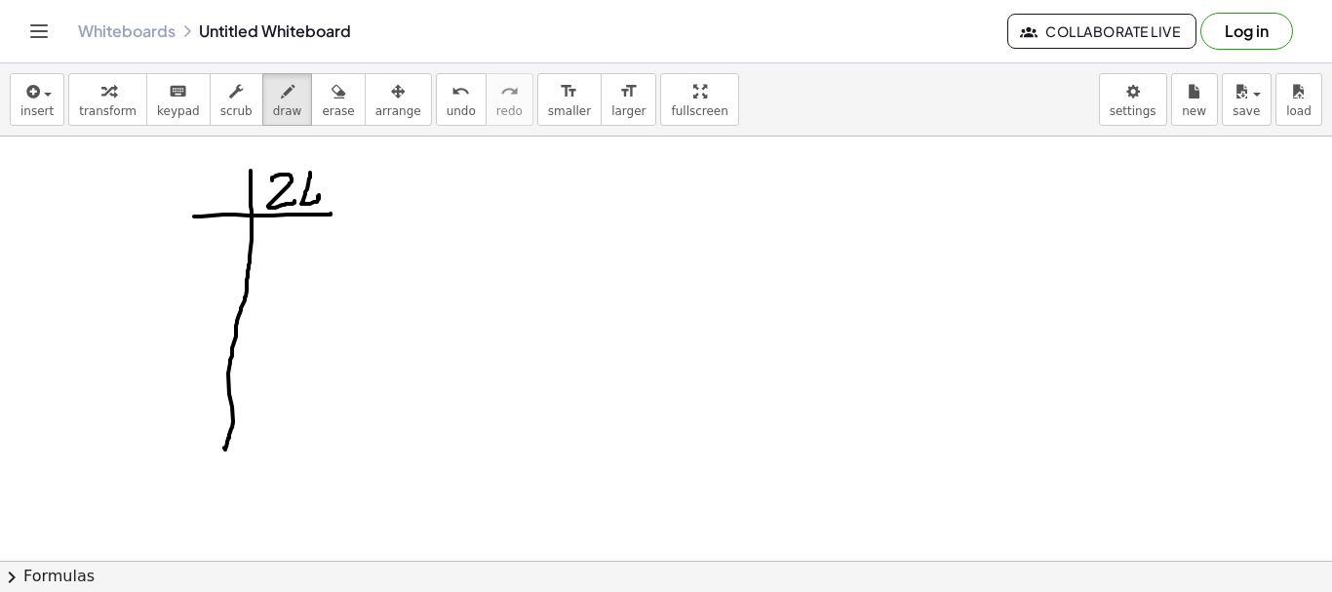
click at [316, 206] on div at bounding box center [666, 561] width 1332 height 848
click at [318, 211] on div at bounding box center [666, 561] width 1332 height 848
drag, startPoint x: 564, startPoint y: 161, endPoint x: 550, endPoint y: 447, distance: 286.1
click at [550, 447] on div at bounding box center [666, 561] width 1332 height 848
drag, startPoint x: 523, startPoint y: 203, endPoint x: 581, endPoint y: 180, distance: 62.7
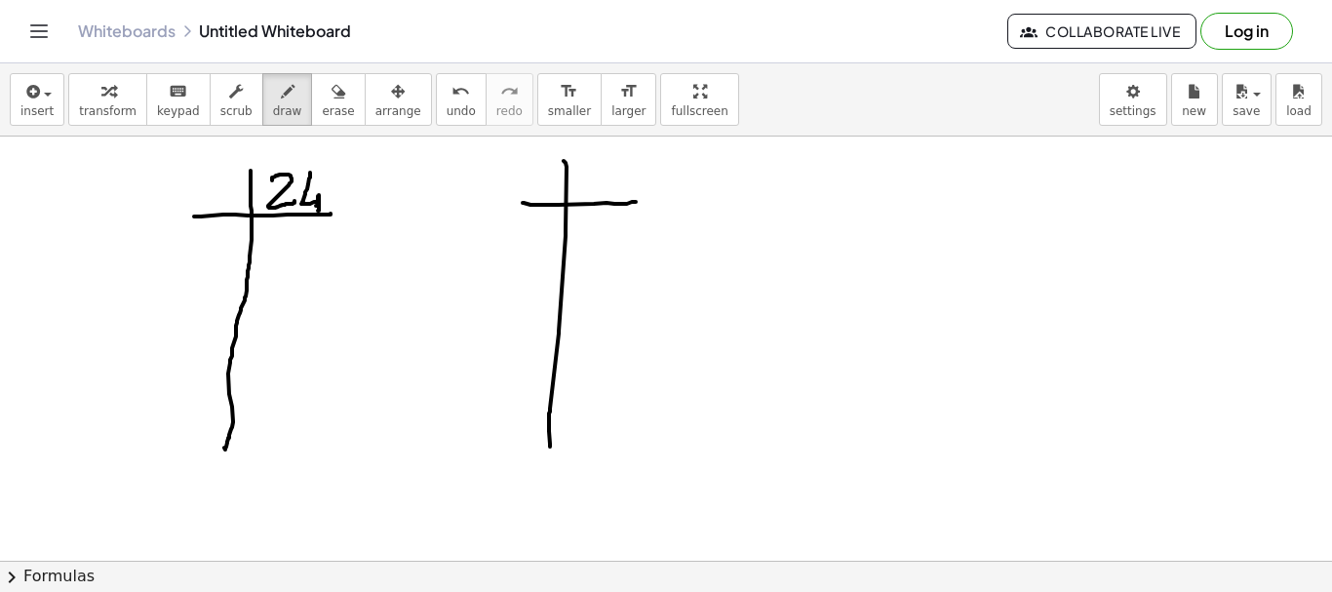
click at [632, 202] on div at bounding box center [666, 561] width 1332 height 848
drag, startPoint x: 582, startPoint y: 163, endPoint x: 574, endPoint y: 195, distance: 33.1
click at [572, 196] on div at bounding box center [666, 561] width 1332 height 848
drag, startPoint x: 613, startPoint y: 172, endPoint x: 612, endPoint y: 204, distance: 32.2
click at [612, 194] on div at bounding box center [666, 561] width 1332 height 848
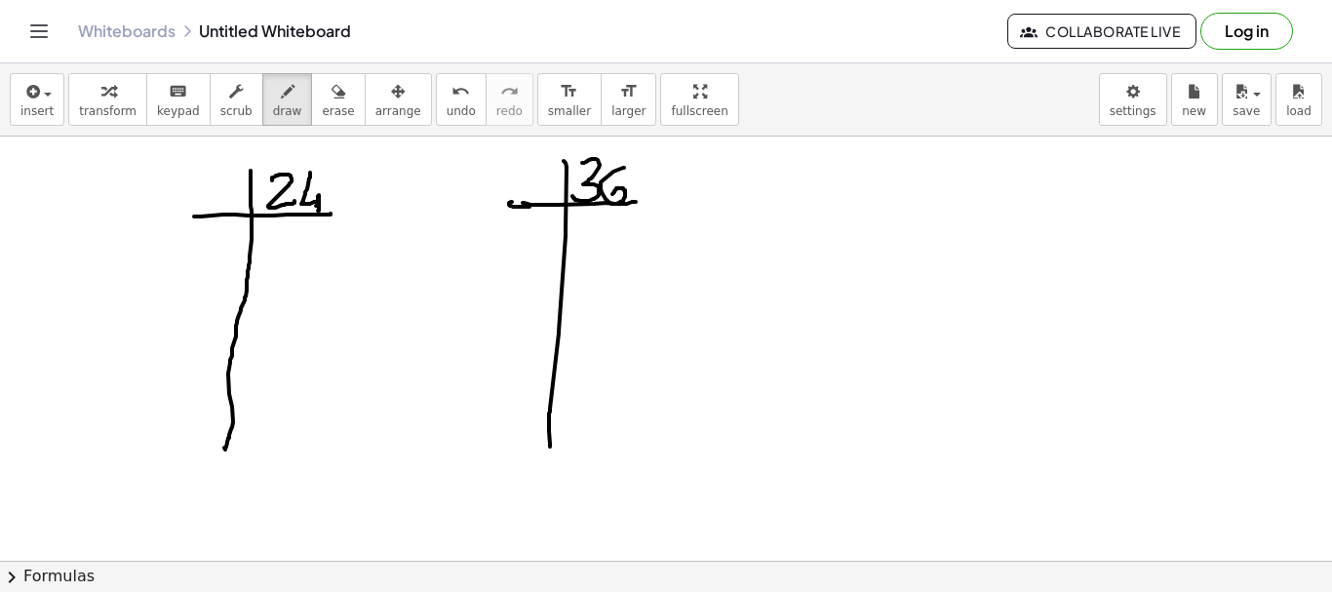
drag, startPoint x: 512, startPoint y: 202, endPoint x: 530, endPoint y: 207, distance: 18.2
click at [530, 207] on div at bounding box center [666, 561] width 1332 height 848
drag, startPoint x: 208, startPoint y: 179, endPoint x: 247, endPoint y: 208, distance: 48.2
click at [233, 202] on div at bounding box center [666, 561] width 1332 height 848
drag, startPoint x: 276, startPoint y: 237, endPoint x: 296, endPoint y: 253, distance: 25.7
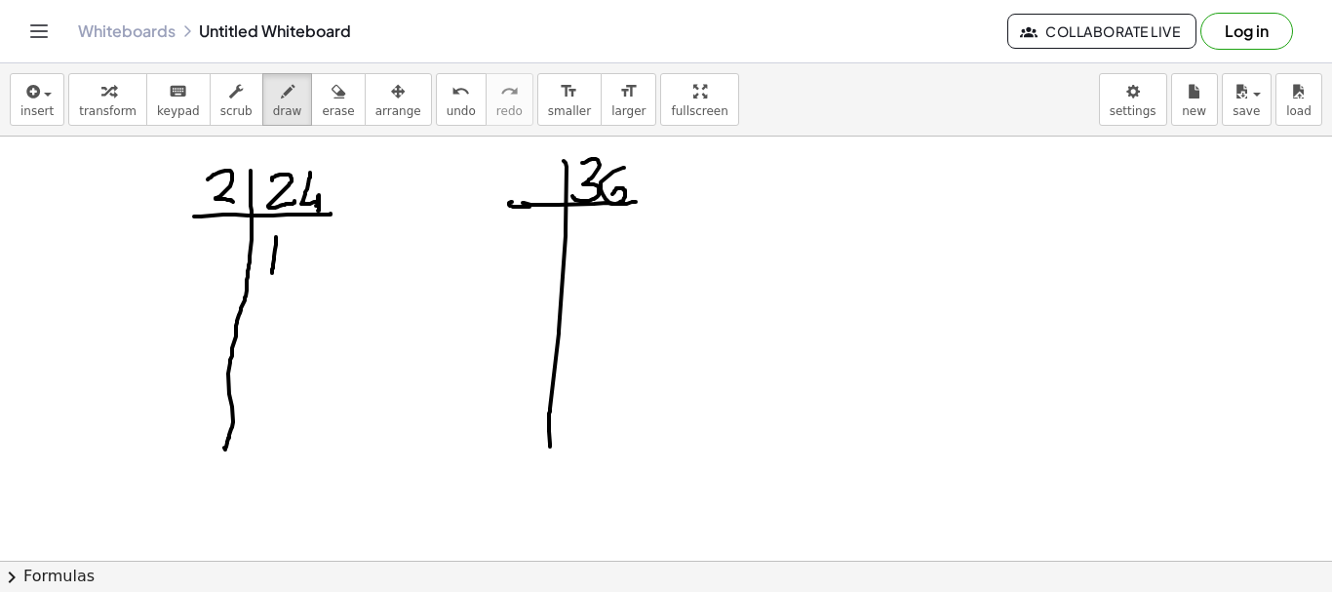
click at [270, 272] on div at bounding box center [666, 561] width 1332 height 848
drag, startPoint x: 303, startPoint y: 233, endPoint x: 328, endPoint y: 262, distance: 38.1
click at [328, 262] on div at bounding box center [666, 561] width 1332 height 848
drag, startPoint x: 184, startPoint y: 291, endPoint x: 284, endPoint y: 283, distance: 99.8
click at [332, 292] on div at bounding box center [666, 561] width 1332 height 848
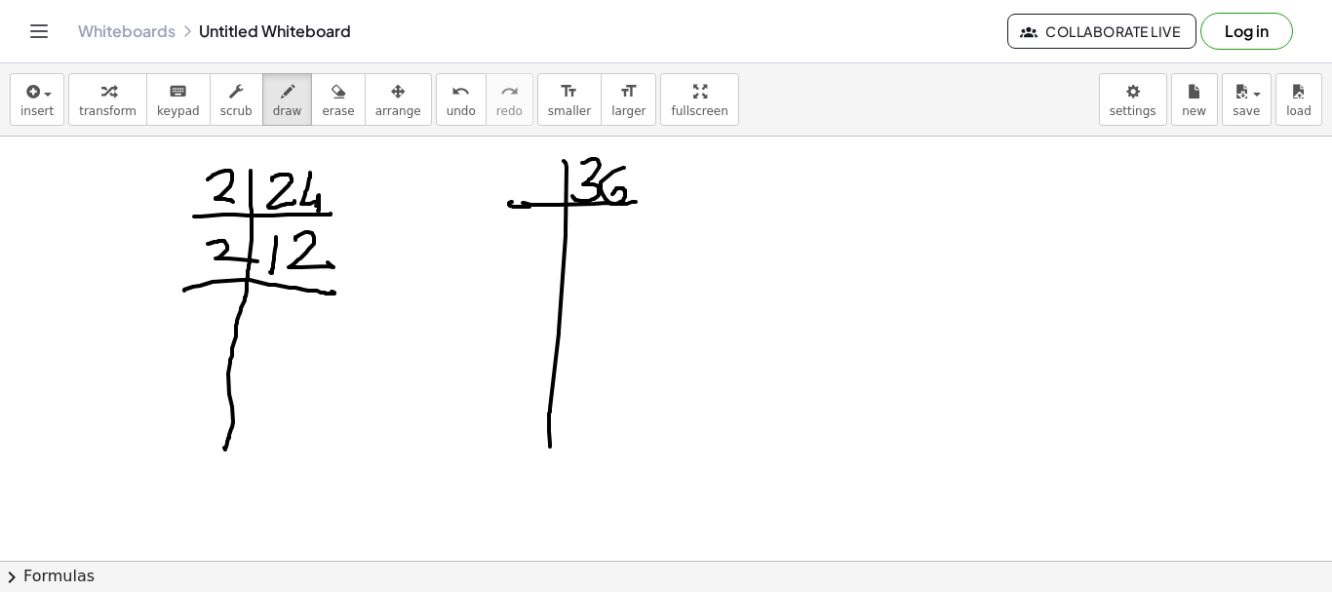
drag, startPoint x: 208, startPoint y: 244, endPoint x: 282, endPoint y: 296, distance: 90.4
click at [248, 256] on div at bounding box center [666, 561] width 1332 height 848
drag, startPoint x: 278, startPoint y: 304, endPoint x: 267, endPoint y: 334, distance: 31.2
click at [270, 330] on div at bounding box center [666, 561] width 1332 height 848
drag, startPoint x: 182, startPoint y: 349, endPoint x: 208, endPoint y: 319, distance: 39.5
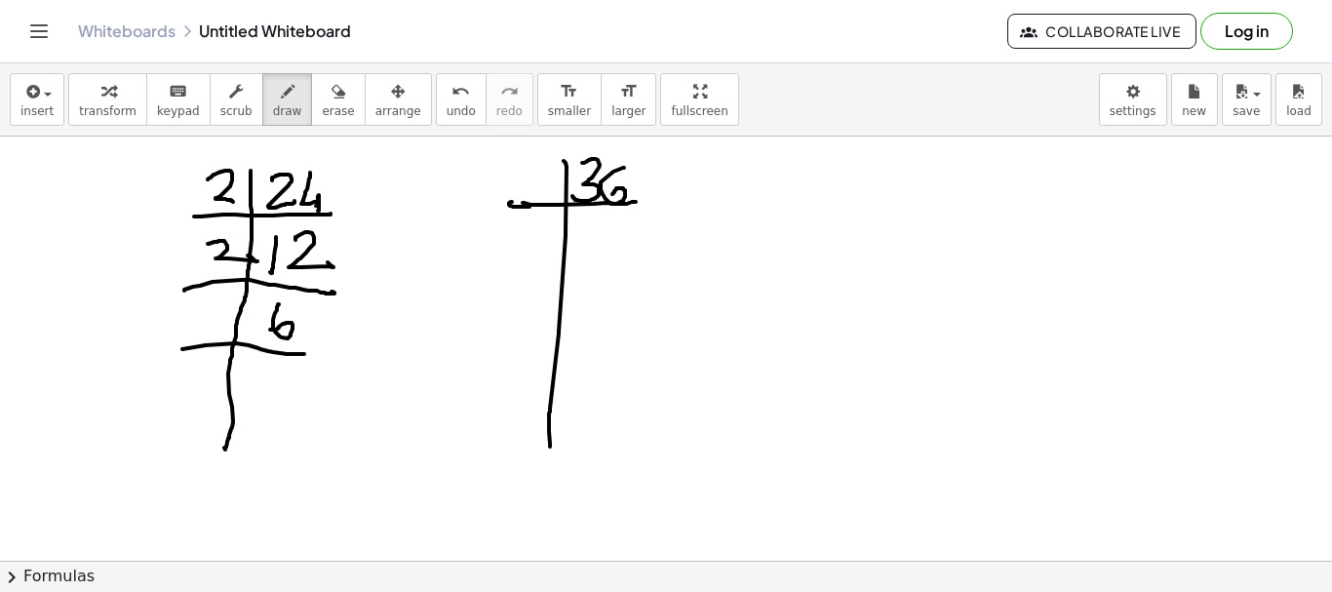
click at [299, 349] on div at bounding box center [666, 561] width 1332 height 848
drag, startPoint x: 207, startPoint y: 317, endPoint x: 223, endPoint y: 337, distance: 26.4
click at [223, 333] on div at bounding box center [666, 561] width 1332 height 848
drag, startPoint x: 260, startPoint y: 371, endPoint x: 183, endPoint y: 407, distance: 85.1
click at [244, 395] on div at bounding box center [666, 561] width 1332 height 848
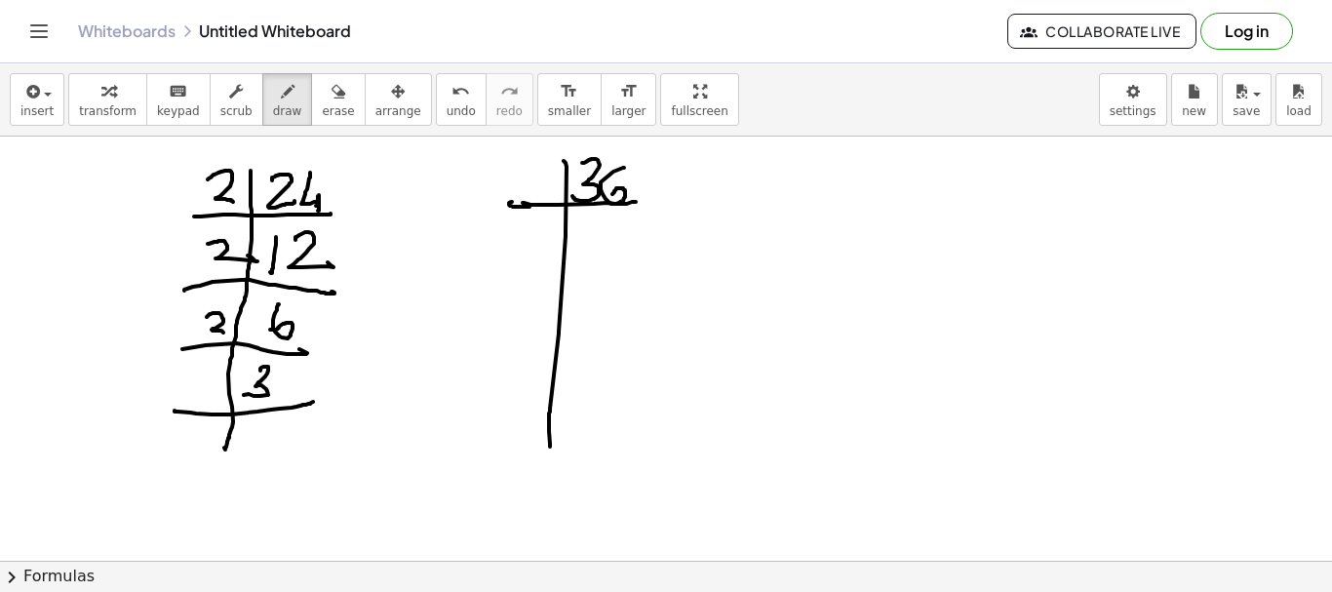
drag, startPoint x: 175, startPoint y: 411, endPoint x: 313, endPoint y: 402, distance: 138.8
click at [313, 402] on div at bounding box center [666, 561] width 1332 height 848
drag, startPoint x: 190, startPoint y: 377, endPoint x: 186, endPoint y: 391, distance: 14.2
click at [186, 391] on div at bounding box center [666, 561] width 1332 height 848
drag, startPoint x: 258, startPoint y: 422, endPoint x: 285, endPoint y: 436, distance: 29.7
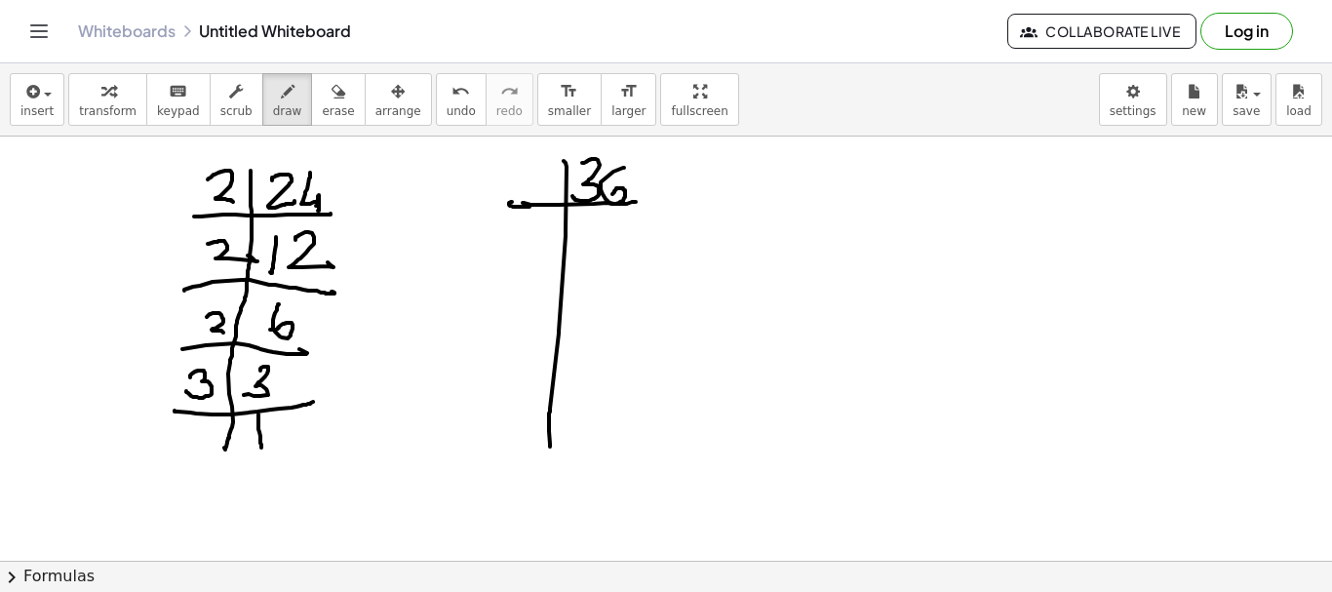
click at [258, 445] on div at bounding box center [666, 561] width 1332 height 848
drag, startPoint x: 533, startPoint y: 174, endPoint x: 554, endPoint y: 197, distance: 31.8
click at [554, 191] on div at bounding box center [666, 561] width 1332 height 848
drag, startPoint x: 584, startPoint y: 225, endPoint x: 592, endPoint y: 260, distance: 36.0
click at [592, 260] on div at bounding box center [666, 561] width 1332 height 848
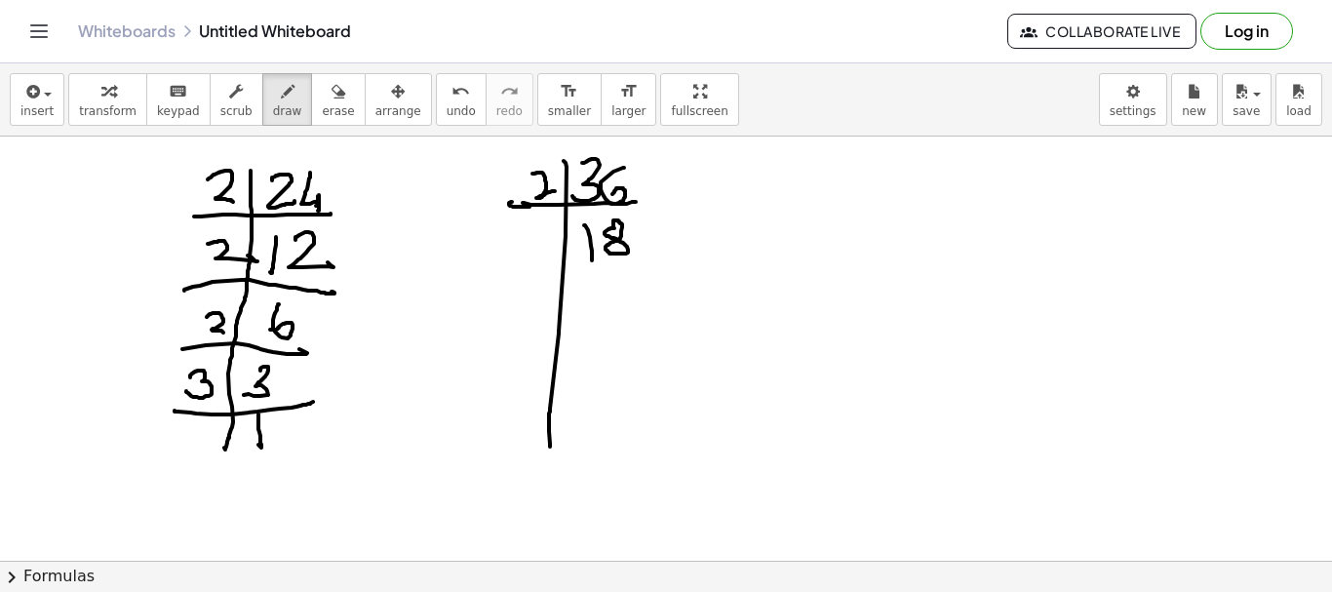
drag, startPoint x: 614, startPoint y: 228, endPoint x: 624, endPoint y: 230, distance: 9.9
click at [612, 226] on div at bounding box center [666, 561] width 1332 height 848
drag, startPoint x: 510, startPoint y: 280, endPoint x: 664, endPoint y: 260, distance: 155.3
click at [664, 260] on div at bounding box center [666, 561] width 1332 height 848
drag, startPoint x: 535, startPoint y: 234, endPoint x: 546, endPoint y: 257, distance: 25.7
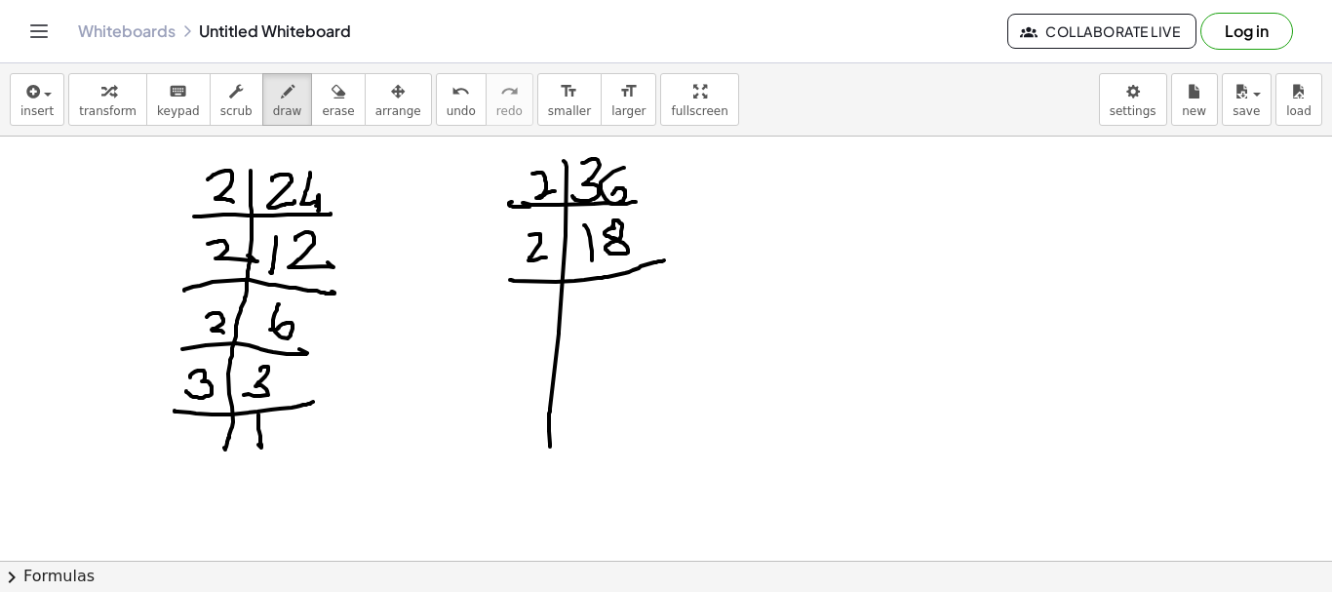
click at [546, 257] on div at bounding box center [666, 561] width 1332 height 848
drag, startPoint x: 616, startPoint y: 298, endPoint x: 598, endPoint y: 348, distance: 53.1
click at [612, 343] on div at bounding box center [666, 561] width 1332 height 848
drag, startPoint x: 496, startPoint y: 352, endPoint x: 661, endPoint y: 346, distance: 164.9
click at [661, 347] on div at bounding box center [666, 561] width 1332 height 848
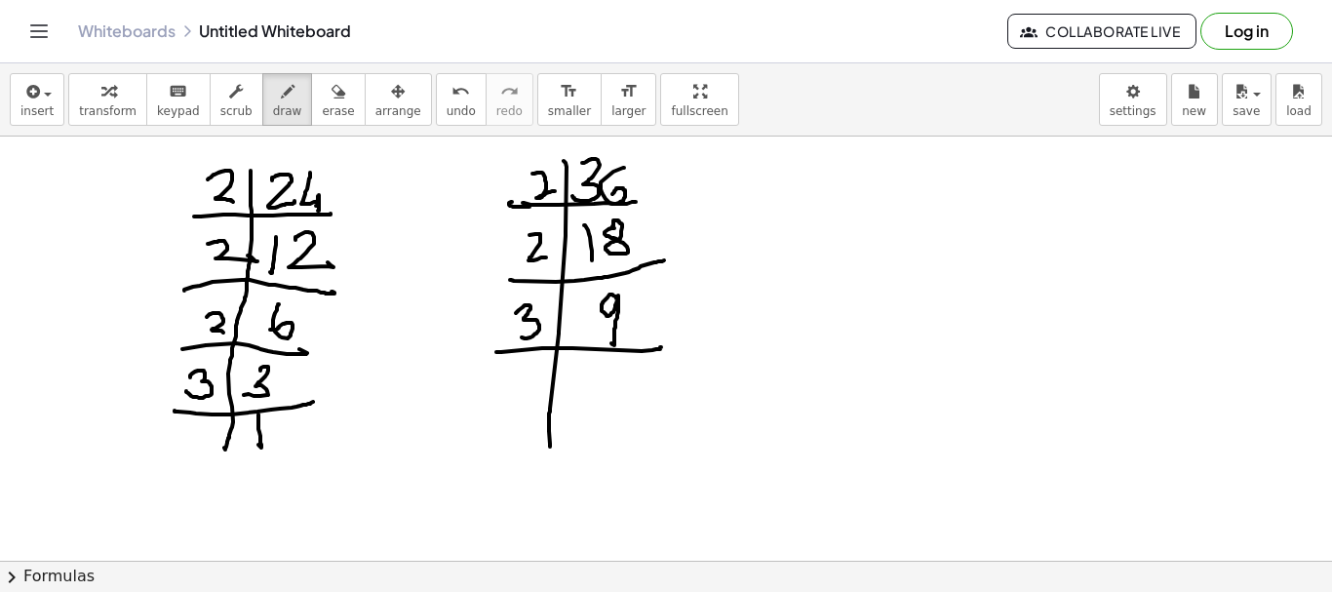
drag, startPoint x: 516, startPoint y: 313, endPoint x: 570, endPoint y: 354, distance: 67.5
click at [519, 333] on div at bounding box center [666, 561] width 1332 height 848
drag, startPoint x: 587, startPoint y: 365, endPoint x: 585, endPoint y: 384, distance: 19.6
click at [585, 384] on div at bounding box center [666, 561] width 1332 height 848
drag, startPoint x: 586, startPoint y: 364, endPoint x: 589, endPoint y: 391, distance: 27.5
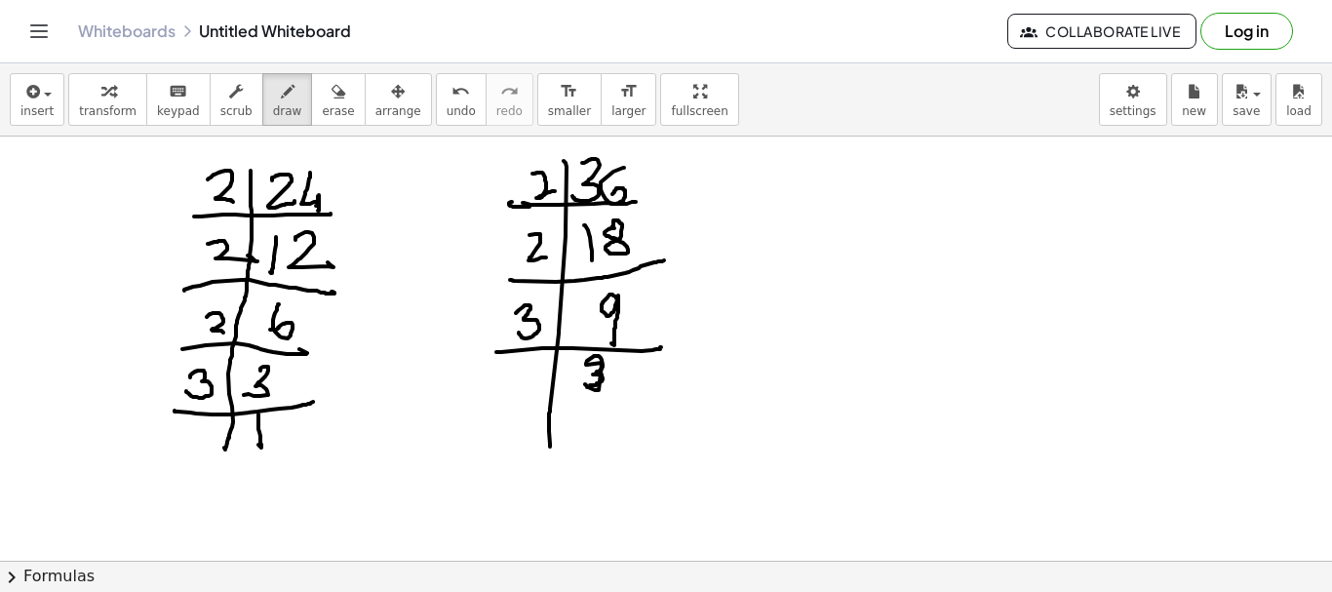
click at [586, 381] on div at bounding box center [666, 561] width 1332 height 848
drag, startPoint x: 494, startPoint y: 401, endPoint x: 630, endPoint y: 390, distance: 136.0
click at [630, 390] on div at bounding box center [666, 561] width 1332 height 848
drag, startPoint x: 516, startPoint y: 362, endPoint x: 521, endPoint y: 395, distance: 33.5
click at [521, 395] on div at bounding box center [666, 561] width 1332 height 848
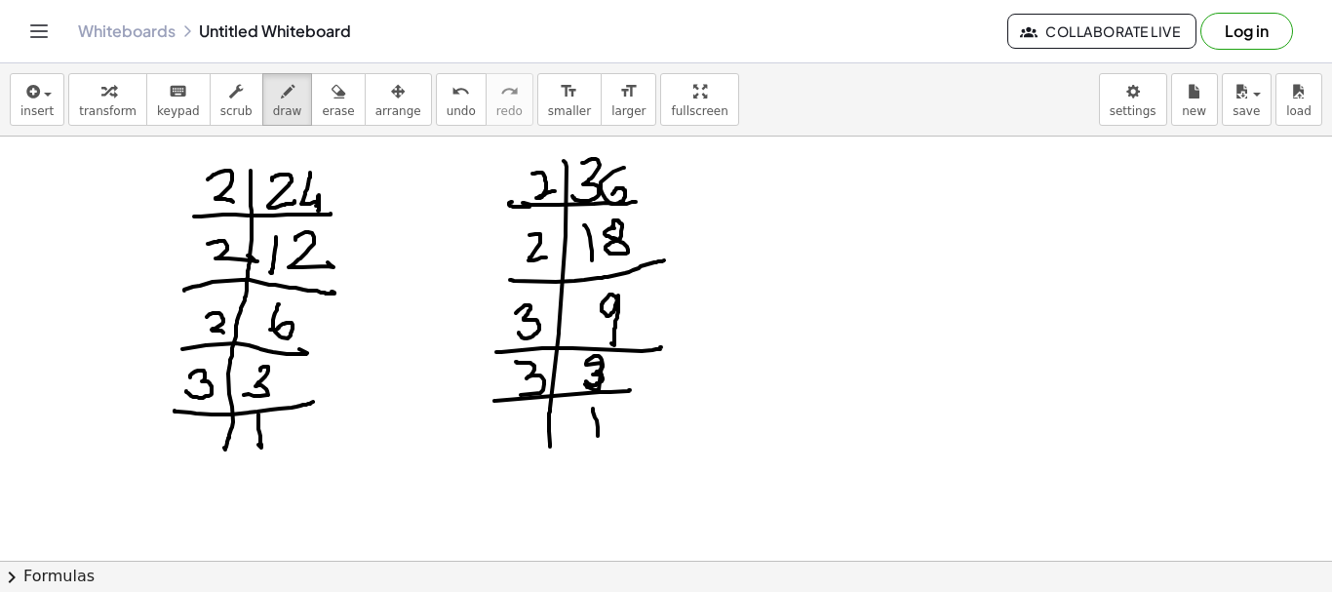
drag, startPoint x: 593, startPoint y: 409, endPoint x: 670, endPoint y: 445, distance: 85.1
click at [593, 433] on div at bounding box center [666, 561] width 1332 height 848
drag, startPoint x: 773, startPoint y: 178, endPoint x: 808, endPoint y: 217, distance: 51.8
click at [808, 217] on div at bounding box center [666, 561] width 1332 height 848
drag, startPoint x: 823, startPoint y: 182, endPoint x: 867, endPoint y: 194, distance: 45.4
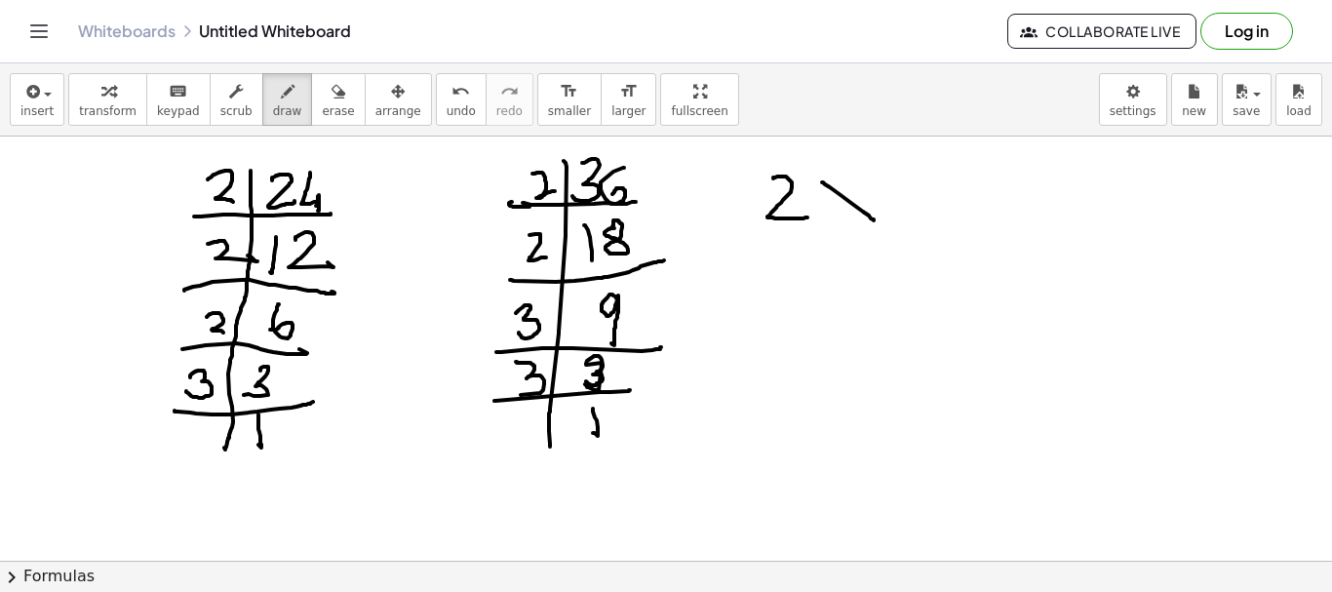
click at [871, 214] on div at bounding box center [666, 561] width 1332 height 848
drag, startPoint x: 857, startPoint y: 175, endPoint x: 870, endPoint y: 197, distance: 25.8
click at [835, 211] on div at bounding box center [666, 561] width 1332 height 848
drag, startPoint x: 884, startPoint y: 190, endPoint x: 936, endPoint y: 204, distance: 54.4
click at [915, 205] on div at bounding box center [666, 561] width 1332 height 848
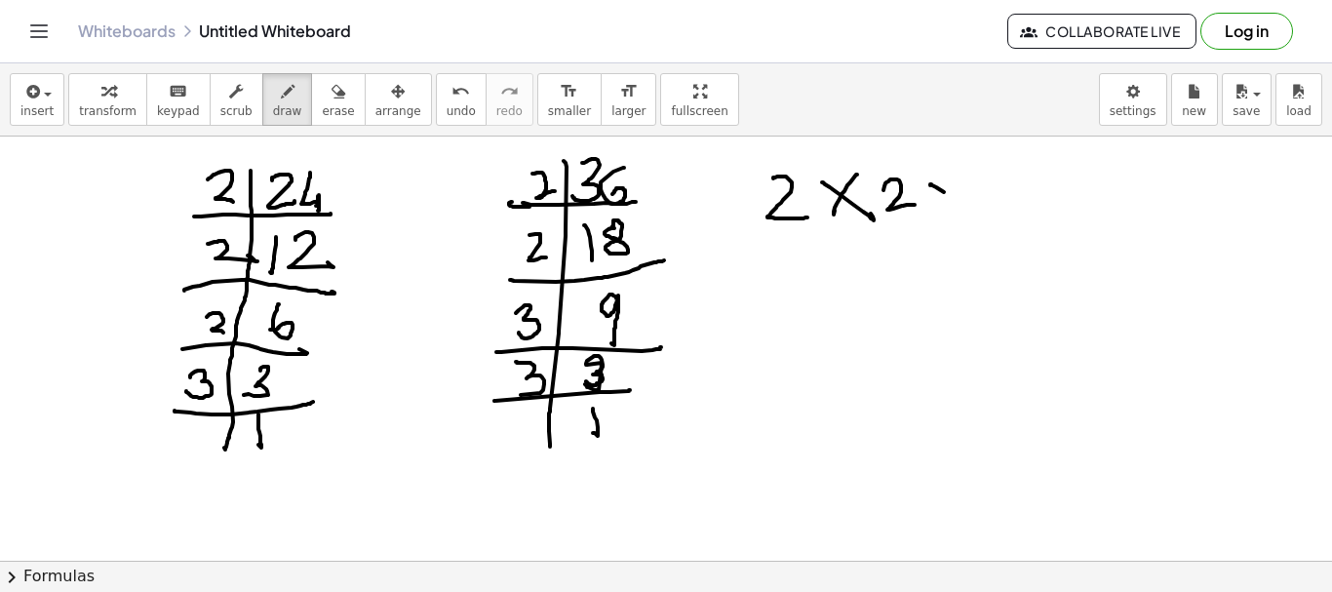
drag, startPoint x: 932, startPoint y: 185, endPoint x: 955, endPoint y: 186, distance: 22.5
click at [960, 199] on div at bounding box center [666, 561] width 1332 height 848
drag, startPoint x: 947, startPoint y: 177, endPoint x: 931, endPoint y: 205, distance: 32.3
click at [930, 206] on div at bounding box center [666, 561] width 1332 height 848
drag, startPoint x: 980, startPoint y: 179, endPoint x: 1002, endPoint y: 204, distance: 32.5
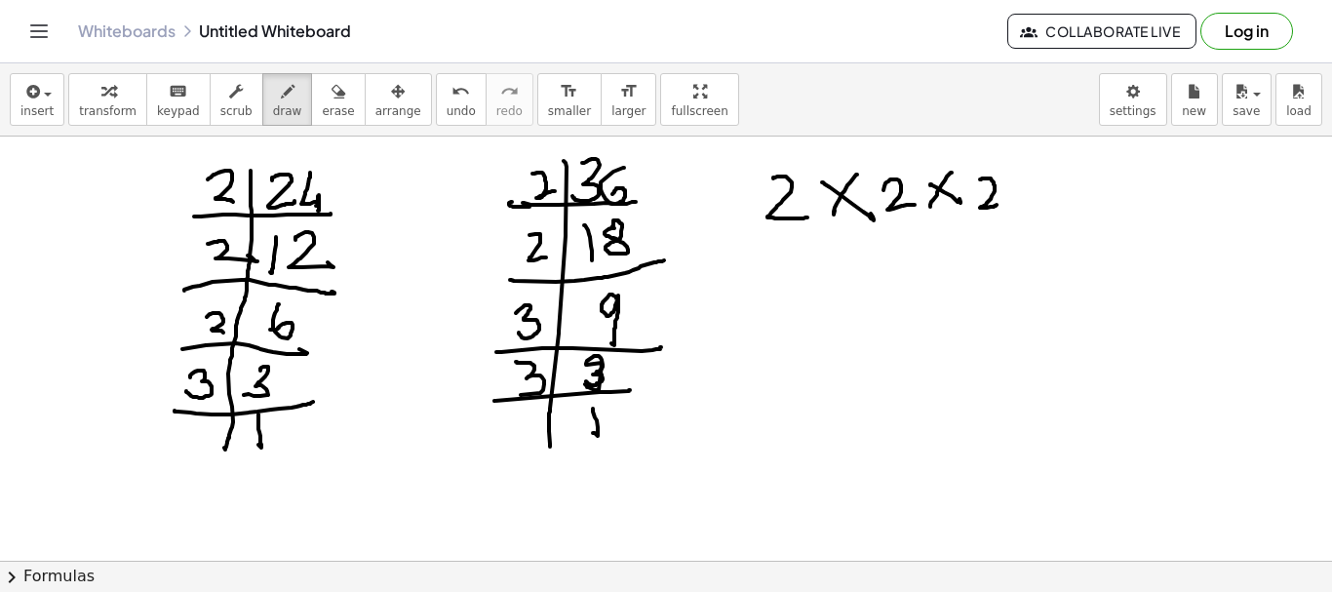
click at [1002, 204] on div at bounding box center [666, 561] width 1332 height 848
drag, startPoint x: 1023, startPoint y: 182, endPoint x: 1038, endPoint y: 187, distance: 15.4
click at [1041, 198] on div at bounding box center [666, 561] width 1332 height 848
drag, startPoint x: 1037, startPoint y: 176, endPoint x: 1043, endPoint y: 218, distance: 43.3
click at [1018, 206] on div at bounding box center [666, 561] width 1332 height 848
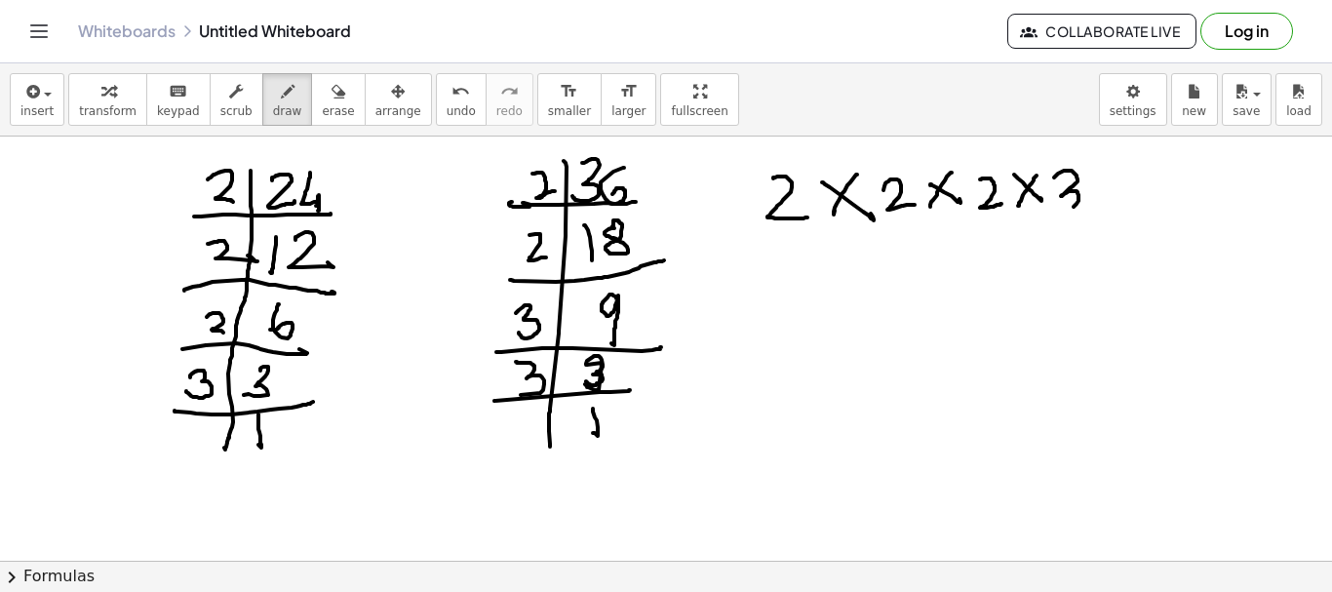
drag, startPoint x: 1058, startPoint y: 174, endPoint x: 1058, endPoint y: 212, distance: 38.0
click at [1056, 212] on div at bounding box center [666, 561] width 1332 height 848
drag, startPoint x: 1092, startPoint y: 175, endPoint x: 1114, endPoint y: 184, distance: 23.6
click at [1118, 194] on div at bounding box center [666, 561] width 1332 height 848
drag, startPoint x: 1114, startPoint y: 169, endPoint x: 1130, endPoint y: 191, distance: 27.9
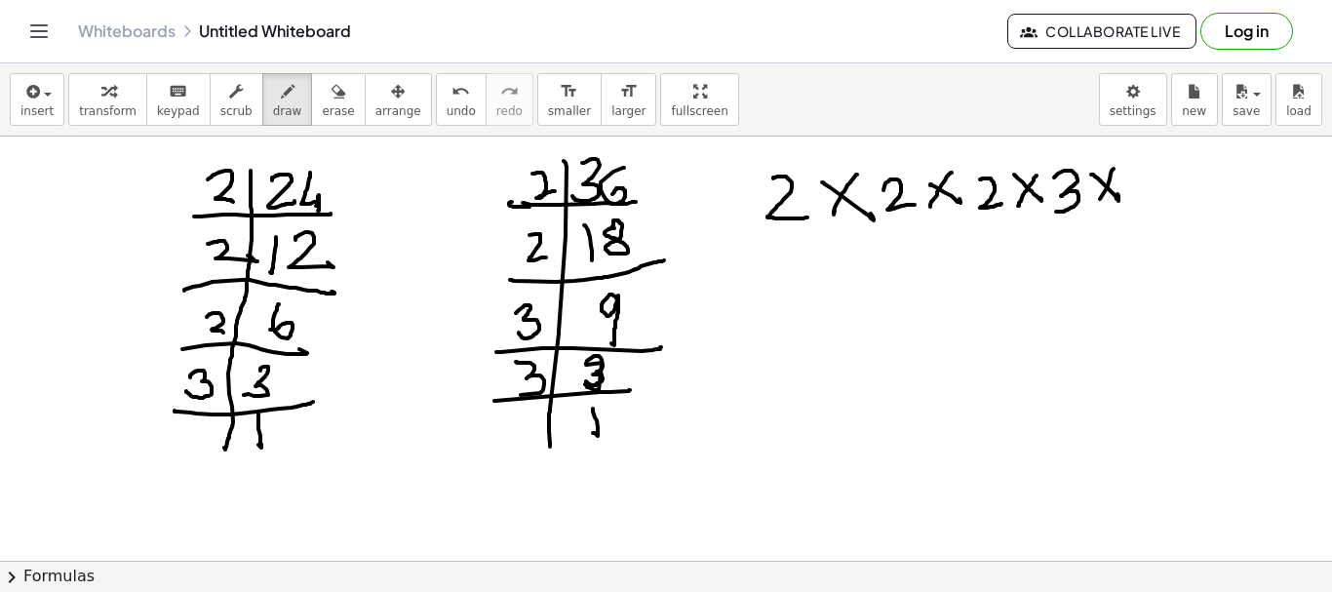
click at [1095, 209] on div at bounding box center [666, 561] width 1332 height 848
drag, startPoint x: 1136, startPoint y: 176, endPoint x: 1134, endPoint y: 213, distance: 37.1
click at [1132, 213] on div at bounding box center [666, 561] width 1332 height 848
drag, startPoint x: 793, startPoint y: 235, endPoint x: 903, endPoint y: 221, distance: 111.0
click at [903, 221] on div at bounding box center [666, 561] width 1332 height 848
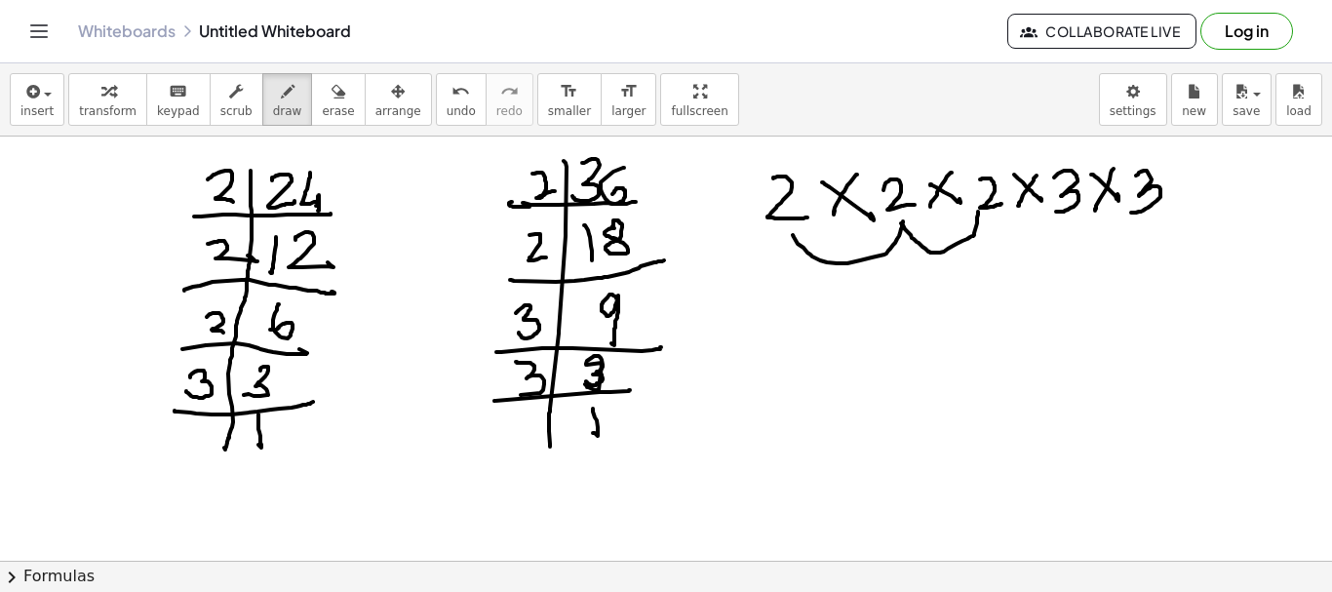
drag, startPoint x: 901, startPoint y: 223, endPoint x: 978, endPoint y: 212, distance: 77.9
click at [978, 212] on div at bounding box center [666, 561] width 1332 height 848
drag, startPoint x: 979, startPoint y: 211, endPoint x: 1076, endPoint y: 217, distance: 96.8
click at [1076, 217] on div at bounding box center [666, 561] width 1332 height 848
drag, startPoint x: 942, startPoint y: 316, endPoint x: 1003, endPoint y: 391, distance: 96.4
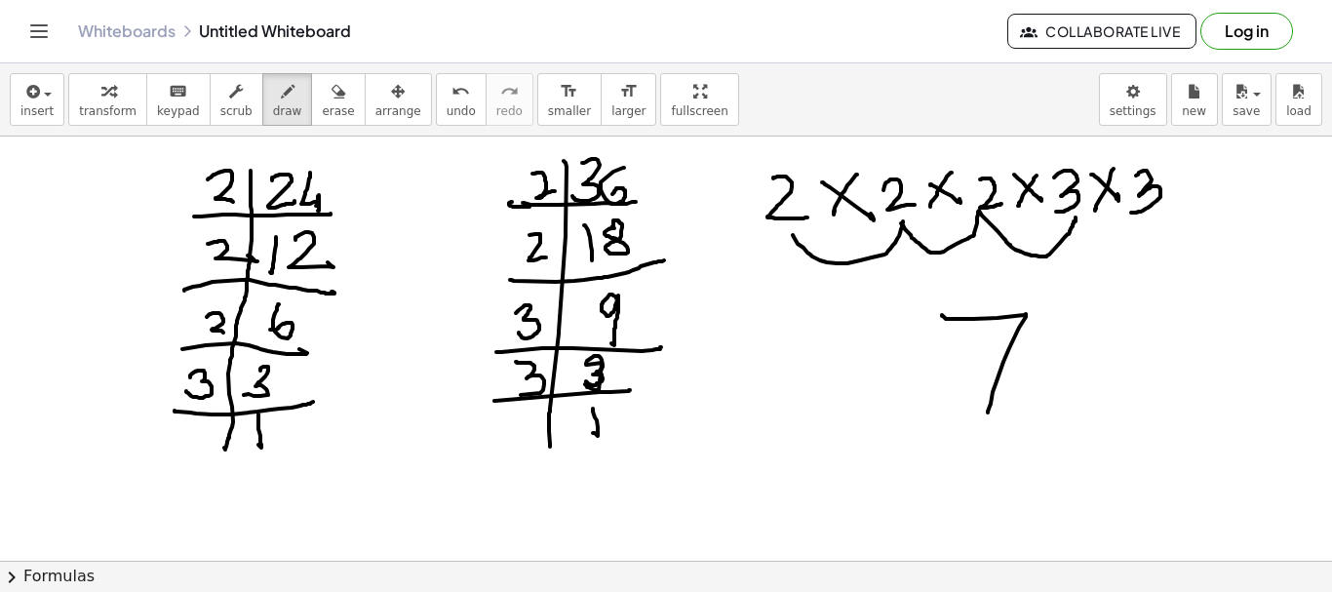
click at [991, 410] on div at bounding box center [666, 561] width 1332 height 848
drag, startPoint x: 1033, startPoint y: 340, endPoint x: 1030, endPoint y: 403, distance: 62.5
click at [1043, 394] on div at bounding box center [666, 561] width 1332 height 848
drag, startPoint x: 988, startPoint y: 439, endPoint x: 1052, endPoint y: 424, distance: 66.0
click at [1054, 422] on div at bounding box center [666, 561] width 1332 height 848
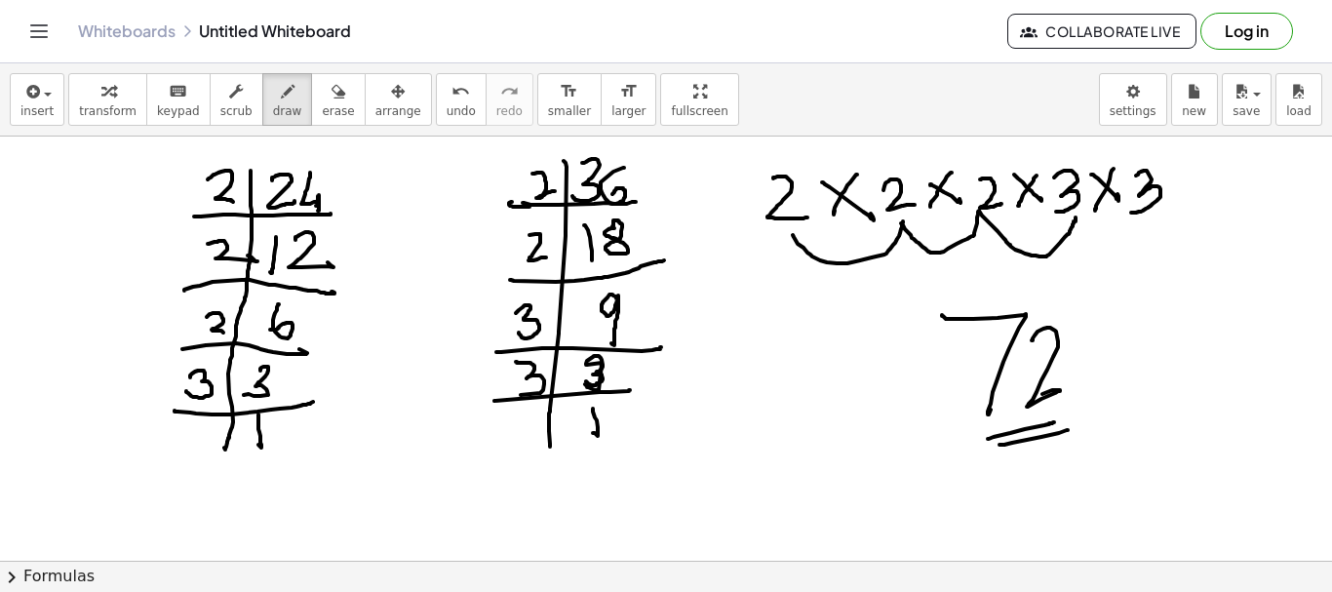
drag, startPoint x: 1000, startPoint y: 445, endPoint x: 1066, endPoint y: 431, distance: 67.7
click at [1069, 431] on div at bounding box center [666, 561] width 1332 height 848
click at [322, 105] on span "erase" at bounding box center [338, 111] width 32 height 14
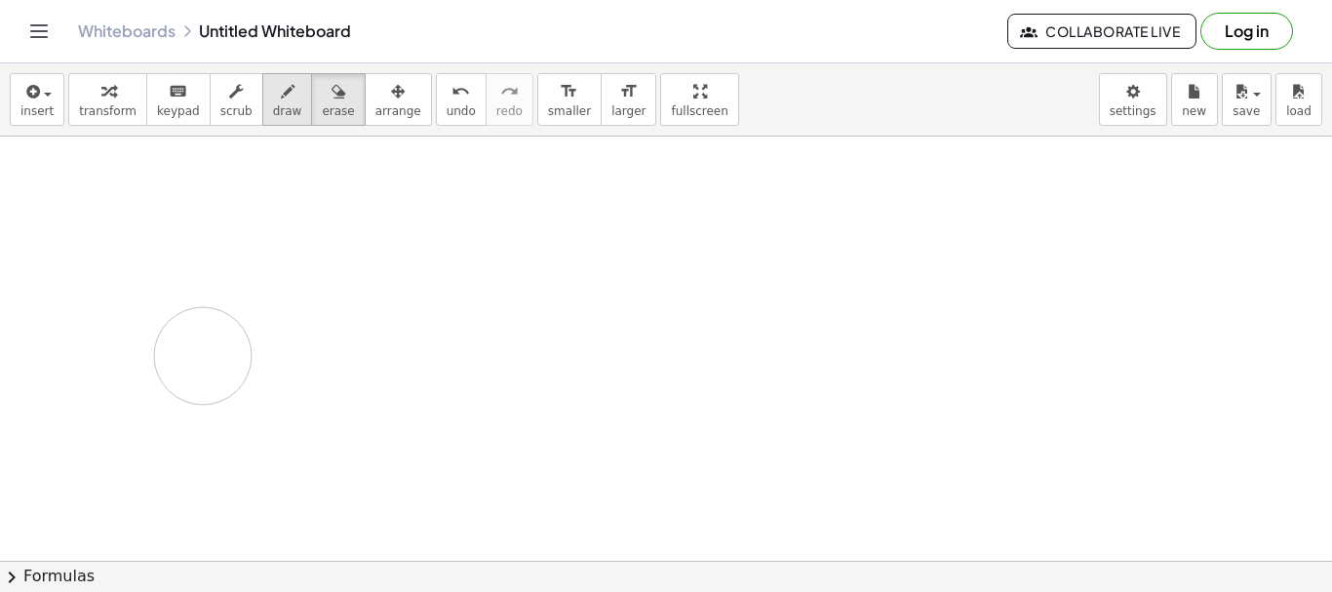
drag, startPoint x: 179, startPoint y: 190, endPoint x: 271, endPoint y: 107, distance: 123.6
click at [216, 327] on div at bounding box center [666, 561] width 1332 height 848
click at [281, 102] on icon "button" at bounding box center [288, 91] width 14 height 23
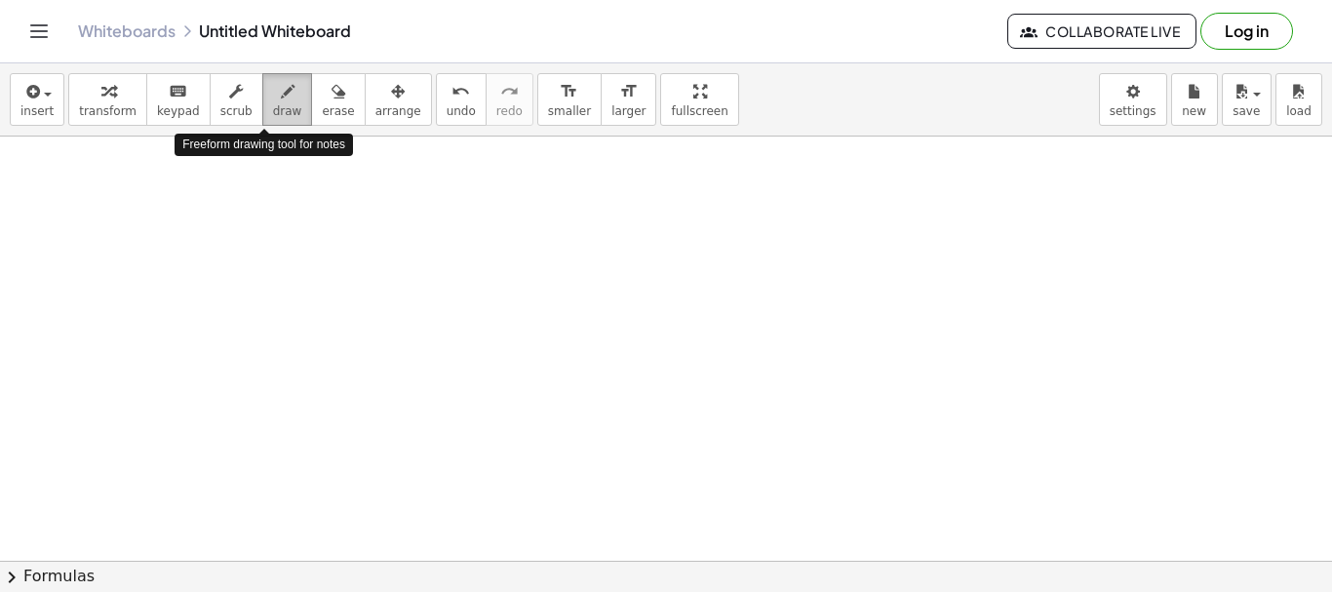
click at [273, 106] on span "draw" at bounding box center [287, 111] width 29 height 14
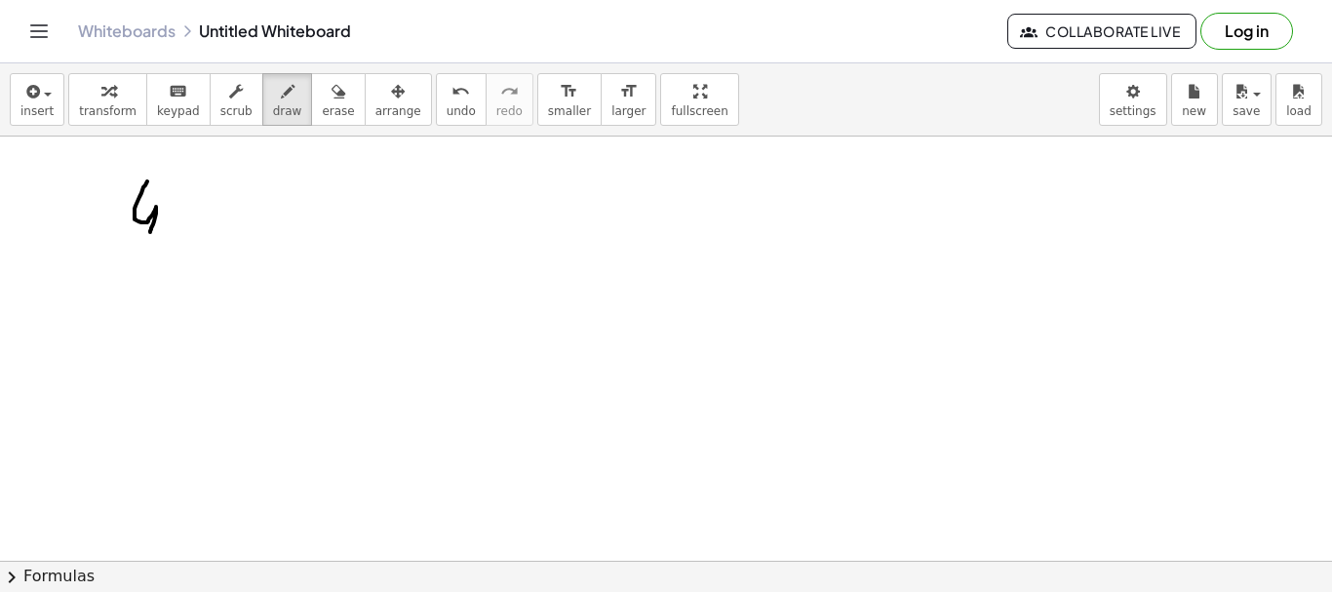
drag, startPoint x: 147, startPoint y: 181, endPoint x: 153, endPoint y: 280, distance: 98.7
click at [145, 233] on div at bounding box center [666, 561] width 1332 height 848
drag, startPoint x: 148, startPoint y: 265, endPoint x: 153, endPoint y: 335, distance: 70.4
click at [136, 300] on div at bounding box center [666, 561] width 1332 height 848
drag, startPoint x: 121, startPoint y: 359, endPoint x: 138, endPoint y: 387, distance: 33.3
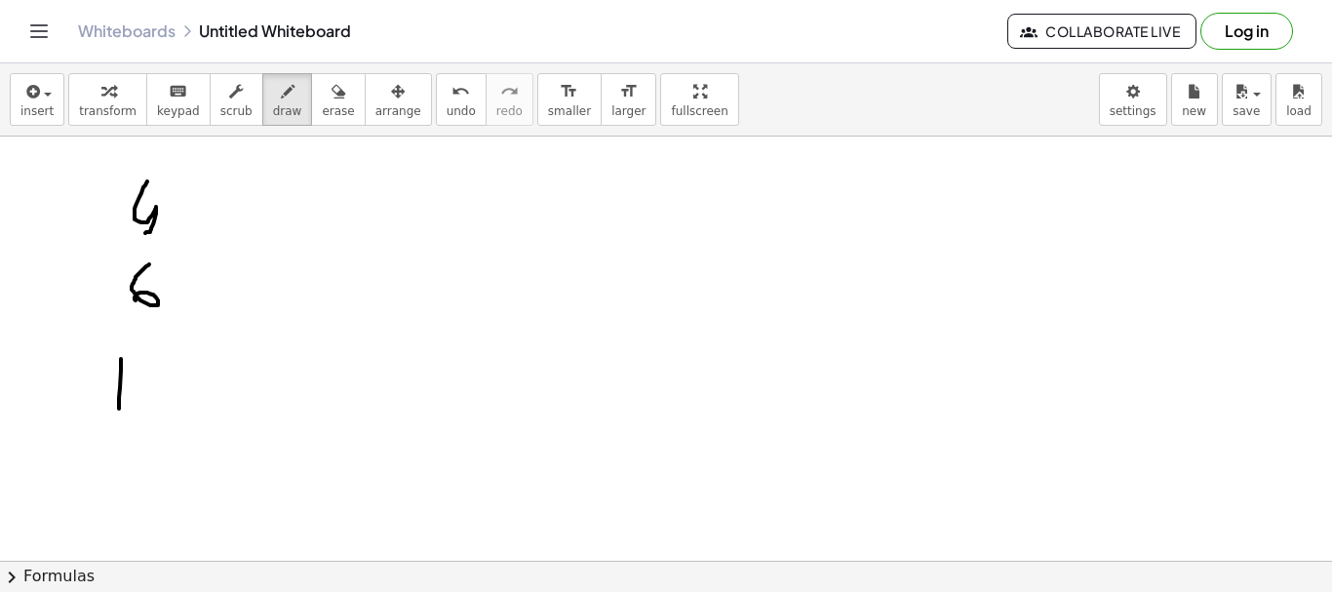
click at [118, 410] on div at bounding box center [666, 561] width 1332 height 848
drag, startPoint x: 145, startPoint y: 363, endPoint x: 172, endPoint y: 386, distance: 35.2
click at [173, 392] on div at bounding box center [666, 561] width 1332 height 848
drag, startPoint x: 178, startPoint y: 220, endPoint x: 192, endPoint y: 202, distance: 23.0
click at [203, 208] on div at bounding box center [666, 561] width 1332 height 848
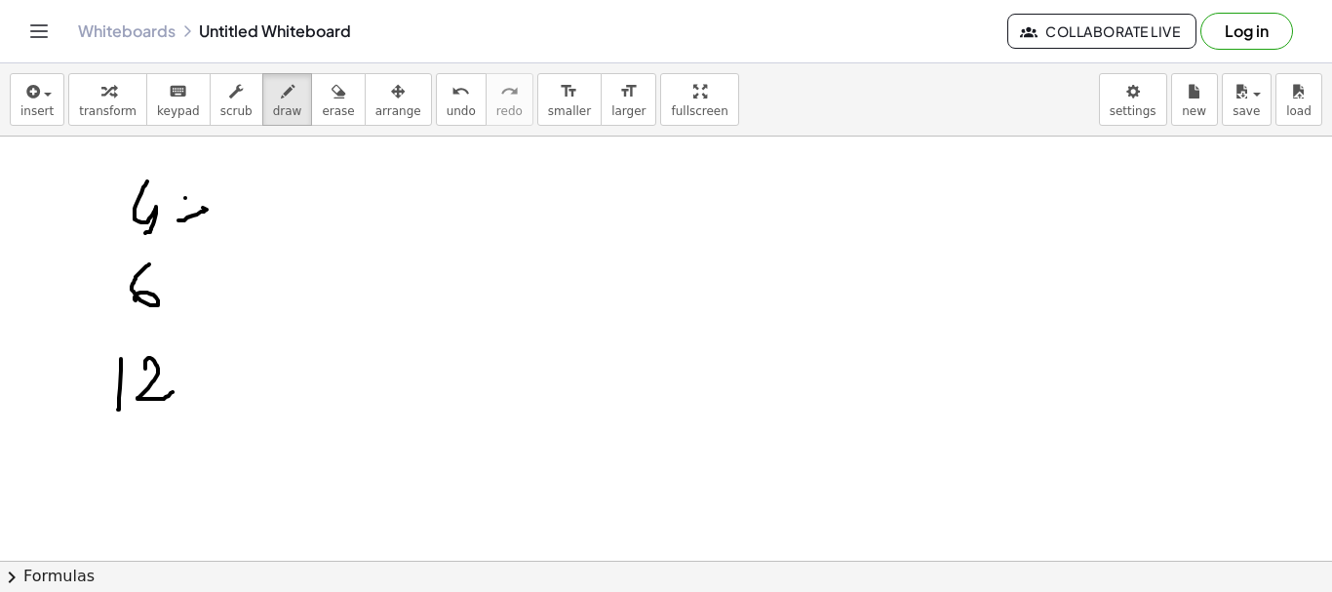
drag, startPoint x: 185, startPoint y: 198, endPoint x: 215, endPoint y: 200, distance: 29.3
click at [208, 195] on div at bounding box center [666, 561] width 1332 height 848
drag, startPoint x: 261, startPoint y: 169, endPoint x: 272, endPoint y: 228, distance: 60.5
click at [268, 232] on div at bounding box center [666, 561] width 1332 height 848
drag, startPoint x: 306, startPoint y: 228, endPoint x: 323, endPoint y: 232, distance: 17.0
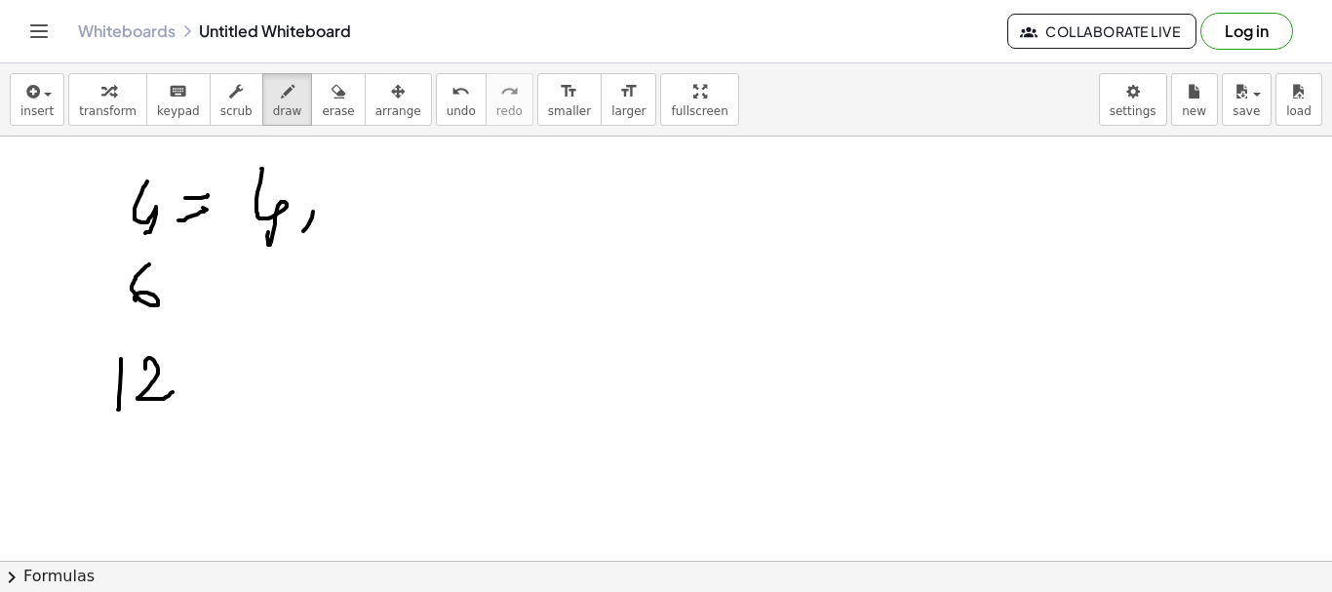
click at [297, 242] on div at bounding box center [666, 561] width 1332 height 848
drag, startPoint x: 362, startPoint y: 175, endPoint x: 381, endPoint y: 192, distance: 26.2
click at [355, 176] on div at bounding box center [666, 561] width 1332 height 848
drag, startPoint x: 412, startPoint y: 208, endPoint x: 397, endPoint y: 236, distance: 31.8
click at [399, 239] on div at bounding box center [666, 561] width 1332 height 848
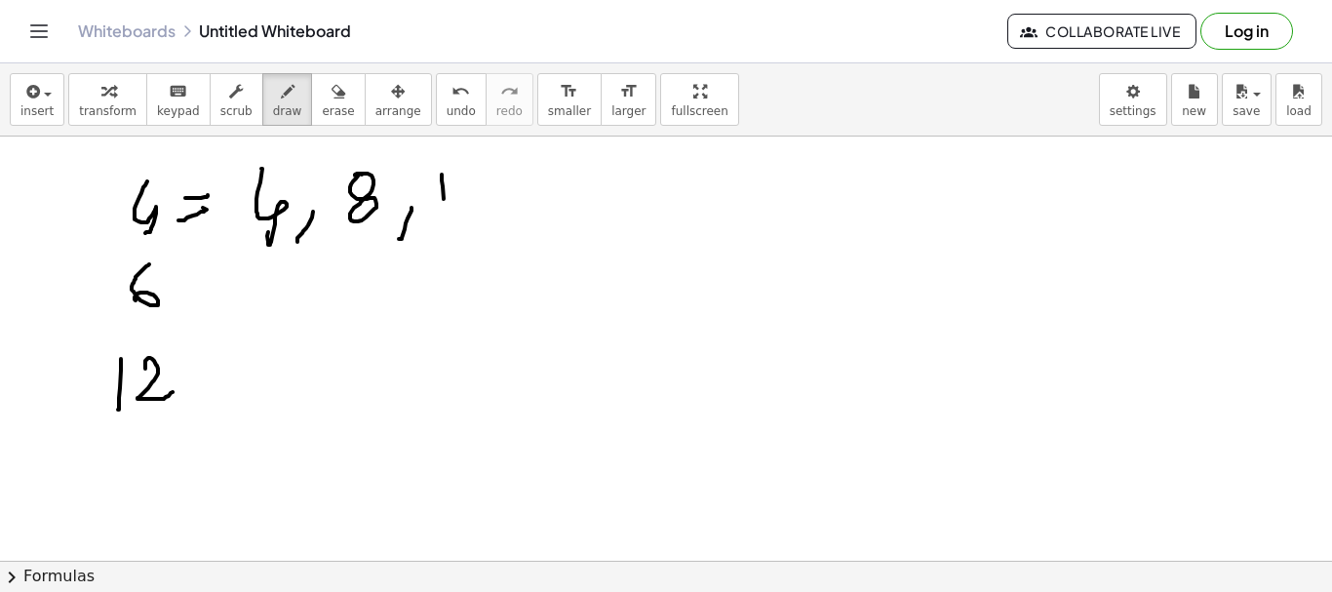
drag, startPoint x: 442, startPoint y: 175, endPoint x: 457, endPoint y: 199, distance: 28.9
click at [449, 215] on div at bounding box center [666, 561] width 1332 height 848
drag, startPoint x: 464, startPoint y: 183, endPoint x: 509, endPoint y: 220, distance: 58.2
click at [495, 213] on div at bounding box center [666, 561] width 1332 height 848
drag, startPoint x: 516, startPoint y: 210, endPoint x: 541, endPoint y: 195, distance: 29.3
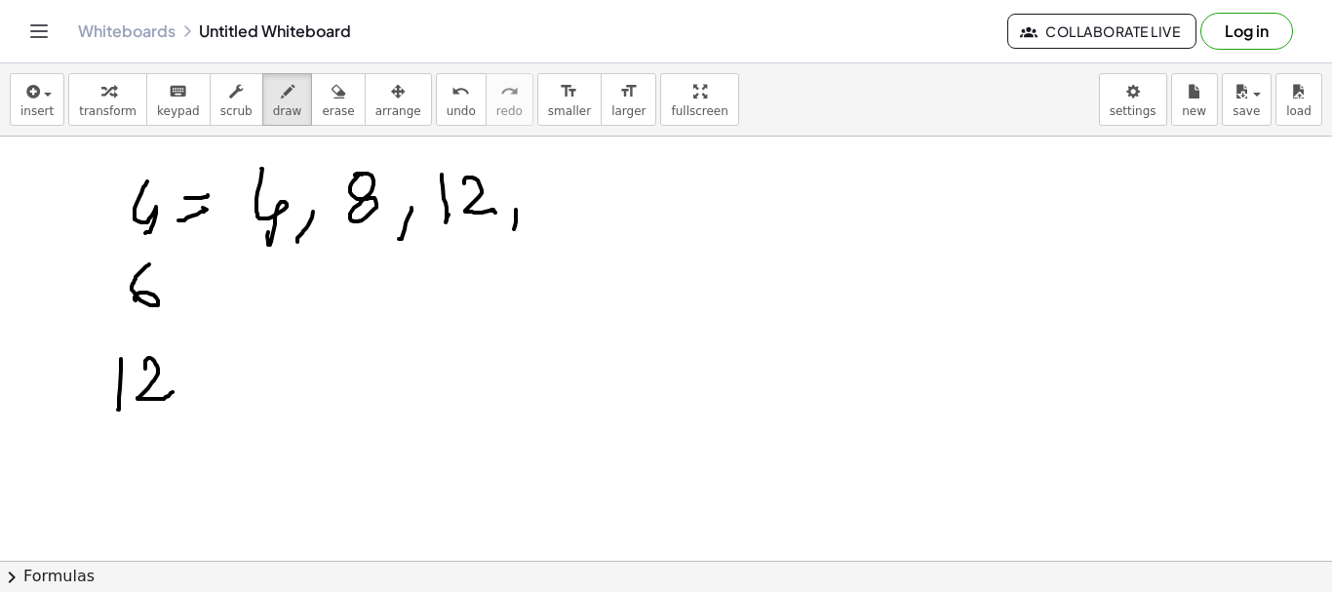
click at [511, 236] on div at bounding box center [666, 561] width 1332 height 848
drag, startPoint x: 556, startPoint y: 166, endPoint x: 581, endPoint y: 182, distance: 30.3
click at [552, 217] on div at bounding box center [666, 561] width 1332 height 848
drag, startPoint x: 586, startPoint y: 175, endPoint x: 581, endPoint y: 208, distance: 33.5
click at [581, 208] on div at bounding box center [666, 561] width 1332 height 848
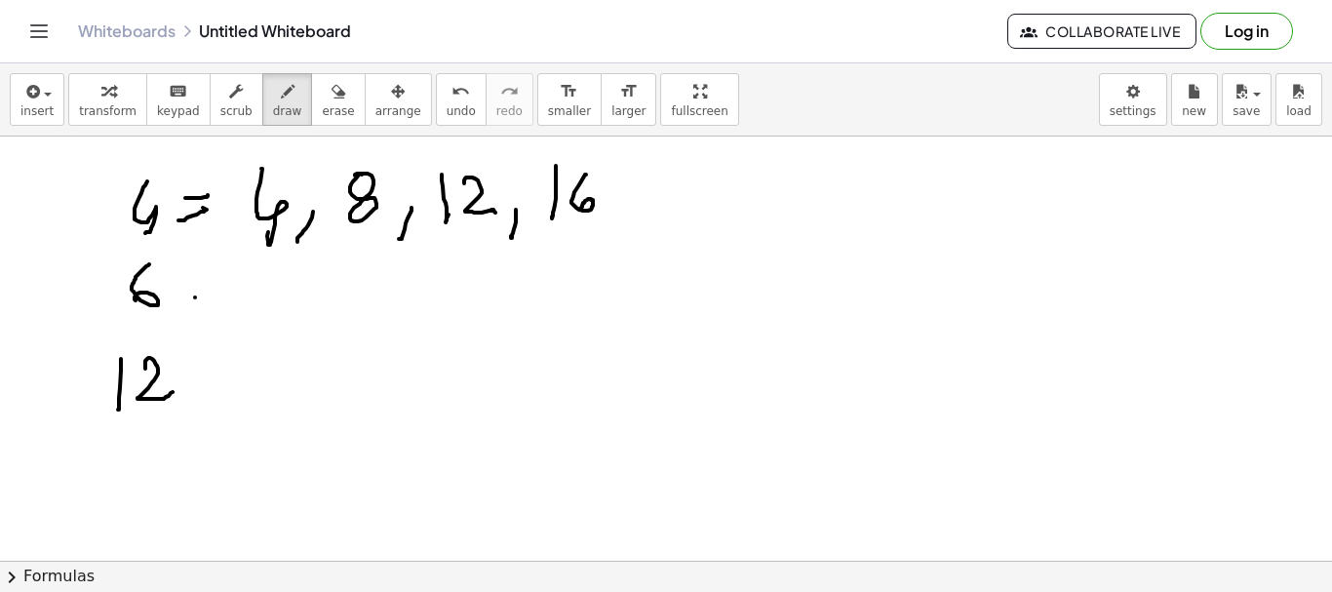
drag, startPoint x: 195, startPoint y: 297, endPoint x: 217, endPoint y: 300, distance: 21.7
click at [217, 300] on div at bounding box center [666, 561] width 1332 height 848
drag, startPoint x: 201, startPoint y: 280, endPoint x: 268, endPoint y: 292, distance: 68.3
click at [225, 288] on div at bounding box center [666, 561] width 1332 height 848
drag, startPoint x: 296, startPoint y: 265, endPoint x: 270, endPoint y: 305, distance: 47.9
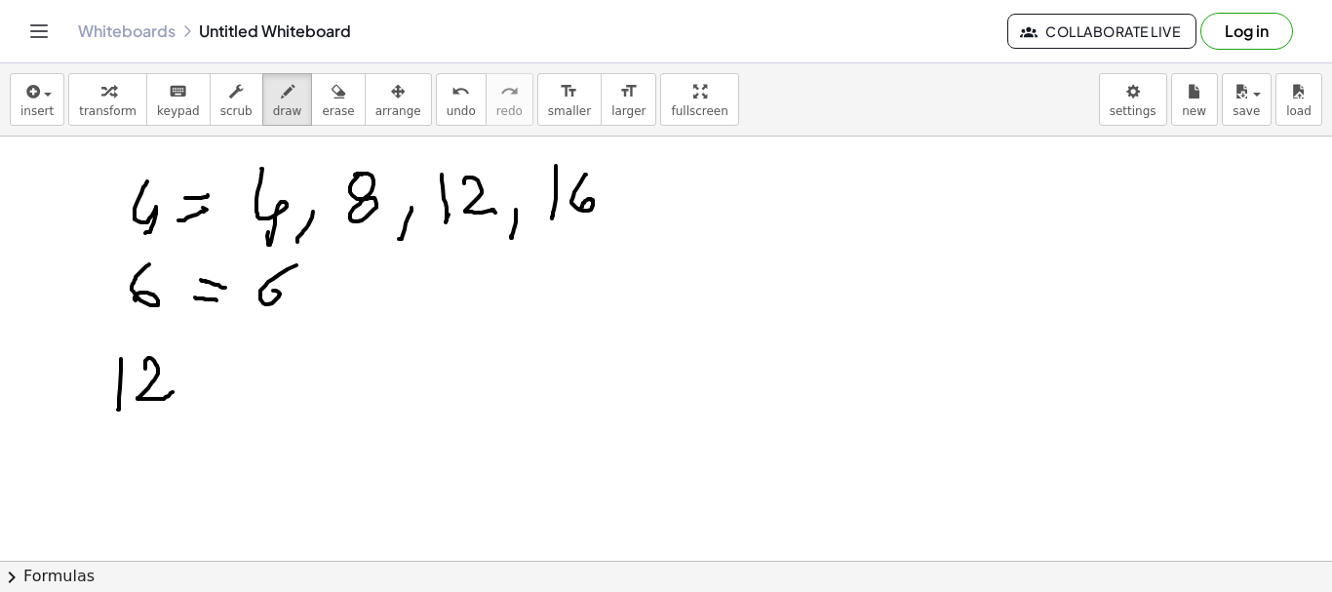
click at [263, 300] on div at bounding box center [666, 561] width 1332 height 848
drag, startPoint x: 315, startPoint y: 292, endPoint x: 312, endPoint y: 315, distance: 23.6
click at [305, 313] on div at bounding box center [666, 561] width 1332 height 848
drag, startPoint x: 358, startPoint y: 265, endPoint x: 383, endPoint y: 272, distance: 26.3
click at [362, 297] on div at bounding box center [666, 561] width 1332 height 848
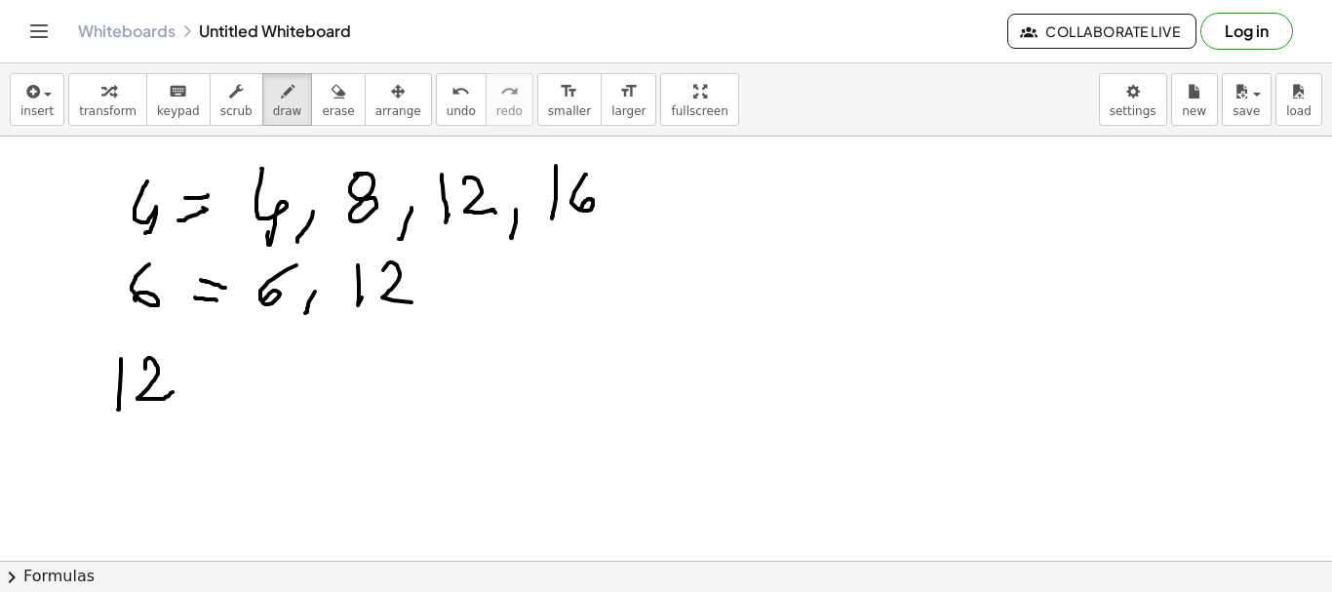
drag, startPoint x: 392, startPoint y: 262, endPoint x: 425, endPoint y: 304, distance: 53.5
click at [419, 299] on div at bounding box center [666, 561] width 1332 height 848
drag, startPoint x: 448, startPoint y: 295, endPoint x: 455, endPoint y: 316, distance: 22.8
click at [440, 326] on div at bounding box center [666, 561] width 1332 height 848
drag, startPoint x: 477, startPoint y: 271, endPoint x: 488, endPoint y: 306, distance: 36.7
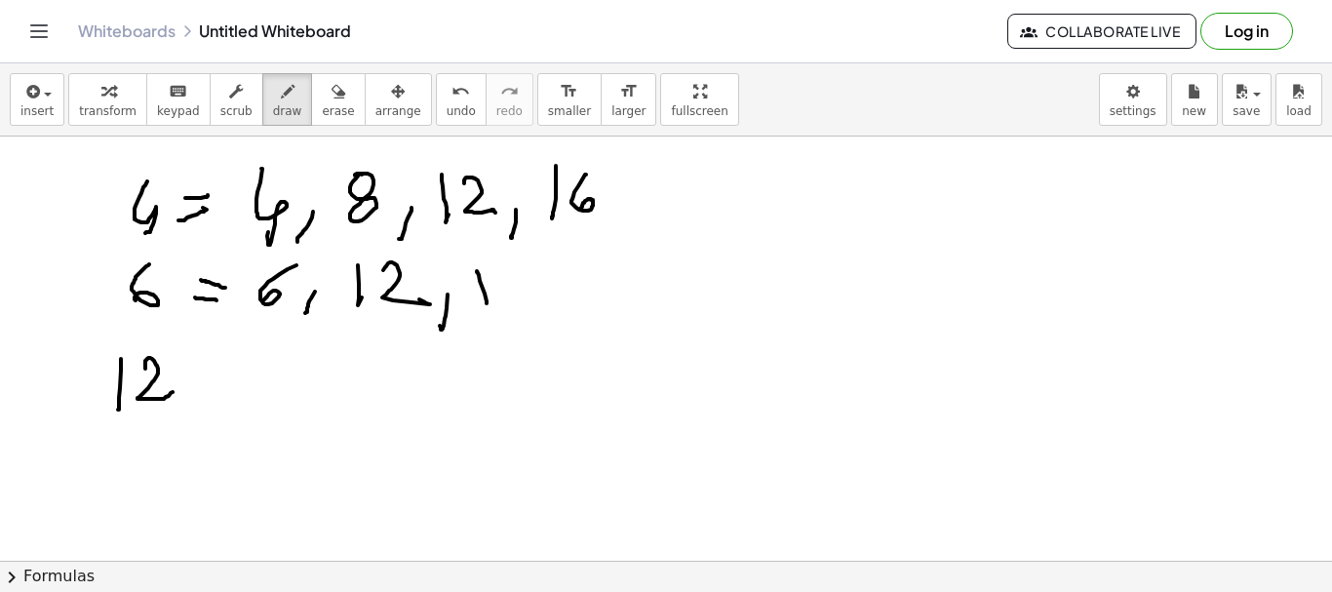
click at [488, 306] on div at bounding box center [666, 561] width 1332 height 848
drag, startPoint x: 515, startPoint y: 278, endPoint x: 231, endPoint y: 383, distance: 302.7
click at [512, 281] on div at bounding box center [666, 561] width 1332 height 848
click at [220, 383] on div at bounding box center [666, 561] width 1332 height 848
click at [219, 370] on div at bounding box center [666, 561] width 1332 height 848
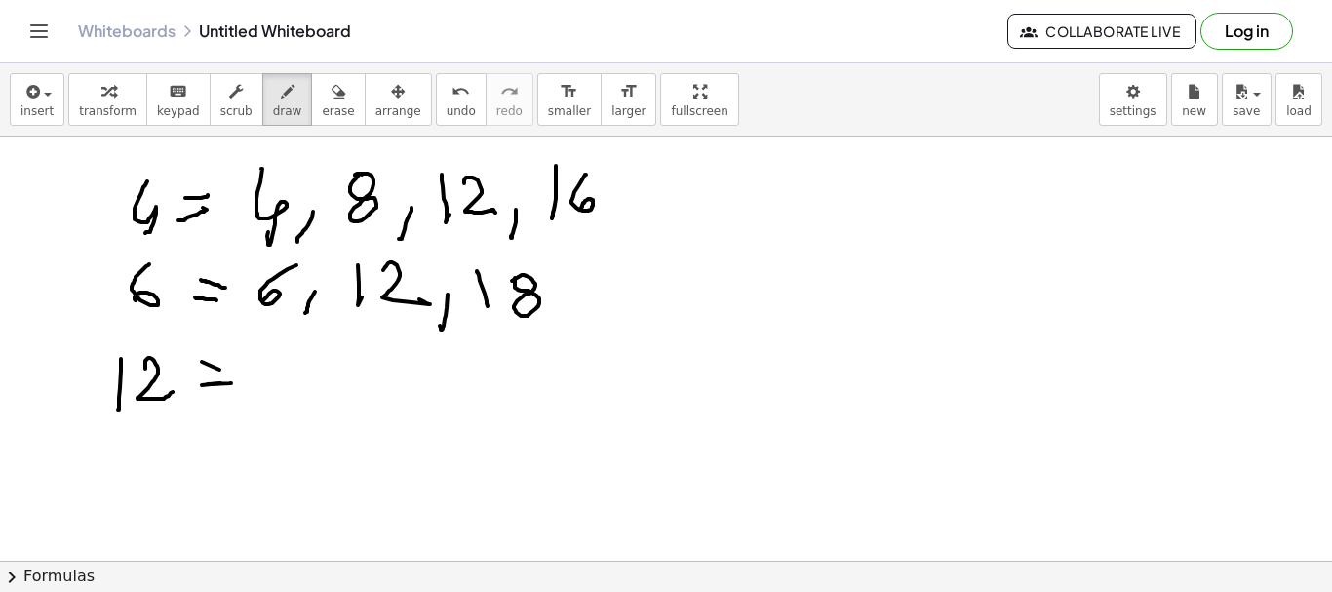
drag, startPoint x: 231, startPoint y: 383, endPoint x: 204, endPoint y: 369, distance: 31.0
click at [225, 377] on div at bounding box center [666, 561] width 1332 height 848
drag, startPoint x: 268, startPoint y: 355, endPoint x: 285, endPoint y: 368, distance: 20.9
click at [270, 389] on div at bounding box center [666, 561] width 1332 height 848
drag, startPoint x: 294, startPoint y: 363, endPoint x: 341, endPoint y: 396, distance: 58.2
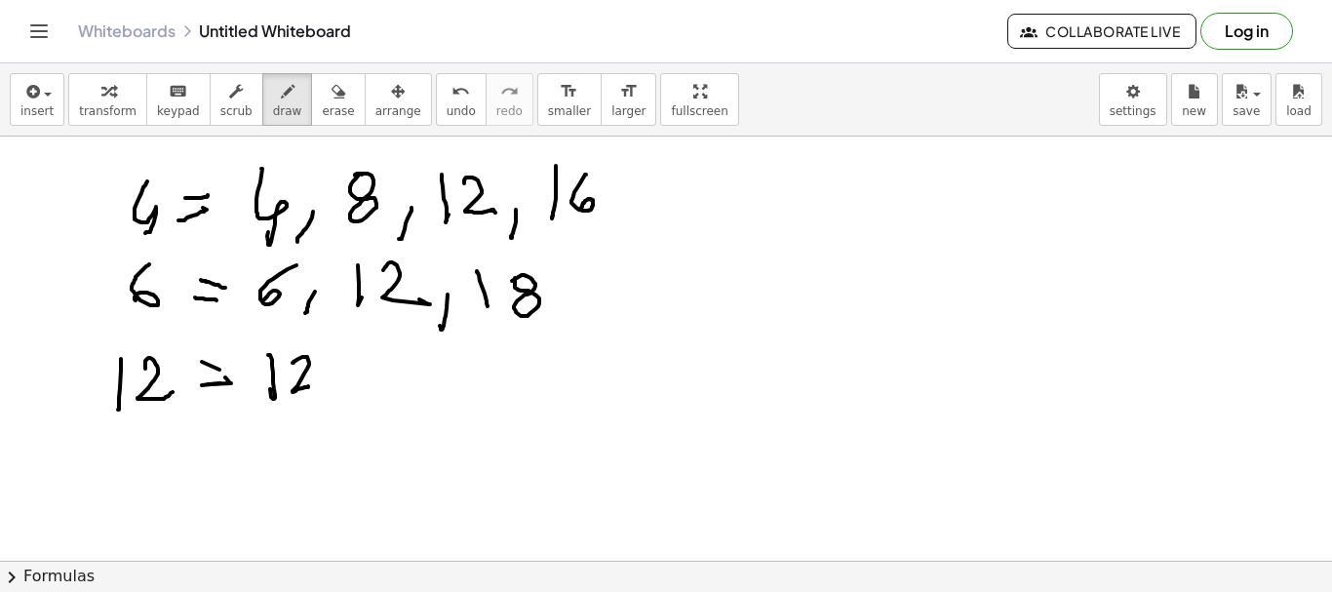
click at [316, 385] on div at bounding box center [666, 561] width 1332 height 848
drag, startPoint x: 348, startPoint y: 377, endPoint x: 365, endPoint y: 402, distance: 29.5
click at [351, 421] on div at bounding box center [666, 561] width 1332 height 848
drag, startPoint x: 380, startPoint y: 355, endPoint x: 387, endPoint y: 389, distance: 34.8
click at [394, 411] on div at bounding box center [666, 561] width 1332 height 848
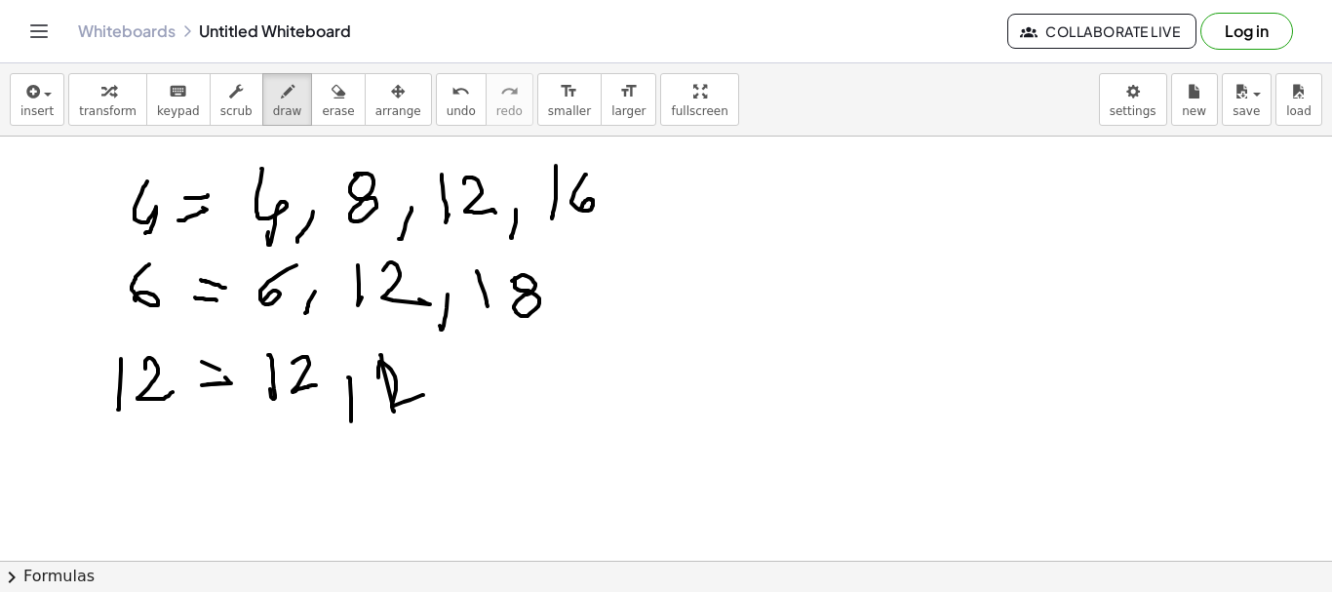
click at [421, 391] on div at bounding box center [666, 561] width 1332 height 848
click at [444, 413] on div at bounding box center [666, 561] width 1332 height 848
click at [441, 144] on div at bounding box center [666, 561] width 1332 height 848
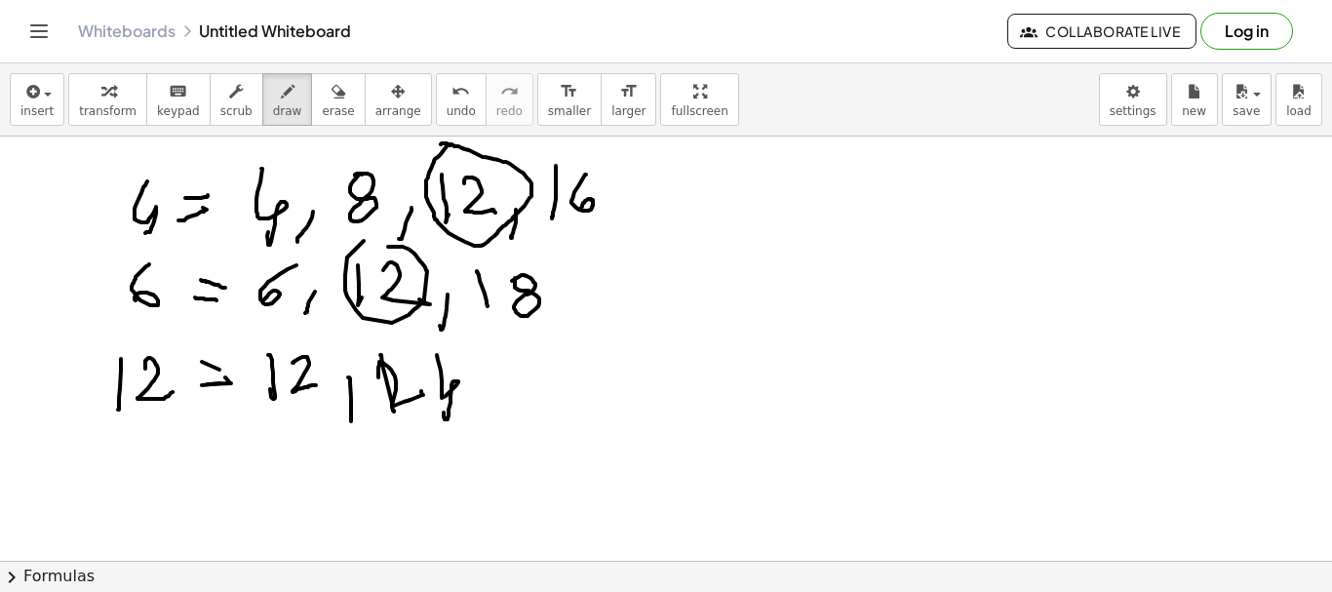
click at [376, 252] on div at bounding box center [666, 561] width 1332 height 848
click at [262, 345] on div at bounding box center [666, 561] width 1332 height 848
click at [768, 345] on div at bounding box center [666, 561] width 1332 height 848
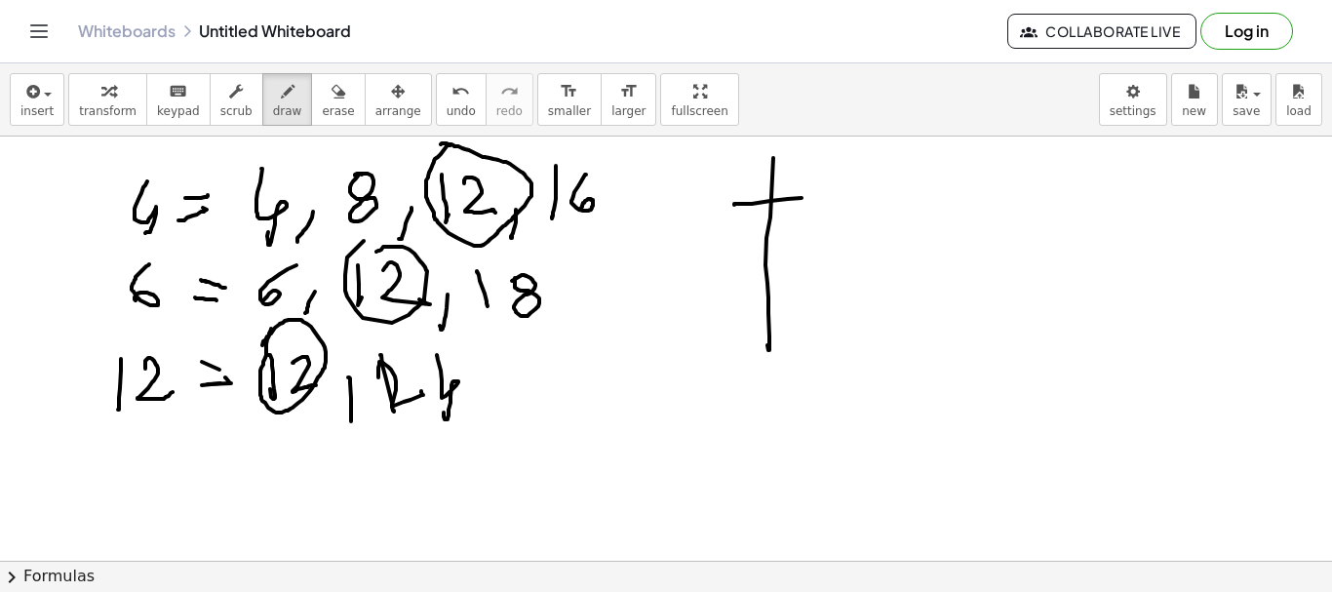
click at [830, 196] on div at bounding box center [666, 561] width 1332 height 848
click at [804, 184] on div at bounding box center [666, 561] width 1332 height 848
click at [784, 165] on div at bounding box center [666, 561] width 1332 height 848
click at [805, 185] on div at bounding box center [666, 561] width 1332 height 848
click at [961, 299] on div at bounding box center [666, 561] width 1332 height 848
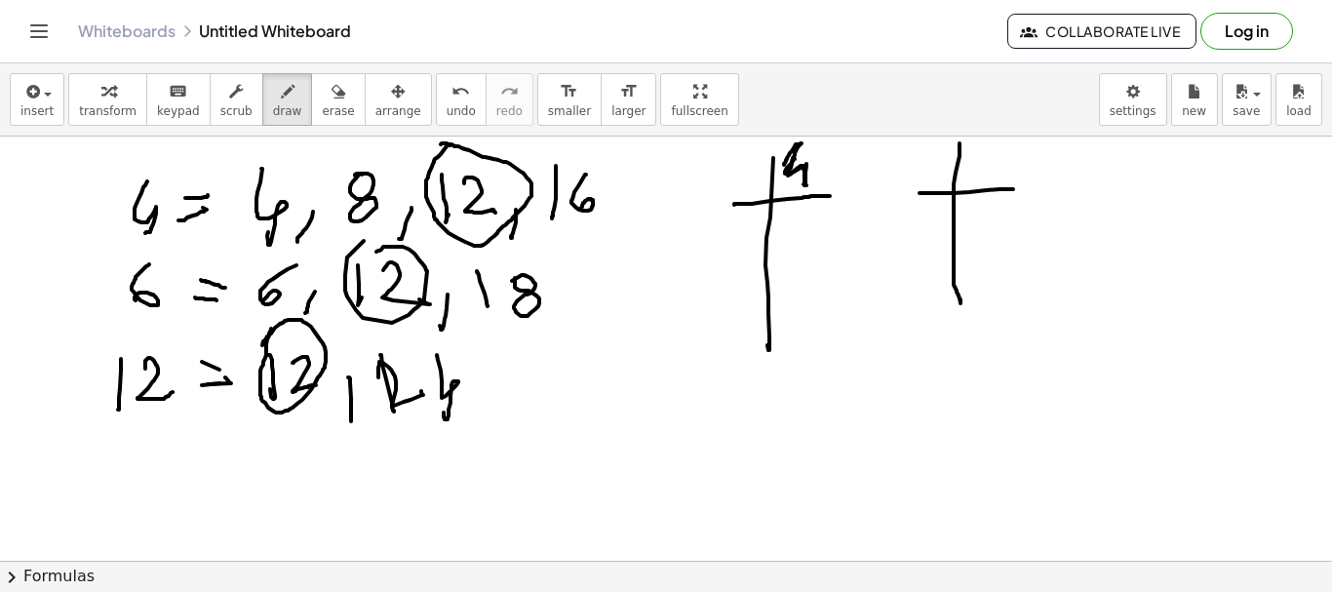
click at [1042, 189] on div at bounding box center [666, 561] width 1332 height 848
click at [986, 175] on div at bounding box center [666, 561] width 1332 height 848
click at [1148, 282] on div at bounding box center [666, 561] width 1332 height 848
click at [1193, 196] on div at bounding box center [666, 561] width 1332 height 848
click at [1164, 192] on div at bounding box center [666, 561] width 1332 height 848
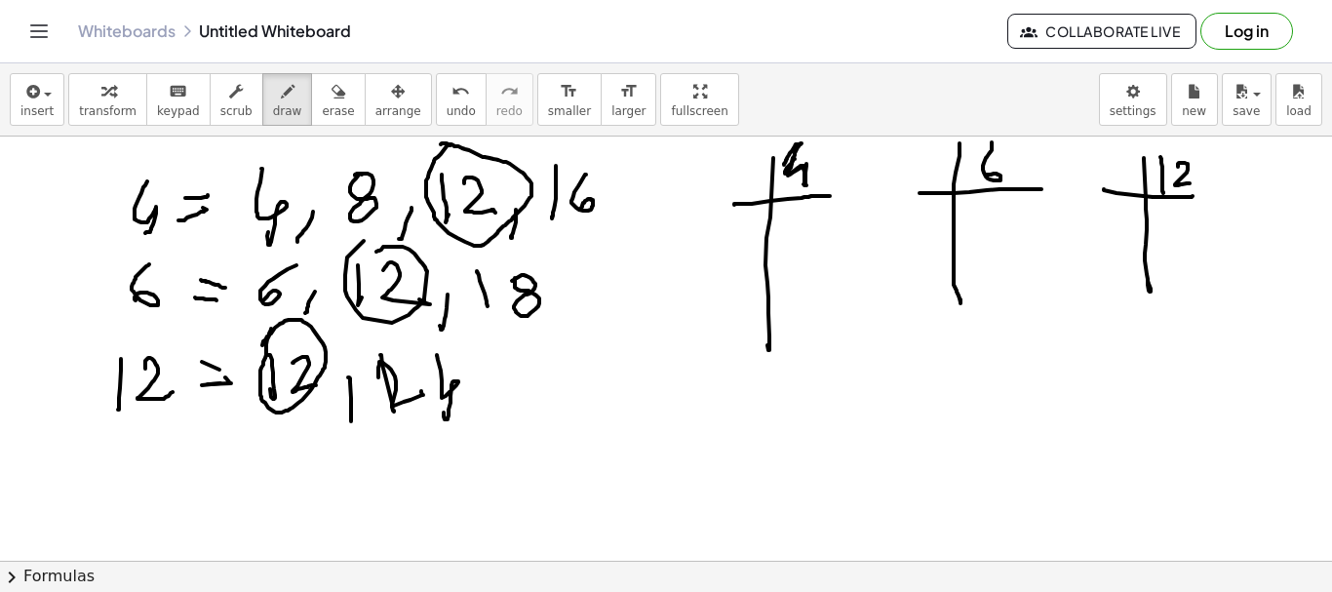
click at [1194, 183] on div at bounding box center [666, 561] width 1332 height 848
drag, startPoint x: 734, startPoint y: 175, endPoint x: 759, endPoint y: 191, distance: 29.5
click at [759, 191] on div at bounding box center [666, 561] width 1332 height 848
drag, startPoint x: 796, startPoint y: 210, endPoint x: 819, endPoint y: 236, distance: 35.2
click at [819, 236] on div at bounding box center [666, 561] width 1332 height 848
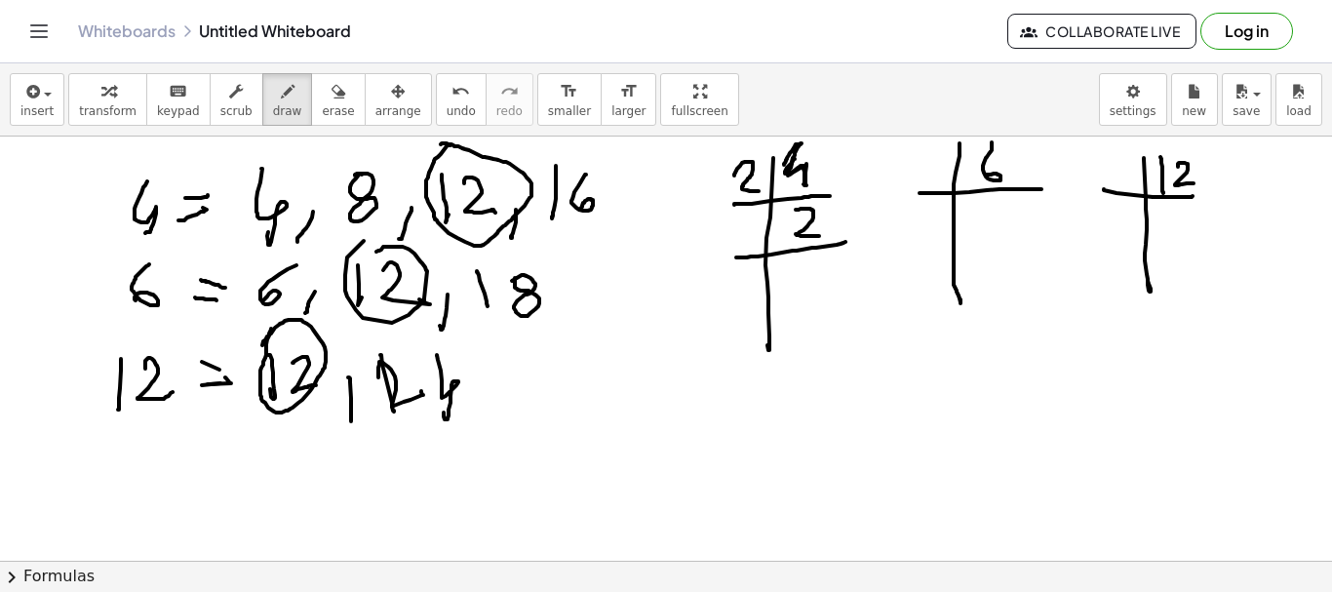
drag, startPoint x: 736, startPoint y: 257, endPoint x: 836, endPoint y: 239, distance: 101.2
click at [848, 239] on div at bounding box center [666, 561] width 1332 height 848
drag, startPoint x: 741, startPoint y: 229, endPoint x: 771, endPoint y: 256, distance: 40.7
click at [765, 248] on div at bounding box center [666, 561] width 1332 height 848
drag, startPoint x: 804, startPoint y: 260, endPoint x: 812, endPoint y: 292, distance: 32.4
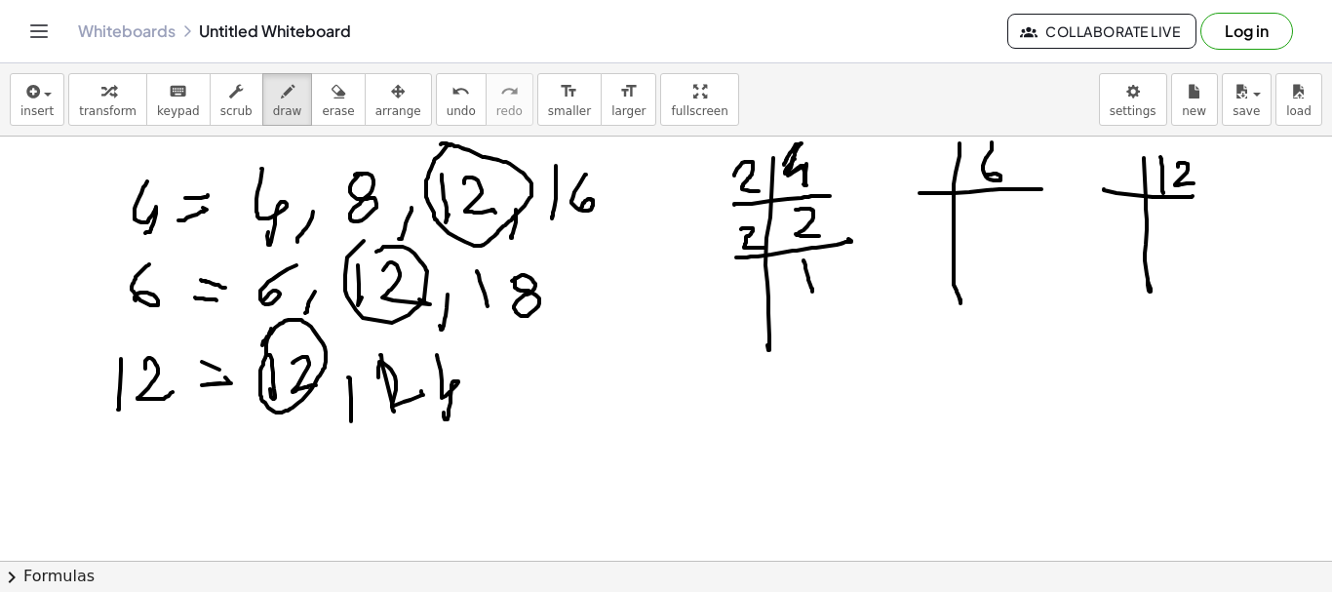
click at [812, 292] on div at bounding box center [666, 561] width 1332 height 848
drag, startPoint x: 926, startPoint y: 151, endPoint x: 946, endPoint y: 180, distance: 35.7
click at [946, 181] on div at bounding box center [666, 561] width 1332 height 848
drag, startPoint x: 975, startPoint y: 212, endPoint x: 968, endPoint y: 238, distance: 27.2
click at [971, 236] on div at bounding box center [666, 561] width 1332 height 848
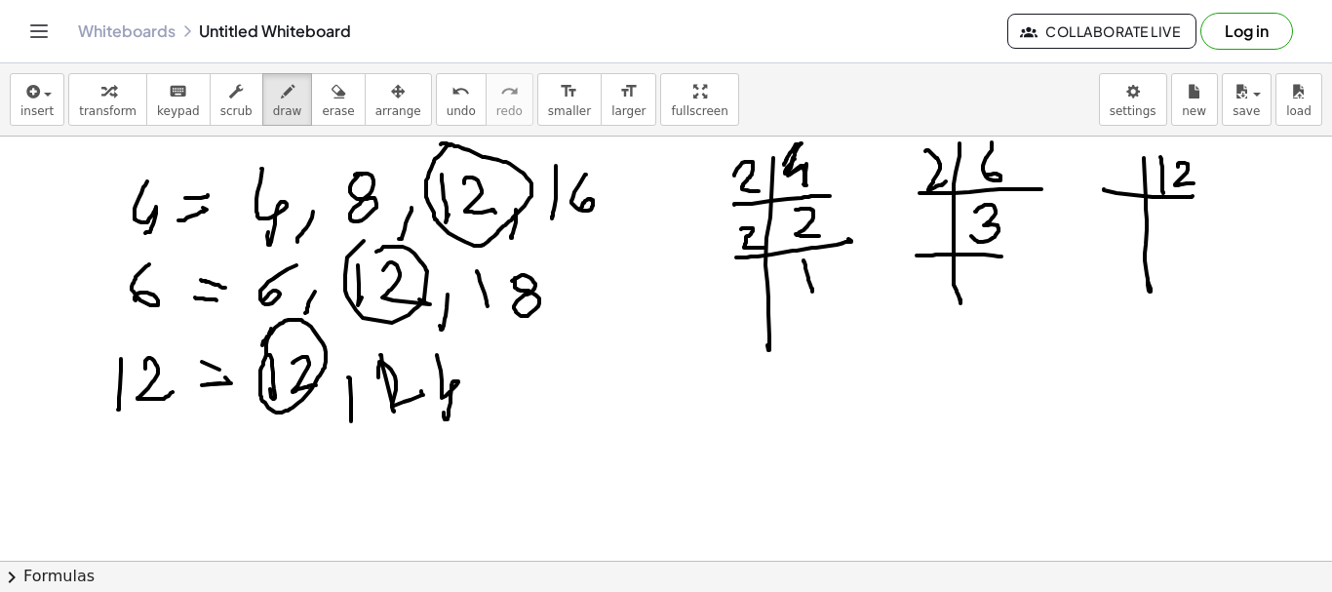
drag, startPoint x: 917, startPoint y: 256, endPoint x: 989, endPoint y: 249, distance: 72.5
click at [1001, 252] on div at bounding box center [666, 561] width 1332 height 848
drag, startPoint x: 922, startPoint y: 215, endPoint x: 970, endPoint y: 277, distance: 79.2
click at [925, 243] on div at bounding box center [666, 561] width 1332 height 848
drag, startPoint x: 989, startPoint y: 273, endPoint x: 986, endPoint y: 291, distance: 17.8
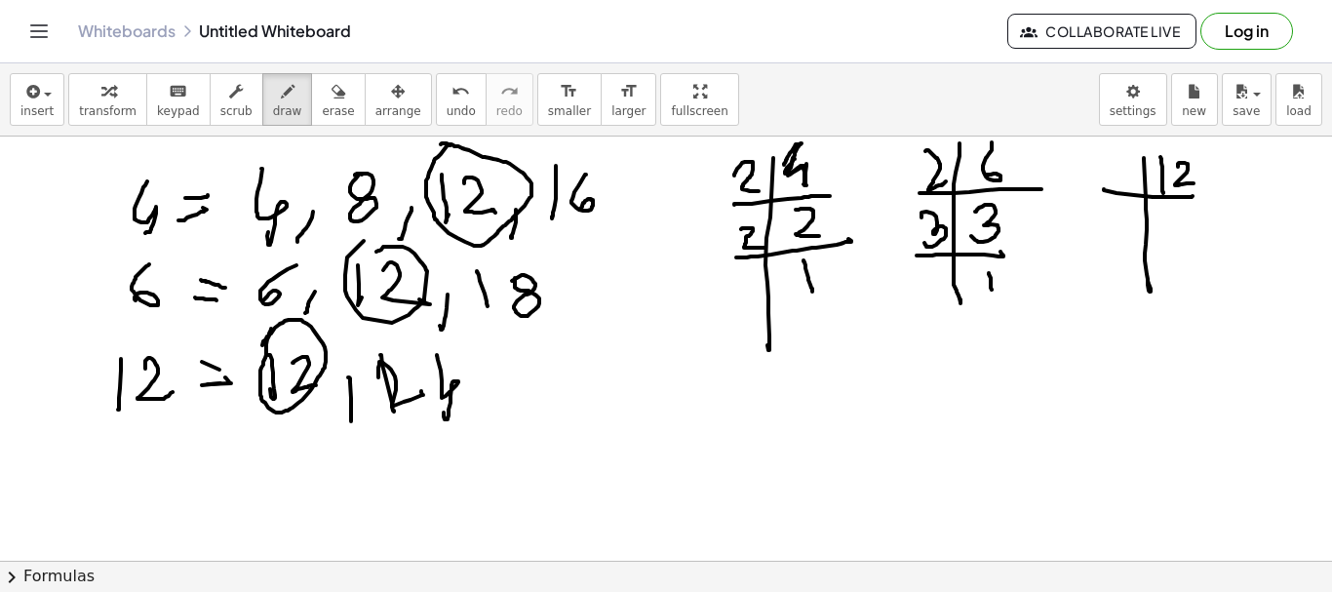
click at [991, 292] on div at bounding box center [666, 561] width 1332 height 848
drag, startPoint x: 1102, startPoint y: 159, endPoint x: 1132, endPoint y: 186, distance: 40.7
click at [1130, 175] on div at bounding box center [666, 561] width 1332 height 848
drag, startPoint x: 1174, startPoint y: 207, endPoint x: 1158, endPoint y: 232, distance: 30.3
click at [1164, 227] on div at bounding box center [666, 561] width 1332 height 848
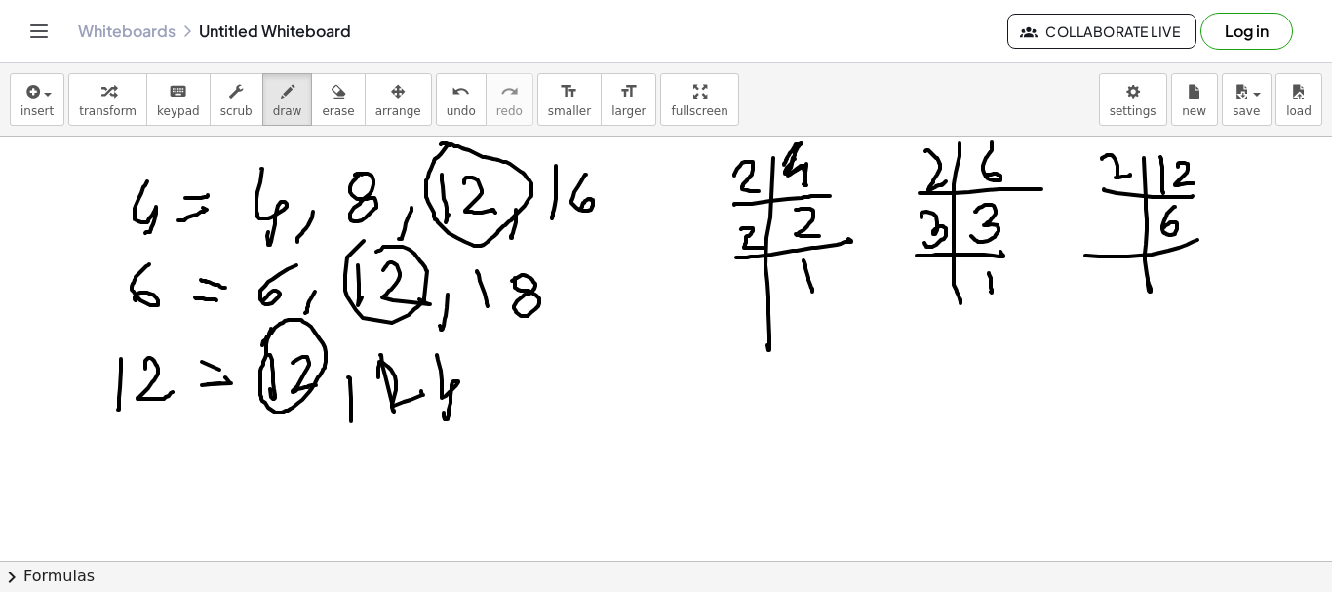
drag, startPoint x: 1085, startPoint y: 256, endPoint x: 1139, endPoint y: 236, distance: 57.1
click at [1199, 236] on div at bounding box center [666, 561] width 1332 height 848
drag, startPoint x: 1108, startPoint y: 217, endPoint x: 1132, endPoint y: 233, distance: 28.9
click at [1132, 233] on div at bounding box center [666, 561] width 1332 height 848
drag, startPoint x: 1165, startPoint y: 262, endPoint x: 1176, endPoint y: 285, distance: 24.9
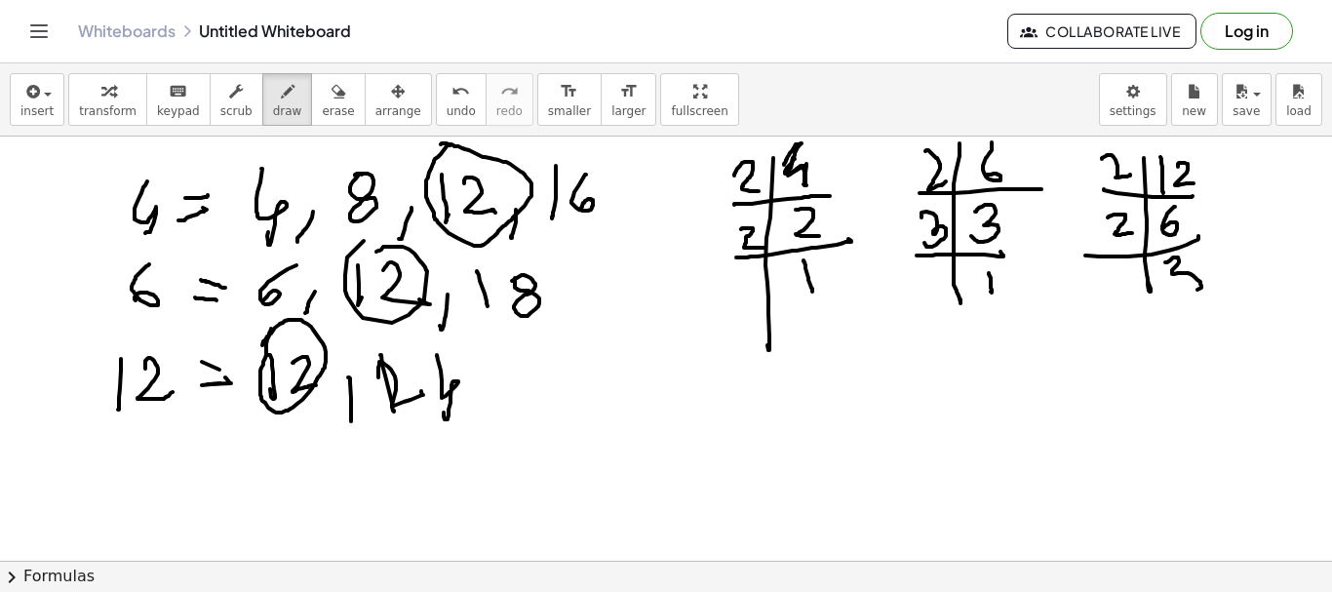
click at [1176, 283] on div at bounding box center [666, 561] width 1332 height 848
drag, startPoint x: 1150, startPoint y: 279, endPoint x: 1143, endPoint y: 326, distance: 47.3
click at [1143, 328] on div at bounding box center [666, 561] width 1332 height 848
drag, startPoint x: 1079, startPoint y: 304, endPoint x: 1148, endPoint y: 296, distance: 69.8
click at [1205, 291] on div at bounding box center [666, 561] width 1332 height 848
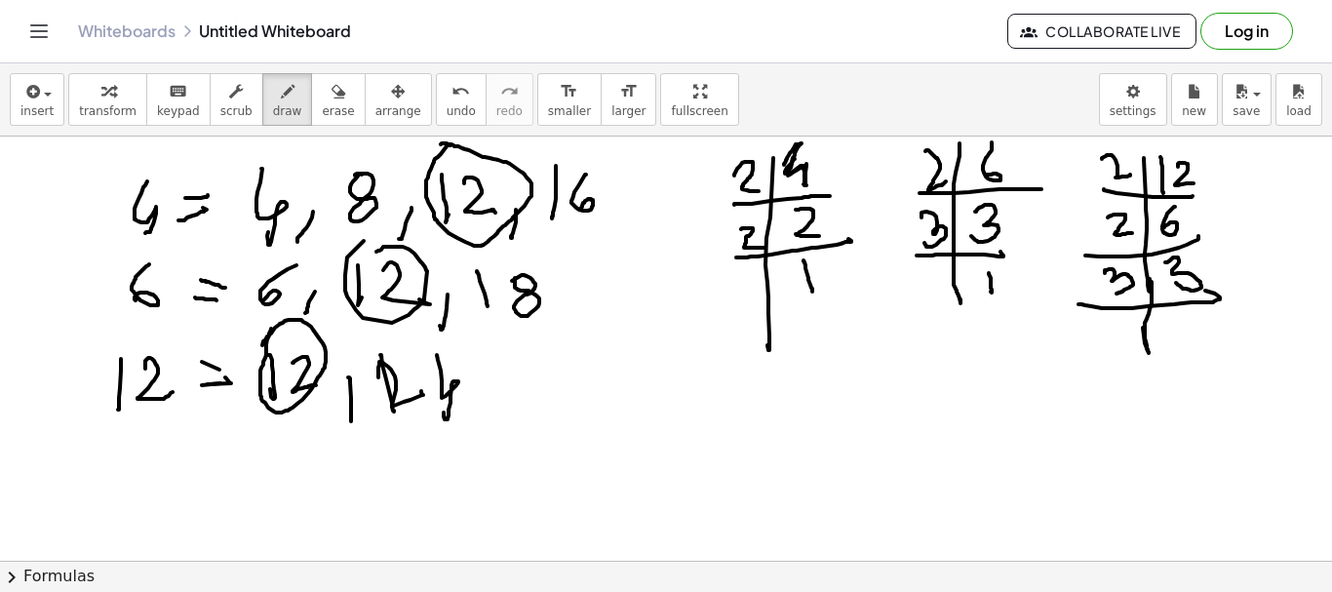
drag, startPoint x: 1105, startPoint y: 273, endPoint x: 1163, endPoint y: 320, distance: 74.2
click at [1112, 291] on div at bounding box center [666, 561] width 1332 height 848
drag, startPoint x: 1190, startPoint y: 322, endPoint x: 1194, endPoint y: 346, distance: 24.7
click at [1194, 346] on div at bounding box center [666, 561] width 1332 height 848
drag, startPoint x: 848, startPoint y: 408, endPoint x: 886, endPoint y: 422, distance: 39.8
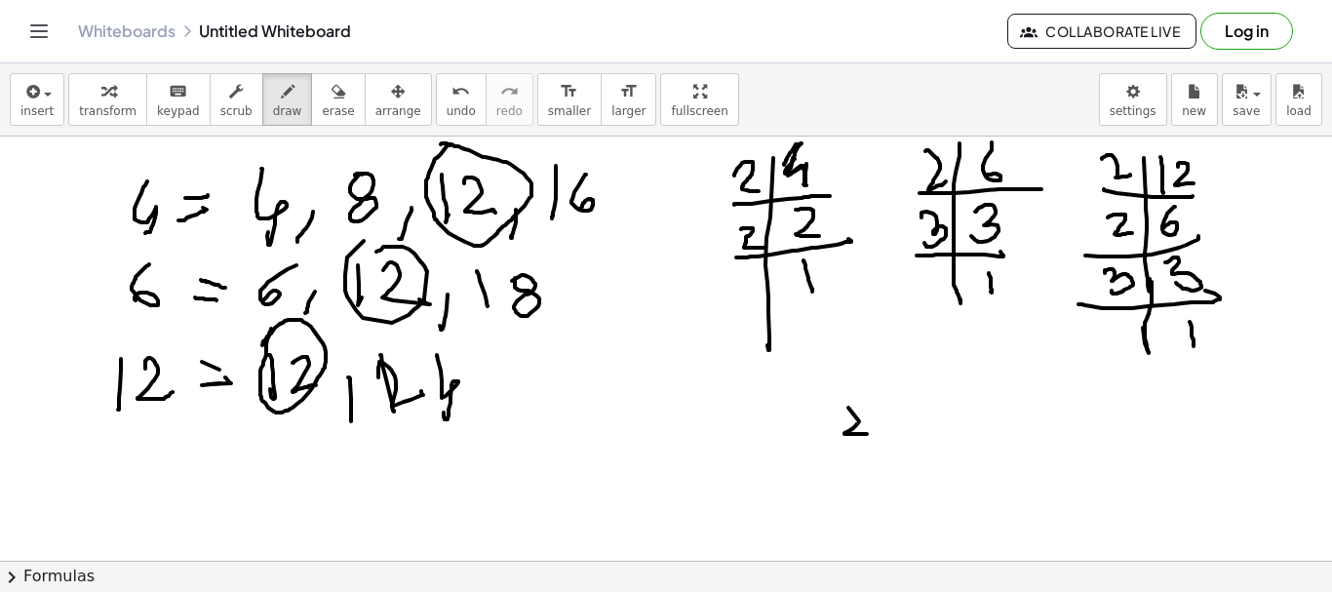
click at [879, 435] on div at bounding box center [666, 561] width 1332 height 848
drag, startPoint x: 833, startPoint y: 410, endPoint x: 855, endPoint y: 409, distance: 22.5
click at [856, 408] on div at bounding box center [666, 561] width 1332 height 848
drag, startPoint x: 914, startPoint y: 403, endPoint x: 941, endPoint y: 420, distance: 32.5
click at [945, 426] on div at bounding box center [666, 561] width 1332 height 848
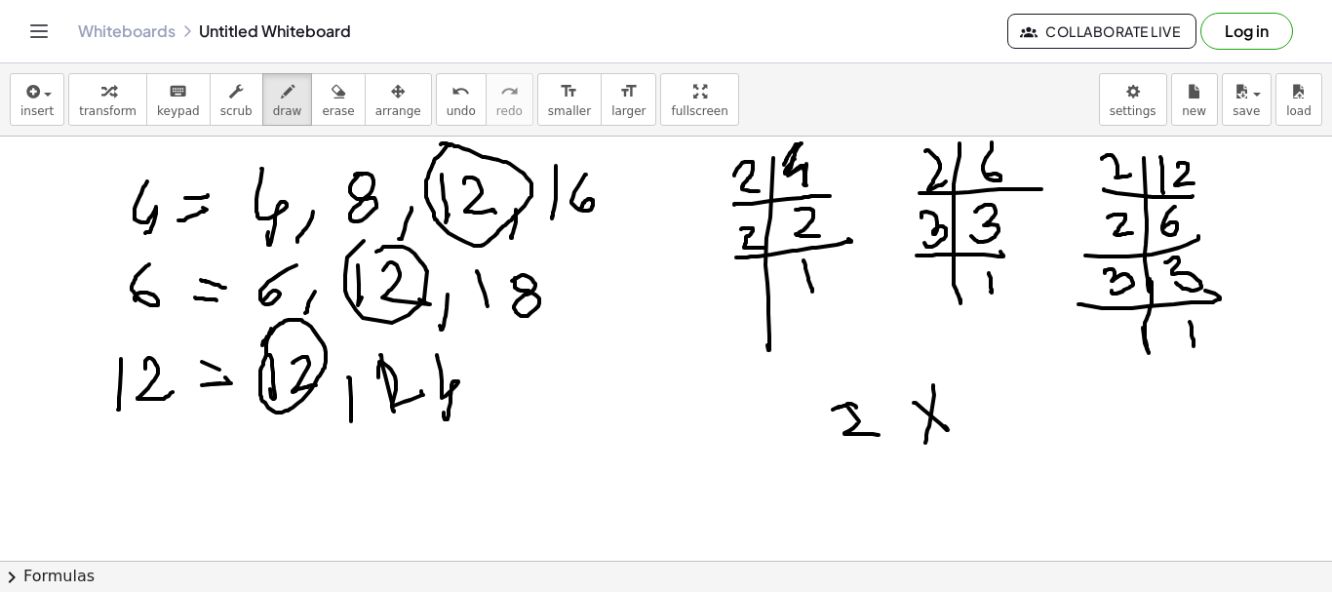
drag, startPoint x: 933, startPoint y: 385, endPoint x: 927, endPoint y: 452, distance: 66.7
click at [925, 455] on div at bounding box center [666, 561] width 1332 height 848
drag, startPoint x: 974, startPoint y: 407, endPoint x: 1035, endPoint y: 422, distance: 62.4
click at [1034, 423] on div at bounding box center [666, 561] width 1332 height 848
drag, startPoint x: 1037, startPoint y: 408, endPoint x: 1086, endPoint y: 426, distance: 53.1
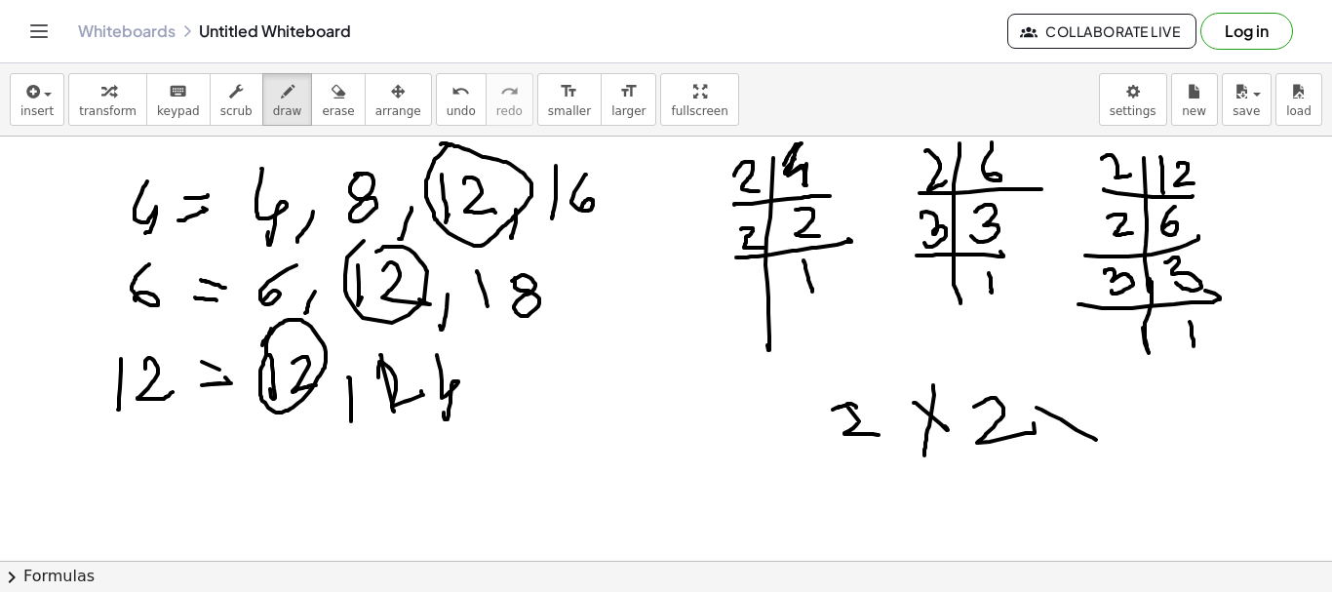
click at [1093, 434] on div at bounding box center [666, 561] width 1332 height 848
drag, startPoint x: 1076, startPoint y: 408, endPoint x: 1074, endPoint y: 452, distance: 43.9
click at [1074, 452] on div at bounding box center [666, 561] width 1332 height 848
drag, startPoint x: 1126, startPoint y: 404, endPoint x: 1126, endPoint y: 452, distance: 47.8
click at [1124, 450] on div at bounding box center [666, 561] width 1332 height 848
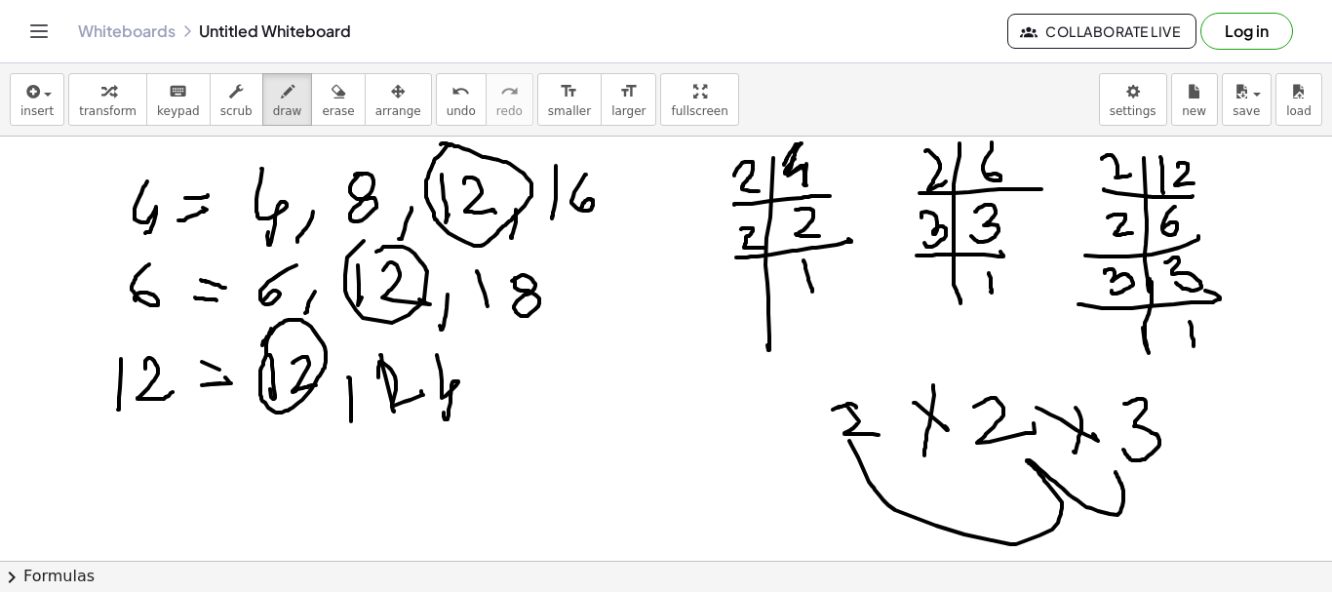
drag, startPoint x: 849, startPoint y: 441, endPoint x: 1115, endPoint y: 470, distance: 266.9
click at [1115, 471] on div at bounding box center [666, 561] width 1332 height 848
drag, startPoint x: 1199, startPoint y: 445, endPoint x: 1210, endPoint y: 437, distance: 14.1
click at [1207, 441] on div at bounding box center [666, 561] width 1332 height 848
drag, startPoint x: 1192, startPoint y: 418, endPoint x: 1223, endPoint y: 421, distance: 31.3
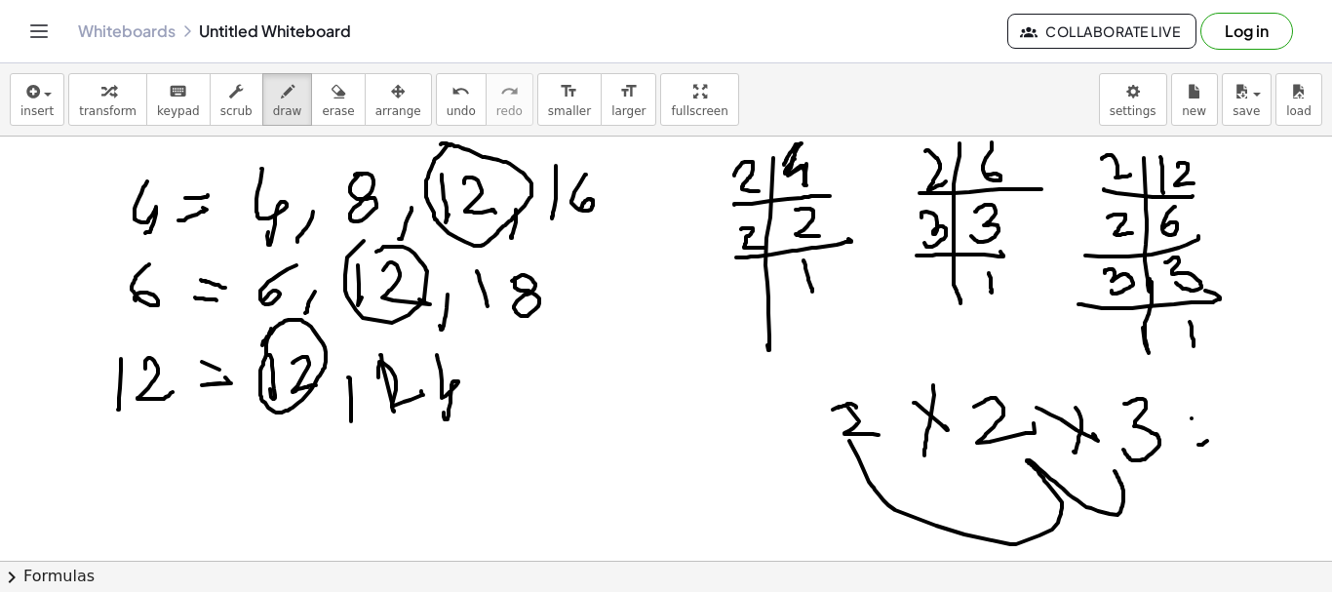
click at [1216, 424] on div at bounding box center [666, 561] width 1332 height 848
click at [1246, 459] on div at bounding box center [666, 561] width 1332 height 848
click at [1289, 449] on div at bounding box center [666, 561] width 1332 height 848
click at [332, 101] on icon "button" at bounding box center [339, 91] width 14 height 23
click at [262, 78] on button "draw" at bounding box center [287, 99] width 51 height 53
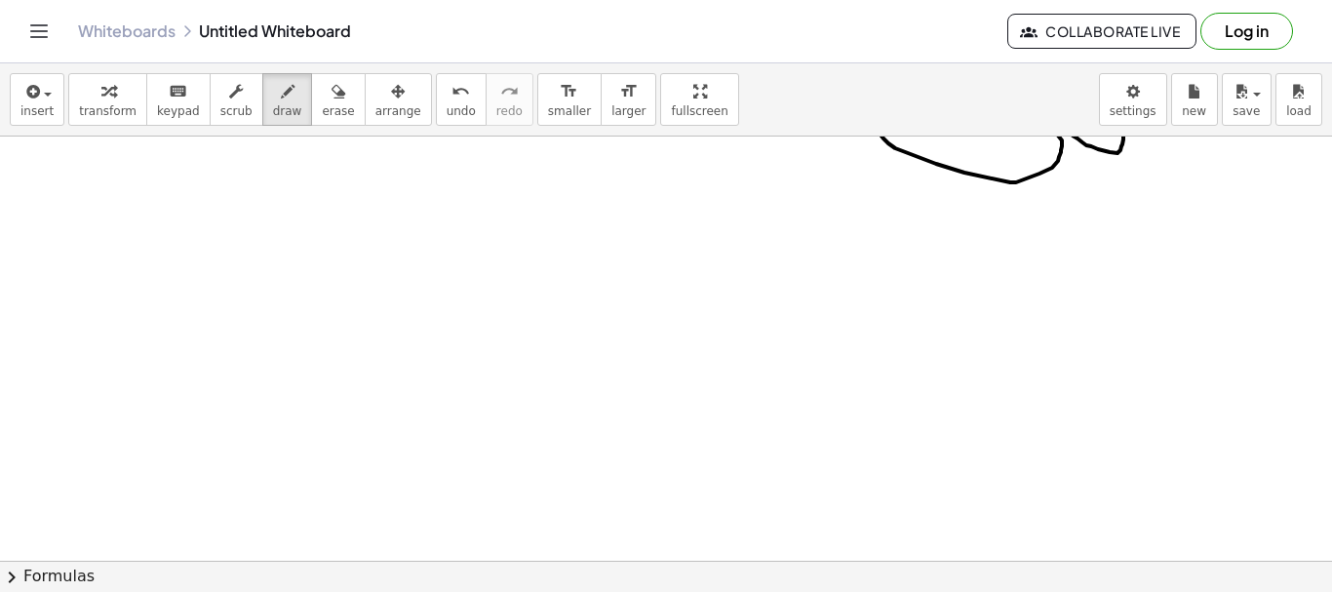
scroll to position [390, 0]
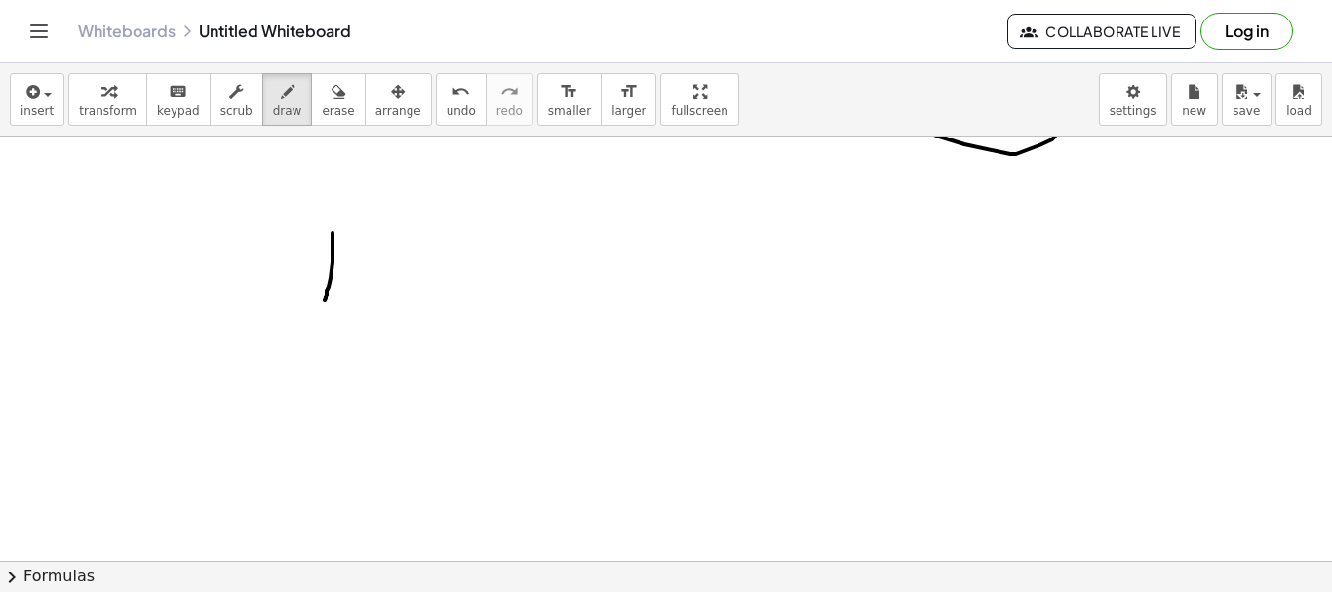
drag, startPoint x: 333, startPoint y: 234, endPoint x: 325, endPoint y: 300, distance: 66.8
click at [325, 300] on div at bounding box center [666, 170] width 1332 height 848
click at [368, 229] on div at bounding box center [666, 170] width 1332 height 848
drag, startPoint x: 441, startPoint y: 262, endPoint x: 459, endPoint y: 262, distance: 18.5
click at [459, 262] on div at bounding box center [666, 170] width 1332 height 848
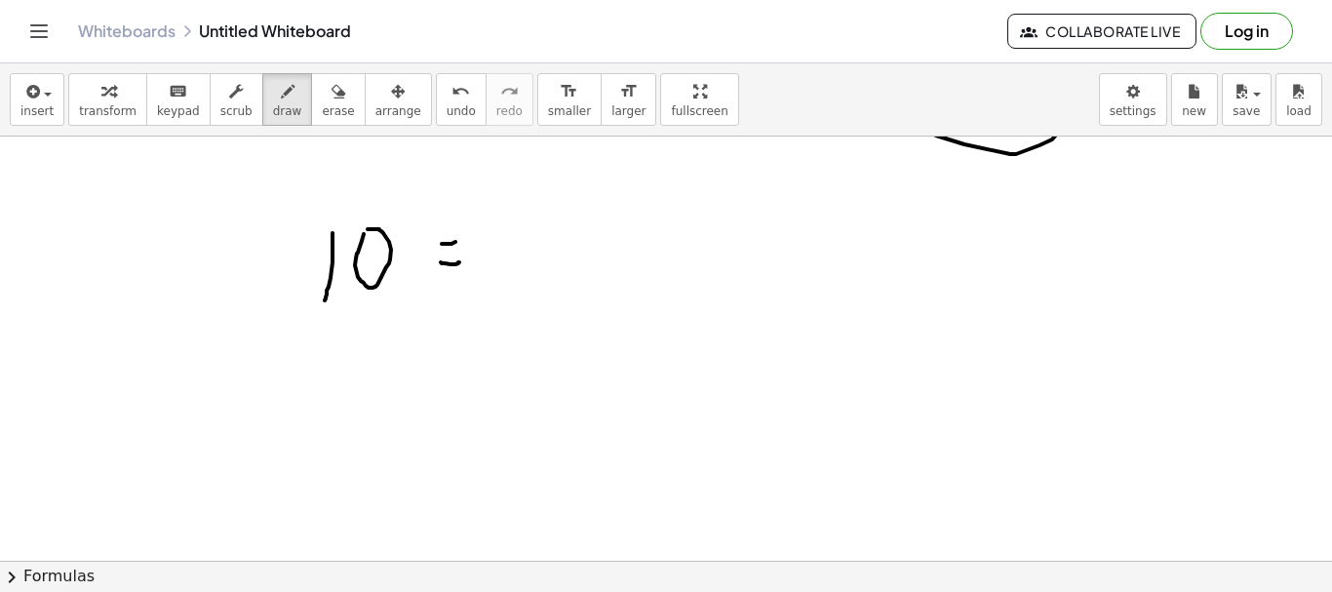
drag, startPoint x: 455, startPoint y: 242, endPoint x: 444, endPoint y: 254, distance: 16.6
click at [461, 237] on div at bounding box center [666, 170] width 1332 height 848
drag, startPoint x: 337, startPoint y: 349, endPoint x: 341, endPoint y: 372, distance: 22.8
click at [335, 380] on div at bounding box center [666, 170] width 1332 height 848
drag, startPoint x: 376, startPoint y: 344, endPoint x: 357, endPoint y: 387, distance: 47.1
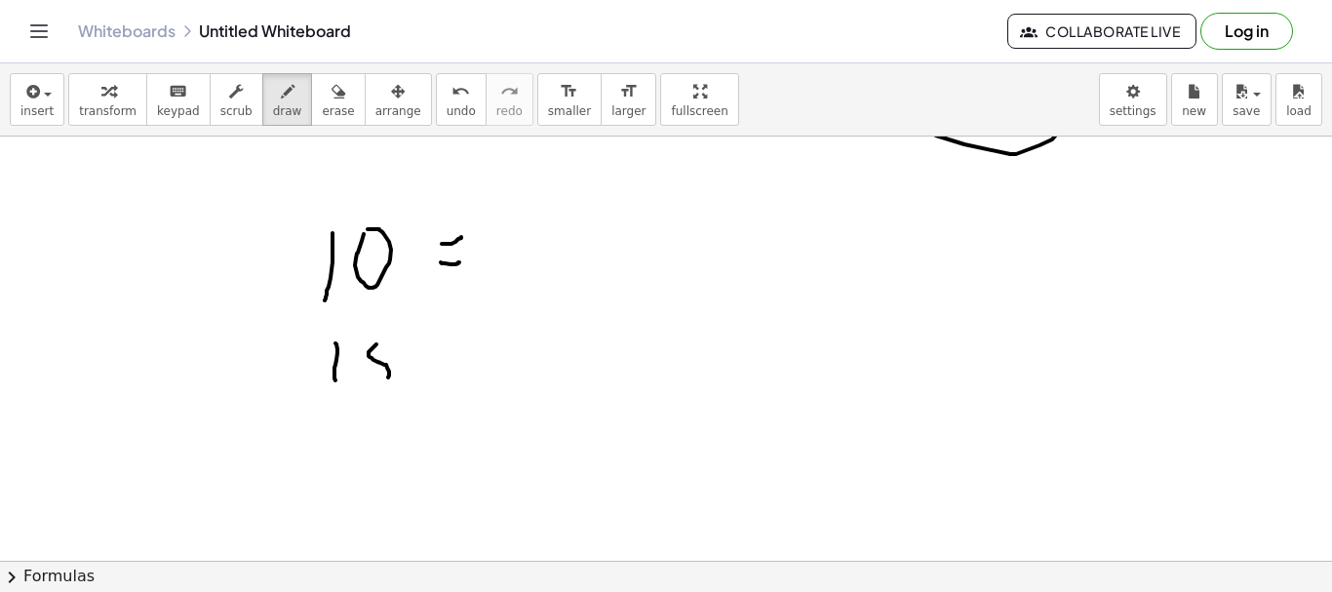
click at [359, 387] on div at bounding box center [666, 170] width 1332 height 848
drag, startPoint x: 370, startPoint y: 344, endPoint x: 455, endPoint y: 365, distance: 88.2
click at [396, 337] on div at bounding box center [666, 170] width 1332 height 848
drag, startPoint x: 454, startPoint y: 368, endPoint x: 476, endPoint y: 356, distance: 25.3
click at [476, 357] on div at bounding box center [666, 170] width 1332 height 848
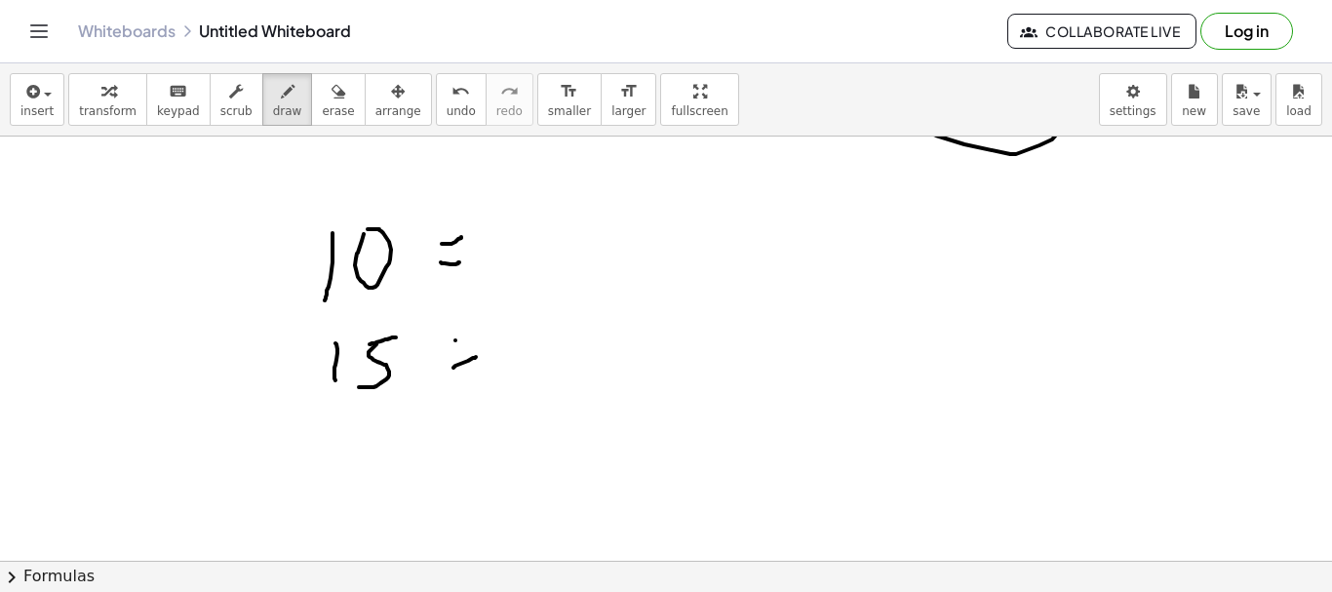
drag, startPoint x: 455, startPoint y: 340, endPoint x: 485, endPoint y: 335, distance: 29.8
click at [485, 335] on div at bounding box center [666, 170] width 1332 height 848
drag, startPoint x: 516, startPoint y: 225, endPoint x: 518, endPoint y: 263, distance: 38.1
click at [518, 263] on div at bounding box center [666, 170] width 1332 height 848
click at [533, 231] on div at bounding box center [666, 170] width 1332 height 848
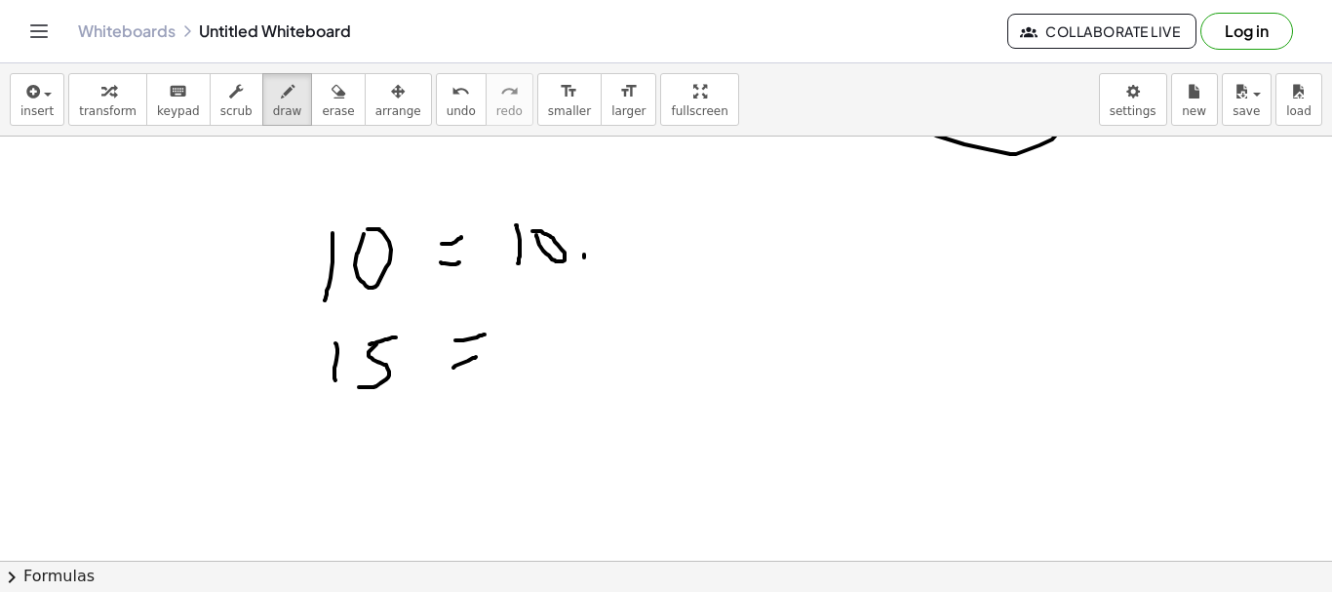
drag, startPoint x: 584, startPoint y: 255, endPoint x: 605, endPoint y: 259, distance: 21.1
click at [583, 273] on div at bounding box center [666, 170] width 1332 height 848
drag, startPoint x: 598, startPoint y: 238, endPoint x: 658, endPoint y: 255, distance: 62.7
click at [647, 272] on div at bounding box center [666, 170] width 1332 height 848
drag, startPoint x: 664, startPoint y: 242, endPoint x: 750, endPoint y: 251, distance: 86.3
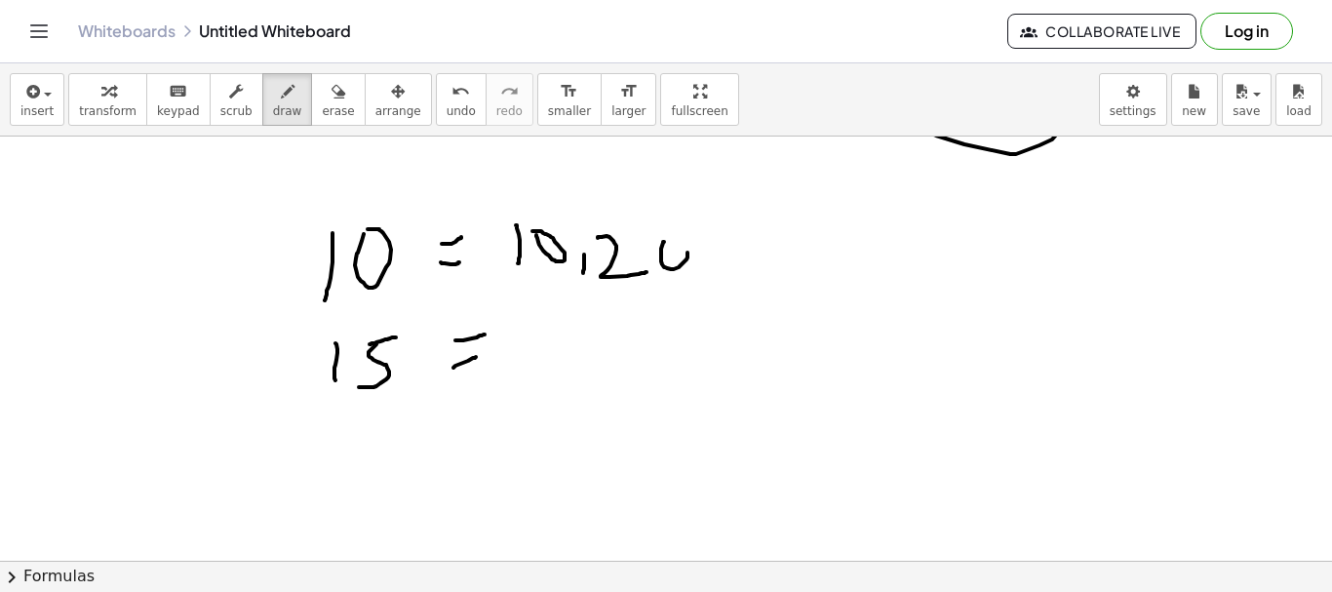
click at [655, 239] on div at bounding box center [666, 170] width 1332 height 848
drag, startPoint x: 720, startPoint y: 250, endPoint x: 720, endPoint y: 271, distance: 21.5
click at [720, 271] on div at bounding box center [666, 170] width 1332 height 848
drag, startPoint x: 745, startPoint y: 226, endPoint x: 742, endPoint y: 265, distance: 39.1
click at [738, 264] on div at bounding box center [666, 170] width 1332 height 848
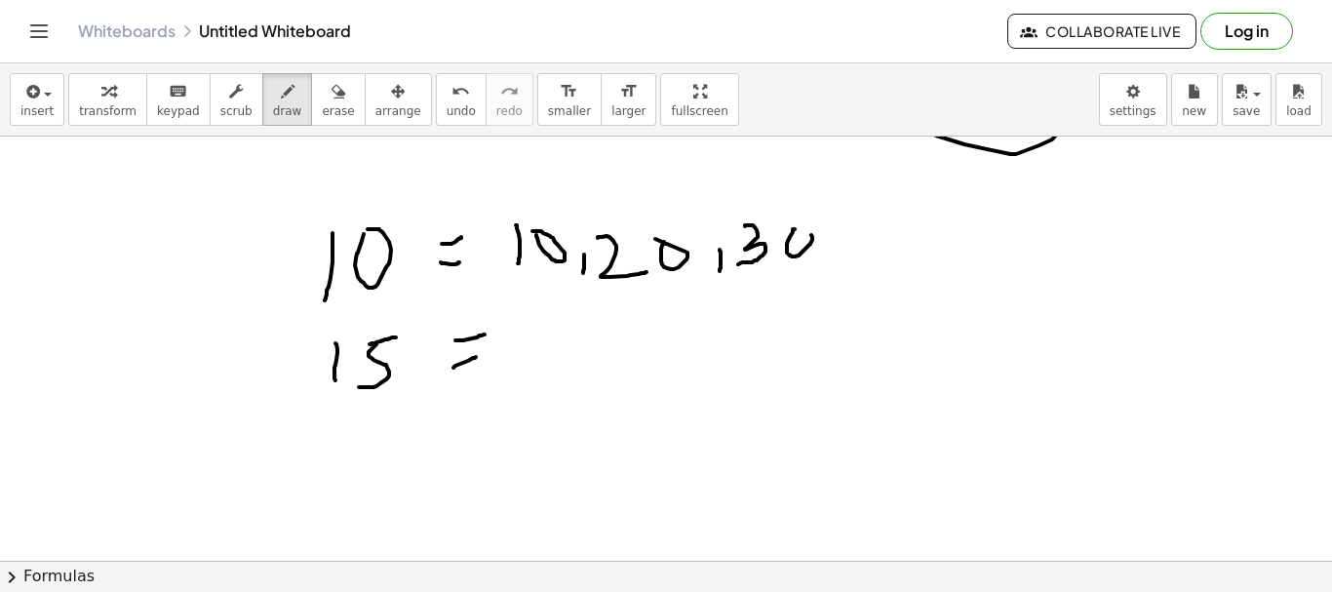
drag, startPoint x: 795, startPoint y: 229, endPoint x: 782, endPoint y: 231, distance: 12.8
click at [790, 221] on div at bounding box center [666, 170] width 1332 height 848
drag, startPoint x: 551, startPoint y: 321, endPoint x: 553, endPoint y: 365, distance: 43.9
click at [553, 365] on div at bounding box center [666, 170] width 1332 height 848
drag, startPoint x: 593, startPoint y: 327, endPoint x: 572, endPoint y: 358, distance: 37.3
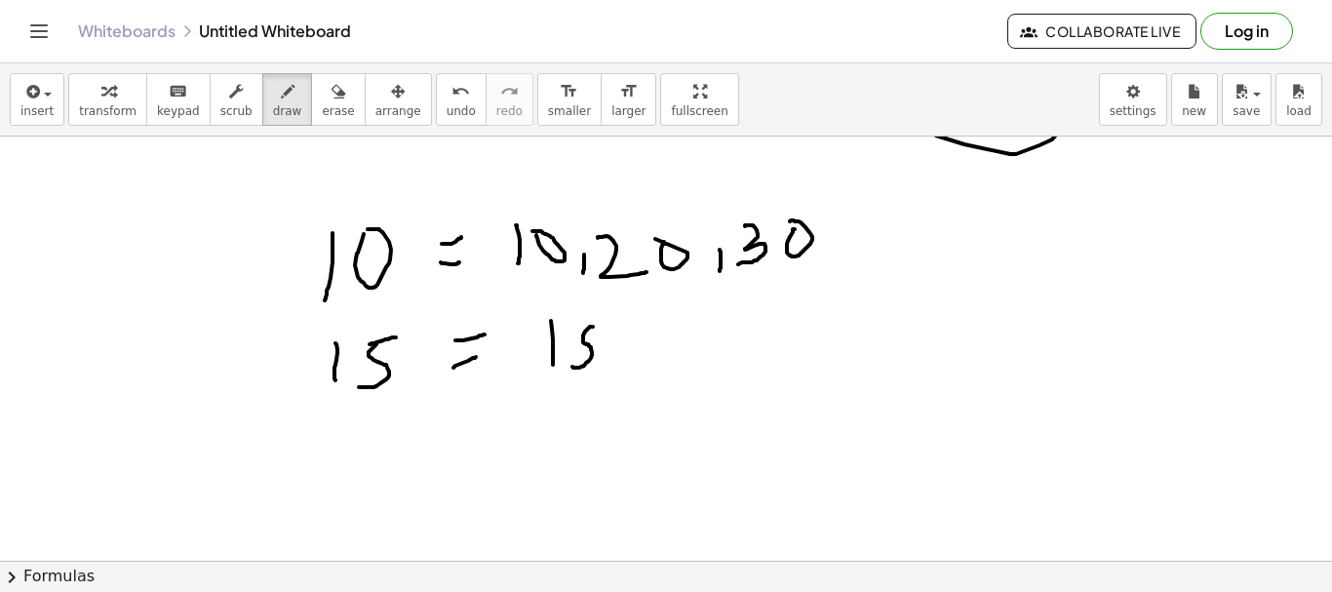
click at [565, 360] on div at bounding box center [666, 170] width 1332 height 848
drag, startPoint x: 593, startPoint y: 321, endPoint x: 611, endPoint y: 320, distance: 17.6
click at [611, 320] on div at bounding box center [666, 170] width 1332 height 848
drag, startPoint x: 644, startPoint y: 350, endPoint x: 648, endPoint y: 364, distance: 14.2
click at [639, 369] on div at bounding box center [666, 170] width 1332 height 848
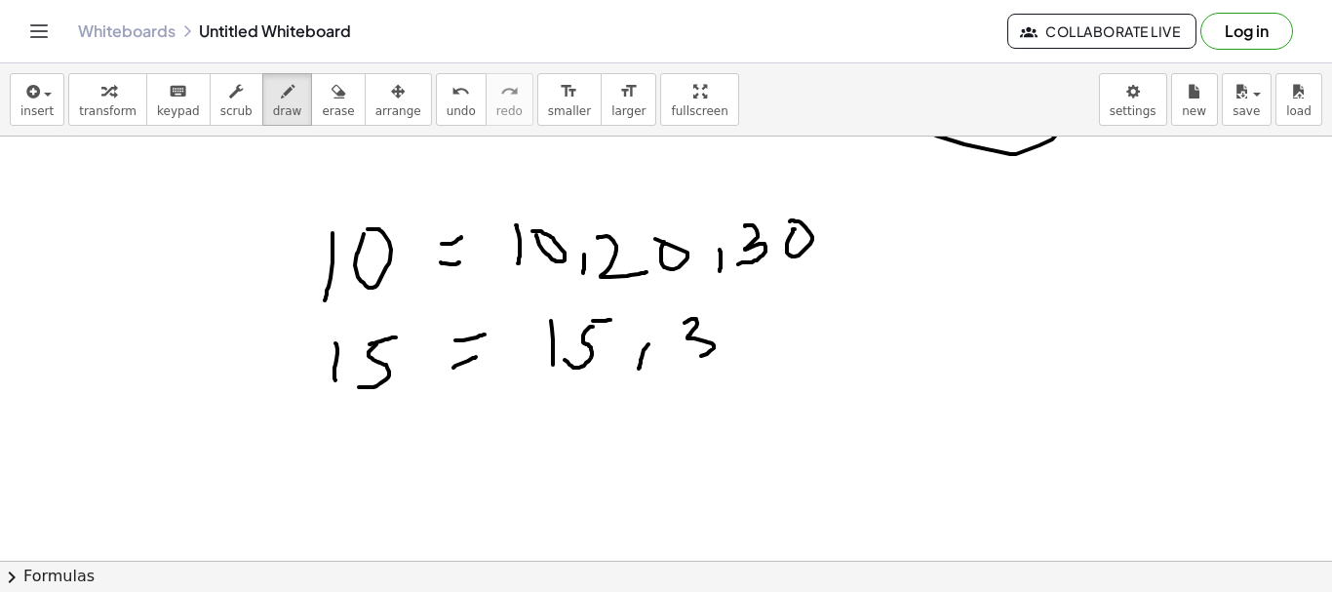
drag, startPoint x: 685, startPoint y: 323, endPoint x: 676, endPoint y: 361, distance: 39.0
click at [676, 361] on div at bounding box center [666, 170] width 1332 height 848
click at [737, 314] on div at bounding box center [666, 170] width 1332 height 848
drag, startPoint x: 781, startPoint y: 334, endPoint x: 814, endPoint y: 318, distance: 36.6
click at [777, 356] on div at bounding box center [666, 170] width 1332 height 848
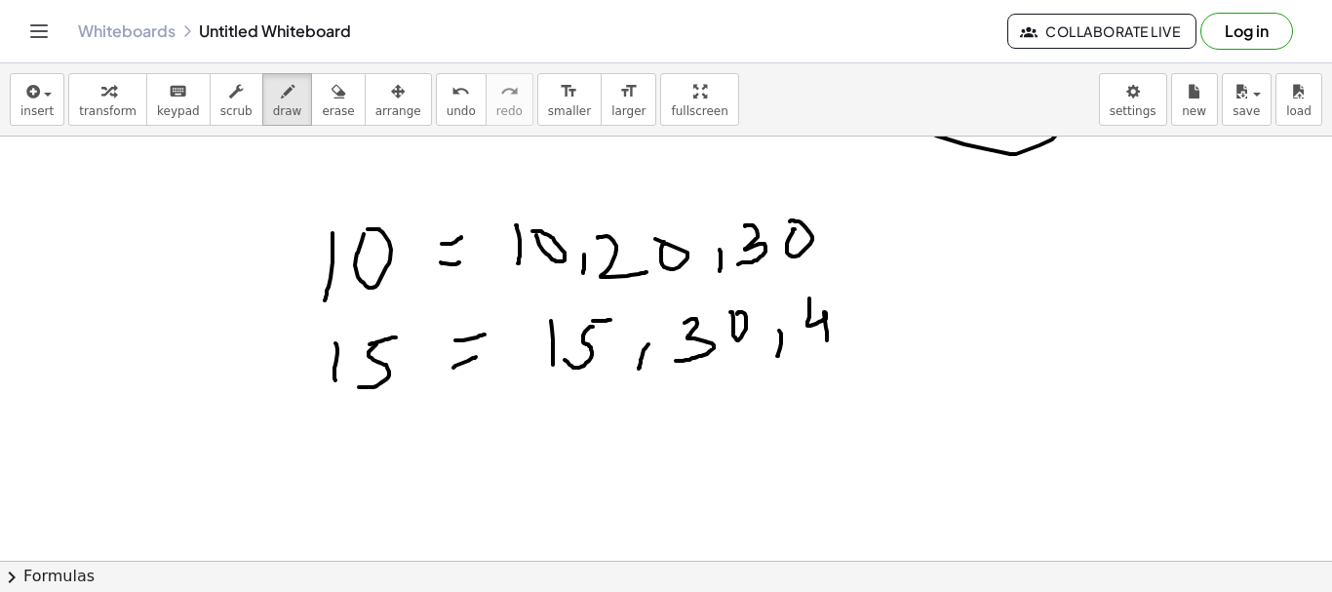
drag, startPoint x: 809, startPoint y: 298, endPoint x: 850, endPoint y: 306, distance: 41.7
click at [825, 340] on div at bounding box center [666, 170] width 1332 height 848
drag, startPoint x: 865, startPoint y: 295, endPoint x: 870, endPoint y: 312, distance: 18.2
click at [859, 334] on div at bounding box center [666, 170] width 1332 height 848
drag, startPoint x: 861, startPoint y: 292, endPoint x: 900, endPoint y: 288, distance: 39.2
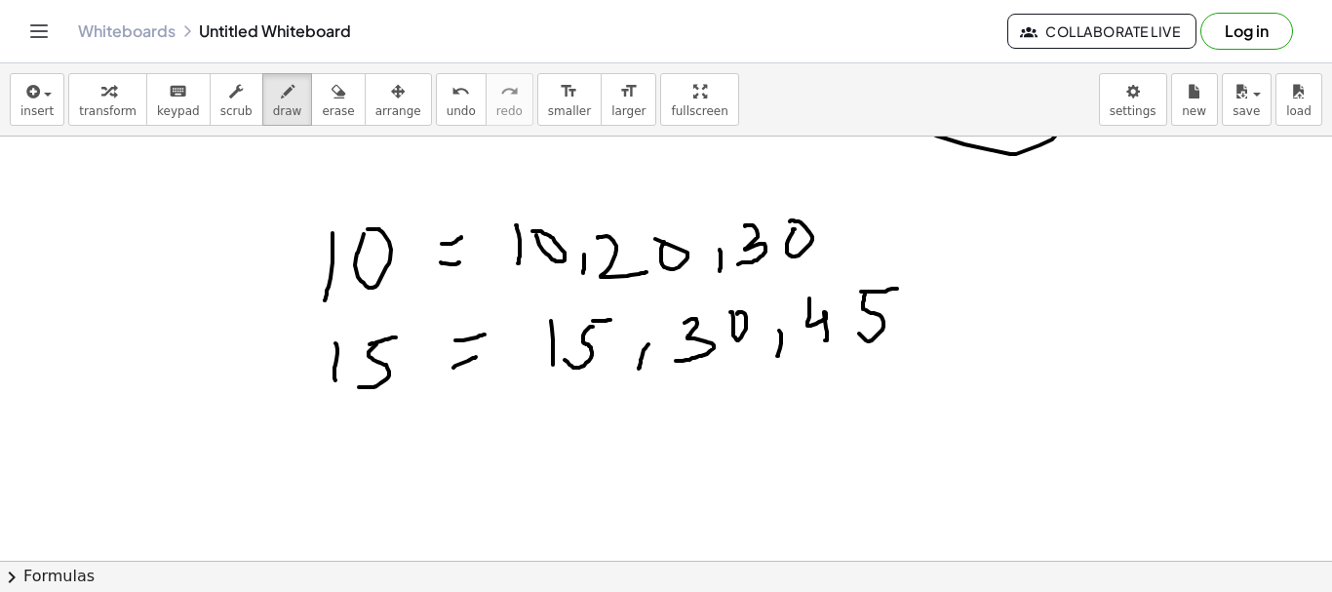
click at [900, 288] on div at bounding box center [666, 170] width 1332 height 848
click at [769, 194] on div at bounding box center [666, 170] width 1332 height 848
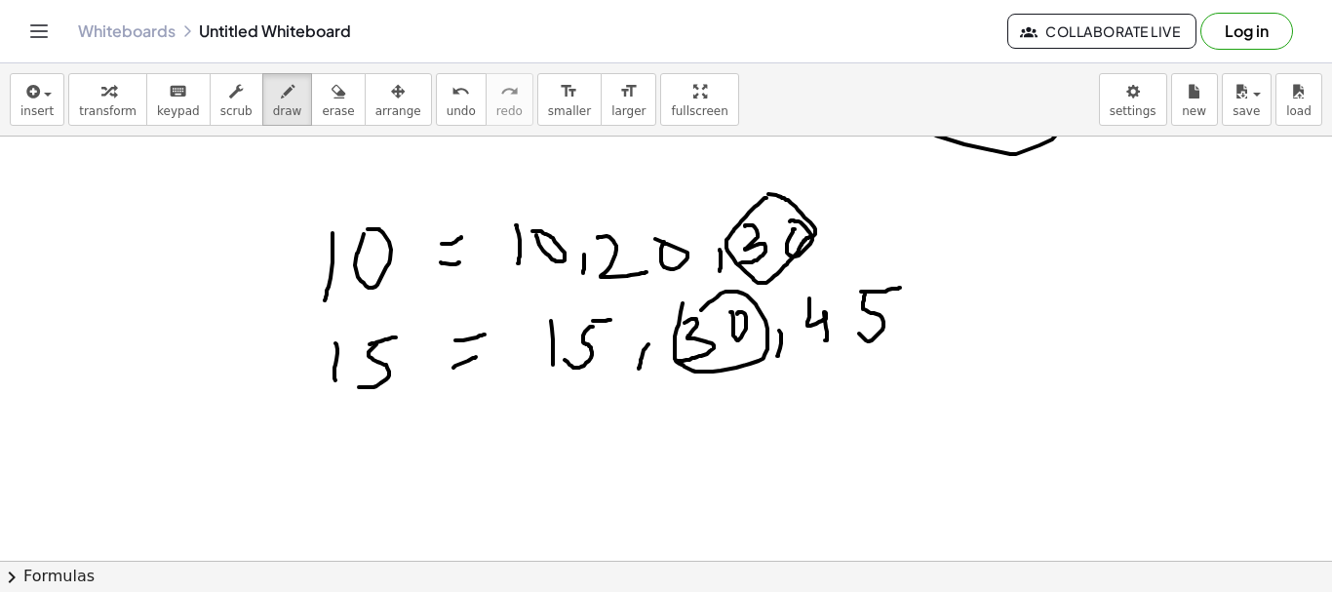
click at [676, 321] on div at bounding box center [666, 170] width 1332 height 848
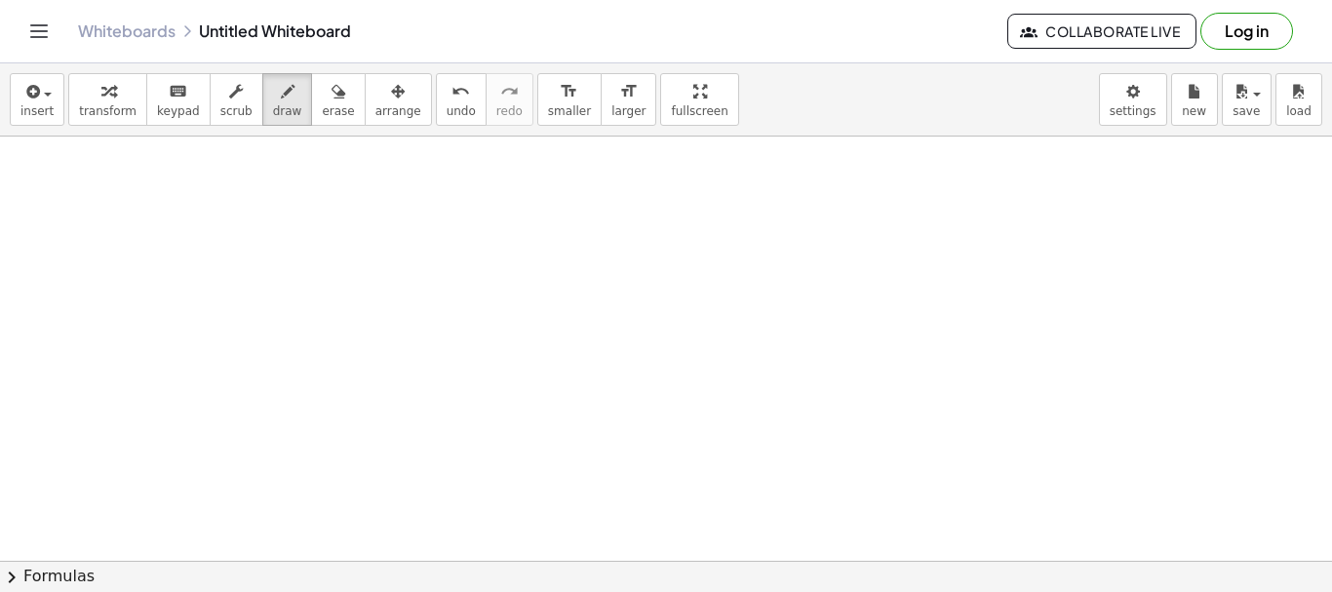
scroll to position [751, 0]
drag, startPoint x: 320, startPoint y: 196, endPoint x: 365, endPoint y: 217, distance: 49.3
click at [317, 258] on div at bounding box center [666, 22] width 1332 height 1273
click at [357, 205] on div at bounding box center [666, 22] width 1332 height 1273
drag, startPoint x: 414, startPoint y: 226, endPoint x: 411, endPoint y: 203, distance: 23.6
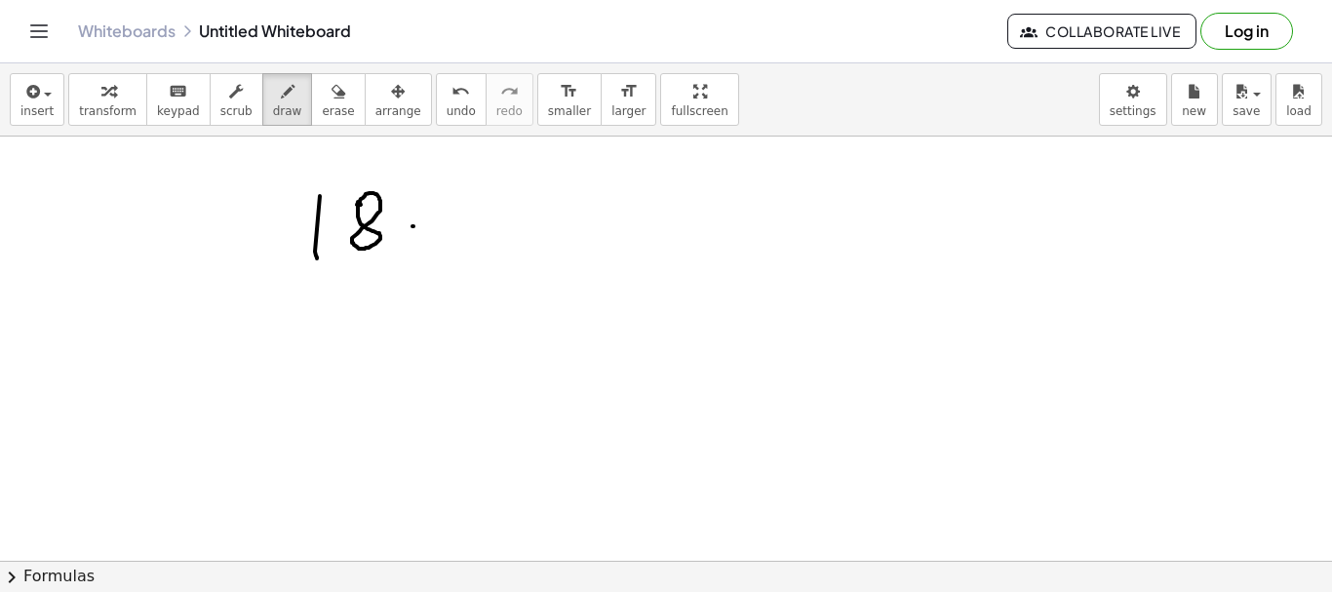
click at [443, 221] on div at bounding box center [666, 22] width 1332 height 1273
drag, startPoint x: 411, startPoint y: 203, endPoint x: 504, endPoint y: 196, distance: 93.9
click at [431, 201] on div at bounding box center [666, 22] width 1332 height 1273
drag, startPoint x: 485, startPoint y: 178, endPoint x: 508, endPoint y: 217, distance: 46.3
click at [492, 227] on div at bounding box center [666, 22] width 1332 height 1273
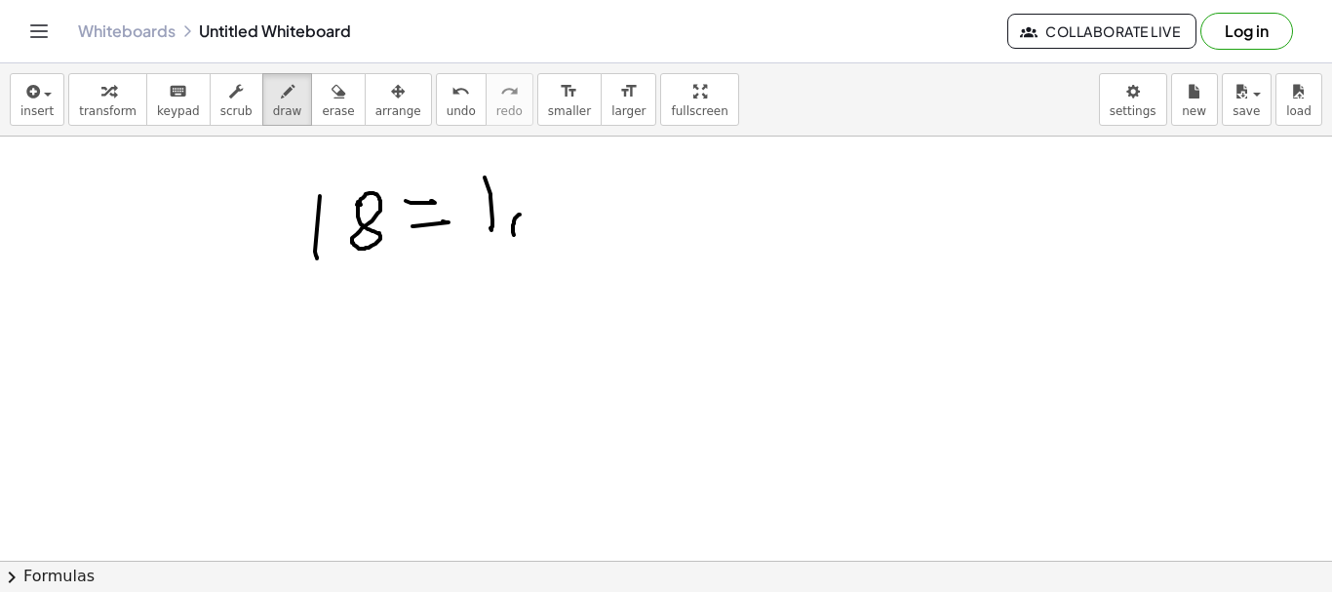
drag, startPoint x: 518, startPoint y: 216, endPoint x: 514, endPoint y: 244, distance: 28.6
click at [514, 244] on div at bounding box center [666, 22] width 1332 height 1273
drag, startPoint x: 547, startPoint y: 186, endPoint x: 604, endPoint y: 233, distance: 73.4
click at [580, 222] on div at bounding box center [666, 22] width 1332 height 1273
drag, startPoint x: 613, startPoint y: 221, endPoint x: 612, endPoint y: 237, distance: 15.7
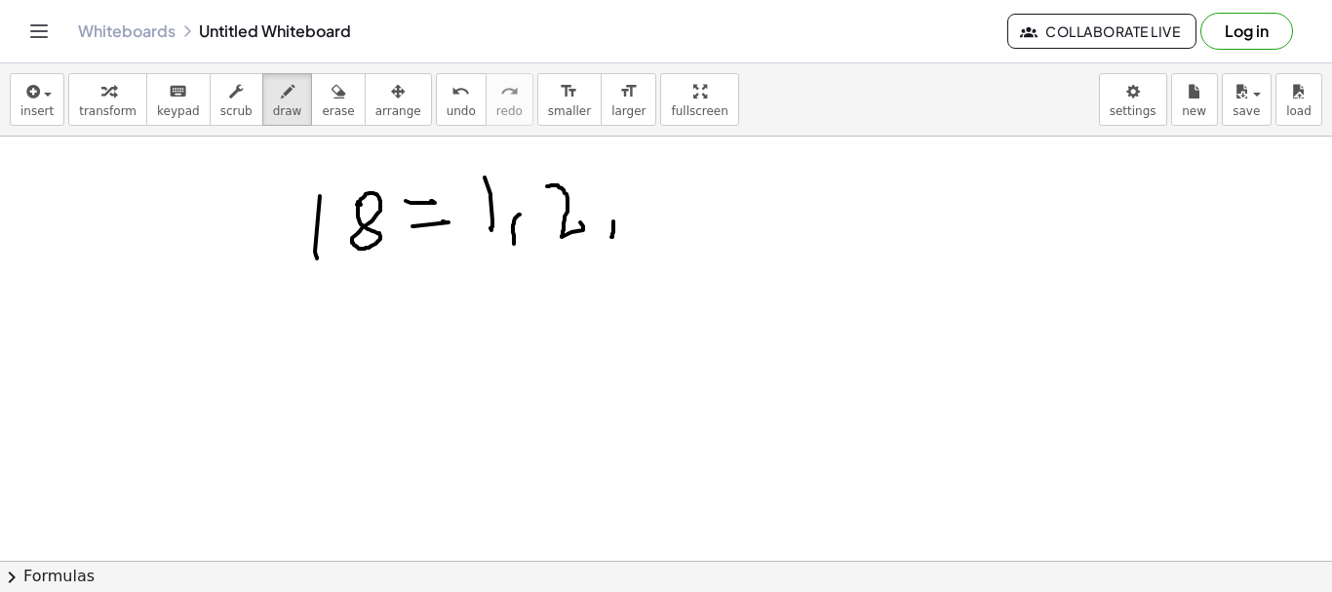
click at [612, 237] on div at bounding box center [666, 22] width 1332 height 1273
click at [322, 113] on span "erase" at bounding box center [338, 111] width 32 height 14
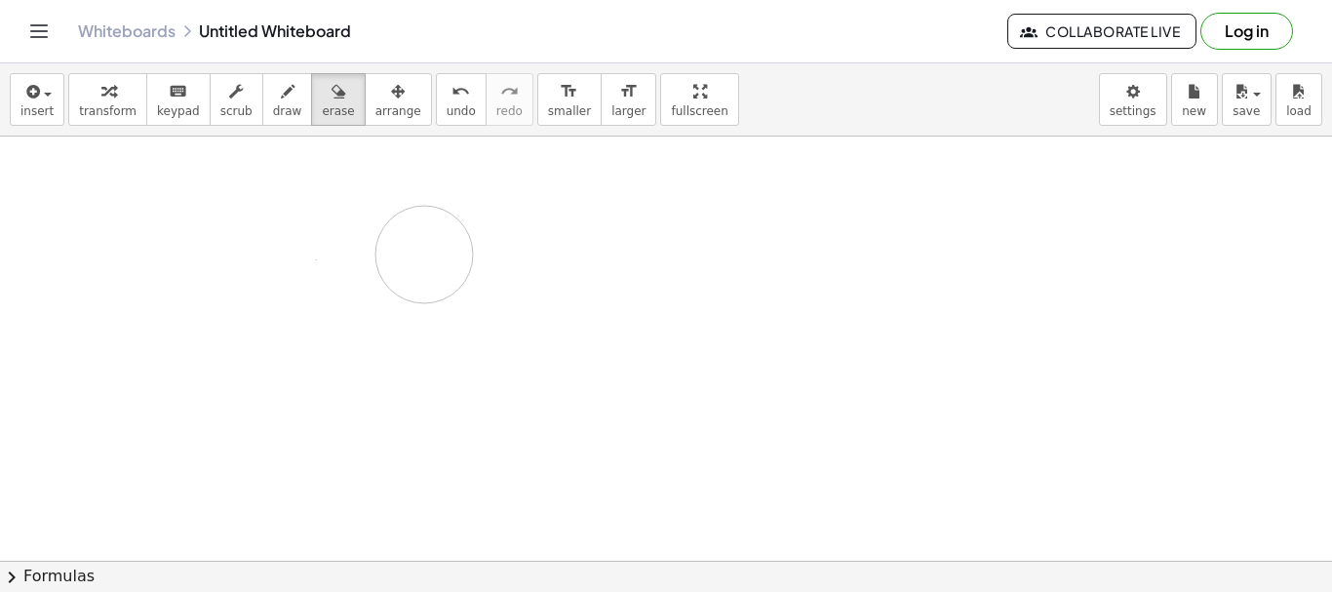
drag, startPoint x: 304, startPoint y: 207, endPoint x: 368, endPoint y: 256, distance: 80.6
click at [368, 256] on div at bounding box center [666, 22] width 1332 height 1273
click at [281, 96] on icon "button" at bounding box center [288, 91] width 14 height 23
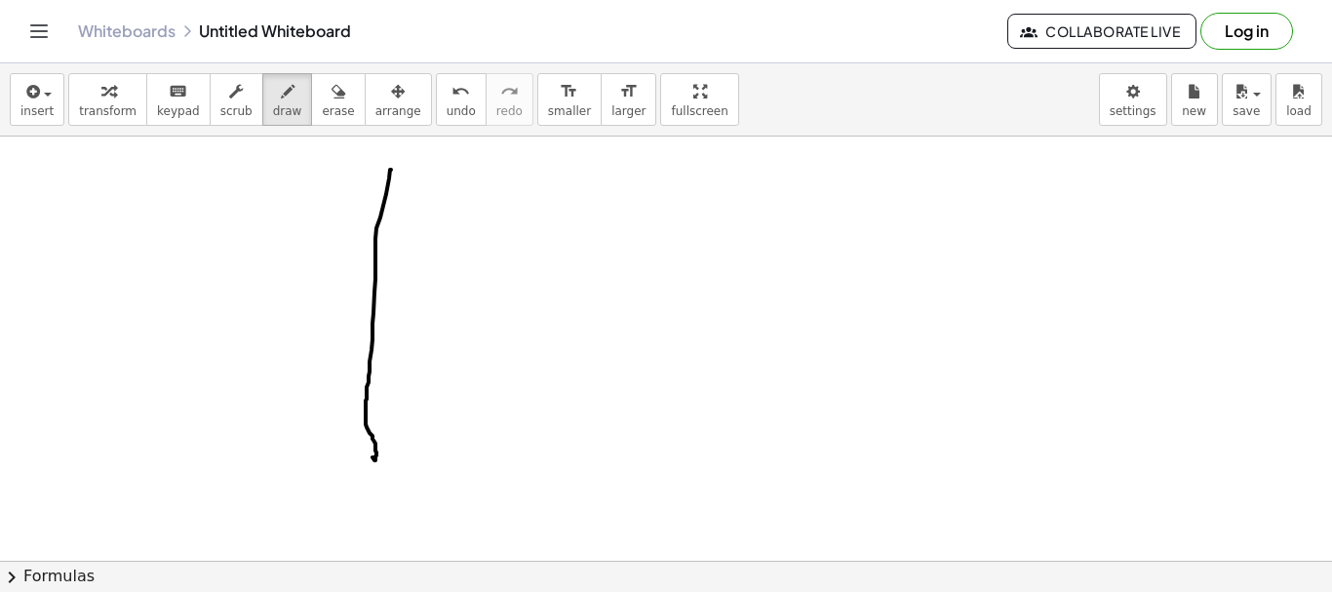
drag, startPoint x: 390, startPoint y: 170, endPoint x: 339, endPoint y: 280, distance: 121.3
click at [369, 445] on div at bounding box center [666, 22] width 1332 height 1273
drag, startPoint x: 321, startPoint y: 226, endPoint x: 441, endPoint y: 221, distance: 120.1
click at [441, 221] on div at bounding box center [666, 22] width 1332 height 1273
drag, startPoint x: 413, startPoint y: 176, endPoint x: 419, endPoint y: 205, distance: 30.0
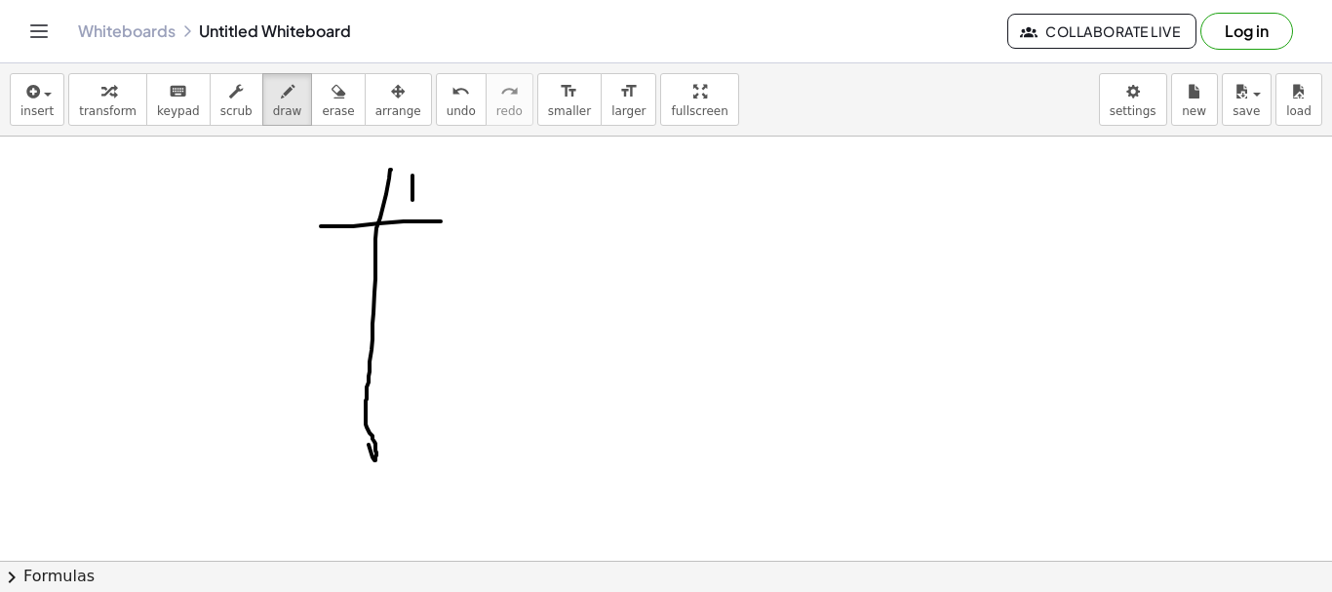
click at [413, 209] on div at bounding box center [666, 22] width 1332 height 1273
drag, startPoint x: 431, startPoint y: 181, endPoint x: 420, endPoint y: 188, distance: 12.7
click at [430, 182] on div at bounding box center [666, 22] width 1332 height 1273
drag, startPoint x: 340, startPoint y: 195, endPoint x: 344, endPoint y: 217, distance: 22.8
click at [358, 207] on div at bounding box center [666, 22] width 1332 height 1273
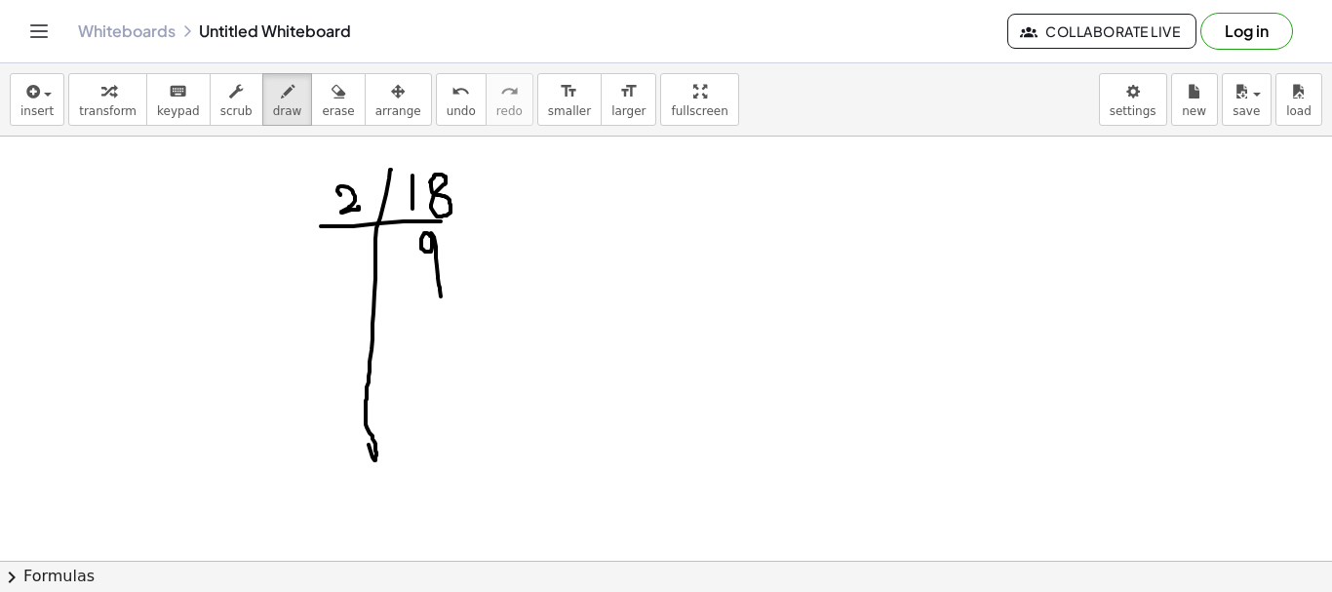
drag, startPoint x: 430, startPoint y: 236, endPoint x: 345, endPoint y: 303, distance: 108.3
click at [425, 288] on div at bounding box center [666, 22] width 1332 height 1273
drag, startPoint x: 315, startPoint y: 307, endPoint x: 379, endPoint y: 288, distance: 67.3
click at [476, 298] on div at bounding box center [666, 22] width 1332 height 1273
drag, startPoint x: 327, startPoint y: 259, endPoint x: 387, endPoint y: 343, distance: 103.4
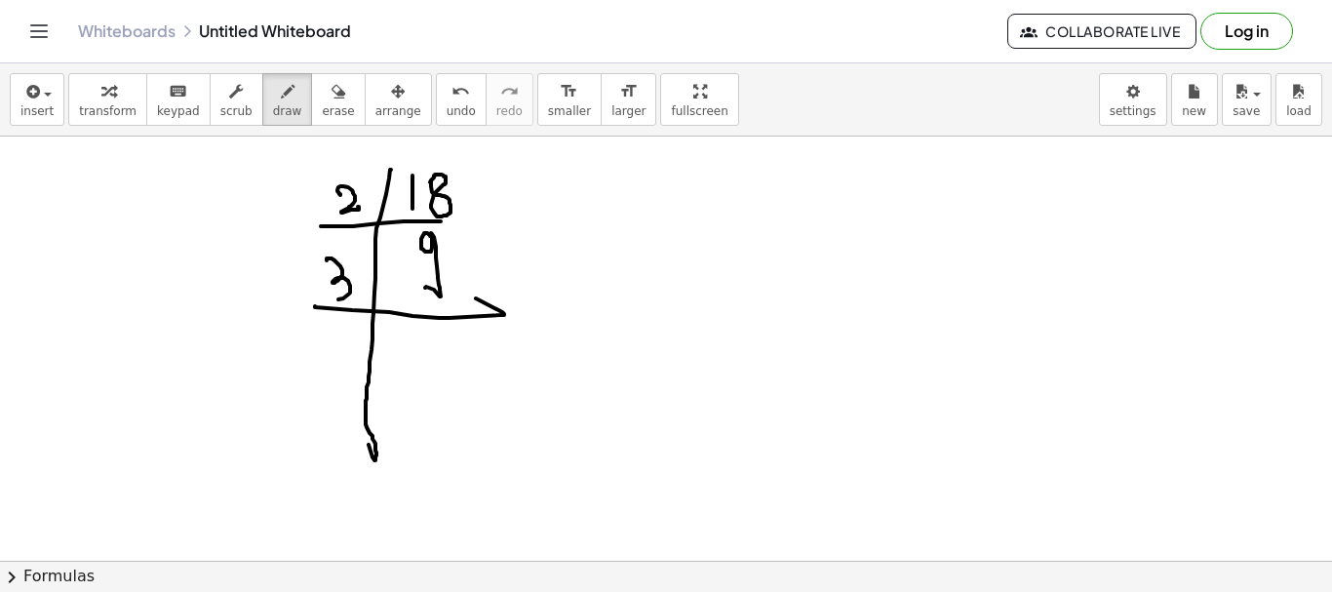
click at [321, 294] on div at bounding box center [666, 22] width 1332 height 1273
drag, startPoint x: 418, startPoint y: 325, endPoint x: 408, endPoint y: 378, distance: 54.7
click at [427, 370] on div at bounding box center [666, 22] width 1332 height 1273
drag, startPoint x: 339, startPoint y: 334, endPoint x: 317, endPoint y: 399, distance: 69.1
click at [331, 381] on div at bounding box center [666, 22] width 1332 height 1273
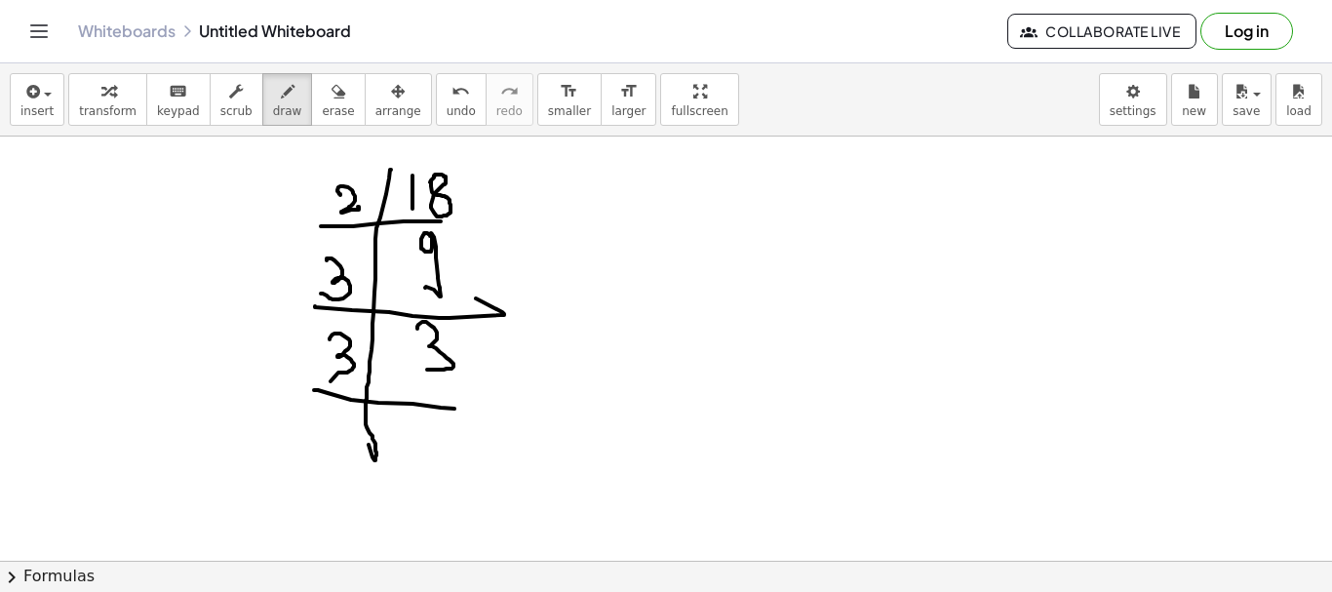
drag, startPoint x: 314, startPoint y: 390, endPoint x: 465, endPoint y: 411, distance: 152.6
click at [472, 407] on div at bounding box center [666, 22] width 1332 height 1273
click at [418, 444] on div at bounding box center [666, 22] width 1332 height 1273
drag, startPoint x: 618, startPoint y: 172, endPoint x: 628, endPoint y: 274, distance: 102.9
click at [647, 424] on div at bounding box center [666, 22] width 1332 height 1273
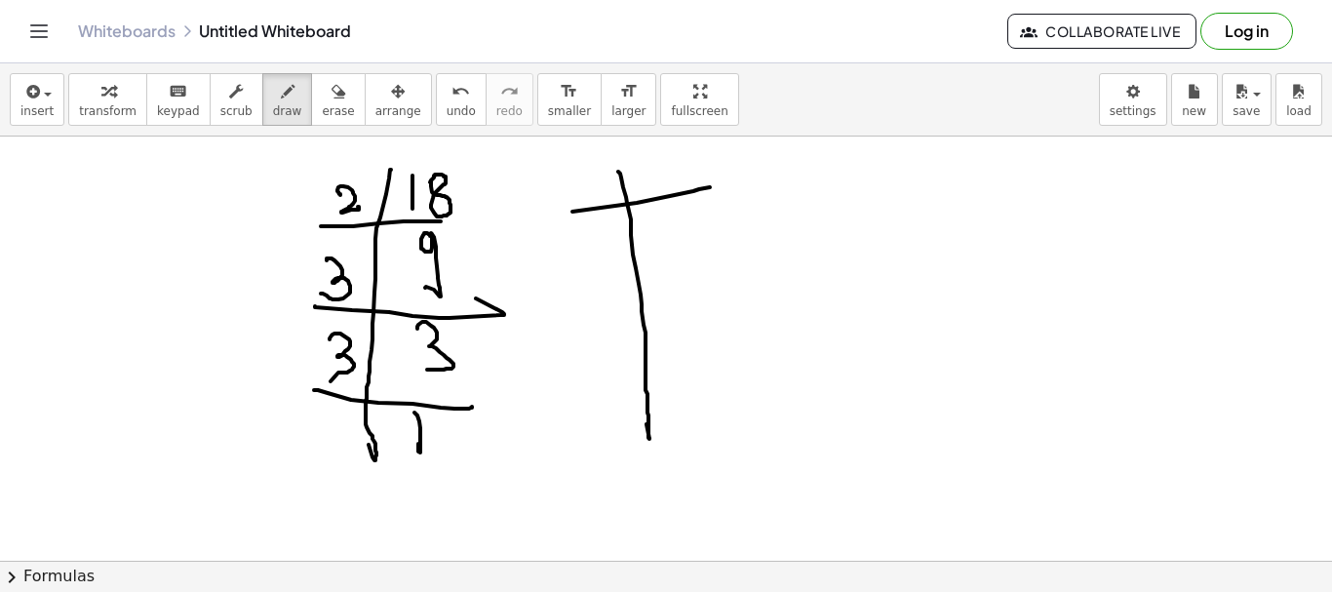
drag, startPoint x: 572, startPoint y: 212, endPoint x: 725, endPoint y: 183, distance: 154.8
click at [725, 183] on div at bounding box center [666, 22] width 1332 height 1273
drag, startPoint x: 645, startPoint y: 159, endPoint x: 656, endPoint y: 180, distance: 24.4
click at [644, 197] on div at bounding box center [666, 22] width 1332 height 1273
drag, startPoint x: 666, startPoint y: 160, endPoint x: 655, endPoint y: 173, distance: 16.6
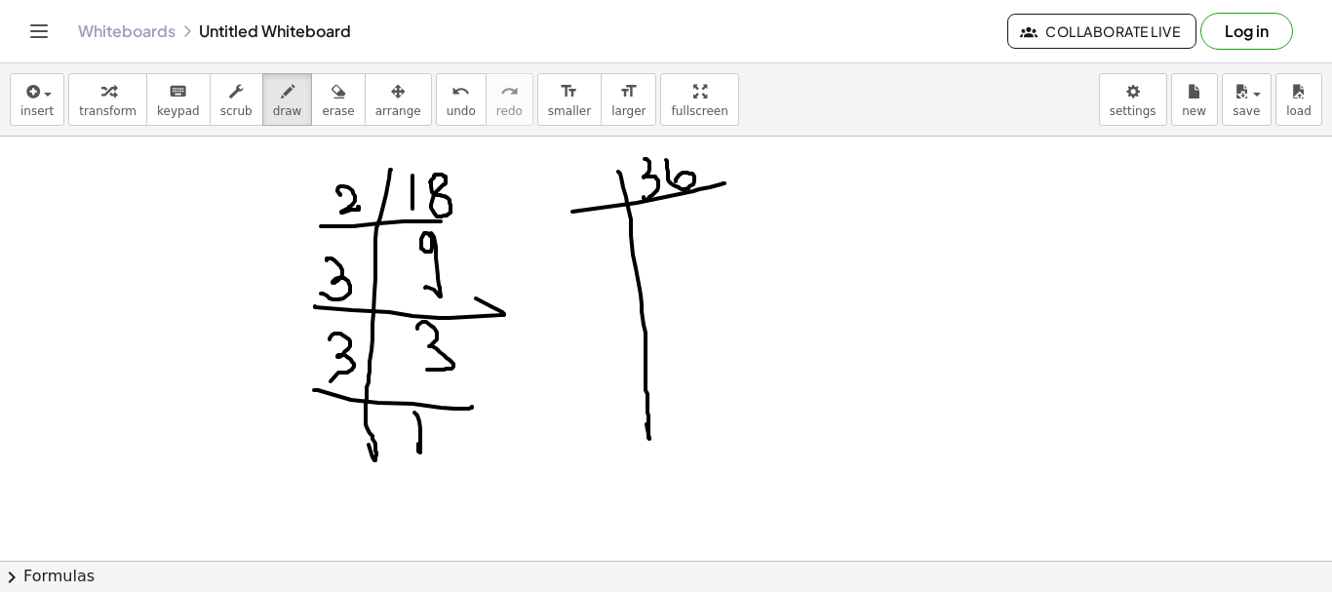
click at [666, 178] on div at bounding box center [666, 22] width 1332 height 1273
drag, startPoint x: 577, startPoint y: 183, endPoint x: 602, endPoint y: 212, distance: 37.3
click at [611, 194] on div at bounding box center [666, 22] width 1332 height 1273
drag, startPoint x: 670, startPoint y: 225, endPoint x: 699, endPoint y: 234, distance: 30.5
click at [684, 268] on div at bounding box center [666, 22] width 1332 height 1273
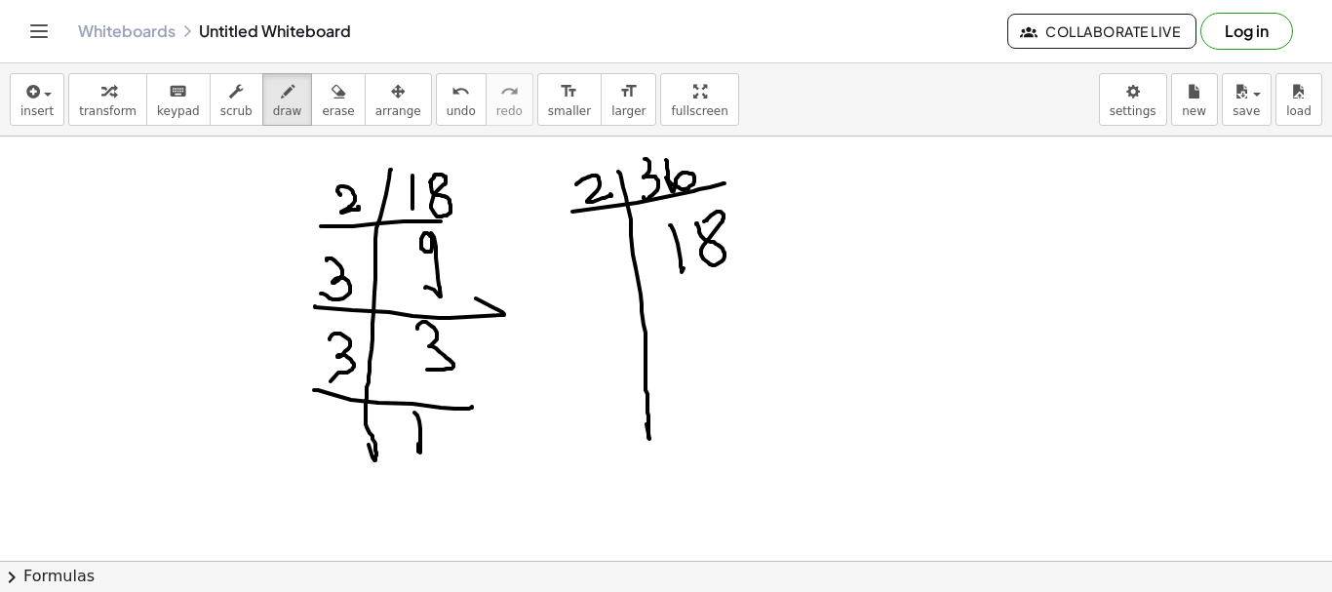
drag, startPoint x: 696, startPoint y: 224, endPoint x: 664, endPoint y: 314, distance: 95.3
click at [703, 221] on div at bounding box center [666, 22] width 1332 height 1273
drag, startPoint x: 575, startPoint y: 308, endPoint x: 738, endPoint y: 274, distance: 166.4
click at [750, 273] on div at bounding box center [666, 22] width 1332 height 1273
drag, startPoint x: 579, startPoint y: 251, endPoint x: 632, endPoint y: 291, distance: 66.1
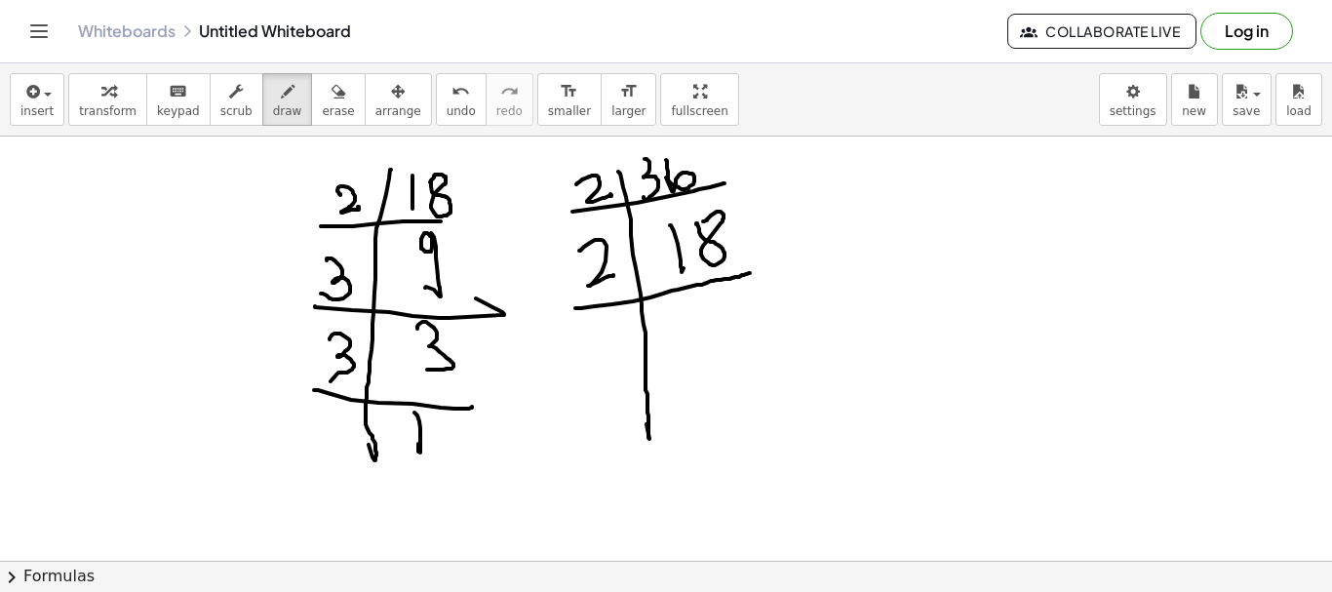
click at [612, 273] on div at bounding box center [666, 22] width 1332 height 1273
drag, startPoint x: 704, startPoint y: 304, endPoint x: 698, endPoint y: 343, distance: 39.4
click at [703, 338] on div at bounding box center [666, 22] width 1332 height 1273
drag, startPoint x: 609, startPoint y: 376, endPoint x: 606, endPoint y: 331, distance: 45.9
click at [768, 356] on div at bounding box center [666, 22] width 1332 height 1273
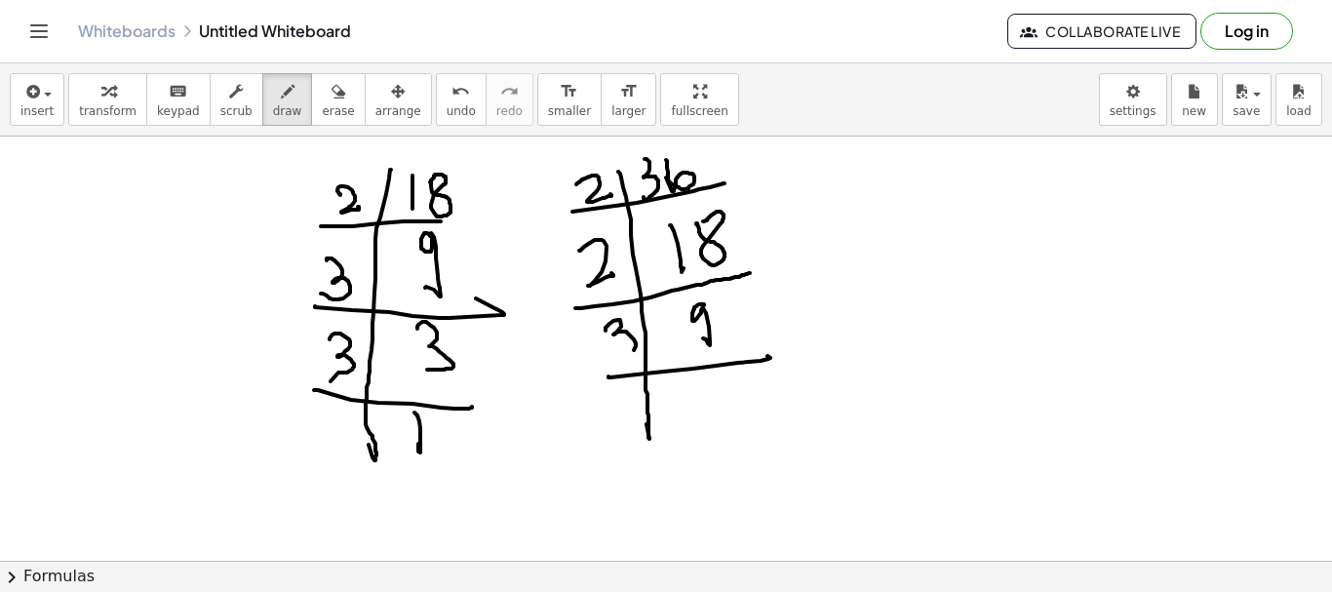
click at [613, 350] on div at bounding box center [666, 22] width 1332 height 1273
click at [703, 414] on div at bounding box center [666, 22] width 1332 height 1273
click at [641, 466] on div at bounding box center [666, 22] width 1332 height 1273
click at [749, 418] on div at bounding box center [666, 22] width 1332 height 1273
click at [618, 421] on div at bounding box center [666, 22] width 1332 height 1273
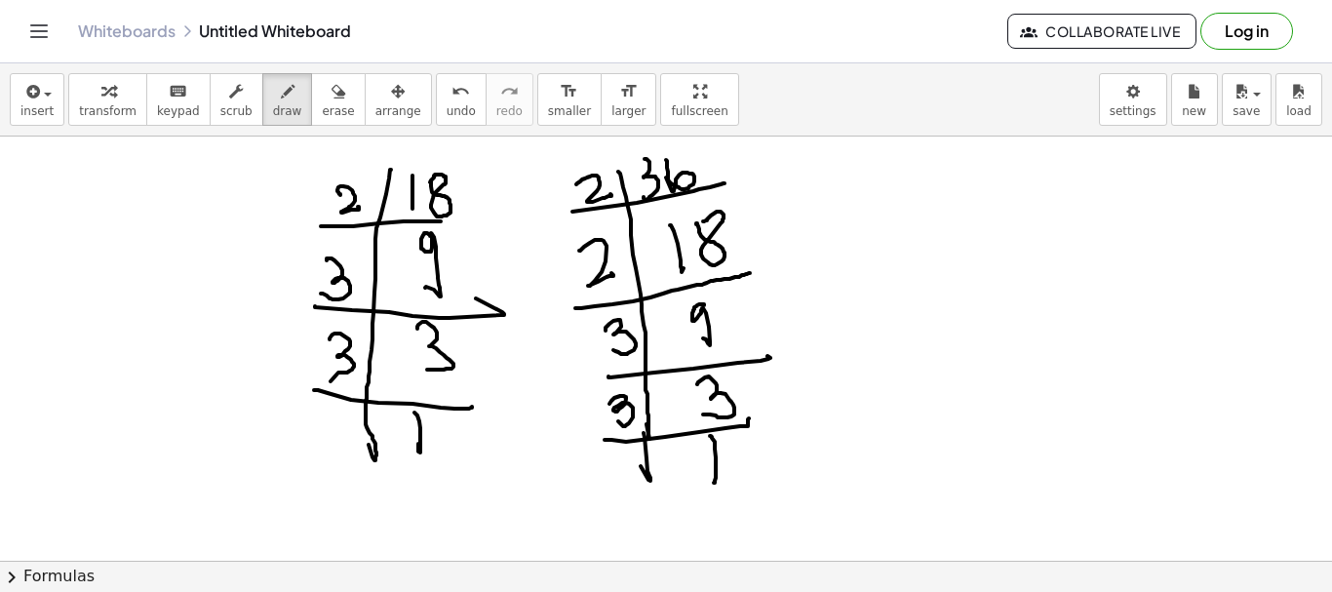
click at [708, 470] on div at bounding box center [666, 22] width 1332 height 1273
click at [931, 433] on div at bounding box center [666, 22] width 1332 height 1273
click at [1017, 196] on div at bounding box center [666, 22] width 1332 height 1273
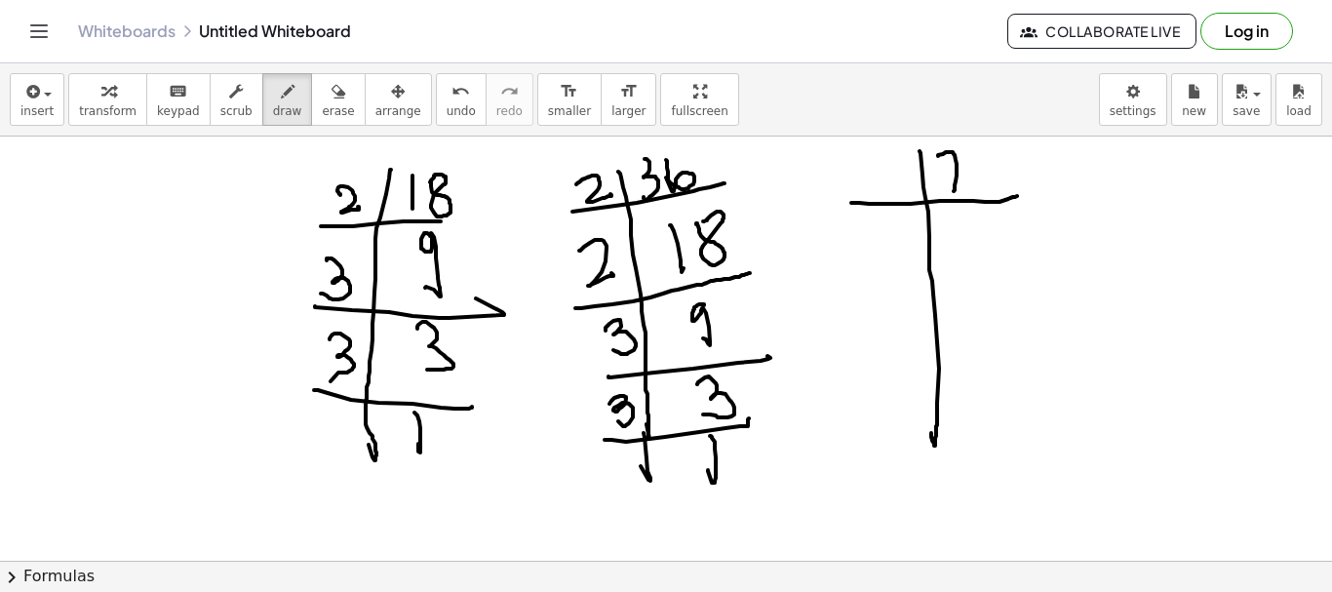
click at [952, 187] on div at bounding box center [666, 22] width 1332 height 1273
click at [1006, 184] on div at bounding box center [666, 22] width 1332 height 1273
click at [905, 186] on div at bounding box center [666, 22] width 1332 height 1273
click at [957, 252] on div at bounding box center [666, 22] width 1332 height 1273
click at [986, 246] on div at bounding box center [666, 22] width 1332 height 1273
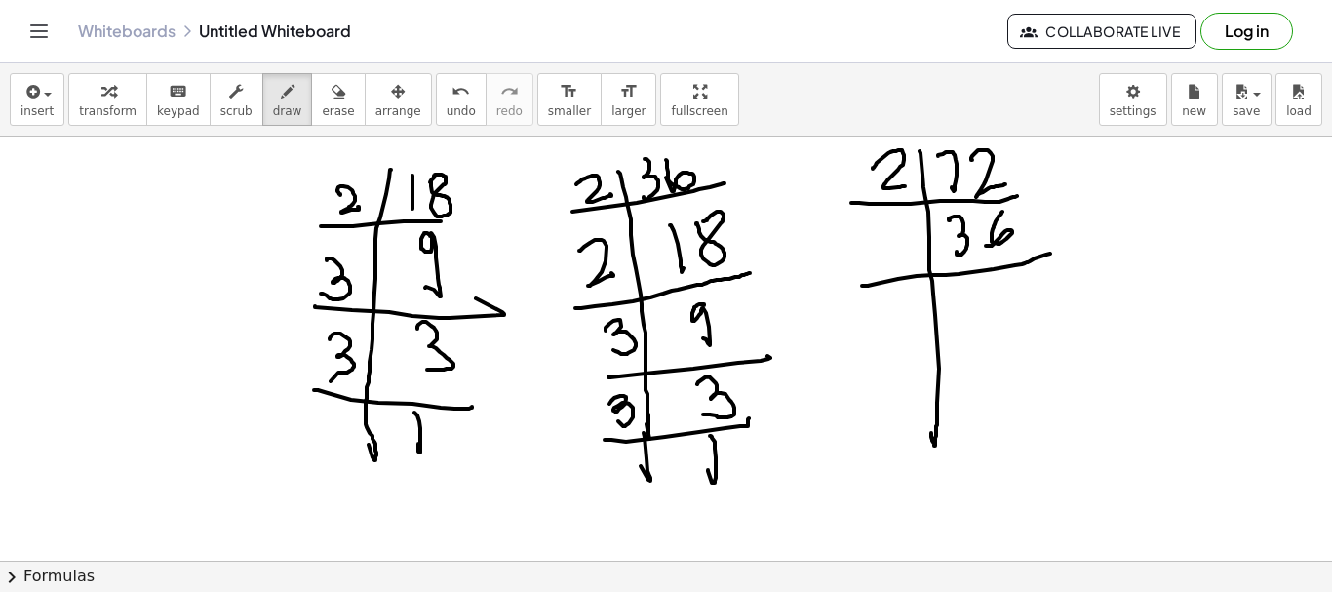
click at [1055, 252] on div at bounding box center [666, 22] width 1332 height 1273
click at [978, 327] on div at bounding box center [666, 22] width 1332 height 1273
click at [1000, 288] on div at bounding box center [666, 22] width 1332 height 1273
click at [1032, 342] on div at bounding box center [666, 22] width 1332 height 1273
click at [996, 403] on div at bounding box center [666, 22] width 1332 height 1273
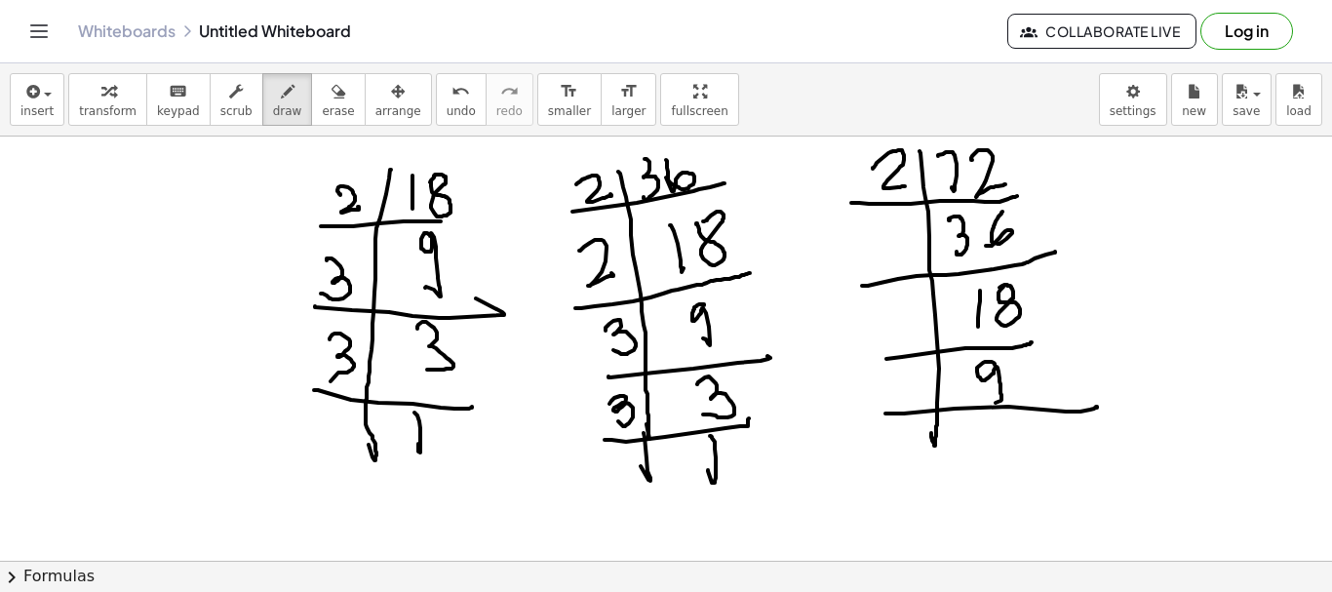
click at [1088, 409] on div at bounding box center [666, 22] width 1332 height 1273
click at [927, 476] on div at bounding box center [666, 22] width 1332 height 1273
click at [987, 458] on div at bounding box center [666, 22] width 1332 height 1273
click at [1081, 442] on div at bounding box center [666, 22] width 1332 height 1273
click at [992, 501] on div at bounding box center [666, 22] width 1332 height 1273
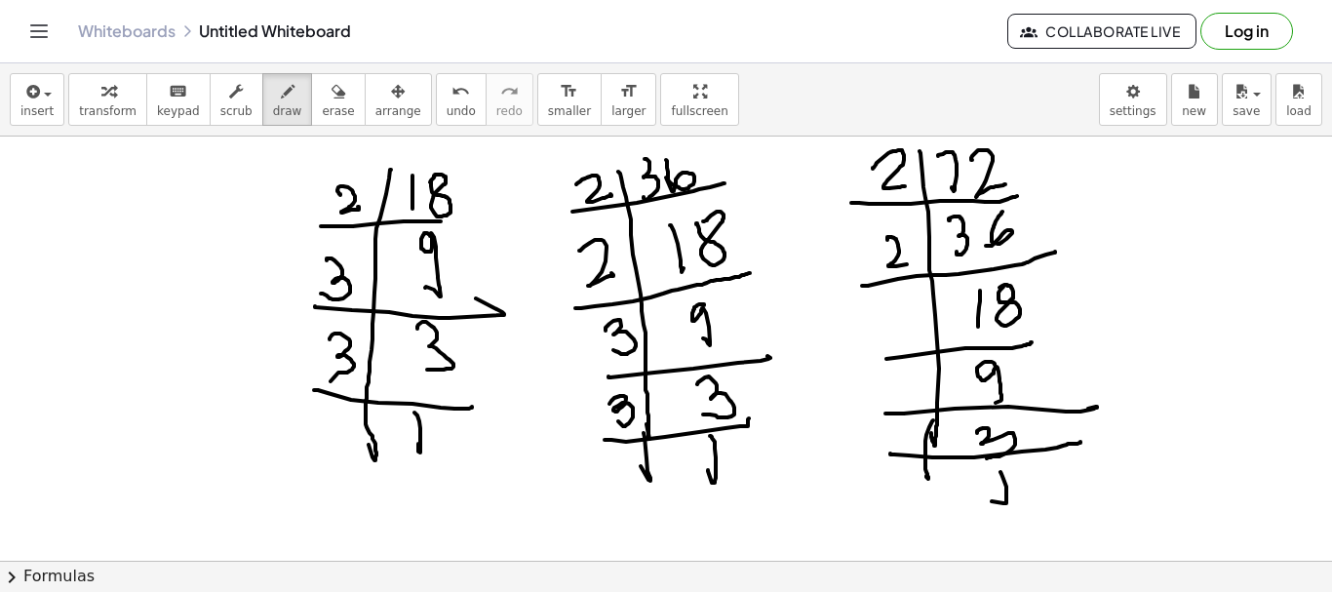
click at [913, 260] on div at bounding box center [666, 22] width 1332 height 1273
click at [603, 474] on div at bounding box center [666, 22] width 1332 height 1273
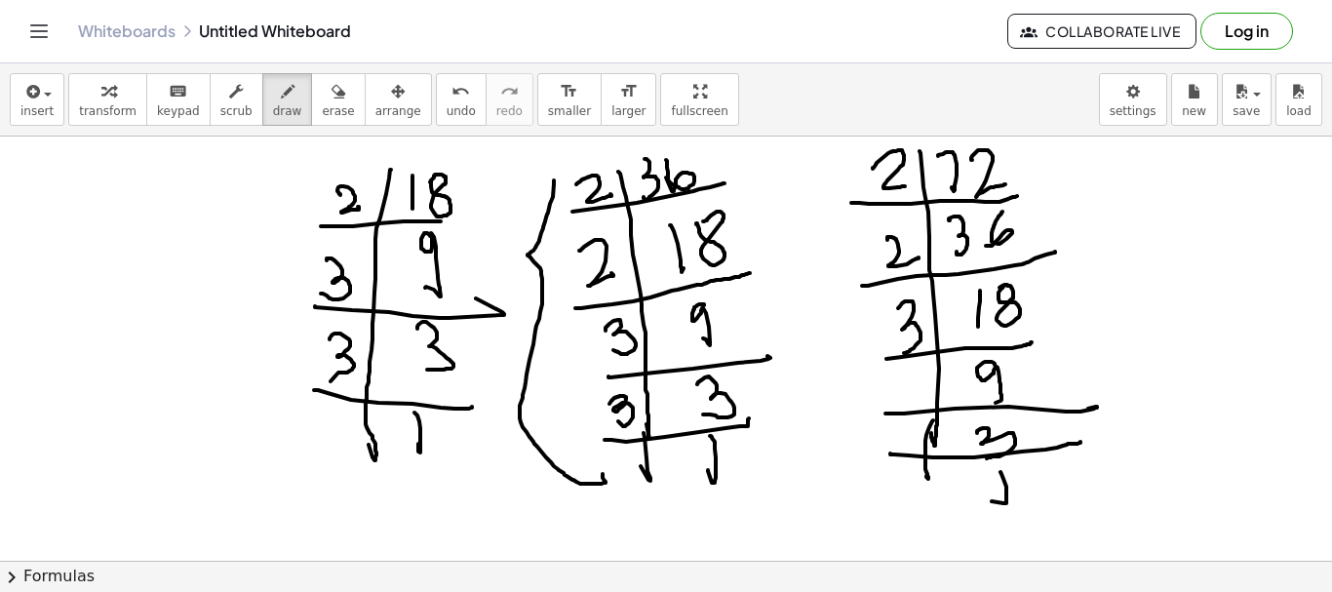
click at [904, 353] on div at bounding box center [666, 22] width 1332 height 1273
click at [925, 340] on div at bounding box center [666, 22] width 1332 height 1273
click at [278, 93] on button "draw" at bounding box center [287, 99] width 51 height 53
click at [322, 110] on span "erase" at bounding box center [338, 111] width 32 height 14
click at [898, 314] on div at bounding box center [666, 22] width 1332 height 1273
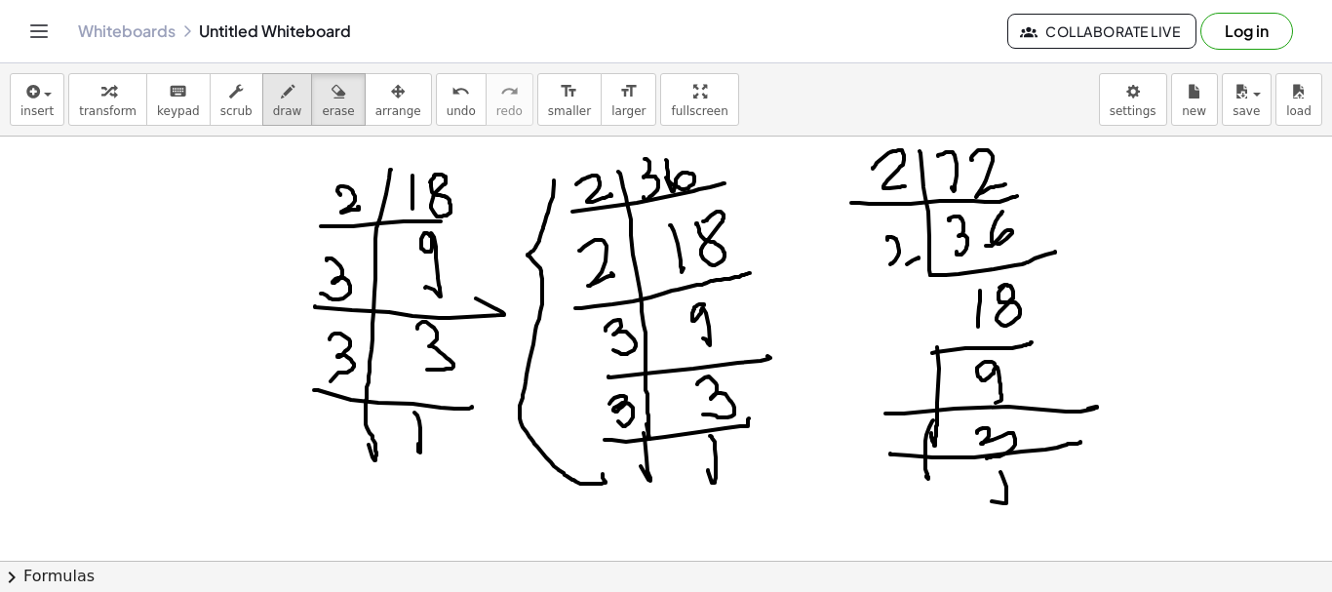
click at [281, 99] on icon "button" at bounding box center [288, 91] width 14 height 23
click at [915, 255] on div at bounding box center [666, 22] width 1332 height 1273
click at [925, 374] on div at bounding box center [666, 22] width 1332 height 1273
click at [940, 345] on div at bounding box center [666, 22] width 1332 height 1273
click at [973, 270] on div at bounding box center [666, 22] width 1332 height 1273
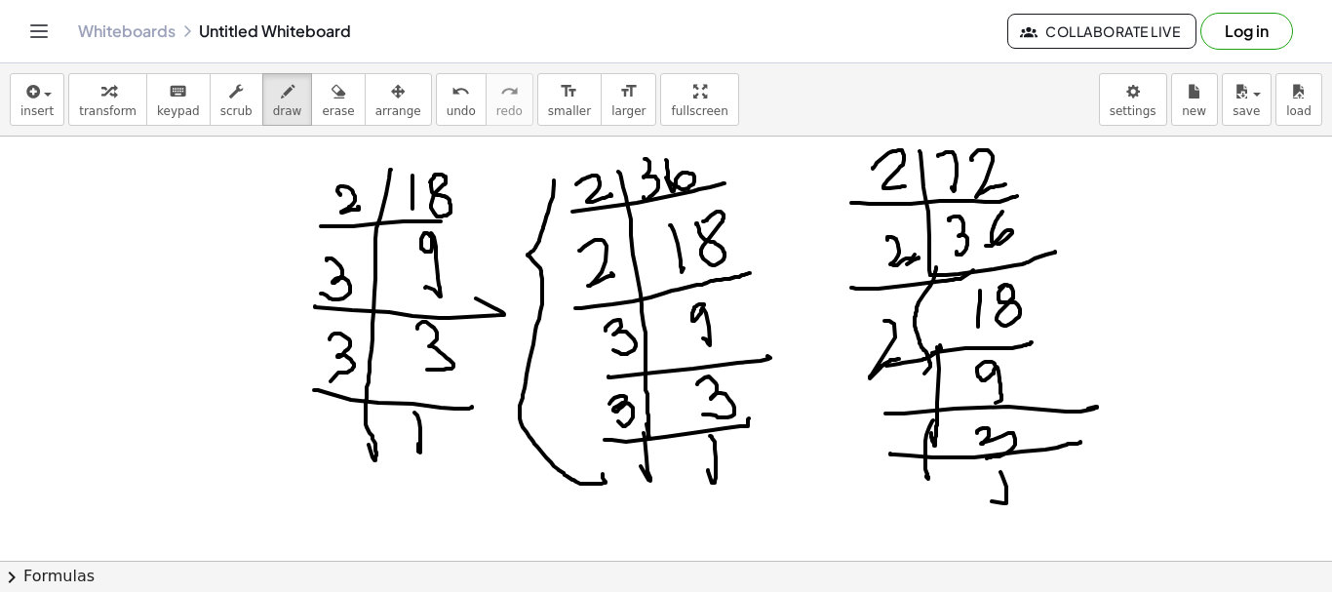
click at [908, 357] on div at bounding box center [666, 22] width 1332 height 1273
click at [900, 403] on div at bounding box center [666, 22] width 1332 height 1273
click at [897, 449] on div at bounding box center [666, 22] width 1332 height 1273
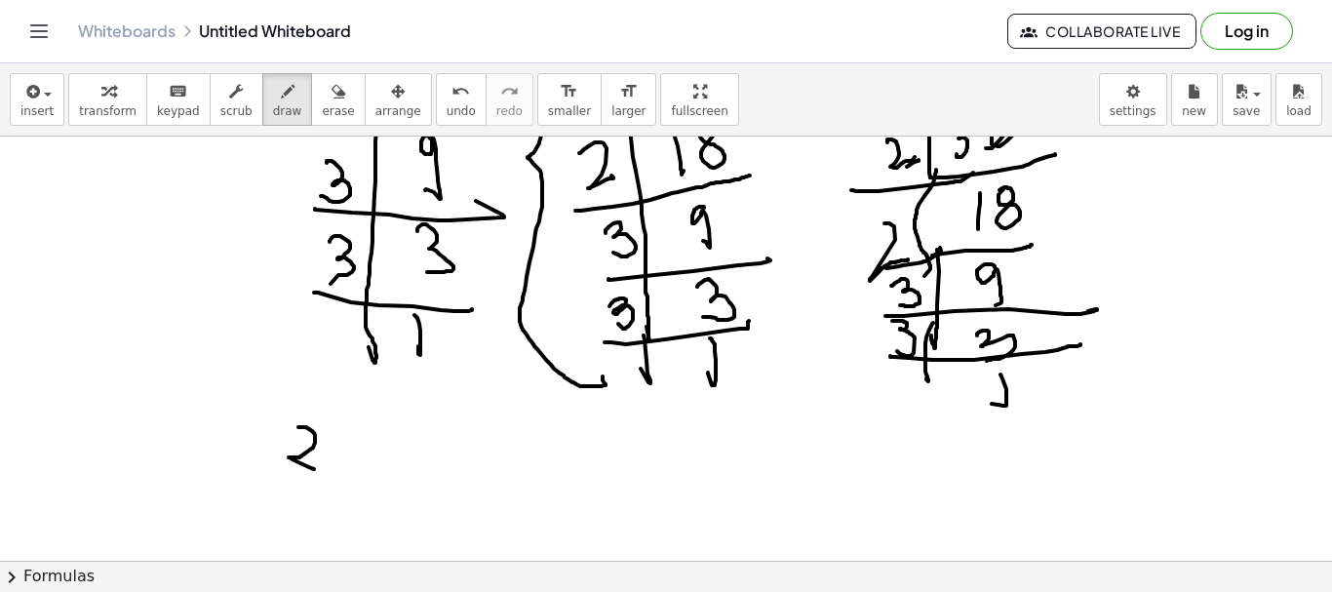
click at [327, 470] on div at bounding box center [666, 136] width 1332 height 1697
click at [356, 456] on div at bounding box center [666, 136] width 1332 height 1697
click at [327, 458] on div at bounding box center [666, 136] width 1332 height 1697
click at [361, 463] on div at bounding box center [666, 136] width 1332 height 1697
click at [410, 458] on div at bounding box center [666, 136] width 1332 height 1697
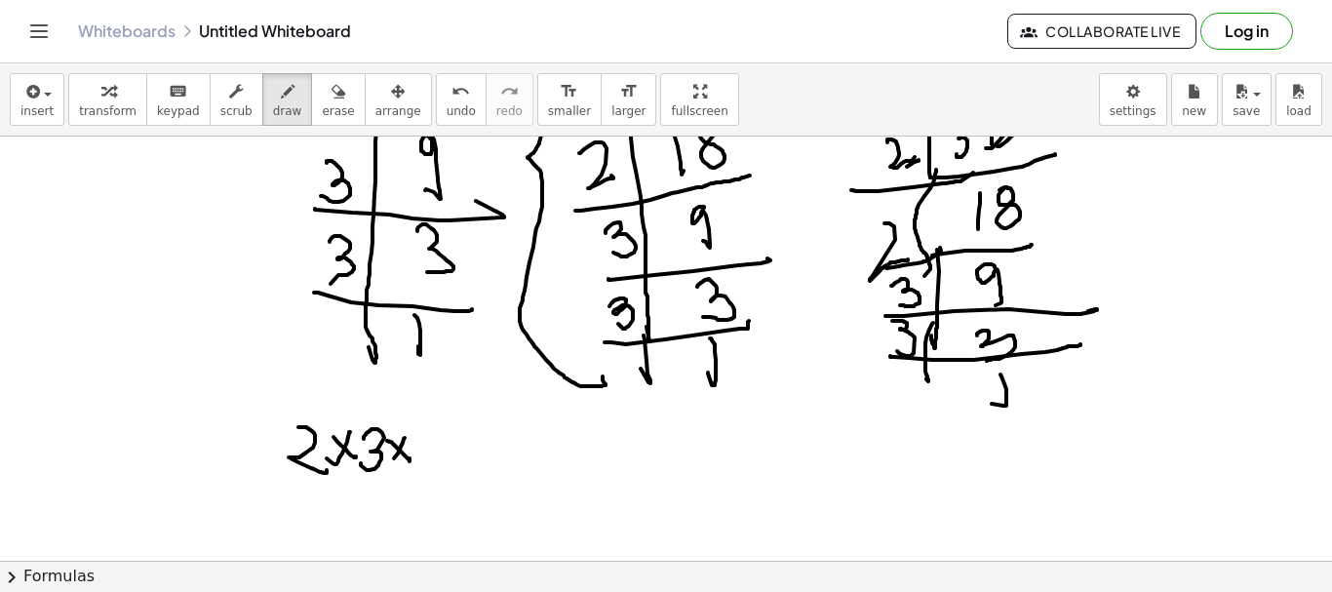
click at [389, 460] on div at bounding box center [666, 136] width 1332 height 1697
click at [423, 470] on div at bounding box center [666, 136] width 1332 height 1697
click at [595, 468] on div at bounding box center [666, 136] width 1332 height 1697
click at [619, 461] on div at bounding box center [666, 136] width 1332 height 1697
click at [594, 473] on div at bounding box center [666, 136] width 1332 height 1697
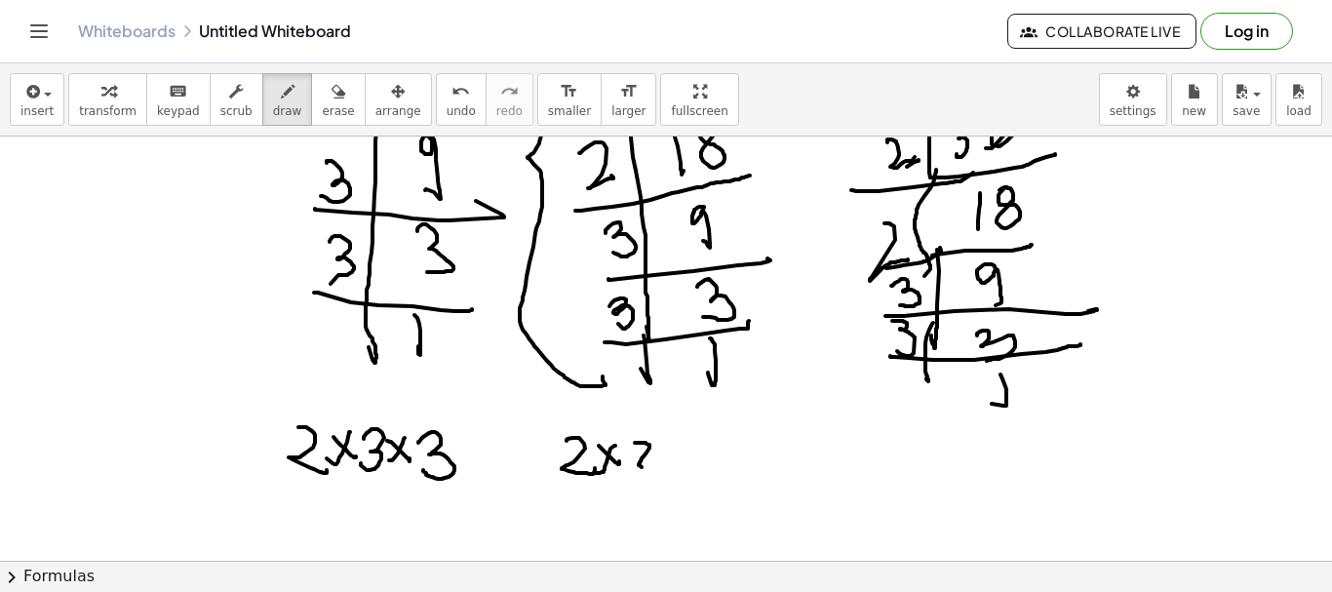
click at [663, 469] on div at bounding box center [666, 136] width 1332 height 1697
click at [706, 460] on div at bounding box center [666, 136] width 1332 height 1697
click at [678, 468] on div at bounding box center [666, 136] width 1332 height 1697
click at [713, 471] on div at bounding box center [666, 136] width 1332 height 1697
click at [772, 461] on div at bounding box center [666, 136] width 1332 height 1697
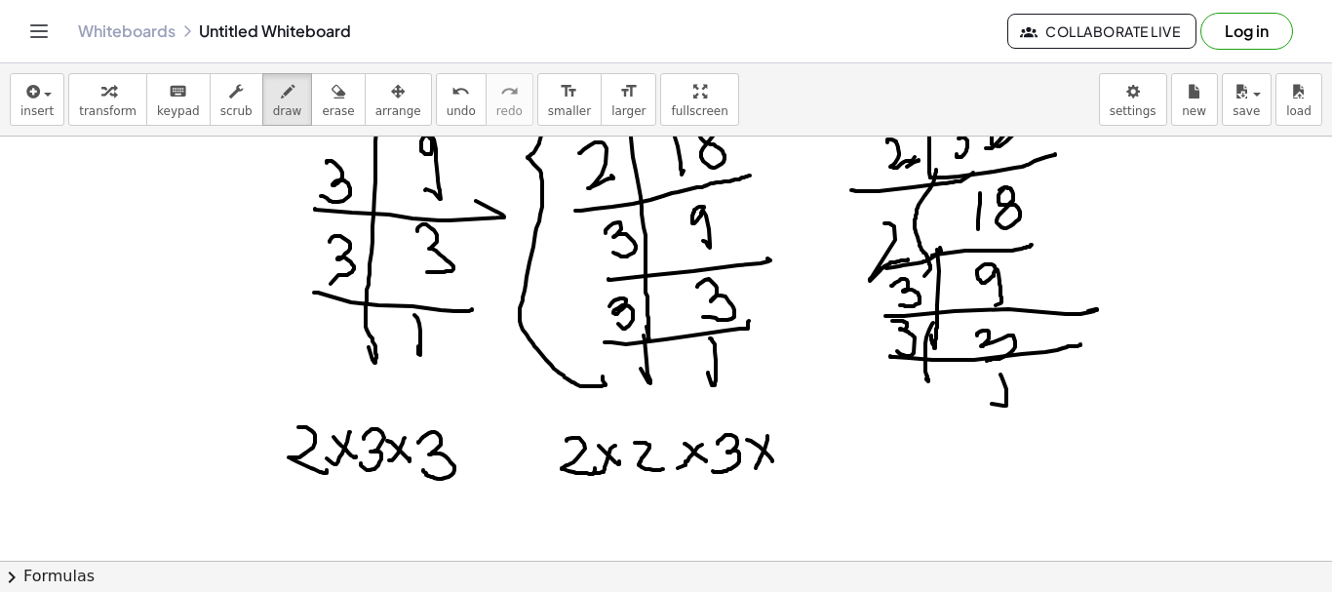
click at [748, 469] on div at bounding box center [666, 136] width 1332 height 1697
click at [776, 476] on div at bounding box center [666, 136] width 1332 height 1697
click at [952, 459] on div at bounding box center [666, 136] width 1332 height 1697
click at [1034, 450] on div at bounding box center [666, 136] width 1332 height 1697
click at [1106, 429] on div at bounding box center [666, 136] width 1332 height 1697
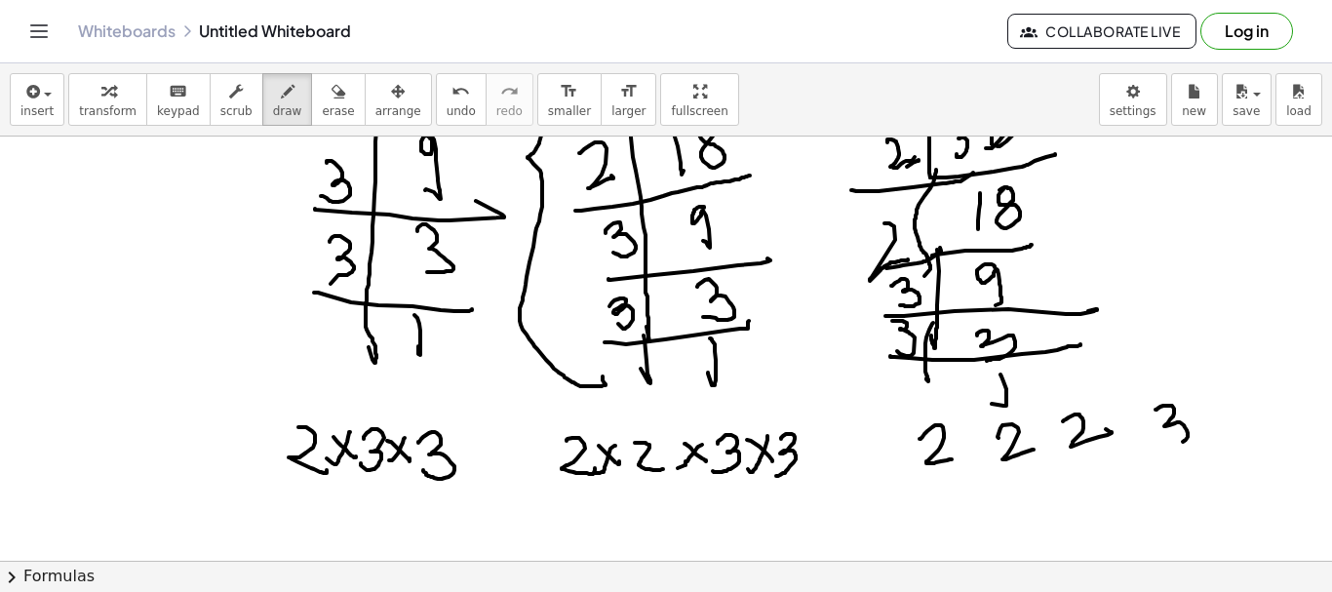
click at [1165, 449] on div at bounding box center [666, 136] width 1332 height 1697
click at [1211, 441] on div at bounding box center [666, 136] width 1332 height 1697
click at [988, 444] on div at bounding box center [666, 136] width 1332 height 1697
click at [971, 463] on div at bounding box center [666, 136] width 1332 height 1697
click at [1064, 437] on div at bounding box center [666, 136] width 1332 height 1697
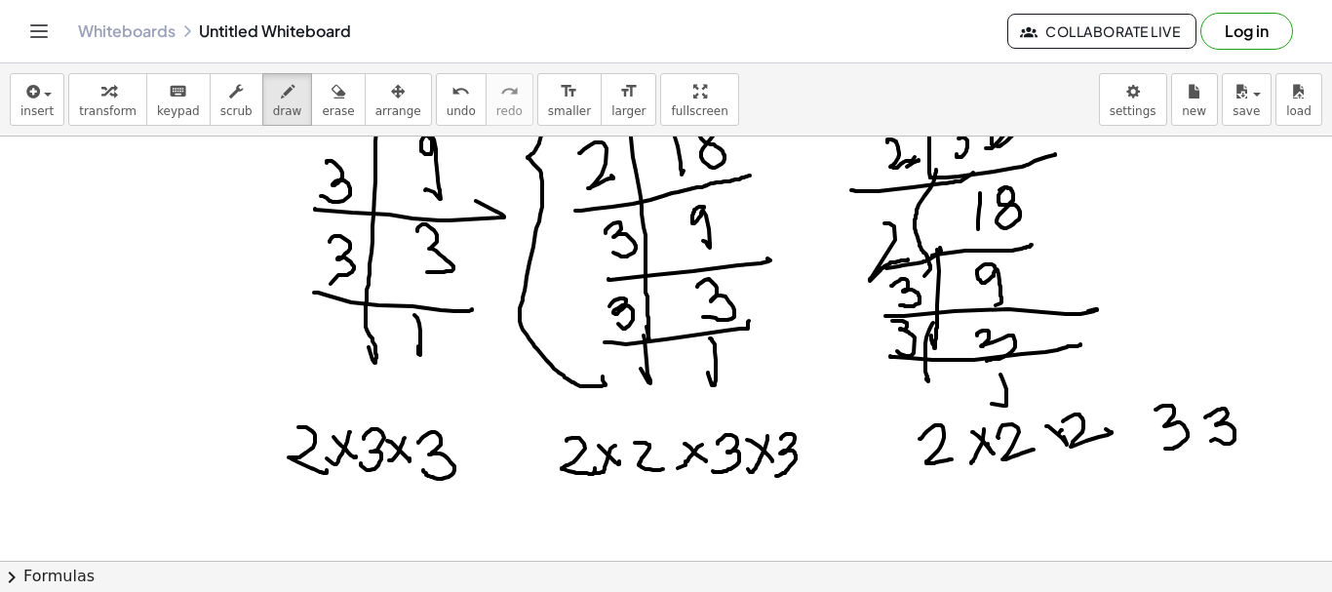
click at [1051, 445] on div at bounding box center [666, 136] width 1332 height 1697
click at [1135, 432] on div at bounding box center [666, 136] width 1332 height 1697
click at [1125, 441] on div at bounding box center [666, 136] width 1332 height 1697
click at [1203, 439] on div at bounding box center [666, 136] width 1332 height 1697
click at [1181, 448] on div at bounding box center [666, 136] width 1332 height 1697
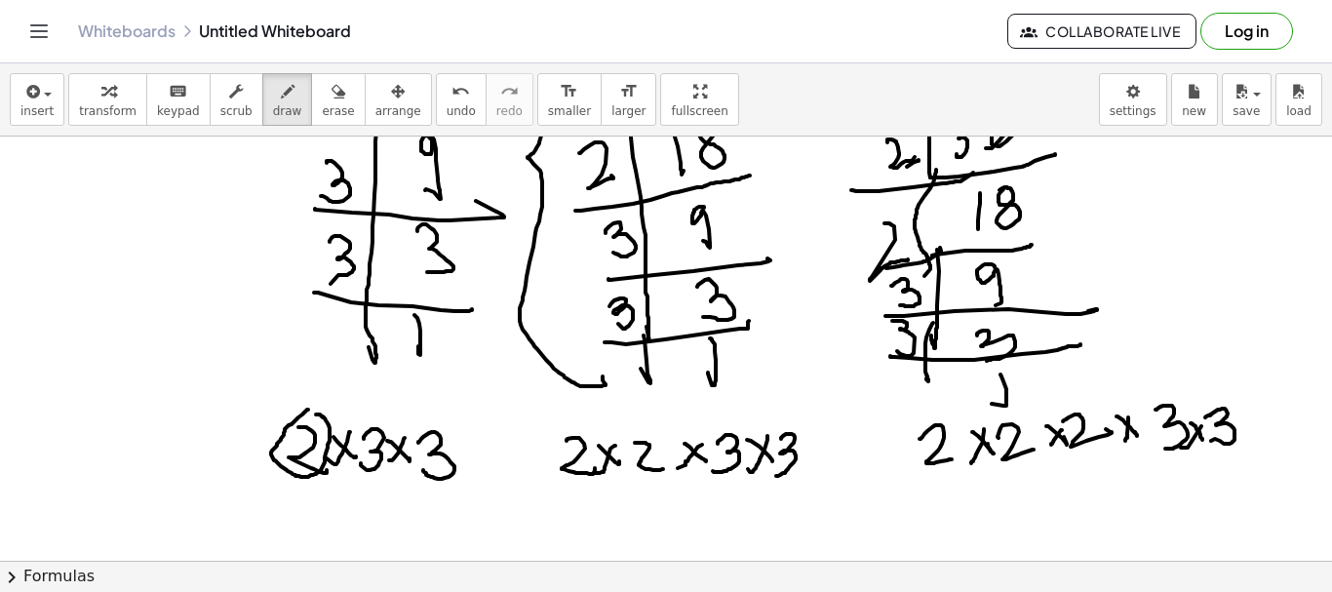
click at [287, 419] on div at bounding box center [666, 136] width 1332 height 1697
click at [556, 419] on div at bounding box center [666, 136] width 1332 height 1697
click at [925, 417] on div at bounding box center [666, 136] width 1332 height 1697
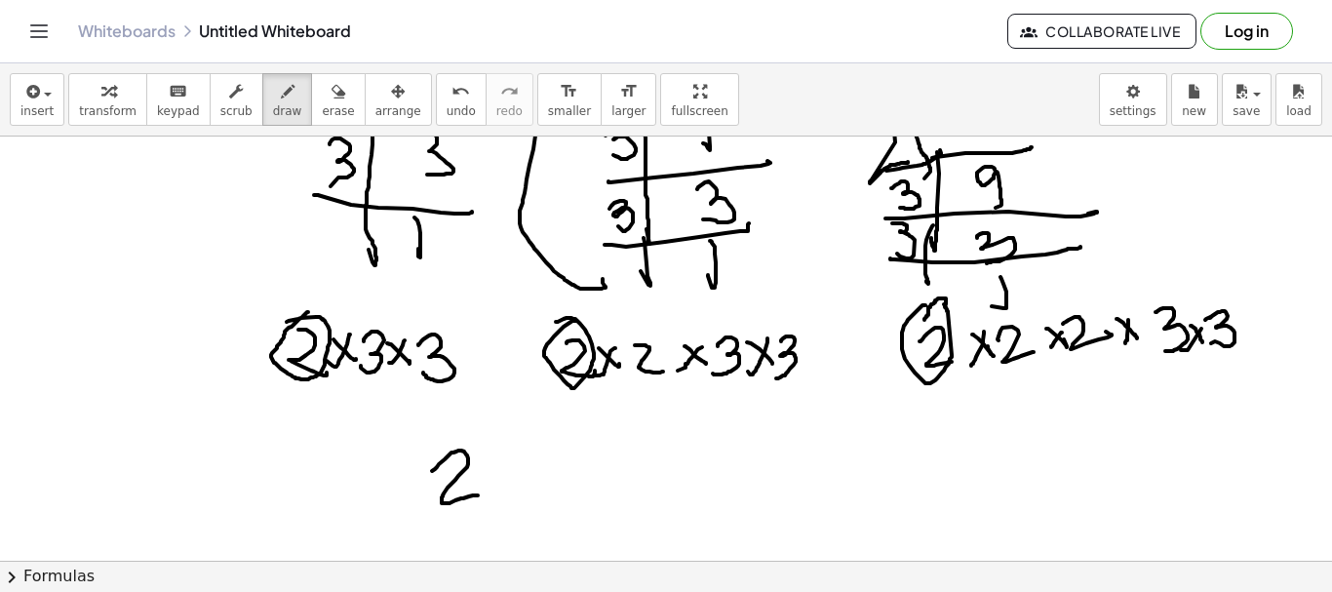
click at [479, 492] on div at bounding box center [666, 39] width 1332 height 1697
click at [374, 319] on div at bounding box center [666, 39] width 1332 height 1697
click at [714, 319] on div at bounding box center [666, 39] width 1332 height 1697
click at [1141, 293] on div at bounding box center [666, 39] width 1332 height 1697
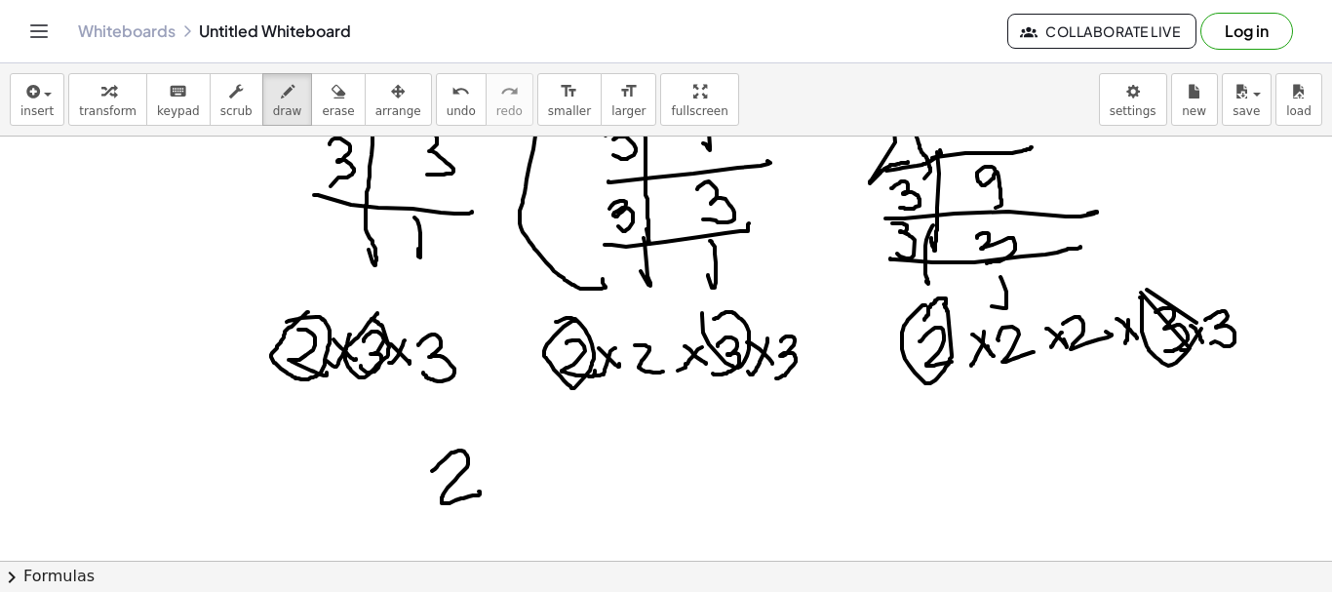
click at [1197, 323] on div at bounding box center [666, 39] width 1332 height 1697
click at [525, 485] on div at bounding box center [666, 39] width 1332 height 1697
click at [507, 490] on div at bounding box center [666, 39] width 1332 height 1697
click at [544, 493] on div at bounding box center [666, 39] width 1332 height 1697
click at [415, 339] on div at bounding box center [666, 39] width 1332 height 1697
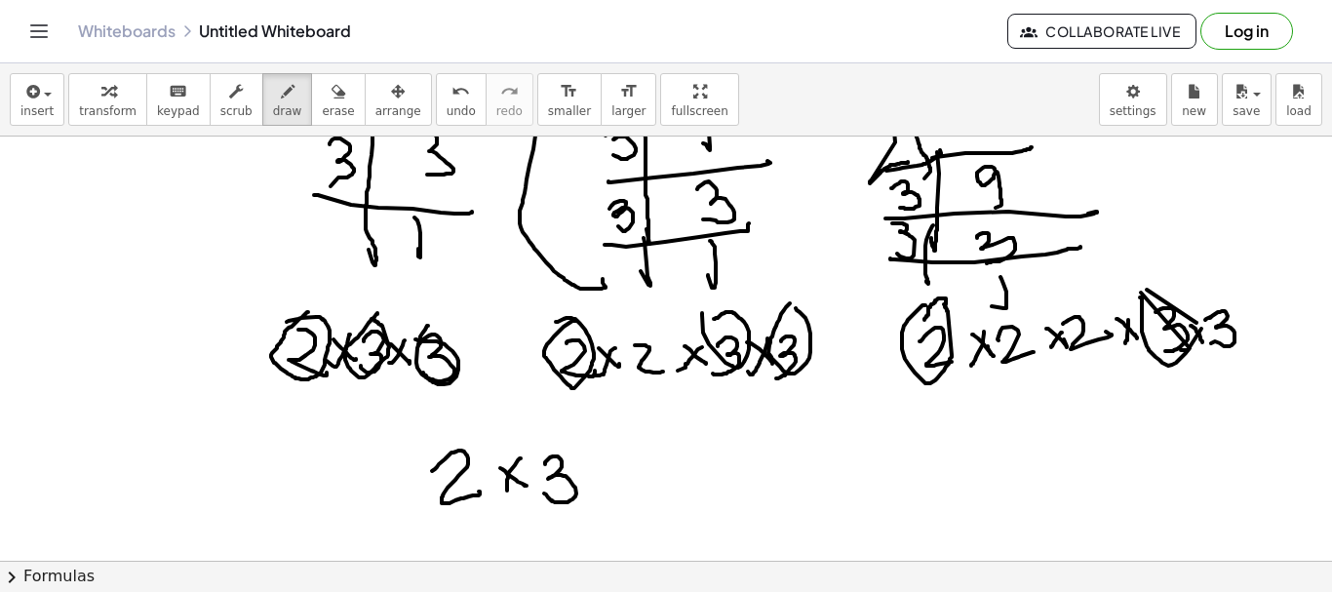
click at [784, 304] on div at bounding box center [666, 39] width 1332 height 1697
click at [1212, 298] on div at bounding box center [666, 39] width 1332 height 1697
click at [651, 482] on div at bounding box center [666, 39] width 1332 height 1697
click at [615, 493] on div at bounding box center [666, 39] width 1332 height 1697
click at [686, 479] on div at bounding box center [666, 39] width 1332 height 1697
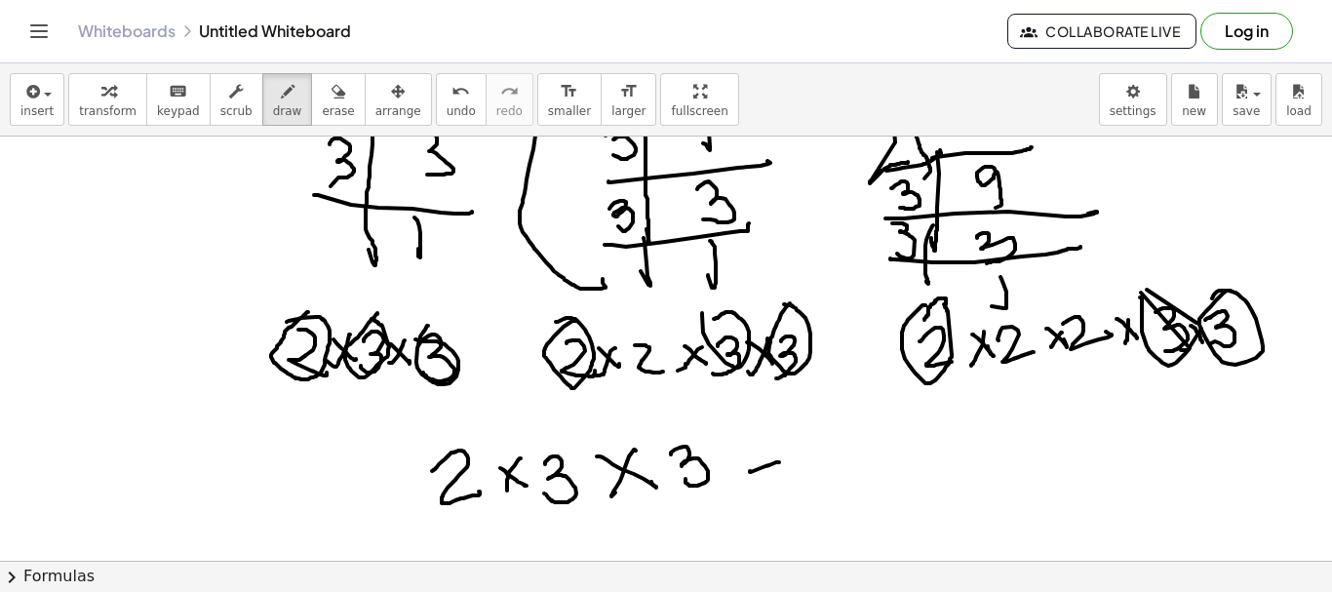
click at [784, 460] on div at bounding box center [666, 39] width 1332 height 1697
click at [786, 436] on div at bounding box center [666, 39] width 1332 height 1697
drag, startPoint x: 561, startPoint y: 504, endPoint x: 725, endPoint y: 487, distance: 164.8
click at [725, 487] on div at bounding box center [666, 39] width 1332 height 1697
drag, startPoint x: 857, startPoint y: 423, endPoint x: 861, endPoint y: 471, distance: 47.9
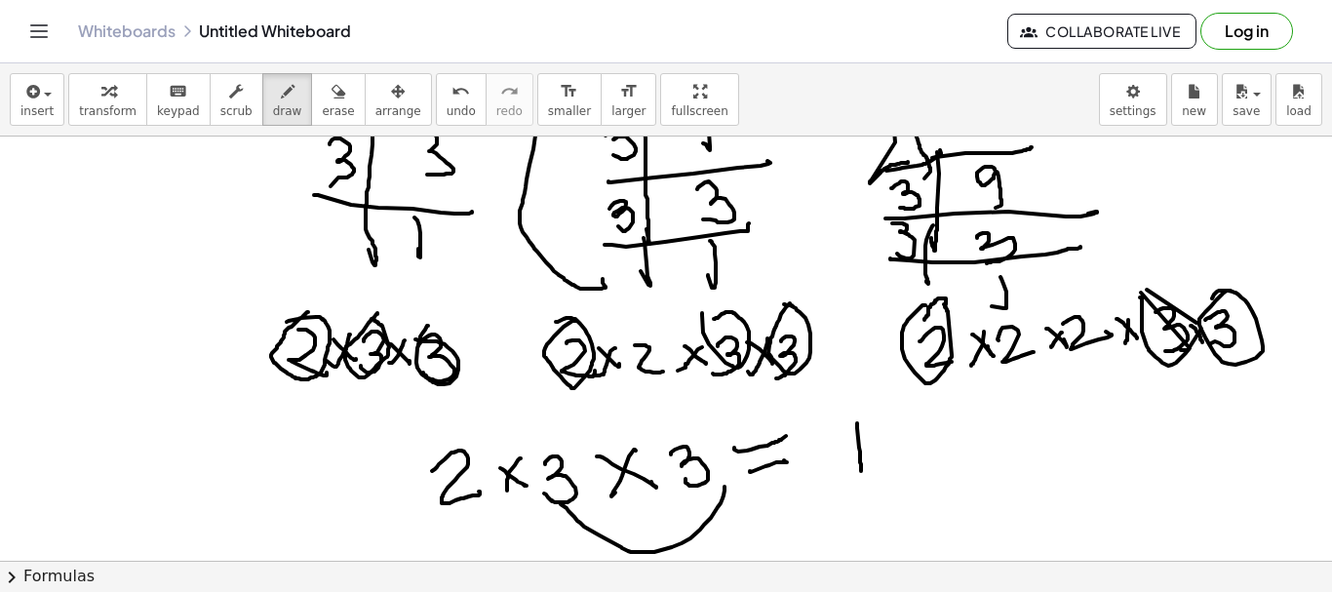
click at [861, 471] on div at bounding box center [666, 39] width 1332 height 1697
click at [891, 425] on div at bounding box center [666, 39] width 1332 height 1697
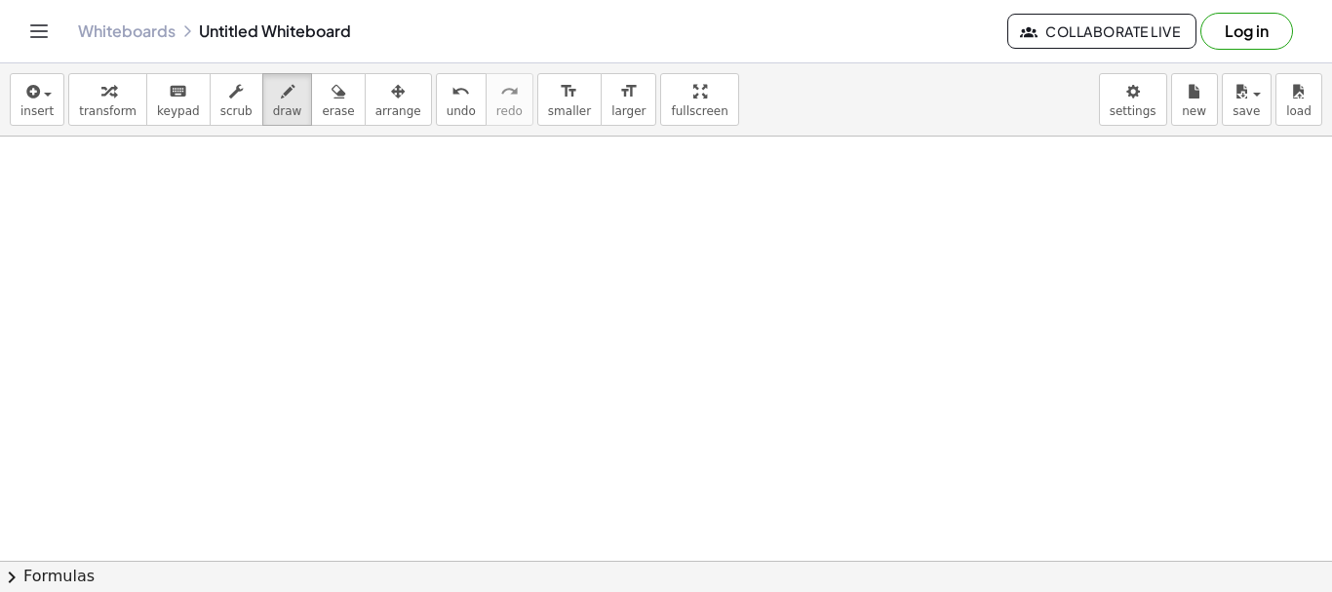
scroll to position [1565, 0]
drag, startPoint x: 361, startPoint y: 376, endPoint x: 392, endPoint y: 418, distance: 52.3
drag, startPoint x: 429, startPoint y: 372, endPoint x: 469, endPoint y: 394, distance: 45.8
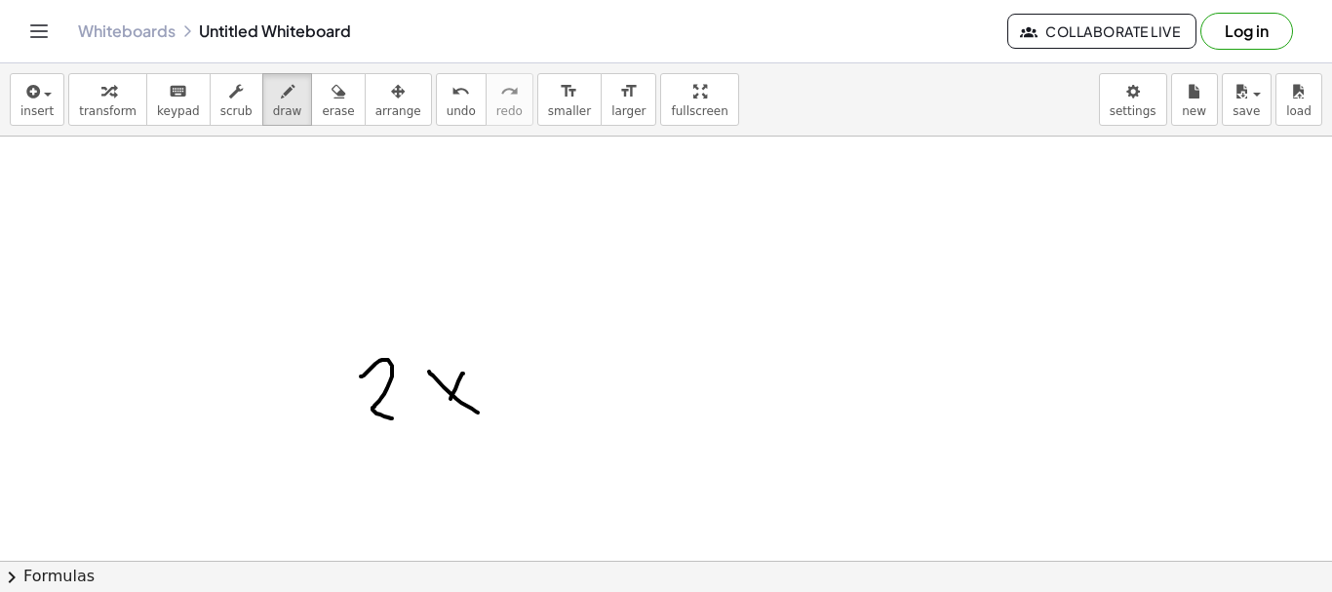
drag, startPoint x: 463, startPoint y: 374, endPoint x: 445, endPoint y: 413, distance: 43.2
drag, startPoint x: 494, startPoint y: 380, endPoint x: 531, endPoint y: 409, distance: 45.8
drag, startPoint x: 563, startPoint y: 372, endPoint x: 572, endPoint y: 379, distance: 12.5
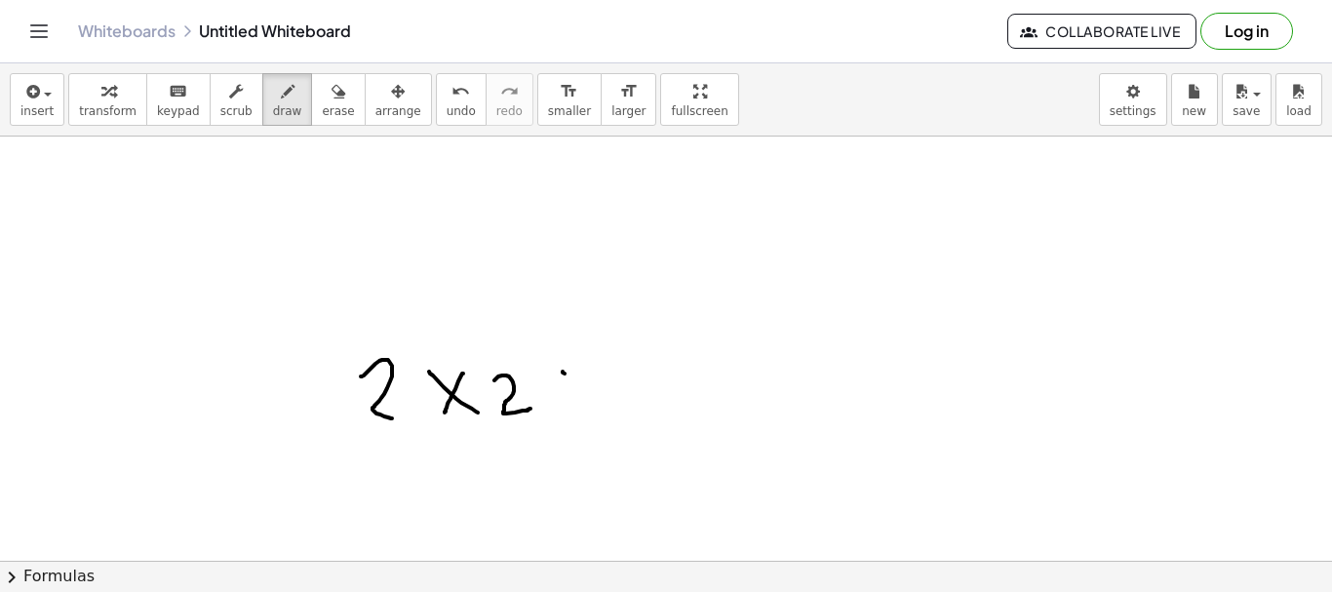
drag, startPoint x: 572, startPoint y: 366, endPoint x: 565, endPoint y: 382, distance: 18.3
drag, startPoint x: 599, startPoint y: 365, endPoint x: 620, endPoint y: 412, distance: 51.5
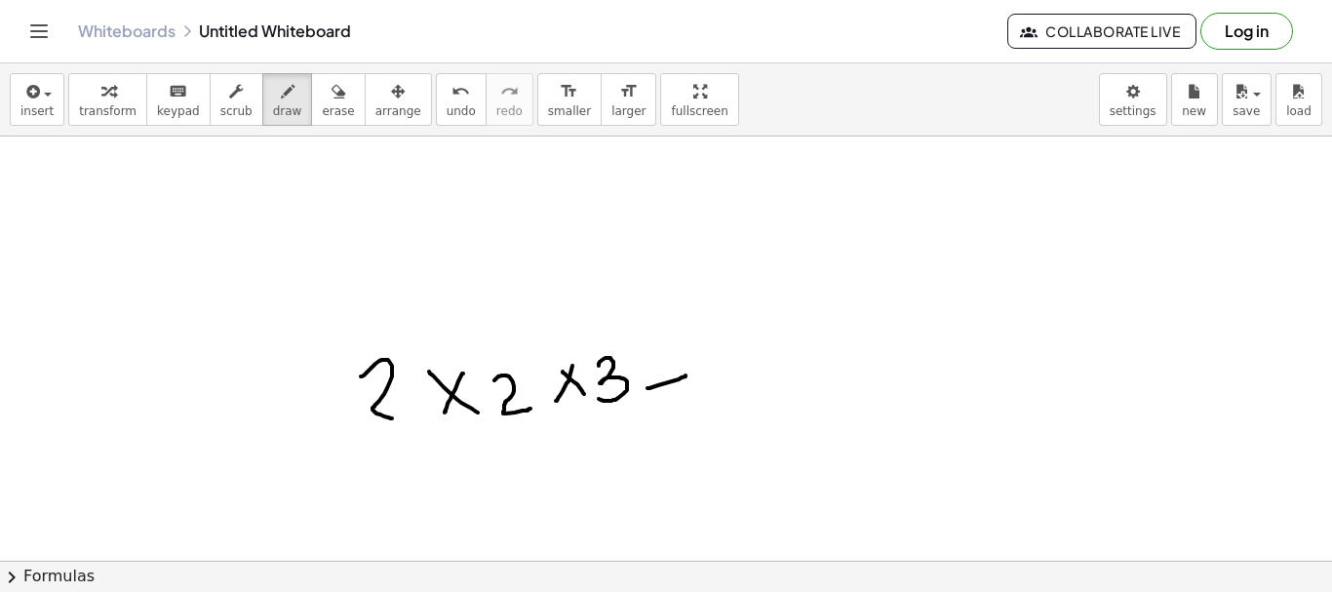
drag, startPoint x: 665, startPoint y: 383, endPoint x: 686, endPoint y: 375, distance: 21.9
drag, startPoint x: 647, startPoint y: 374, endPoint x: 690, endPoint y: 367, distance: 43.5
drag, startPoint x: 729, startPoint y: 338, endPoint x: 760, endPoint y: 372, distance: 45.5
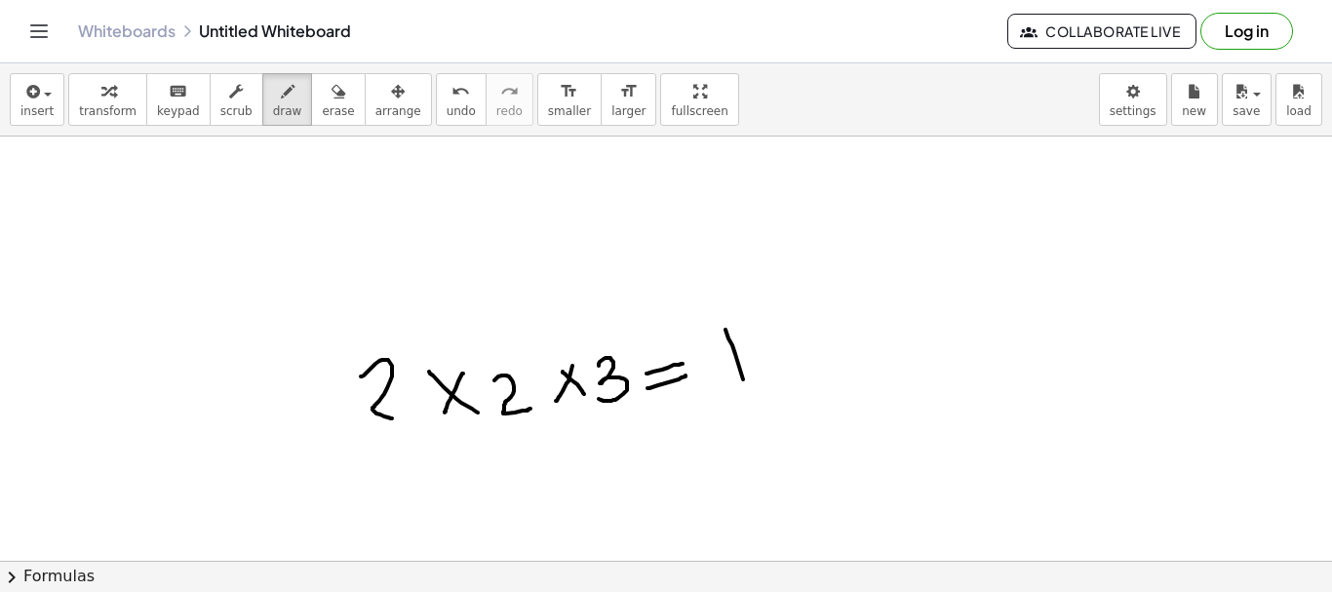
drag, startPoint x: 774, startPoint y: 340, endPoint x: 897, endPoint y: 374, distance: 127.3
